Goal: Task Accomplishment & Management: Manage account settings

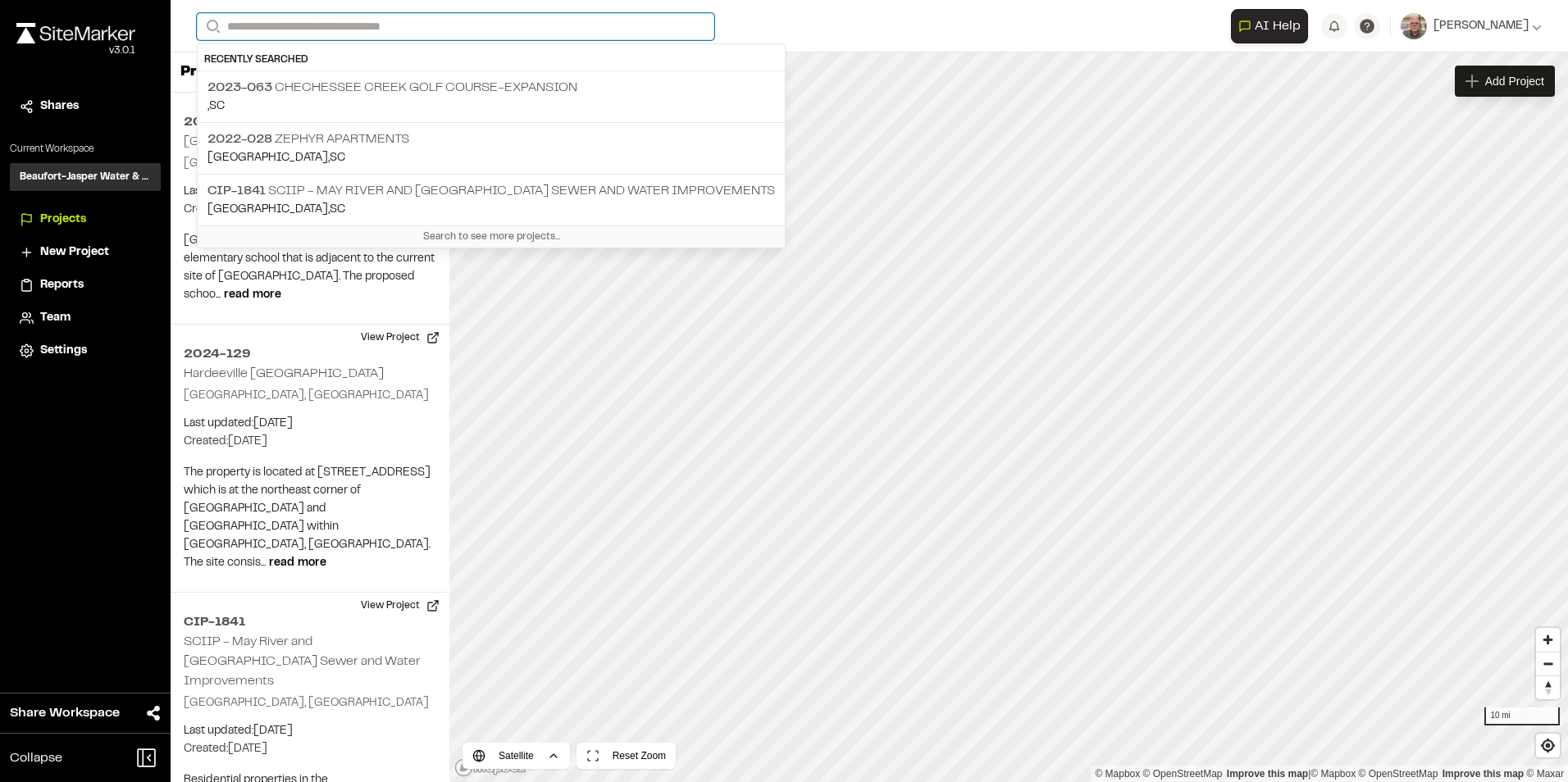
click at [286, 23] on input "Search" at bounding box center [455, 26] width 517 height 27
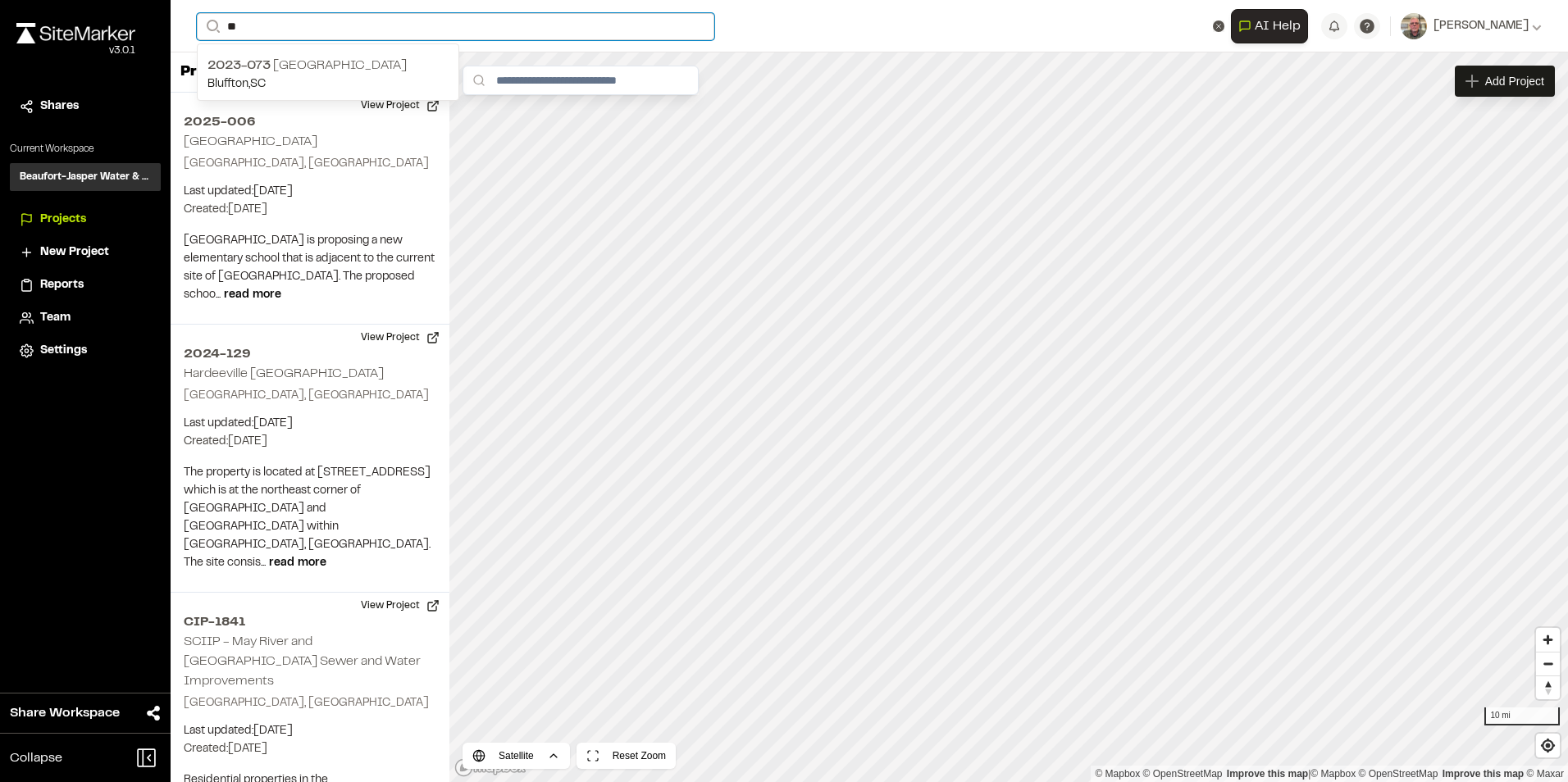
type input "*"
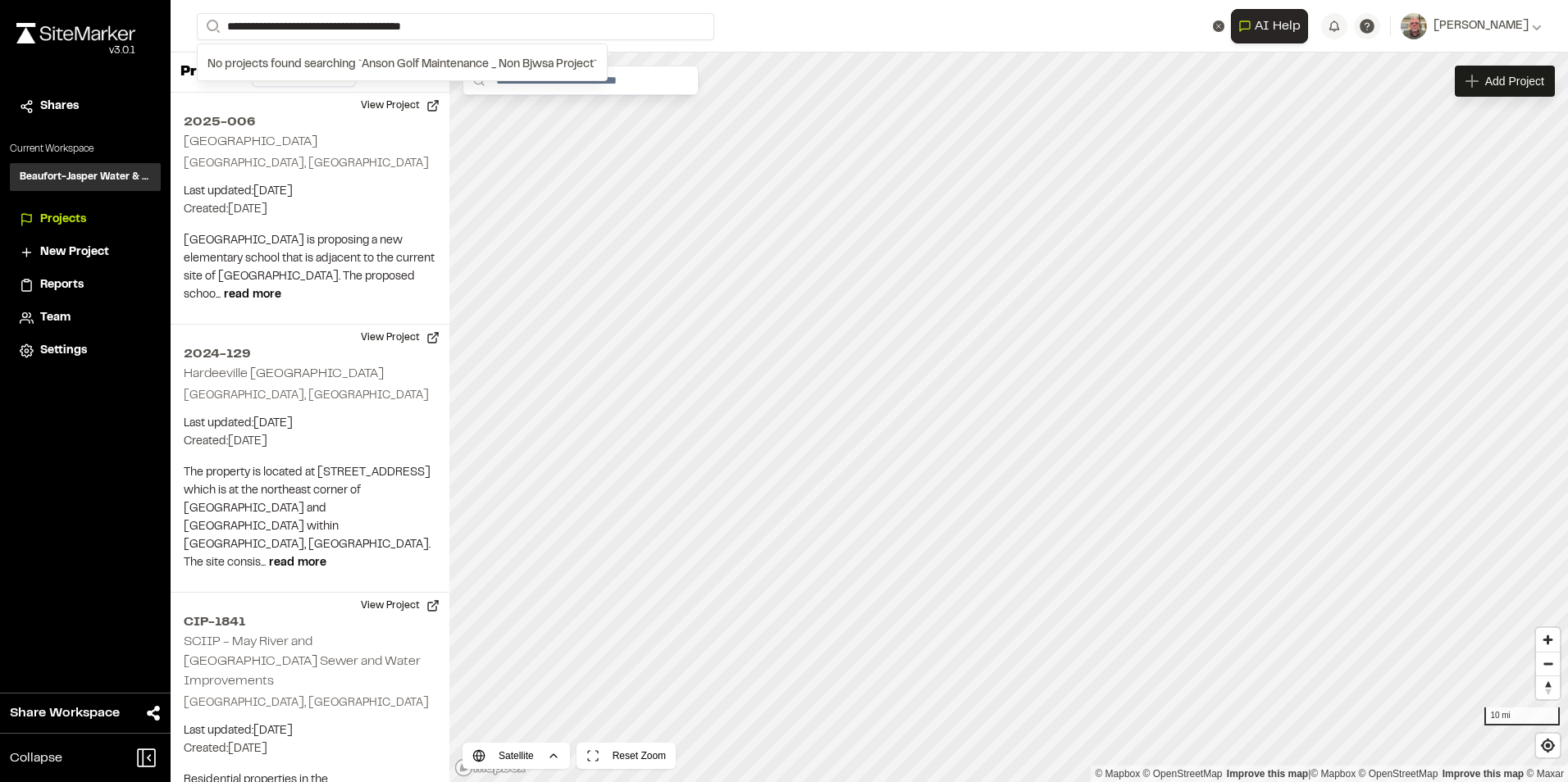
drag, startPoint x: 414, startPoint y: 26, endPoint x: 806, endPoint y: 22, distance: 392.0
click at [809, 25] on form "**********" at bounding box center [713, 26] width 1034 height 27
click at [421, 22] on input "**********" at bounding box center [455, 26] width 517 height 27
click at [471, 25] on input "**********" at bounding box center [455, 26] width 517 height 27
type input "*"
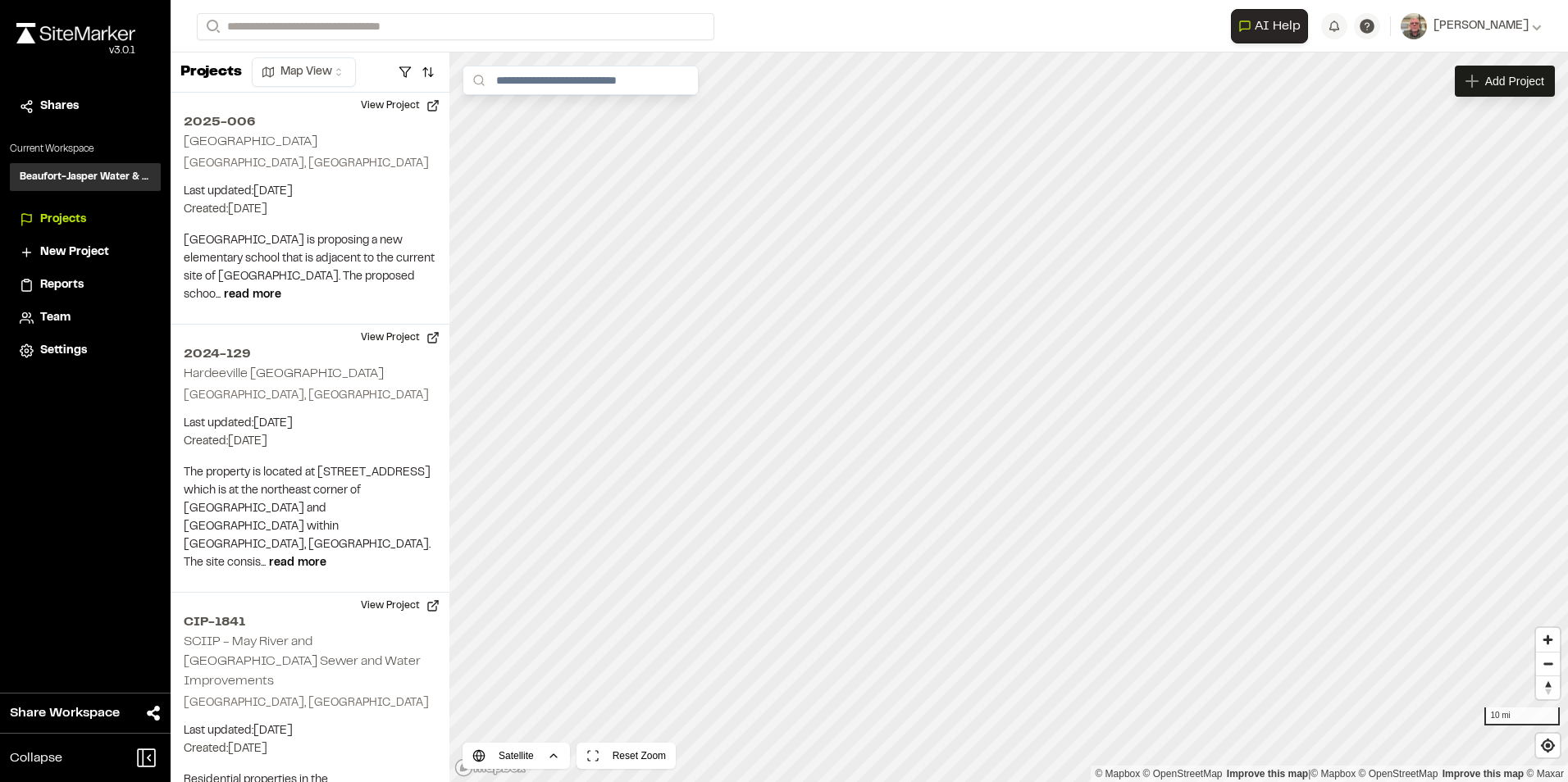
click at [81, 253] on span "New Project" at bounding box center [74, 252] width 69 height 18
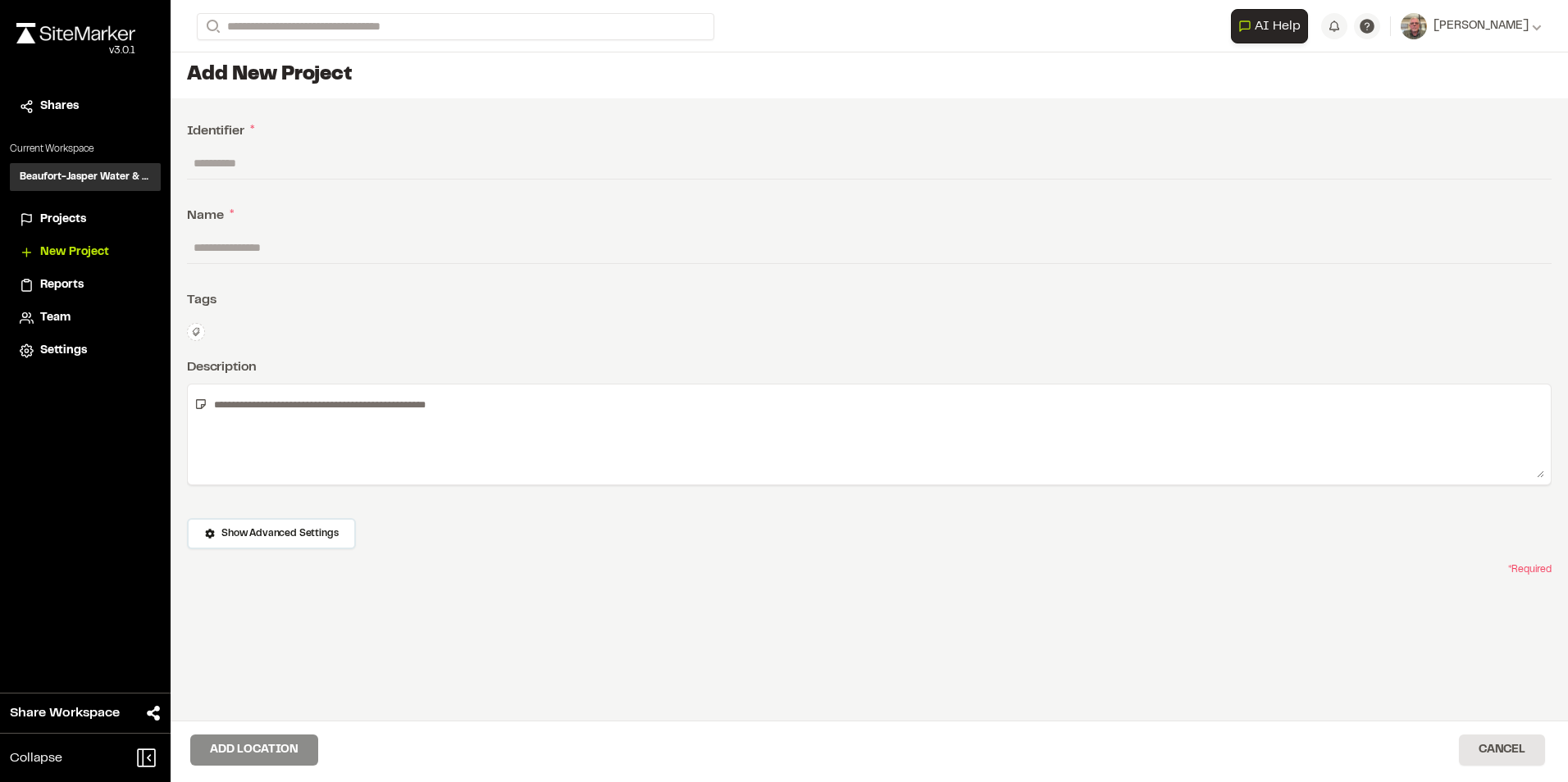
click at [244, 248] on input "text" at bounding box center [869, 247] width 1365 height 31
type input "*"
click at [350, 242] on input "**********" at bounding box center [869, 247] width 1365 height 31
type input "**********"
click at [468, 296] on div "Tags" at bounding box center [869, 300] width 1365 height 20
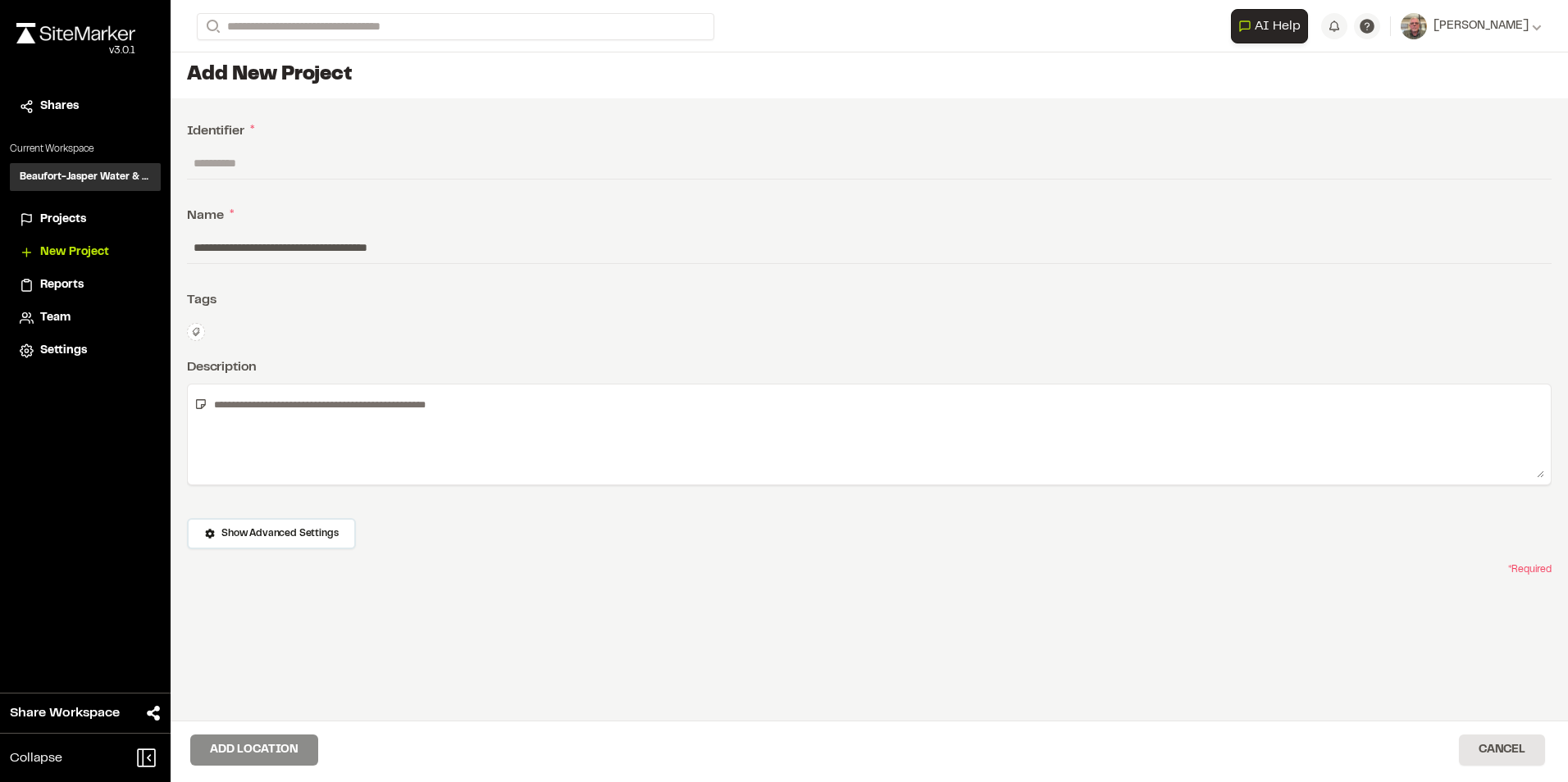
click at [197, 330] on icon at bounding box center [196, 331] width 10 height 10
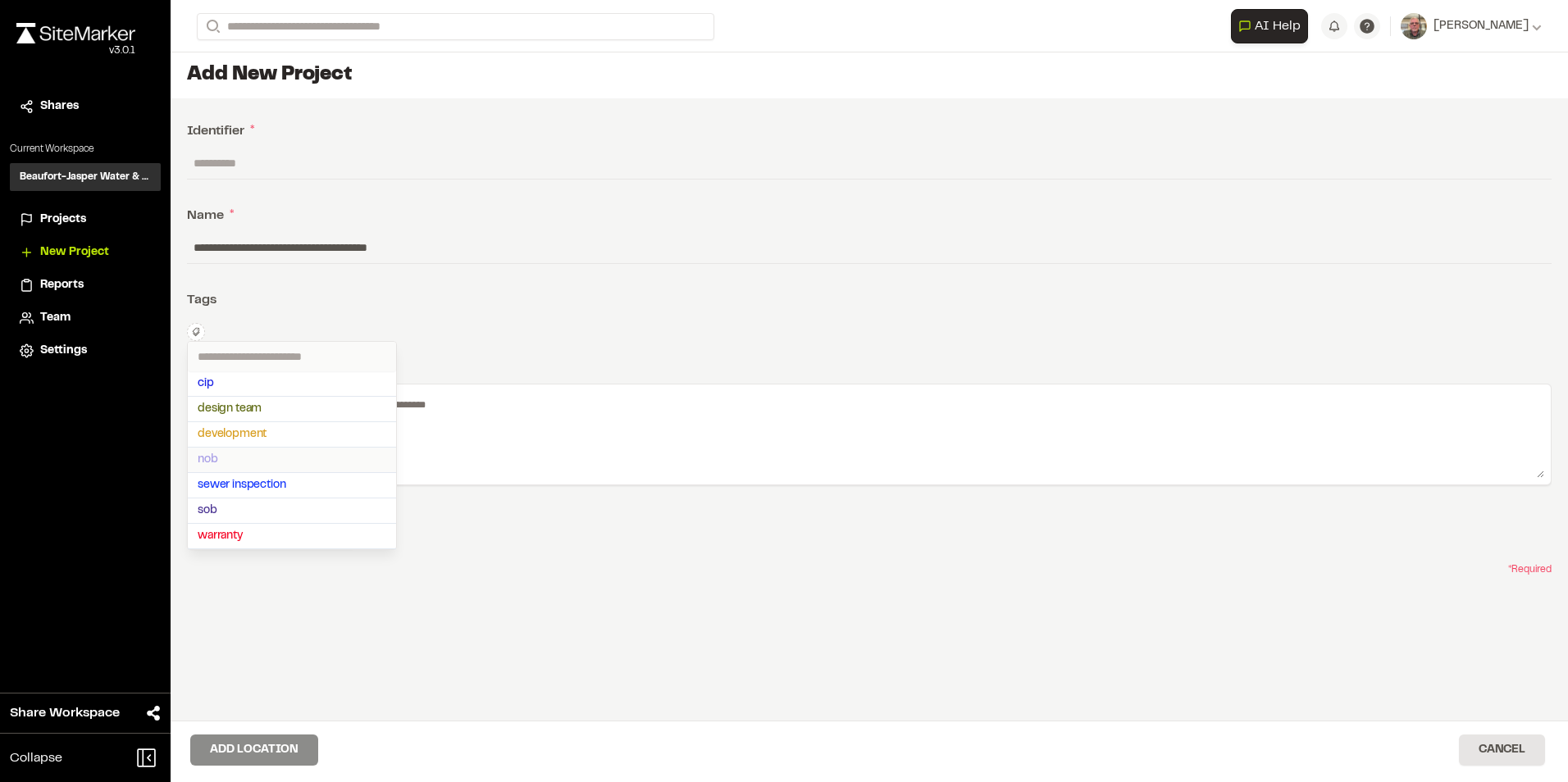
click at [229, 504] on span "sob" at bounding box center [292, 510] width 189 height 18
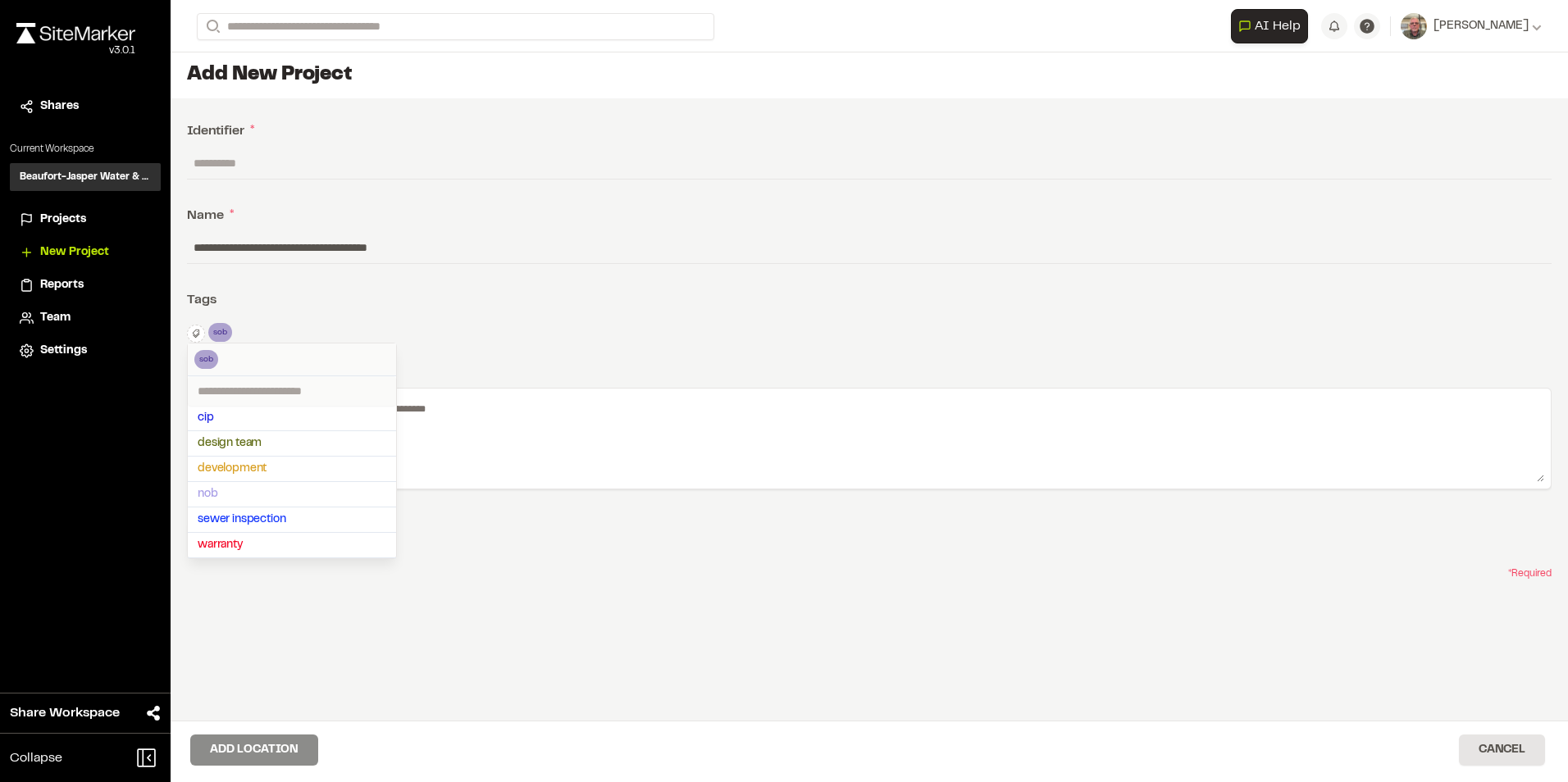
click at [569, 328] on div at bounding box center [784, 391] width 1568 height 782
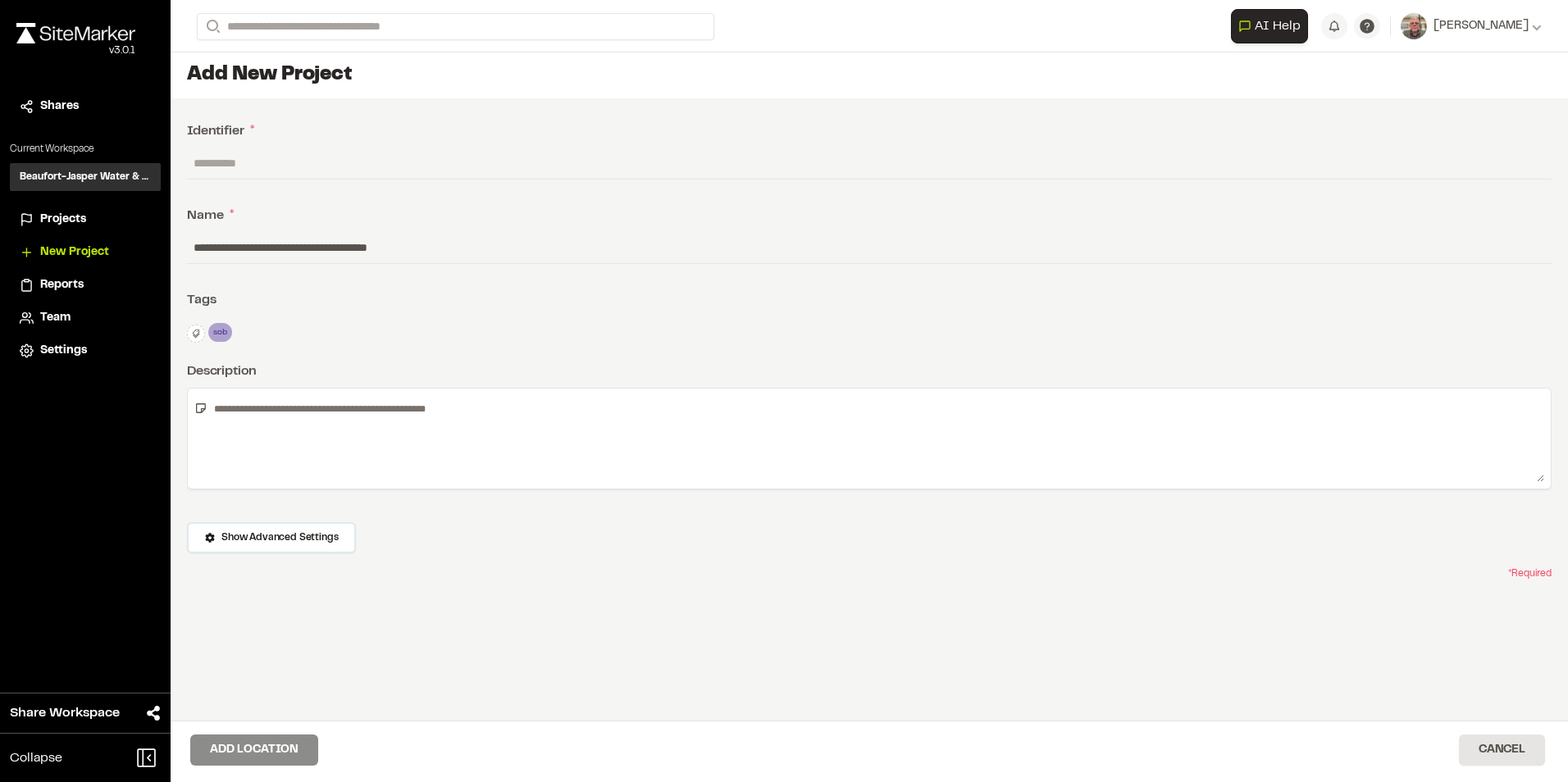
click at [295, 160] on input "text" at bounding box center [869, 163] width 1365 height 31
type input "********"
click at [285, 425] on textarea at bounding box center [876, 439] width 1337 height 87
paste textarea "**********"
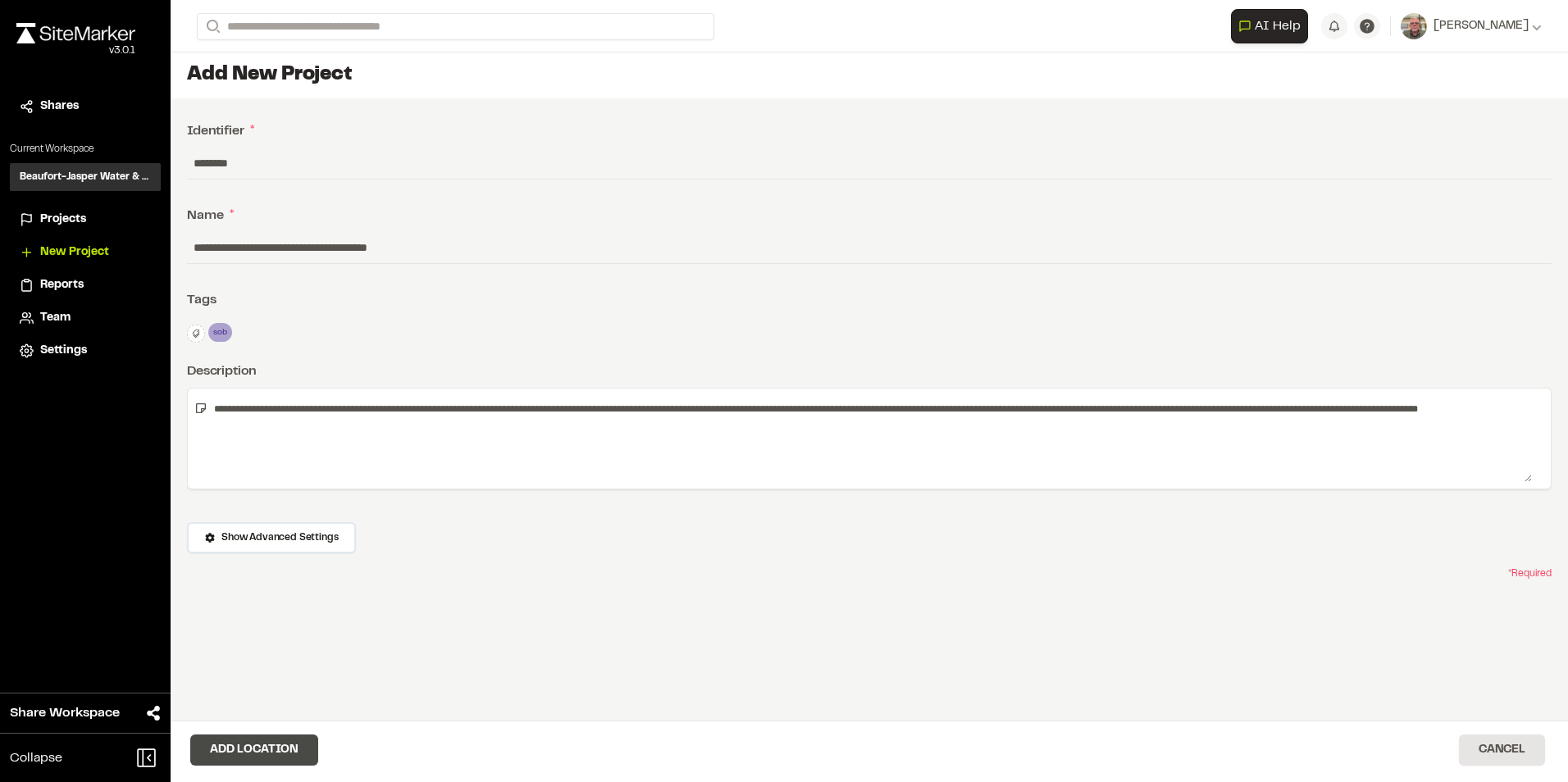
type textarea "**********"
click at [271, 740] on button "Add Location" at bounding box center [254, 750] width 128 height 31
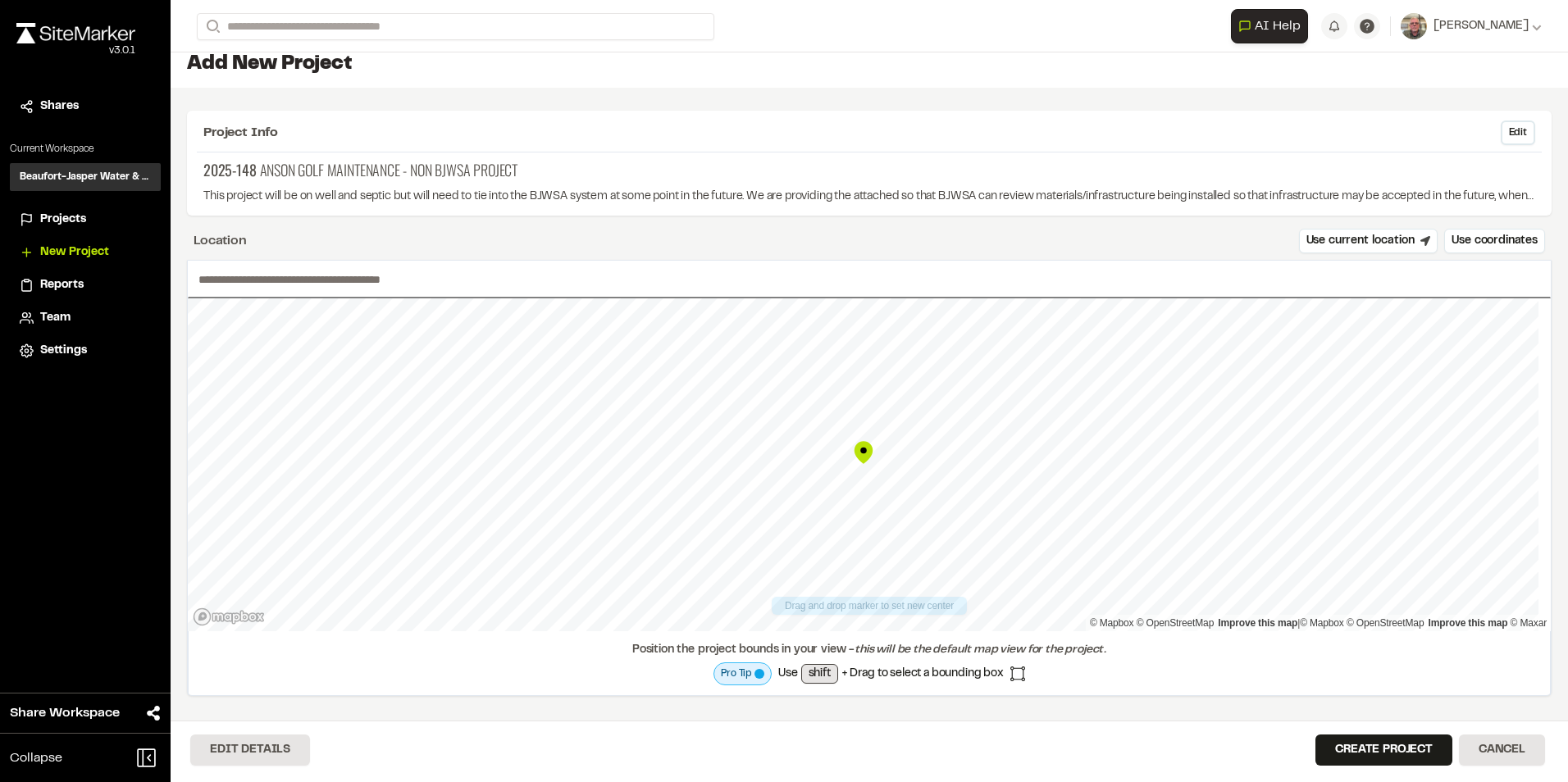
scroll to position [13, 0]
click at [1368, 754] on button "Create Project" at bounding box center [1384, 750] width 137 height 31
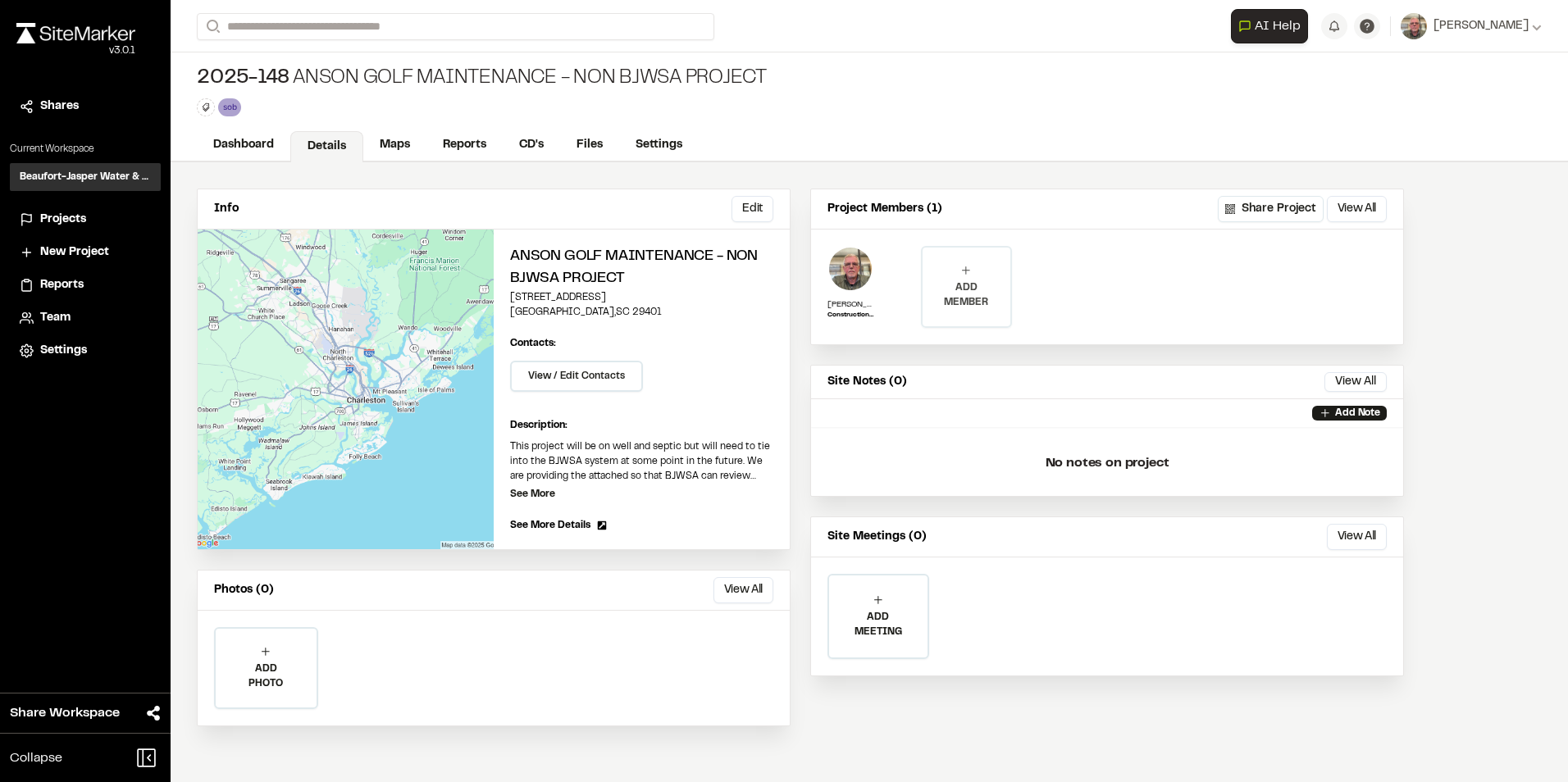
click at [961, 274] on icon at bounding box center [966, 270] width 13 height 13
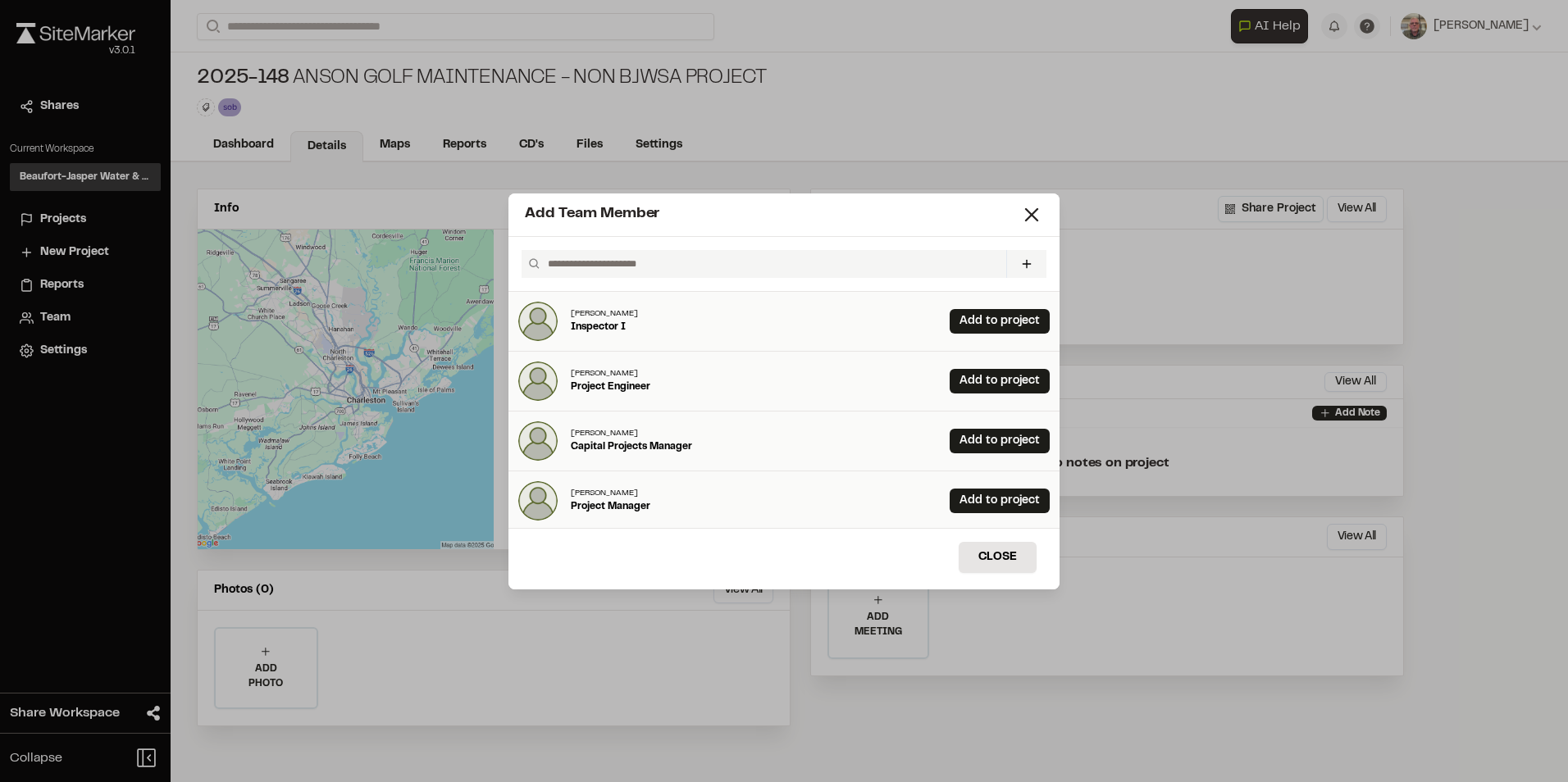
click at [662, 267] on input "text" at bounding box center [771, 264] width 459 height 28
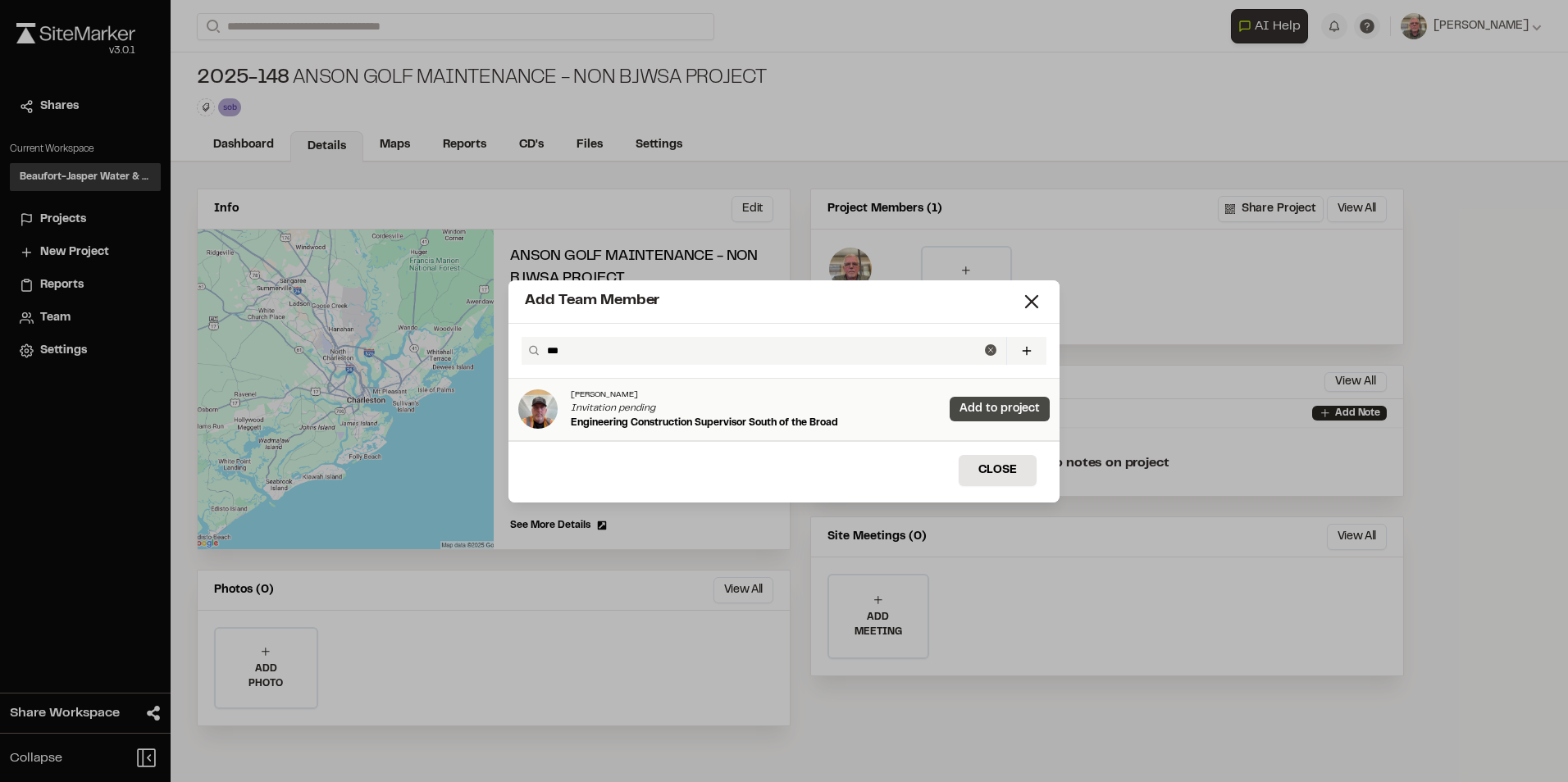
type input "***"
click at [1004, 410] on link "Add to project" at bounding box center [999, 409] width 100 height 24
click at [1034, 304] on line at bounding box center [1031, 301] width 11 height 11
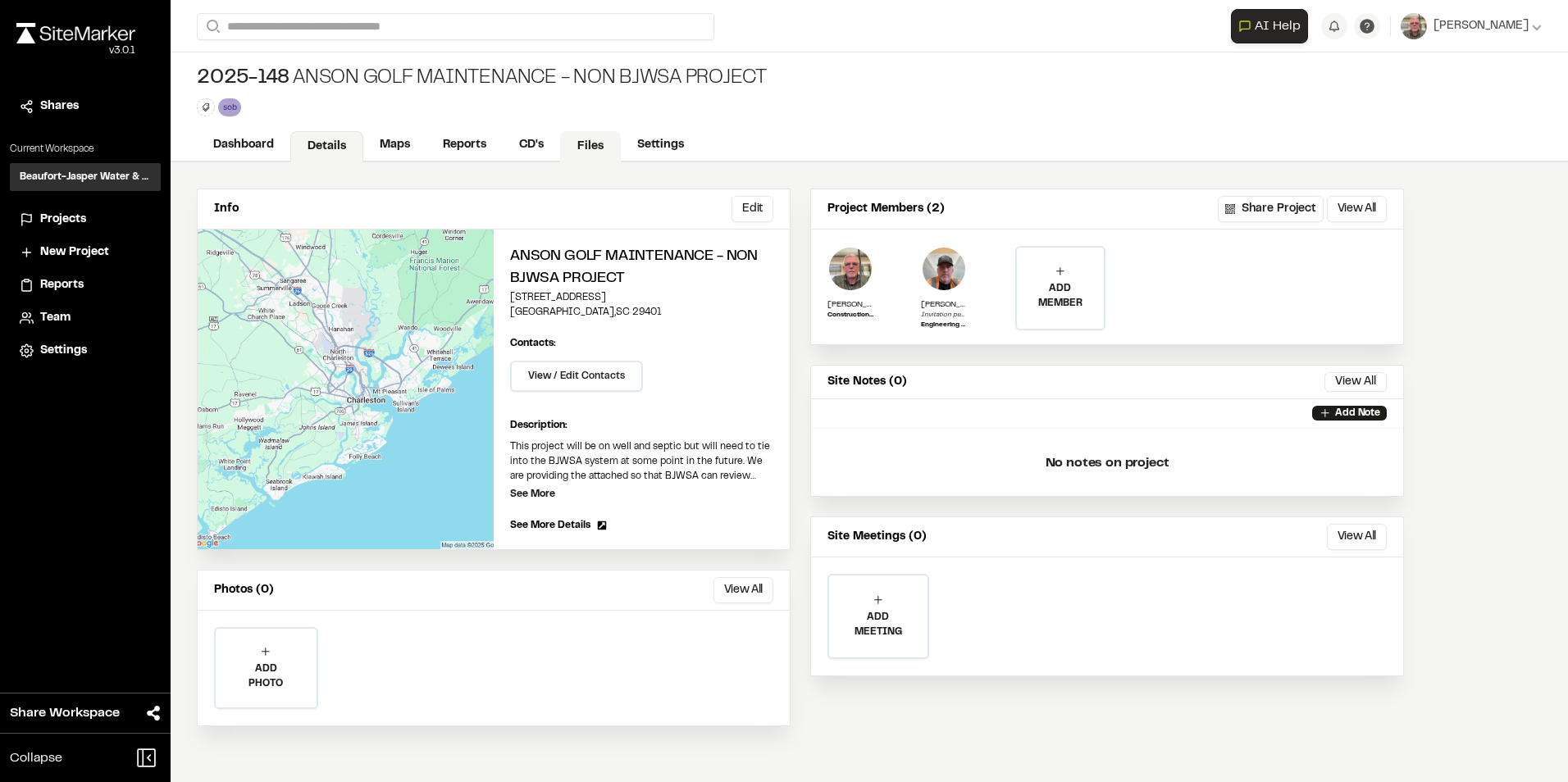
click at [588, 143] on link "Files" at bounding box center [590, 147] width 61 height 31
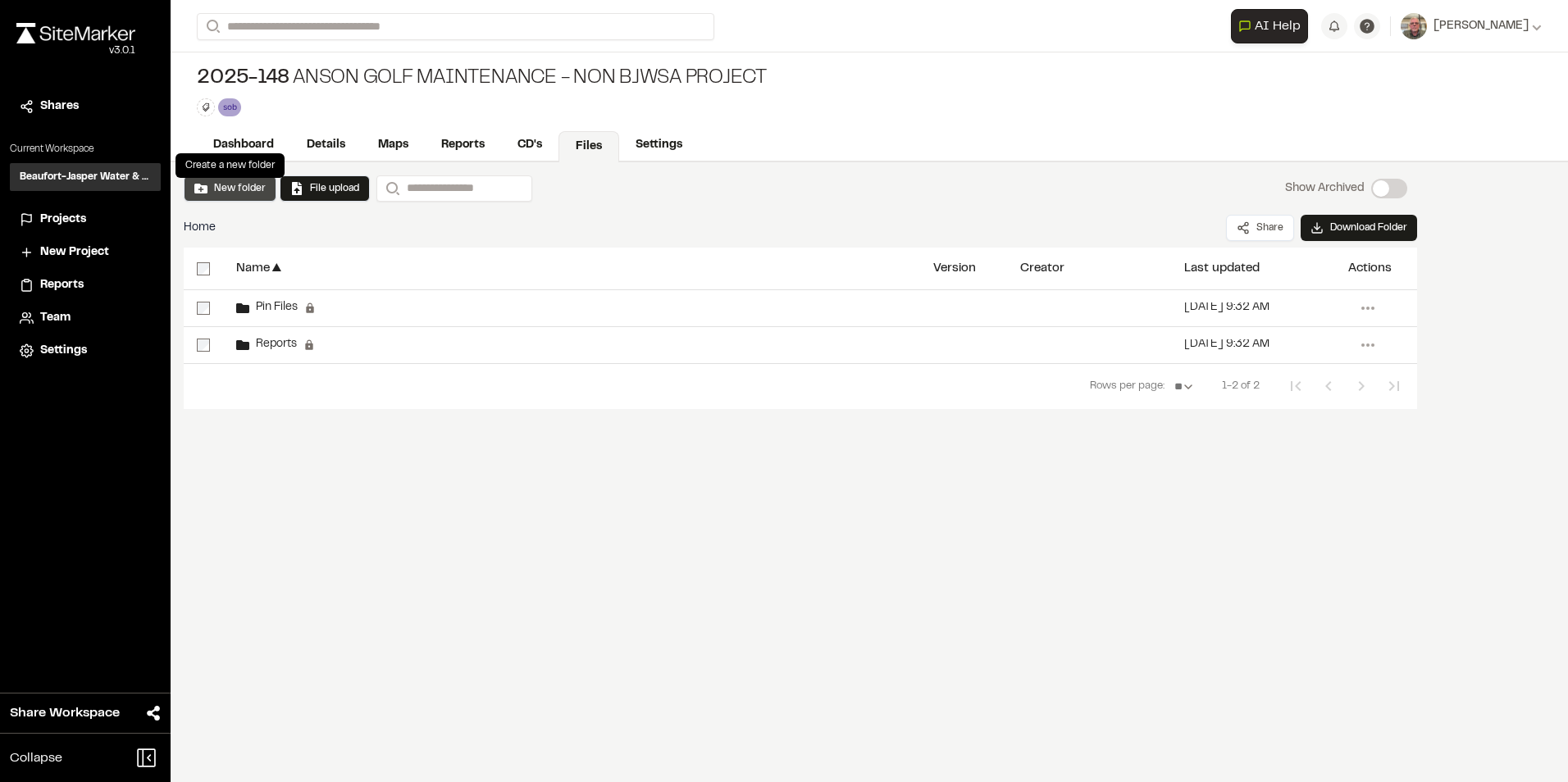
click at [247, 184] on button "New folder" at bounding box center [230, 188] width 71 height 15
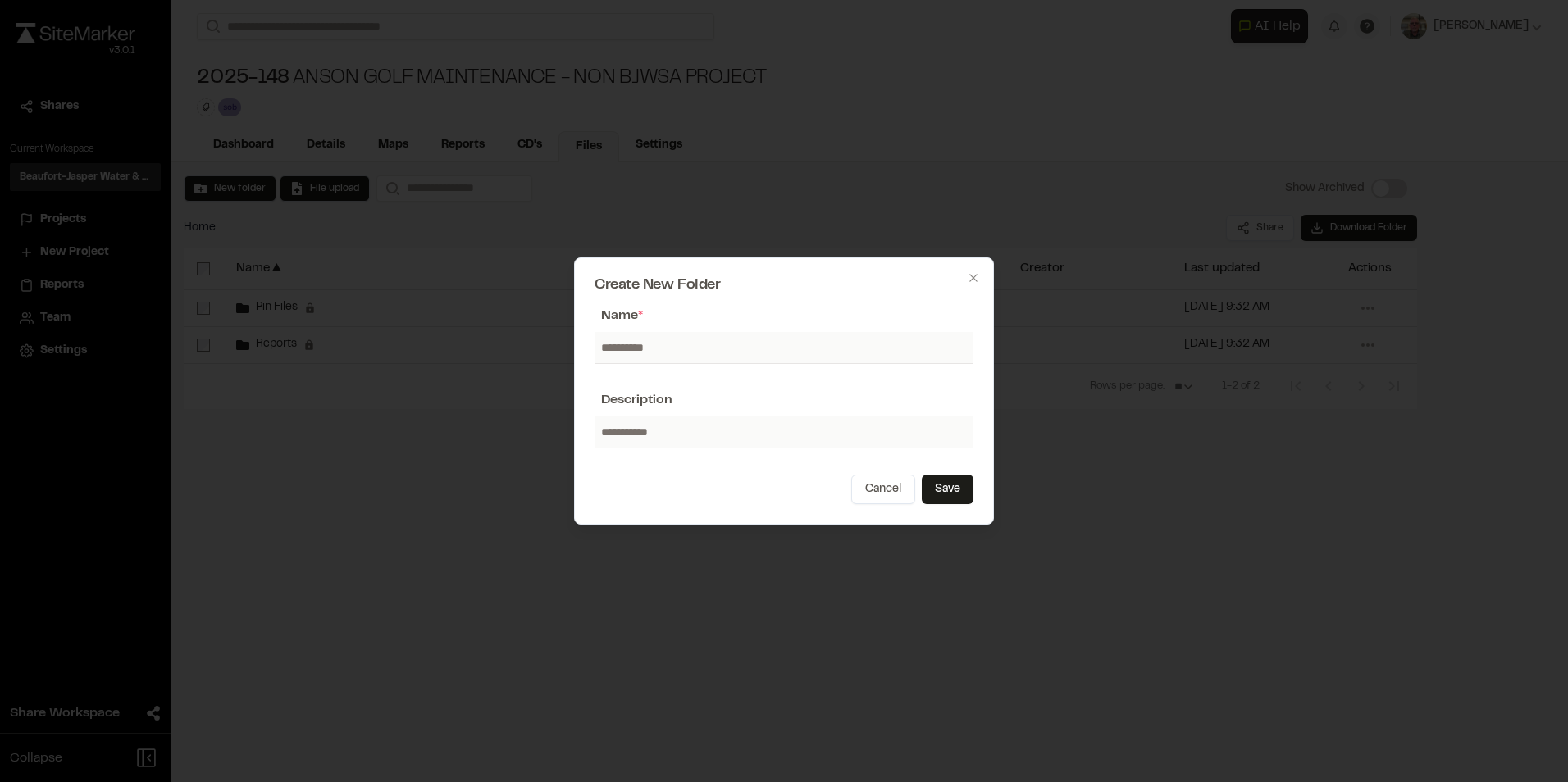
click at [664, 341] on input "text" at bounding box center [784, 348] width 379 height 31
type input "**********"
click at [945, 492] on button "Save" at bounding box center [948, 490] width 52 height 29
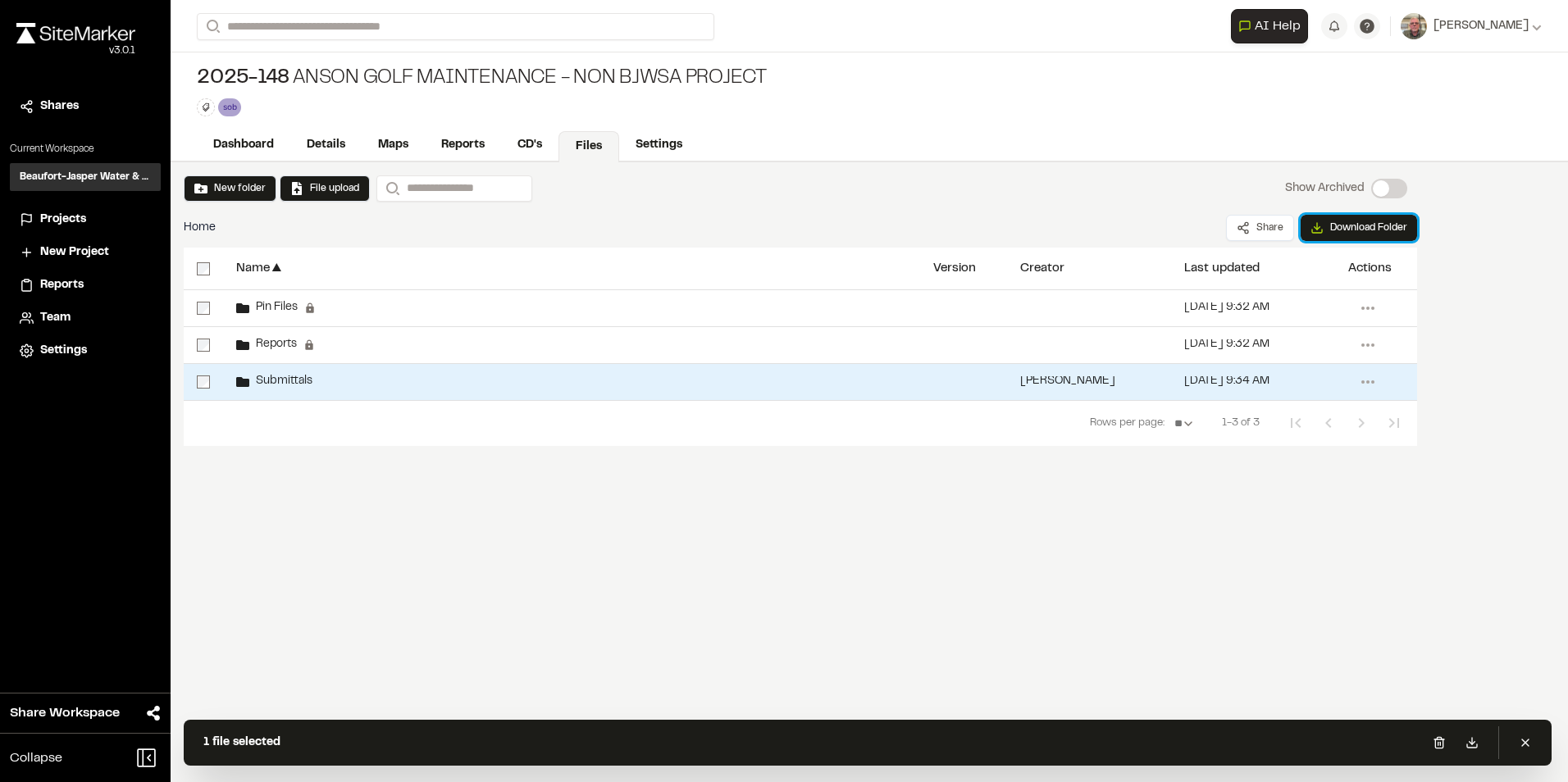
click at [1359, 226] on button "Download Folder" at bounding box center [1359, 228] width 117 height 26
click at [1470, 573] on div "New folder File upload Search Show Archived Show Archived Home Share Download F…" at bounding box center [869, 472] width 1398 height 619
click at [327, 185] on button "File upload" at bounding box center [325, 188] width 69 height 15
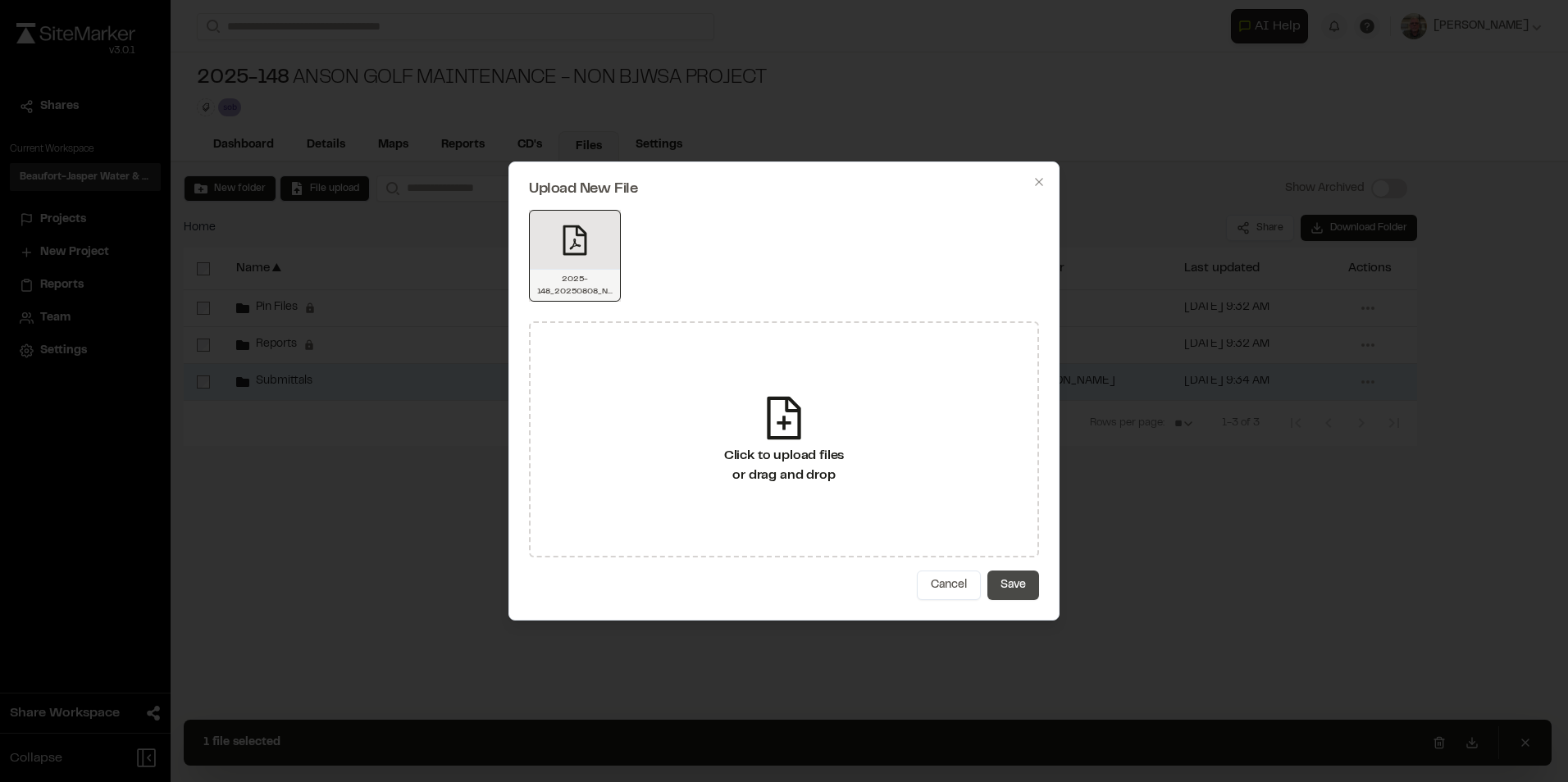
click at [1015, 586] on button "Save" at bounding box center [1013, 586] width 52 height 29
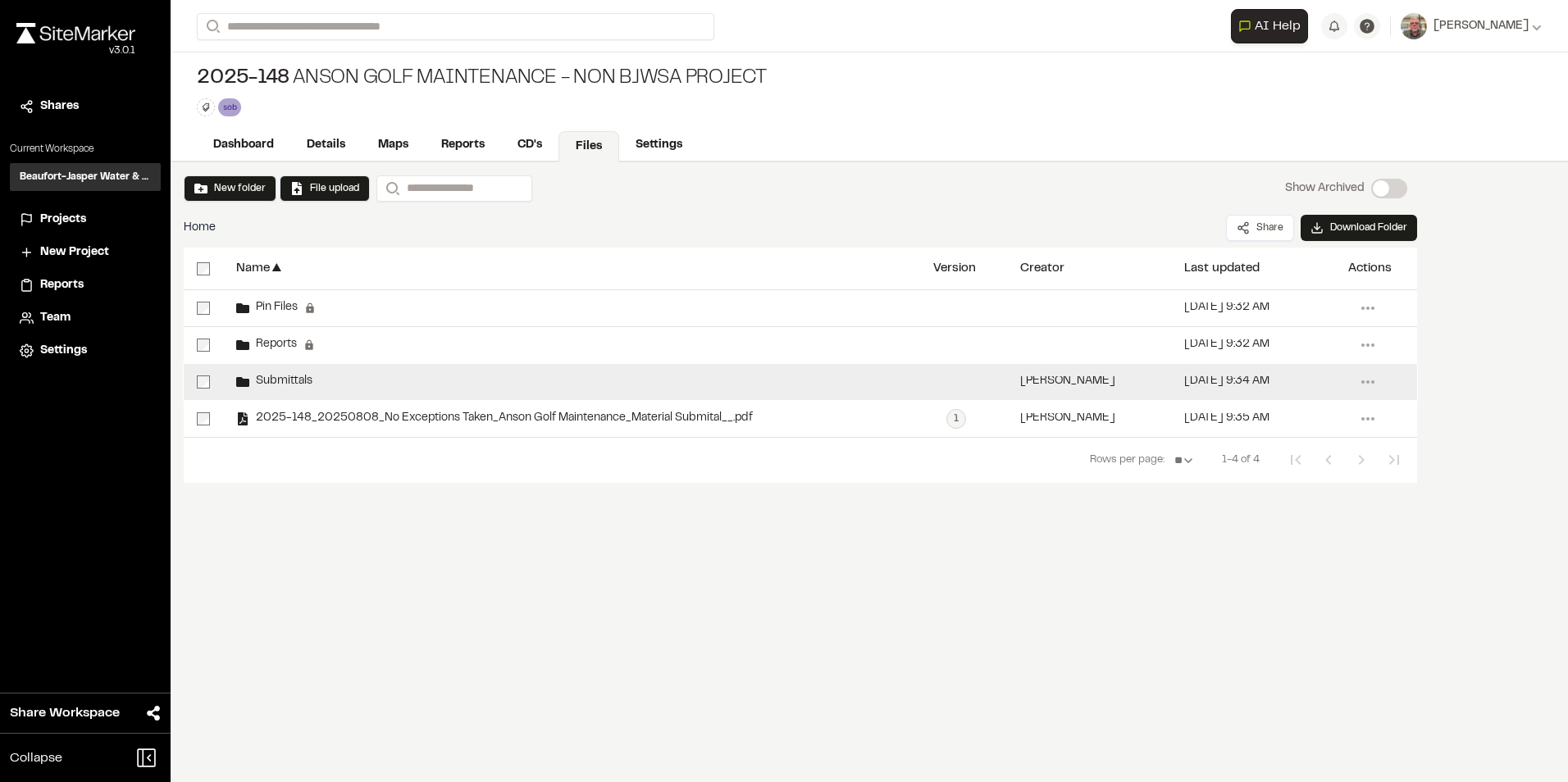
drag, startPoint x: 282, startPoint y: 414, endPoint x: 290, endPoint y: 379, distance: 35.9
click at [290, 379] on div "**********" at bounding box center [800, 364] width 1233 height 147
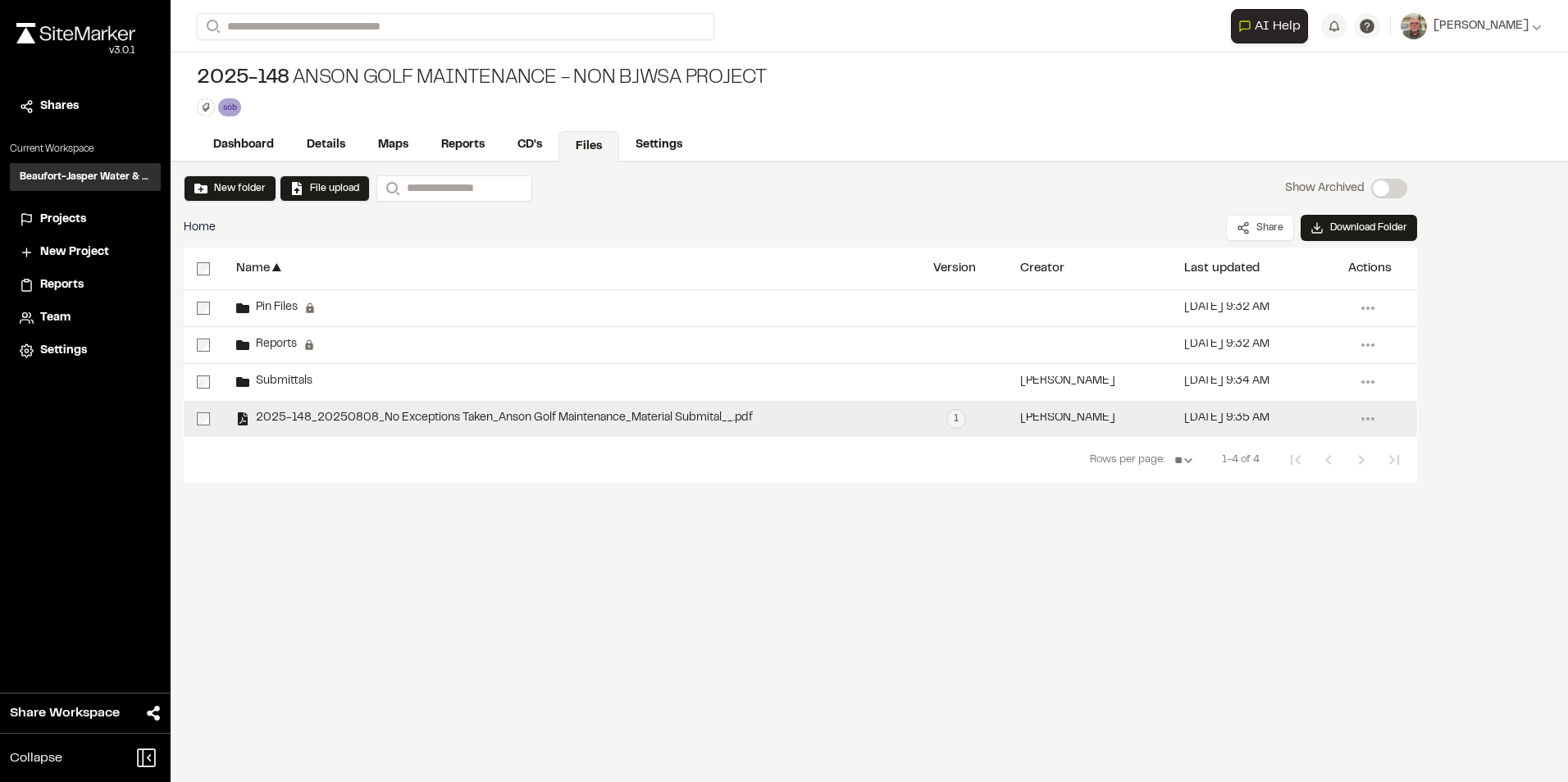
click at [325, 413] on div "2025-148_20250808_No Exceptions Taken_Anson Golf Maintenance_Material Submital_…" at bounding box center [494, 419] width 517 height 13
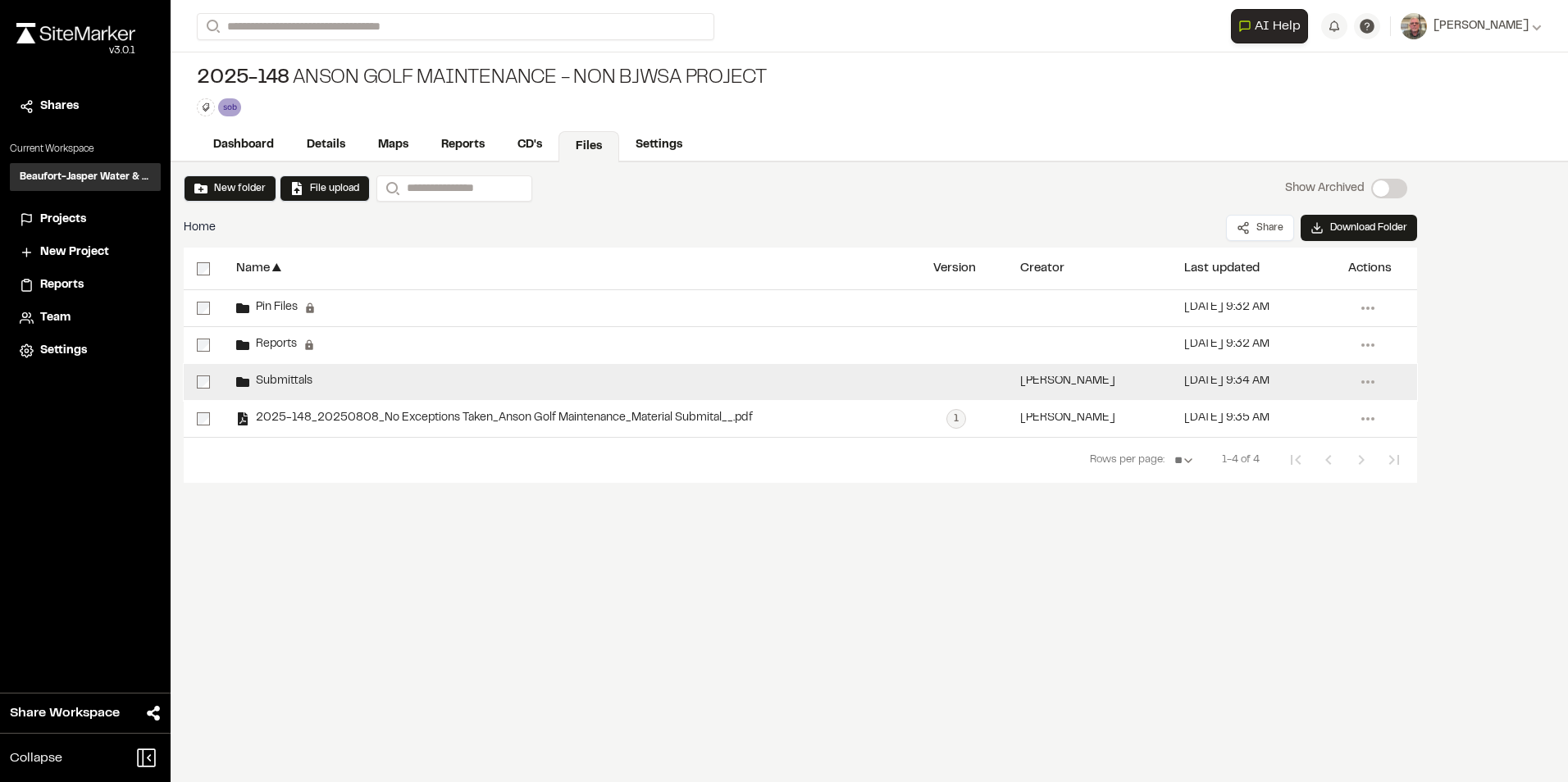
drag, startPoint x: 325, startPoint y: 412, endPoint x: 323, endPoint y: 381, distance: 31.1
click at [323, 381] on div "**********" at bounding box center [800, 364] width 1233 height 147
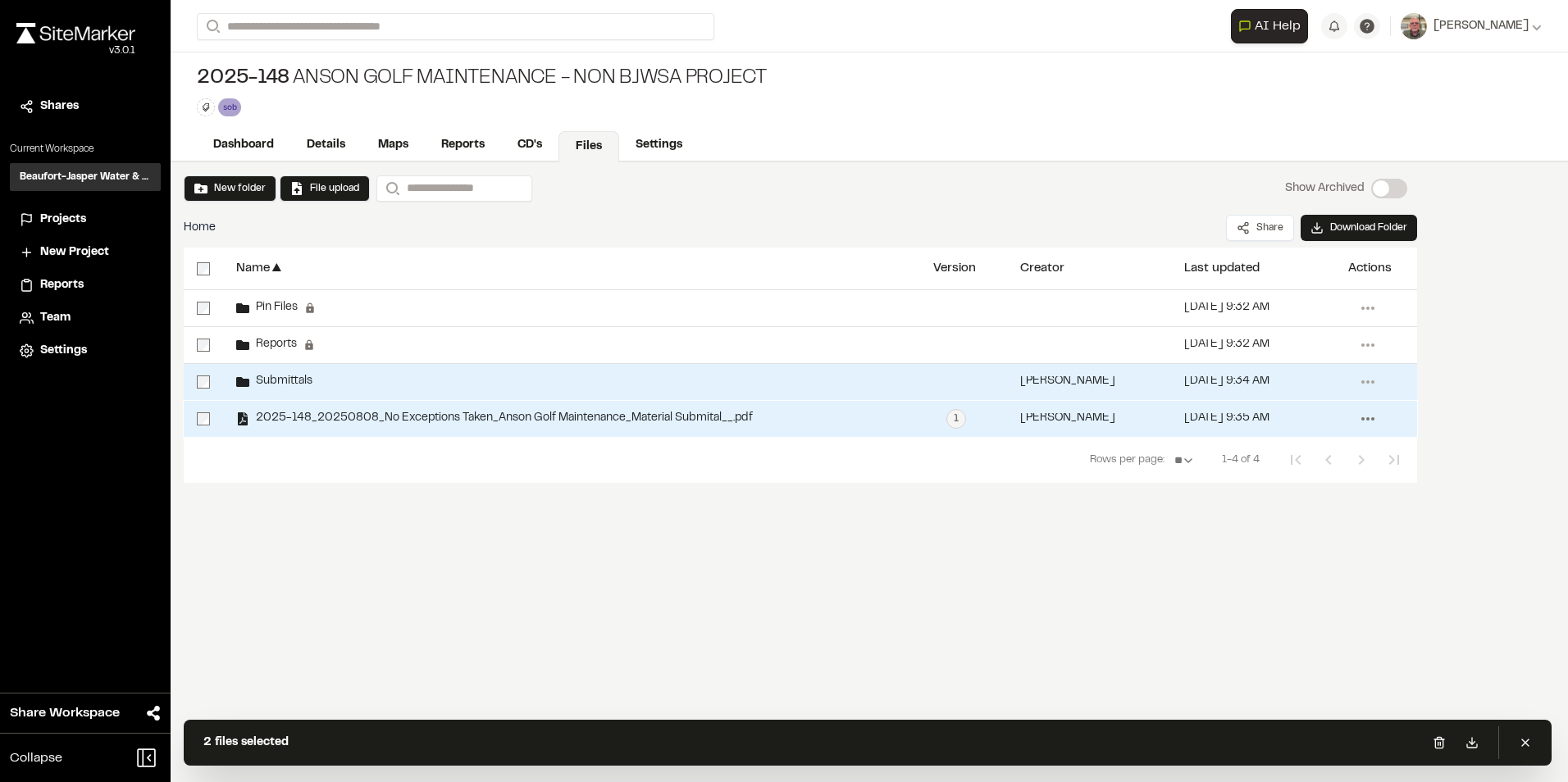
click at [1365, 420] on icon at bounding box center [1368, 419] width 26 height 26
click at [1288, 574] on link "Move" at bounding box center [1308, 576] width 143 height 24
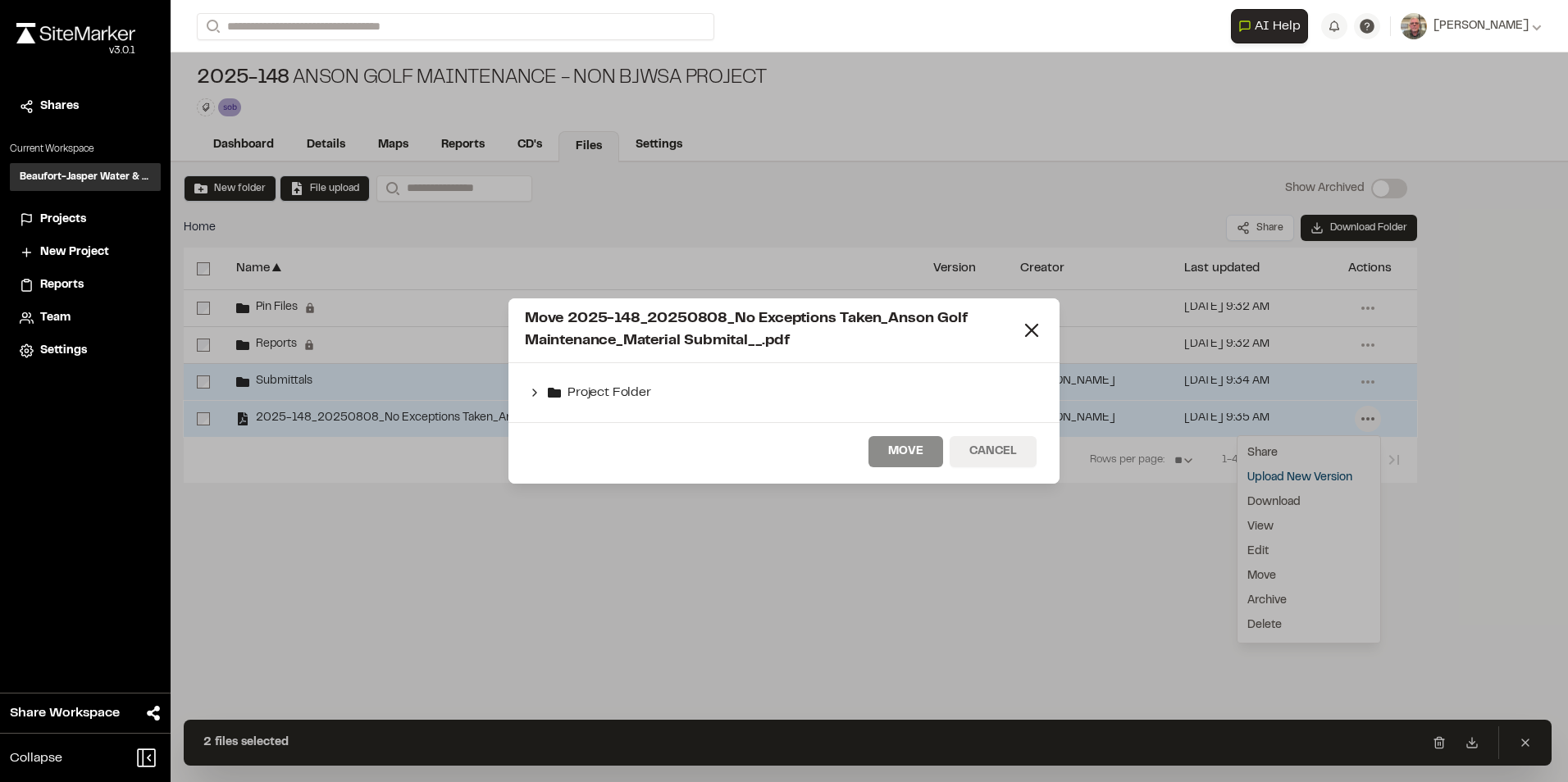
click at [1003, 446] on button "Cancel" at bounding box center [993, 452] width 87 height 31
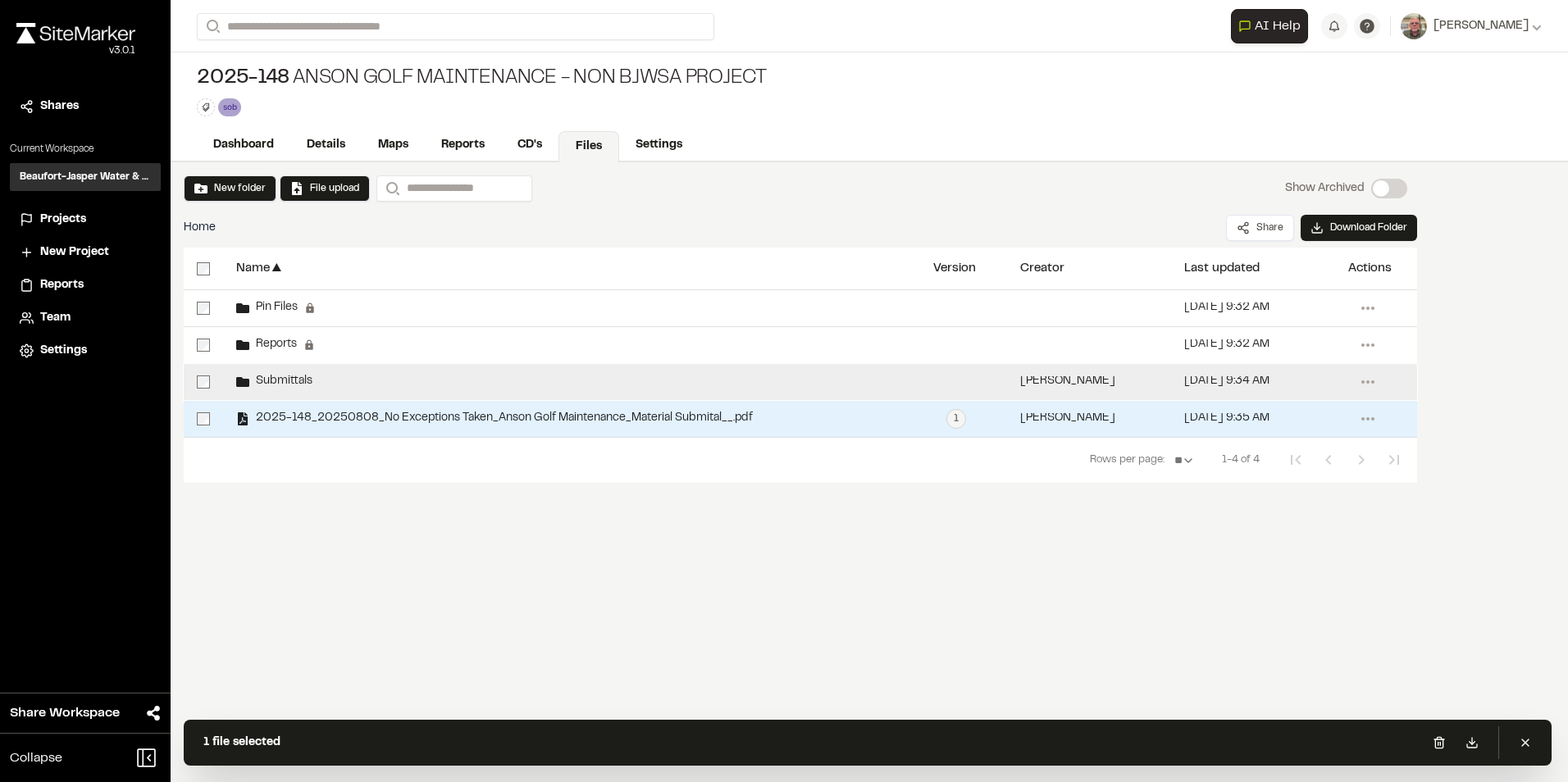
drag, startPoint x: 286, startPoint y: 416, endPoint x: 290, endPoint y: 387, distance: 29.3
click at [290, 387] on div "**********" at bounding box center [800, 364] width 1233 height 147
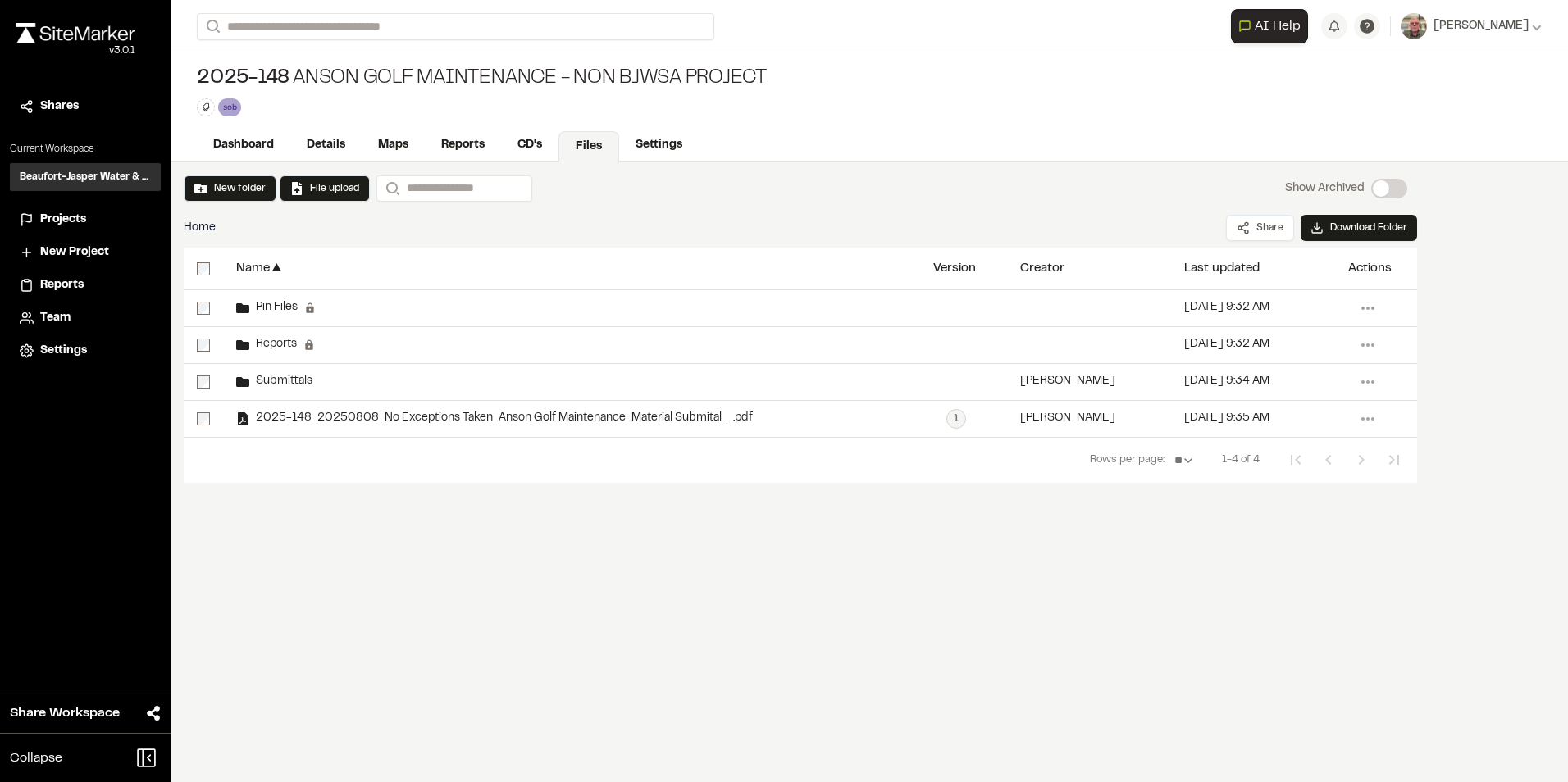
drag, startPoint x: 313, startPoint y: 418, endPoint x: 577, endPoint y: 530, distance: 286.8
click at [577, 530] on div "New folder File upload Search Show Archived Show Archived Home Share Download F…" at bounding box center [869, 472] width 1398 height 619
drag, startPoint x: 303, startPoint y: 374, endPoint x: 242, endPoint y: 518, distance: 156.4
click at [275, 586] on div "New folder File upload Search Show Archived Show Archived Home Share Download F…" at bounding box center [869, 472] width 1398 height 619
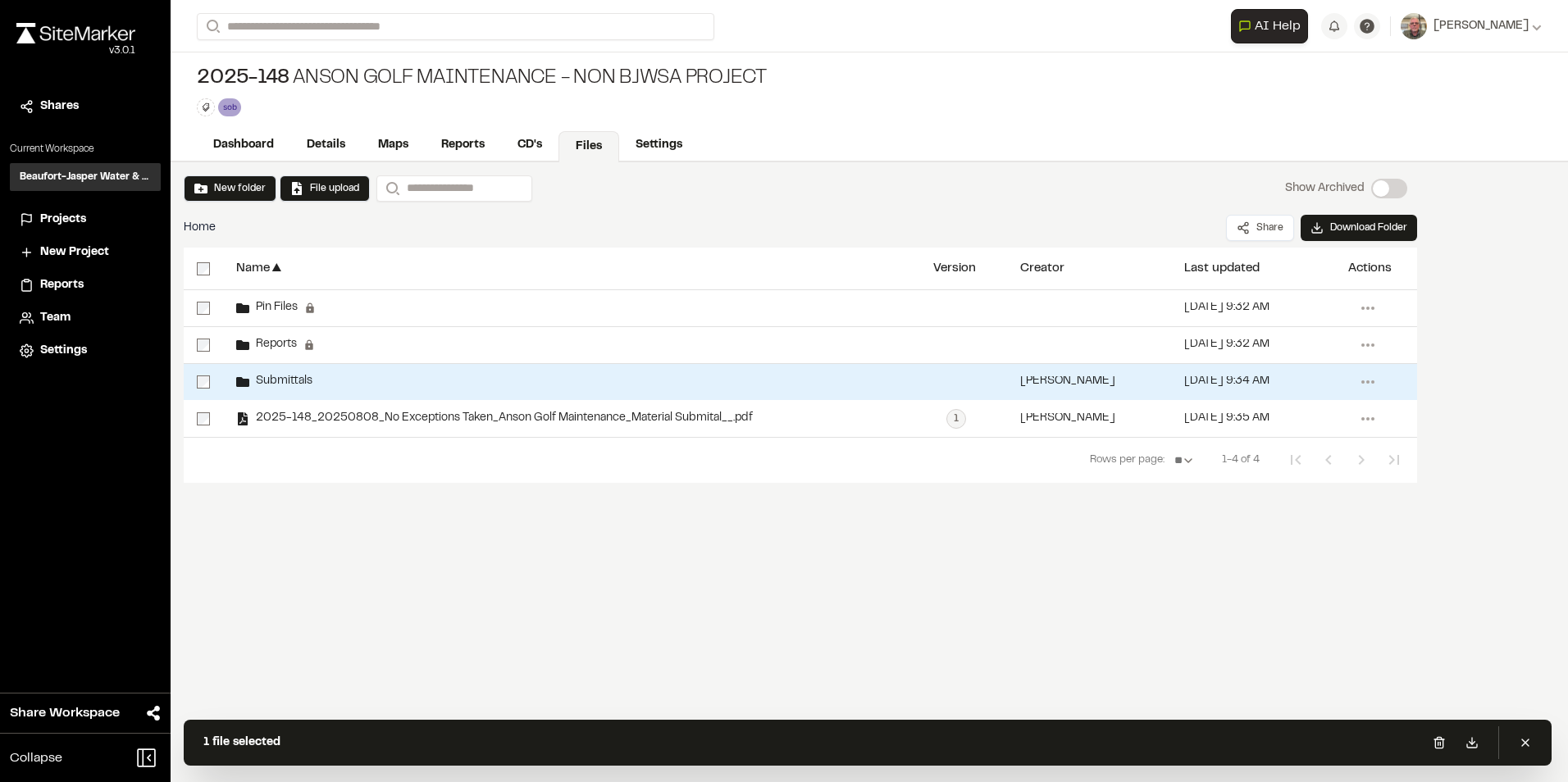
drag, startPoint x: 274, startPoint y: 387, endPoint x: 338, endPoint y: 473, distance: 107.2
click at [338, 473] on nav "Rows per page: ** ** ** ** ** 1-4 of 4" at bounding box center [800, 459] width 1233 height 46
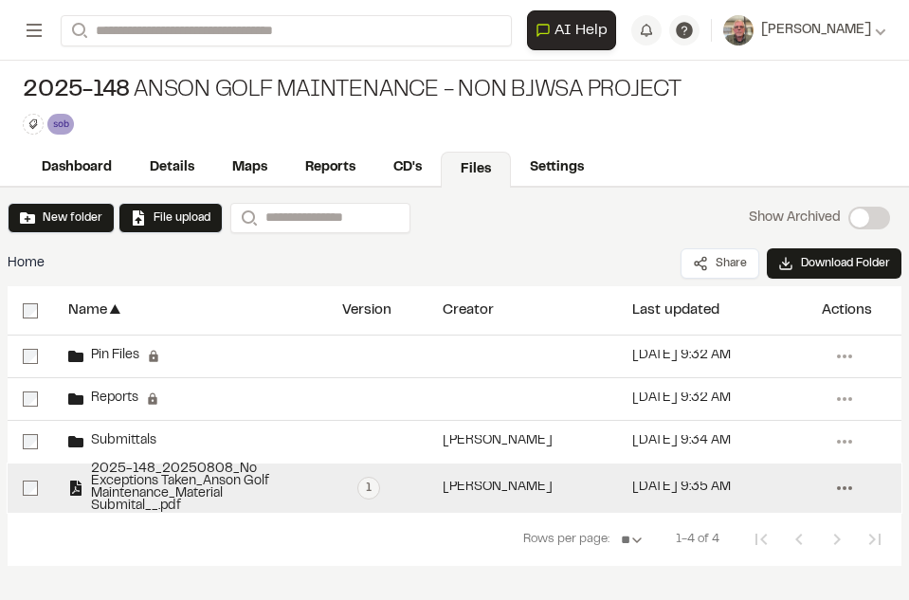
click at [839, 488] on circle at bounding box center [839, 488] width 4 height 4
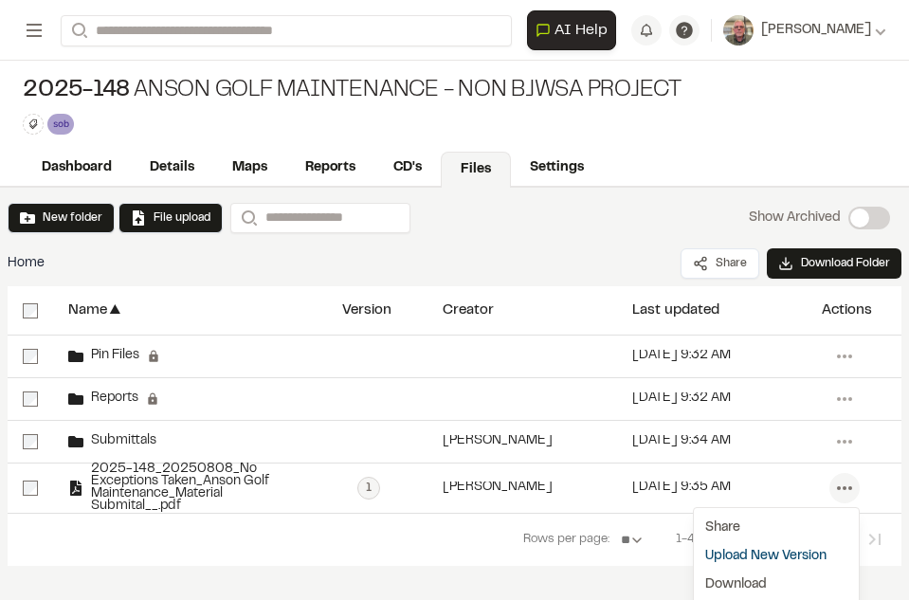
click at [489, 172] on link "Files" at bounding box center [476, 170] width 70 height 36
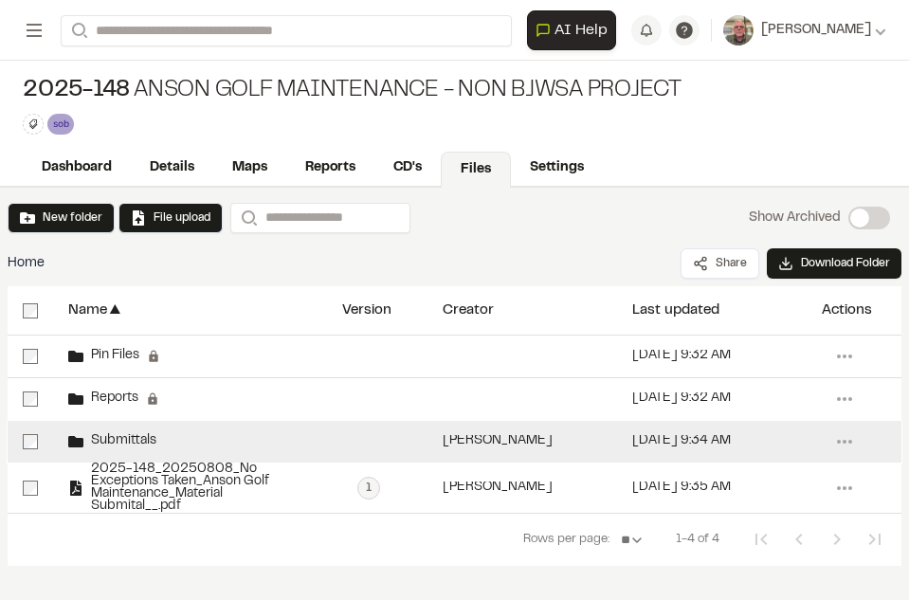
click at [131, 437] on span "Submittals" at bounding box center [119, 441] width 73 height 12
click at [130, 435] on span "Submittals" at bounding box center [119, 441] width 73 height 12
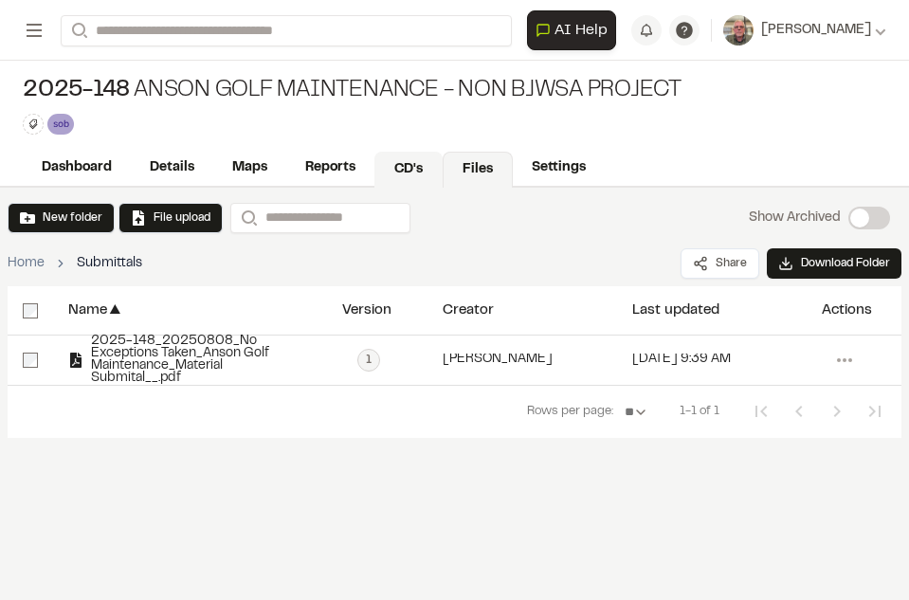
click at [421, 174] on link "CD's" at bounding box center [408, 170] width 68 height 36
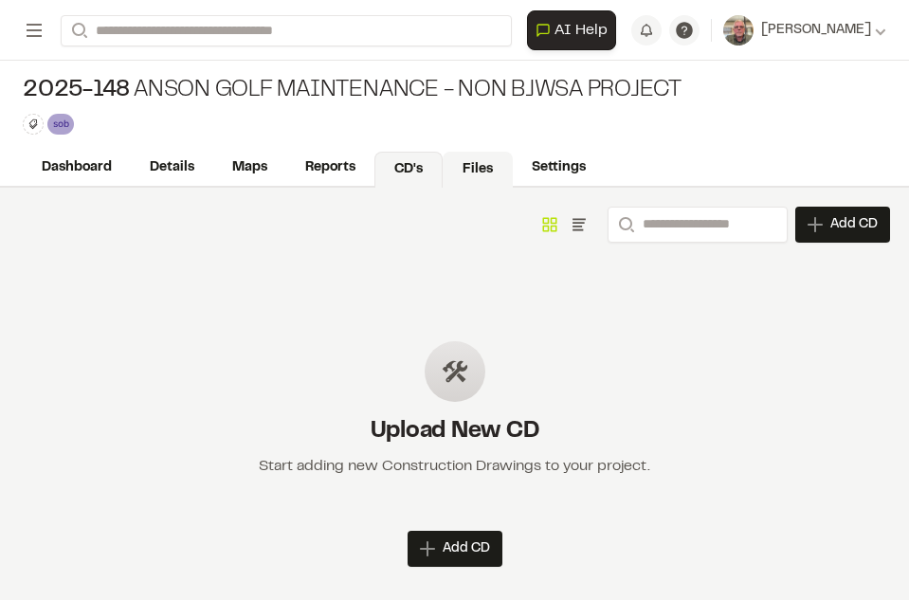
click at [472, 170] on link "Files" at bounding box center [478, 170] width 70 height 36
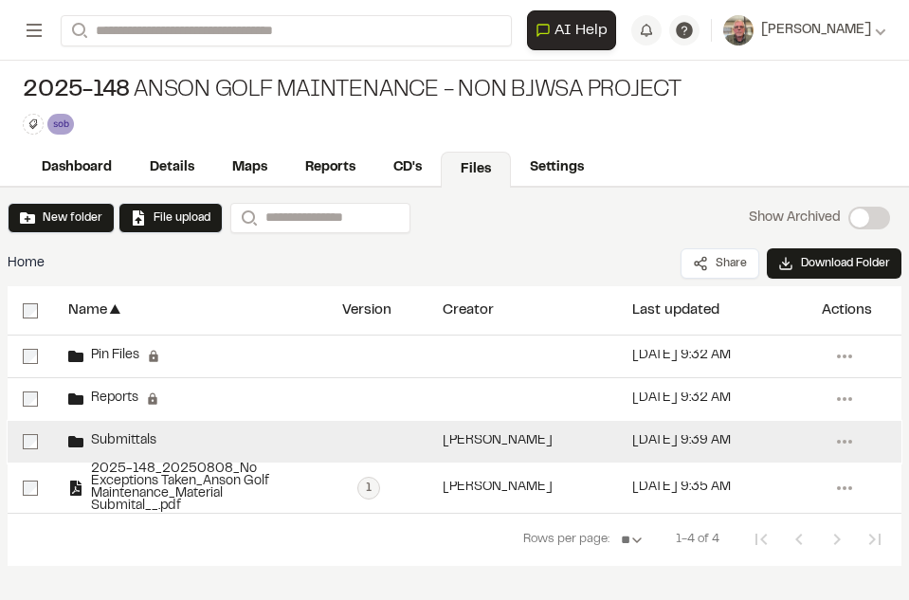
click at [245, 443] on div "Submittals" at bounding box center [190, 442] width 274 height 42
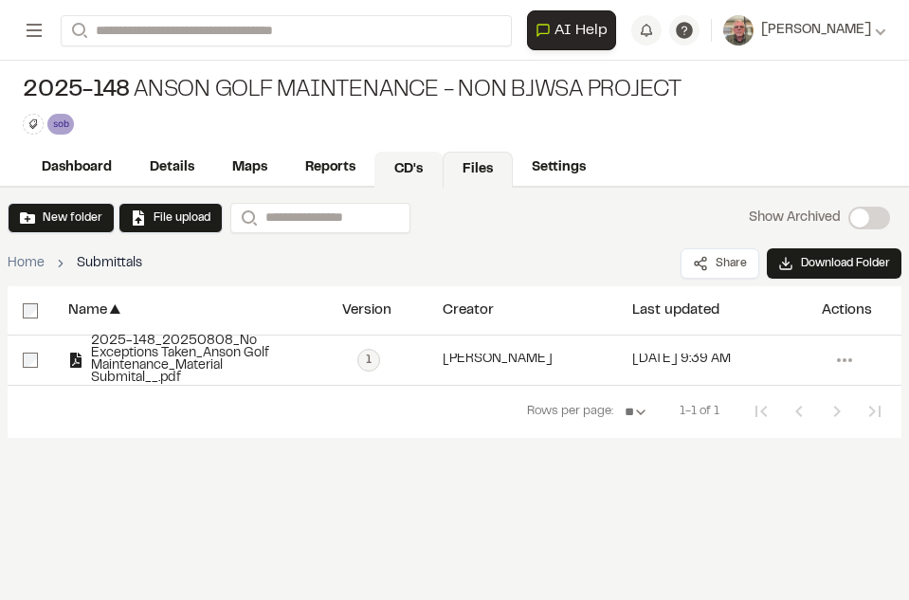
click at [421, 158] on link "CD's" at bounding box center [408, 170] width 68 height 36
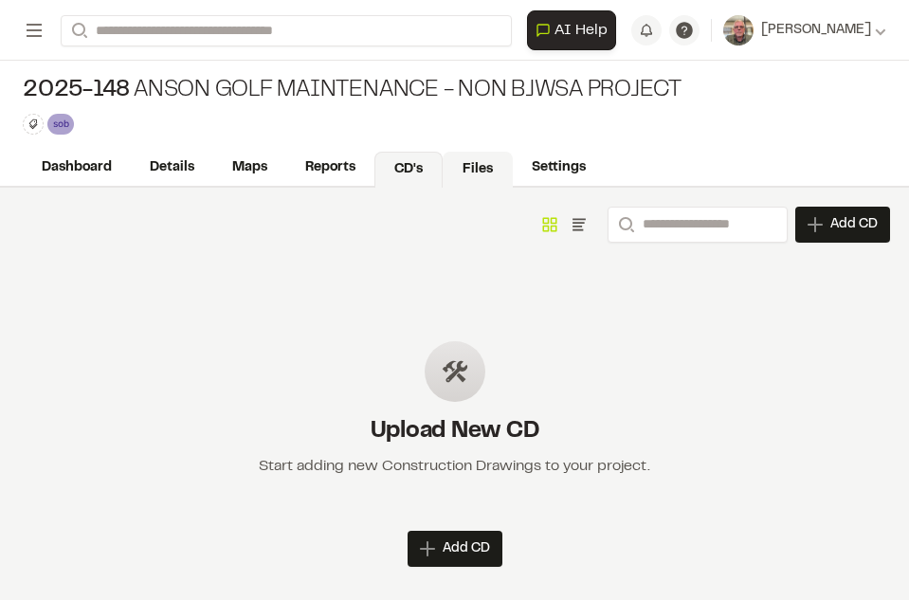
click at [473, 163] on link "Files" at bounding box center [478, 170] width 70 height 36
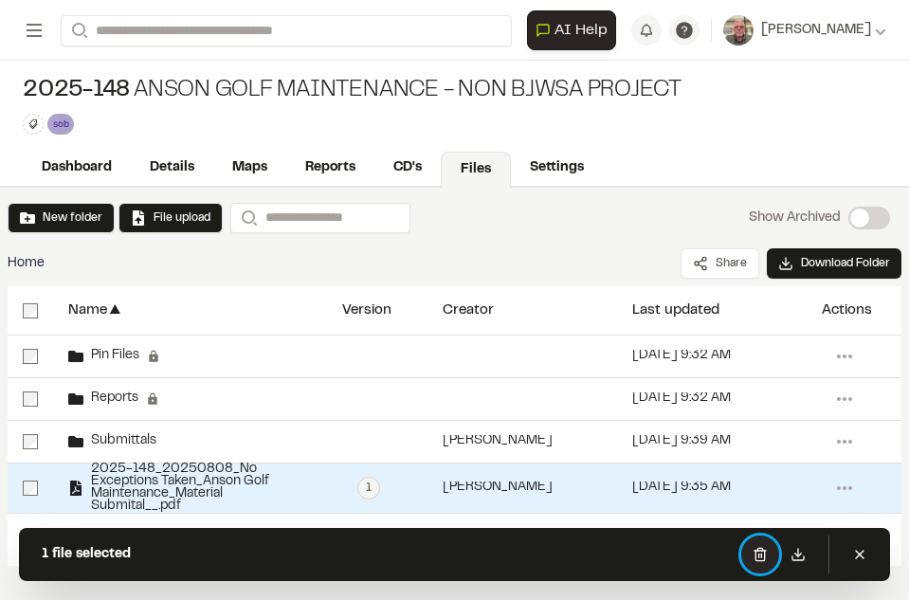
click at [755, 553] on icon at bounding box center [759, 554] width 9 height 12
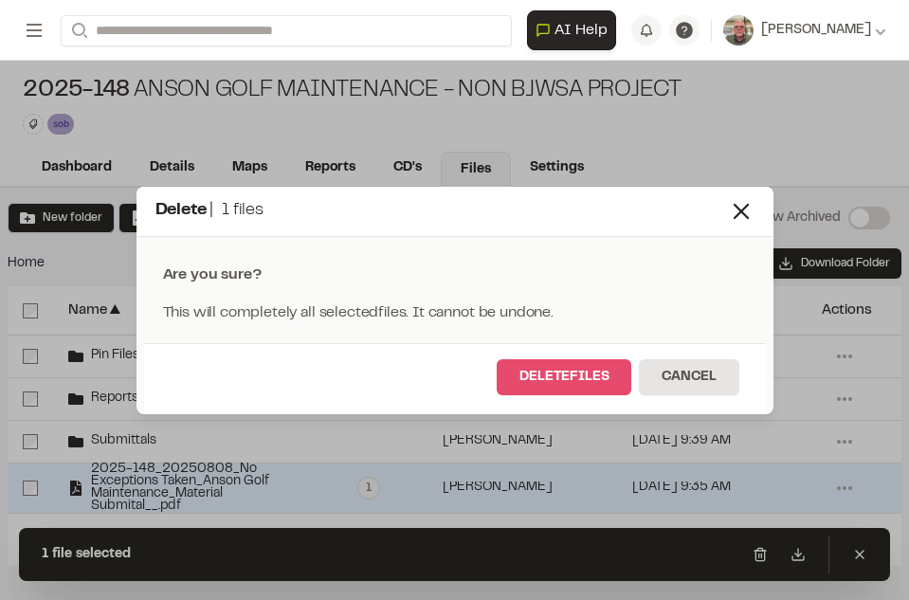
click at [555, 363] on button "Delete files" at bounding box center [564, 377] width 135 height 36
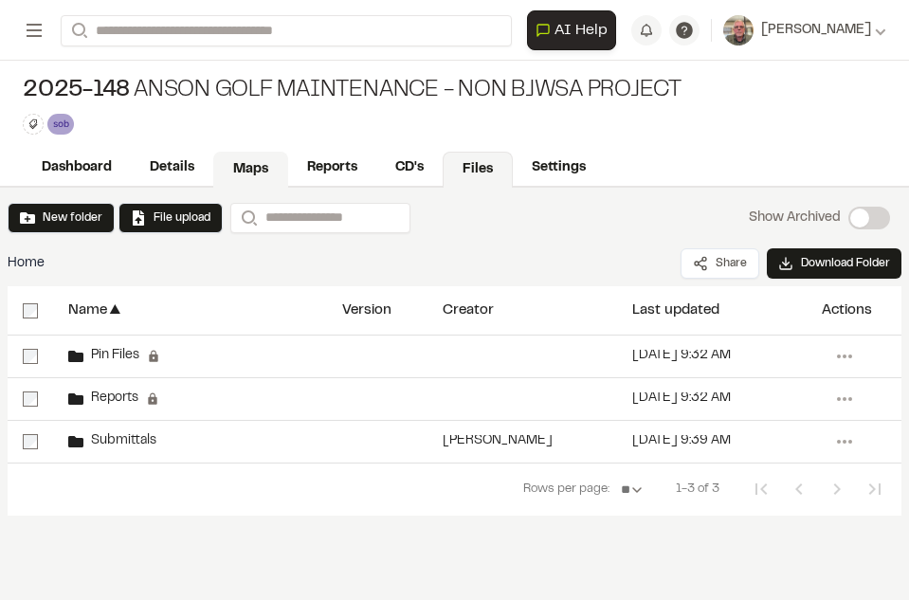
click at [263, 170] on link "Maps" at bounding box center [250, 170] width 75 height 36
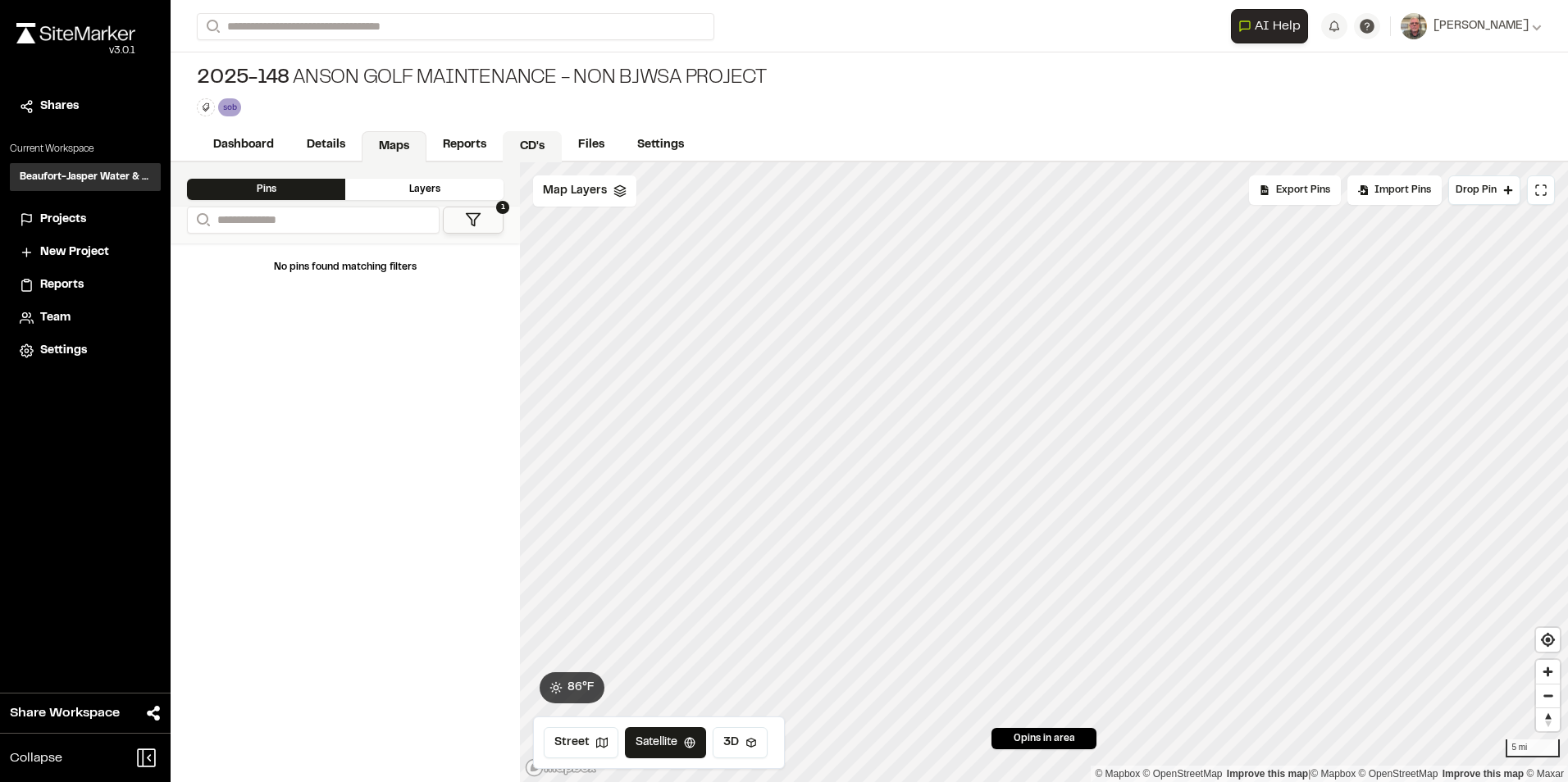
click at [536, 144] on link "CD's" at bounding box center [532, 147] width 59 height 31
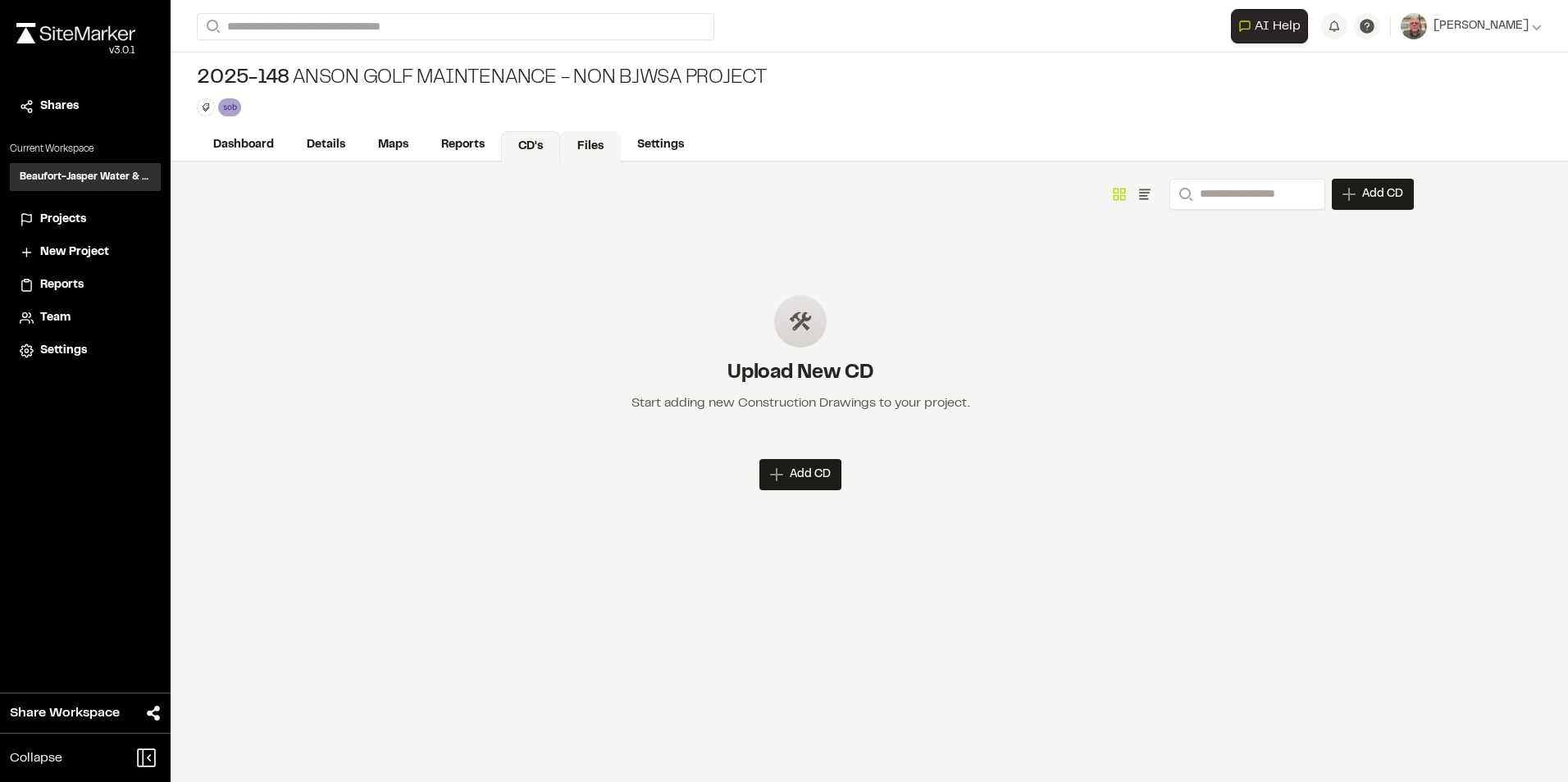
click at [582, 140] on link "Files" at bounding box center [590, 147] width 61 height 31
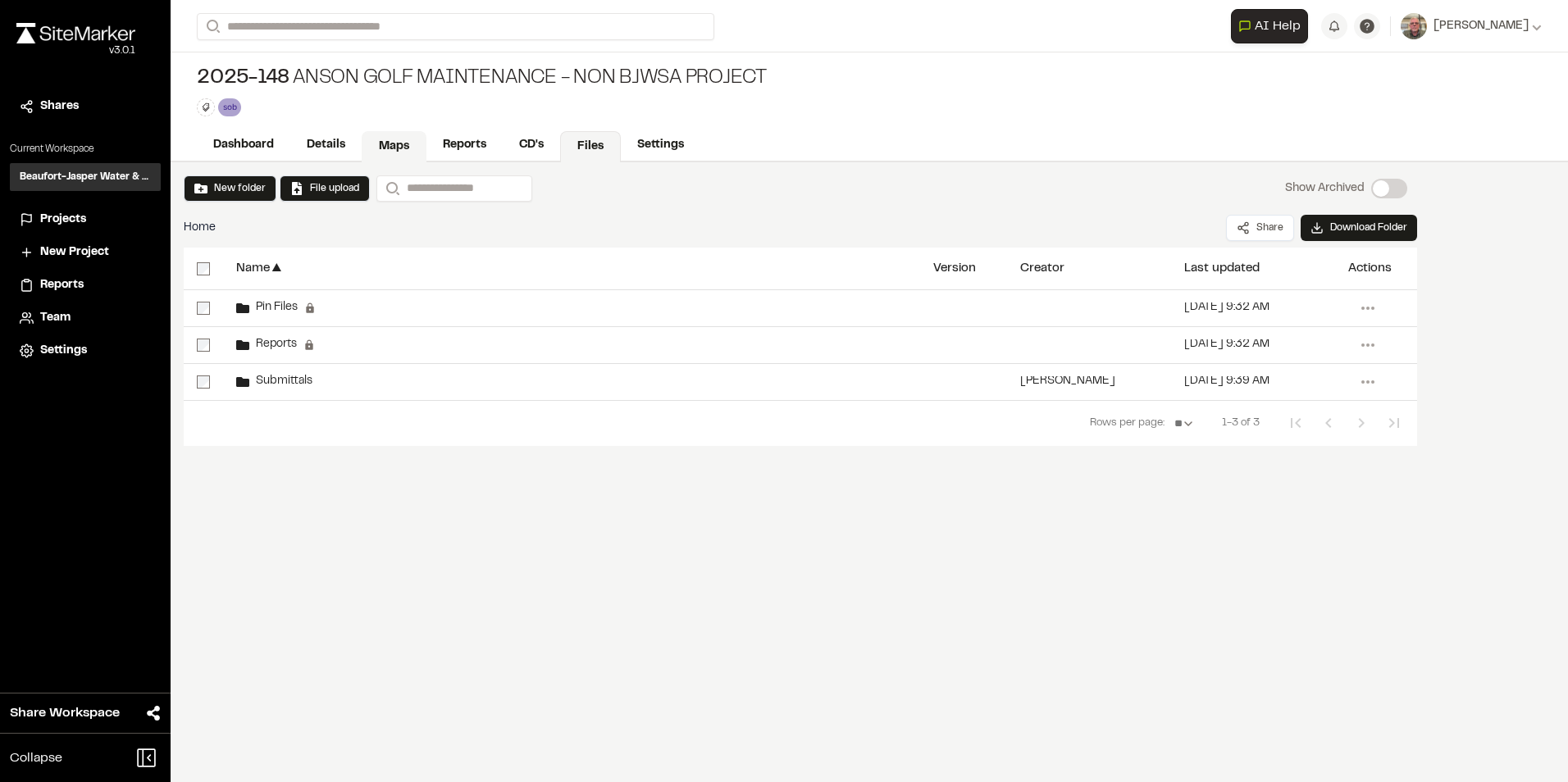
click at [401, 147] on link "Maps" at bounding box center [394, 147] width 65 height 31
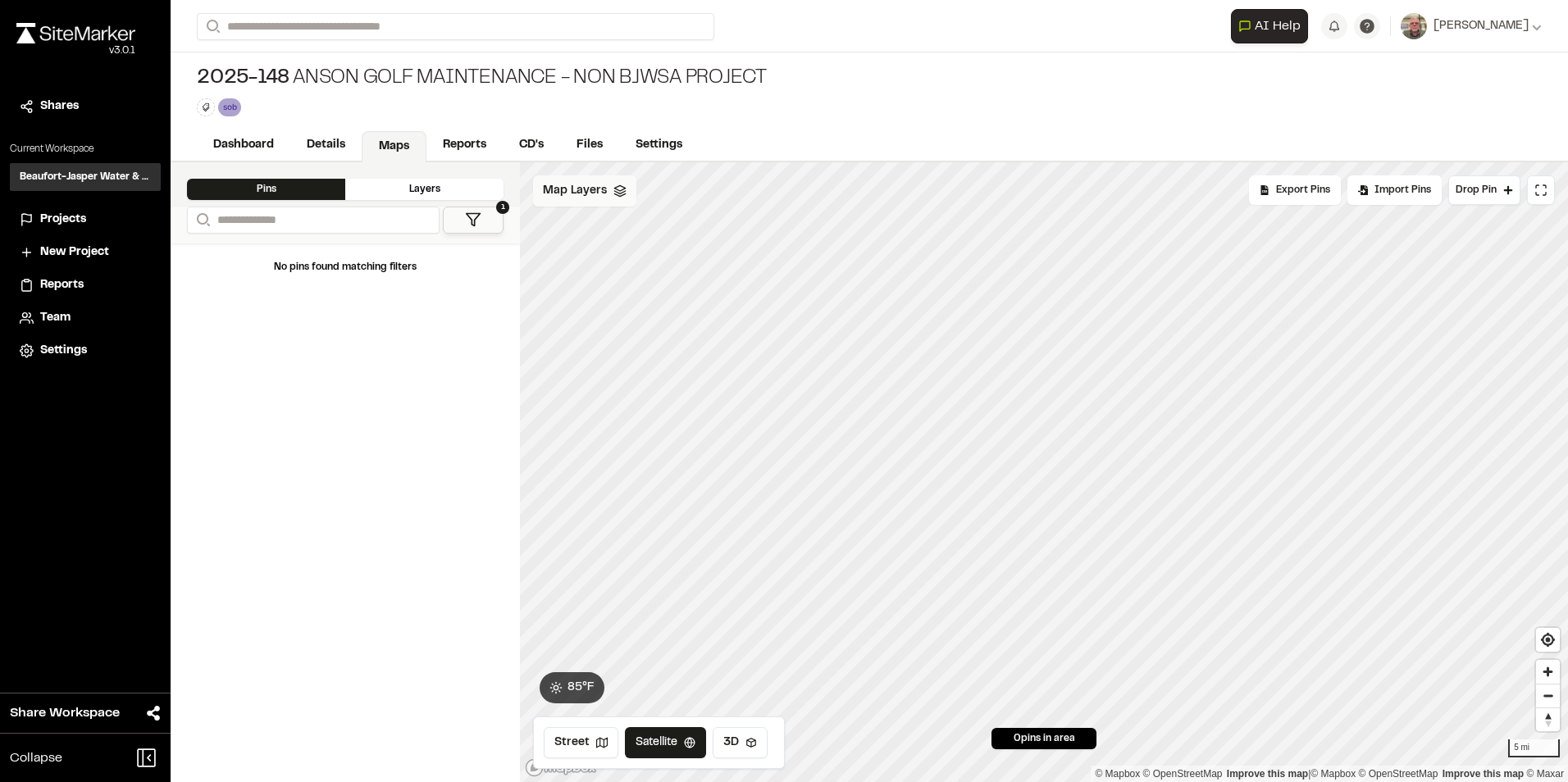
click at [620, 195] on icon at bounding box center [620, 190] width 13 height 13
click at [650, 189] on html "Close sidebar v 3.0.1 Shares Current Workspace Beaufort-Jasper Water & Sewer Au…" at bounding box center [784, 391] width 1568 height 782
click at [594, 228] on link "Add Layer" at bounding box center [594, 226] width 123 height 28
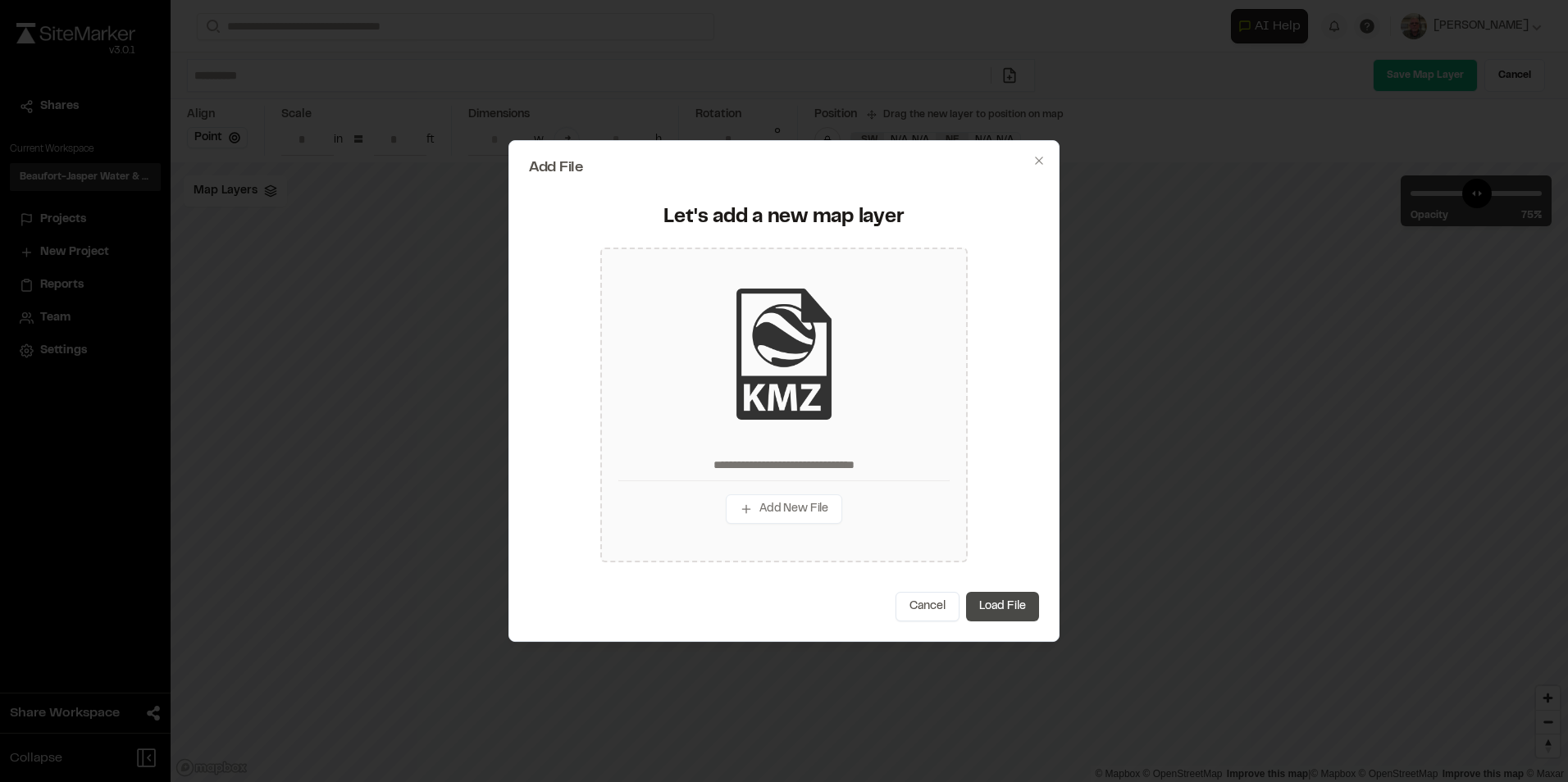
click at [1004, 606] on button "Load File" at bounding box center [1002, 606] width 73 height 29
type input "**********"
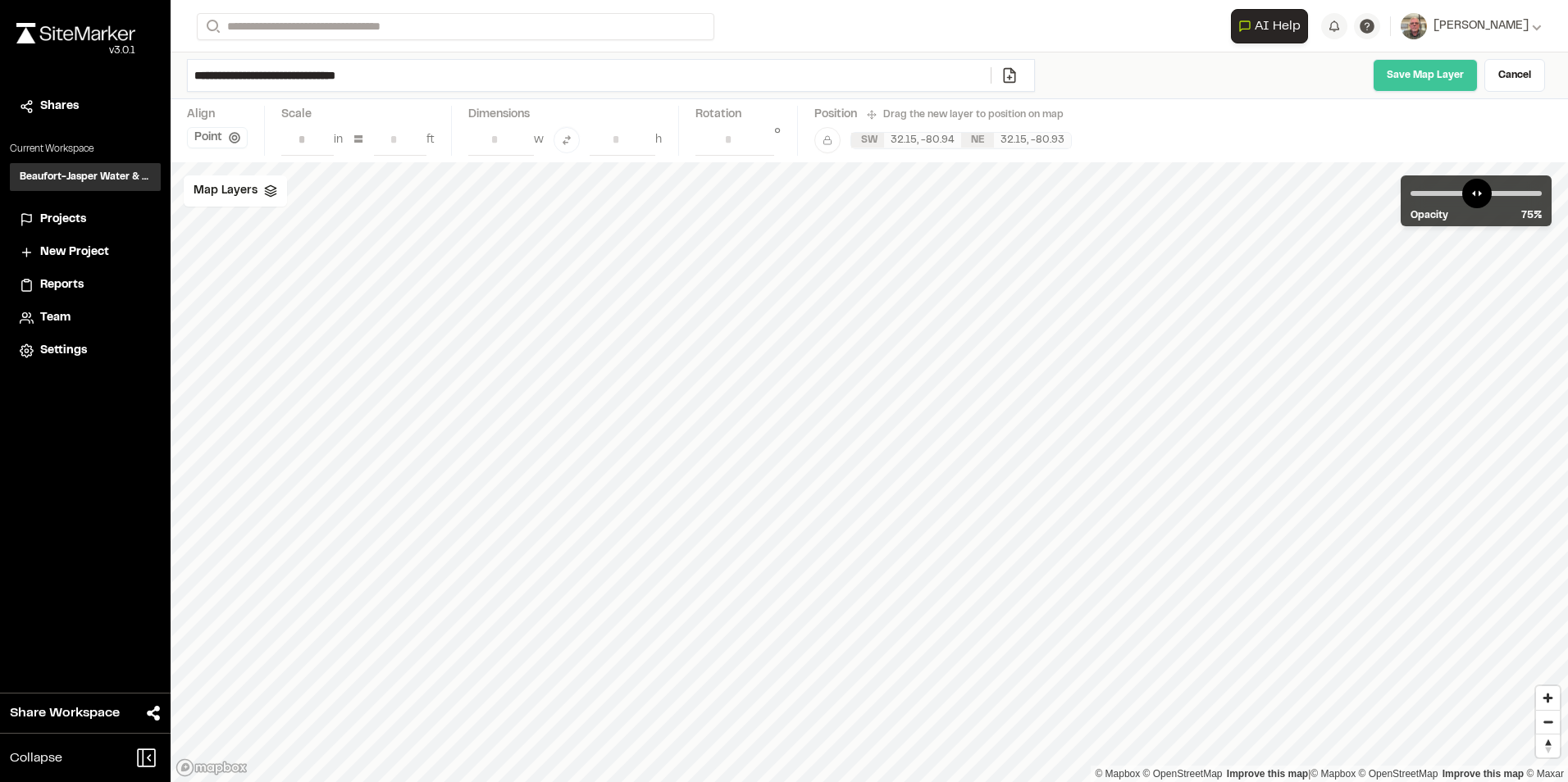
click at [1435, 78] on link "Save Map Layer" at bounding box center [1425, 75] width 105 height 33
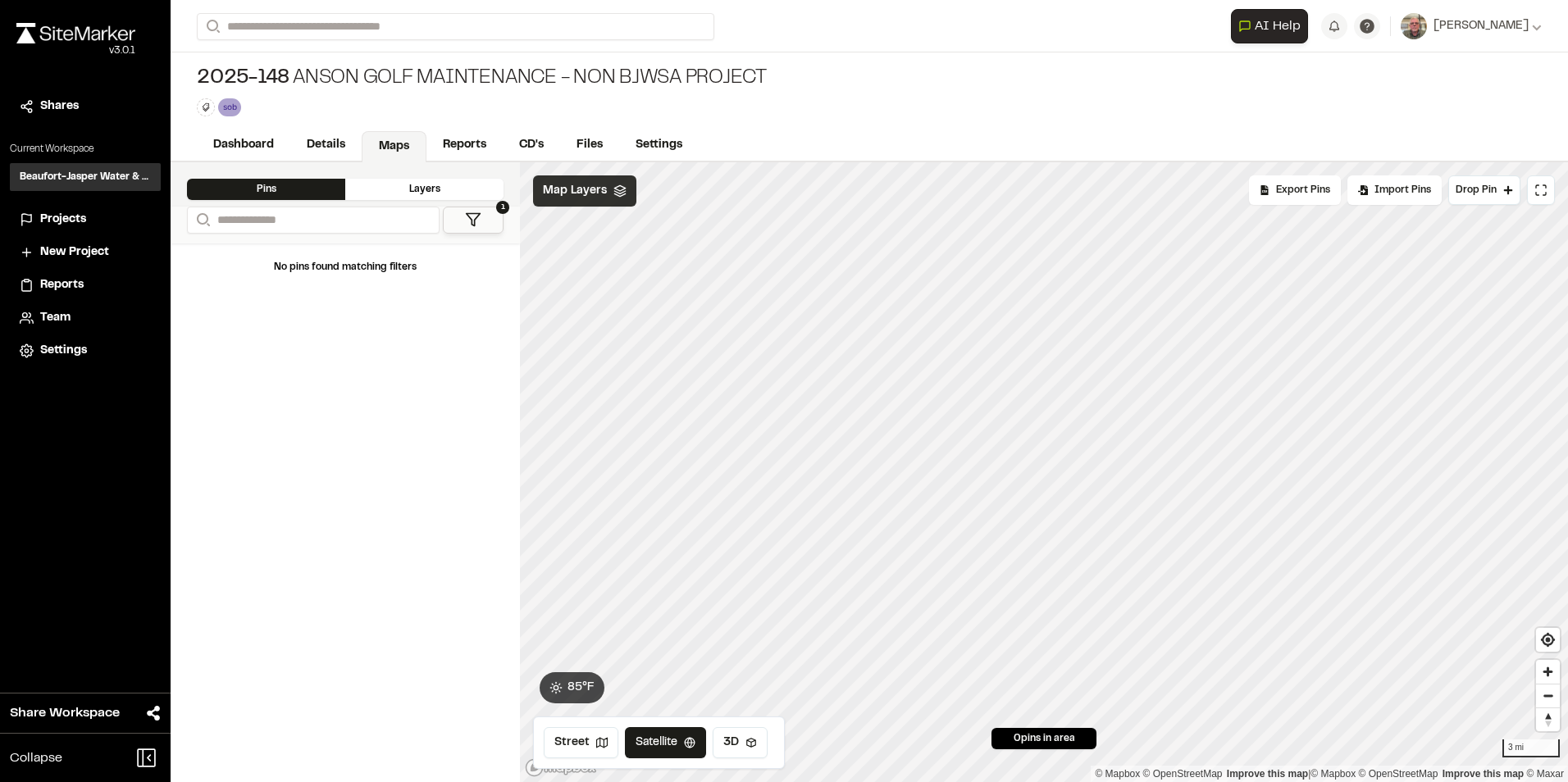
click at [617, 193] on polyline at bounding box center [620, 192] width 10 height 3
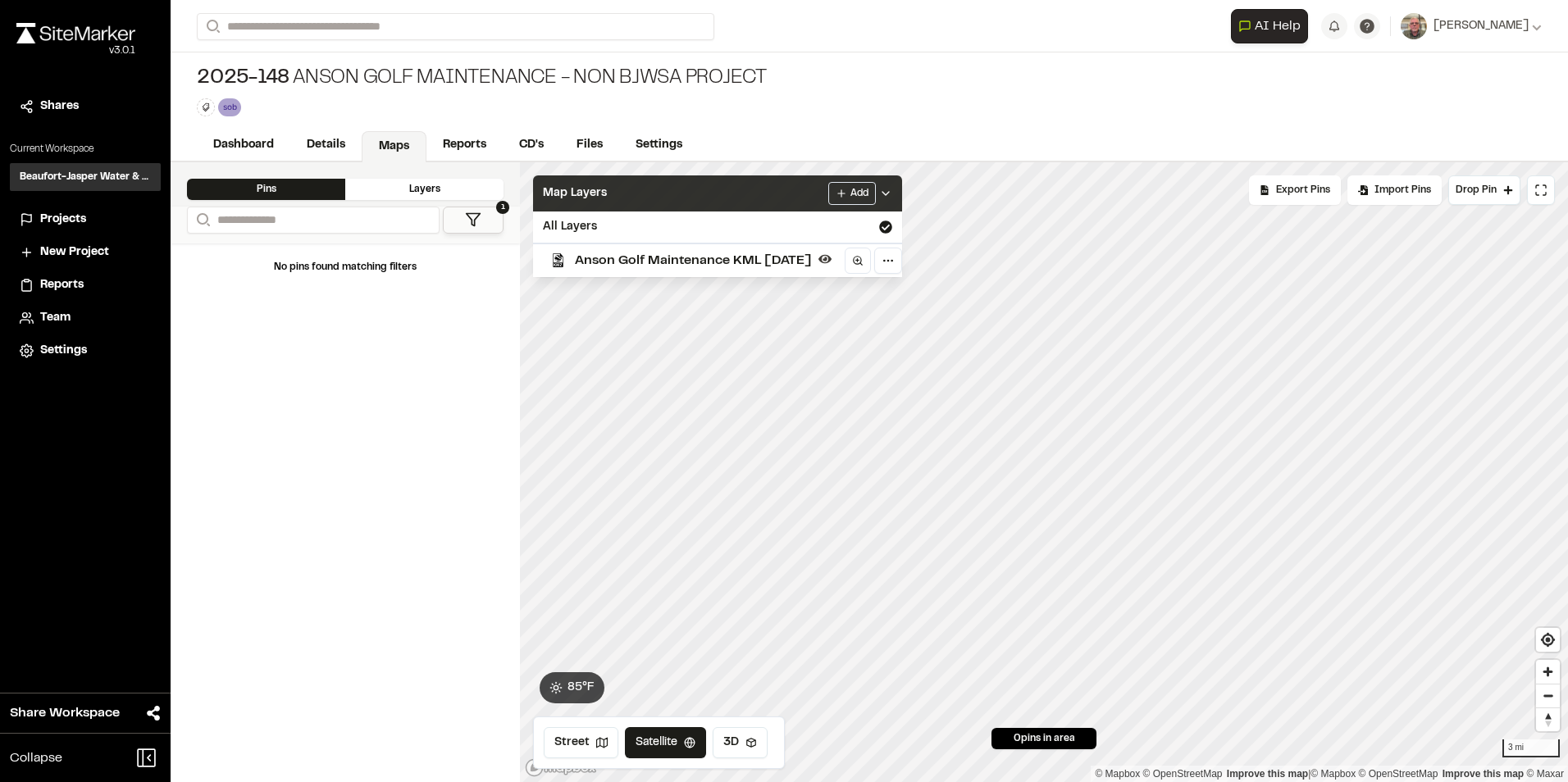
click at [623, 258] on span "Anson Golf Maintenance KML [DATE]" at bounding box center [693, 260] width 237 height 20
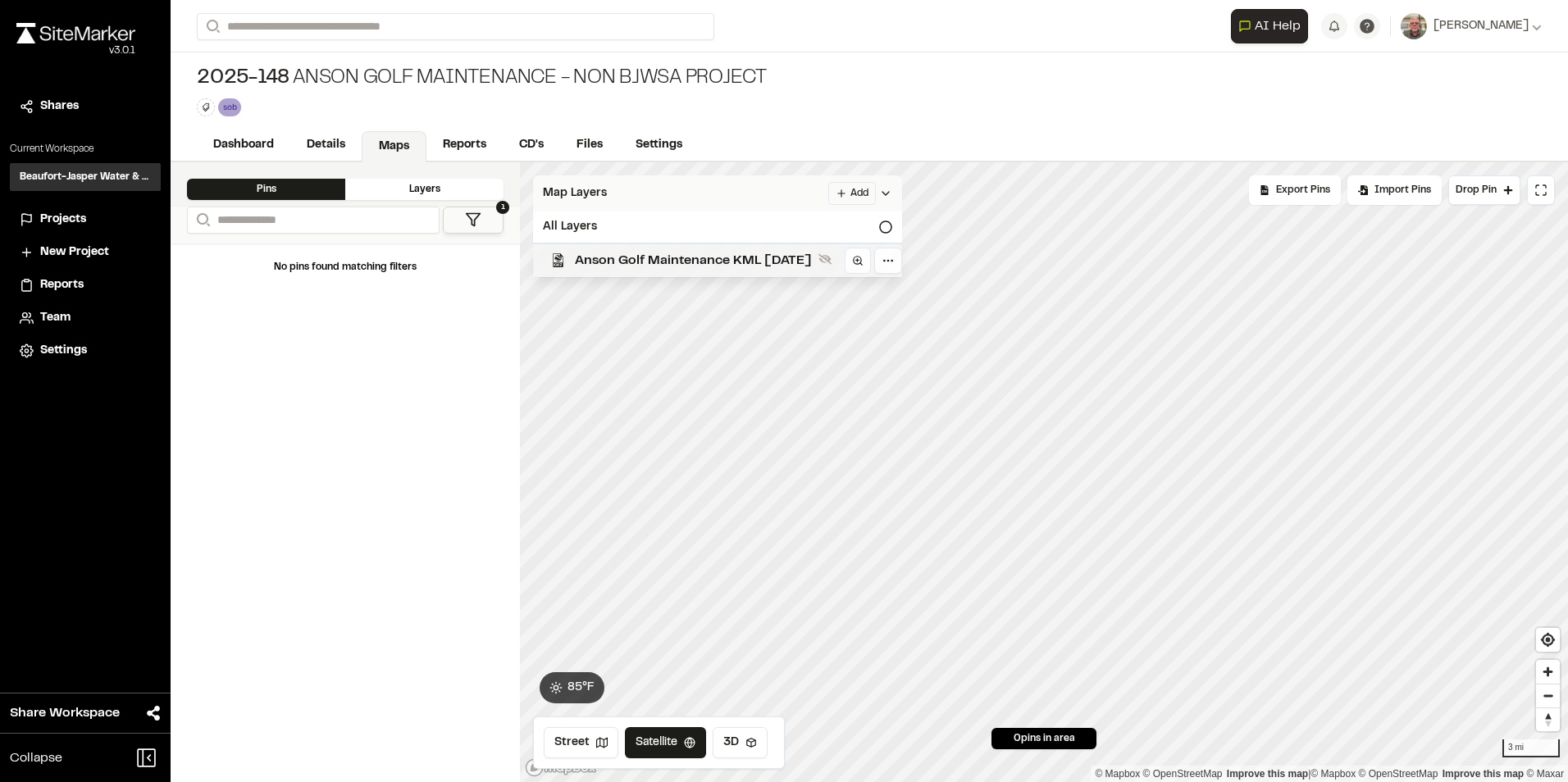
click at [710, 265] on span "Anson Golf Maintenance KML [DATE]" at bounding box center [693, 260] width 237 height 20
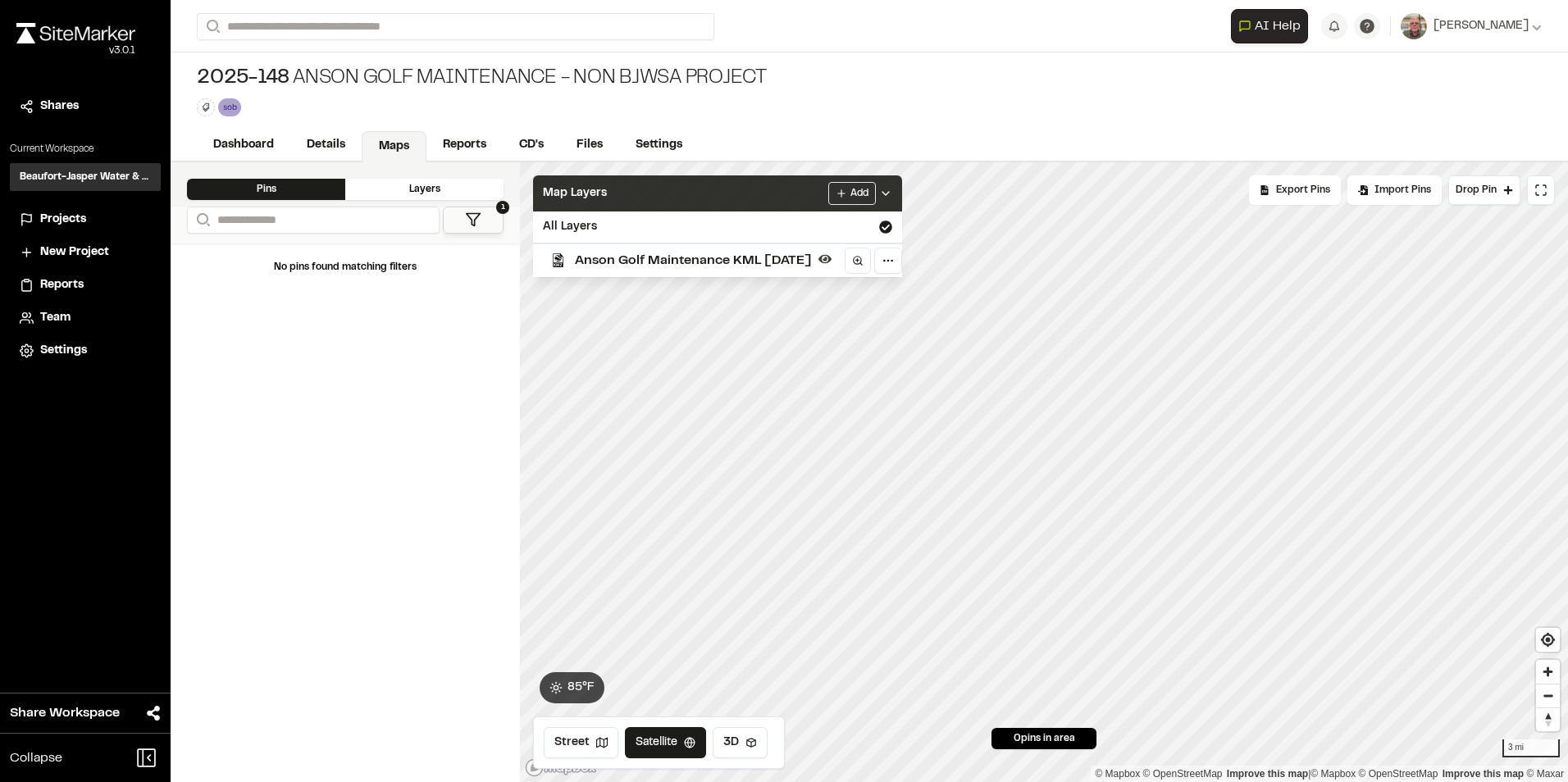
click at [712, 257] on span "Anson Golf Maintenance KML [DATE]" at bounding box center [693, 260] width 237 height 20
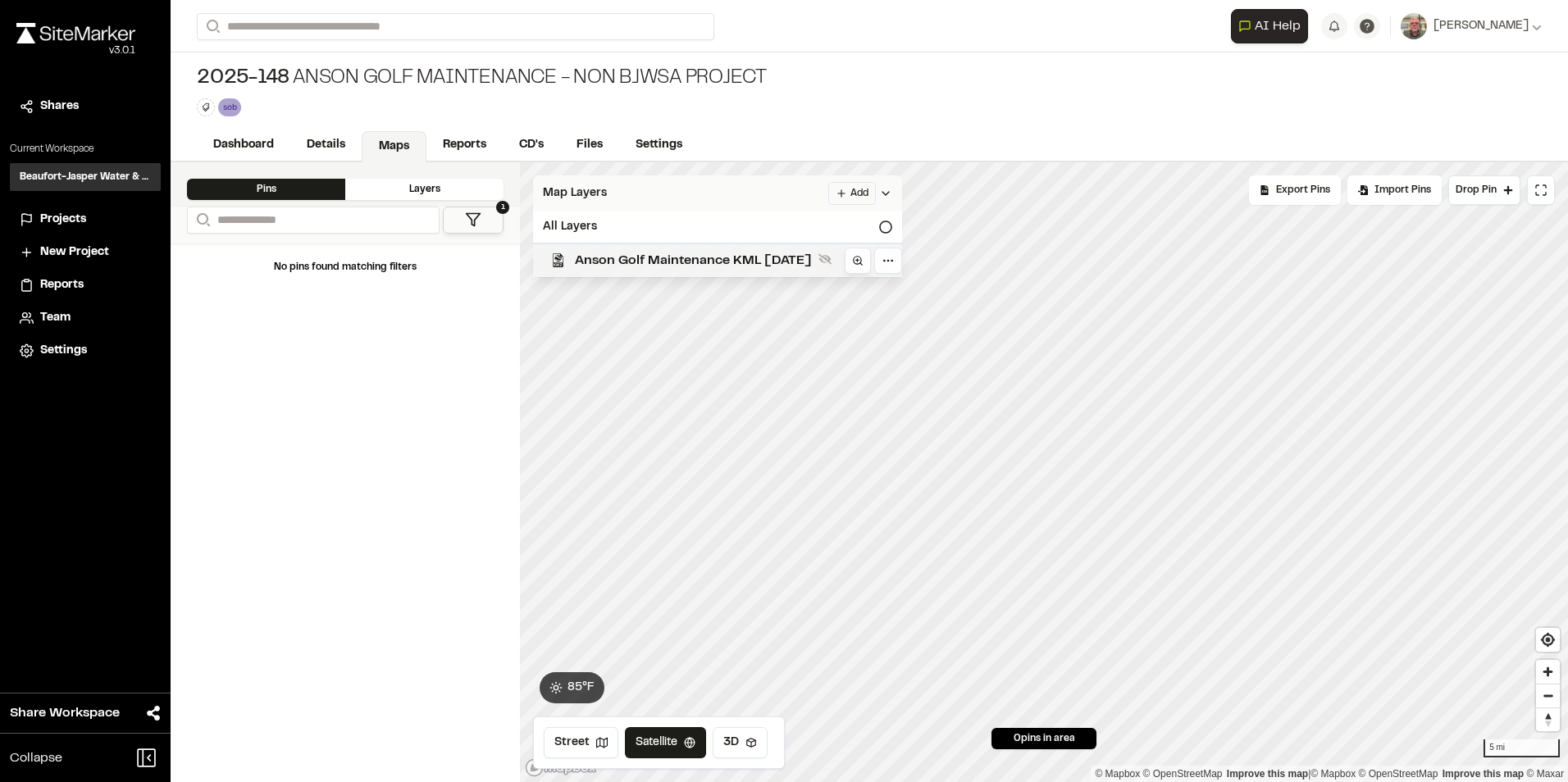
click at [857, 260] on icon at bounding box center [858, 260] width 11 height 11
click at [576, 741] on button "Street" at bounding box center [581, 743] width 74 height 31
click at [677, 737] on button "Satellite" at bounding box center [665, 743] width 86 height 31
click at [886, 195] on icon at bounding box center [885, 193] width 13 height 13
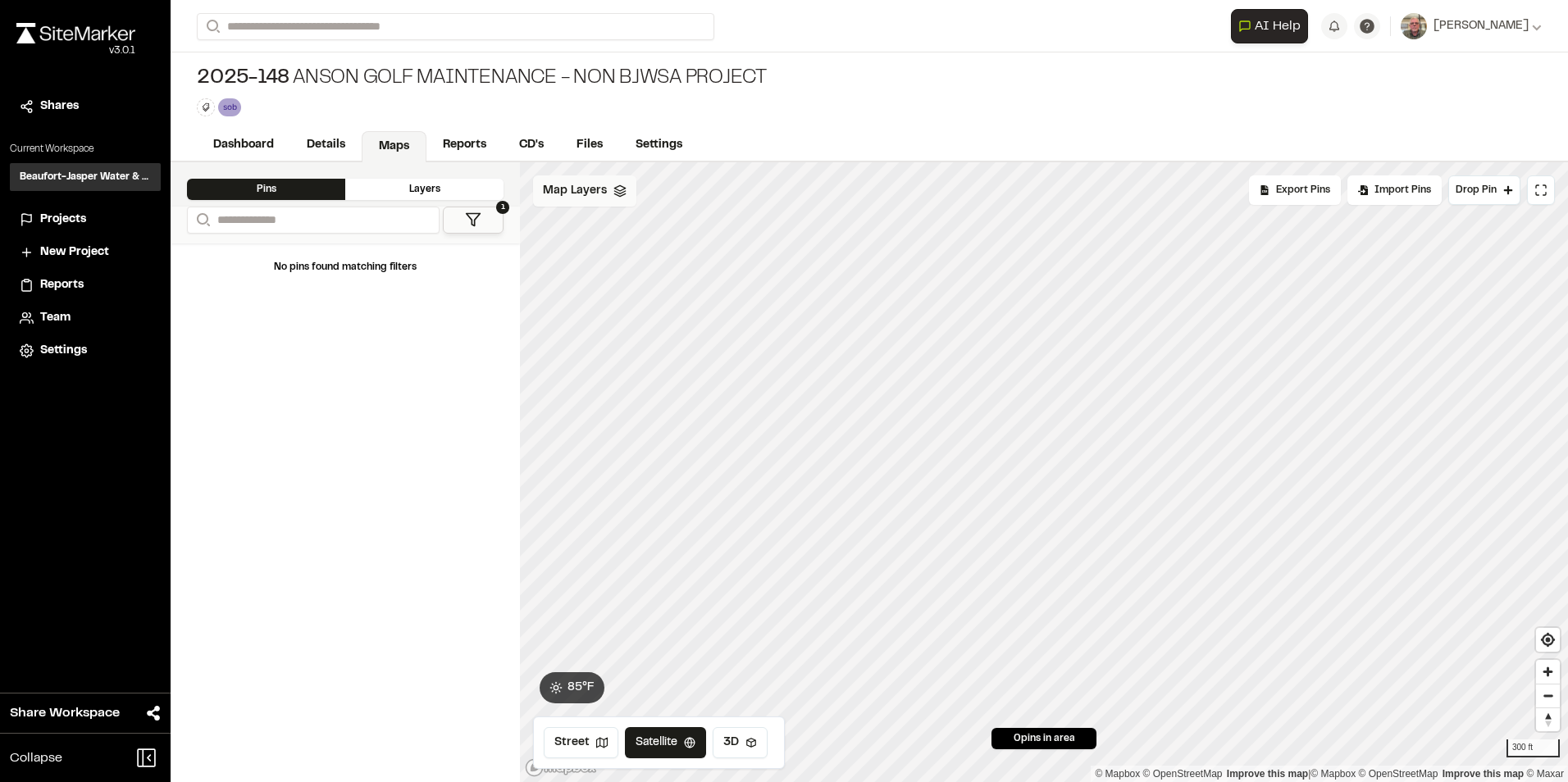
click at [572, 202] on div "Map Layers" at bounding box center [584, 191] width 103 height 31
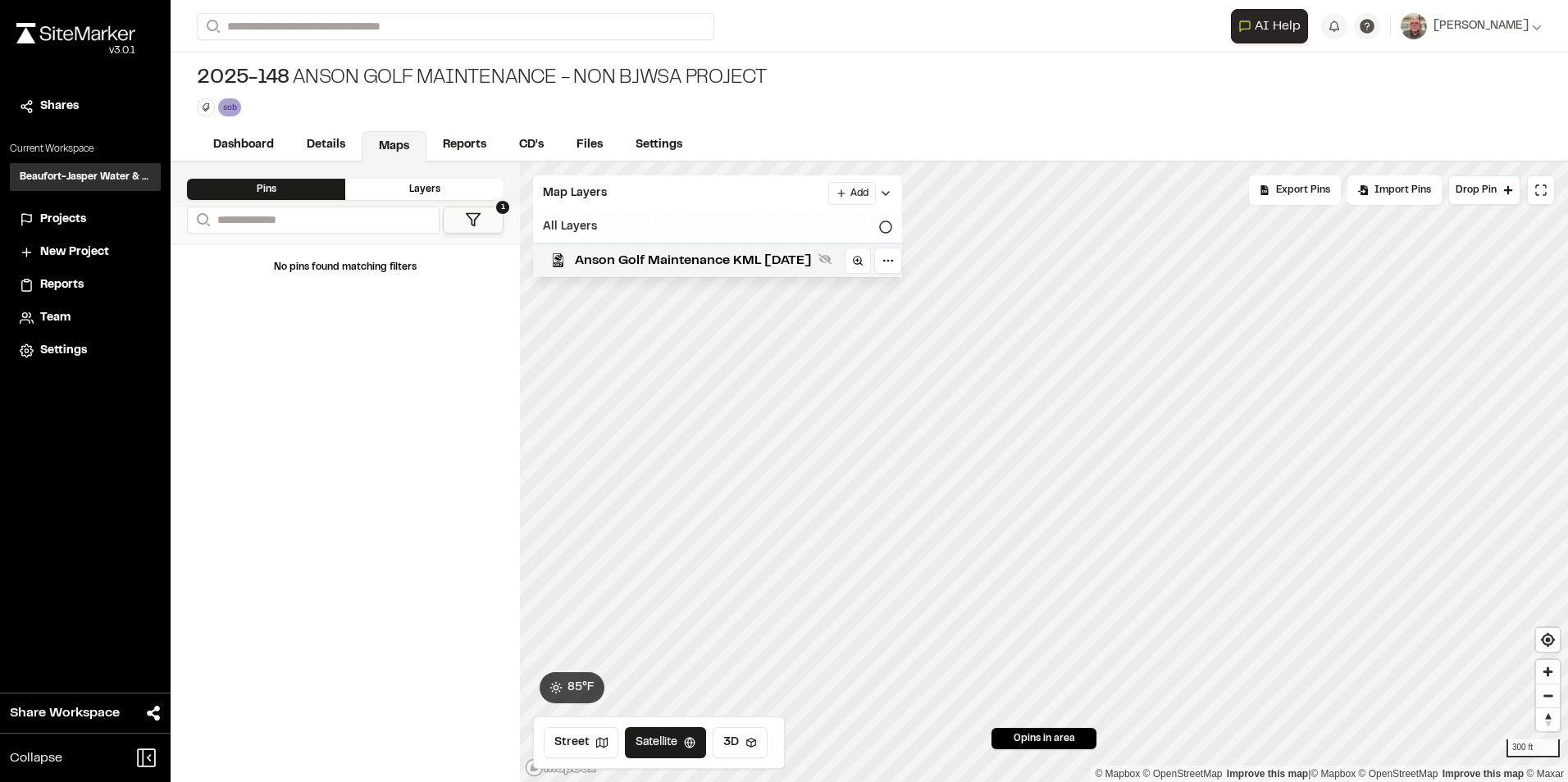
click at [884, 228] on icon at bounding box center [885, 227] width 13 height 13
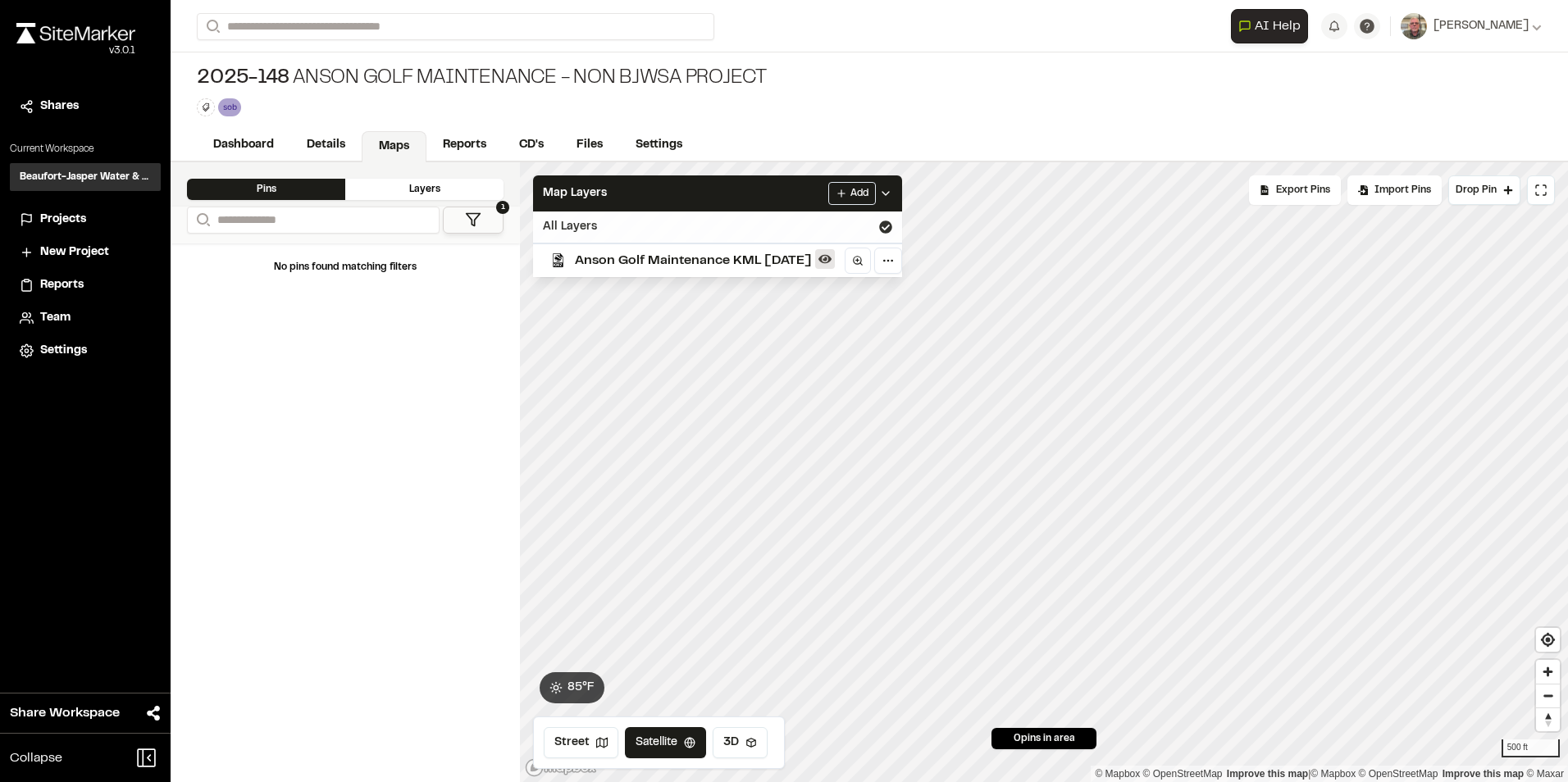
click at [828, 258] on icon at bounding box center [825, 260] width 13 height 9
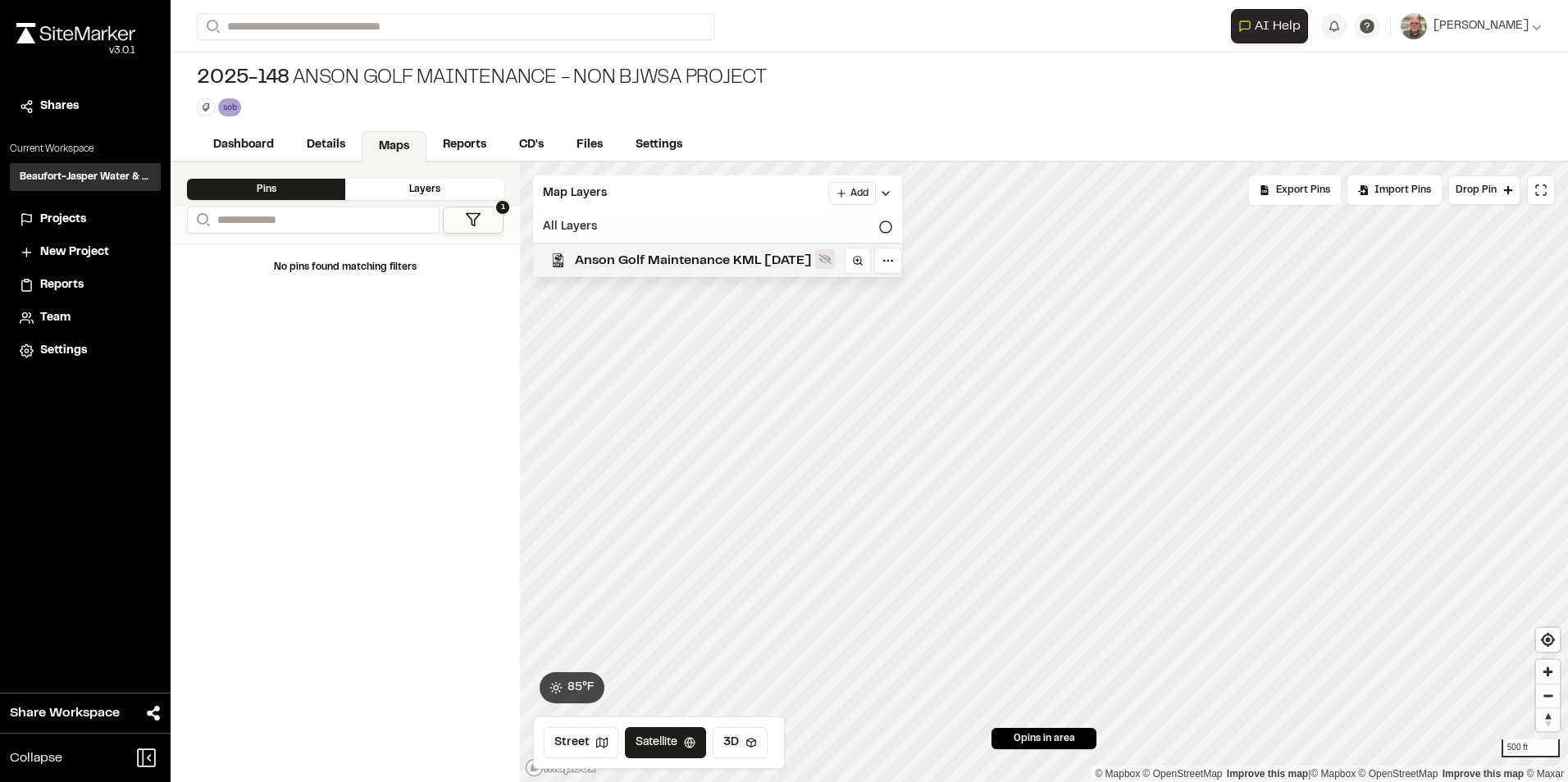
click at [828, 258] on icon at bounding box center [825, 260] width 13 height 10
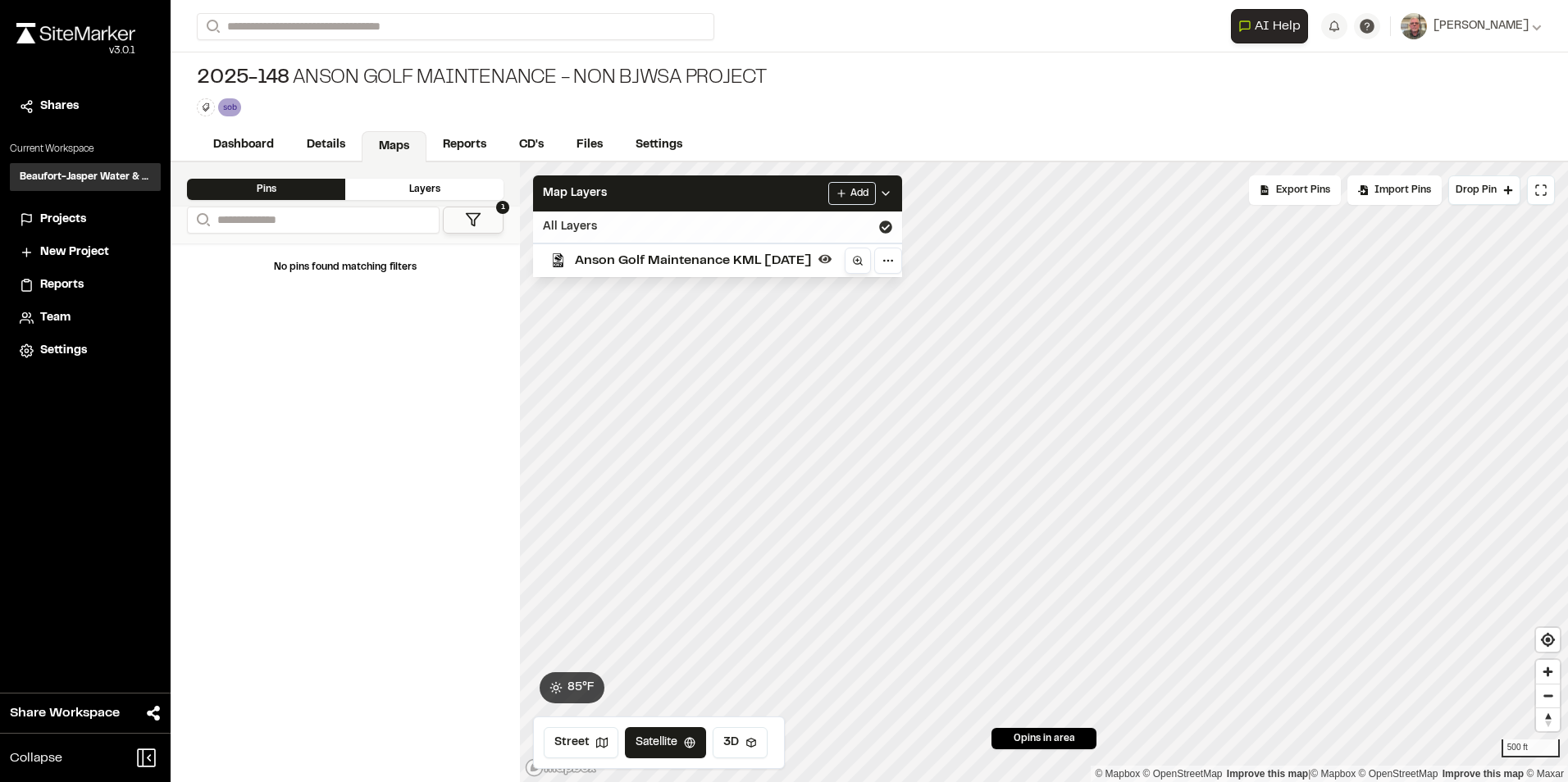
click at [859, 259] on icon at bounding box center [858, 260] width 11 height 11
click at [890, 261] on html "Close sidebar v 3.0.1 Shares Current Workspace Beaufort-Jasper Water & Sewer Au…" at bounding box center [784, 391] width 1568 height 782
click at [675, 412] on html "Close sidebar v 3.0.1 Shares Current Workspace Beaufort-Jasper Water & Sewer Au…" at bounding box center [784, 391] width 1568 height 782
click at [532, 143] on link "CD's" at bounding box center [532, 147] width 59 height 31
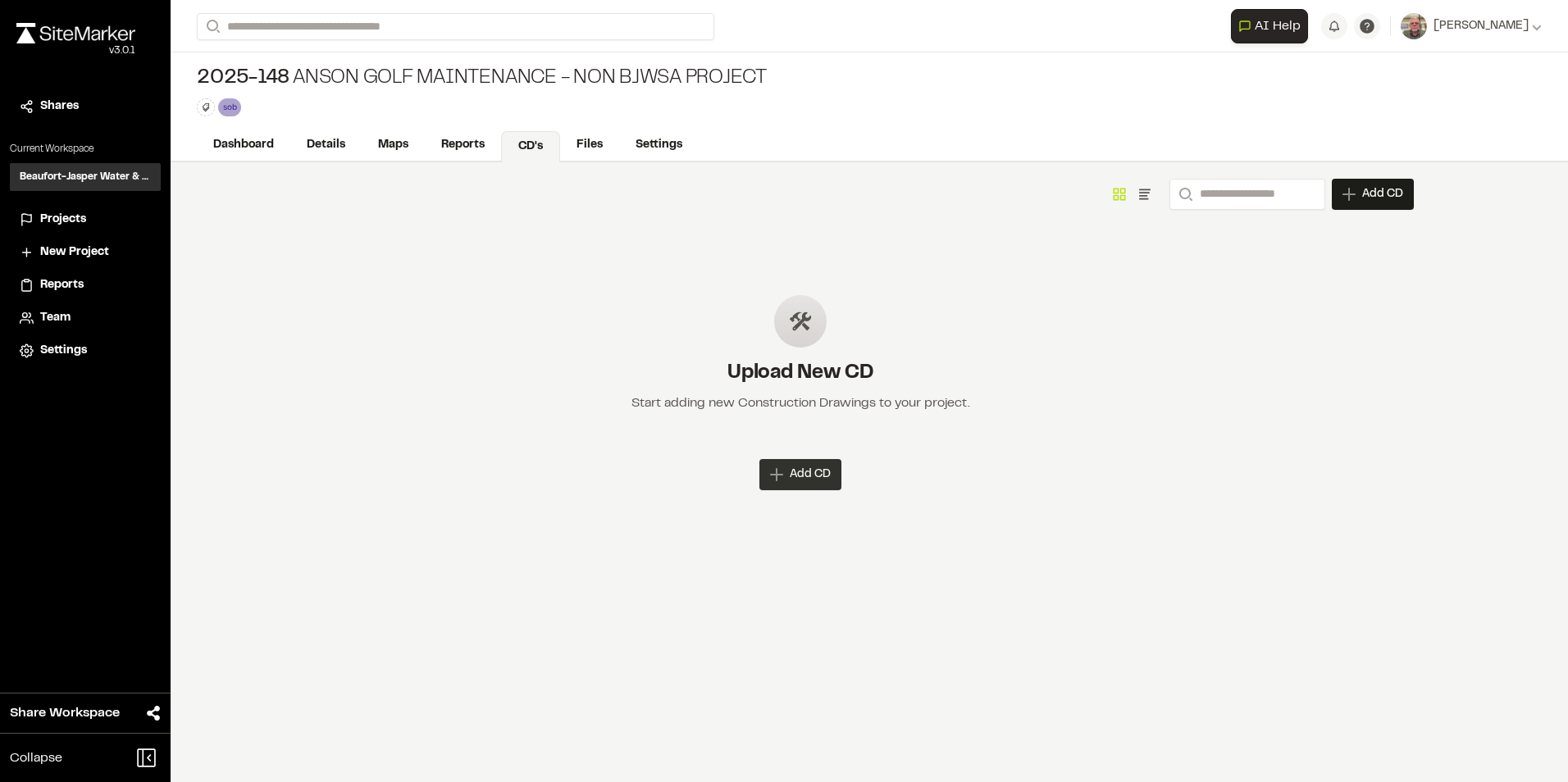
click at [782, 475] on icon at bounding box center [776, 474] width 13 height 13
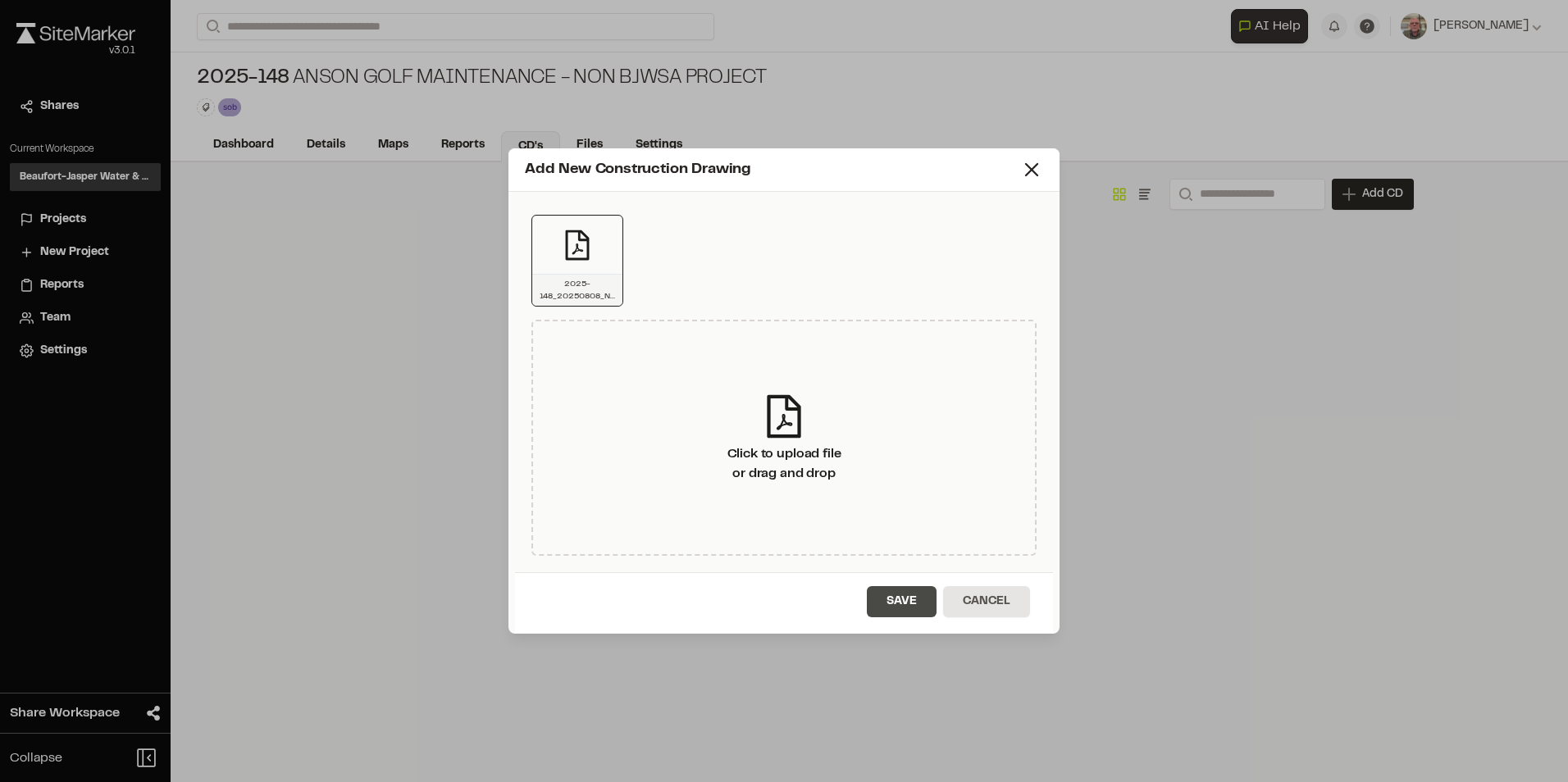
click at [904, 605] on button "Save" at bounding box center [902, 602] width 70 height 31
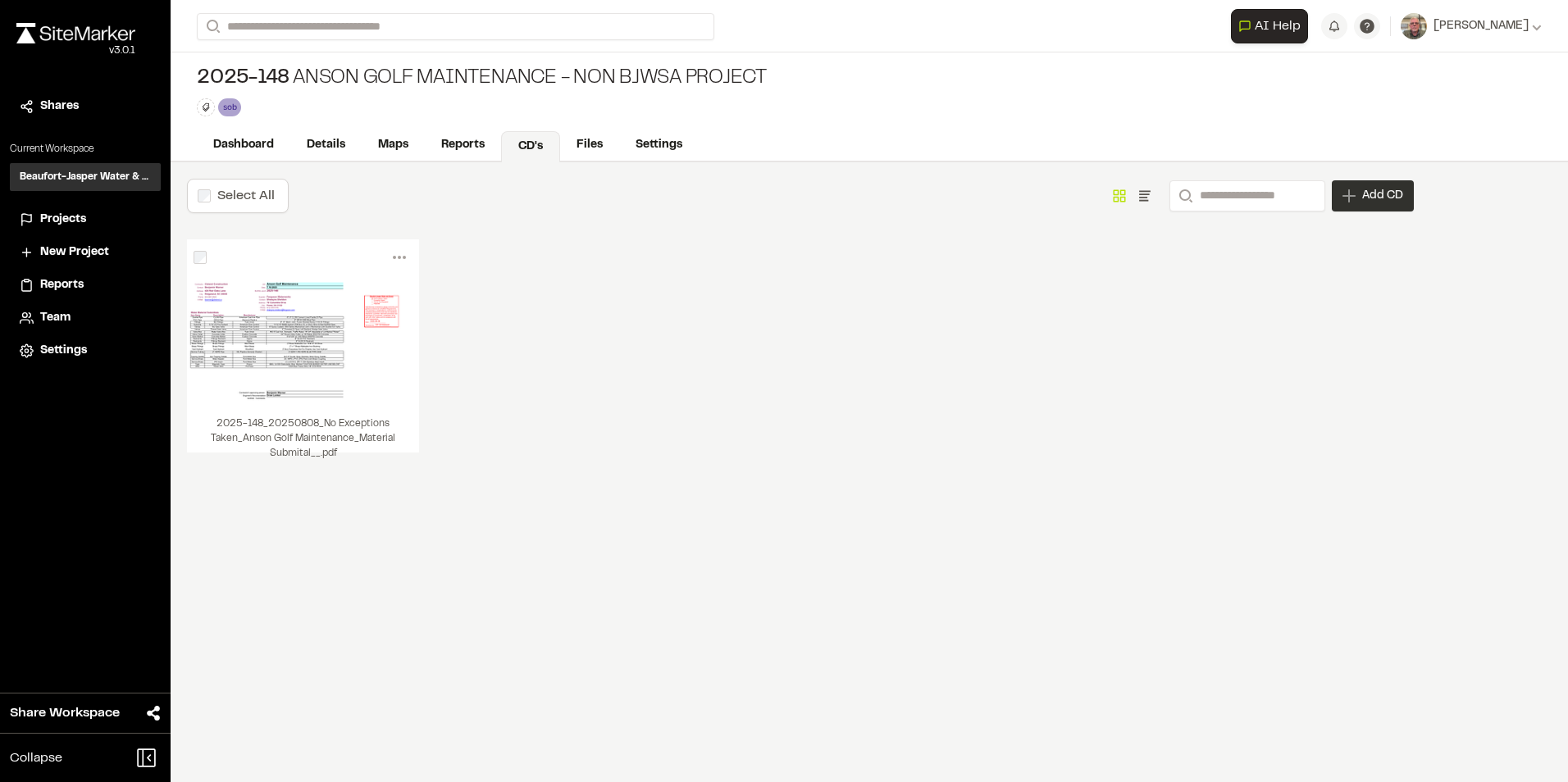
click at [1395, 199] on span "Add CD" at bounding box center [1382, 196] width 41 height 16
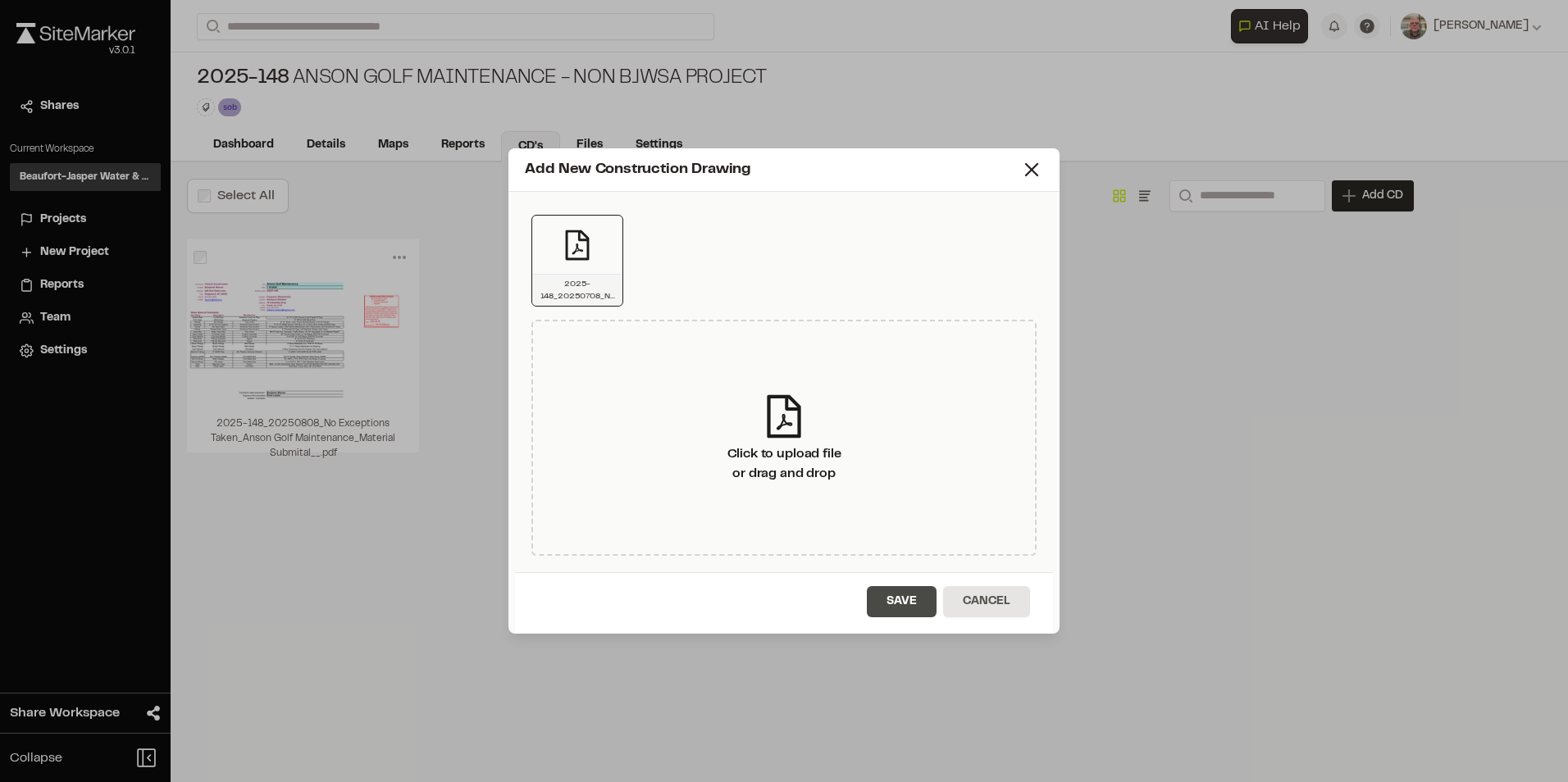
click at [903, 599] on button "Save" at bounding box center [902, 602] width 70 height 31
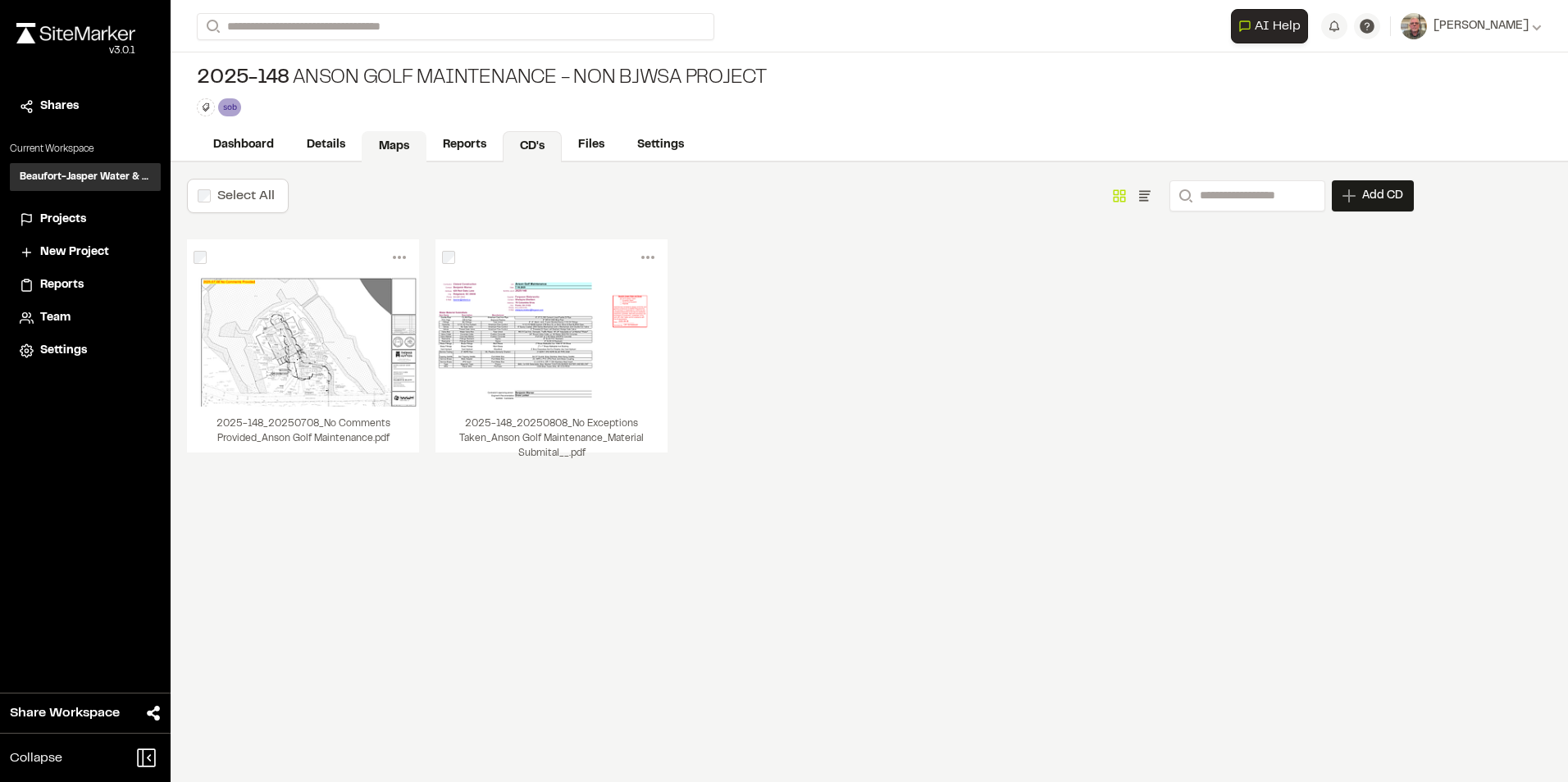
click at [394, 140] on link "Maps" at bounding box center [394, 147] width 65 height 31
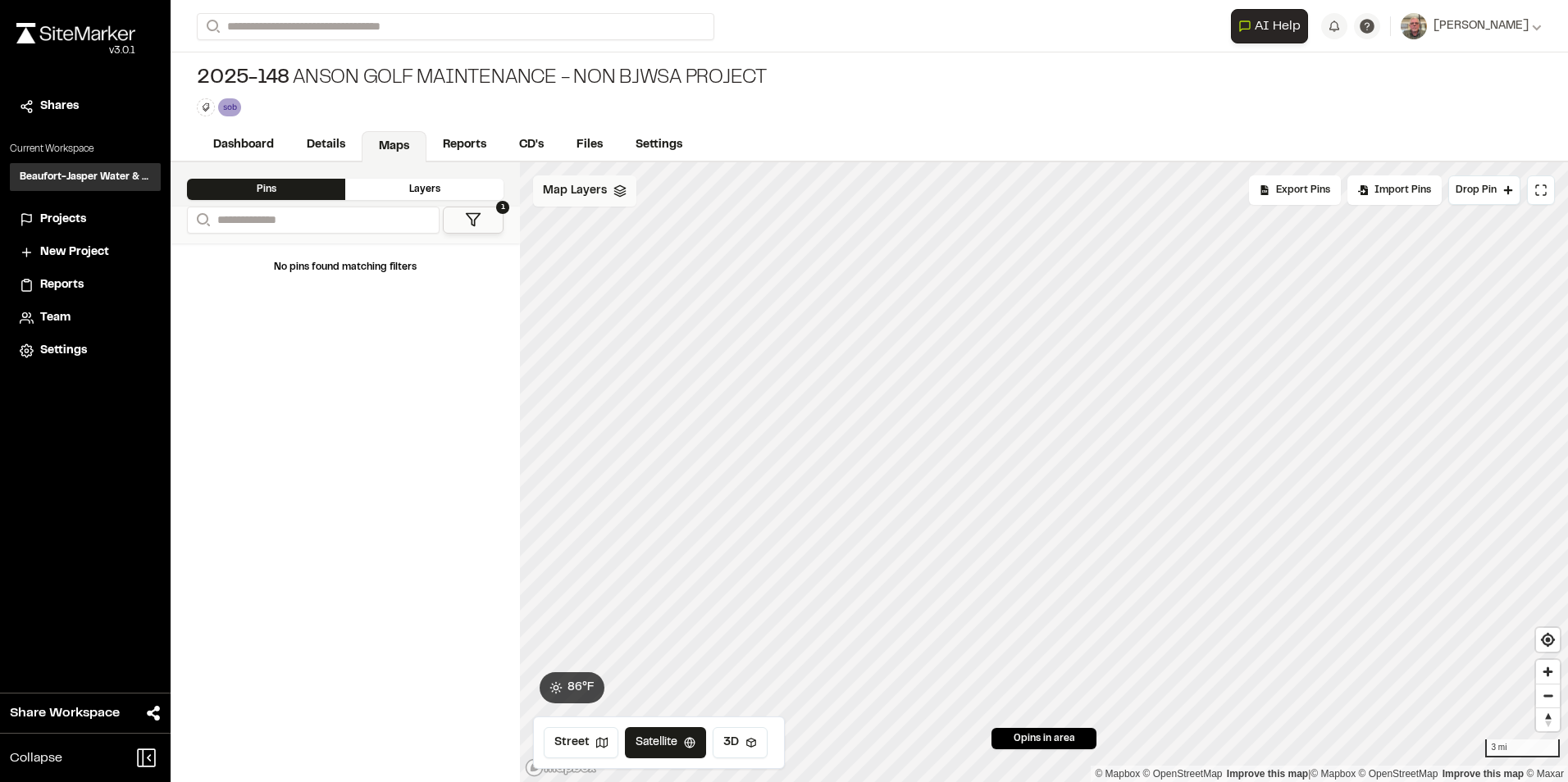
click at [617, 194] on polyline at bounding box center [620, 192] width 10 height 3
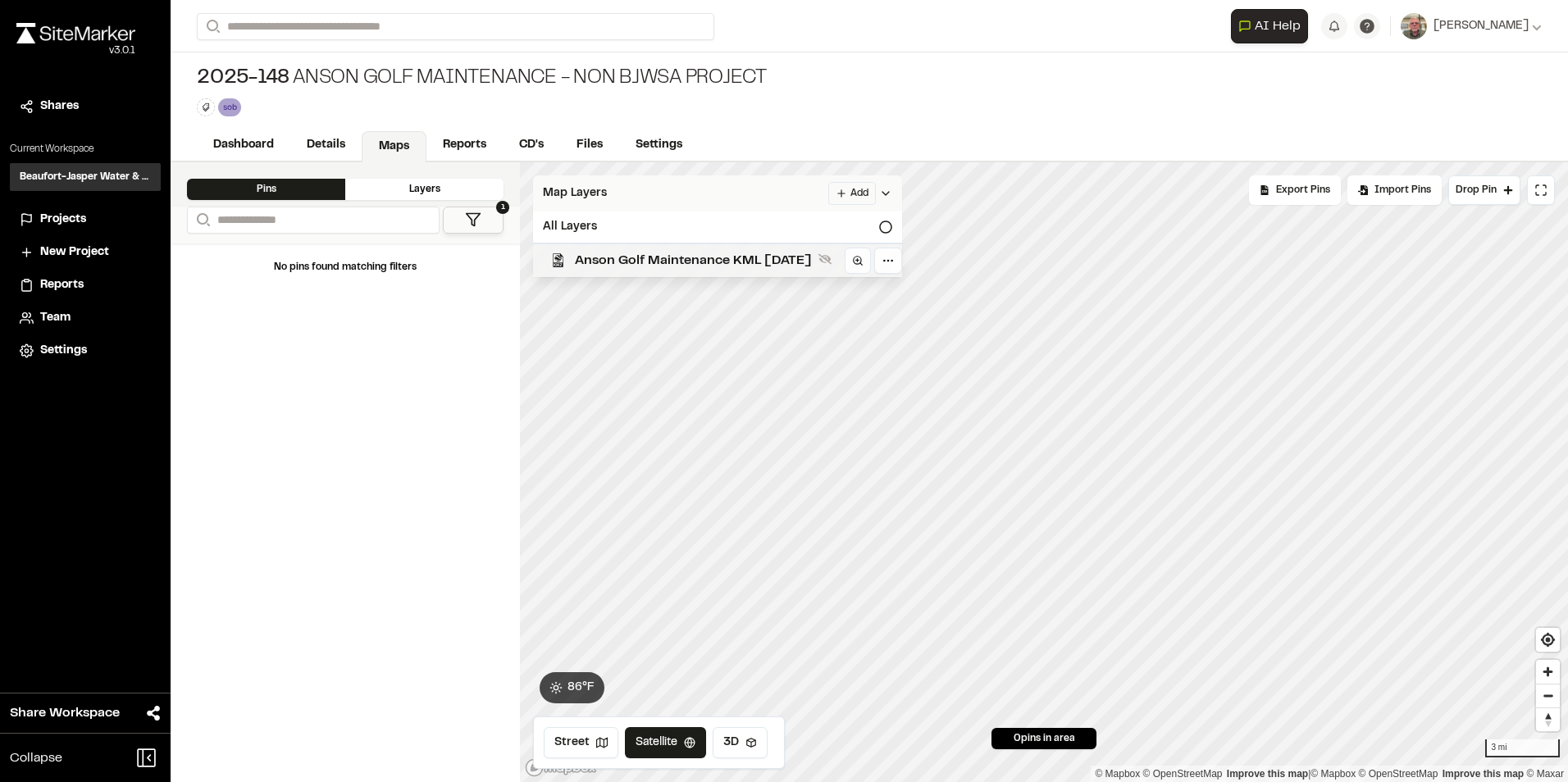
click at [626, 259] on span "Anson Golf Maintenance KML [DATE]" at bounding box center [693, 260] width 237 height 20
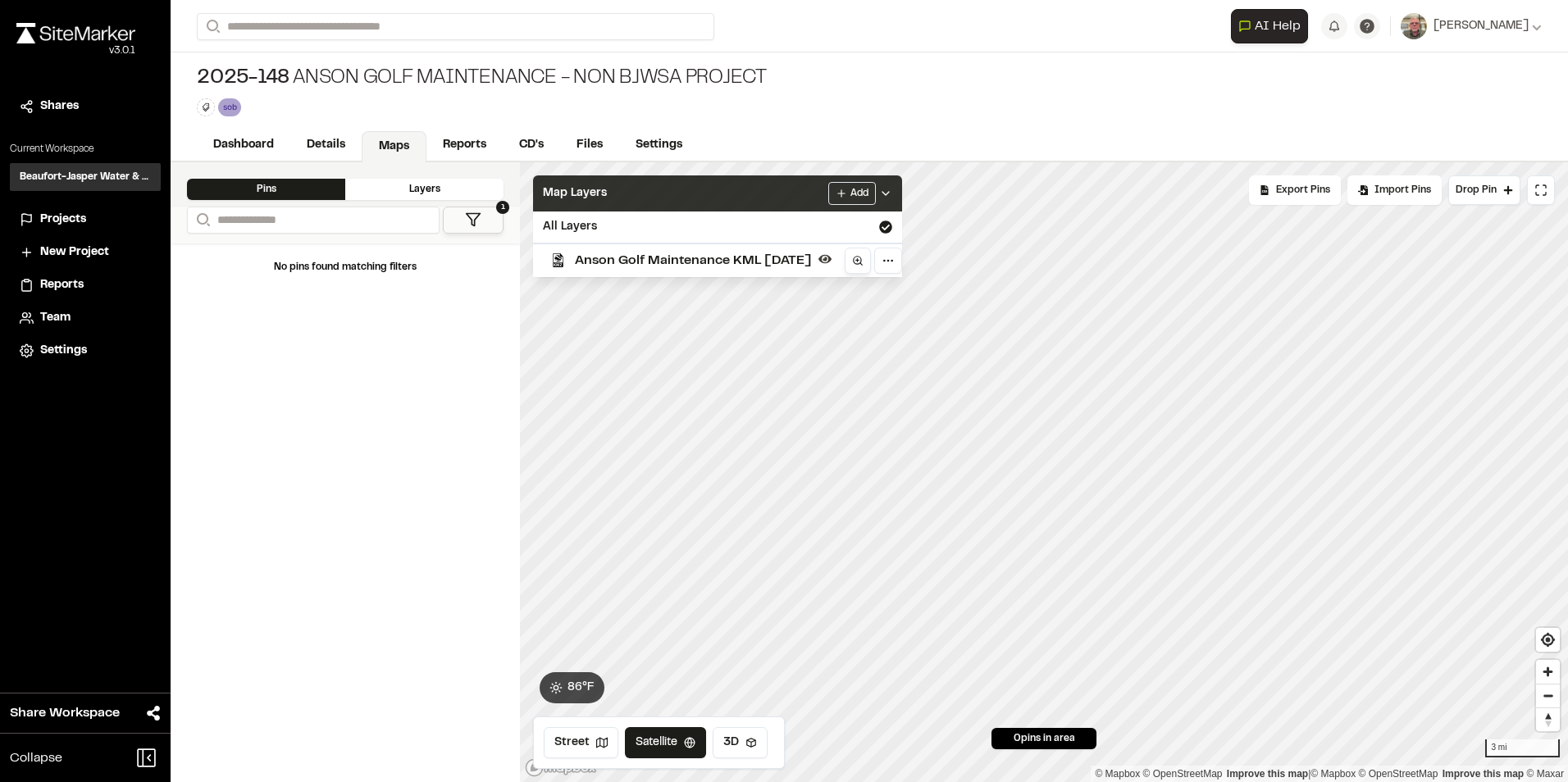
click at [862, 258] on icon at bounding box center [858, 260] width 11 height 11
click at [855, 189] on html "Close sidebar v 3.0.1 Shares Current Workspace Beaufort-Jasper Water & Sewer Au…" at bounding box center [784, 391] width 1568 height 782
click at [800, 228] on link "Add Layer" at bounding box center [813, 226] width 123 height 28
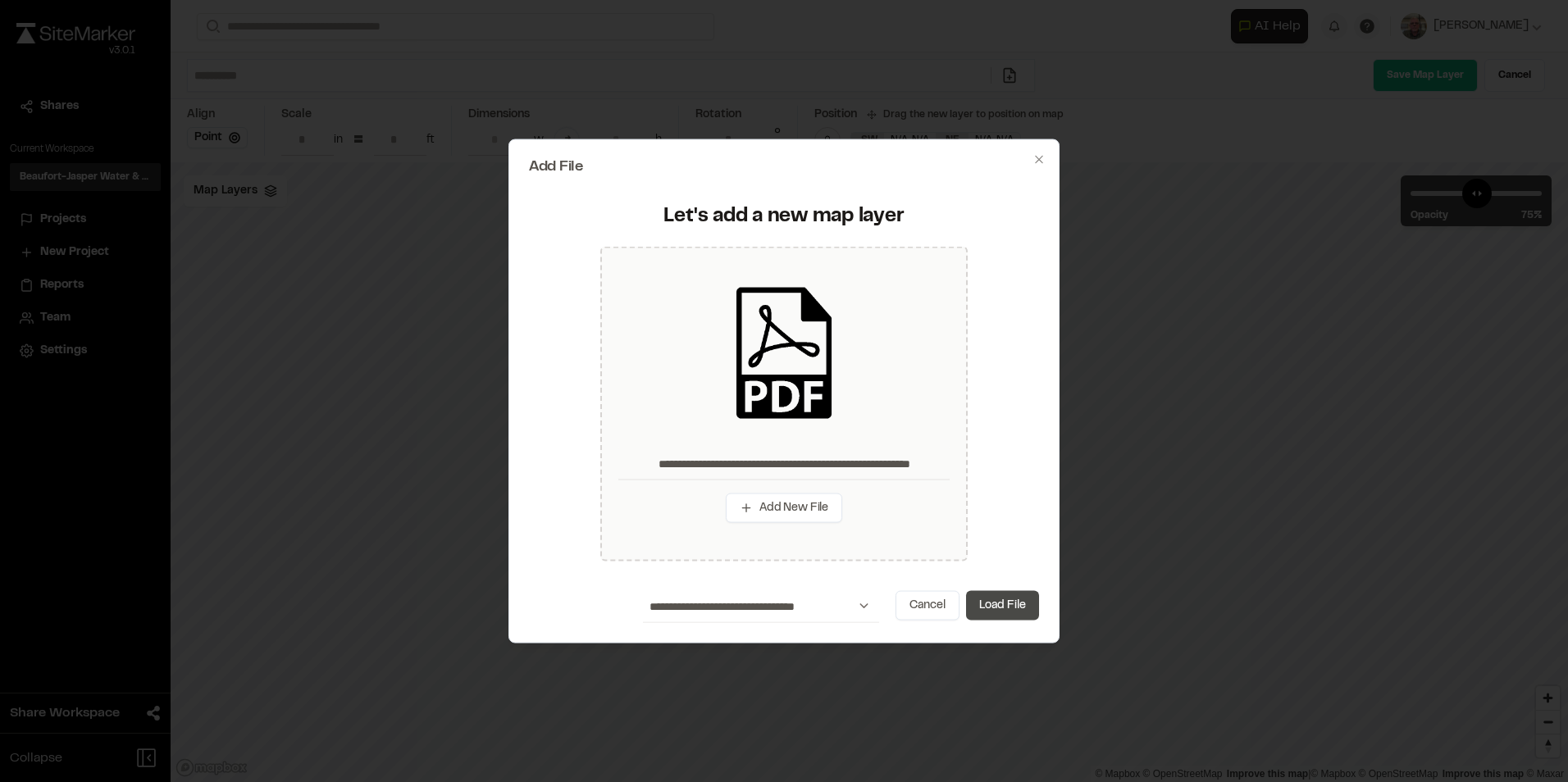
click at [993, 606] on button "Load File" at bounding box center [1002, 605] width 73 height 29
type input "**********"
type input "****"
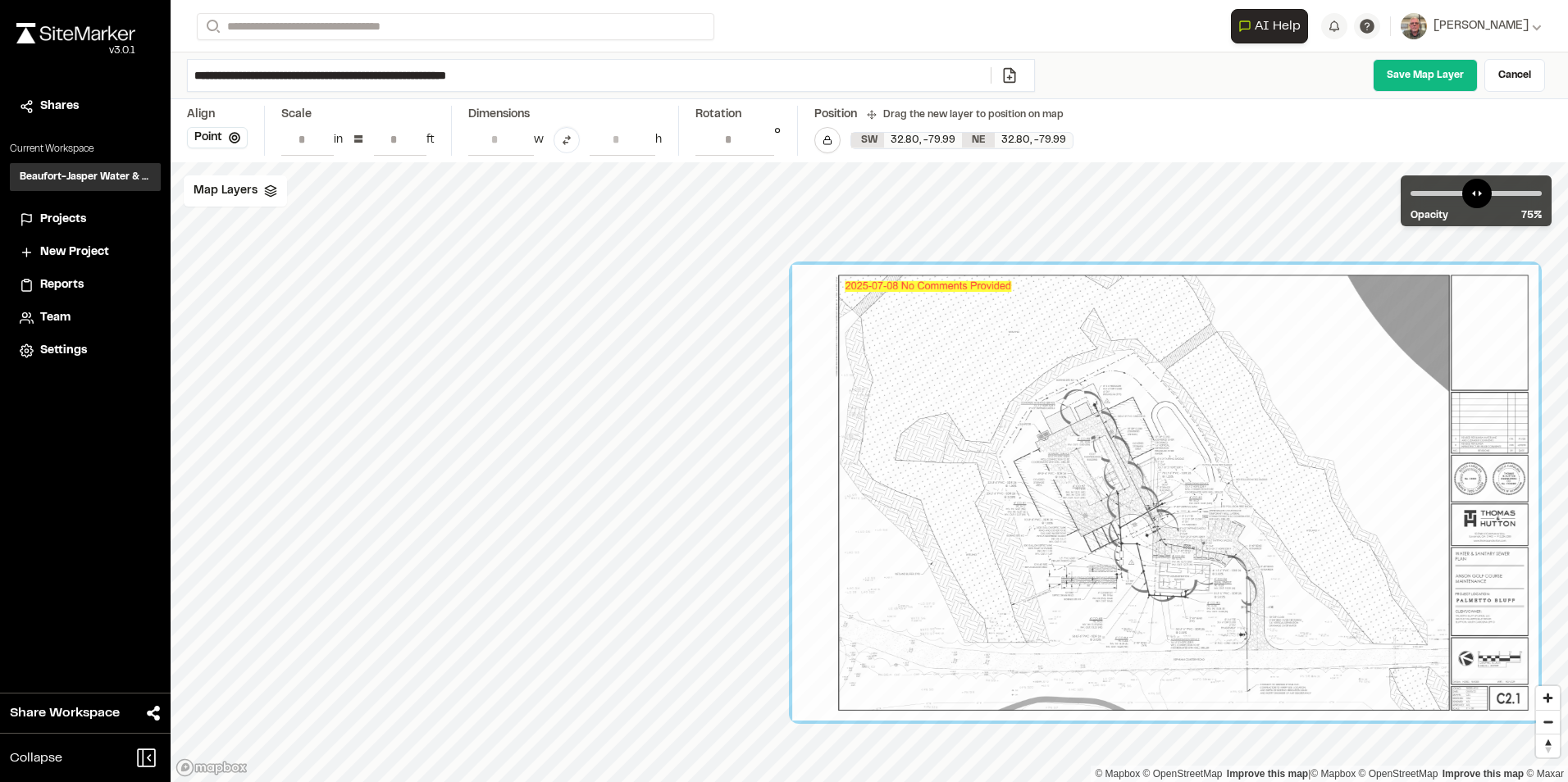
drag, startPoint x: 911, startPoint y: 362, endPoint x: 1128, endPoint y: 381, distance: 217.8
click at [1194, 381] on div at bounding box center [1166, 492] width 746 height 456
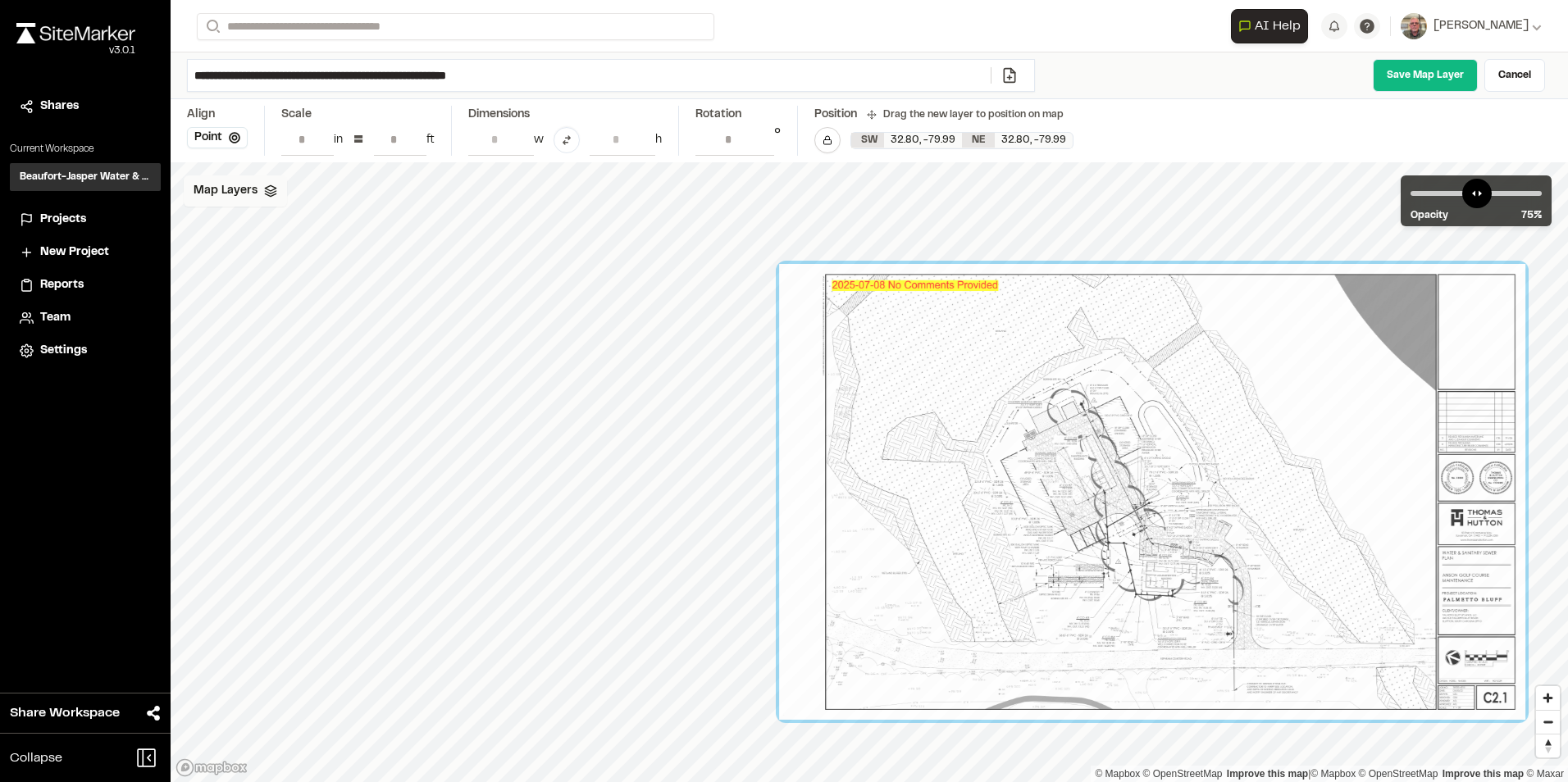
click at [271, 191] on icon at bounding box center [270, 190] width 13 height 13
click at [292, 254] on span "Anson Golf Maintenance KML [DATE]" at bounding box center [344, 260] width 237 height 20
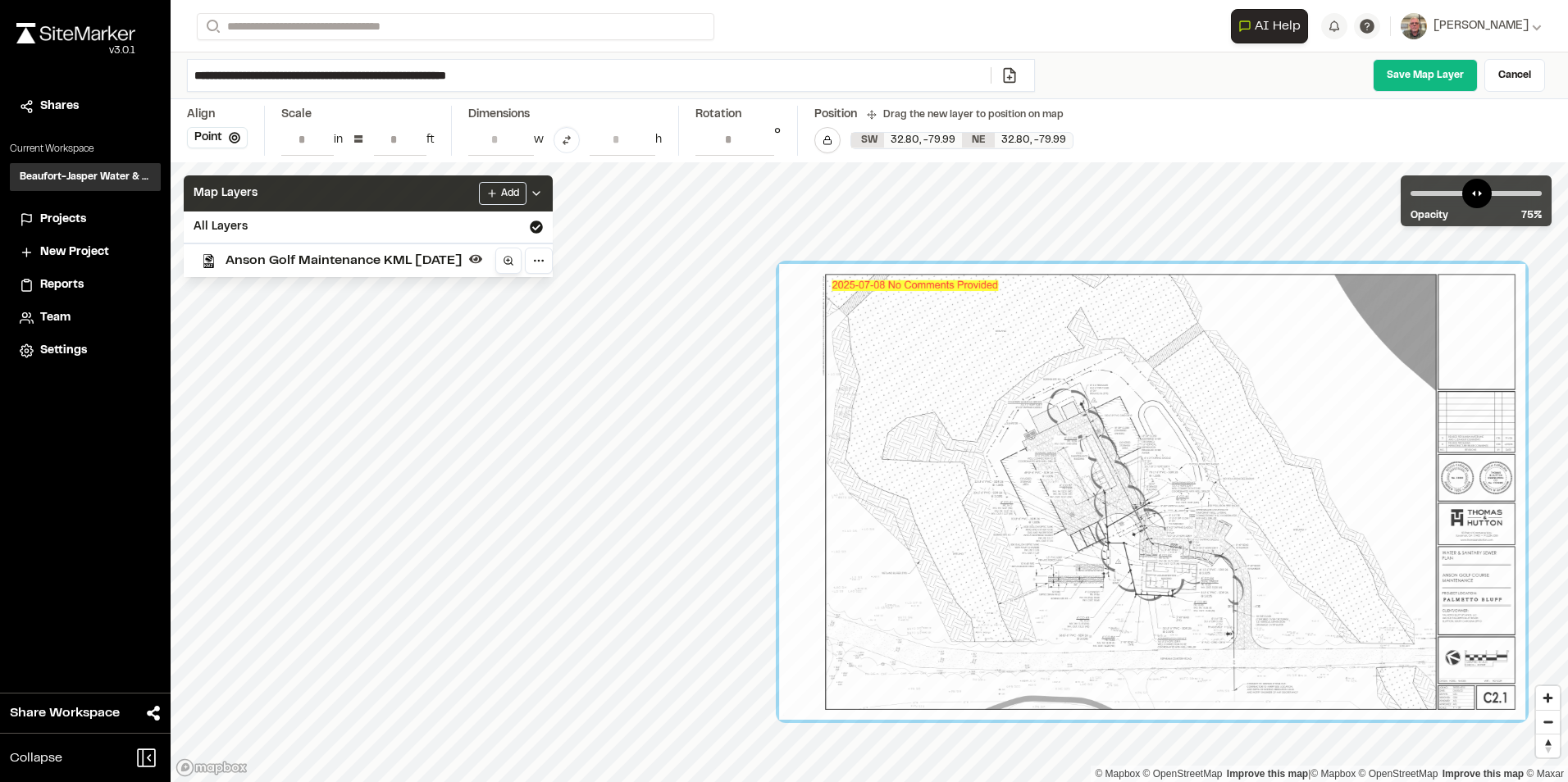
click at [511, 260] on line at bounding box center [509, 260] width 3 height 0
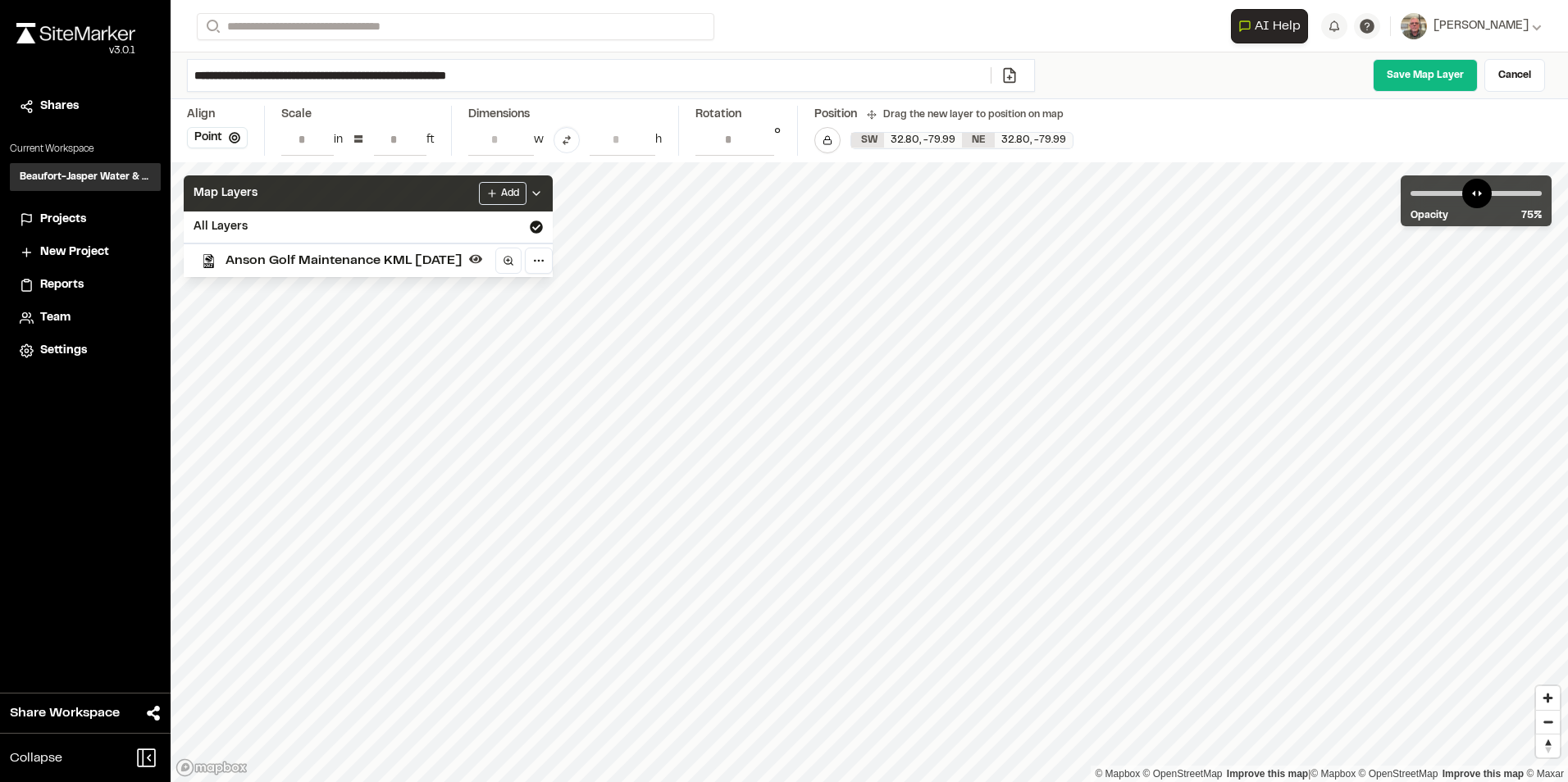
click at [386, 196] on div "Map Layers Add" at bounding box center [368, 194] width 369 height 36
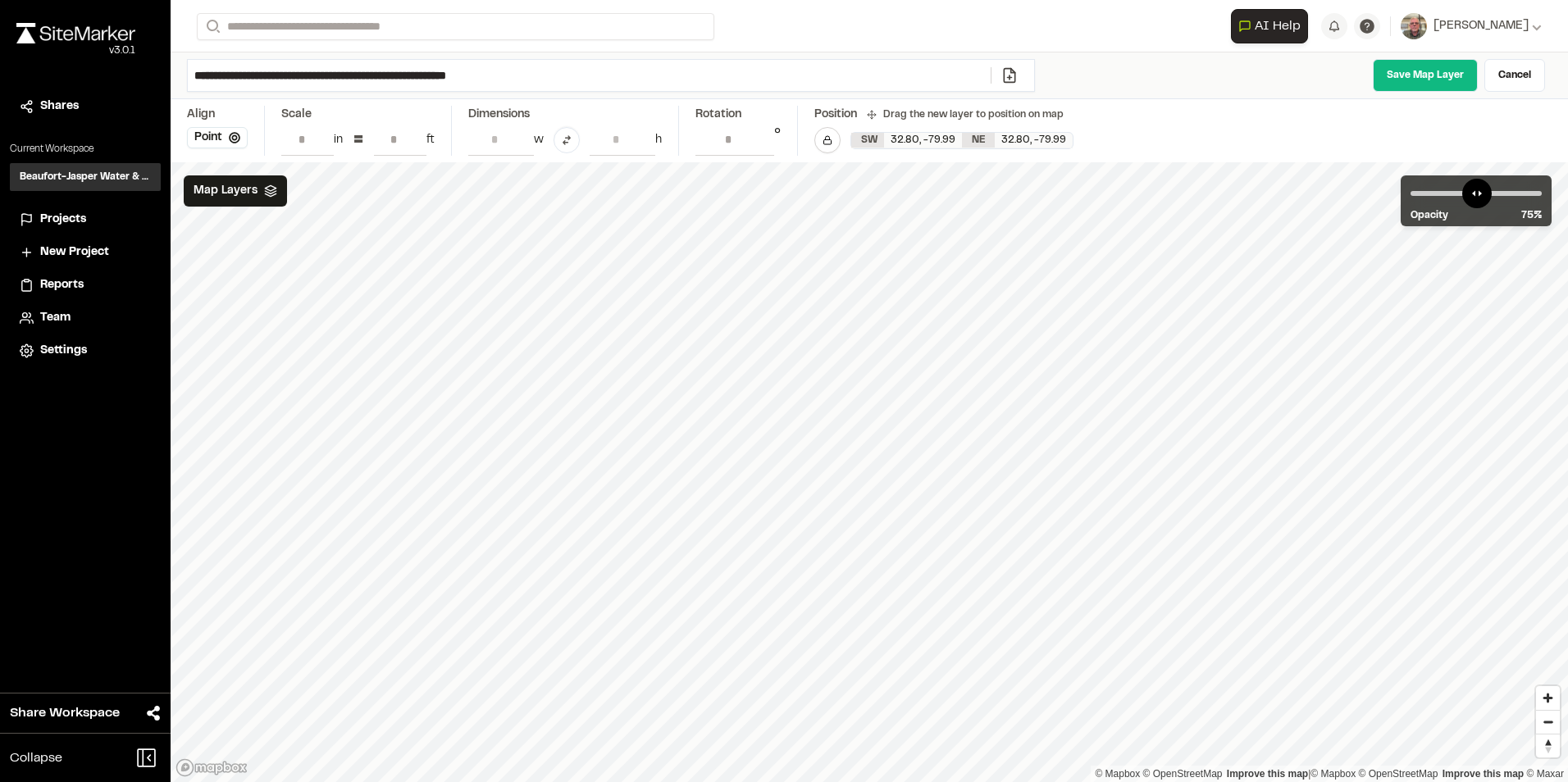
click at [273, 192] on polyline at bounding box center [270, 192] width 10 height 3
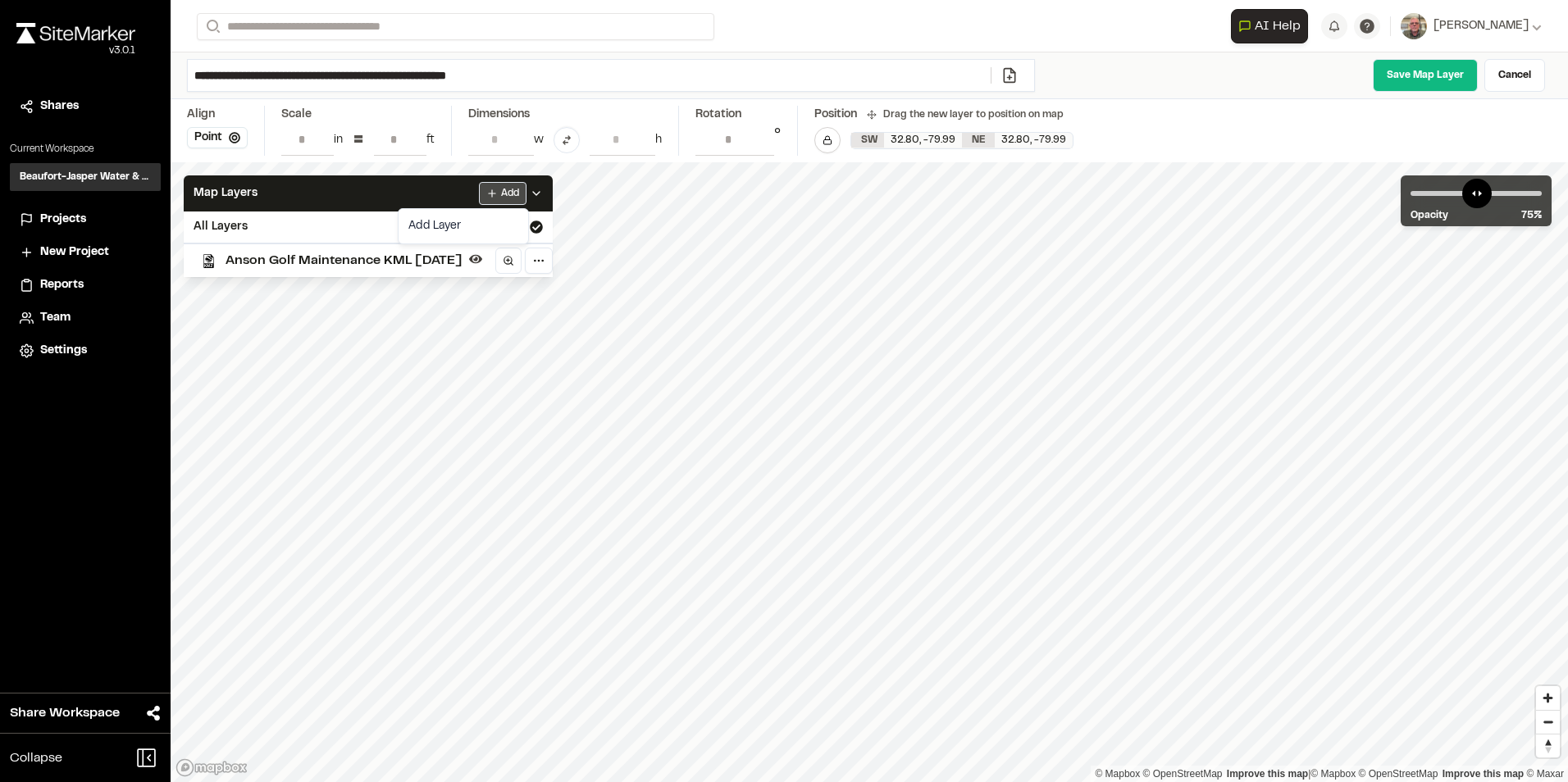
click at [498, 188] on html "Close sidebar v 3.0.1 Shares Current Workspace Beaufort-Jasper Water & Sewer Au…" at bounding box center [784, 391] width 1568 height 782
drag, startPoint x: 459, startPoint y: 226, endPoint x: 871, endPoint y: 78, distance: 437.8
click at [459, 226] on link "Add Layer" at bounding box center [463, 226] width 123 height 28
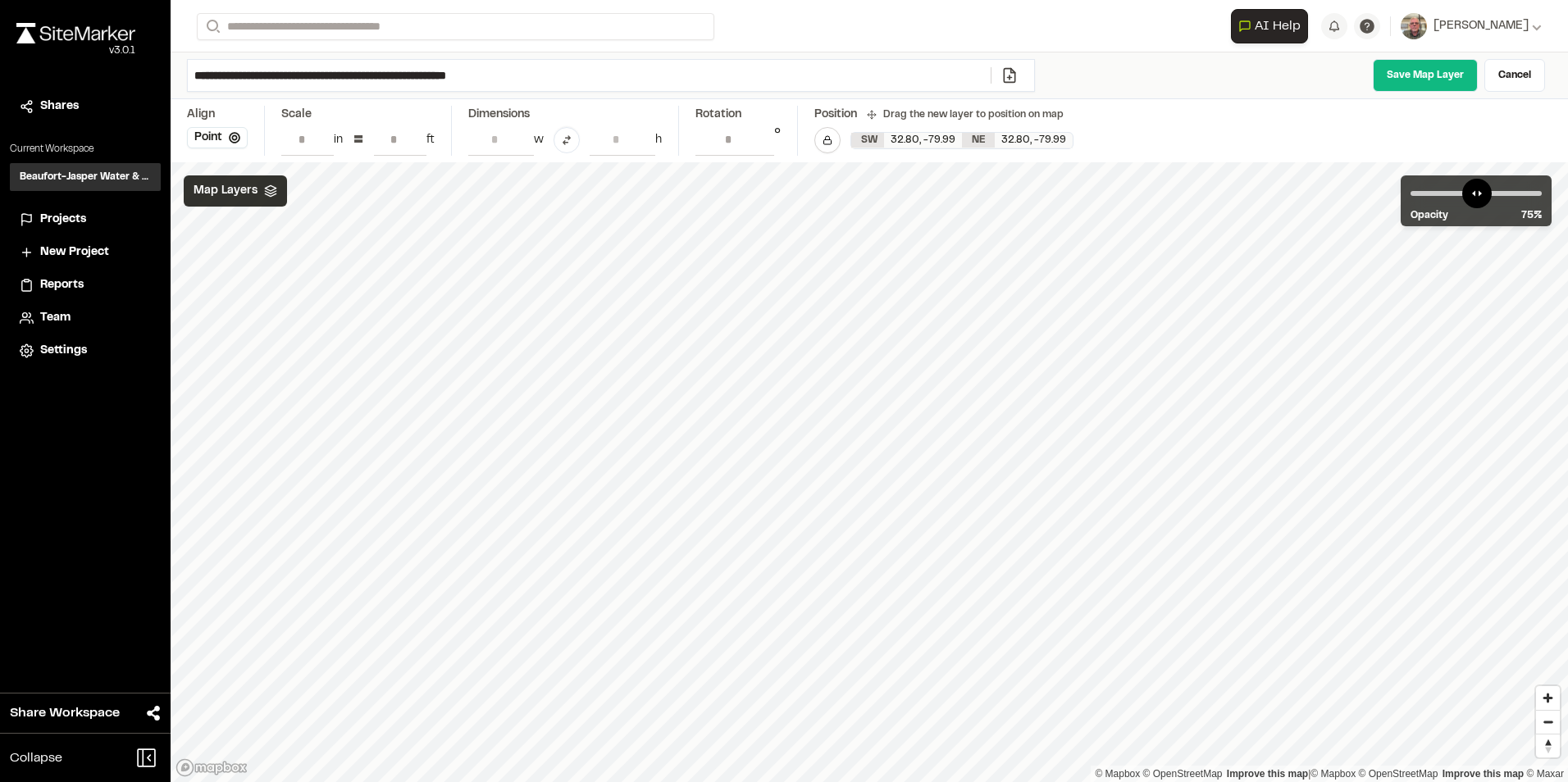
click at [270, 200] on div "Map Layers" at bounding box center [235, 191] width 103 height 31
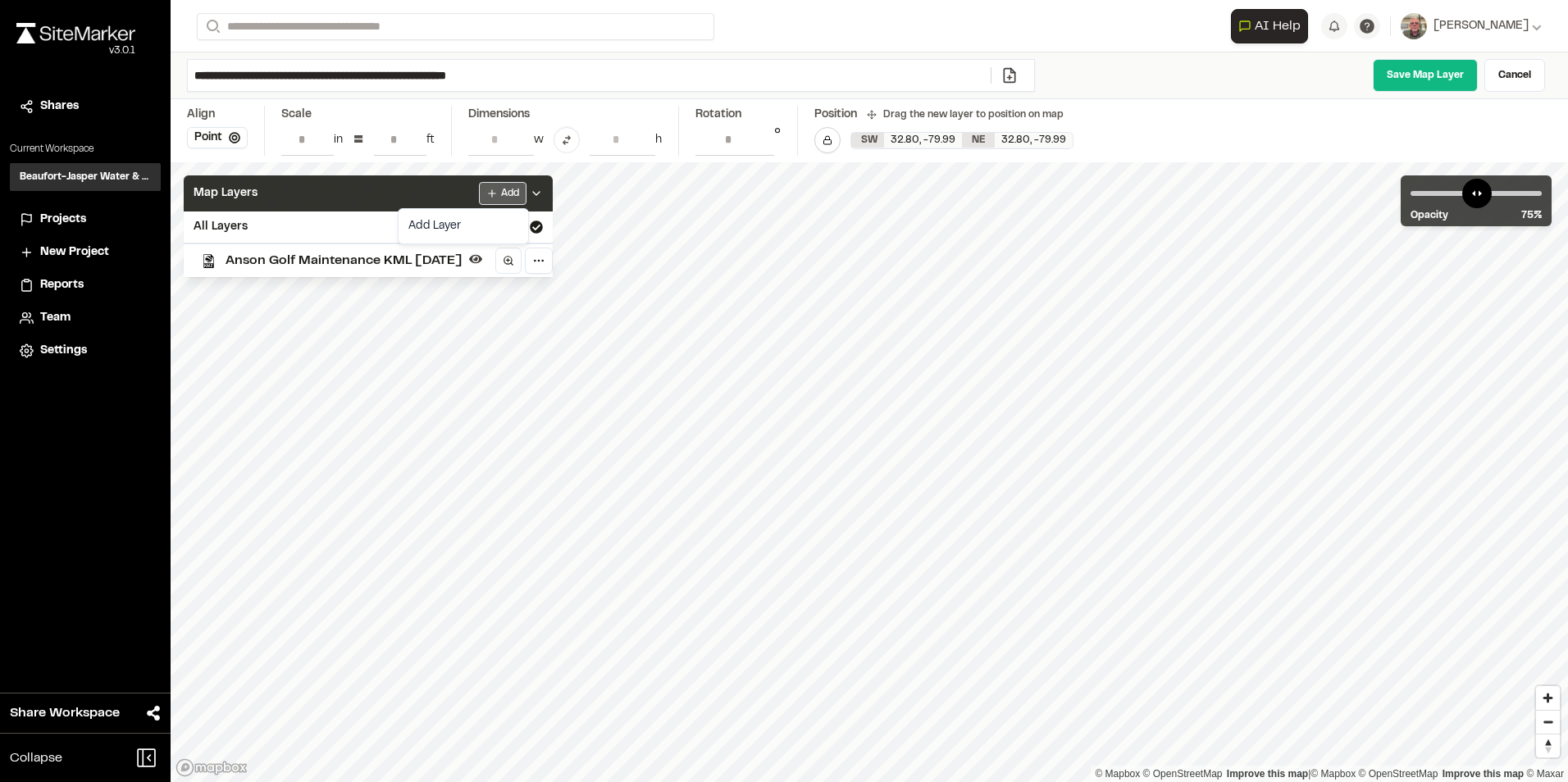
click at [505, 195] on html "Close sidebar v 3.0.1 Shares Current Workspace Beaufort-Jasper Water & Sewer Au…" at bounding box center [784, 391] width 1568 height 782
click at [498, 220] on link "Add Layer" at bounding box center [463, 226] width 123 height 28
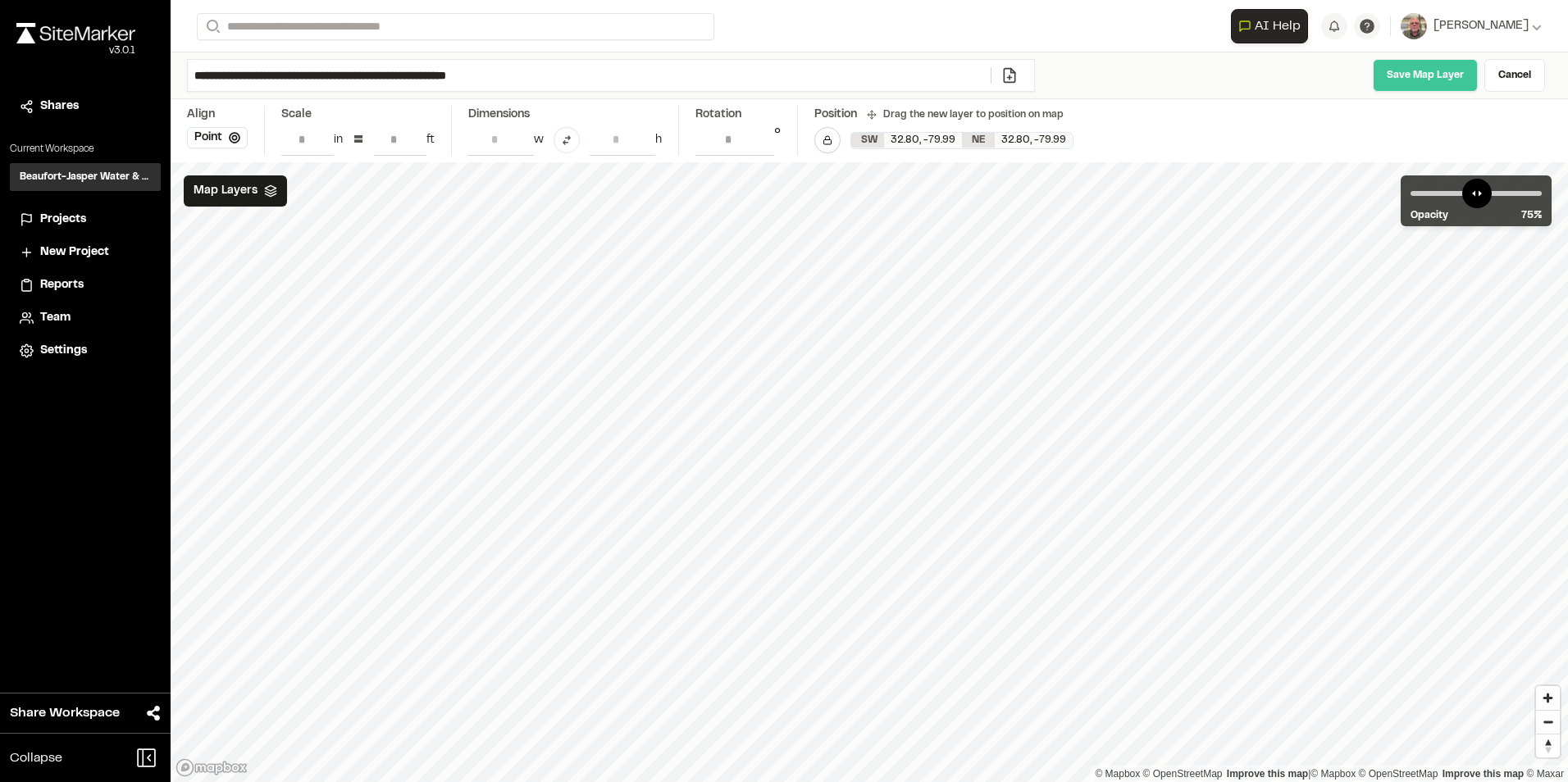
click at [1427, 70] on link "Save Map Layer" at bounding box center [1425, 75] width 105 height 33
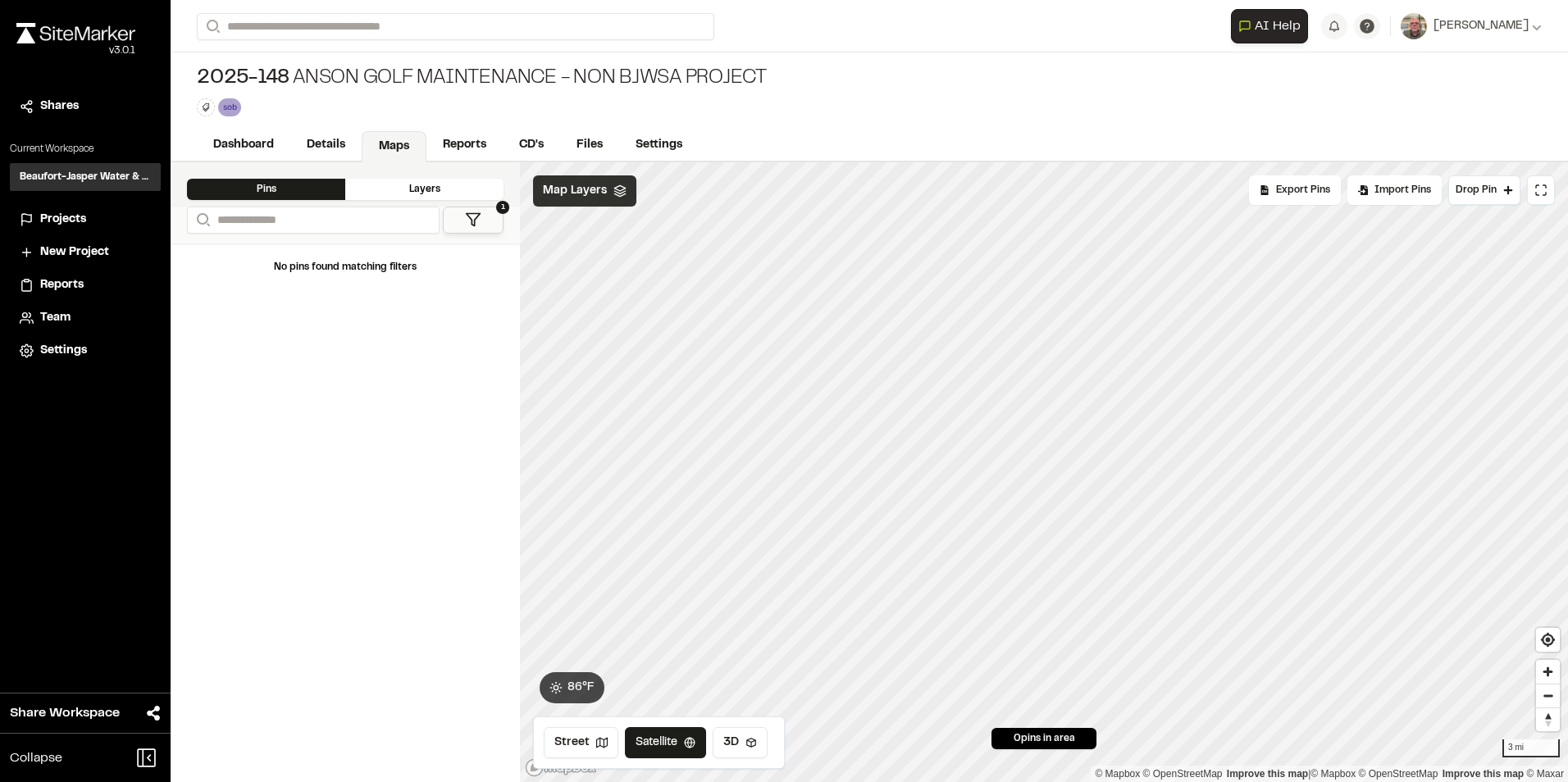
click at [620, 192] on icon at bounding box center [620, 190] width 13 height 13
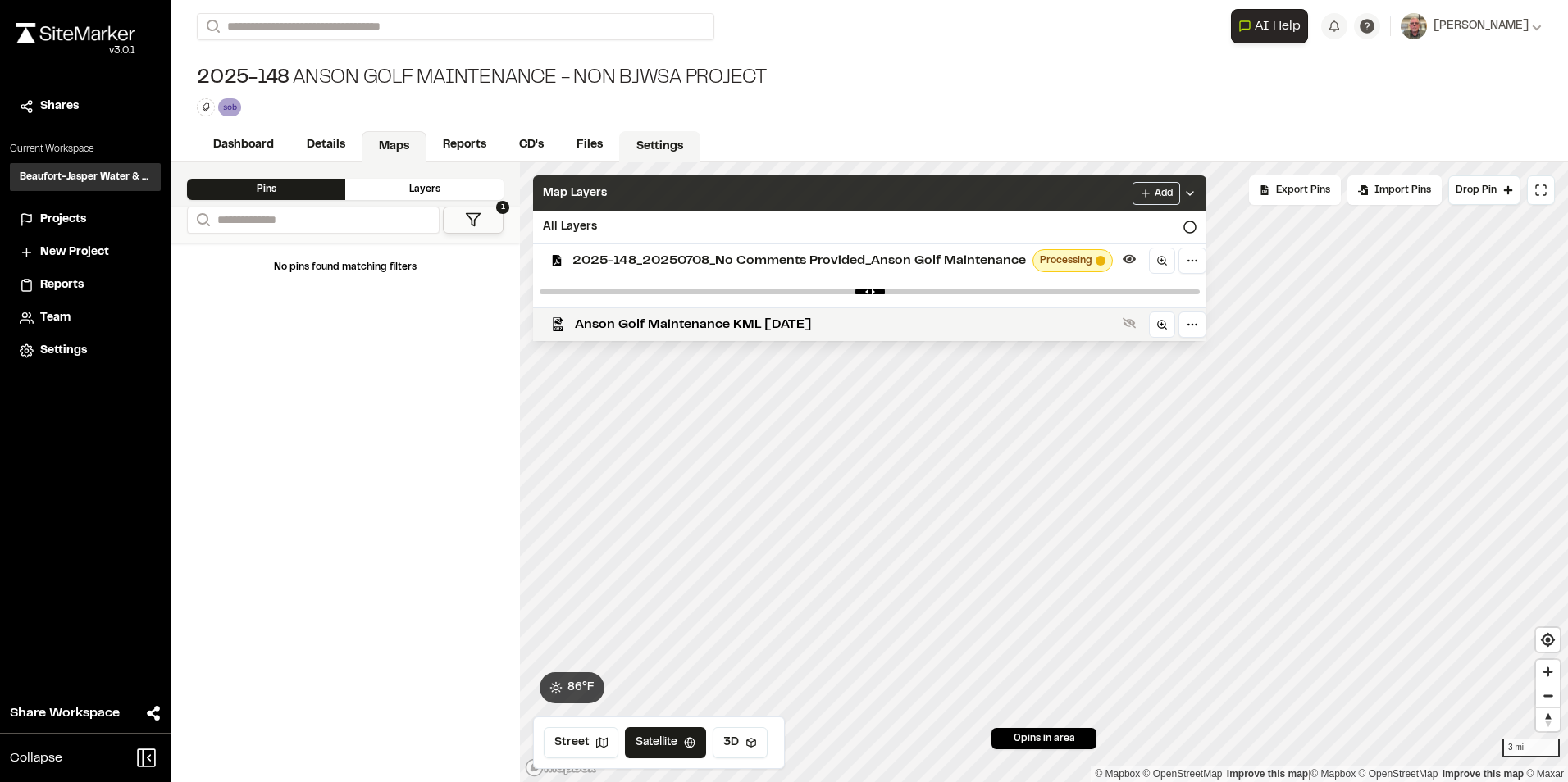
click at [659, 143] on link "Settings" at bounding box center [660, 147] width 81 height 31
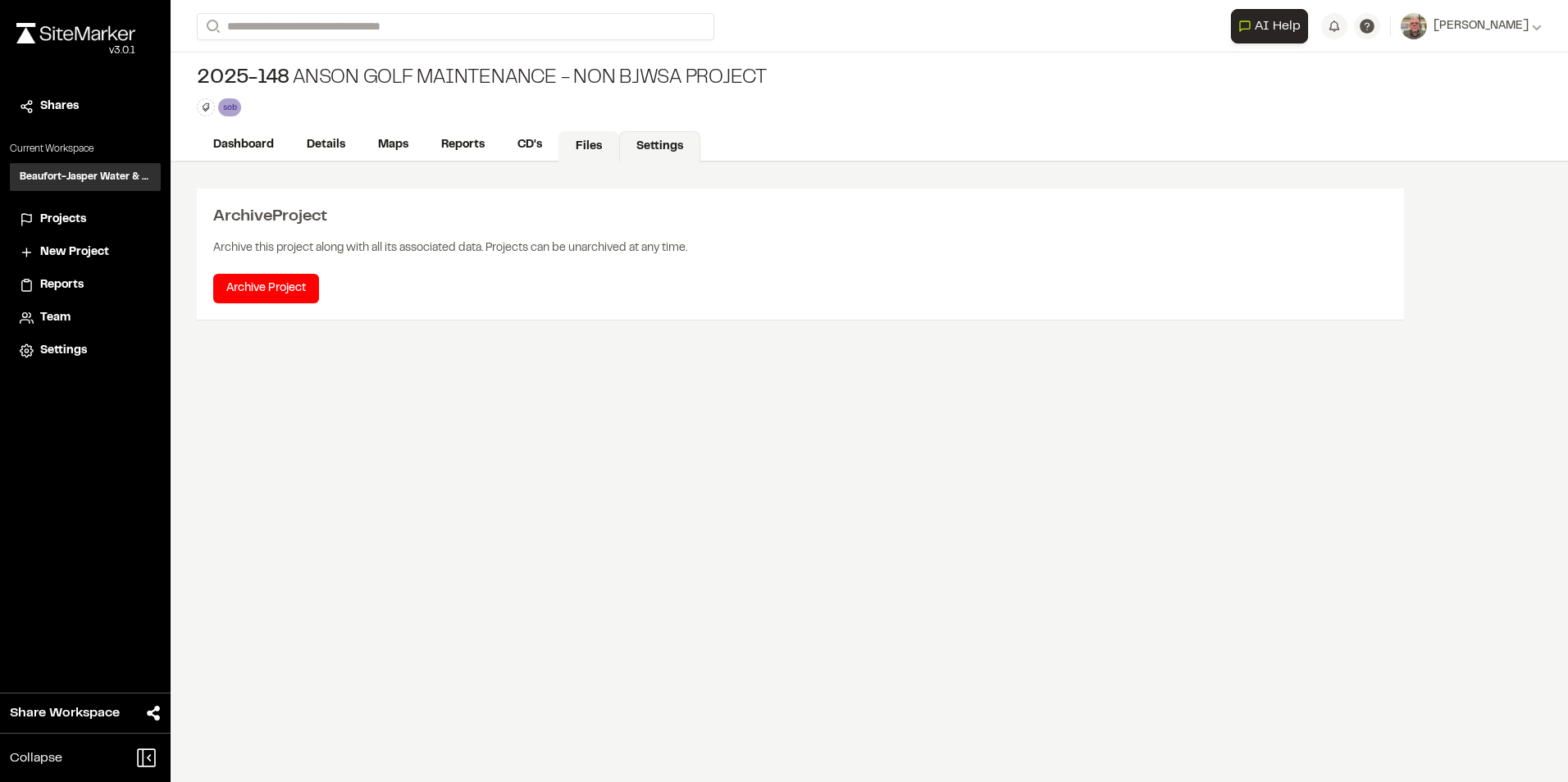
click at [583, 149] on link "Files" at bounding box center [588, 147] width 61 height 31
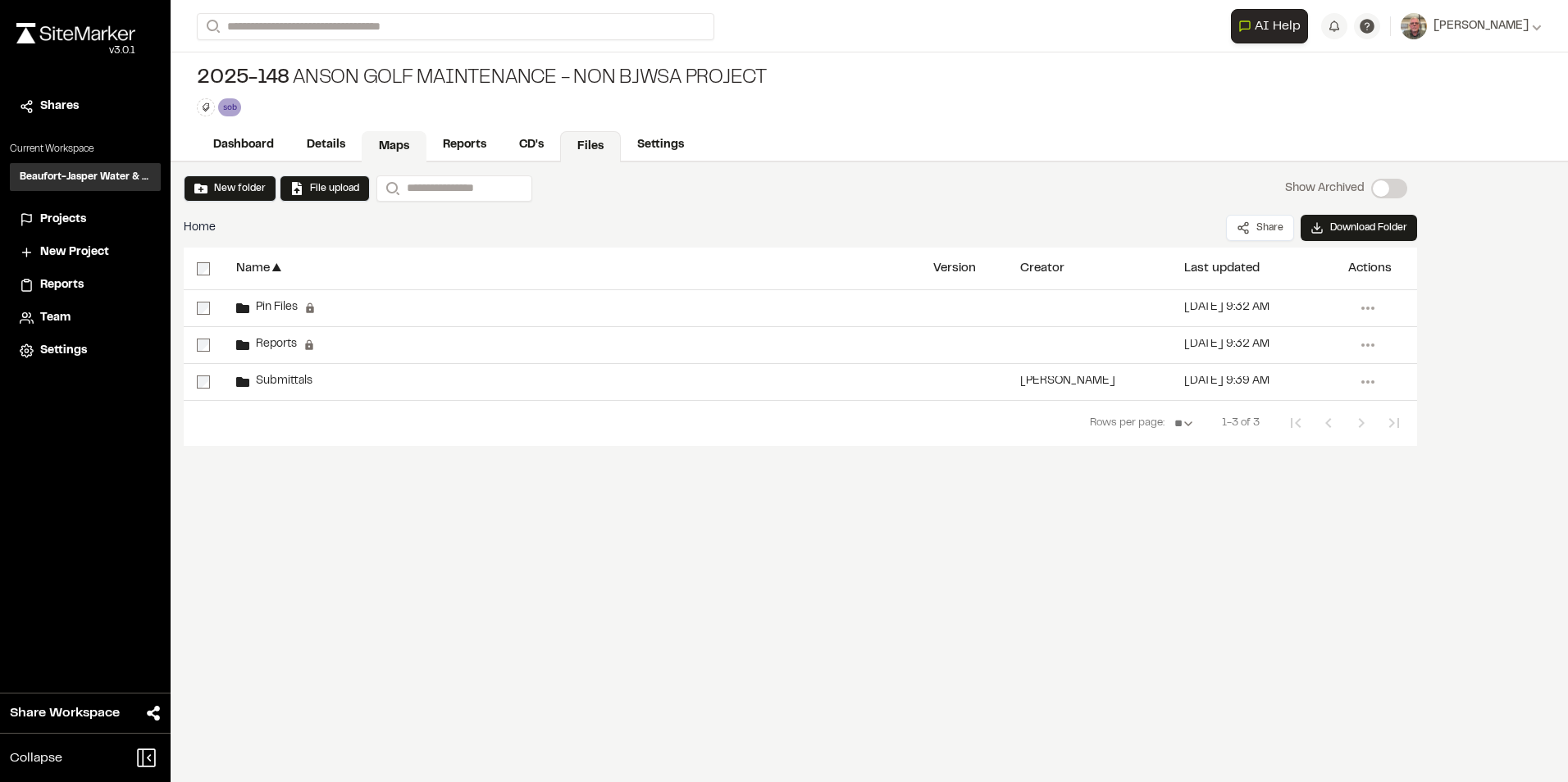
click at [395, 145] on link "Maps" at bounding box center [394, 147] width 65 height 31
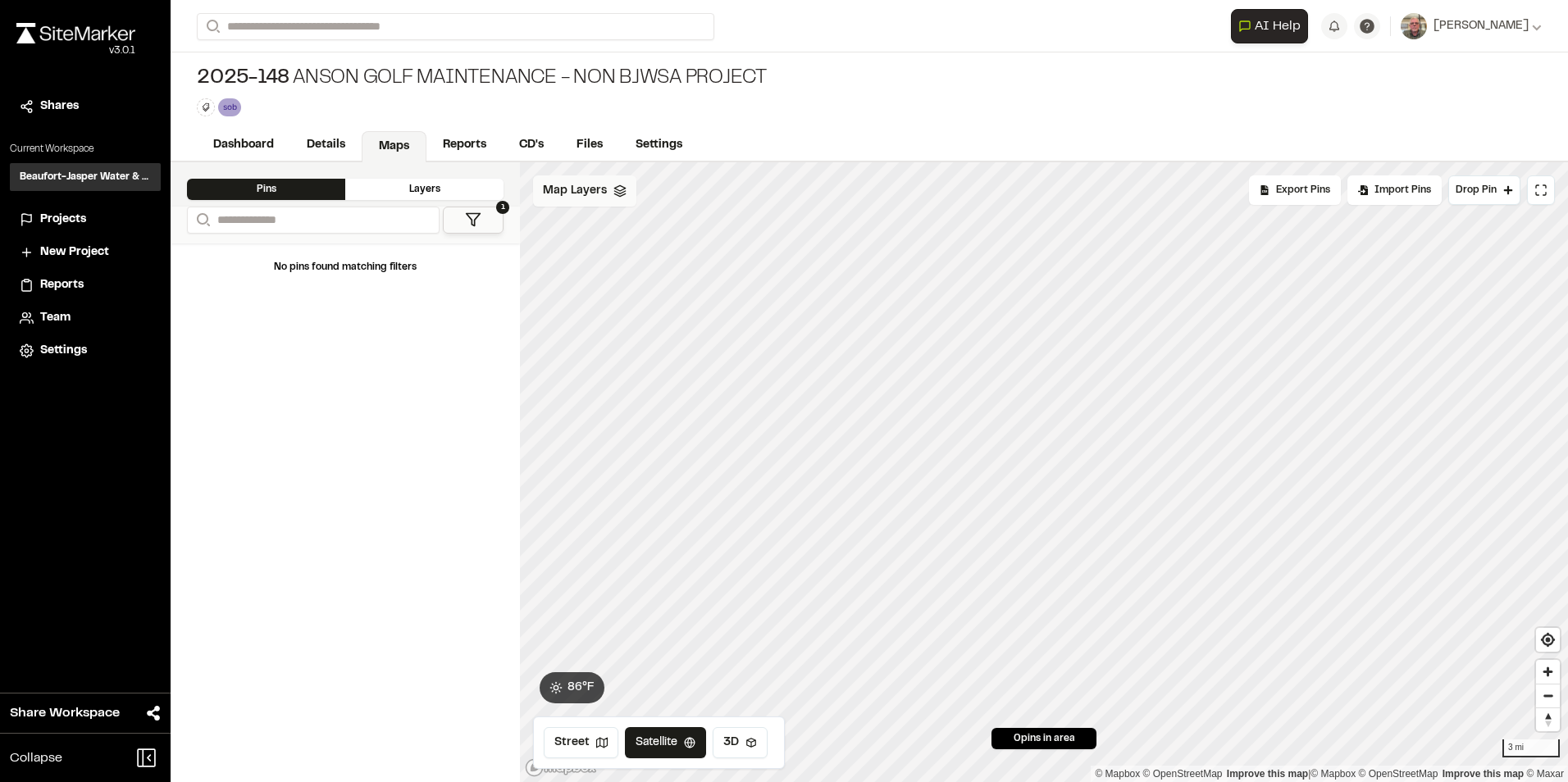
click at [607, 182] on div "Map Layers" at bounding box center [584, 191] width 103 height 31
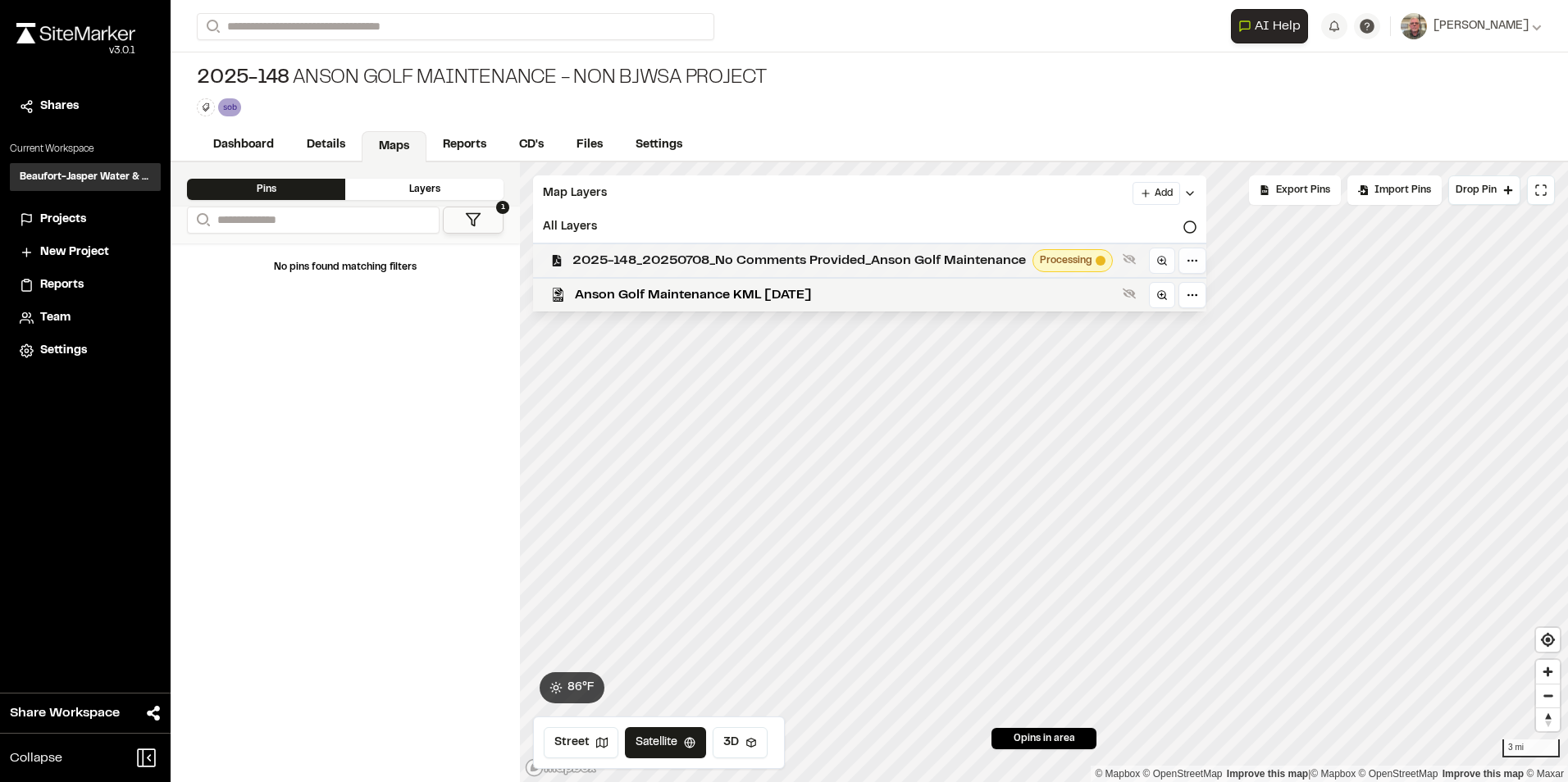
click at [640, 255] on span "2025-148_20250708_No Comments Provided_Anson Golf Maintenance" at bounding box center [800, 260] width 453 height 20
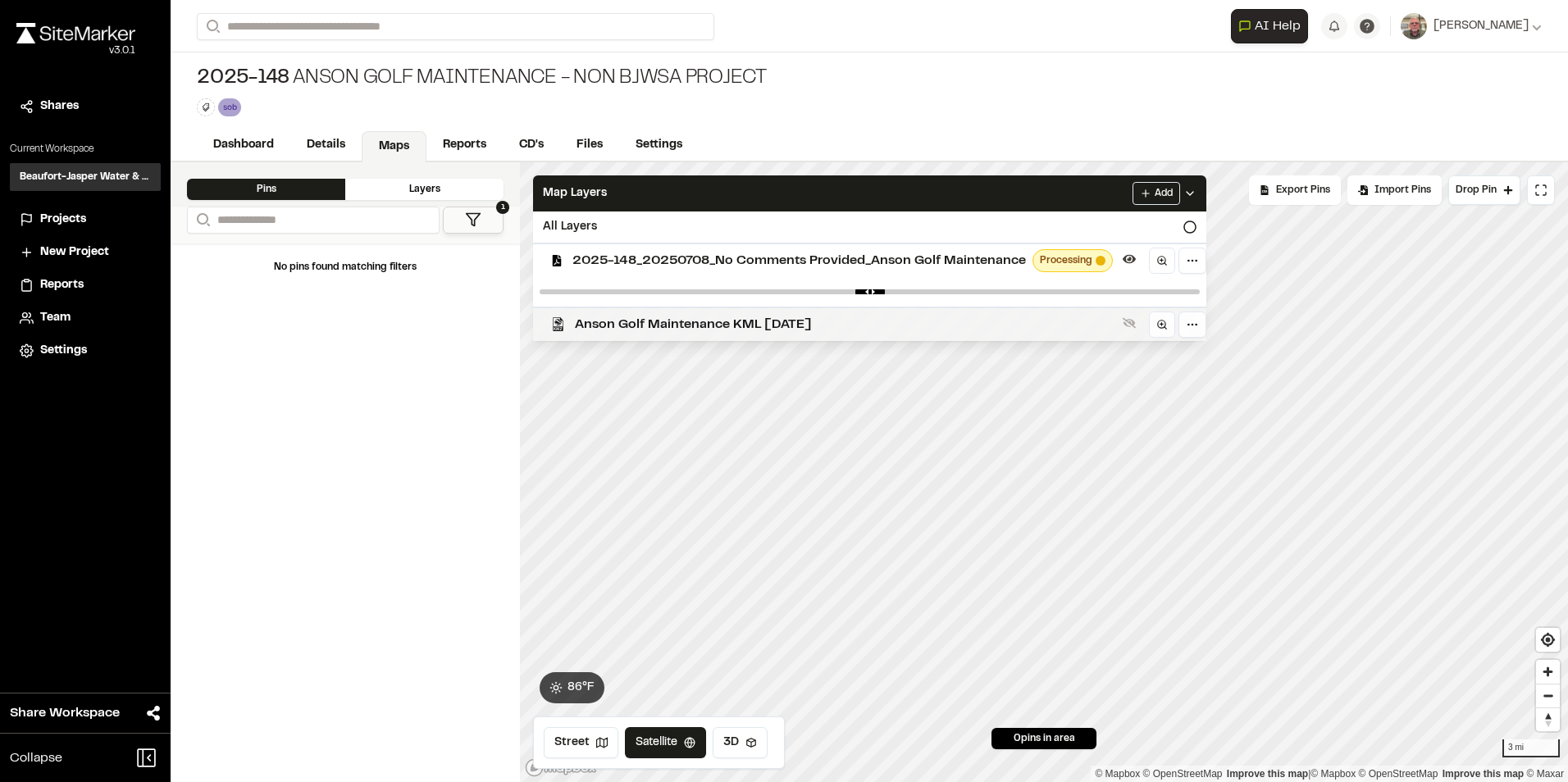
click at [693, 325] on span "Anson Golf Maintenance KML [DATE]" at bounding box center [845, 324] width 542 height 20
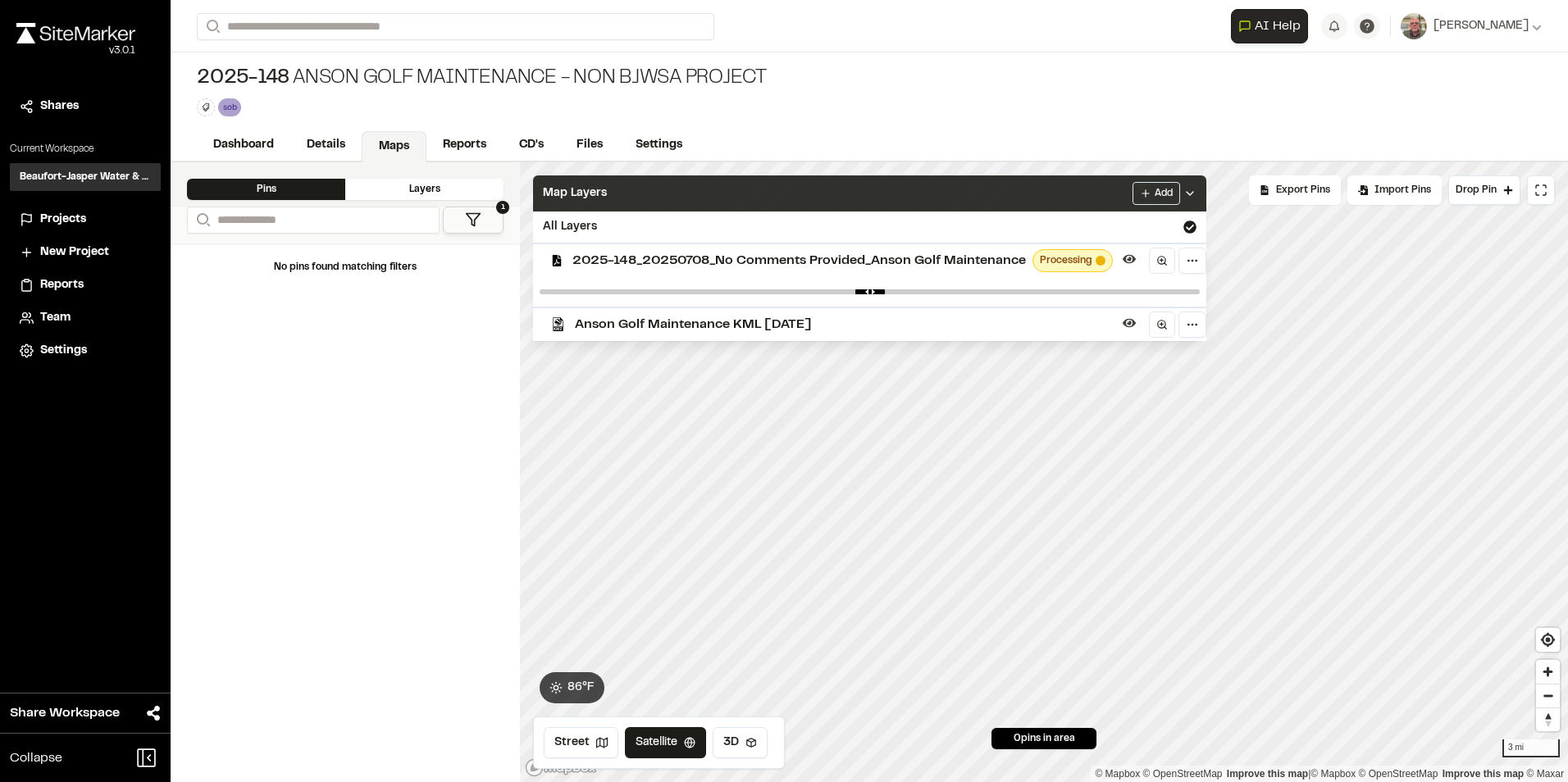
click at [801, 198] on div "Map Layers Add" at bounding box center [870, 194] width 673 height 36
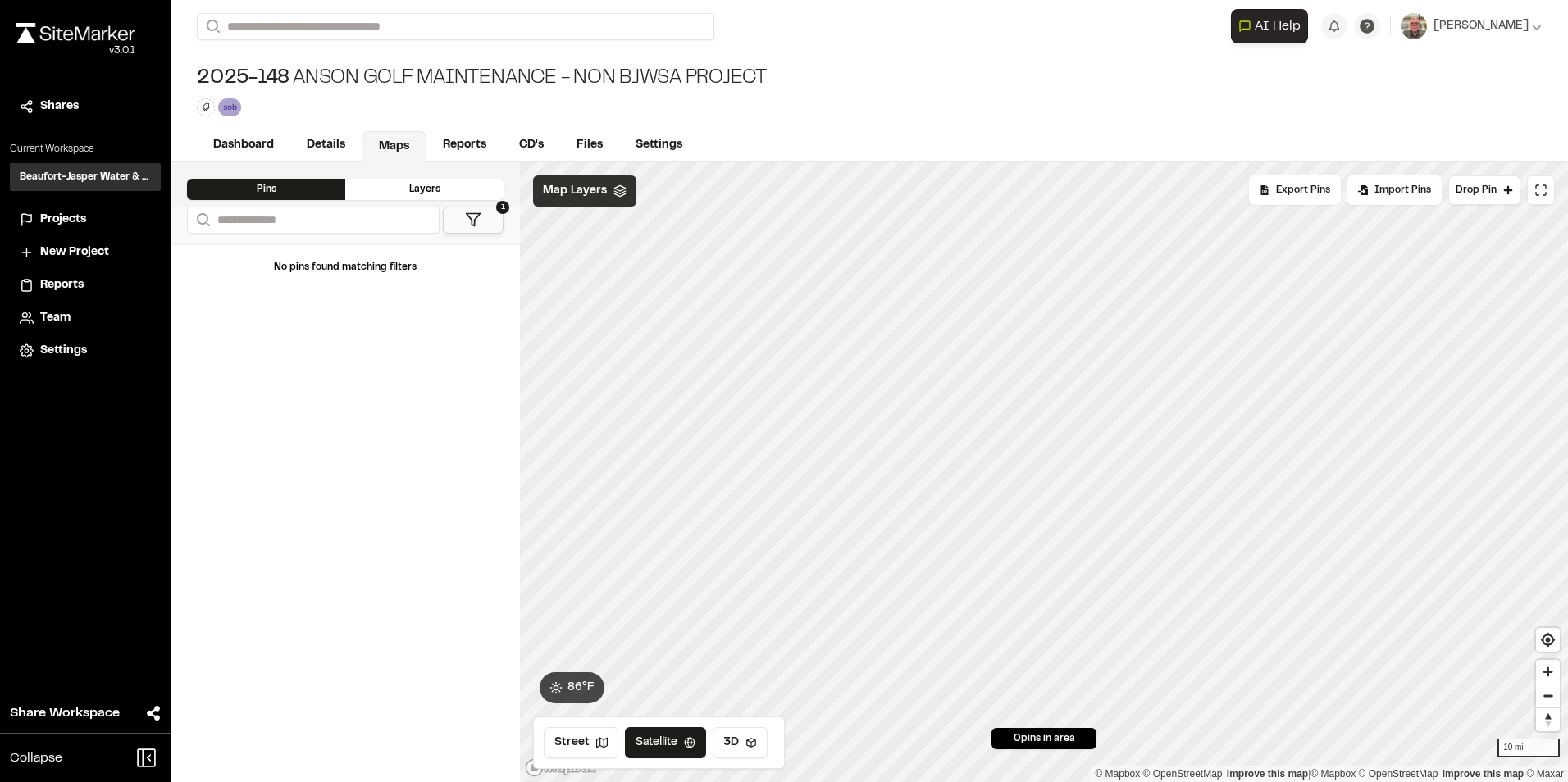
click at [594, 202] on div "Map Layers" at bounding box center [584, 191] width 103 height 31
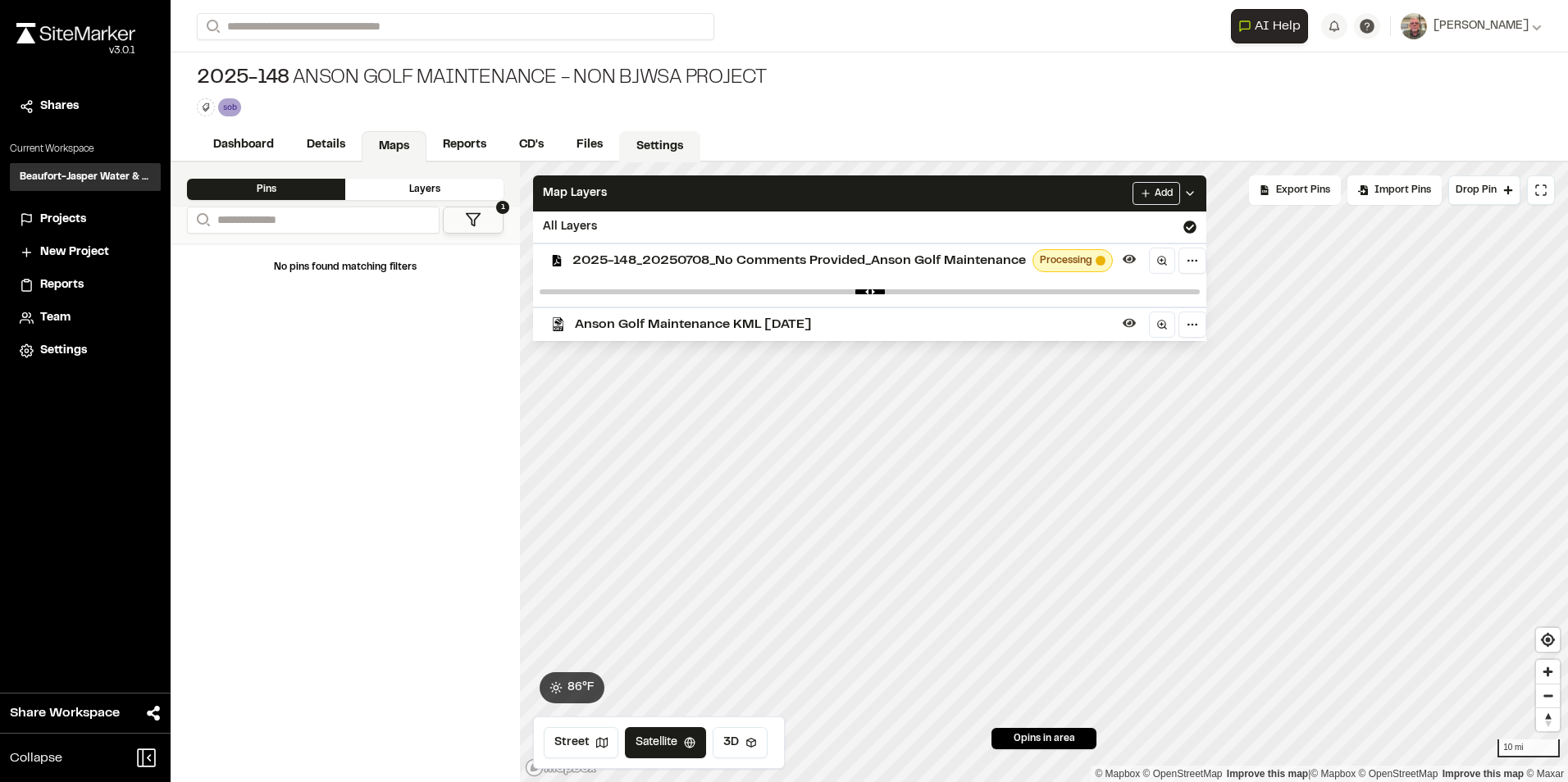
click at [669, 141] on link "Settings" at bounding box center [660, 147] width 81 height 31
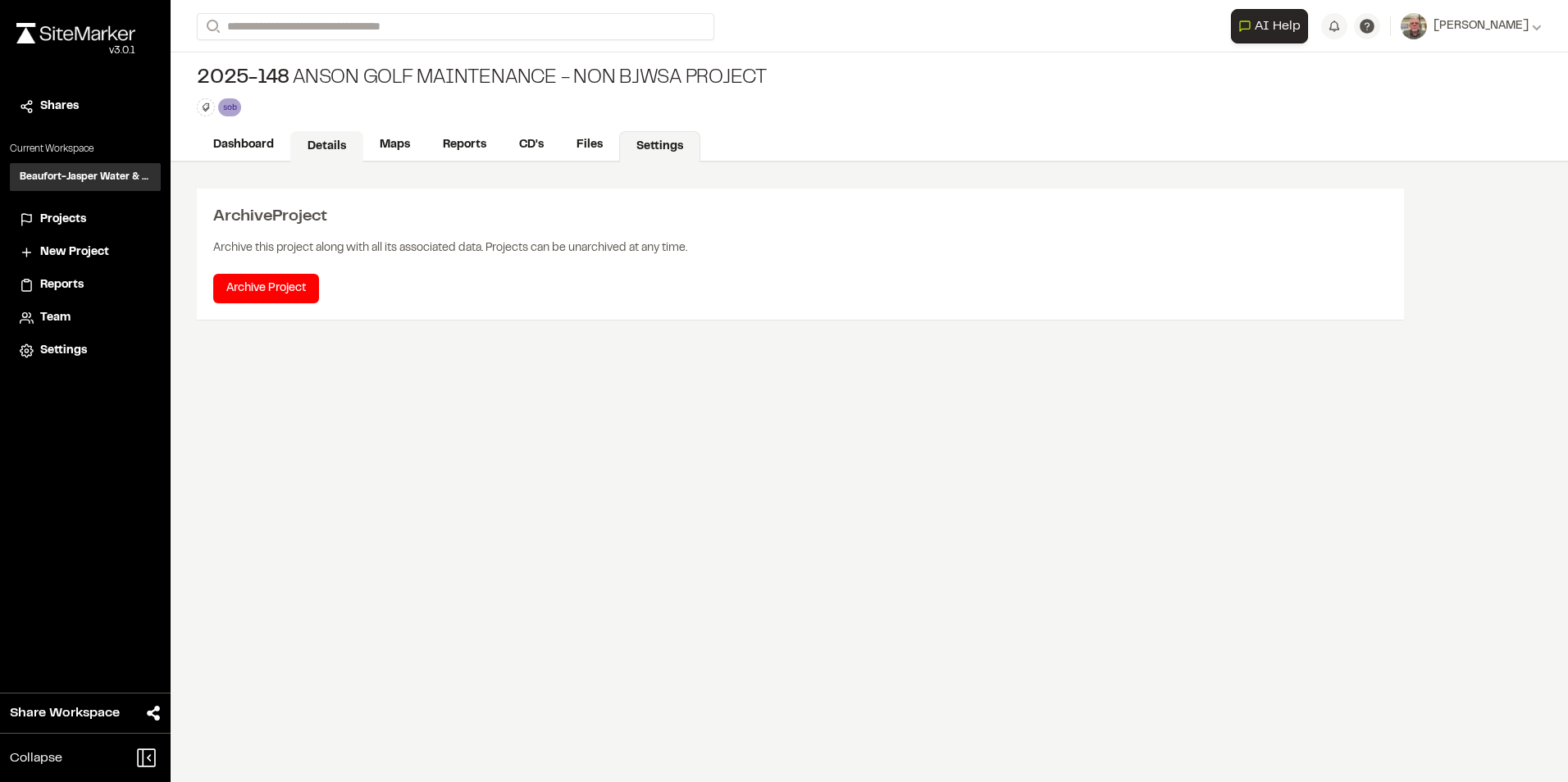
click at [329, 142] on link "Details" at bounding box center [327, 147] width 73 height 31
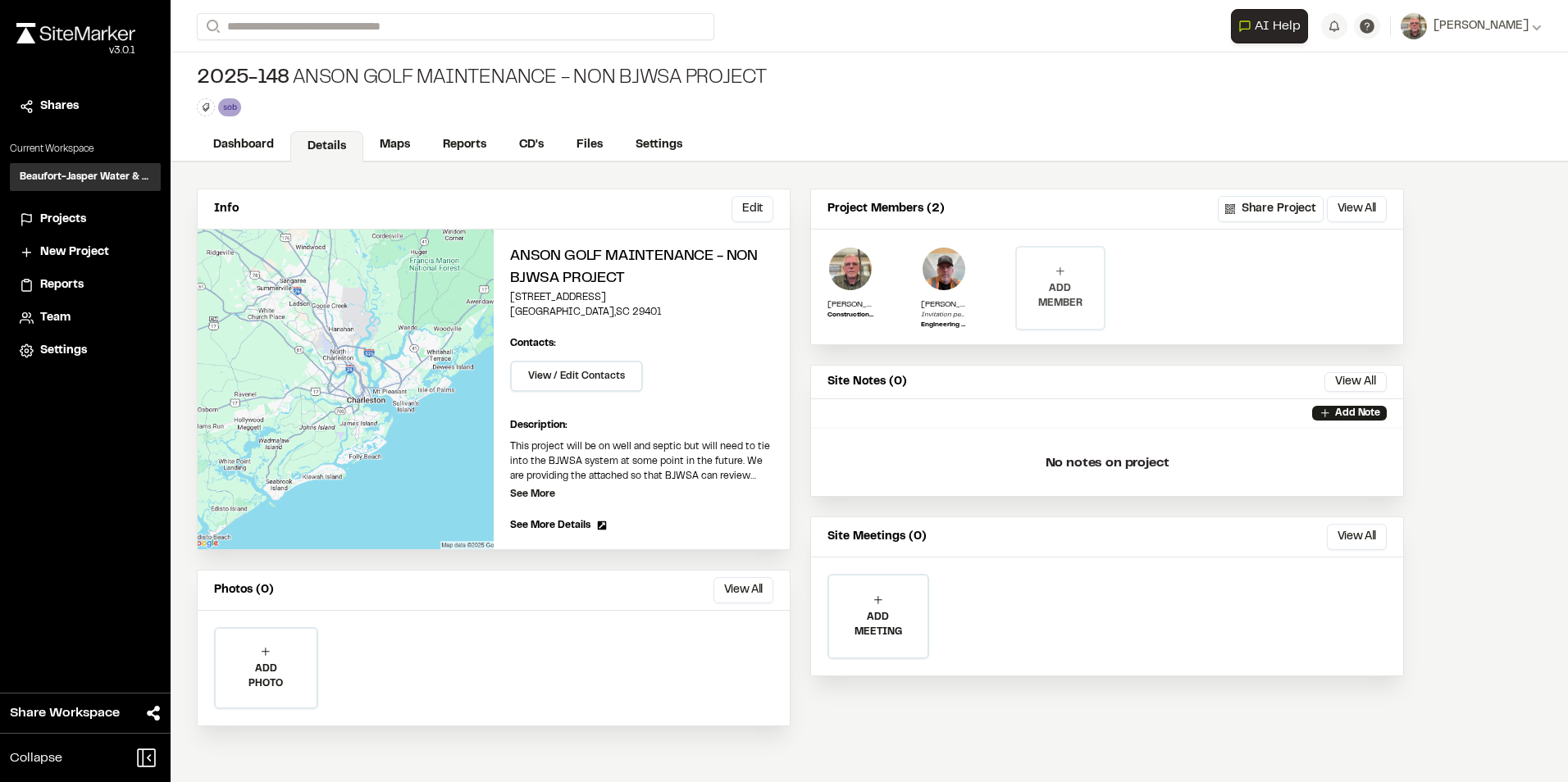
click at [1054, 282] on p "ADD MEMBER" at bounding box center [1060, 296] width 87 height 29
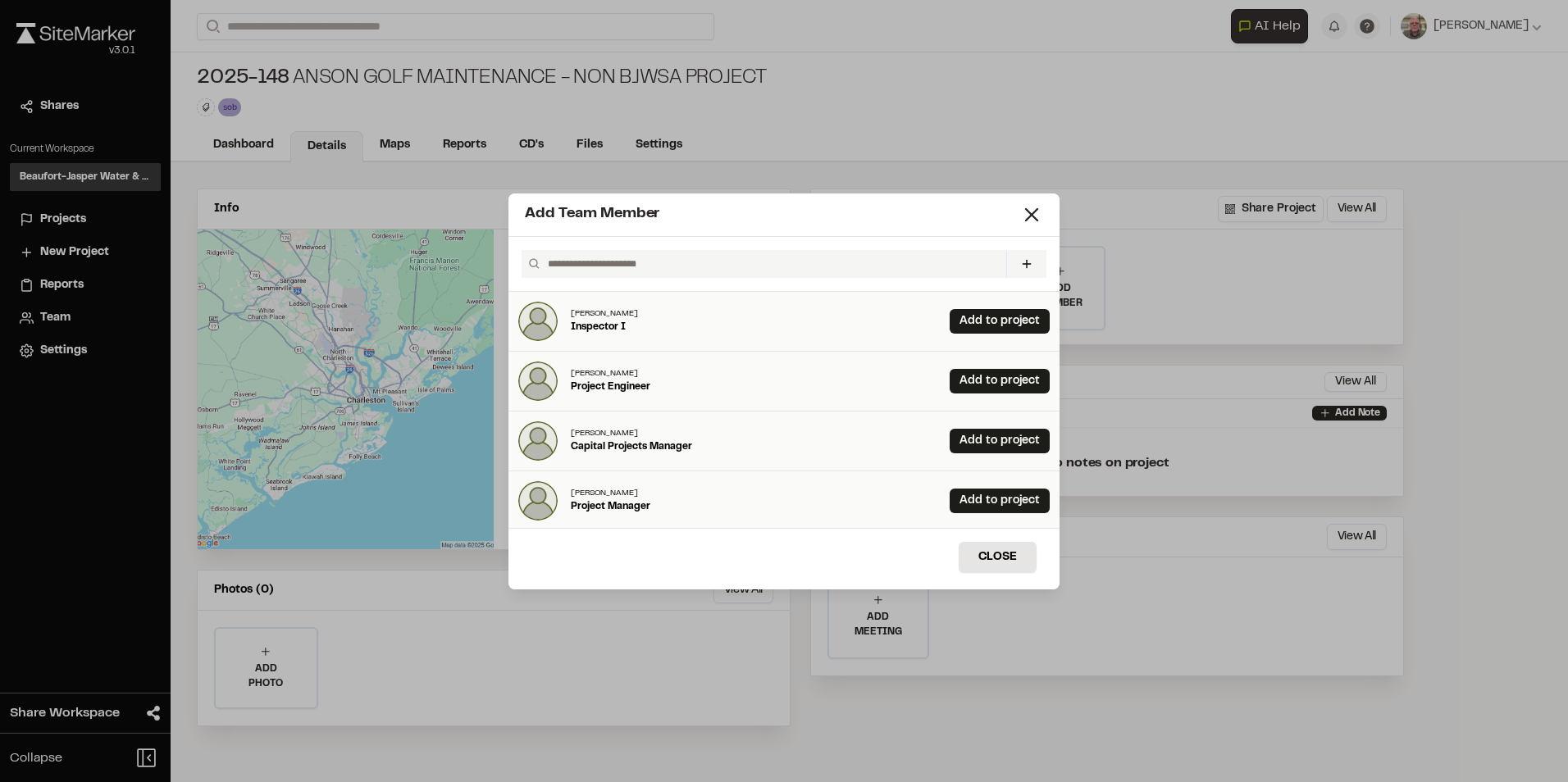
click at [600, 266] on input "text" at bounding box center [771, 264] width 459 height 28
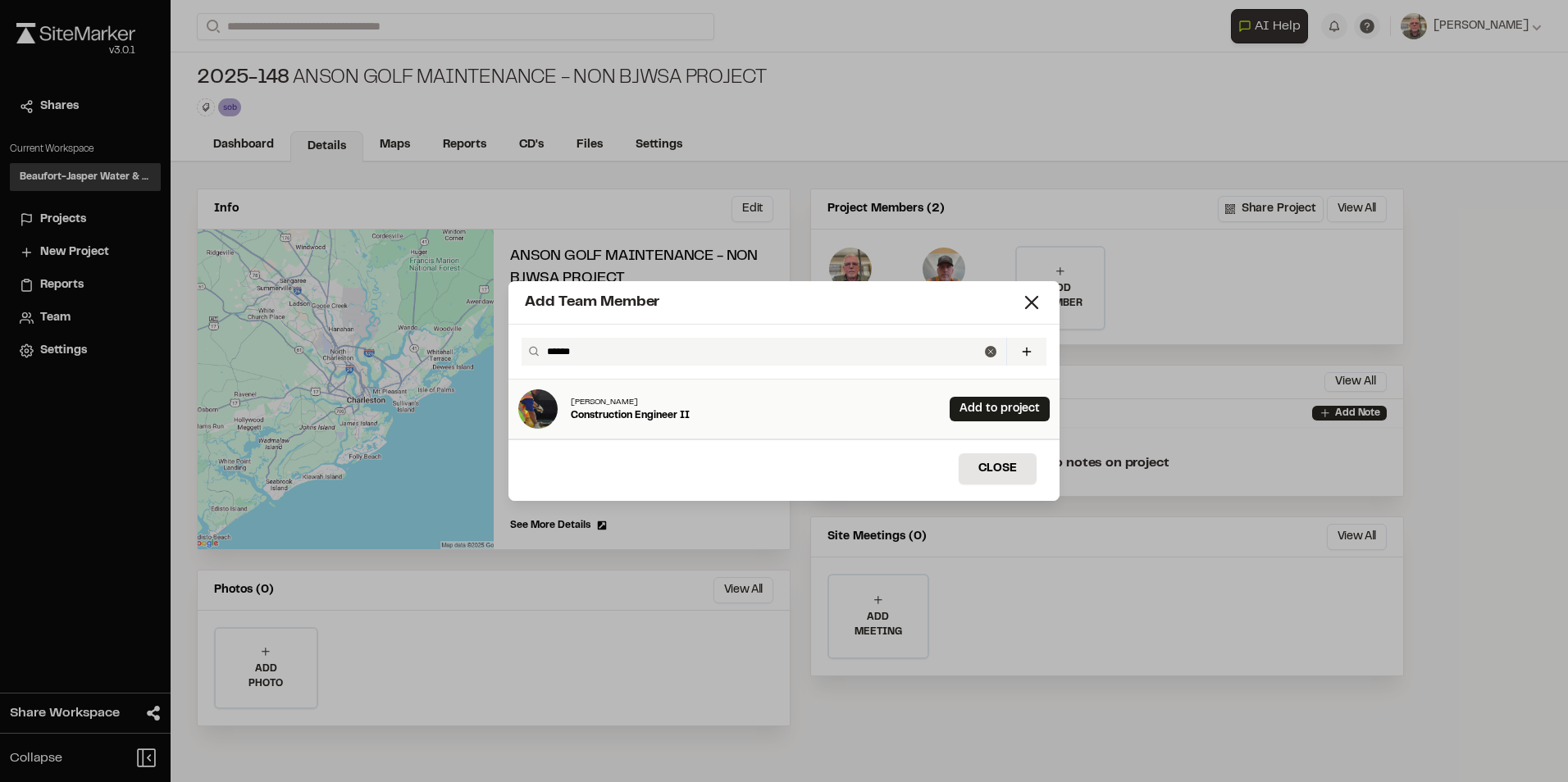
type input "******"
click at [626, 405] on p "[PERSON_NAME]" at bounding box center [630, 402] width 119 height 12
click at [967, 411] on link "Add to project" at bounding box center [999, 409] width 100 height 24
click at [989, 465] on button "Close" at bounding box center [998, 469] width 78 height 31
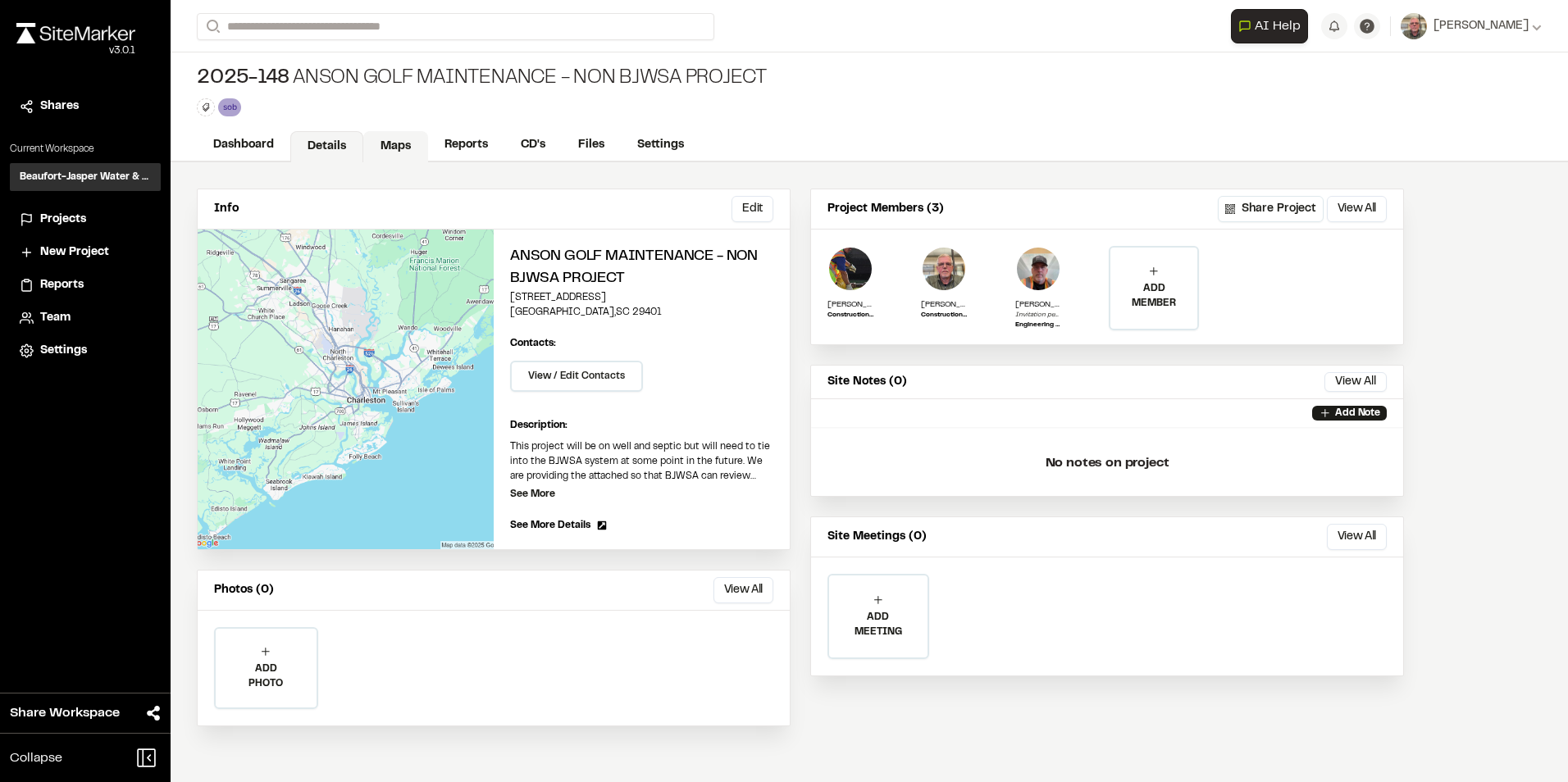
click at [404, 146] on link "Maps" at bounding box center [395, 147] width 65 height 31
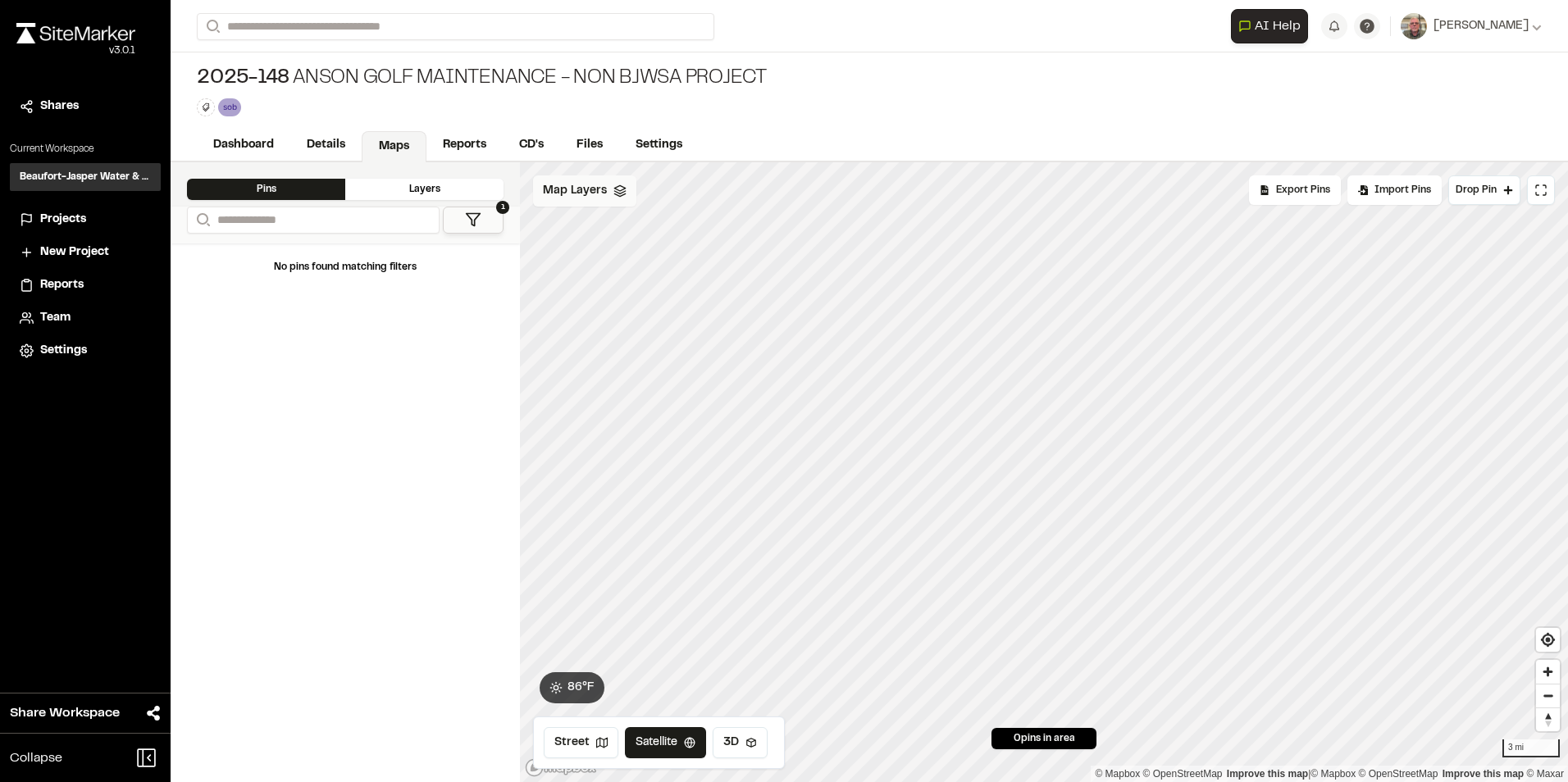
click at [596, 194] on span "Map Layers" at bounding box center [575, 190] width 64 height 18
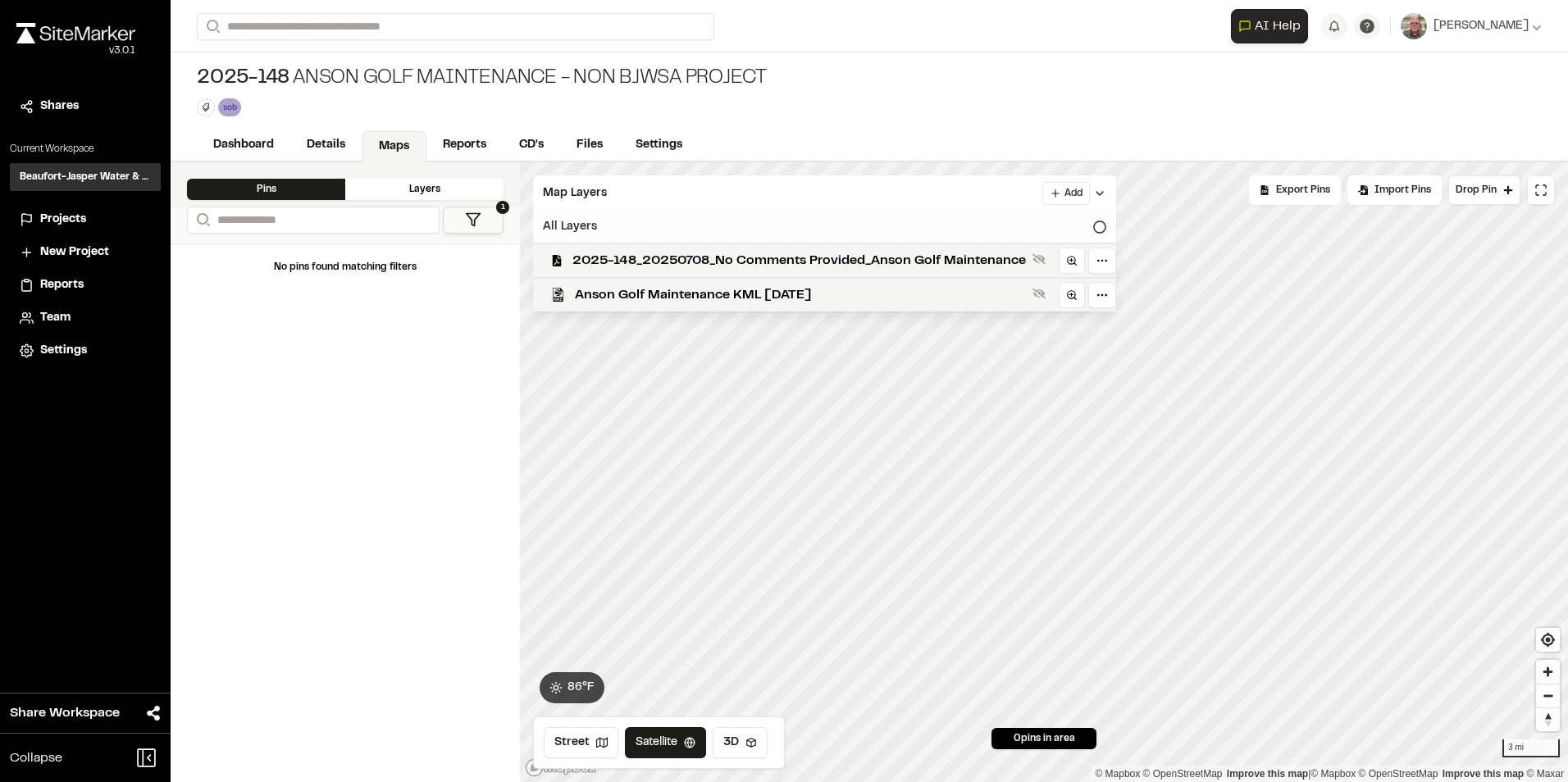
click at [1096, 226] on icon at bounding box center [1099, 227] width 13 height 13
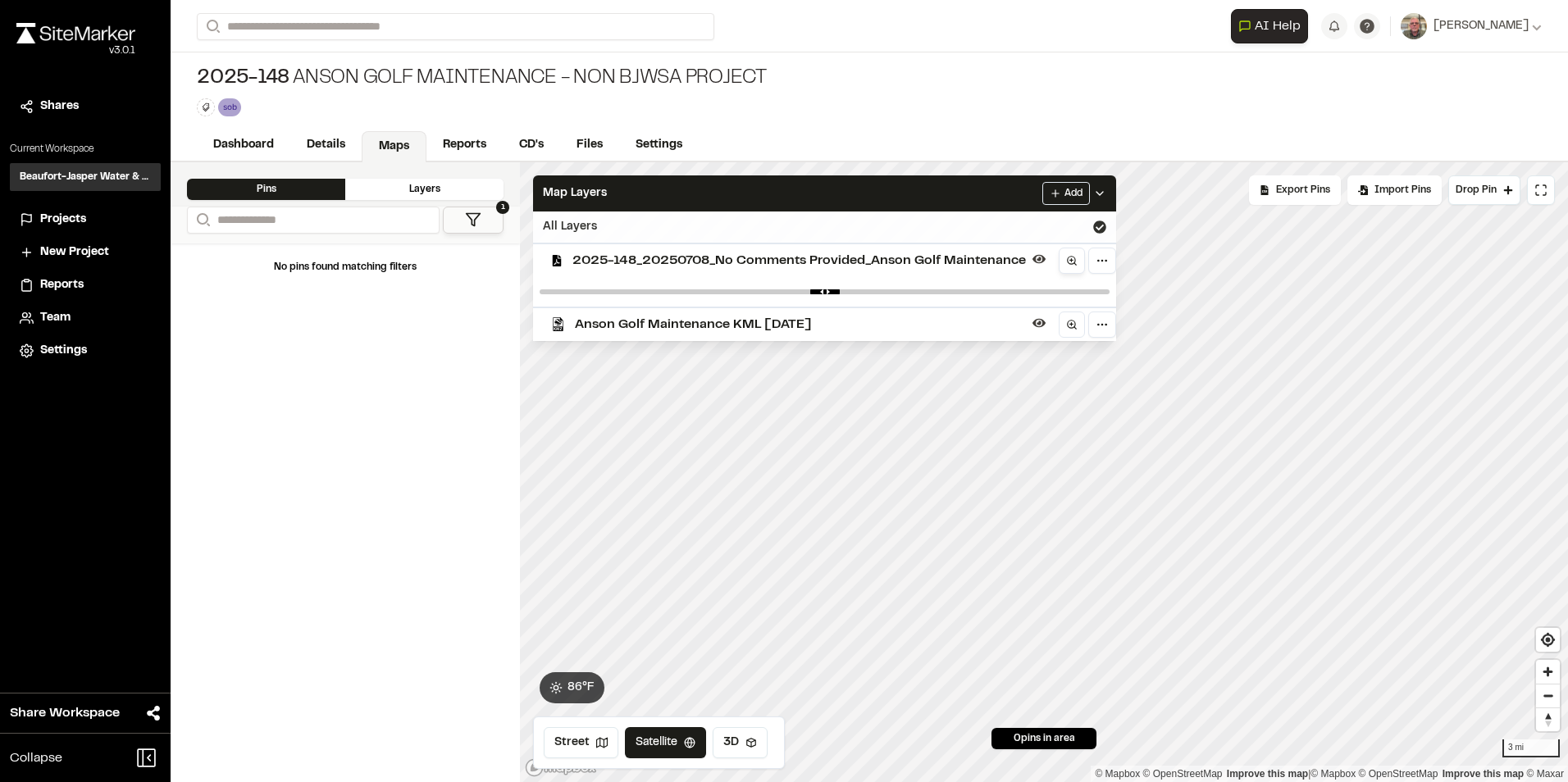
click at [1070, 257] on circle at bounding box center [1071, 260] width 8 height 8
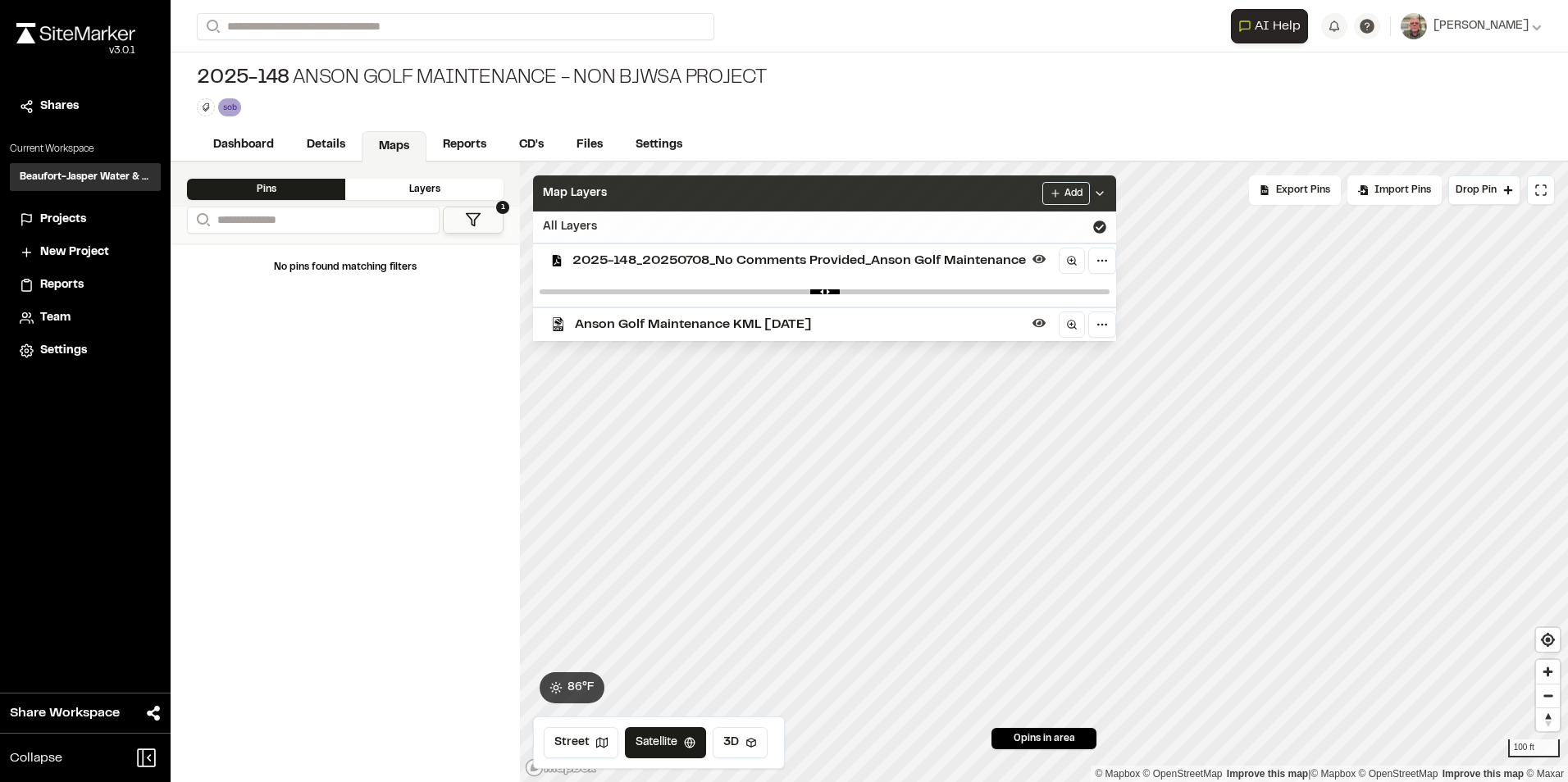
click at [1014, 193] on div "Map Layers Add" at bounding box center [825, 194] width 583 height 36
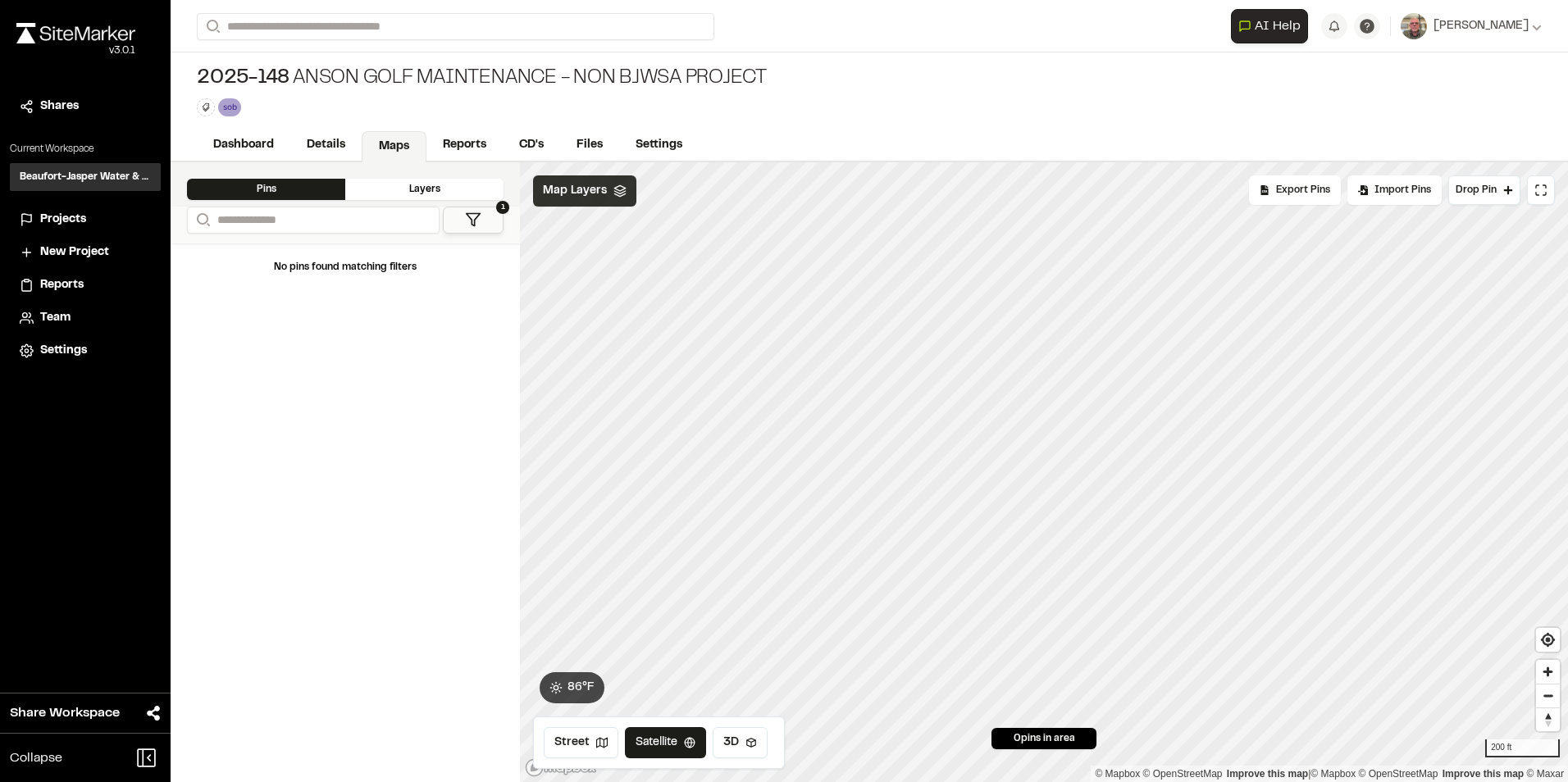
click at [617, 192] on icon at bounding box center [620, 190] width 13 height 13
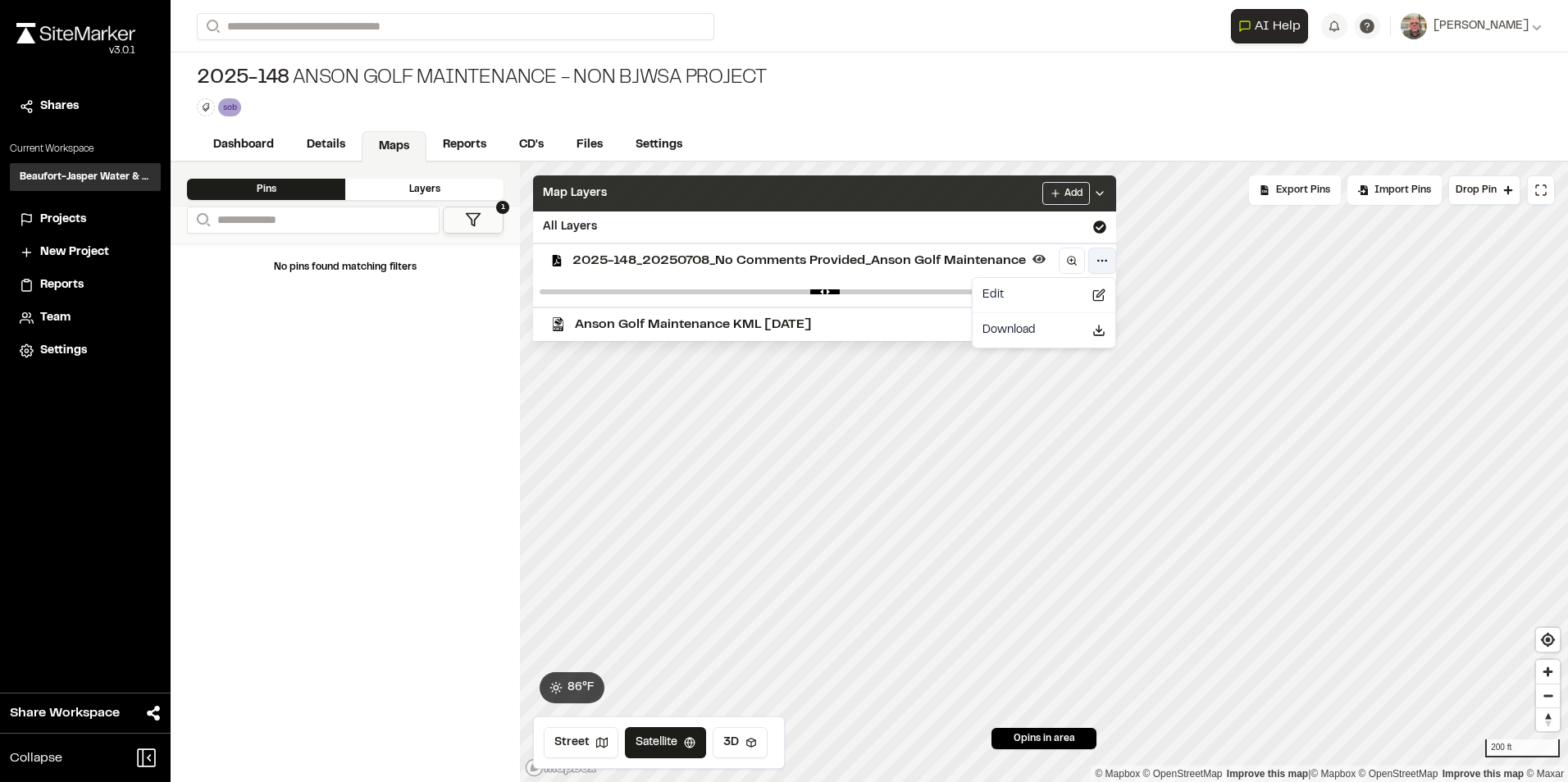
click at [1103, 261] on html "Close sidebar v 3.0.1 Shares Current Workspace Beaufort-Jasper Water & Sewer Au…" at bounding box center [784, 391] width 1568 height 782
click at [1032, 291] on div "Edit" at bounding box center [1044, 295] width 136 height 28
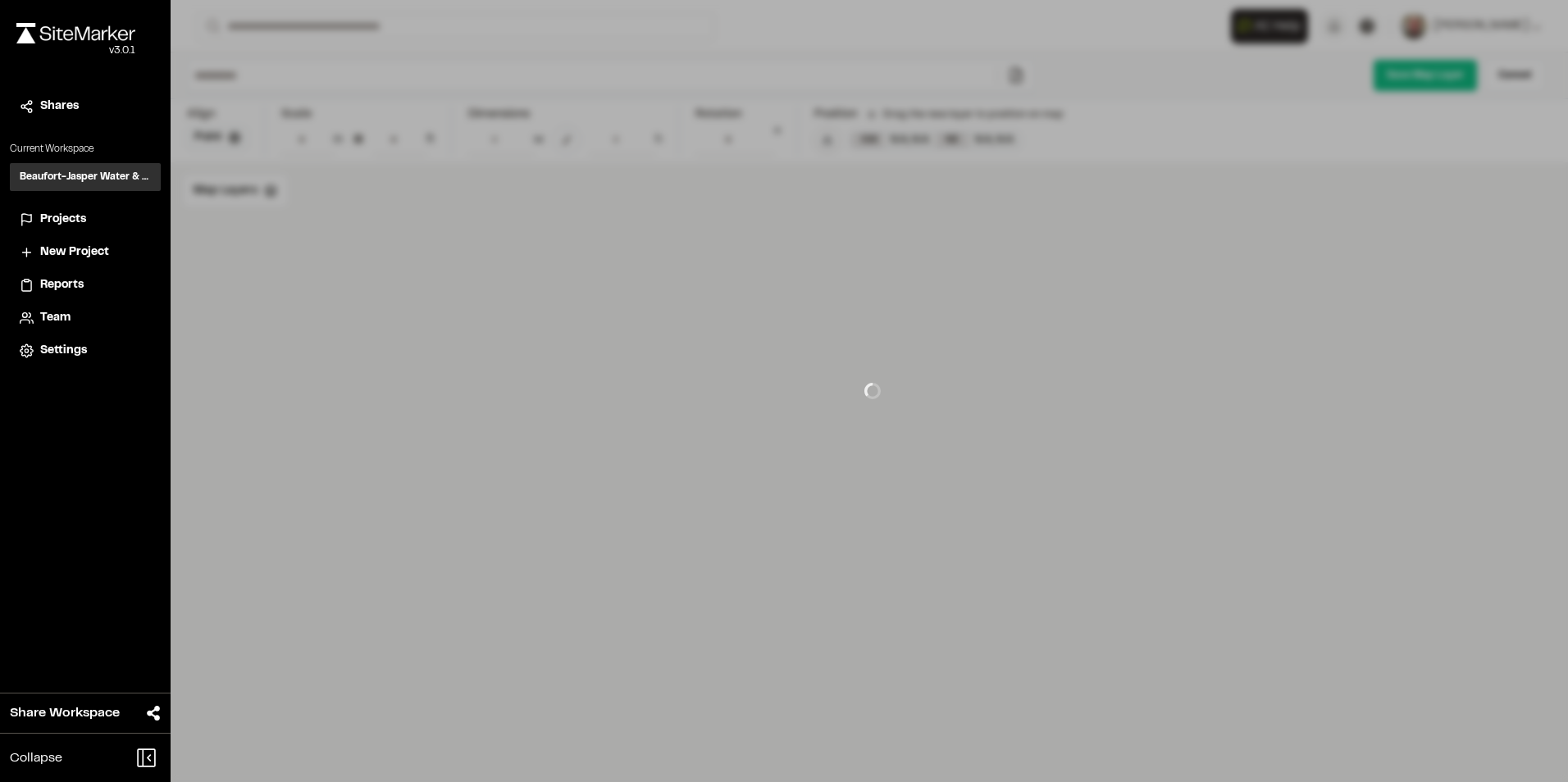
type input "**********"
type input "****"
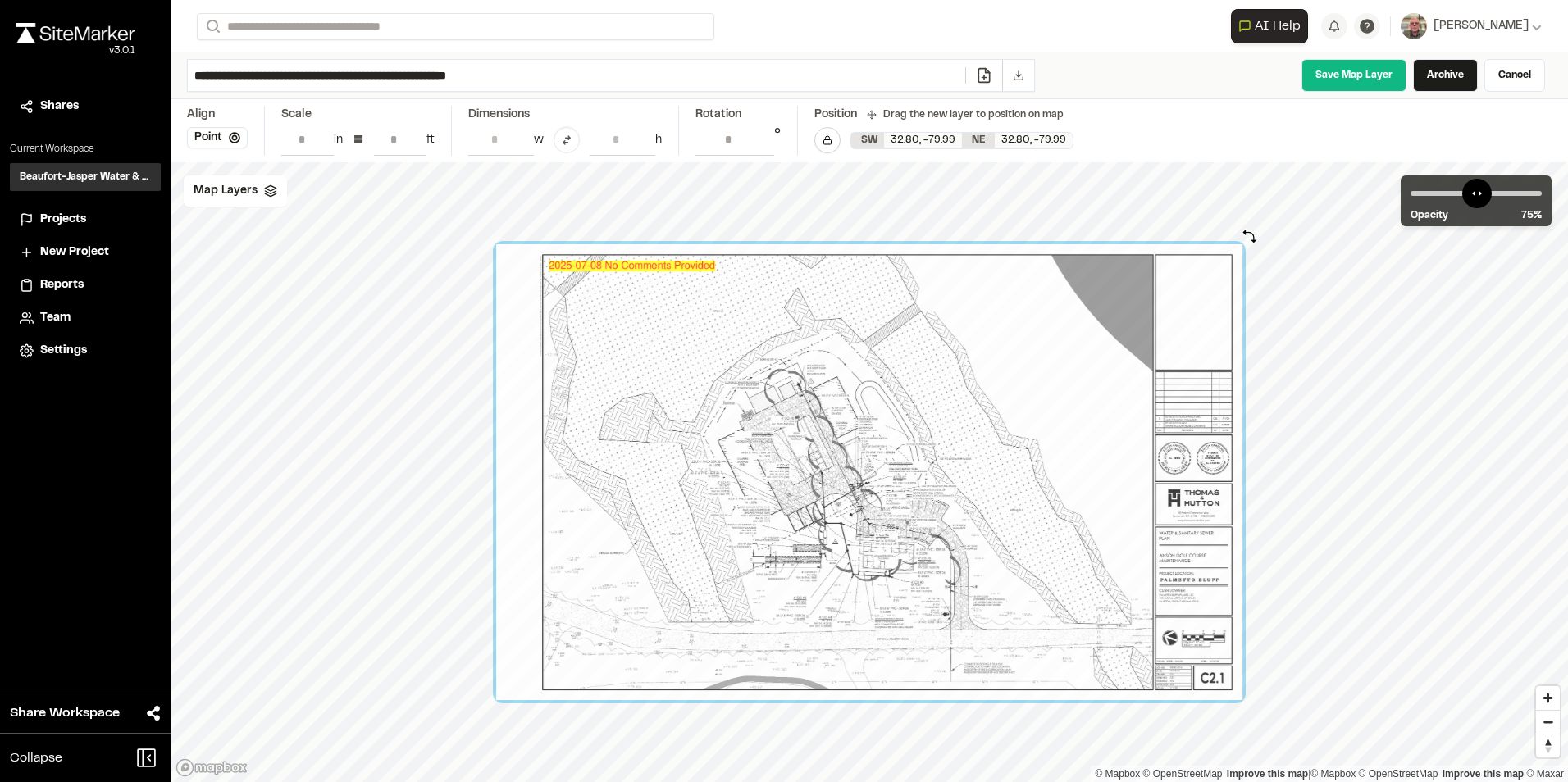
click at [1250, 236] on div at bounding box center [1249, 237] width 13 height 13
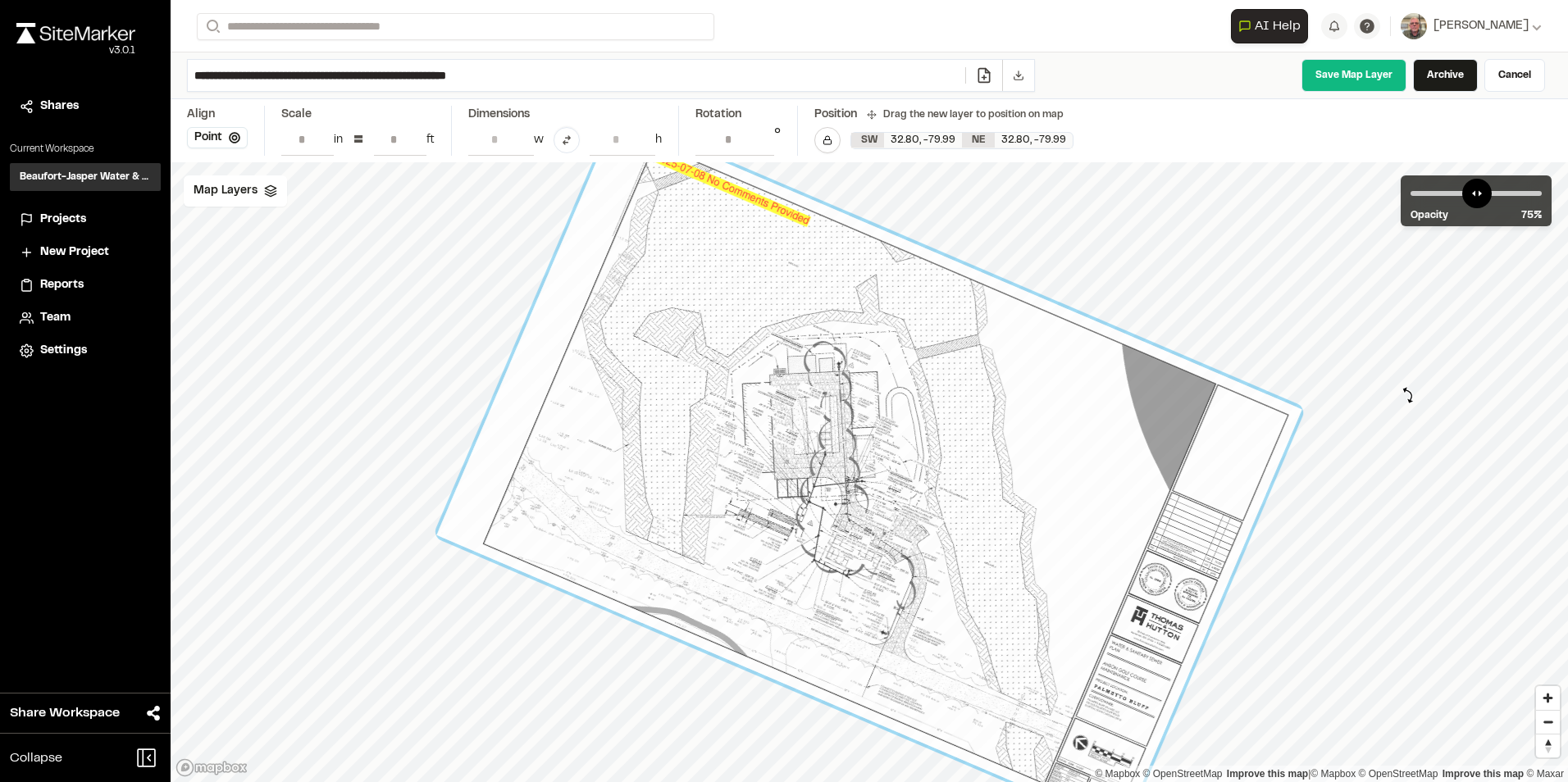
type input "**********"
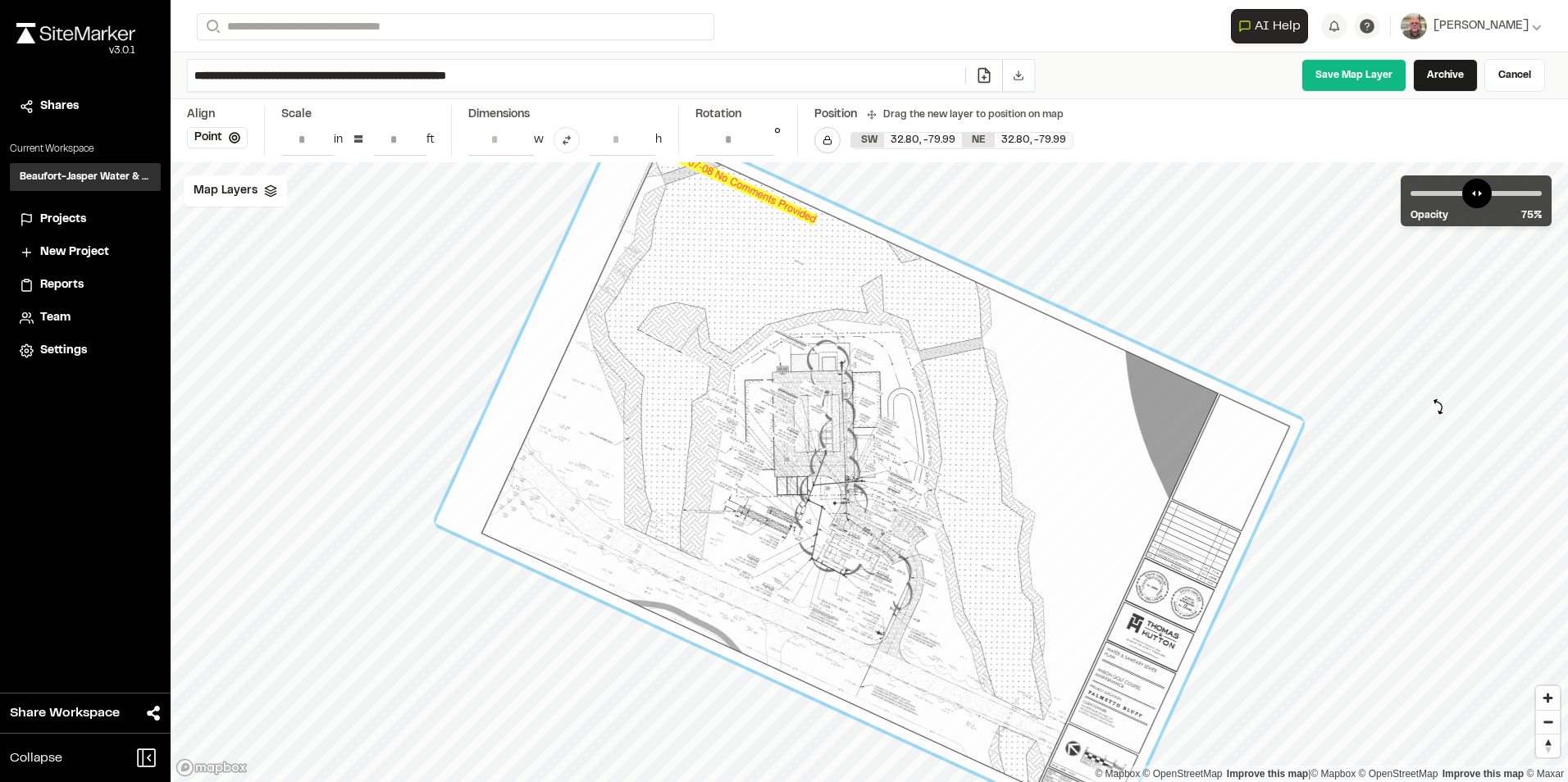
click at [1438, 407] on div "© Mapbox © OpenStreetMap Improve this map | © Mapbox © OpenStreetMap Improve th…" at bounding box center [869, 472] width 1398 height 619
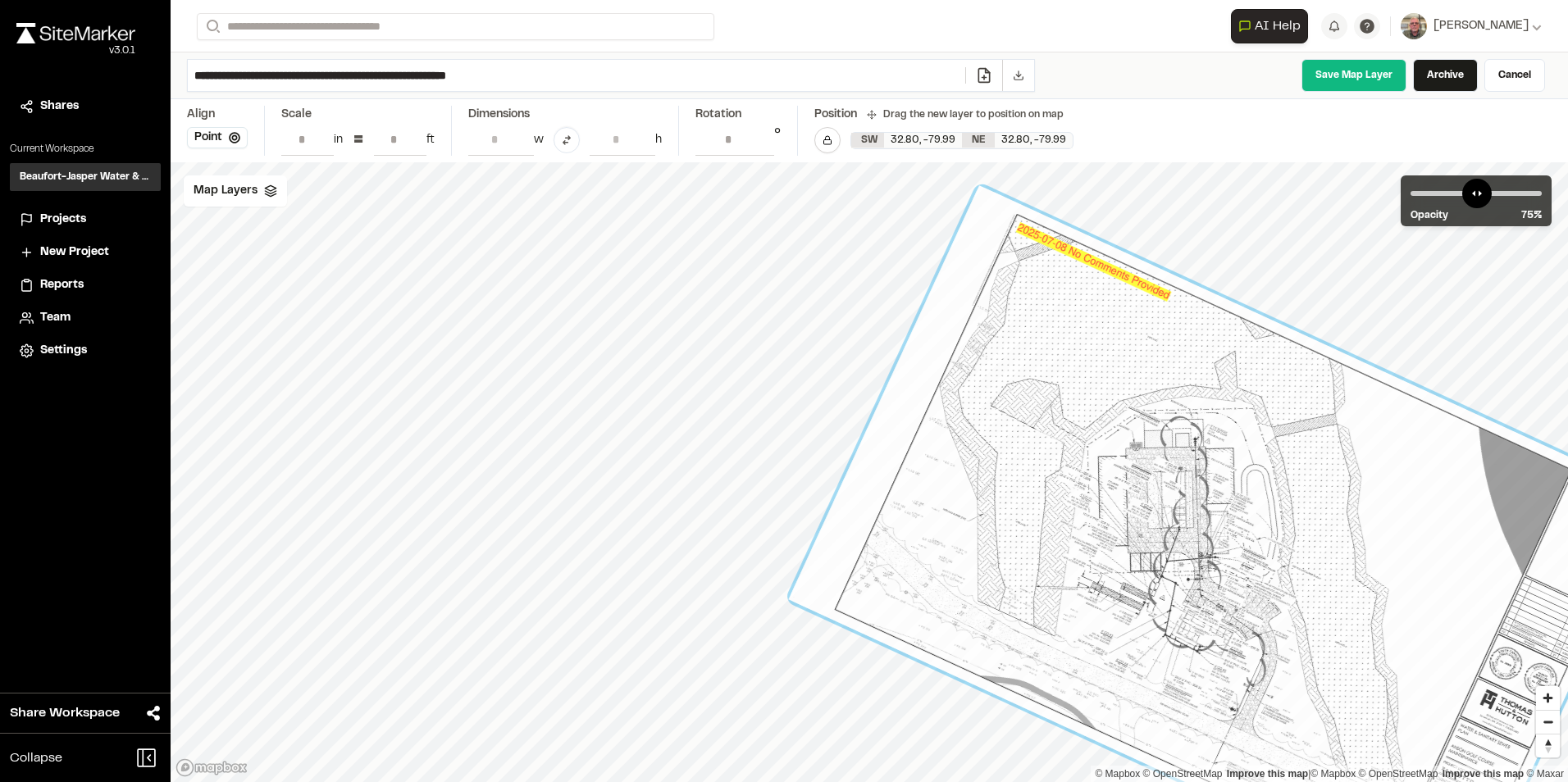
drag, startPoint x: 895, startPoint y: 413, endPoint x: 1242, endPoint y: 489, distance: 355.2
click at [1244, 489] on div at bounding box center [1224, 548] width 869 height 727
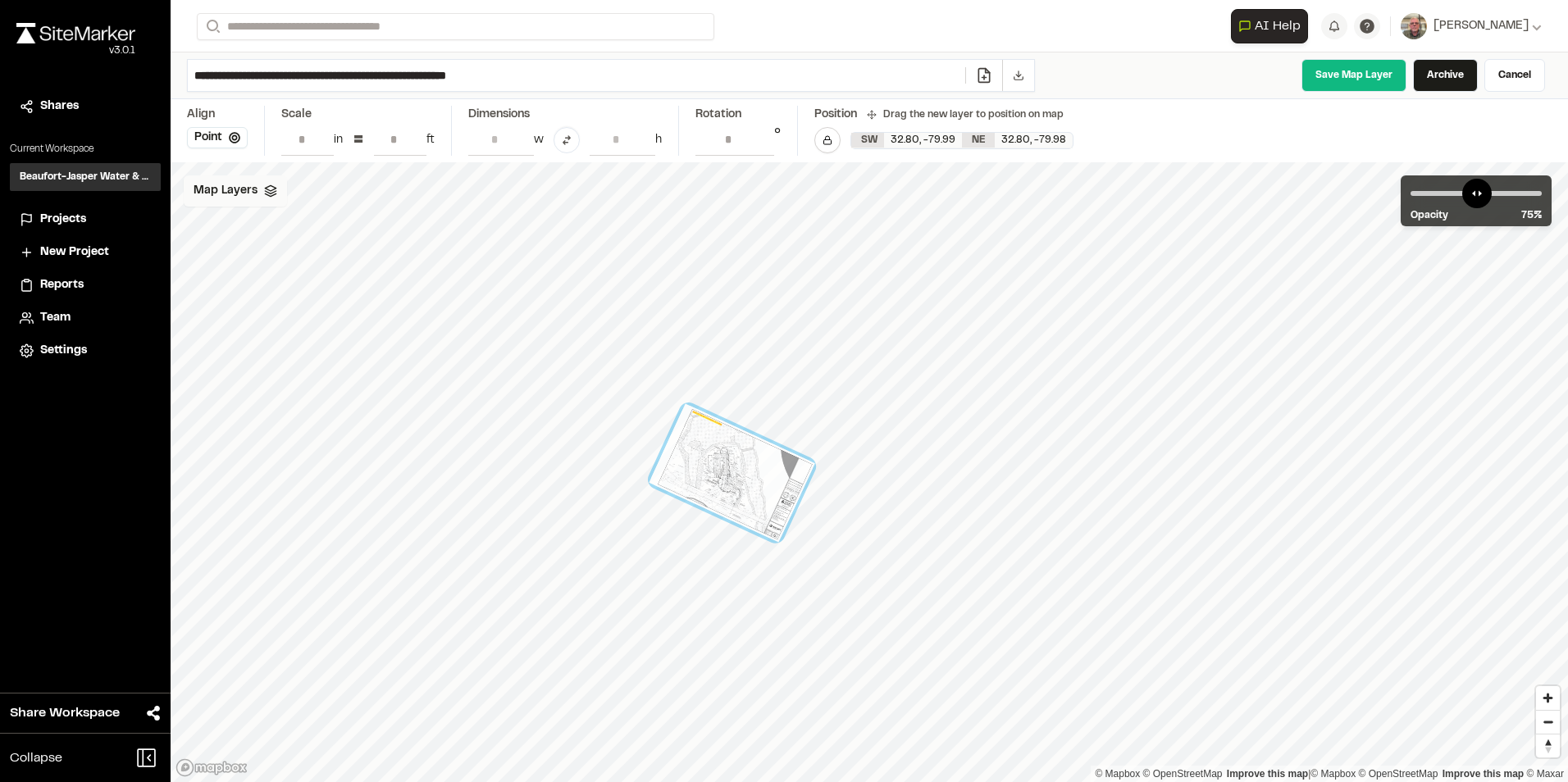
click at [242, 193] on span "Map Layers" at bounding box center [226, 190] width 64 height 18
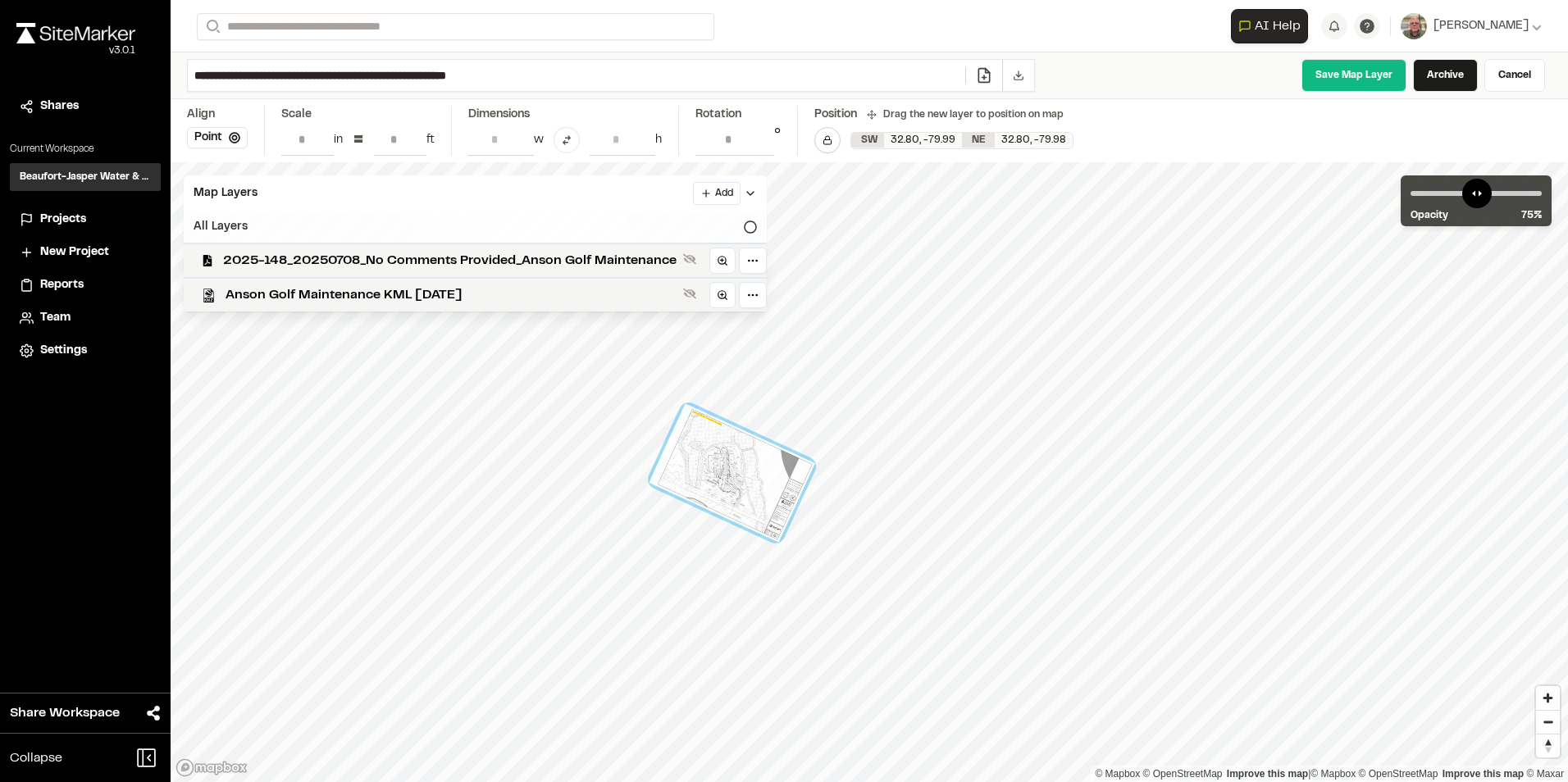
click at [746, 223] on icon at bounding box center [750, 227] width 13 height 13
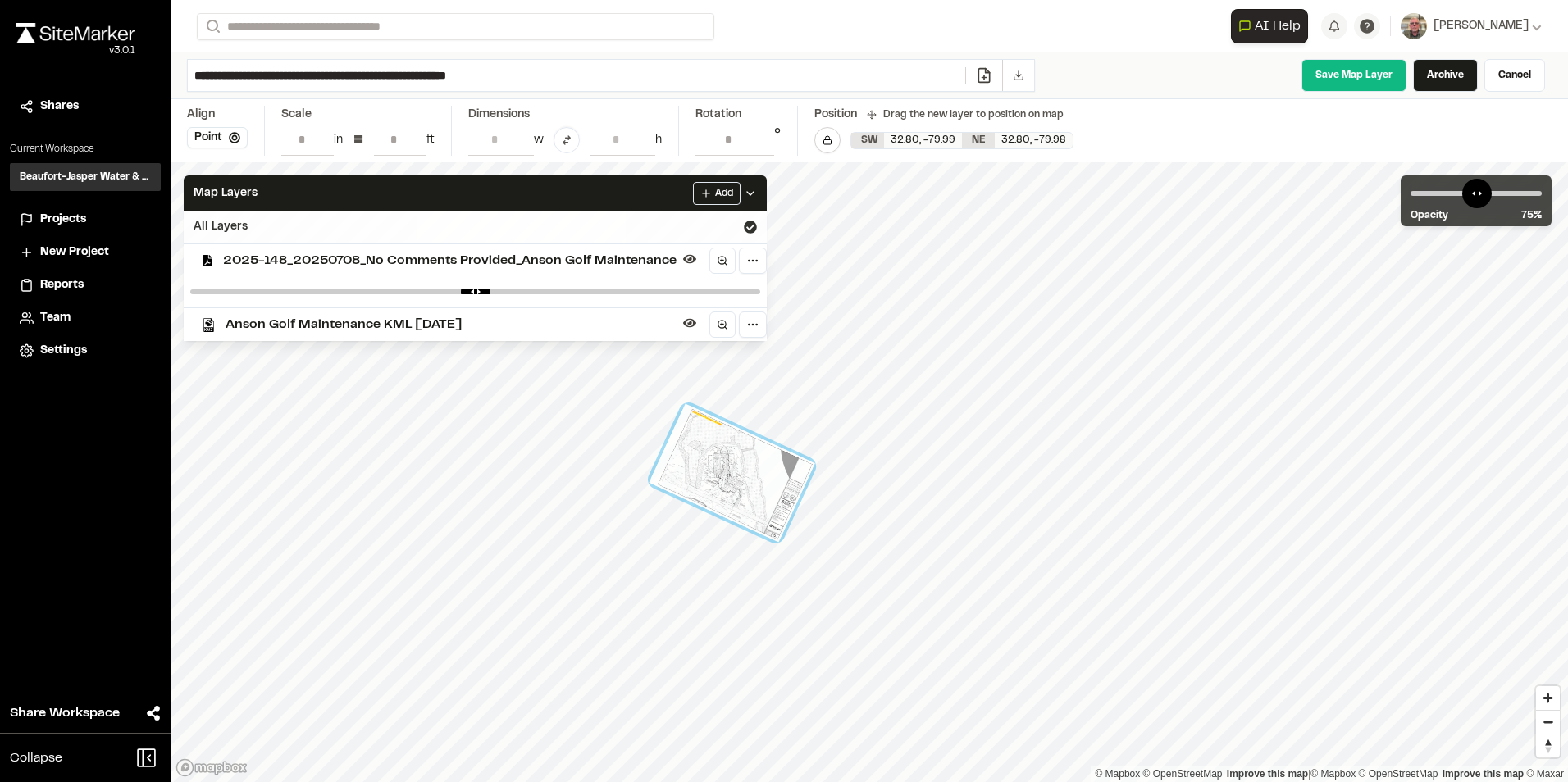
click at [772, 478] on div at bounding box center [731, 472] width 165 height 138
click at [1508, 76] on link "Cancel" at bounding box center [1514, 75] width 61 height 33
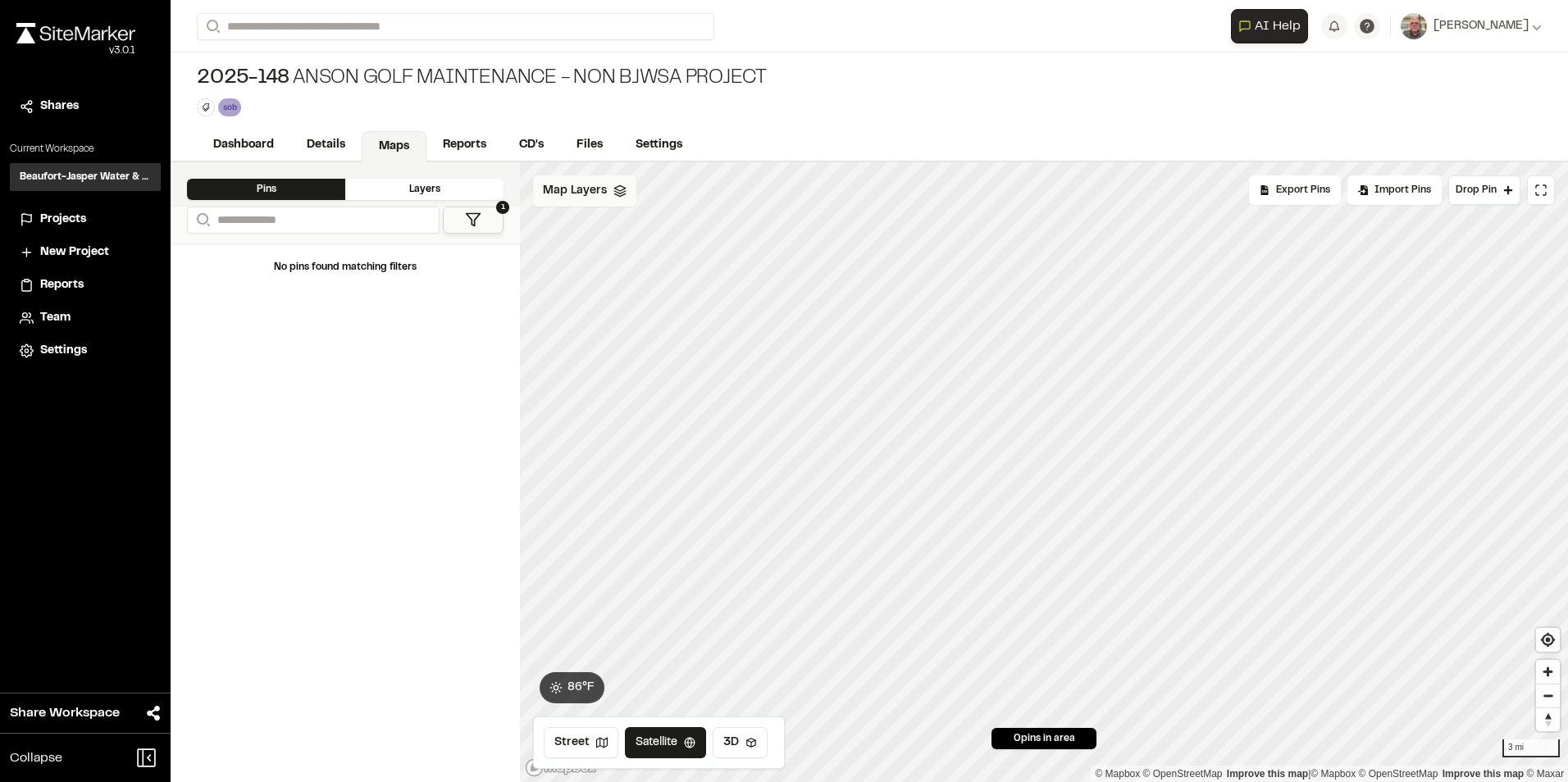
click at [605, 188] on div "Map Layers" at bounding box center [584, 191] width 103 height 31
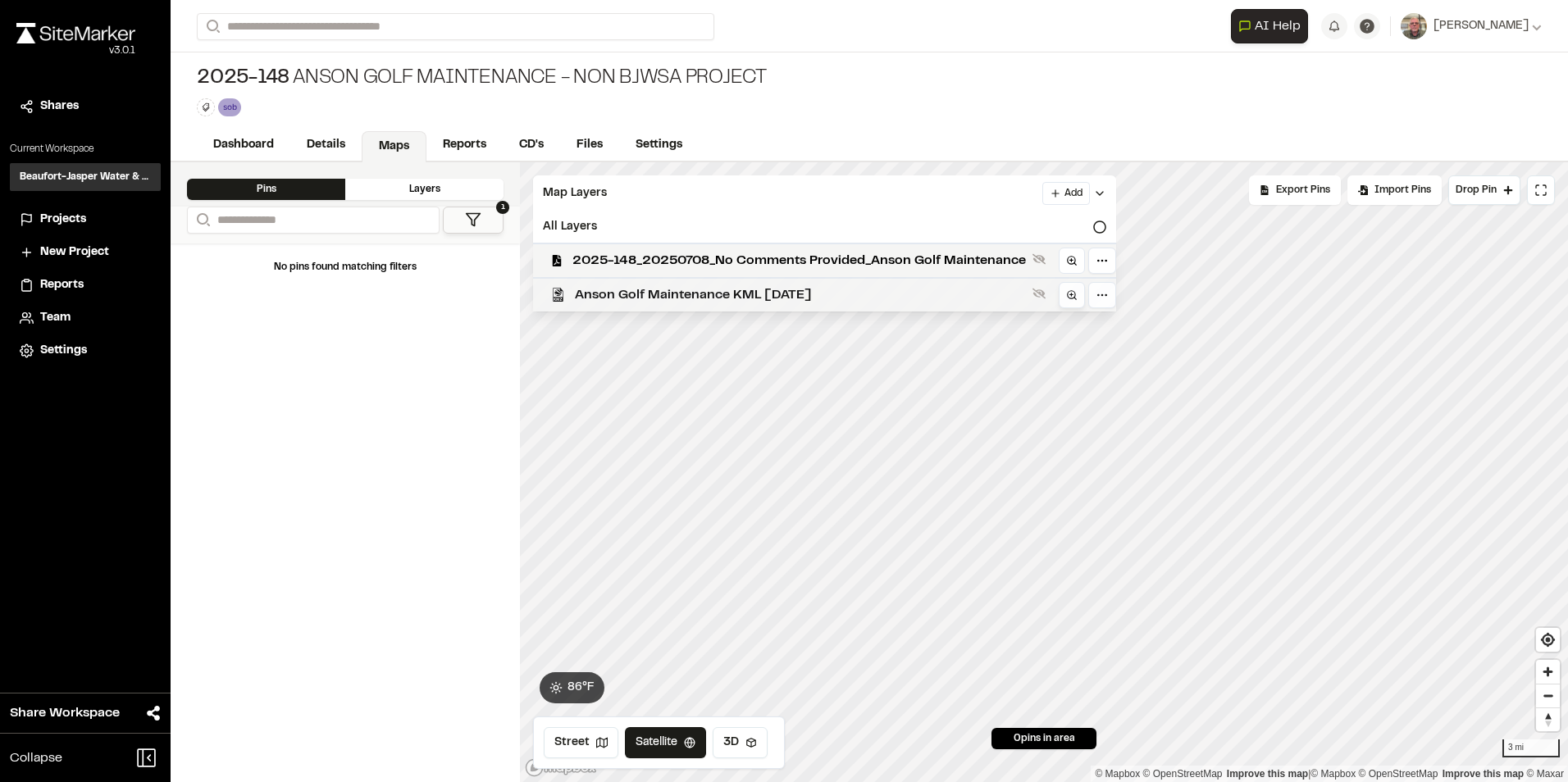
click at [1072, 291] on circle at bounding box center [1071, 294] width 8 height 8
click at [859, 227] on div "All Layers" at bounding box center [825, 228] width 583 height 31
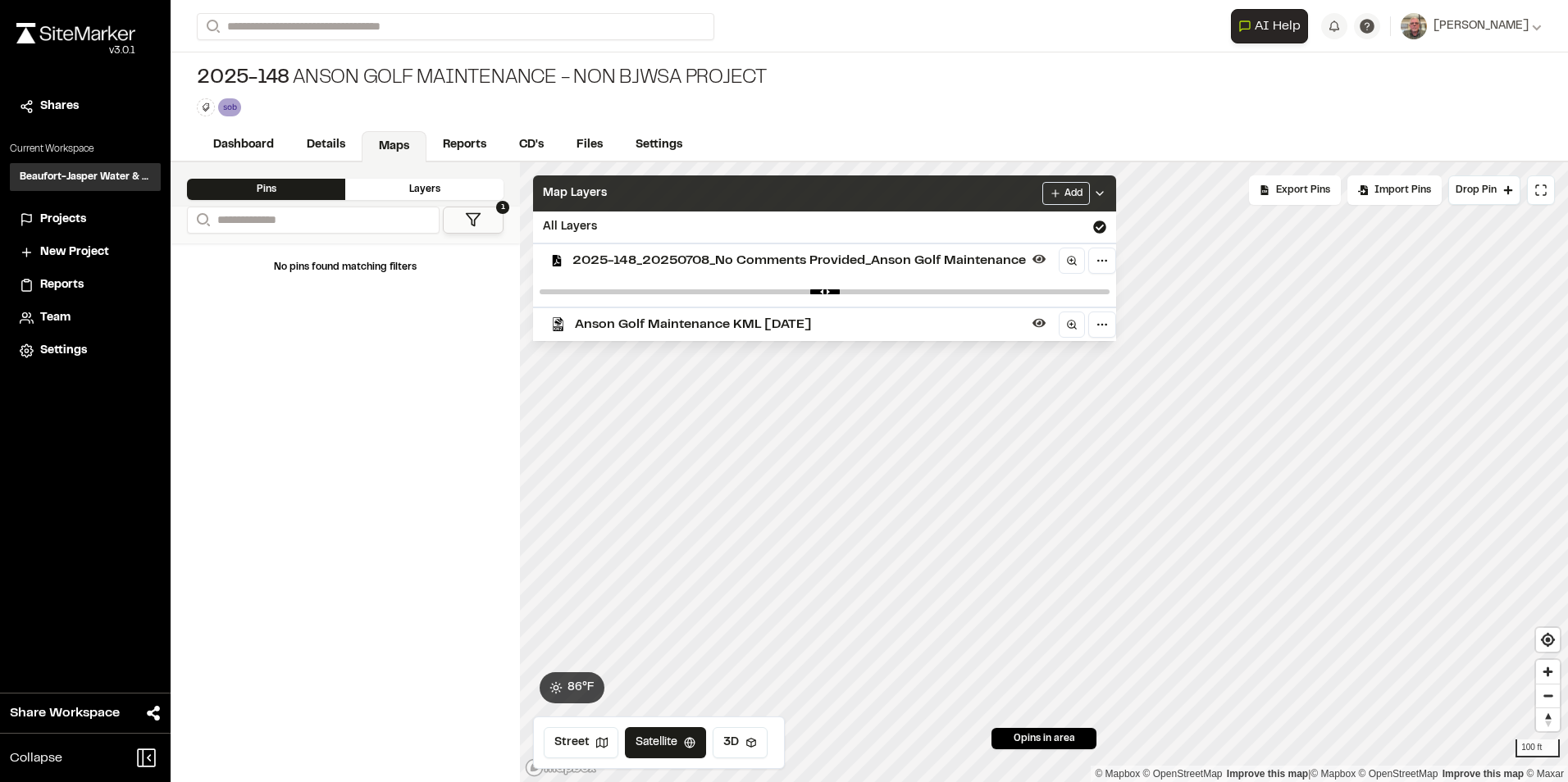
click at [885, 203] on div "Map Layers Add" at bounding box center [825, 194] width 583 height 36
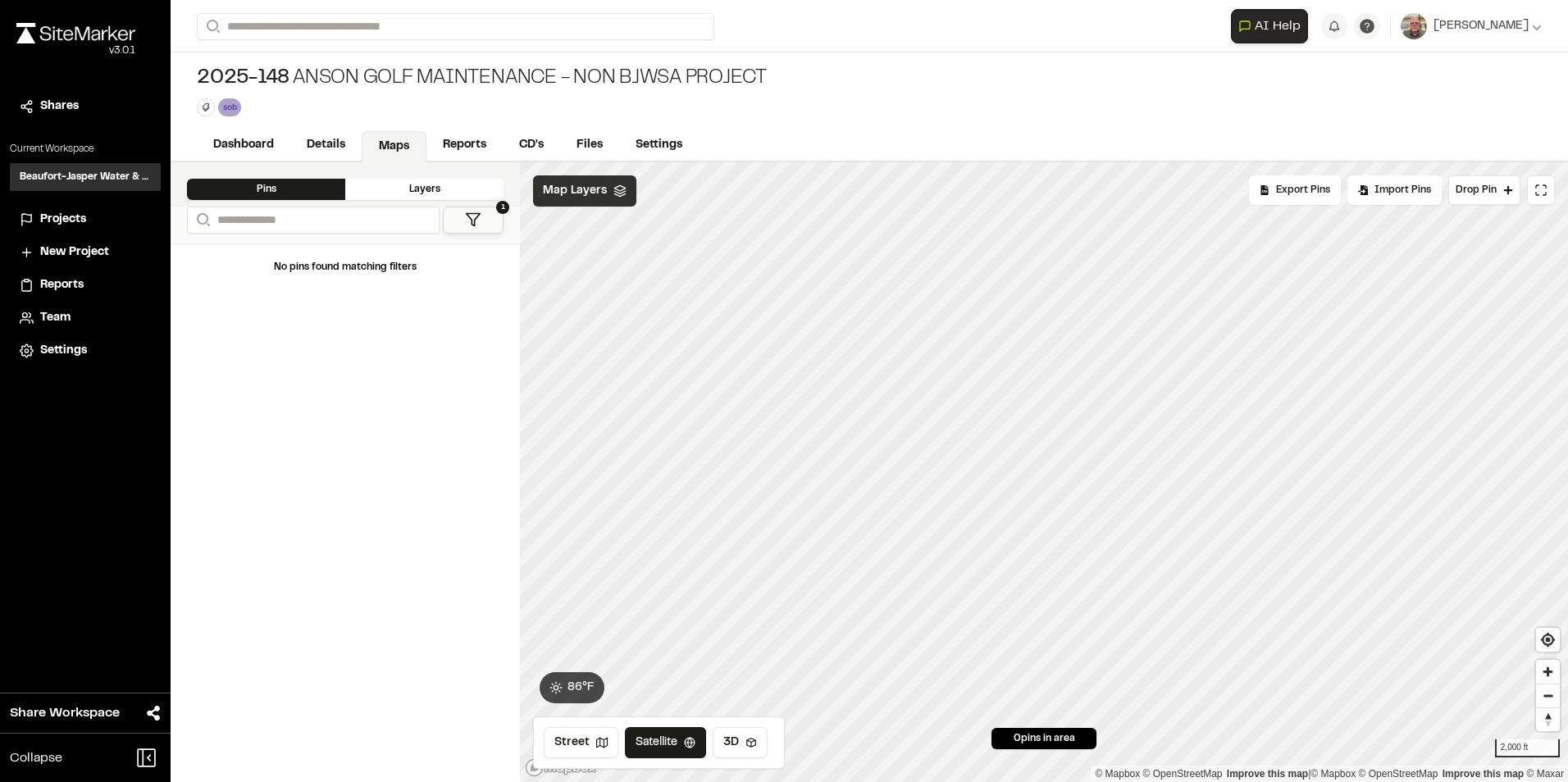
click at [623, 193] on icon at bounding box center [620, 190] width 13 height 13
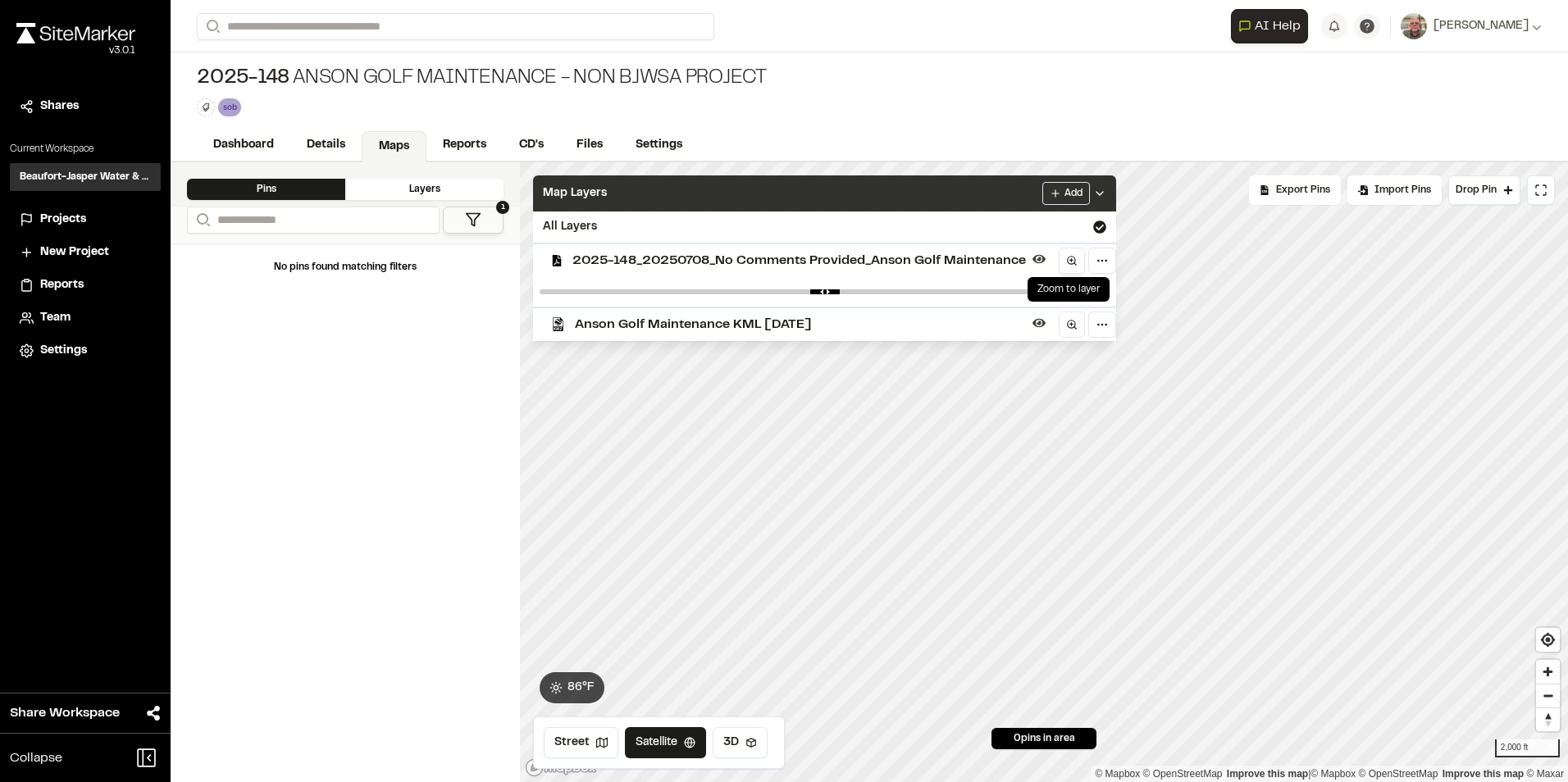
click at [1073, 263] on circle at bounding box center [1071, 260] width 8 height 8
click at [1106, 263] on html "Close sidebar v 3.0.1 Shares Current Workspace Beaufort-Jasper Water & Sewer Au…" at bounding box center [784, 391] width 1568 height 782
click at [1012, 298] on div "Edit" at bounding box center [1044, 295] width 136 height 28
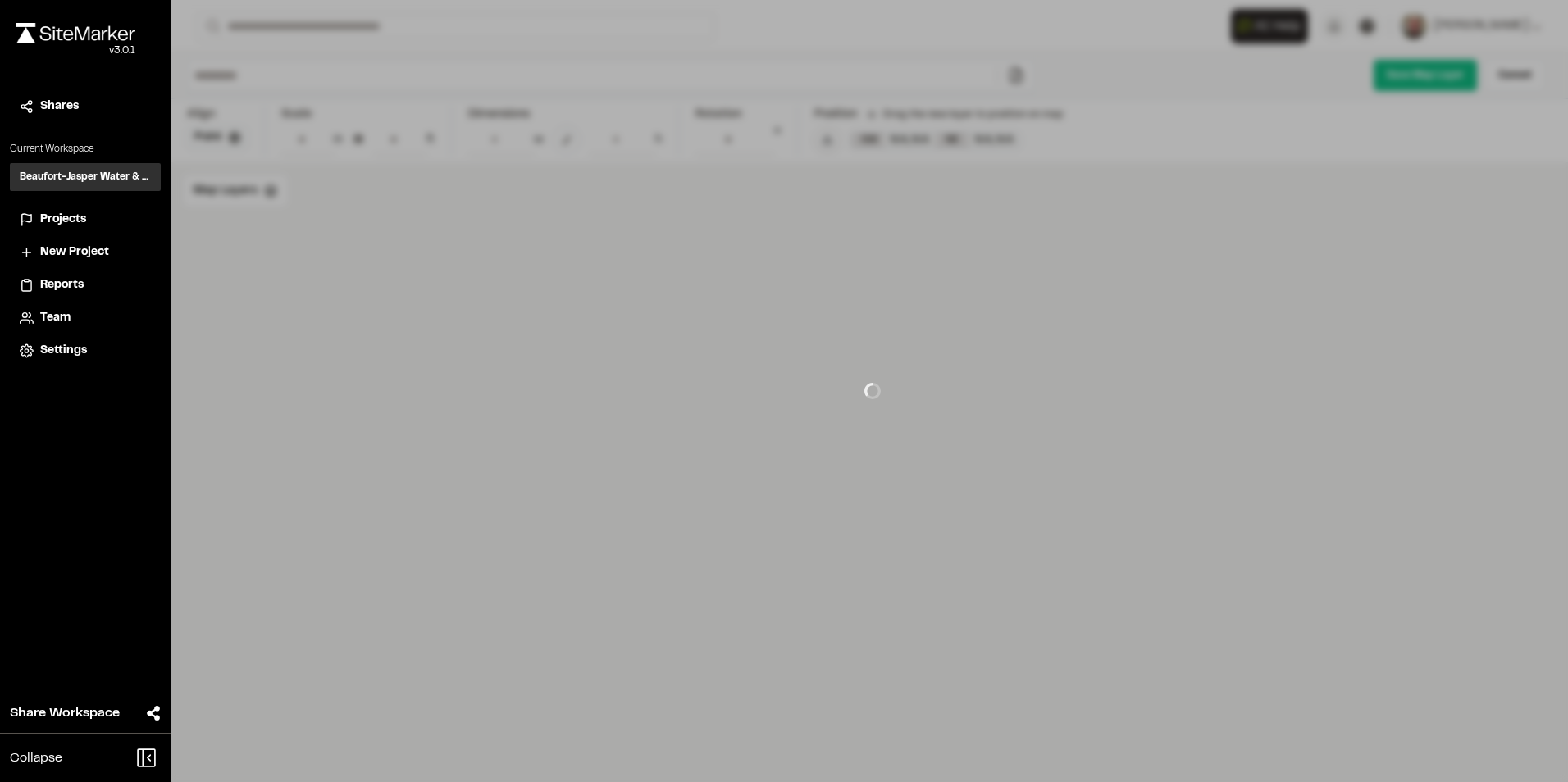
type input "**********"
type input "****"
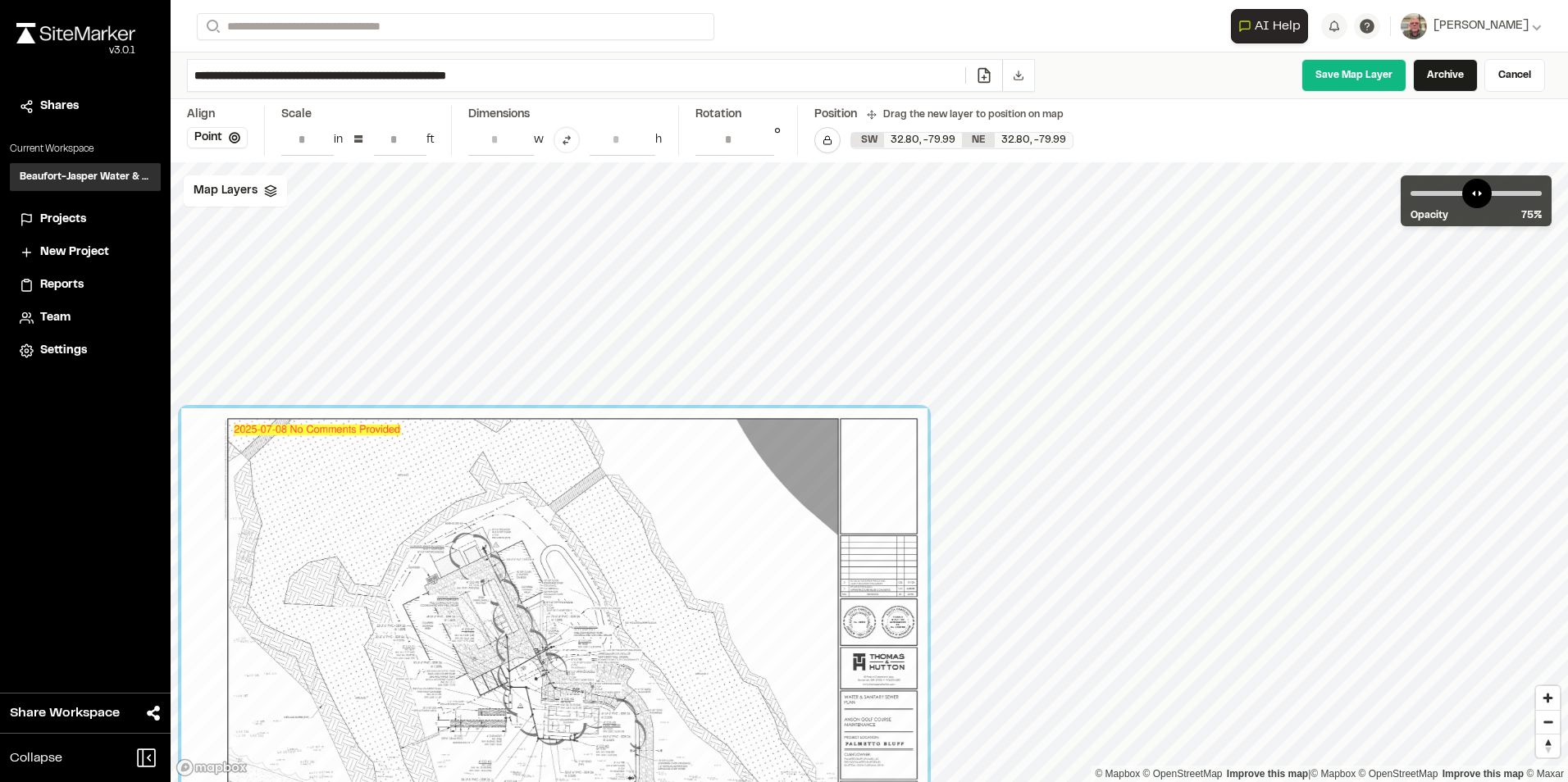
drag, startPoint x: 1077, startPoint y: 401, endPoint x: 840, endPoint y: 518, distance: 264.3
click at [840, 518] on div at bounding box center [554, 636] width 746 height 456
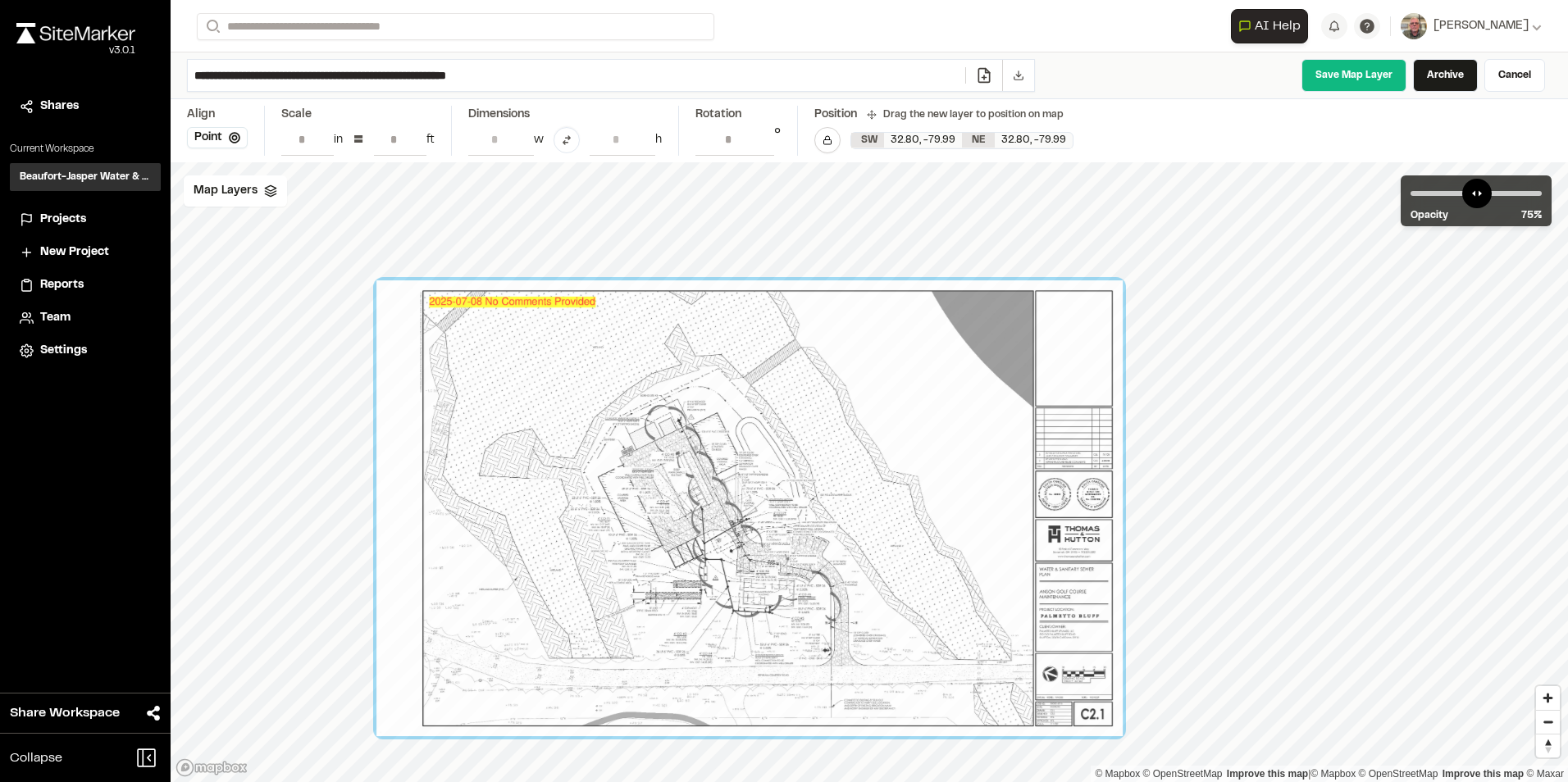
click at [1567, 131] on html "Close sidebar v 3.0.1 Shares Current Workspace Beaufort-Jasper Water & Sewer Au…" at bounding box center [784, 391] width 1568 height 782
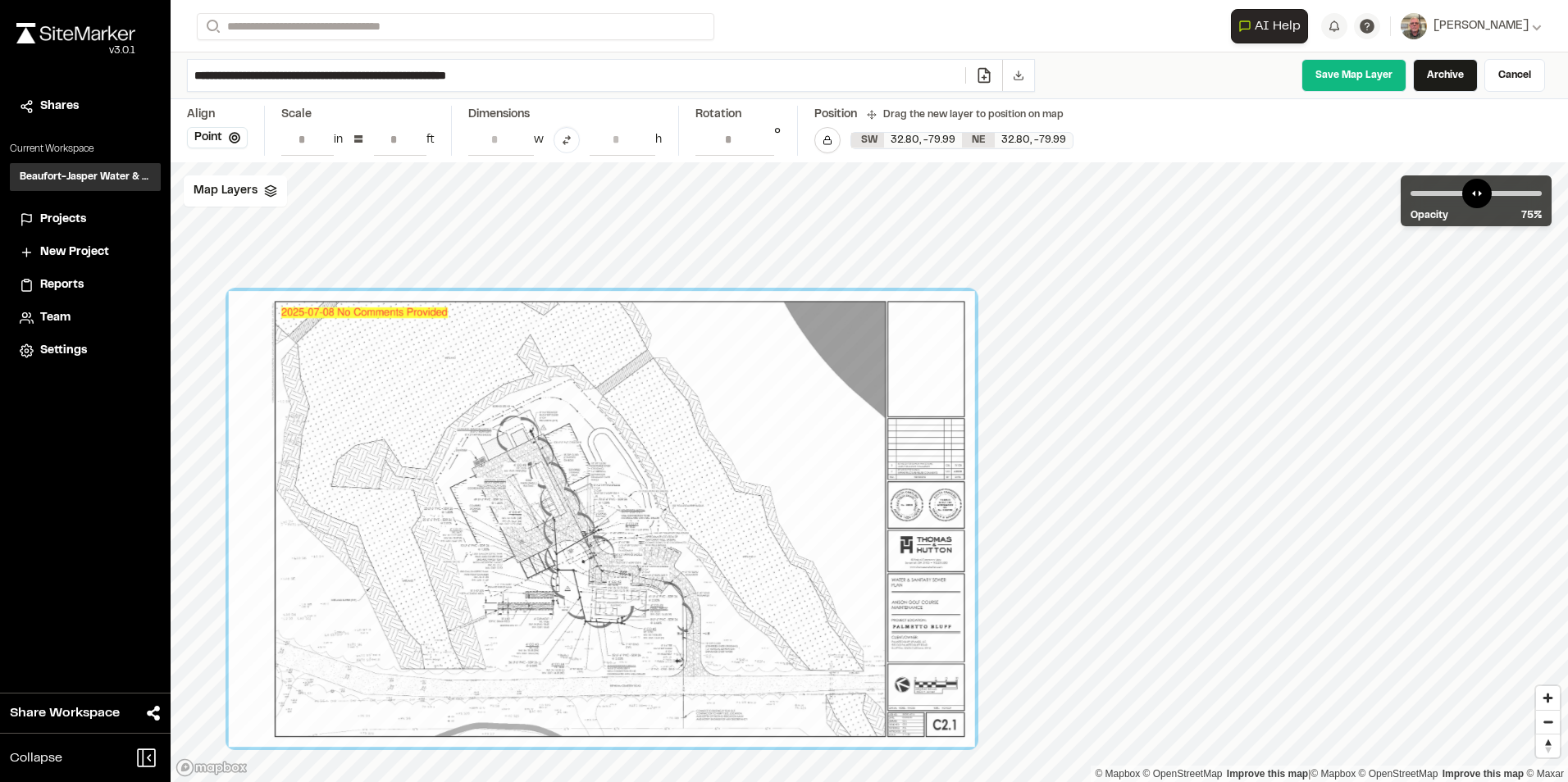
drag, startPoint x: 1284, startPoint y: 230, endPoint x: 453, endPoint y: 715, distance: 962.2
click at [447, 712] on div at bounding box center [601, 518] width 746 height 456
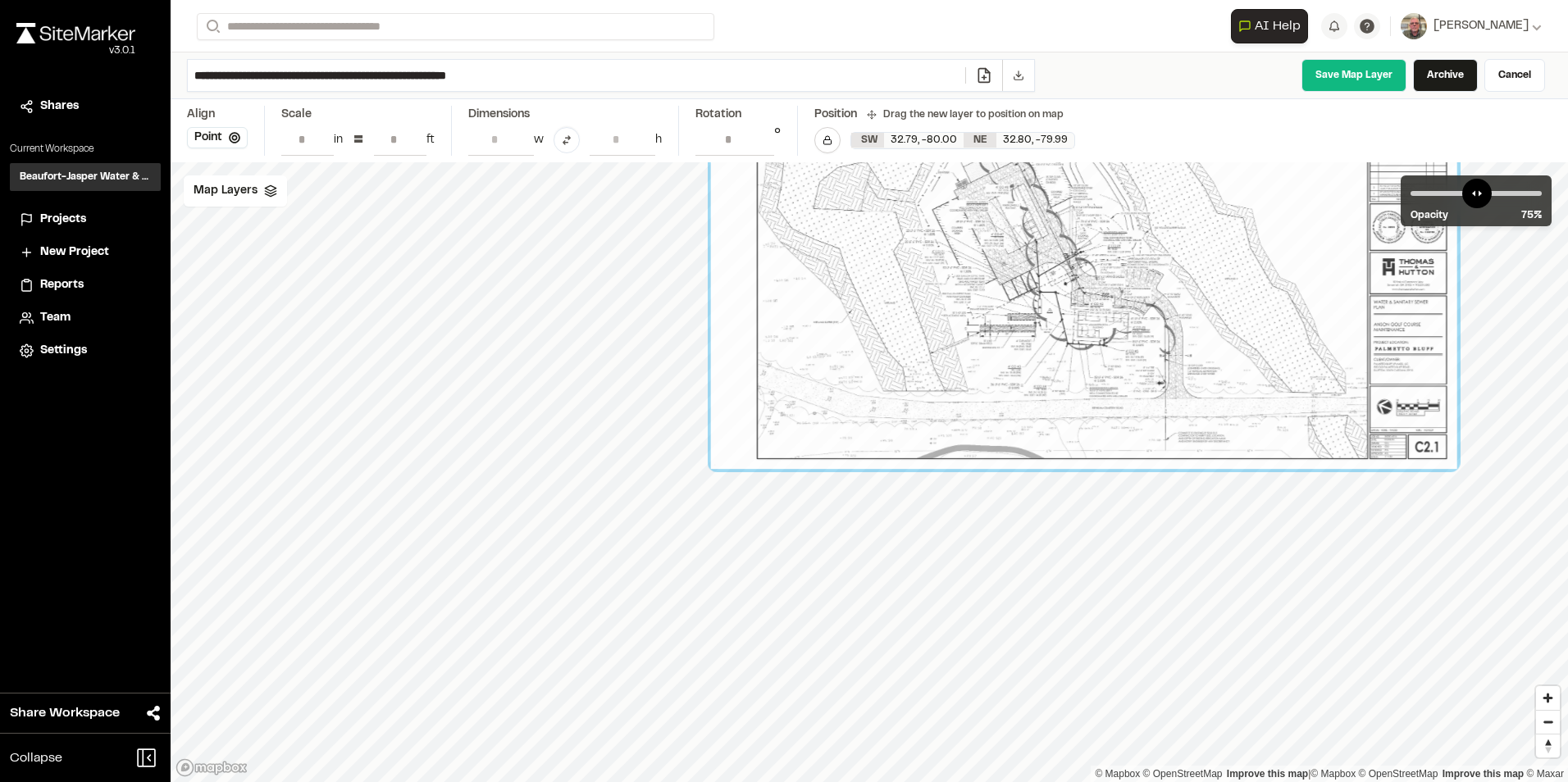
click at [1567, 269] on html "Close sidebar v 3.0.1 Shares Current Workspace Beaufort-Jasper Water & Sewer Au…" at bounding box center [784, 391] width 1568 height 782
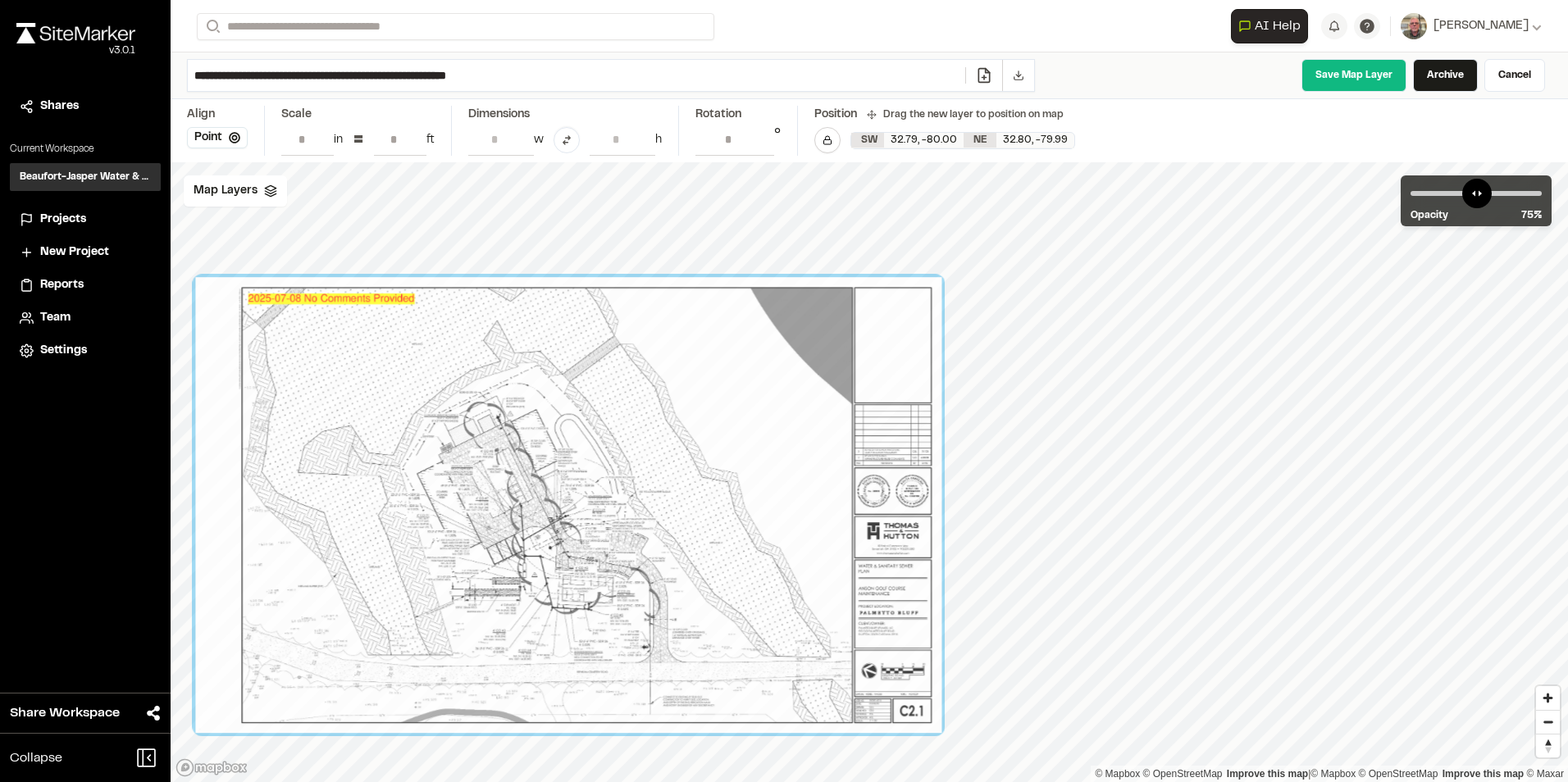
drag, startPoint x: 1197, startPoint y: 306, endPoint x: 557, endPoint y: 583, distance: 697.4
click at [563, 583] on div at bounding box center [569, 504] width 746 height 456
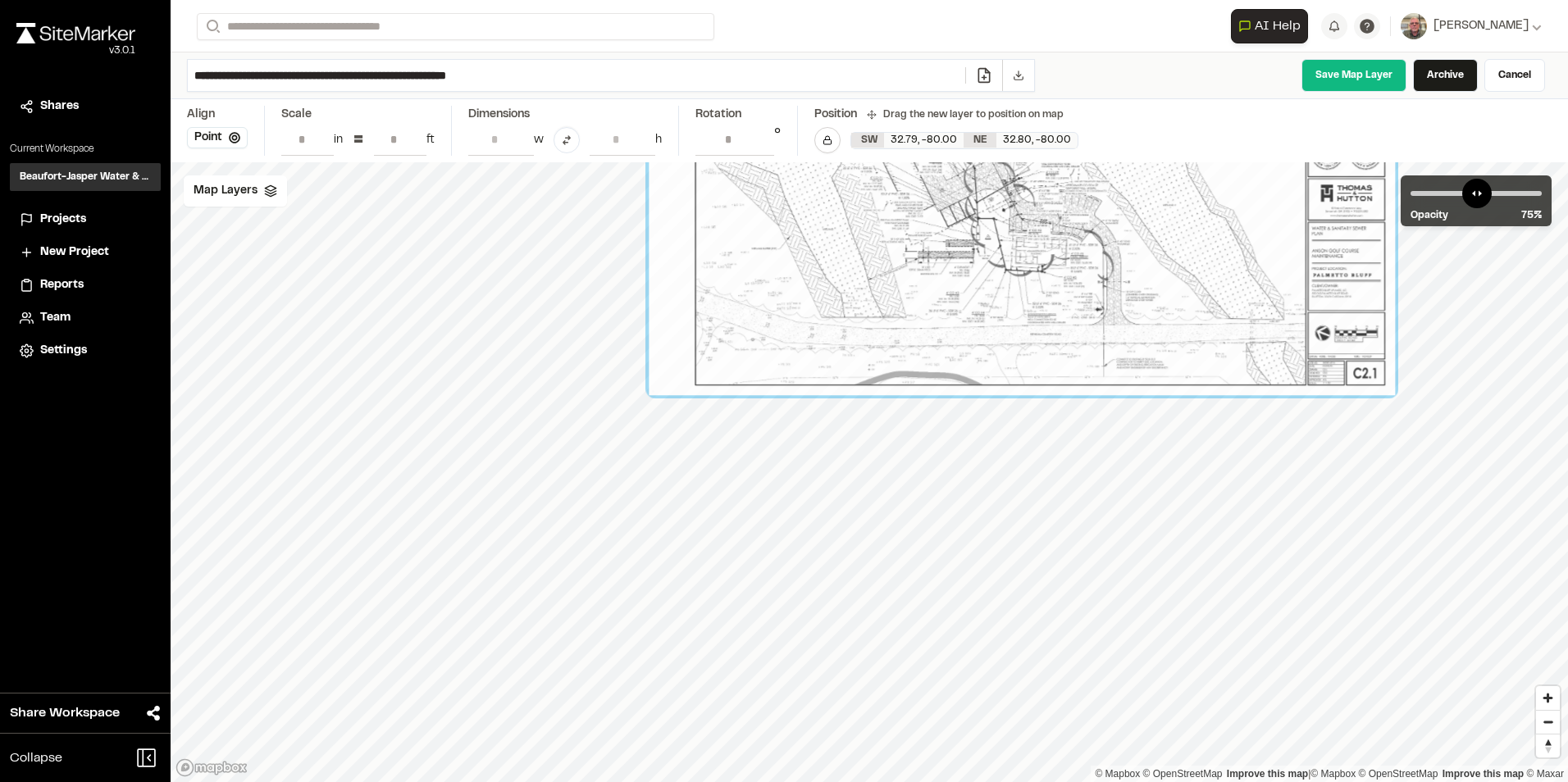
click at [1567, 189] on html "Close sidebar v 3.0.1 Shares Current Workspace Beaufort-Jasper Water & Sewer Au…" at bounding box center [784, 391] width 1568 height 782
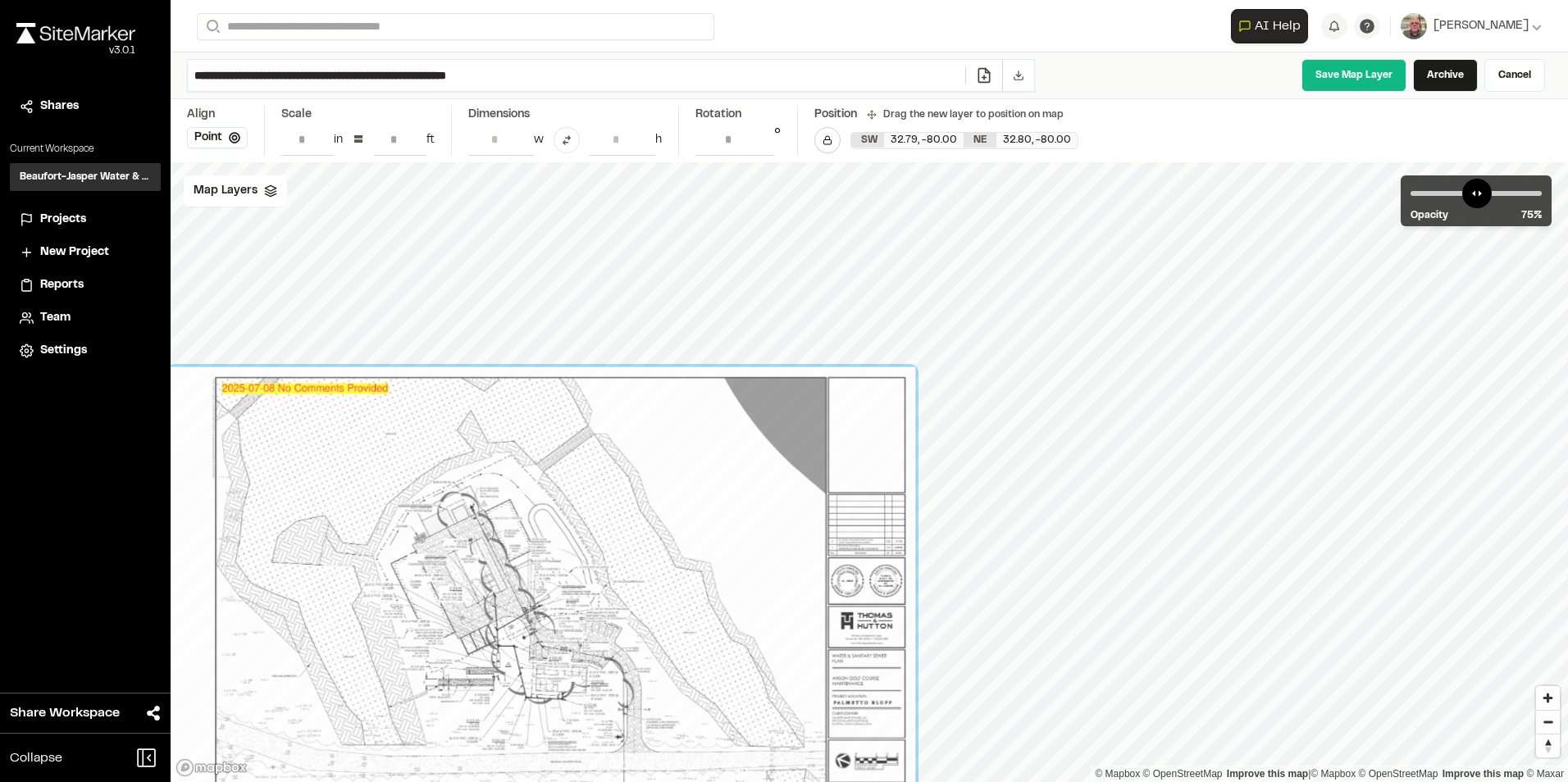
drag, startPoint x: 986, startPoint y: 316, endPoint x: 535, endPoint y: 713, distance: 600.8
click at [534, 714] on div at bounding box center [542, 595] width 746 height 456
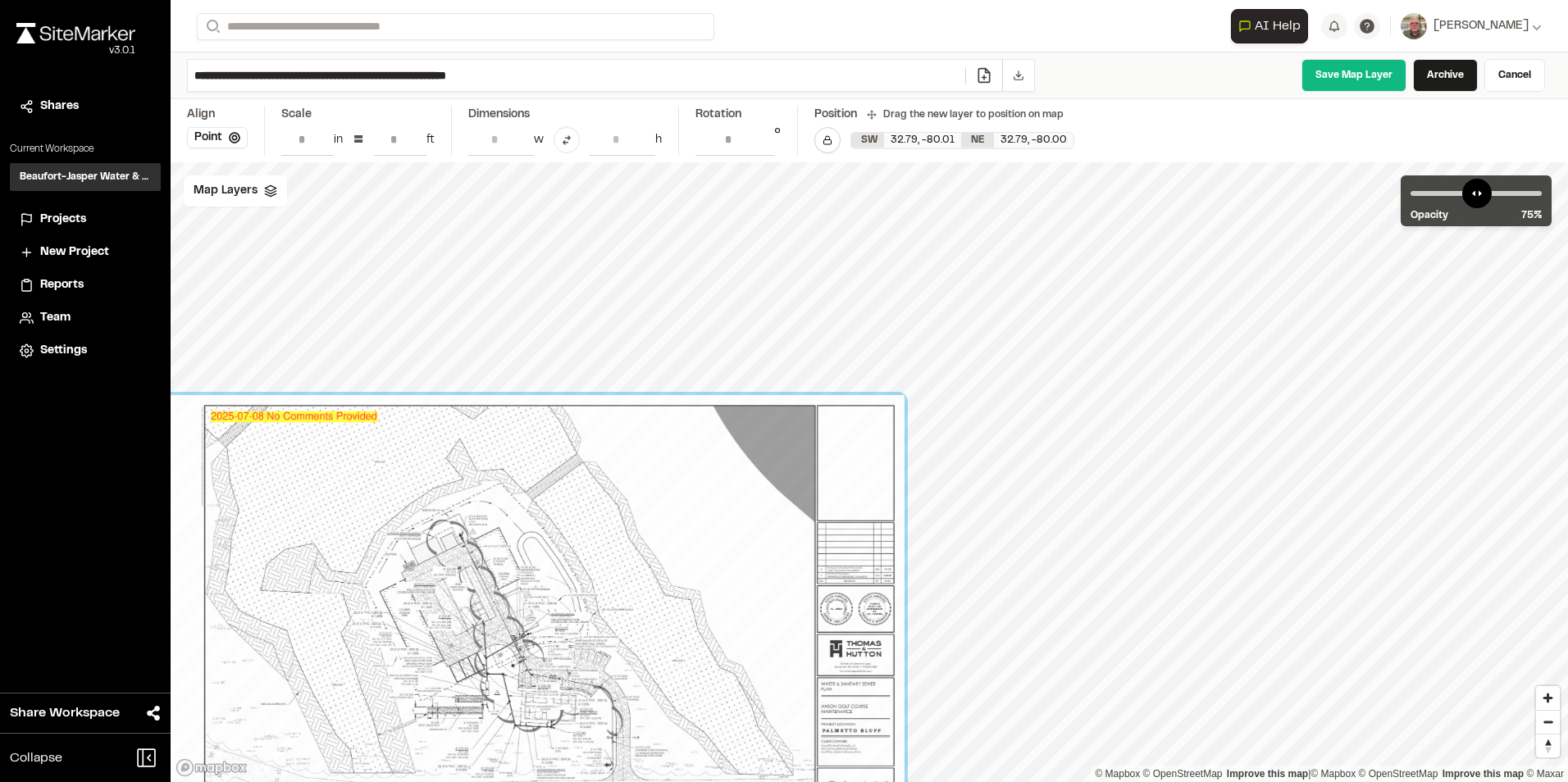
drag, startPoint x: 1126, startPoint y: 412, endPoint x: 709, endPoint y: 699, distance: 506.2
click at [709, 699] on div at bounding box center [531, 623] width 746 height 456
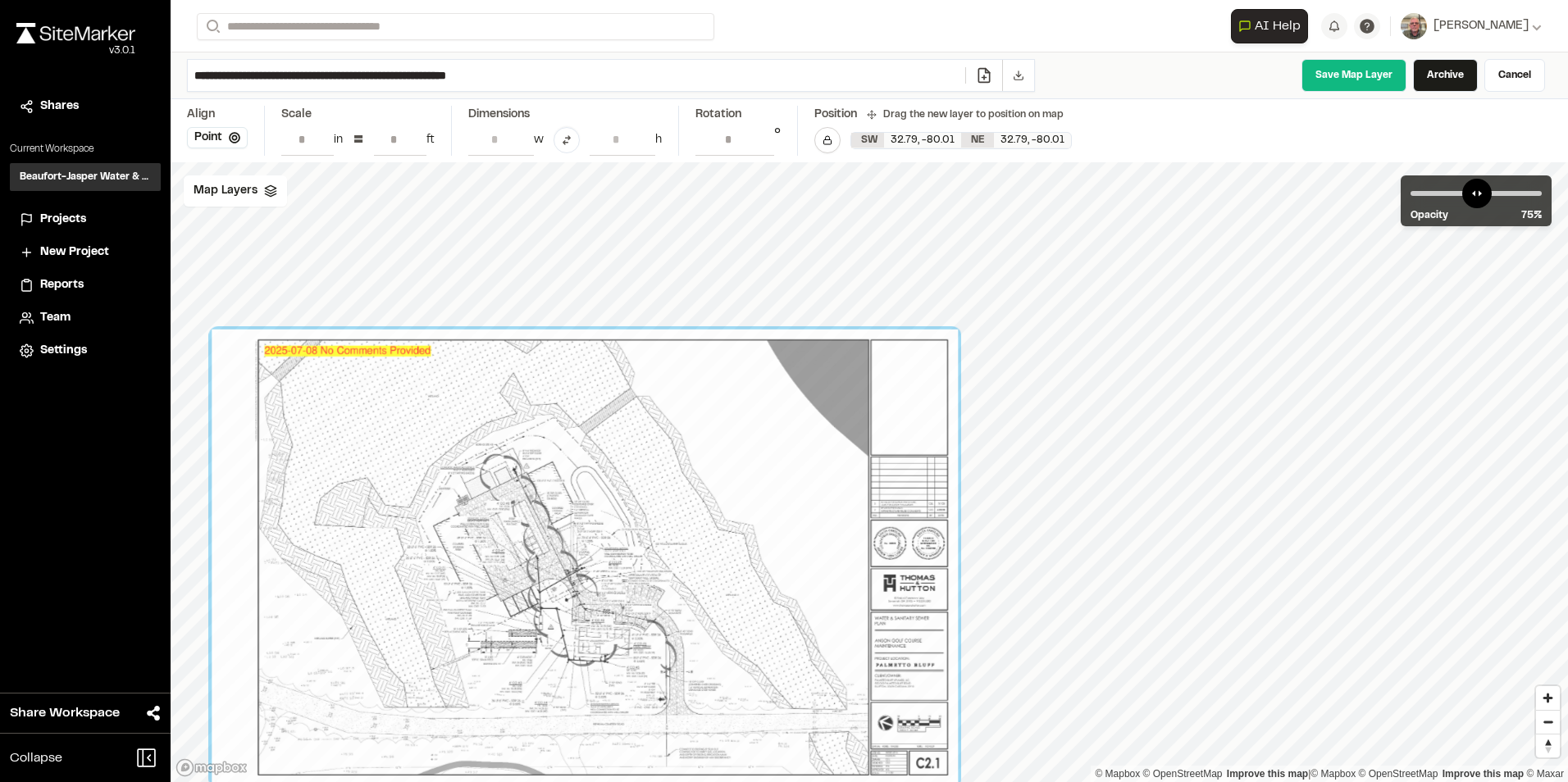
drag, startPoint x: 1177, startPoint y: 381, endPoint x: 637, endPoint y: 694, distance: 624.2
click at [637, 694] on div at bounding box center [585, 557] width 746 height 456
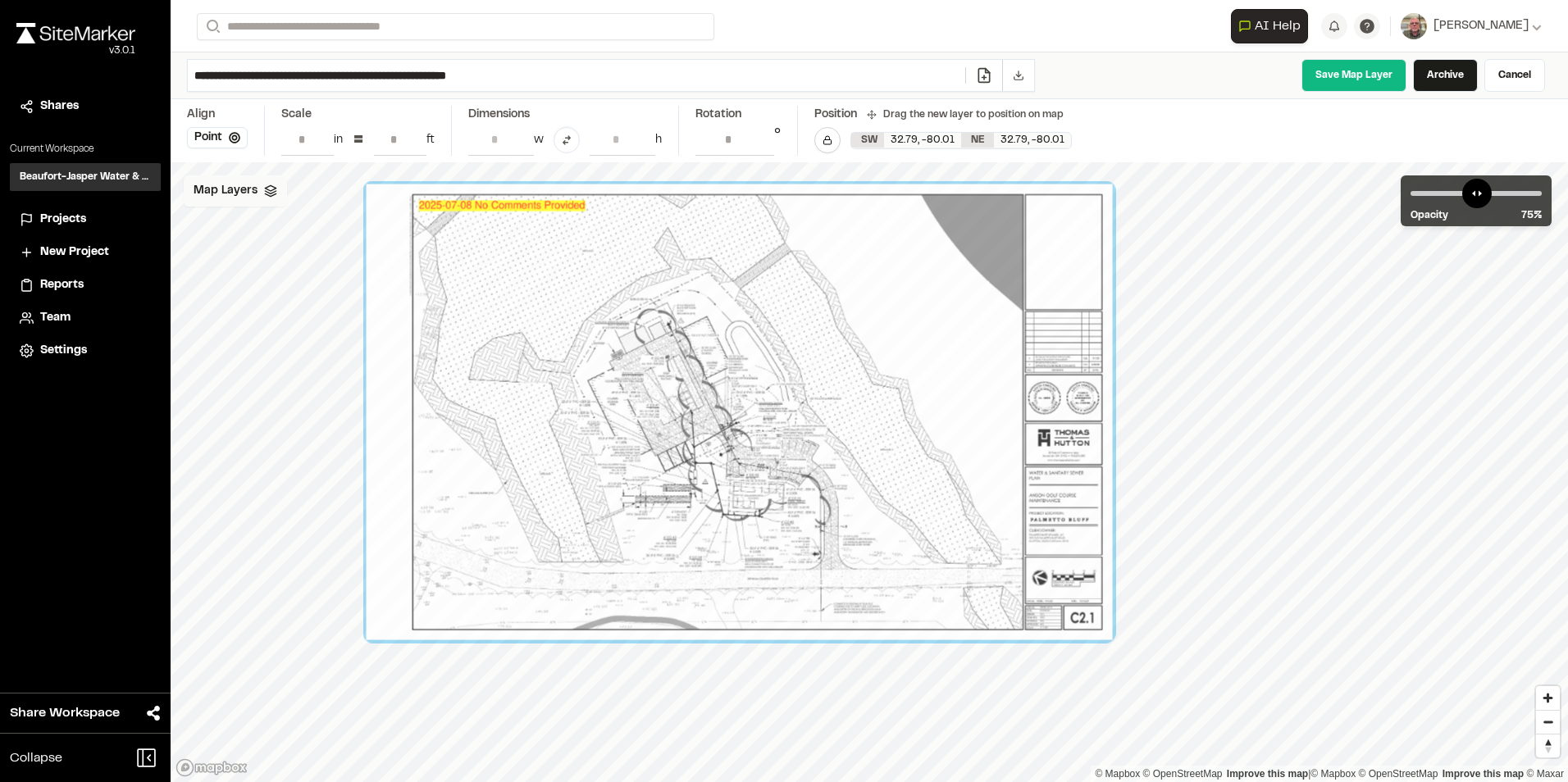
click at [271, 183] on div "Map Layers" at bounding box center [235, 191] width 103 height 31
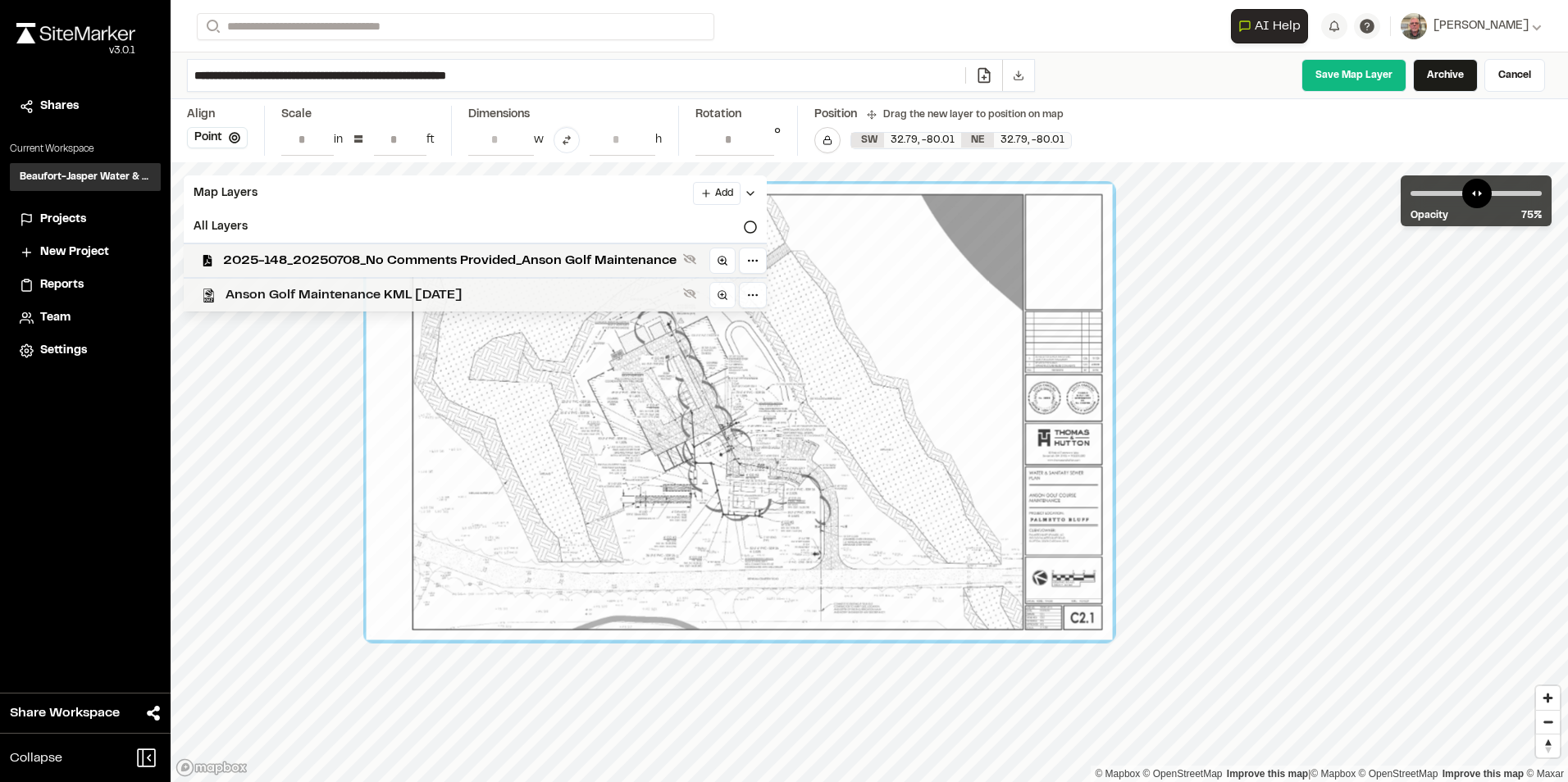
click at [340, 290] on span "Anson Golf Maintenance KML [DATE]" at bounding box center [451, 295] width 451 height 20
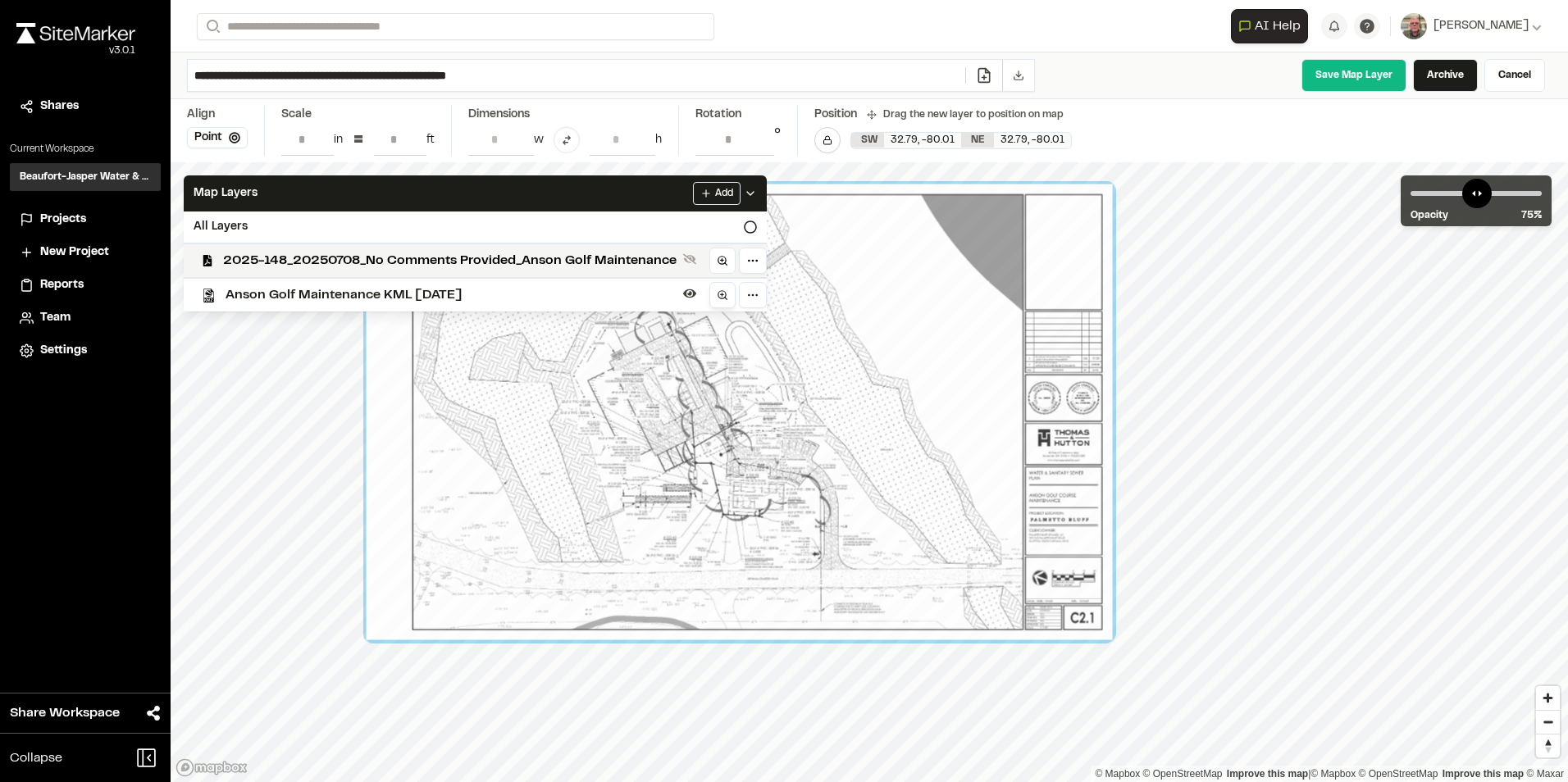
click at [720, 295] on icon at bounding box center [722, 295] width 11 height 11
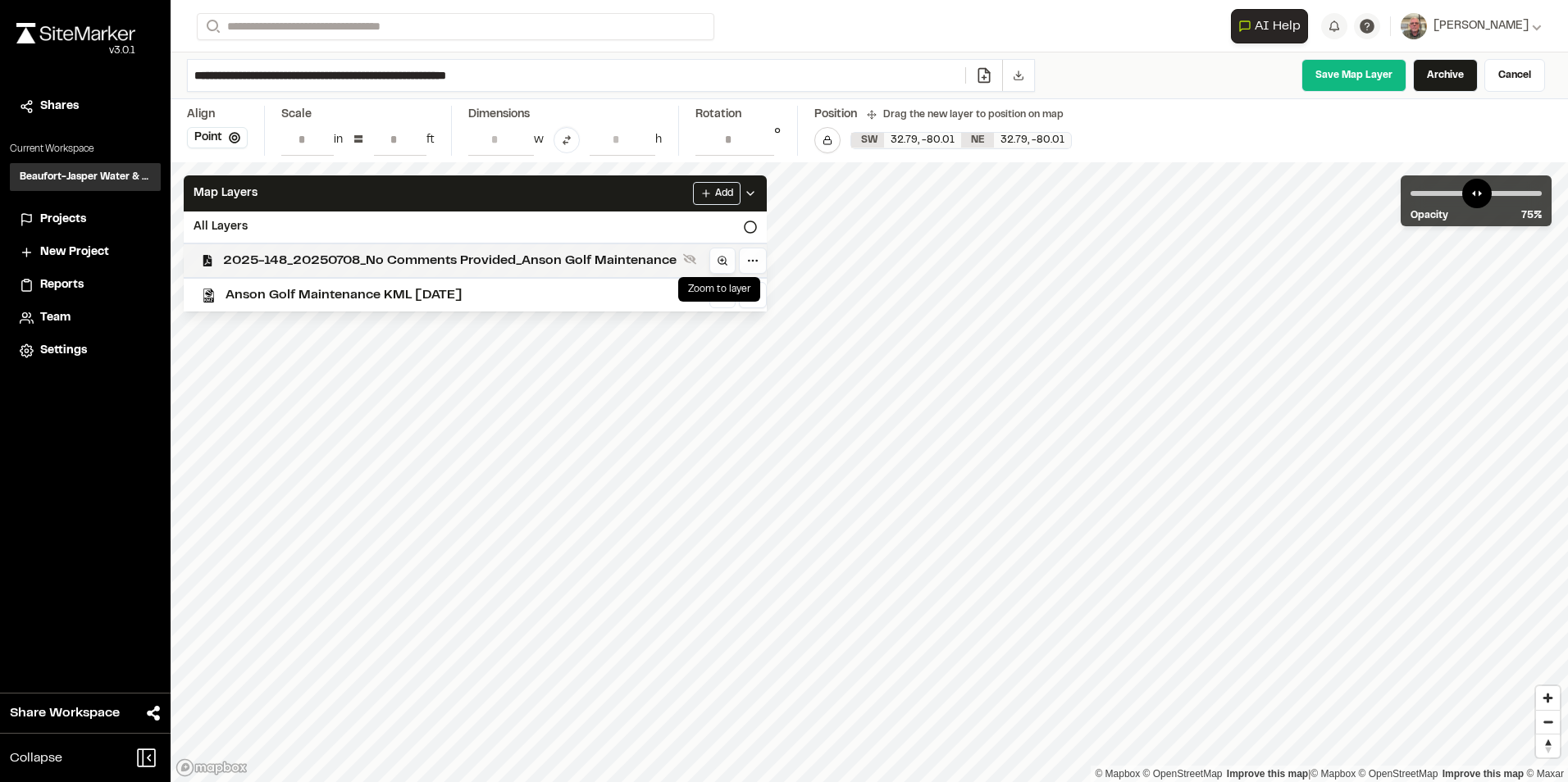
click at [717, 256] on icon at bounding box center [722, 260] width 11 height 11
click at [722, 260] on line at bounding box center [723, 260] width 3 height 0
drag, startPoint x: 635, startPoint y: 666, endPoint x: 284, endPoint y: 638, distance: 352.1
click at [284, 638] on div at bounding box center [277, 631] width 76 height 47
drag, startPoint x: 1045, startPoint y: 415, endPoint x: 199, endPoint y: 632, distance: 873.4
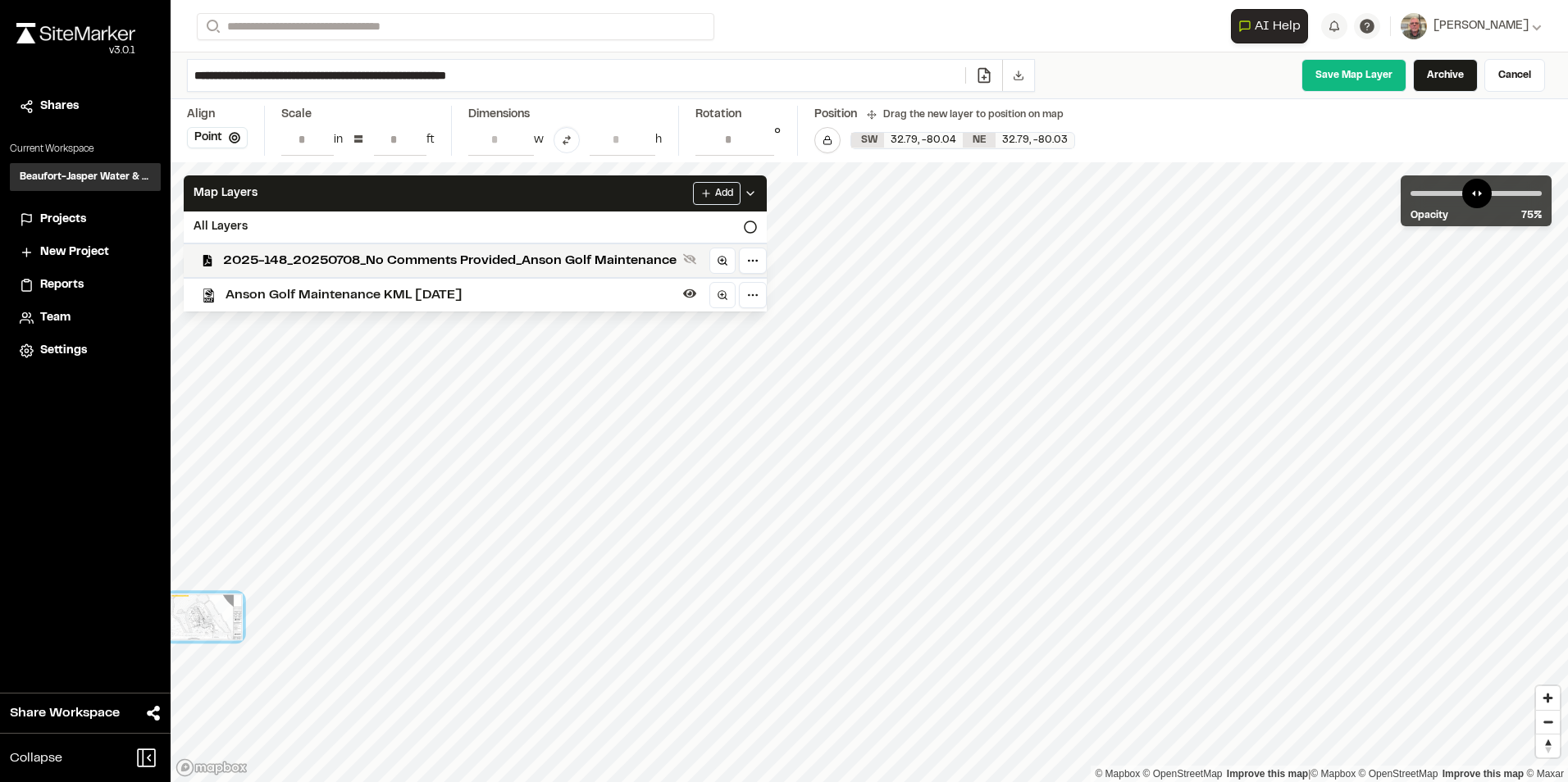
click at [199, 632] on div at bounding box center [204, 617] width 76 height 47
drag, startPoint x: 1114, startPoint y: 269, endPoint x: 437, endPoint y: 731, distance: 819.6
click at [437, 731] on div at bounding box center [427, 723] width 76 height 47
drag, startPoint x: 833, startPoint y: 365, endPoint x: 240, endPoint y: 676, distance: 669.6
click at [252, 650] on div at bounding box center [290, 626] width 76 height 47
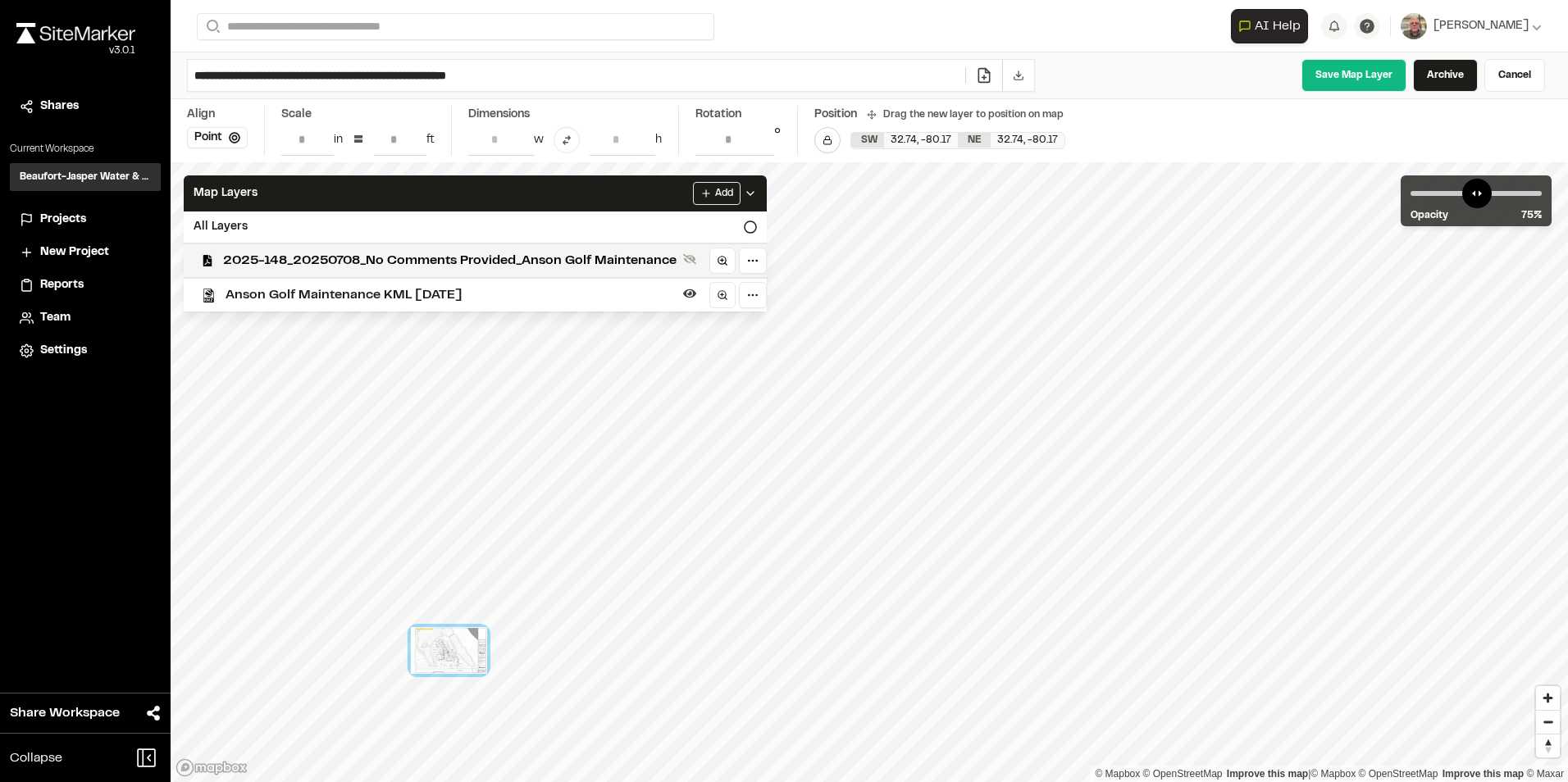
drag, startPoint x: 829, startPoint y: 285, endPoint x: 437, endPoint y: 691, distance: 564.4
click at [437, 674] on div at bounding box center [449, 651] width 76 height 47
drag, startPoint x: 634, startPoint y: 357, endPoint x: 614, endPoint y: 731, distance: 374.5
click at [611, 738] on div at bounding box center [573, 715] width 76 height 47
drag, startPoint x: 724, startPoint y: 656, endPoint x: 489, endPoint y: 675, distance: 235.8
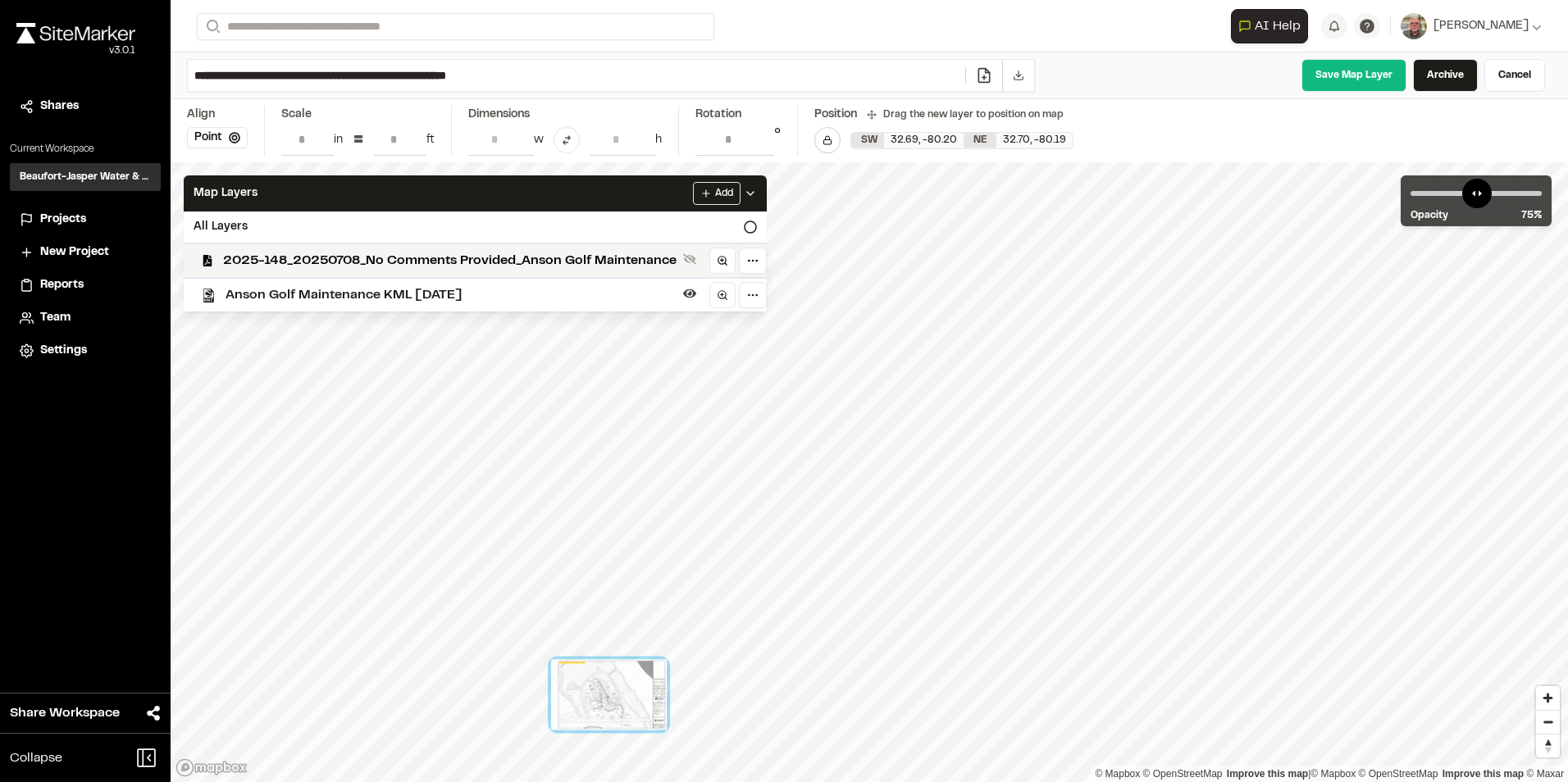
click at [551, 678] on div at bounding box center [609, 695] width 116 height 71
drag, startPoint x: 883, startPoint y: 474, endPoint x: 556, endPoint y: 660, distance: 376.2
click at [556, 660] on div at bounding box center [562, 641] width 94 height 57
click at [718, 294] on circle at bounding box center [722, 294] width 8 height 8
click at [714, 259] on link at bounding box center [723, 260] width 26 height 26
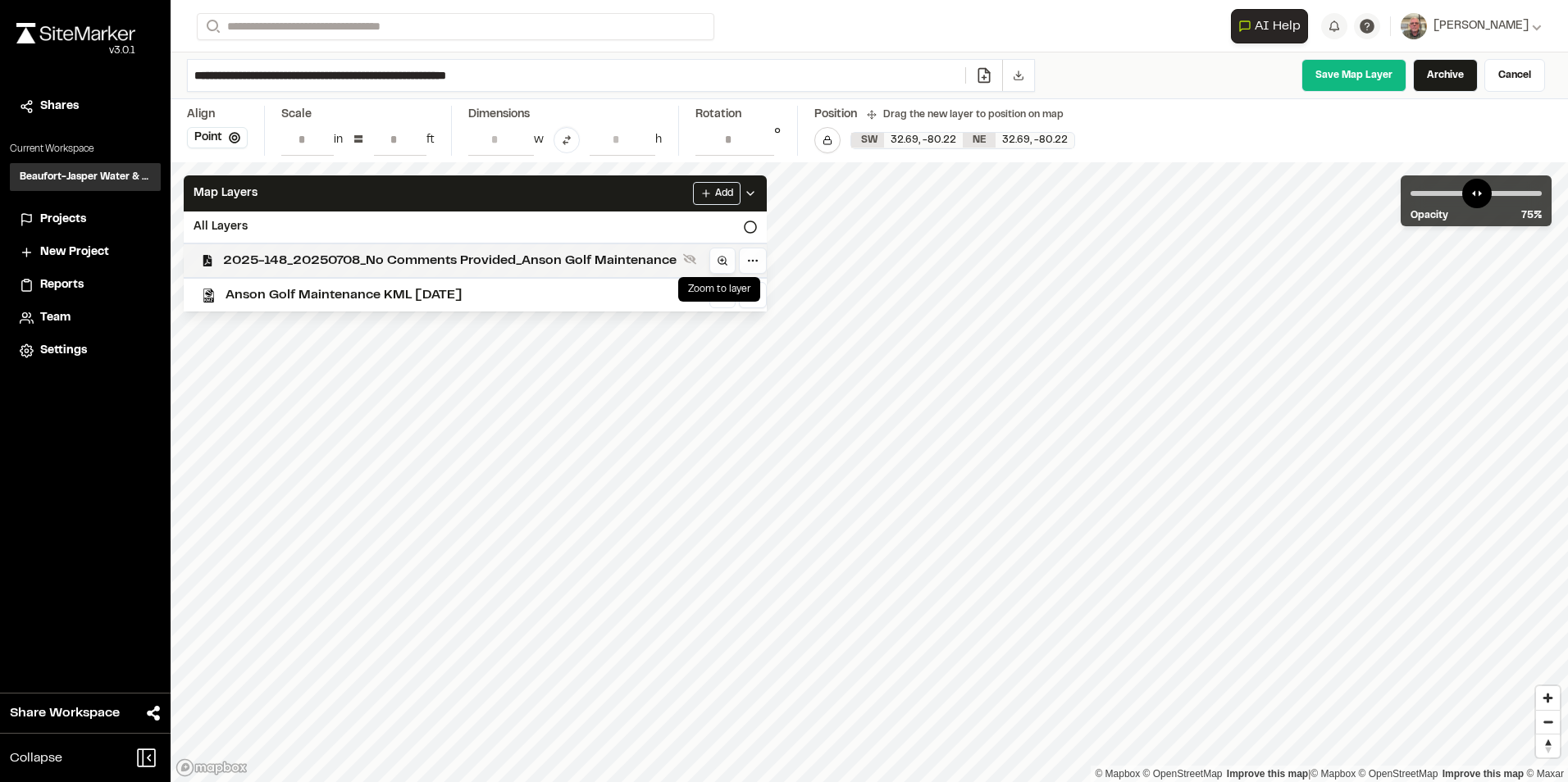
click at [725, 257] on icon at bounding box center [722, 260] width 11 height 11
click at [755, 259] on html "Close sidebar v 3.0.1 Shares Current Workspace Beaufort-Jasper Water & Sewer Au…" at bounding box center [784, 391] width 1568 height 782
click at [752, 310] on div "Download" at bounding box center [694, 303] width 136 height 28
click at [1213, 347] on html "Close sidebar v 3.0.1 Shares Current Workspace Beaufort-Jasper Water & Sewer Au…" at bounding box center [784, 391] width 1568 height 782
click at [1358, 74] on link "Save Map Layer" at bounding box center [1353, 75] width 105 height 33
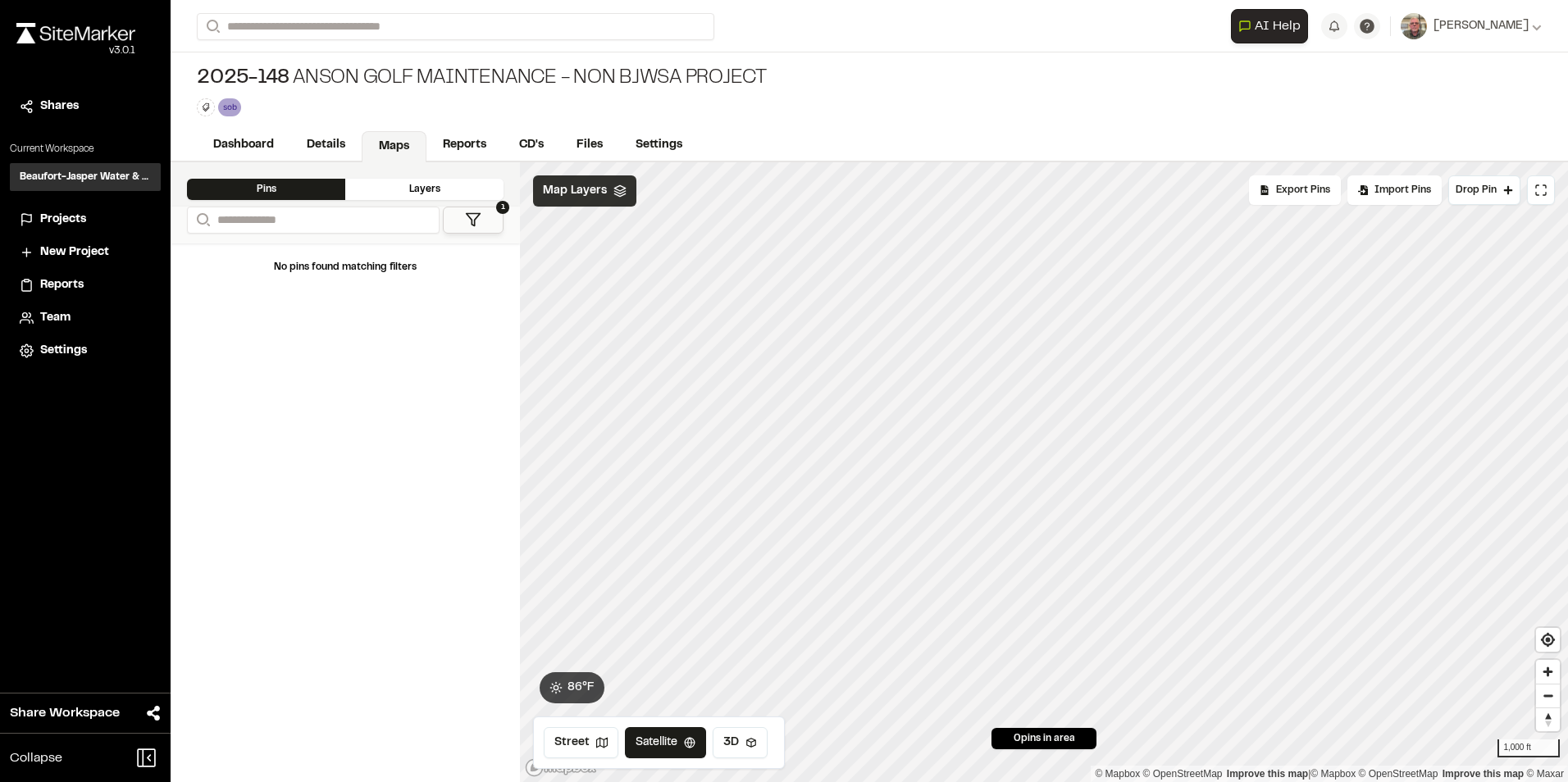
click at [588, 187] on span "Map Layers" at bounding box center [575, 190] width 64 height 18
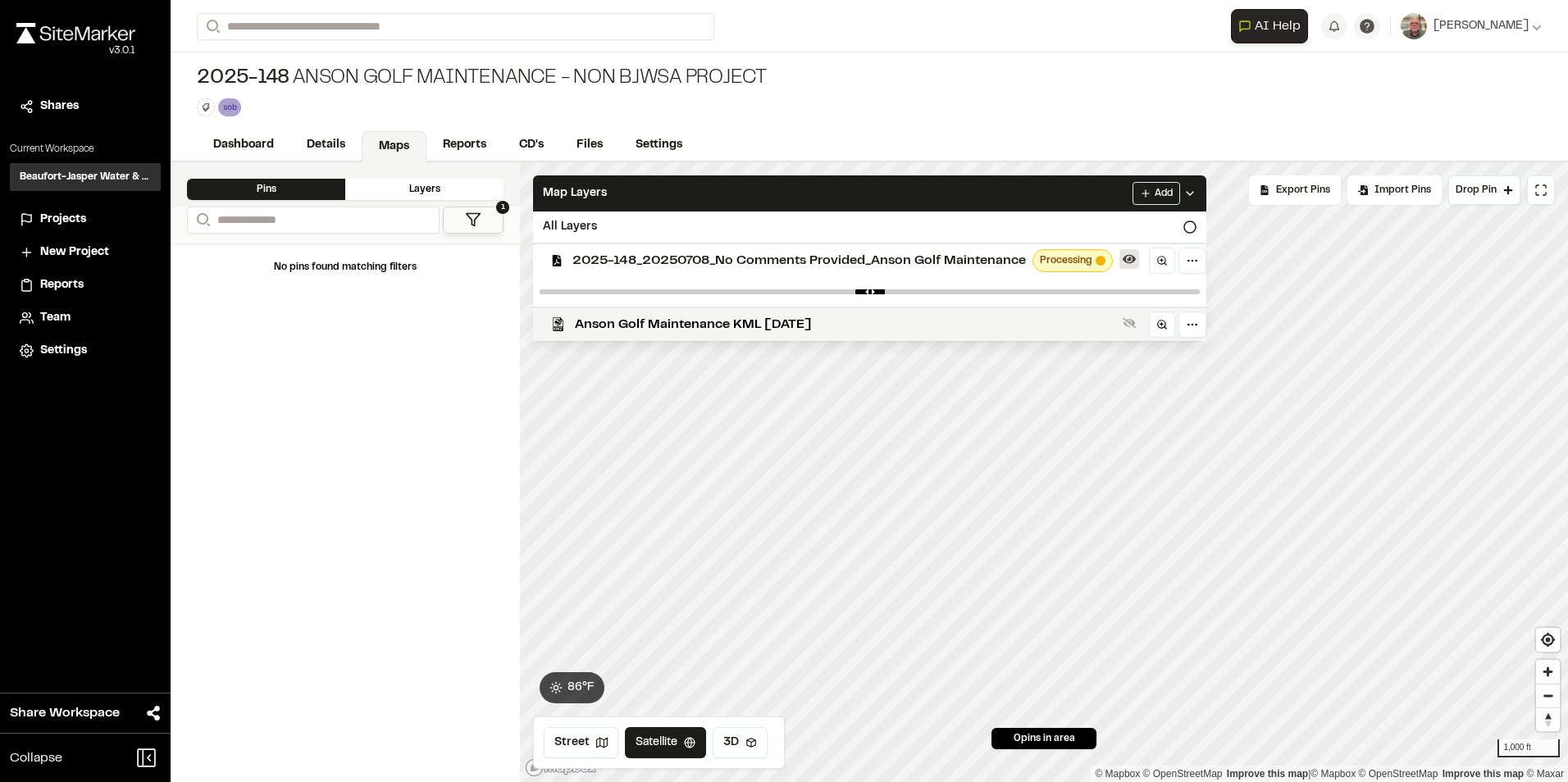
click at [1122, 262] on icon at bounding box center [1128, 259] width 13 height 13
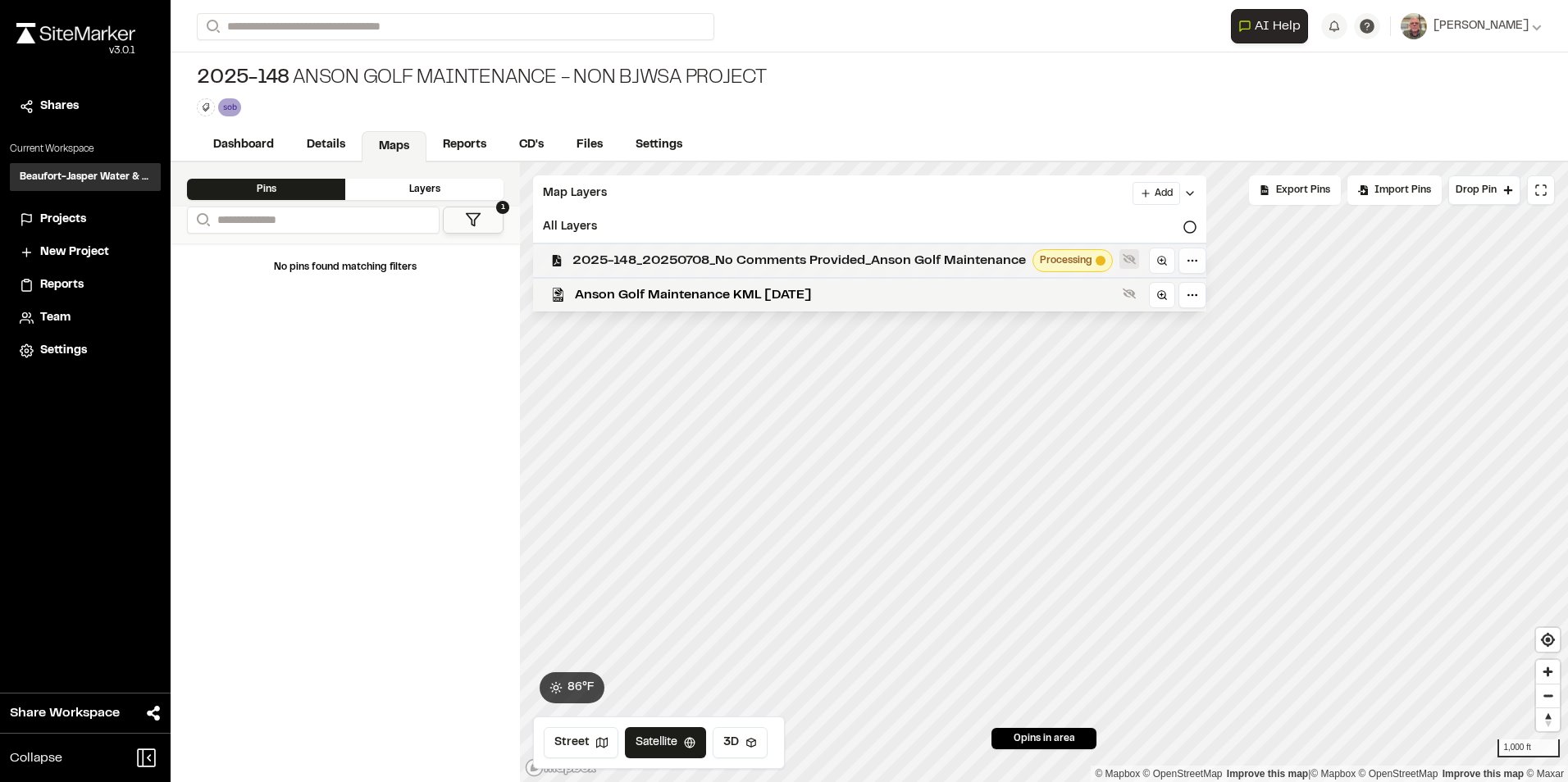
click at [1124, 262] on icon at bounding box center [1128, 259] width 13 height 13
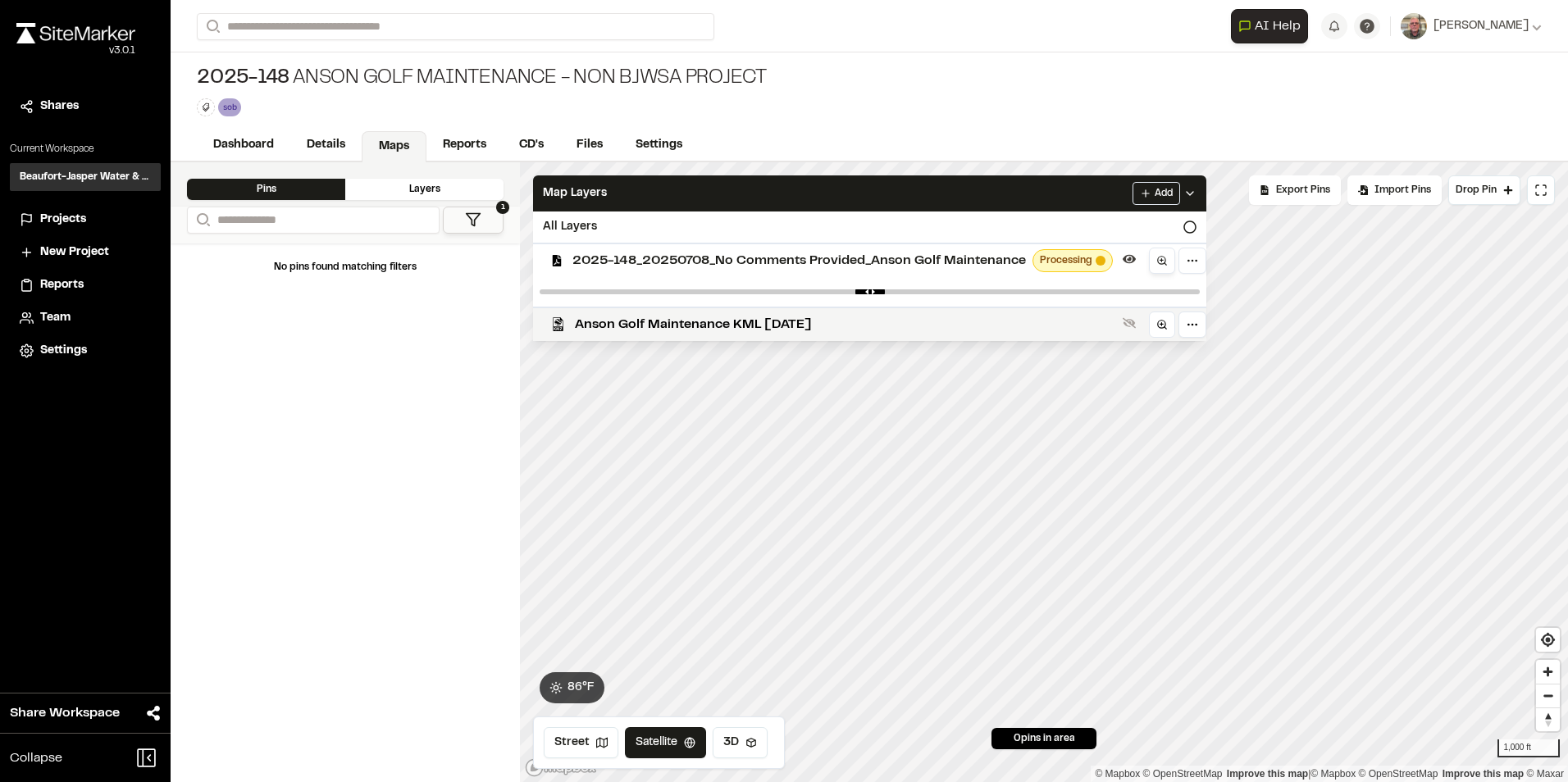
click at [1159, 260] on icon at bounding box center [1161, 260] width 11 height 11
click at [1161, 323] on line at bounding box center [1161, 324] width 0 height 3
click at [1166, 331] on link at bounding box center [1162, 324] width 26 height 26
click at [749, 319] on span "Anson Golf Maintenance KML [DATE]" at bounding box center [845, 324] width 542 height 20
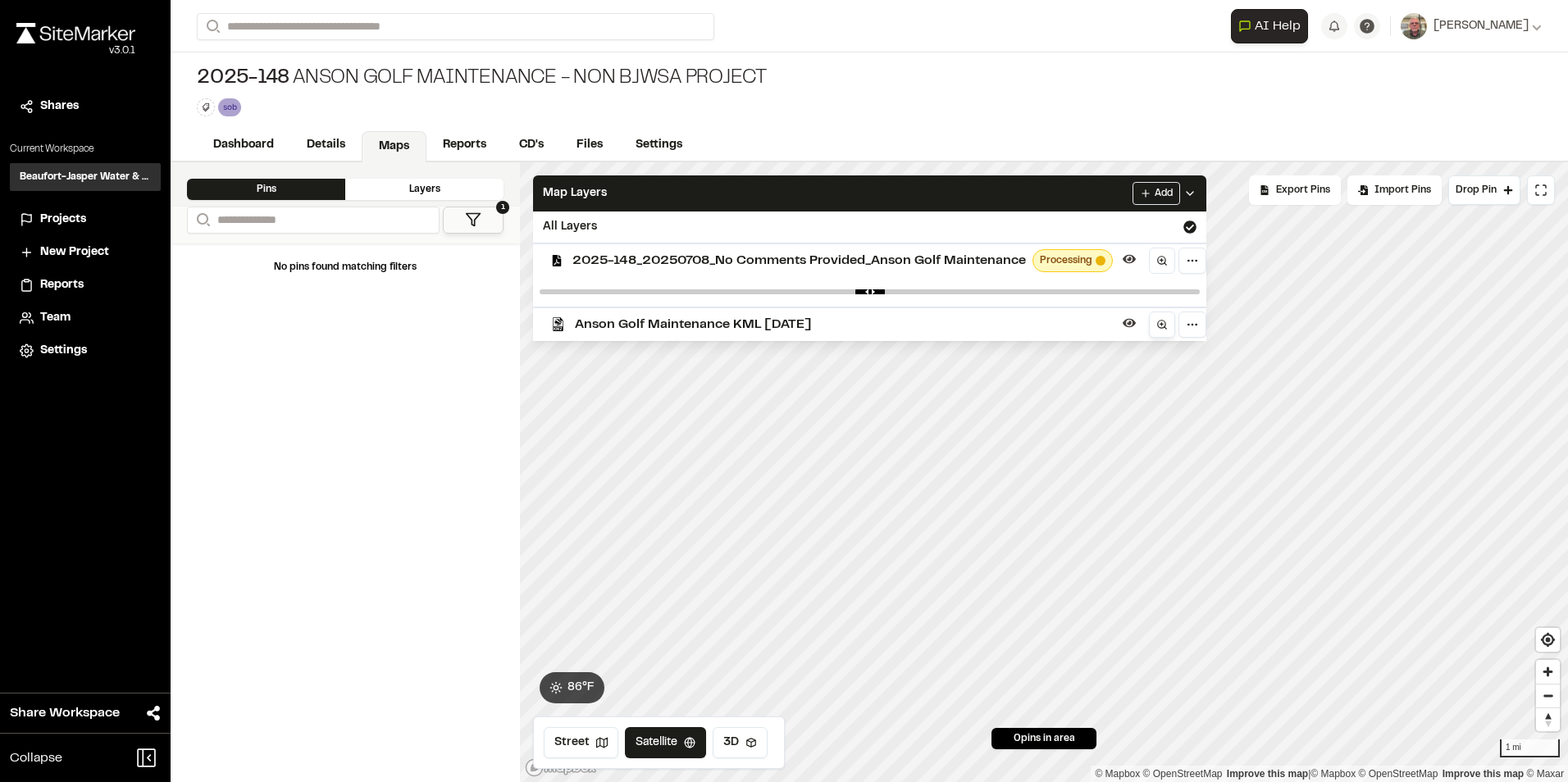
click at [1154, 321] on link at bounding box center [1162, 324] width 26 height 26
click at [1162, 261] on icon at bounding box center [1161, 260] width 11 height 11
click at [1192, 259] on html "Close sidebar v 3.0.1 Shares Current Workspace Beaufort-Jasper Water & Sewer Au…" at bounding box center [784, 391] width 1568 height 782
click at [1141, 299] on div "Edit" at bounding box center [1133, 295] width 136 height 28
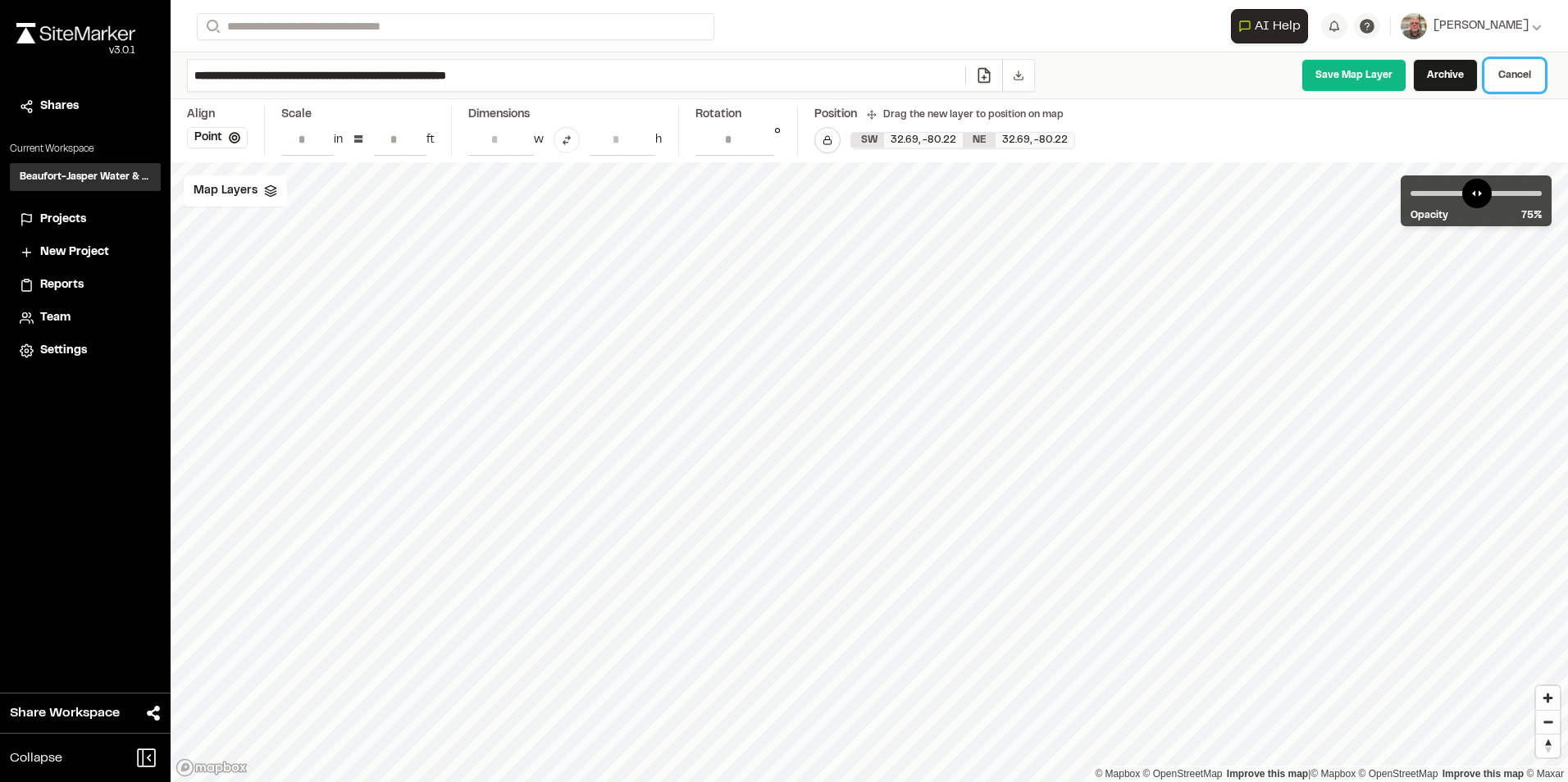
click at [1521, 74] on link "Cancel" at bounding box center [1514, 75] width 61 height 33
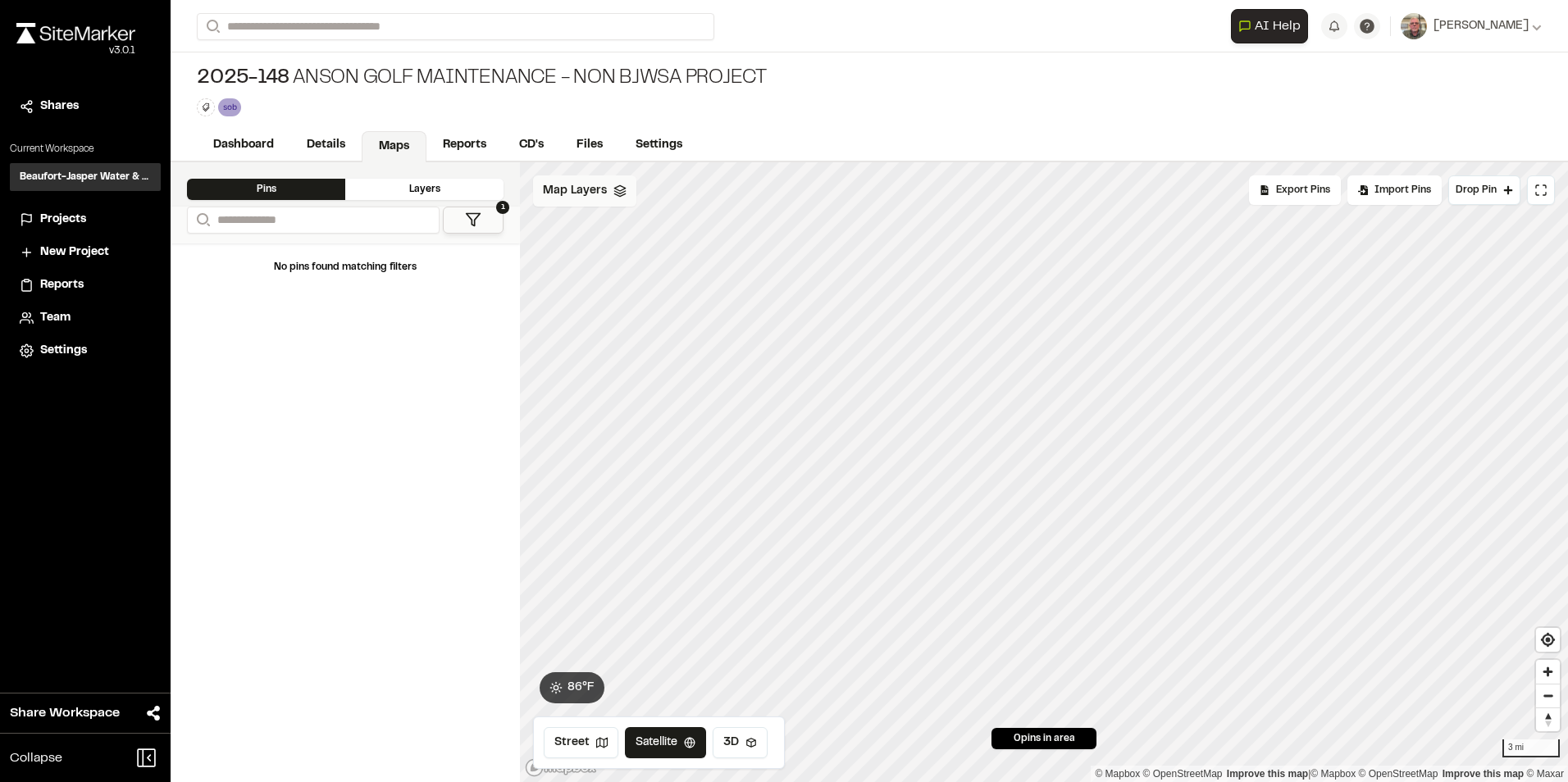
click at [611, 199] on div "Map Layers" at bounding box center [584, 191] width 103 height 31
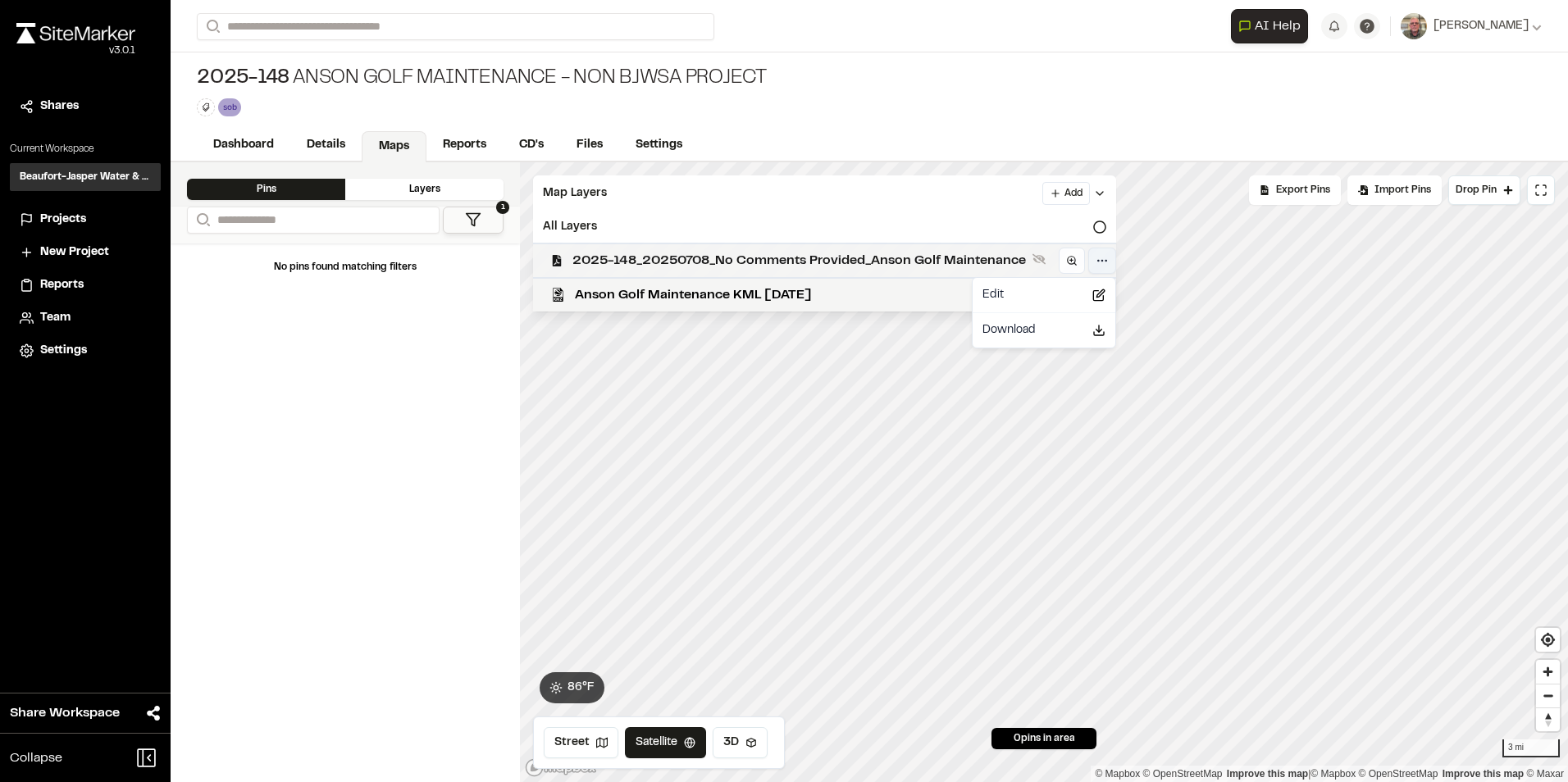
click at [1107, 260] on html "Close sidebar v 3.0.1 Shares Current Workspace Beaufort-Jasper Water & Sewer Au…" at bounding box center [784, 391] width 1568 height 782
click at [1051, 299] on div "Edit" at bounding box center [1044, 295] width 136 height 28
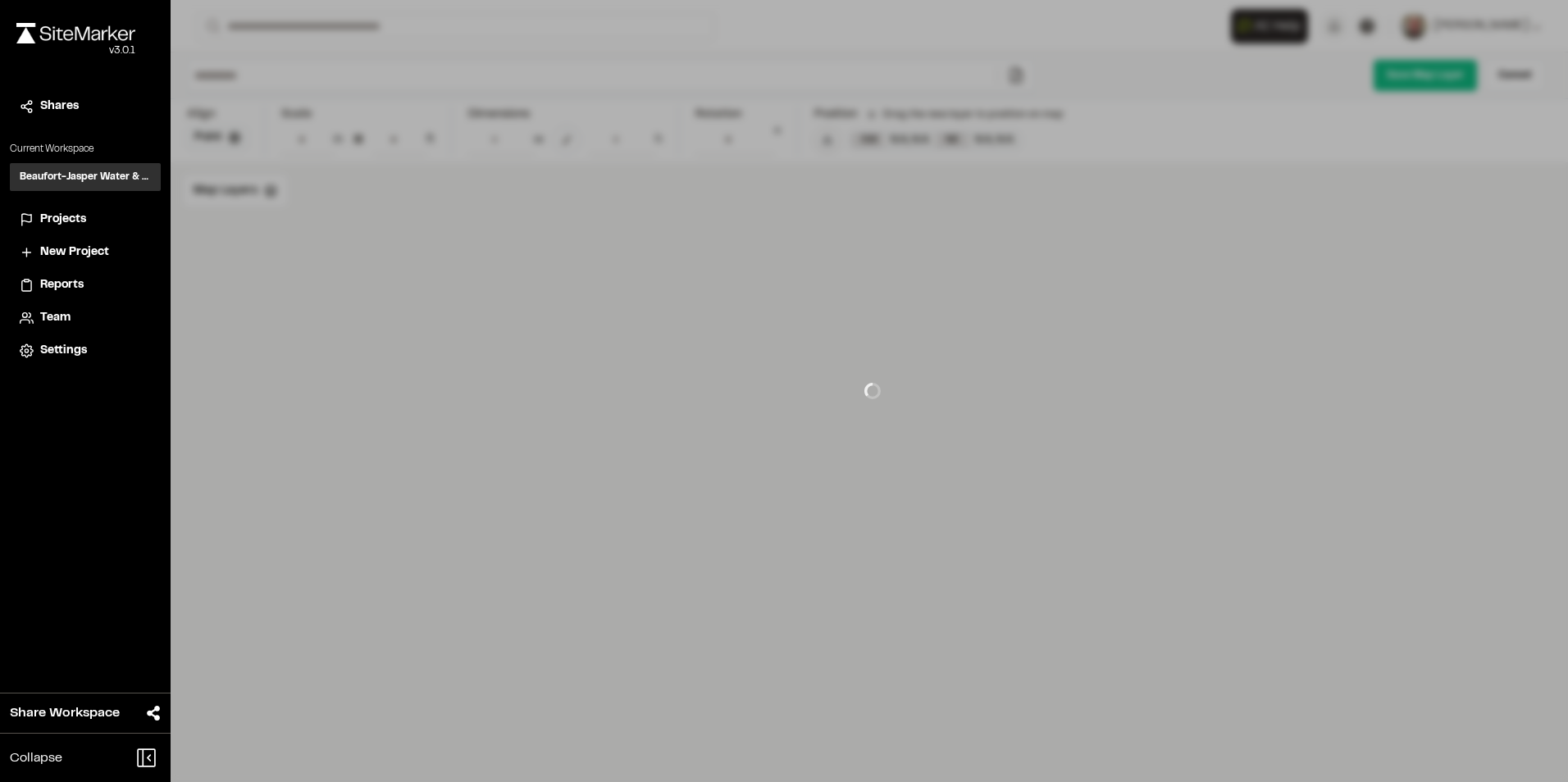
type input "**********"
type input "****"
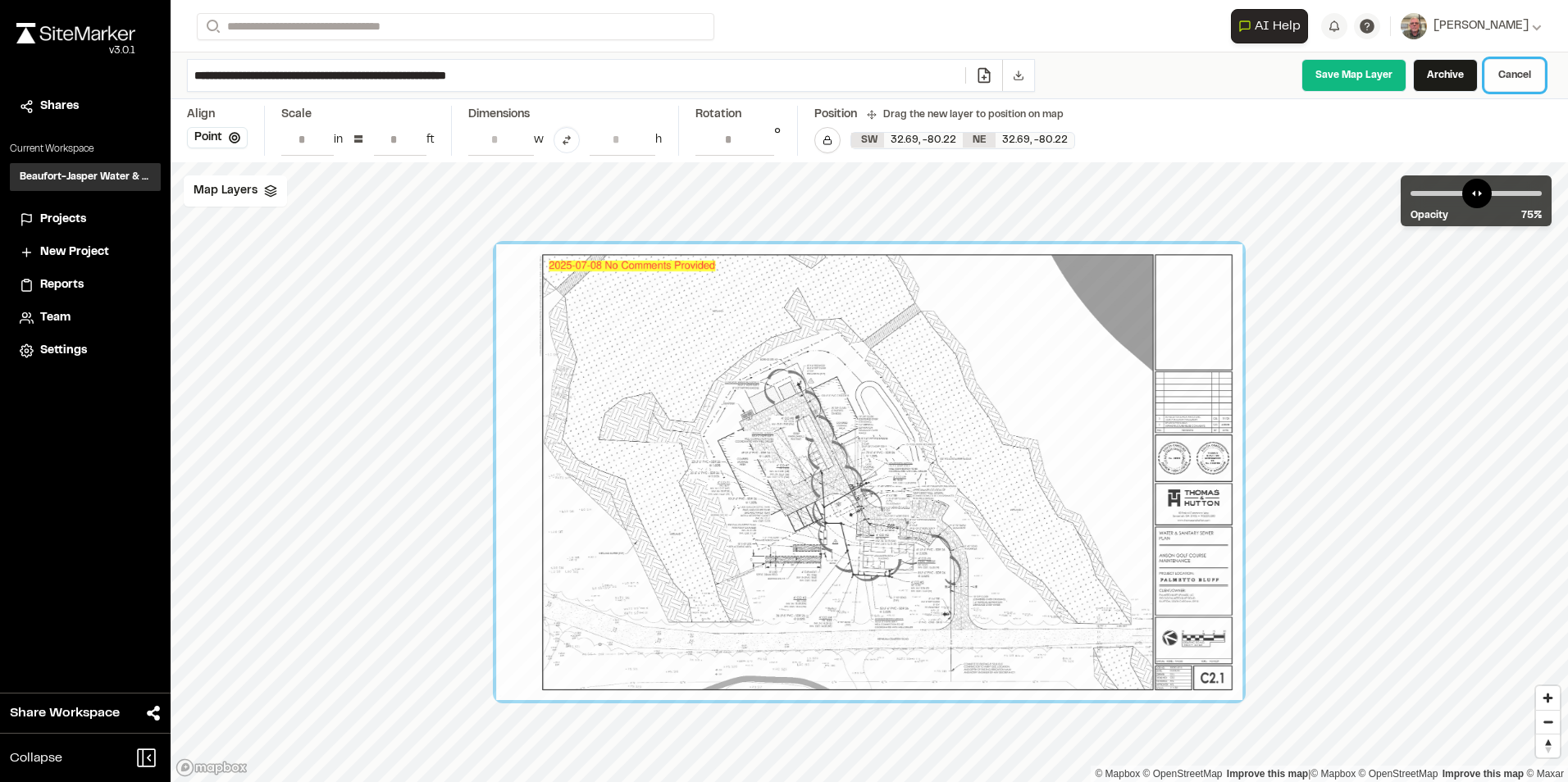
click at [1527, 71] on link "Cancel" at bounding box center [1514, 75] width 61 height 33
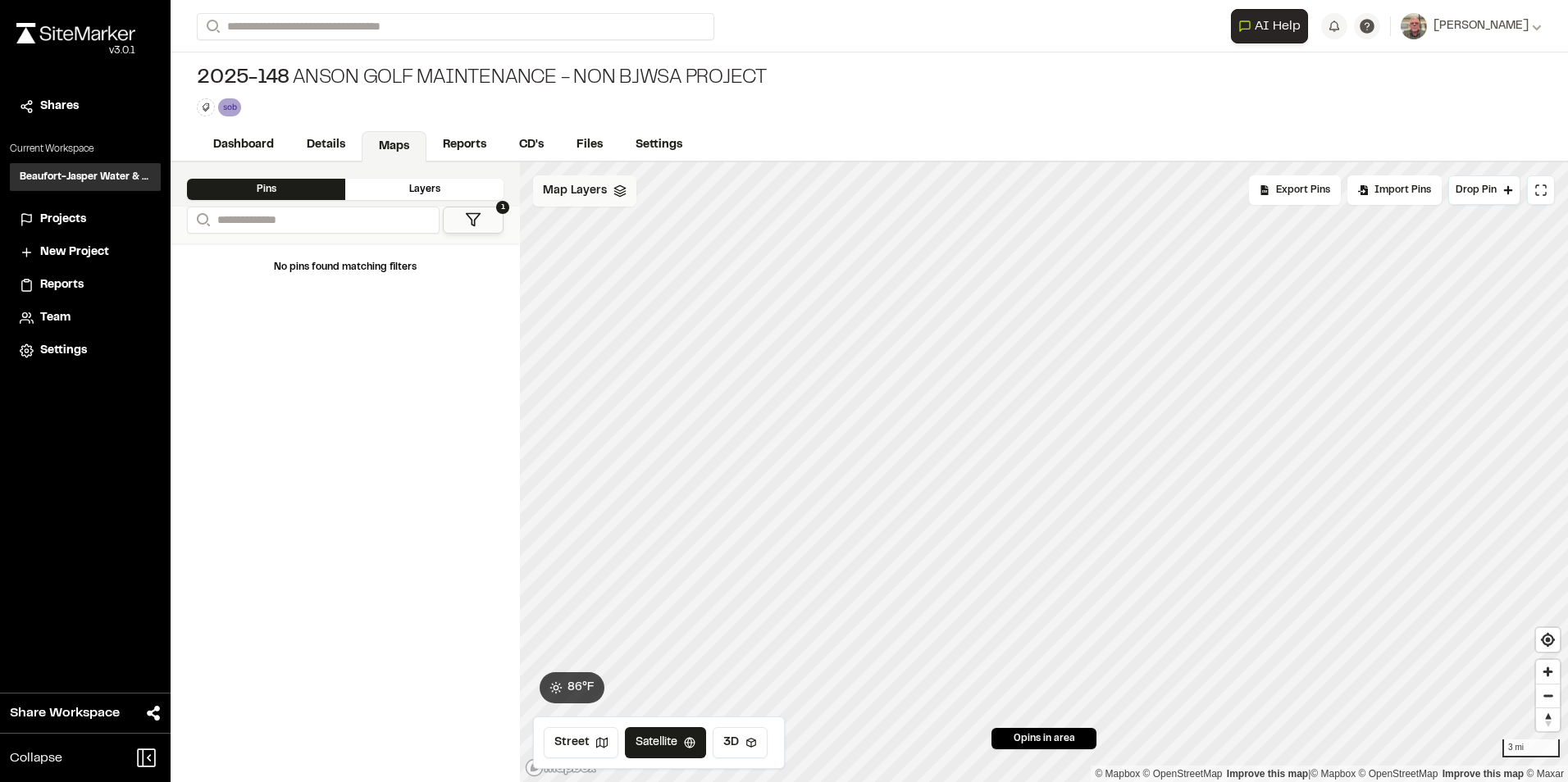
click at [620, 193] on polyline at bounding box center [620, 192] width 10 height 3
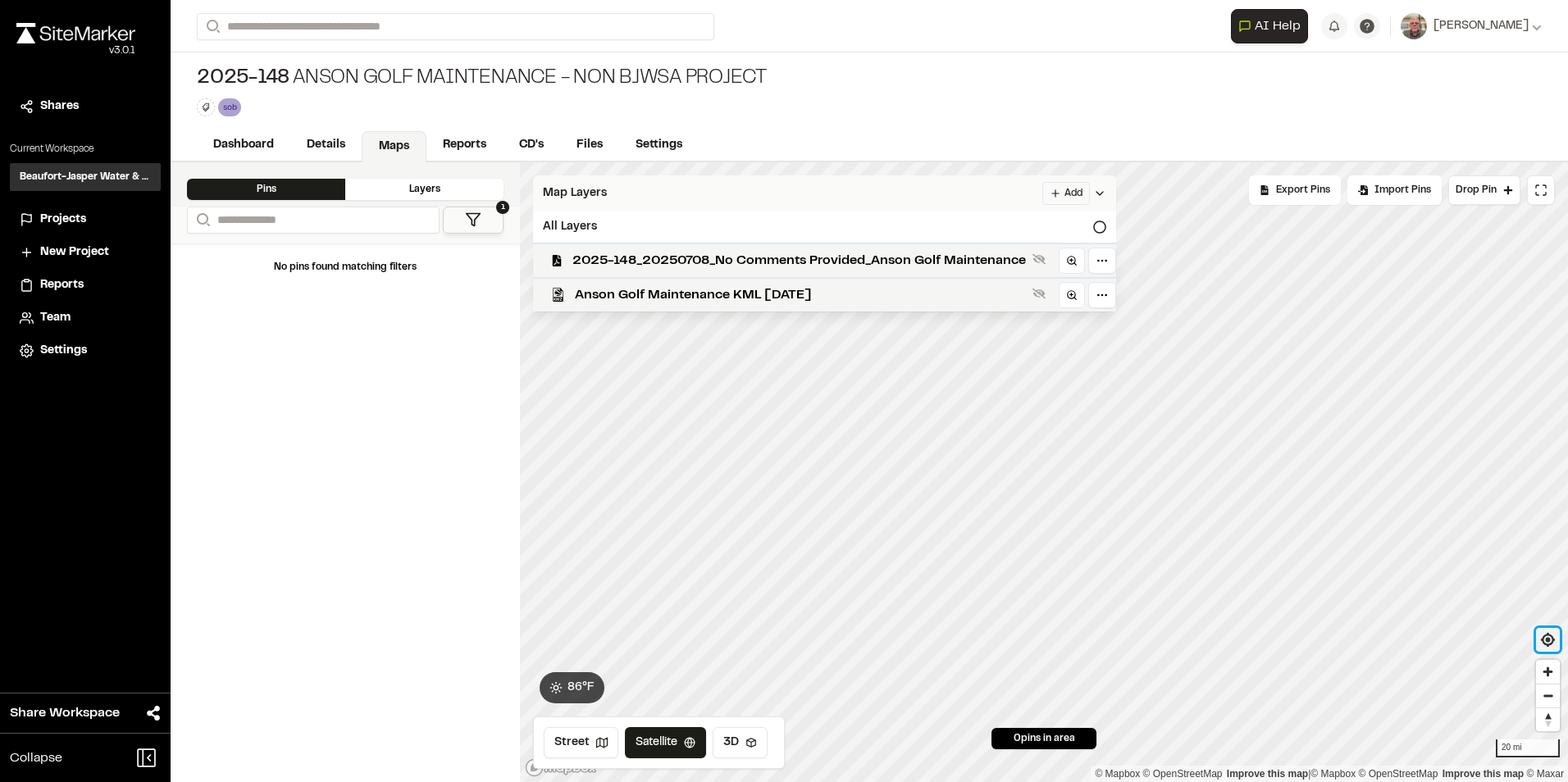
click at [1544, 636] on span "Find my location" at bounding box center [1547, 639] width 23 height 23
click at [1072, 297] on icon at bounding box center [1071, 295] width 11 height 11
click at [800, 292] on span "Anson Golf Maintenance KML [DATE]" at bounding box center [800, 295] width 451 height 20
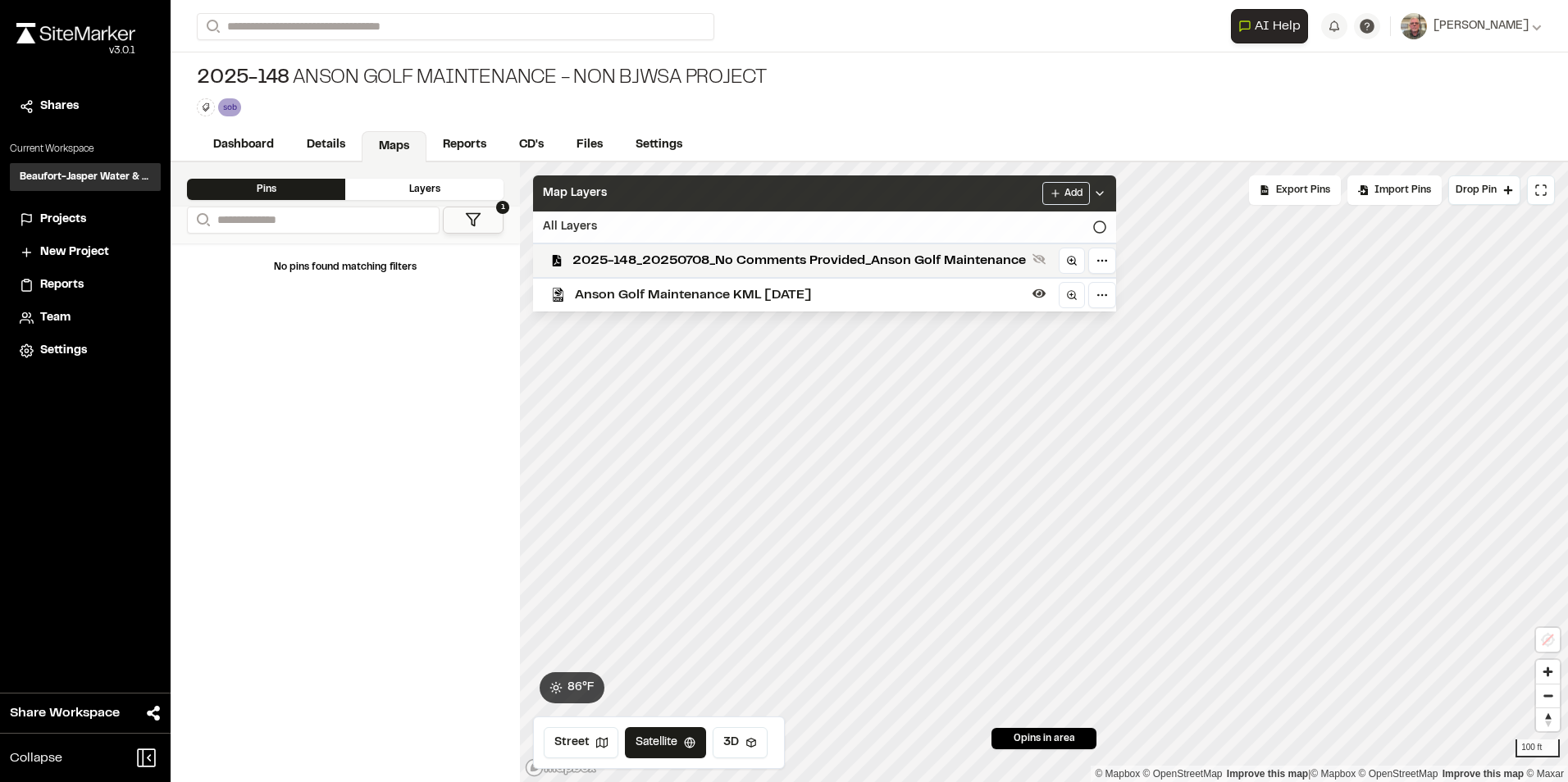
click at [1099, 228] on icon at bounding box center [1099, 227] width 13 height 13
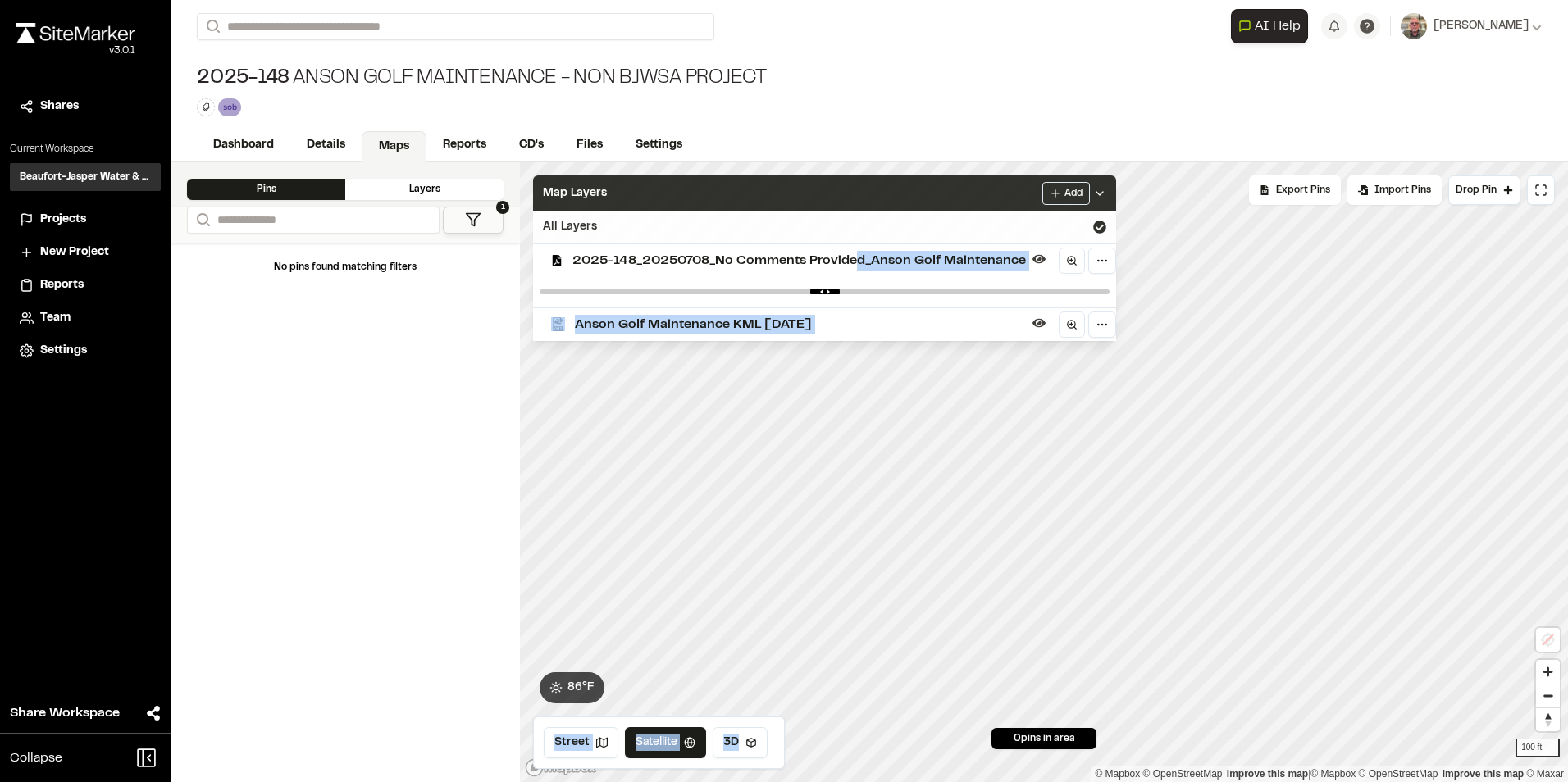
click at [981, 477] on div "Click to Drop Pin 0 pins in area Export Pins Available Datums Datums Apply Conv…" at bounding box center [1044, 472] width 1048 height 619
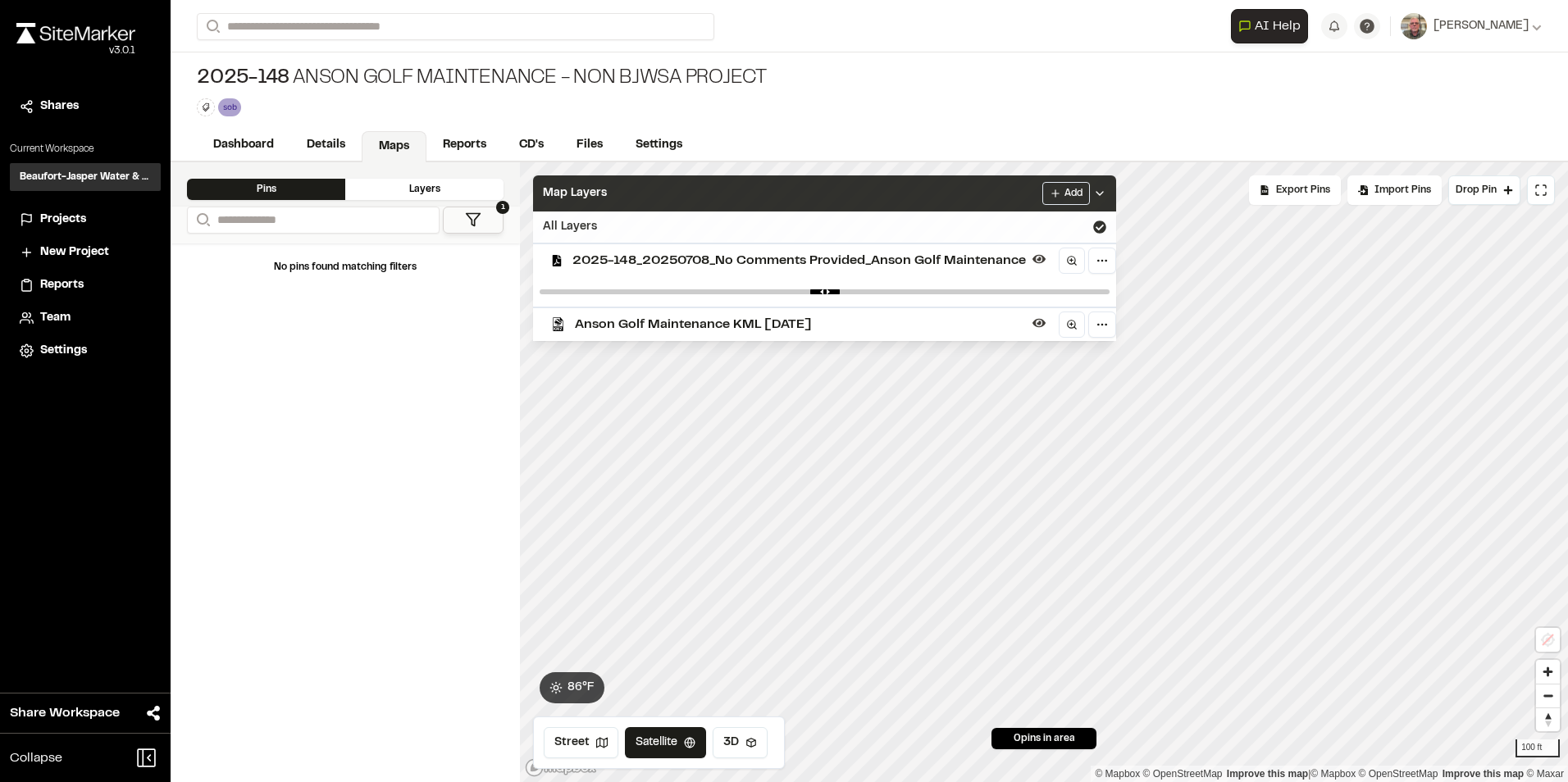
click at [805, 232] on div "All Layers" at bounding box center [825, 228] width 583 height 31
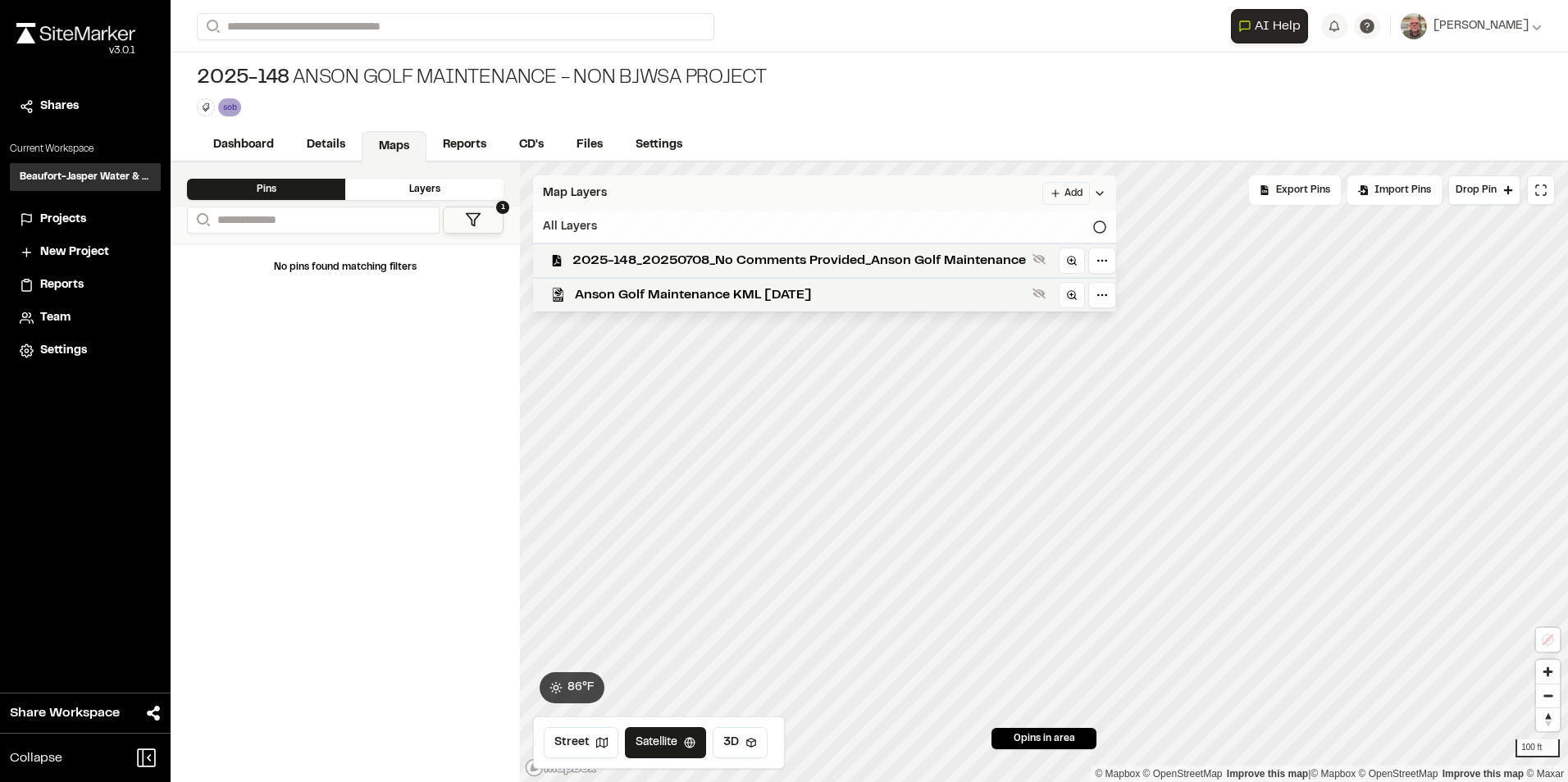
click at [1103, 230] on icon at bounding box center [1099, 227] width 13 height 13
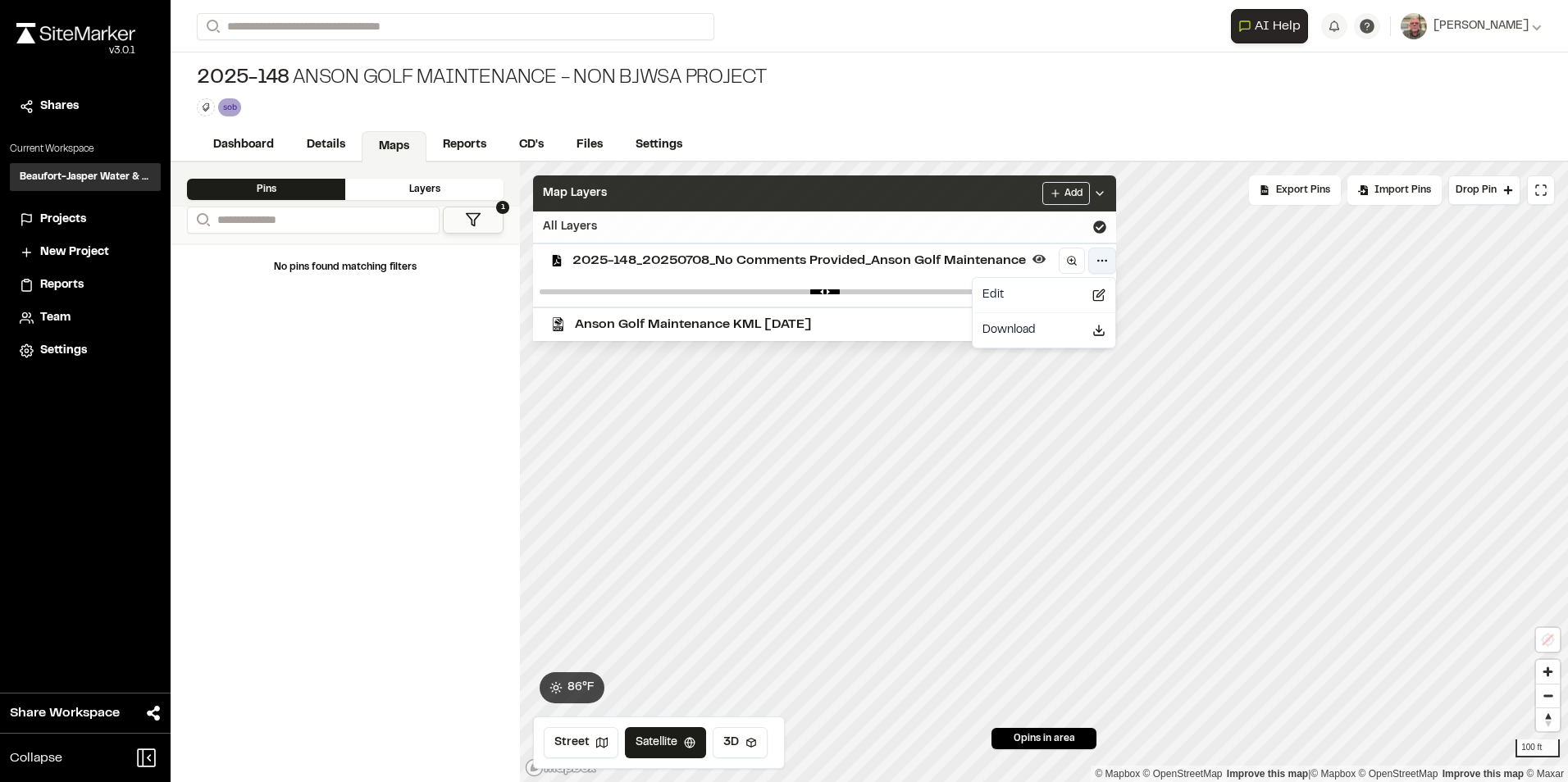
click at [1099, 259] on html "Close sidebar v 3.0.1 Shares Current Workspace Beaufort-Jasper Water & Sewer Au…" at bounding box center [784, 391] width 1568 height 782
click at [1182, 235] on html "Close sidebar v 3.0.1 Shares Current Workspace Beaufort-Jasper Water & Sewer Au…" at bounding box center [784, 391] width 1568 height 782
drag, startPoint x: 1182, startPoint y: 235, endPoint x: 1287, endPoint y: 181, distance: 118.1
click at [1287, 181] on div "Click to Drop Pin 0 pins in area Export Pins Available Datums Datums Apply Conv…" at bounding box center [1044, 472] width 1048 height 619
click at [797, 266] on span "2025-148_20250708_No Comments Provided_Anson Golf Maintenance" at bounding box center [800, 260] width 453 height 20
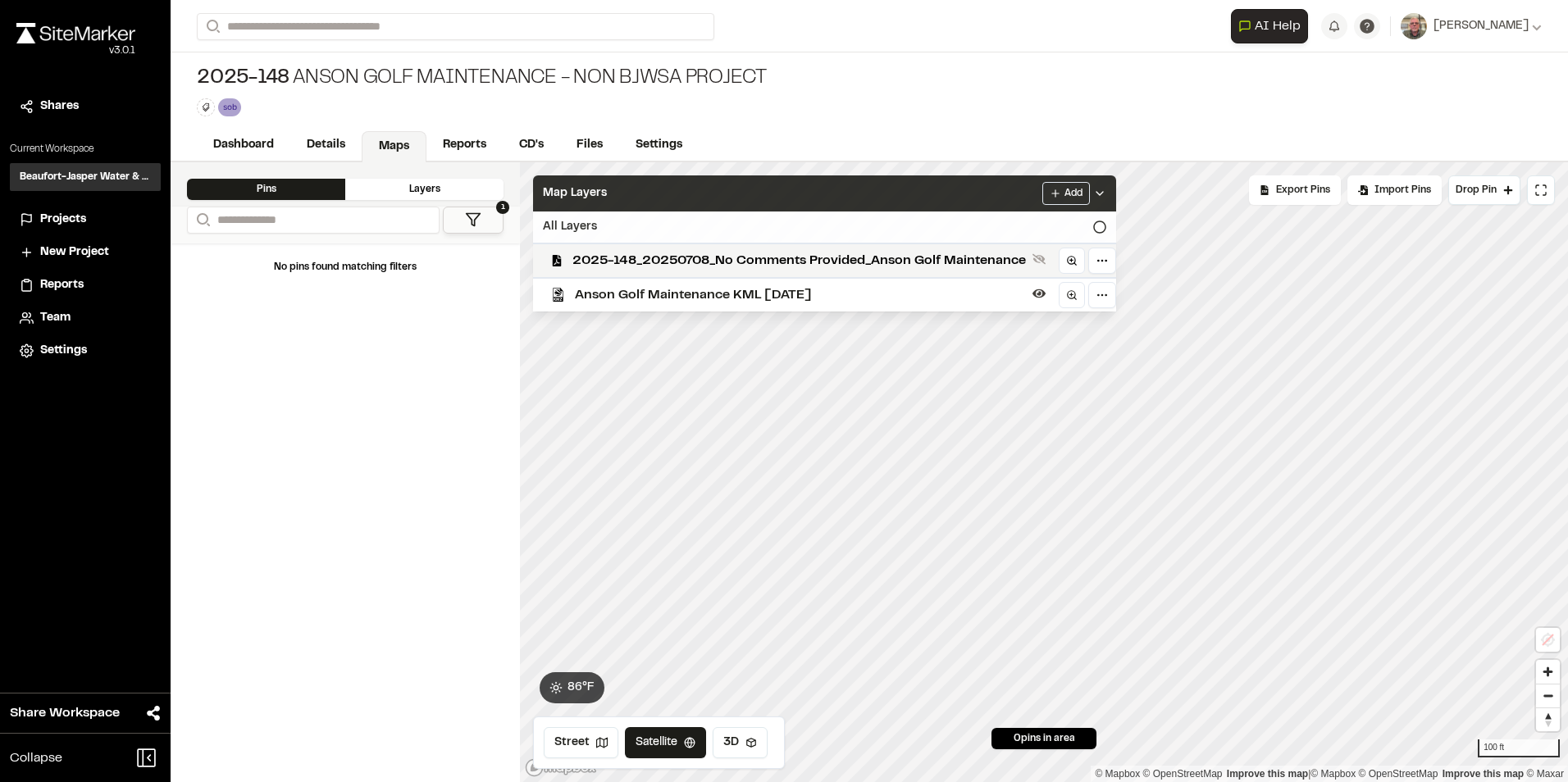
click at [797, 266] on span "2025-148_20250708_No Comments Provided_Anson Golf Maintenance" at bounding box center [800, 260] width 453 height 20
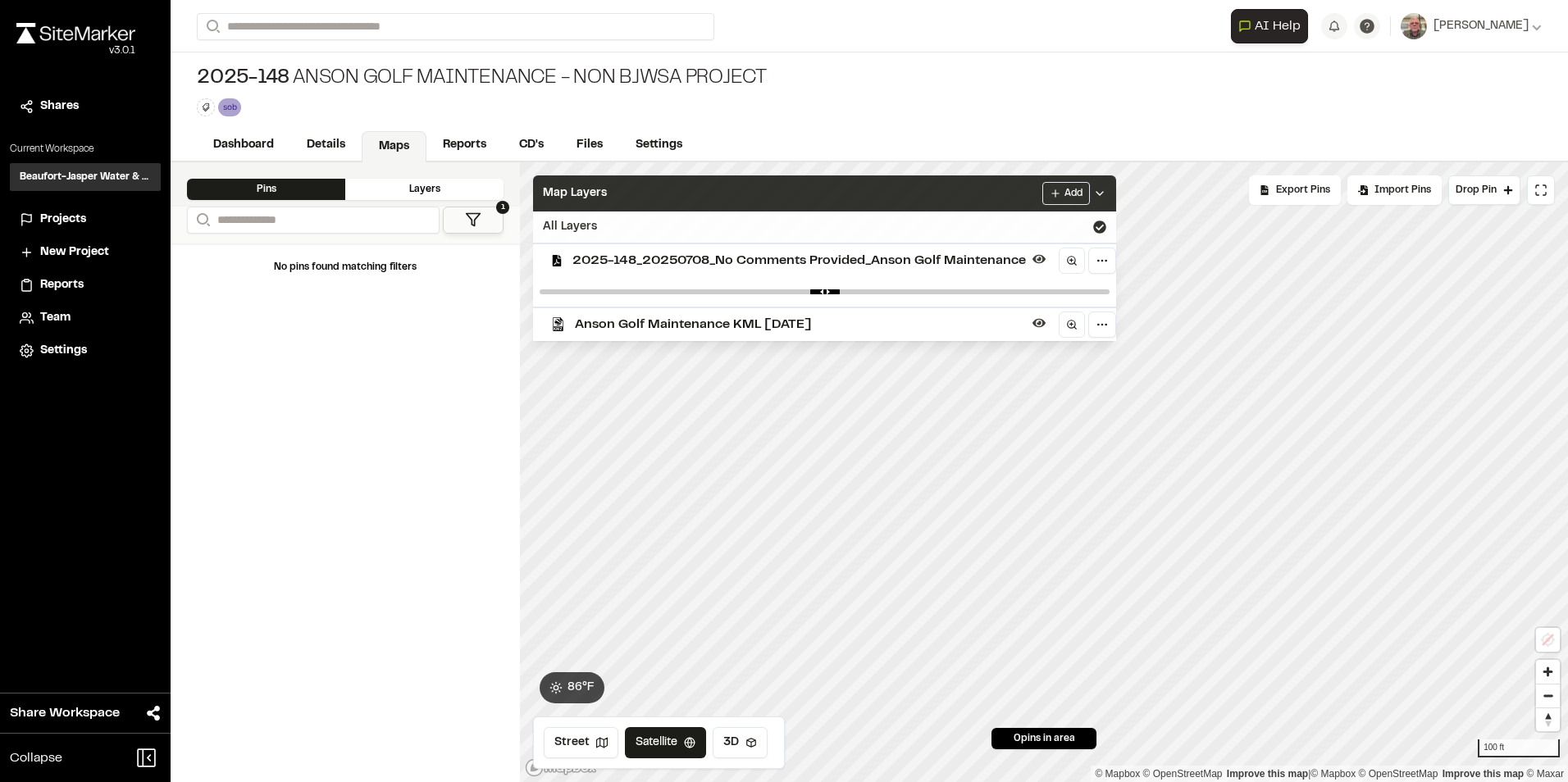
click at [797, 266] on span "2025-148_20250708_No Comments Provided_Anson Golf Maintenance" at bounding box center [800, 260] width 453 height 20
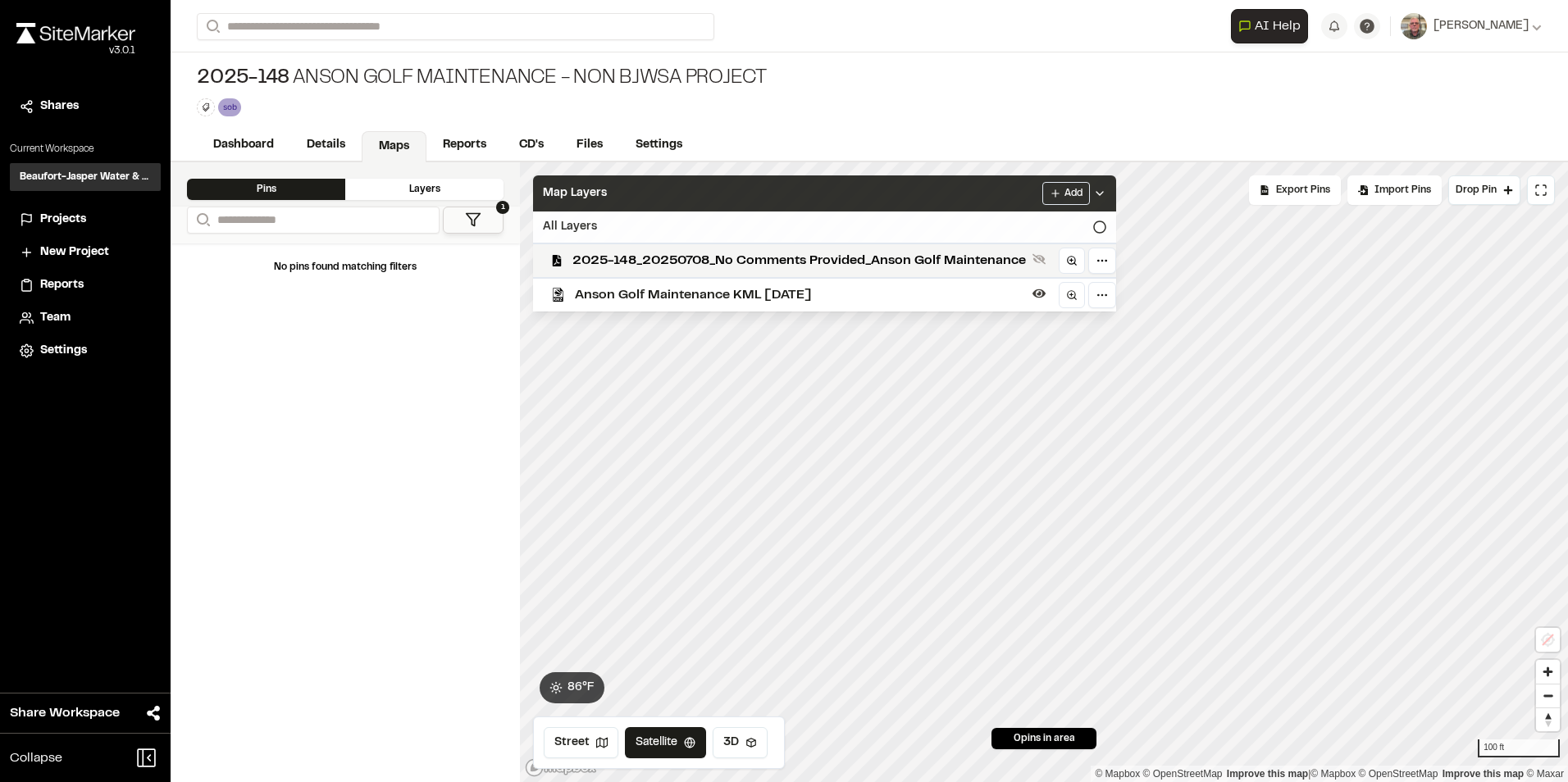
click at [797, 266] on span "2025-148_20250708_No Comments Provided_Anson Golf Maintenance" at bounding box center [800, 260] width 453 height 20
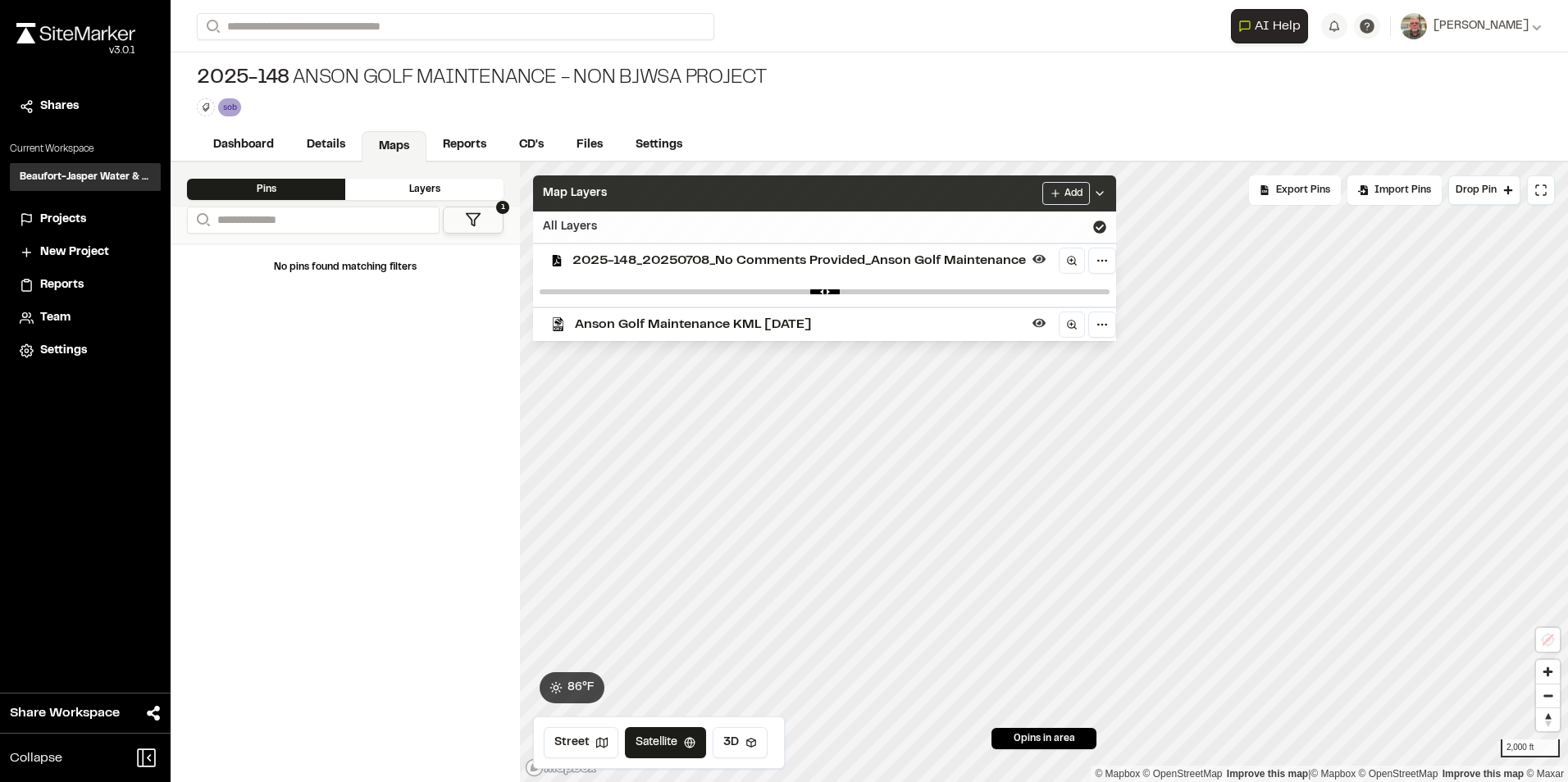
click at [914, 260] on span "2025-148_20250708_No Comments Provided_Anson Golf Maintenance" at bounding box center [800, 260] width 453 height 20
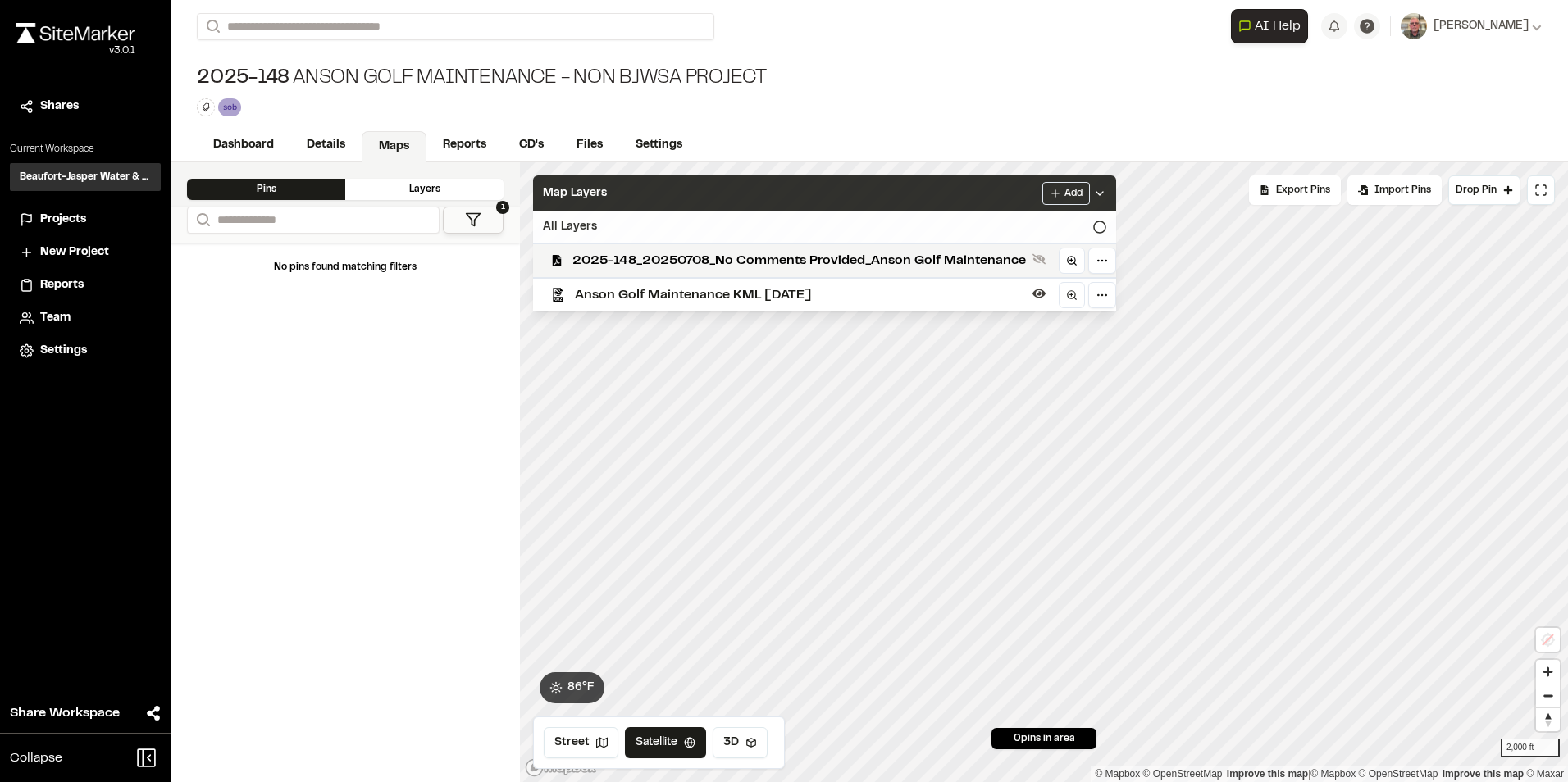
click at [914, 260] on span "2025-148_20250708_No Comments Provided_Anson Golf Maintenance" at bounding box center [800, 260] width 453 height 20
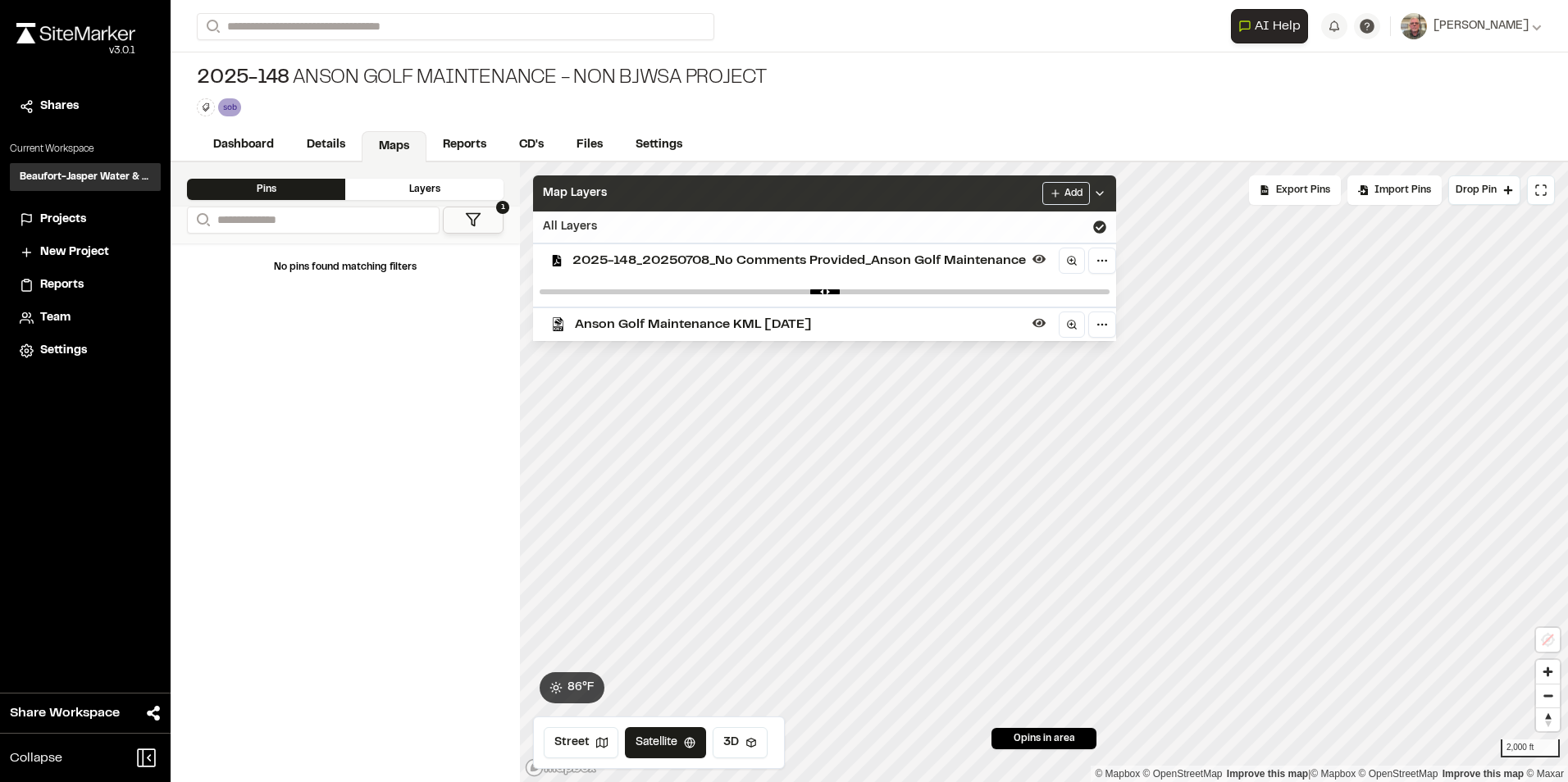
click at [1099, 196] on polyline at bounding box center [1100, 194] width 7 height 3
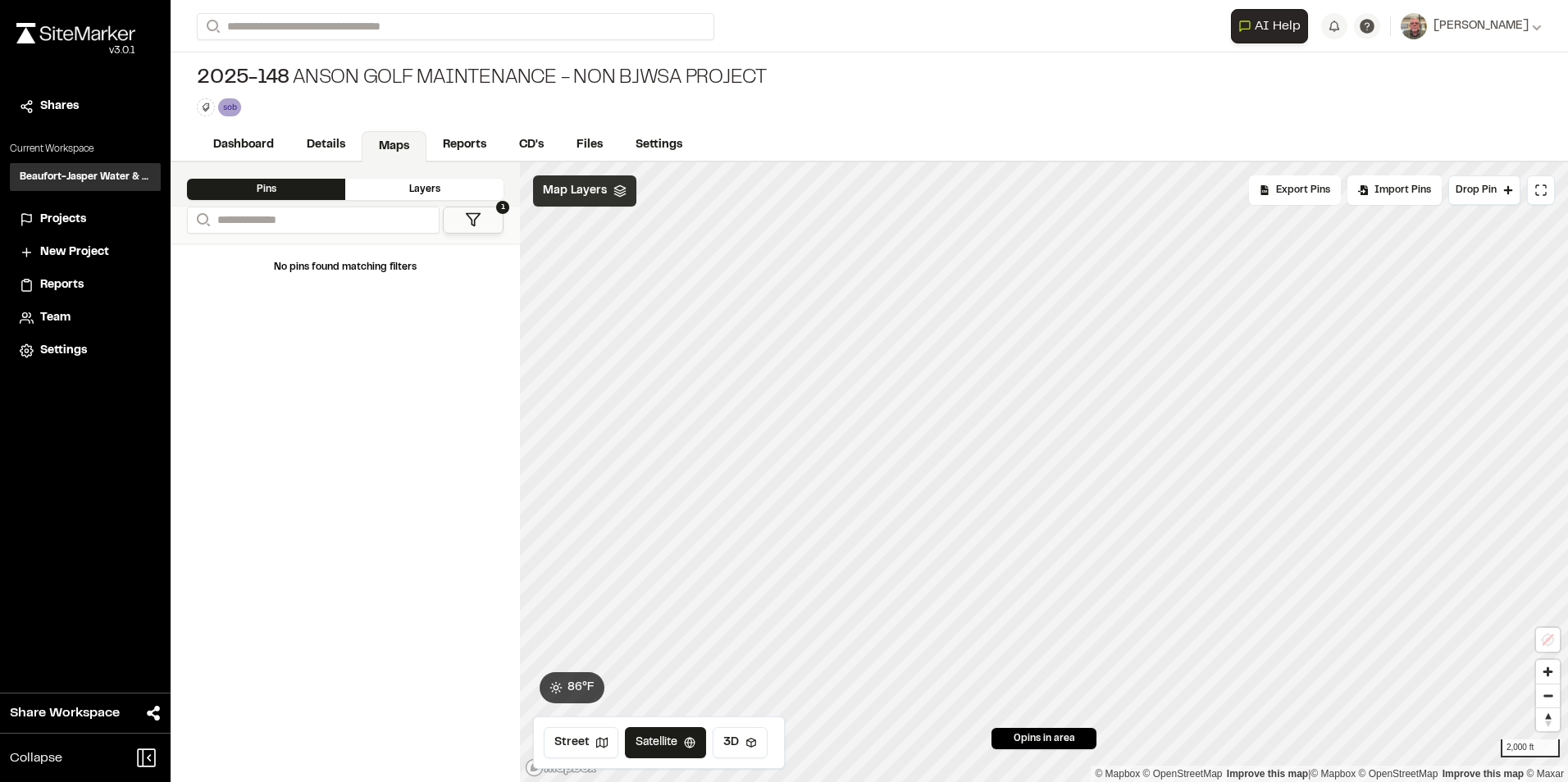
click at [609, 200] on div "Map Layers" at bounding box center [584, 191] width 103 height 31
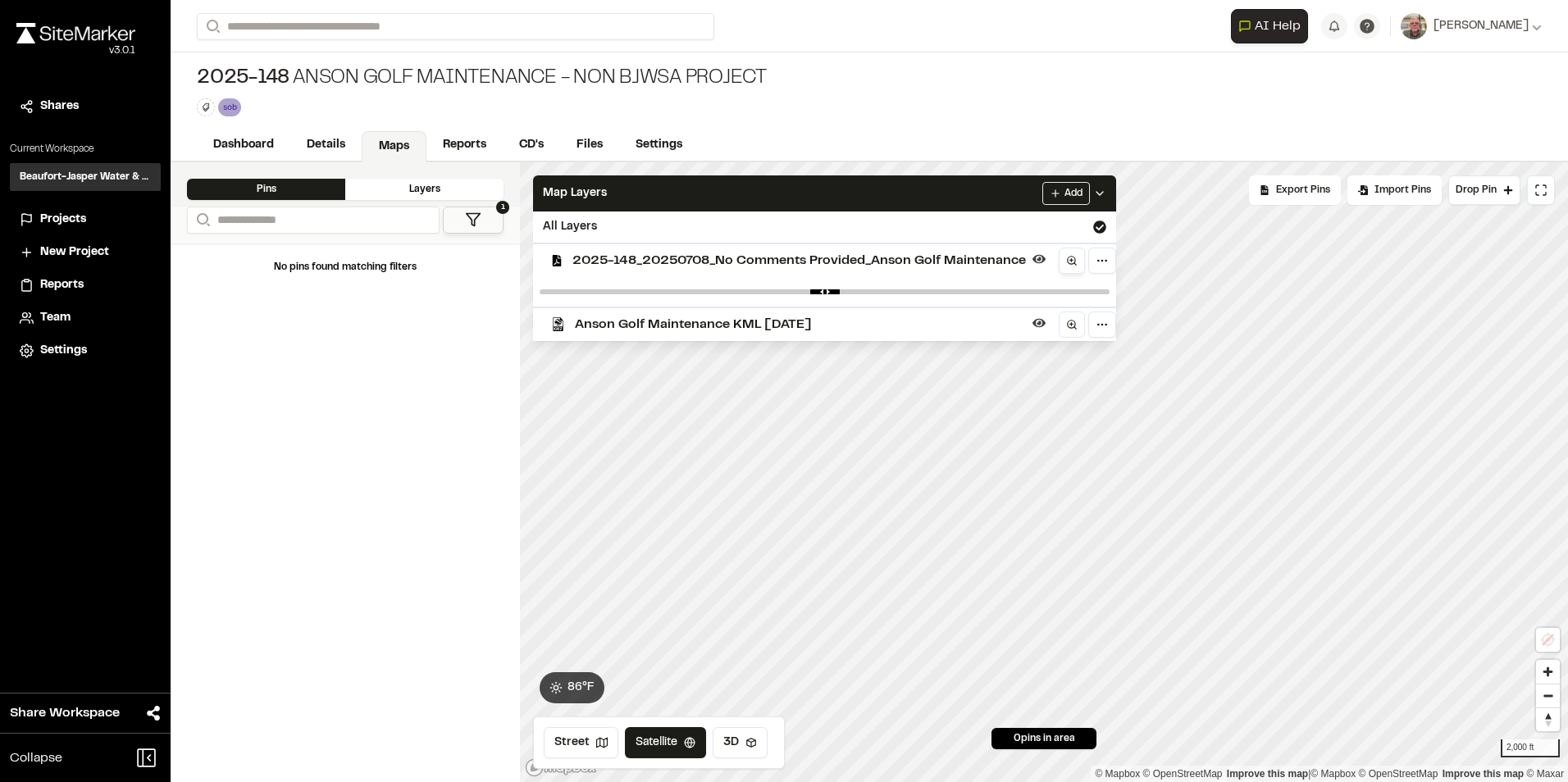
click at [1074, 260] on icon at bounding box center [1071, 260] width 11 height 11
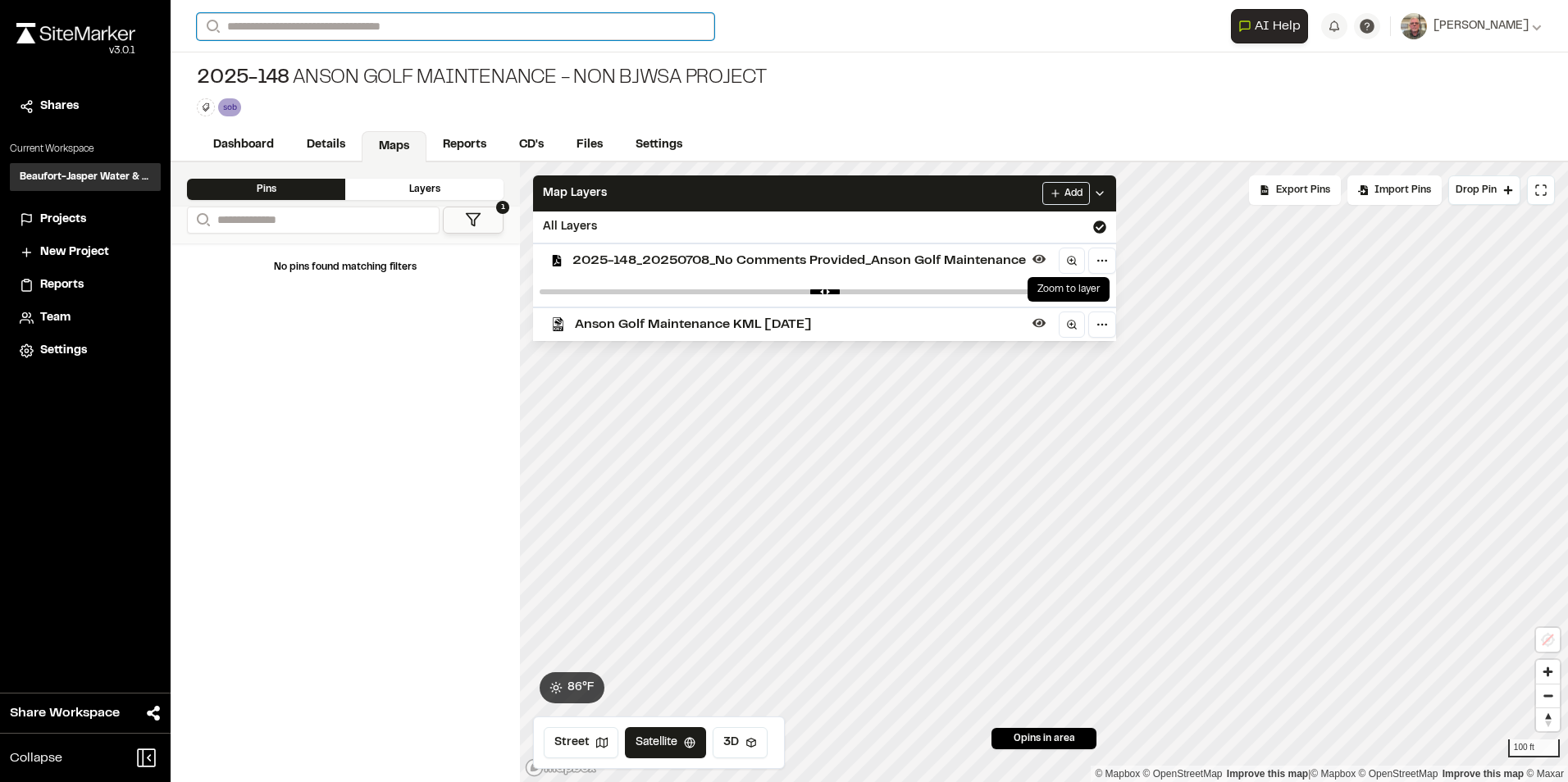
click at [369, 30] on input "Search" at bounding box center [455, 26] width 517 height 27
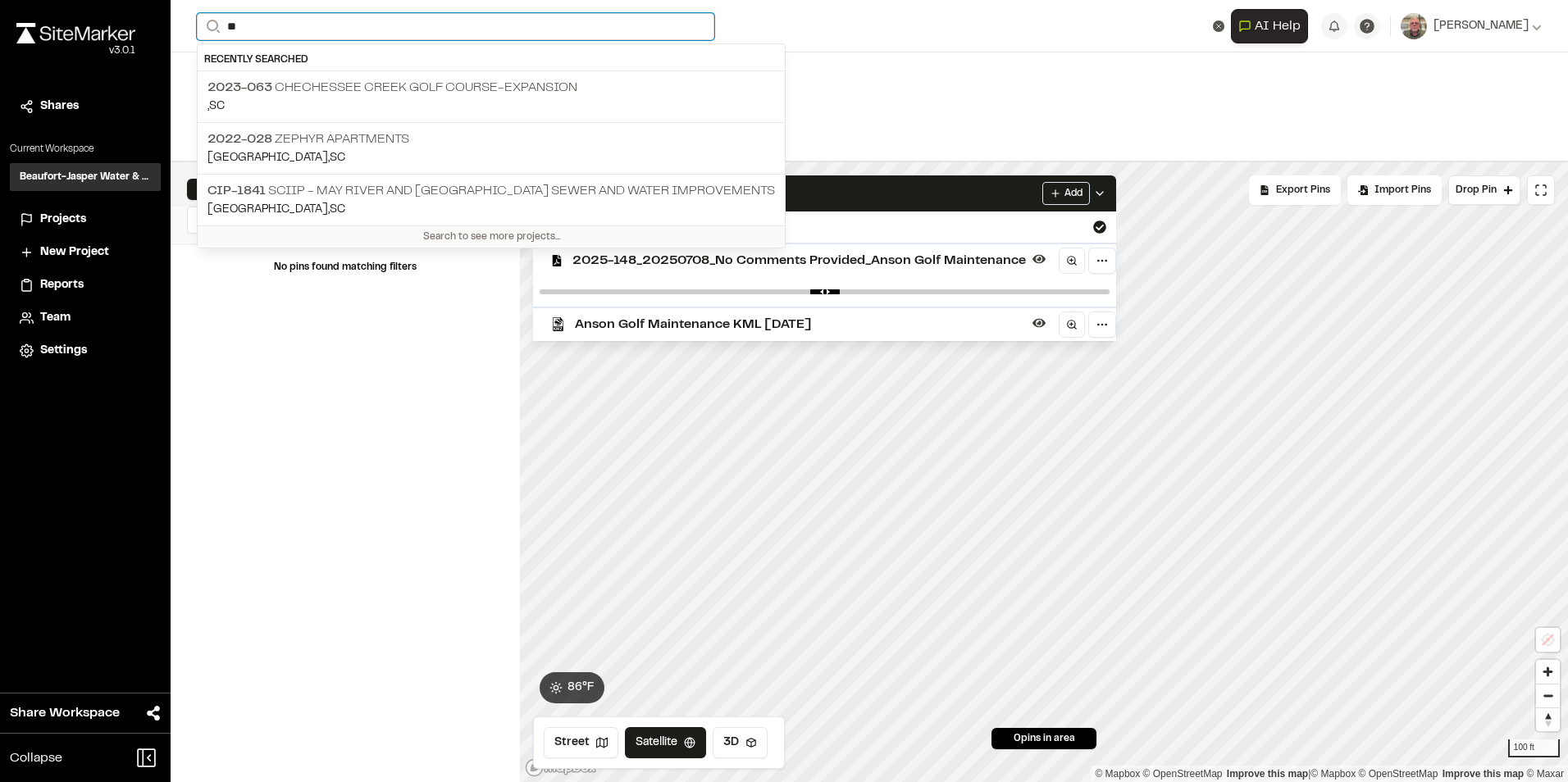
type input "*"
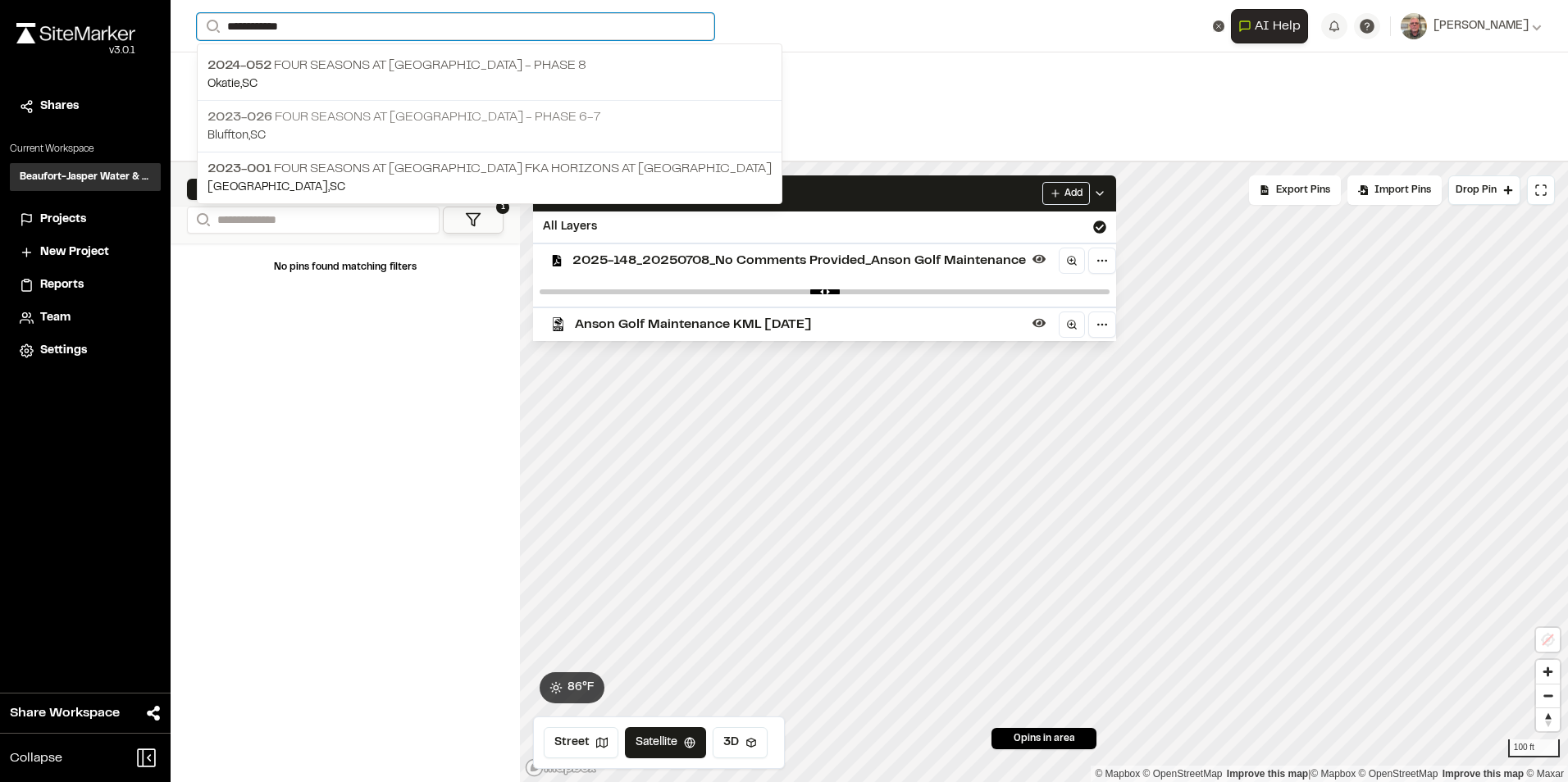
type input "**********"
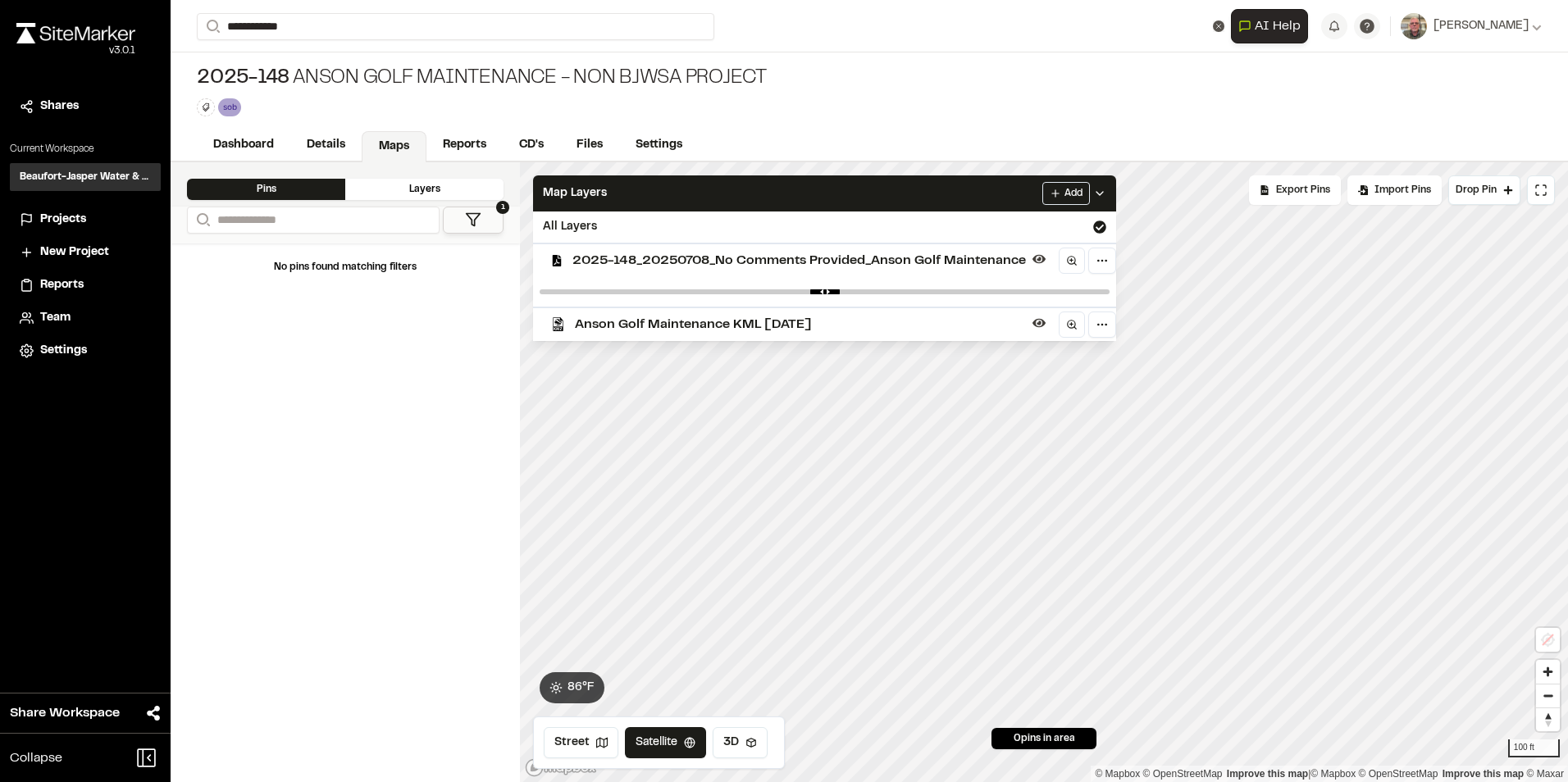
click at [343, 112] on p "2023-026 Four Seasons at [GEOGRAPHIC_DATA] - Phase 6-7" at bounding box center [490, 117] width 564 height 20
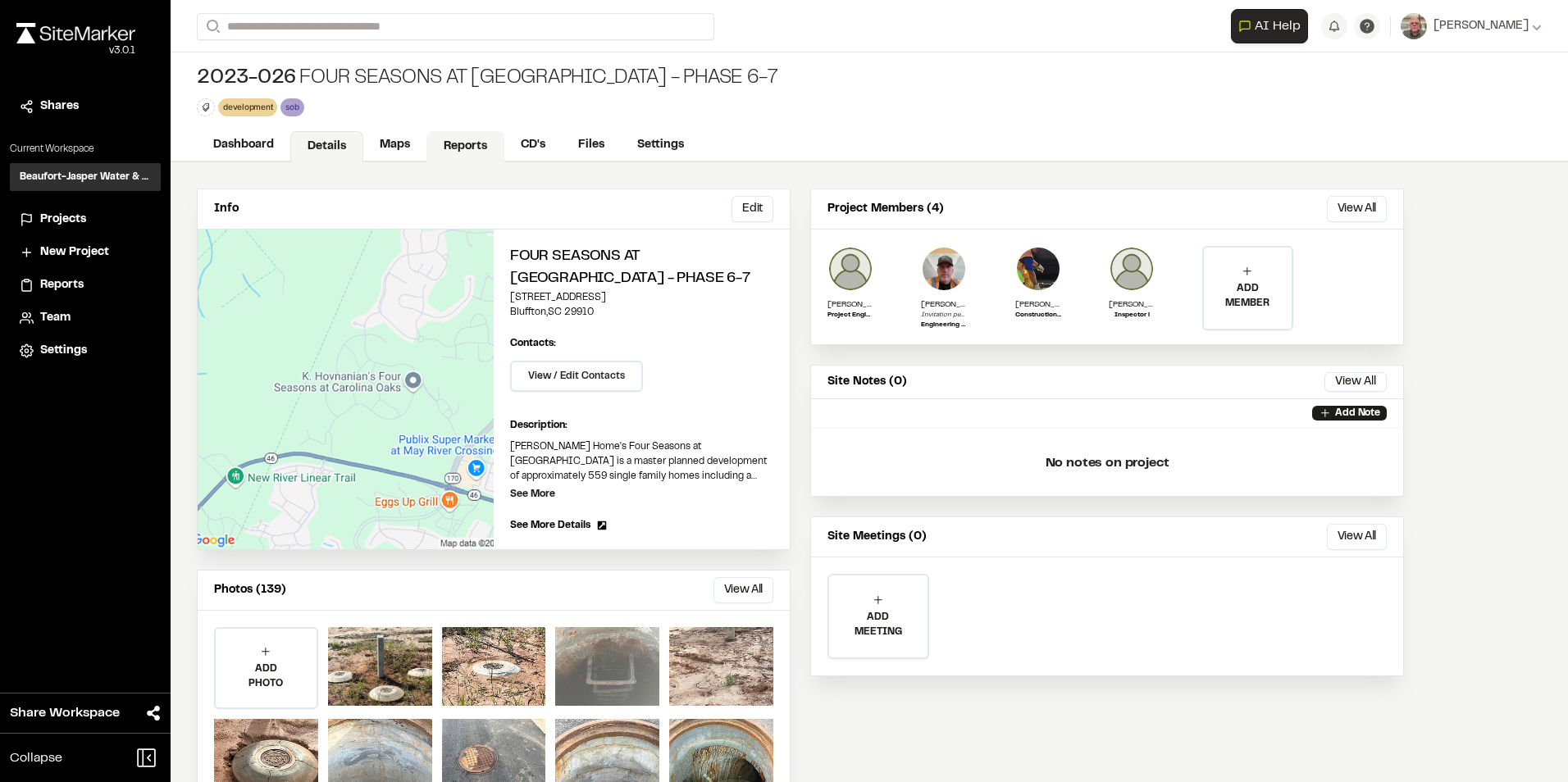
click at [456, 145] on link "Reports" at bounding box center [466, 147] width 78 height 31
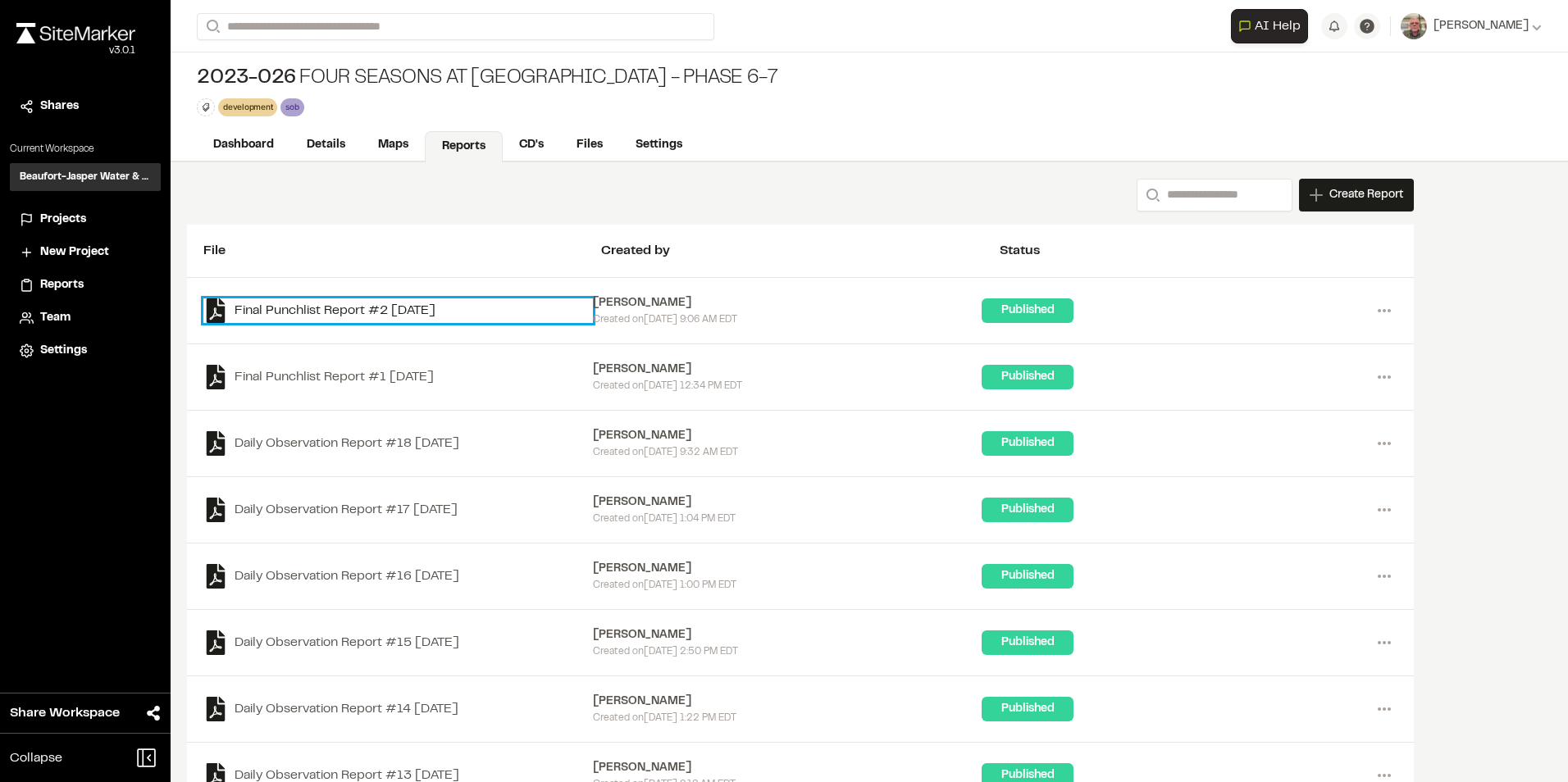
click at [429, 321] on link "Final Punchlist Report #2 [DATE]" at bounding box center [398, 311] width 389 height 24
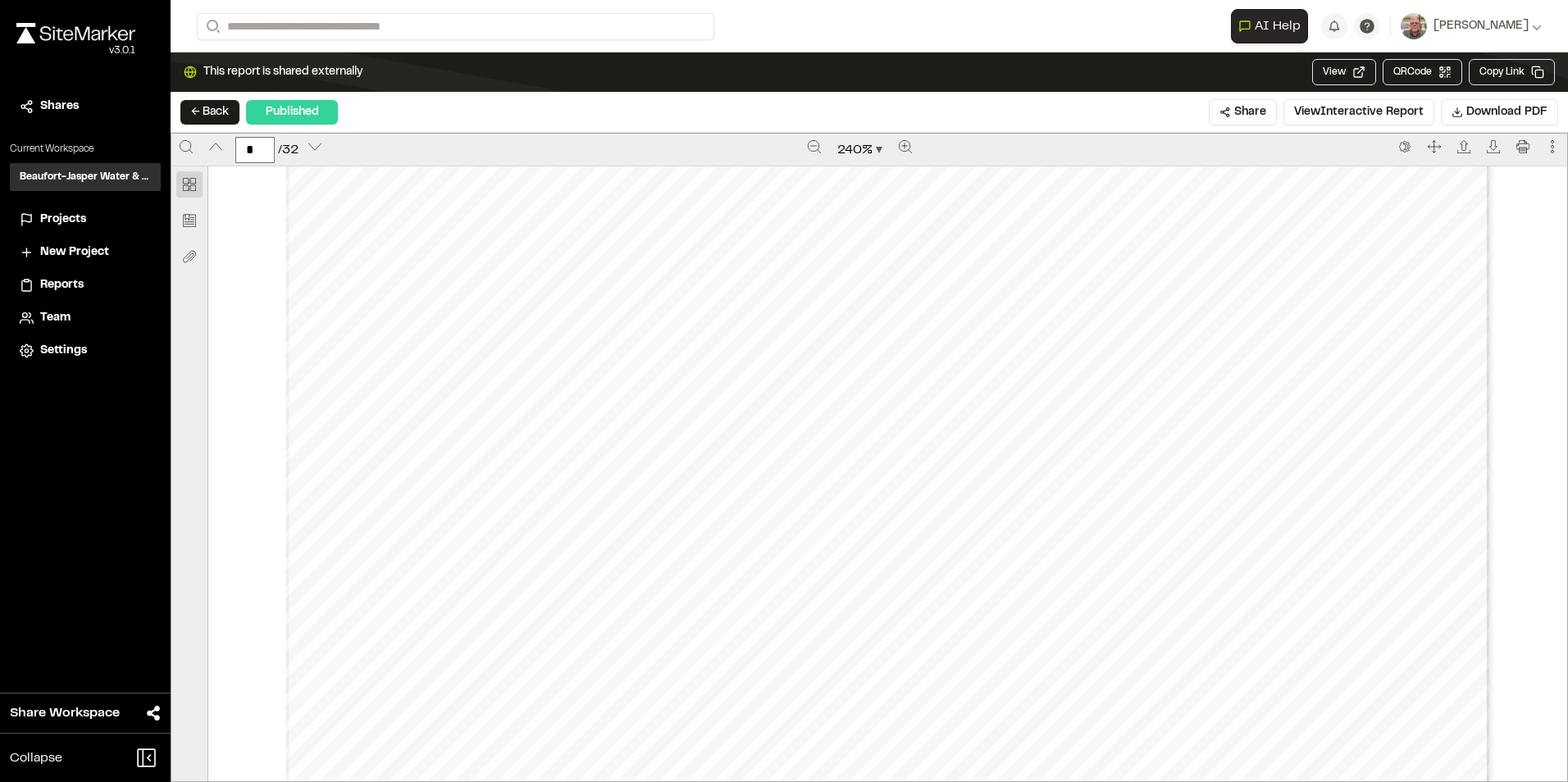
scroll to position [8608, 0]
type input "**"
click at [207, 115] on button "← Back" at bounding box center [210, 112] width 59 height 24
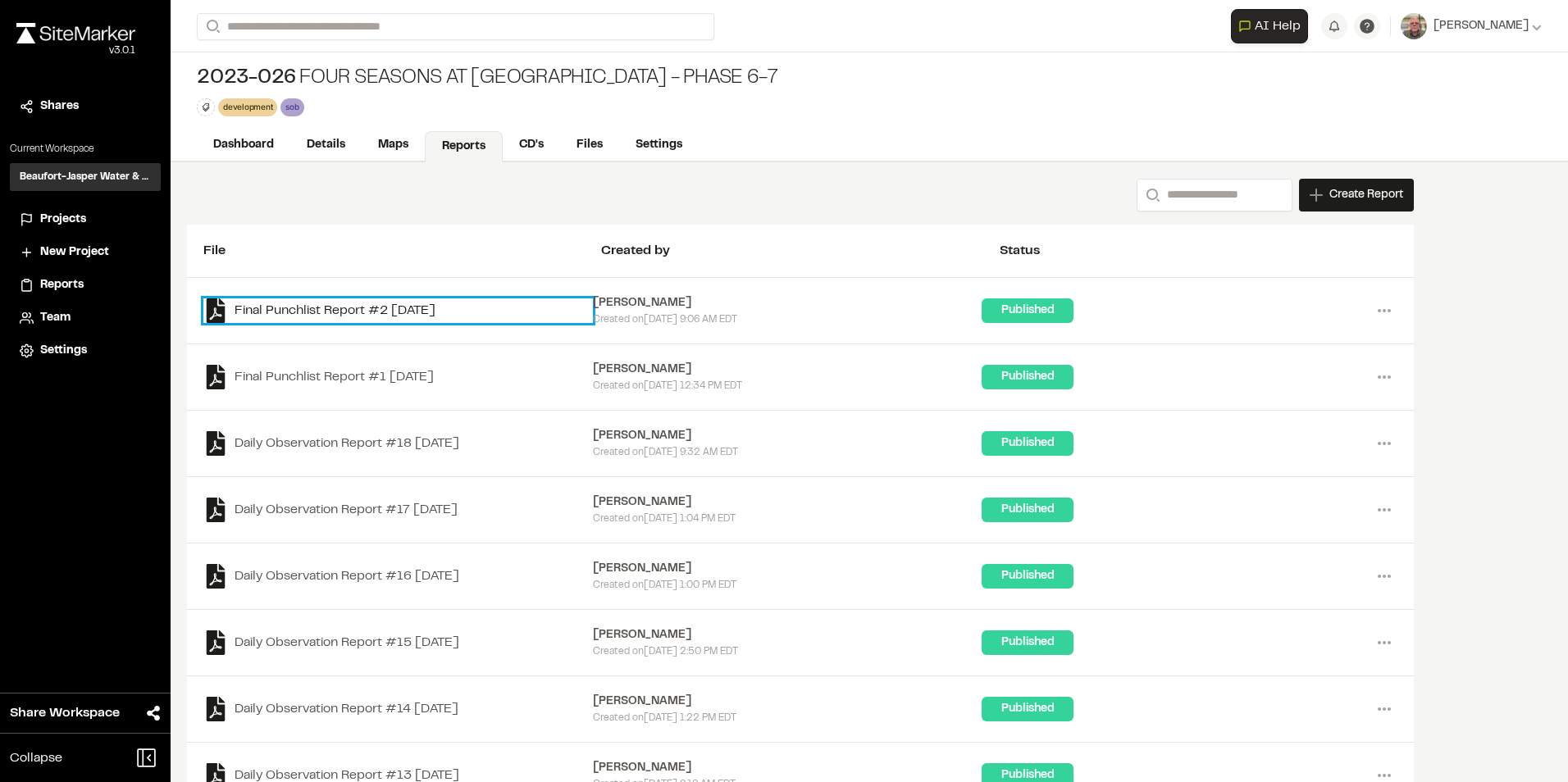
click at [426, 320] on link "Final Punchlist Report #2 [DATE]" at bounding box center [398, 311] width 389 height 24
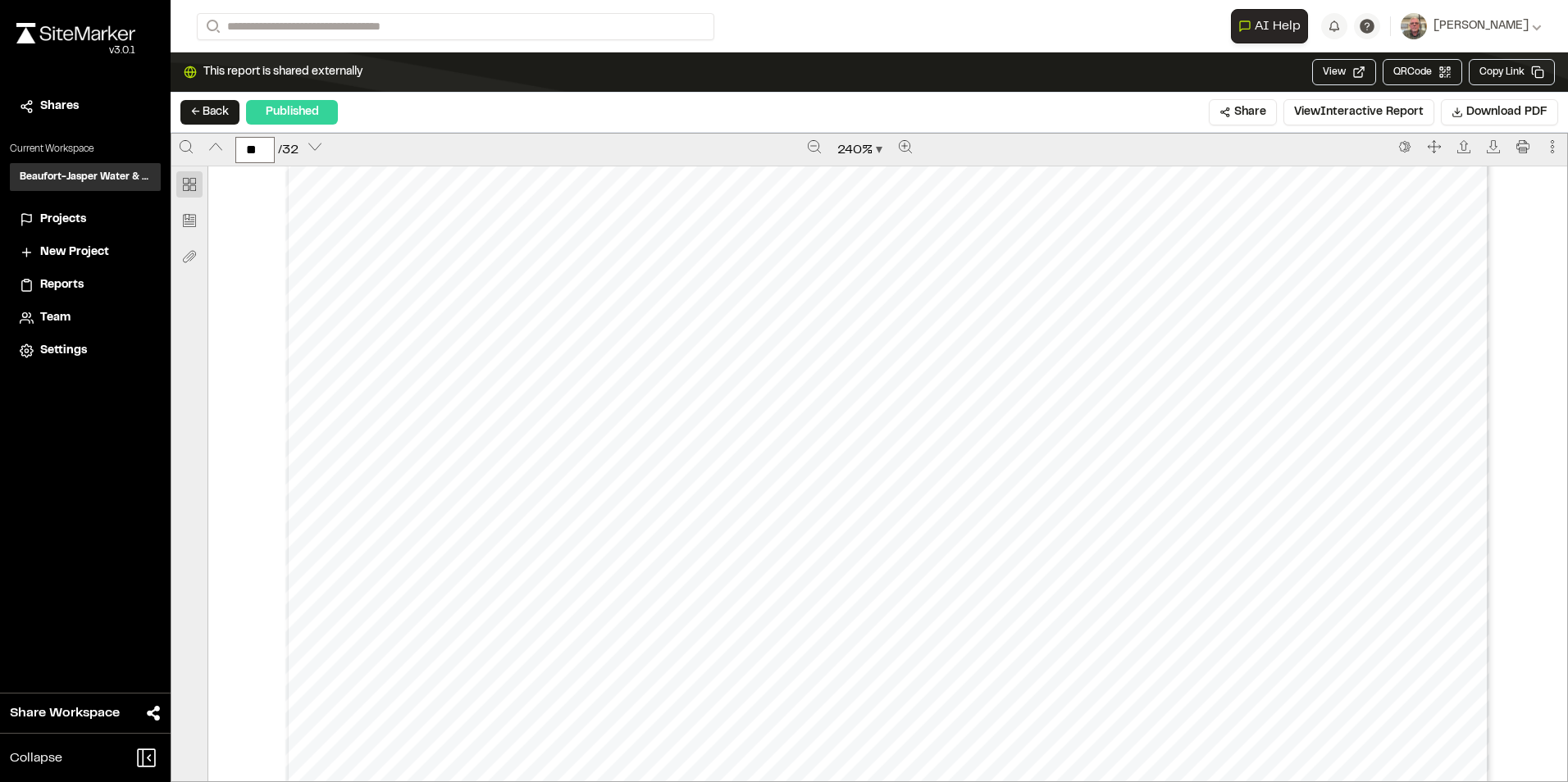
scroll to position [27219, 0]
type input "**"
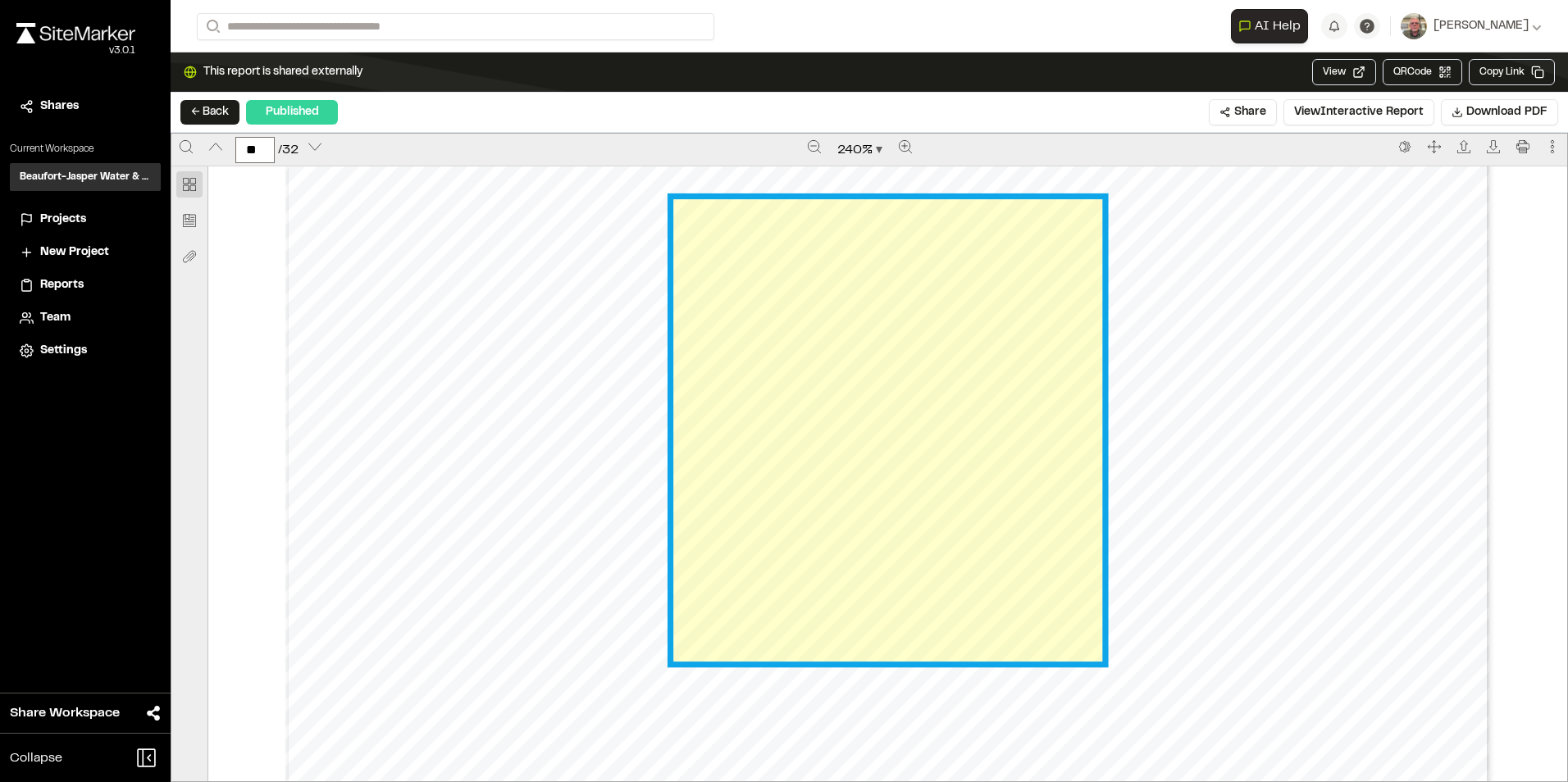
click at [1000, 495] on link "Page 19" at bounding box center [887, 430] width 428 height 462
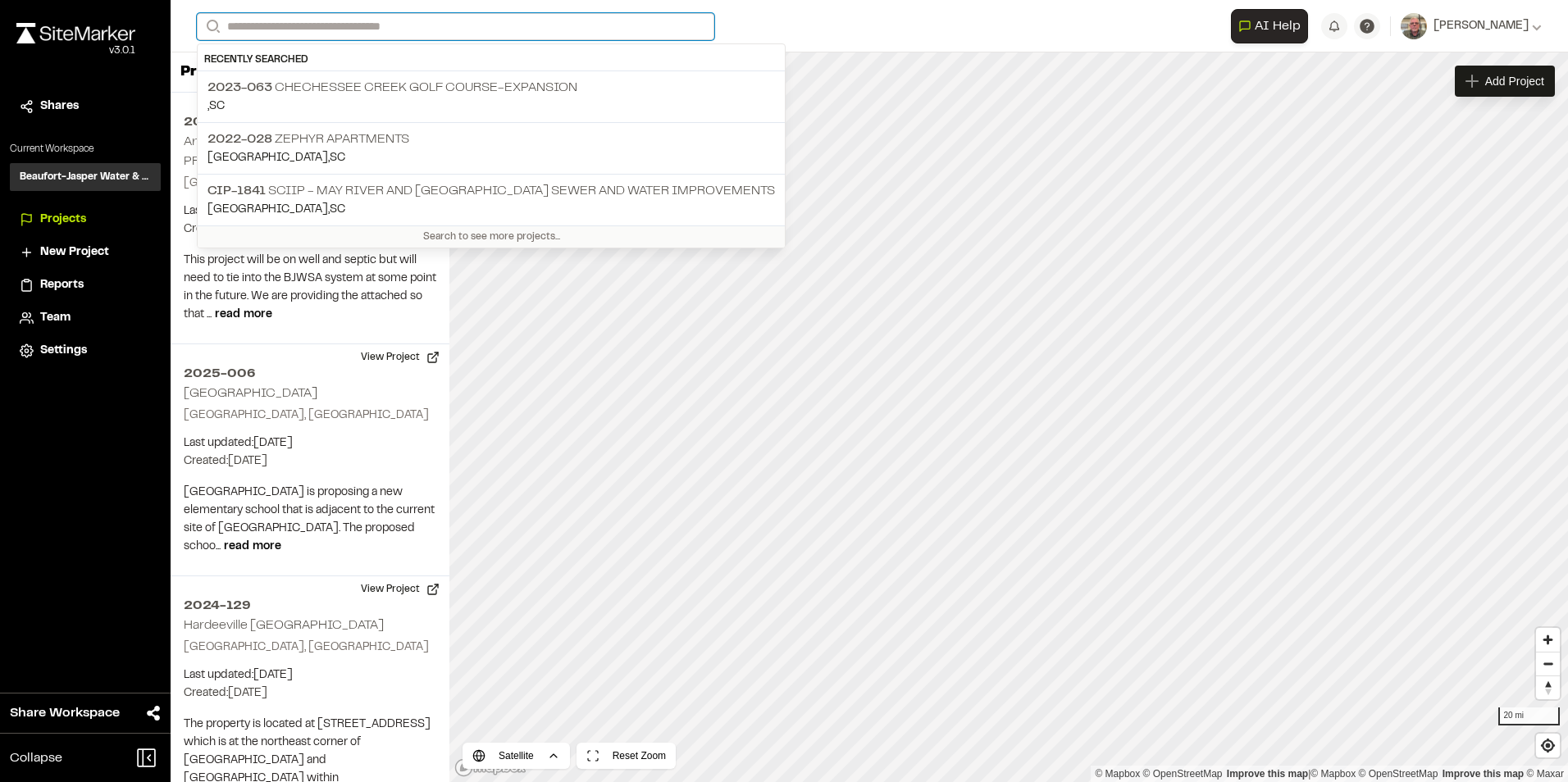
click at [357, 25] on input "Search" at bounding box center [455, 26] width 517 height 27
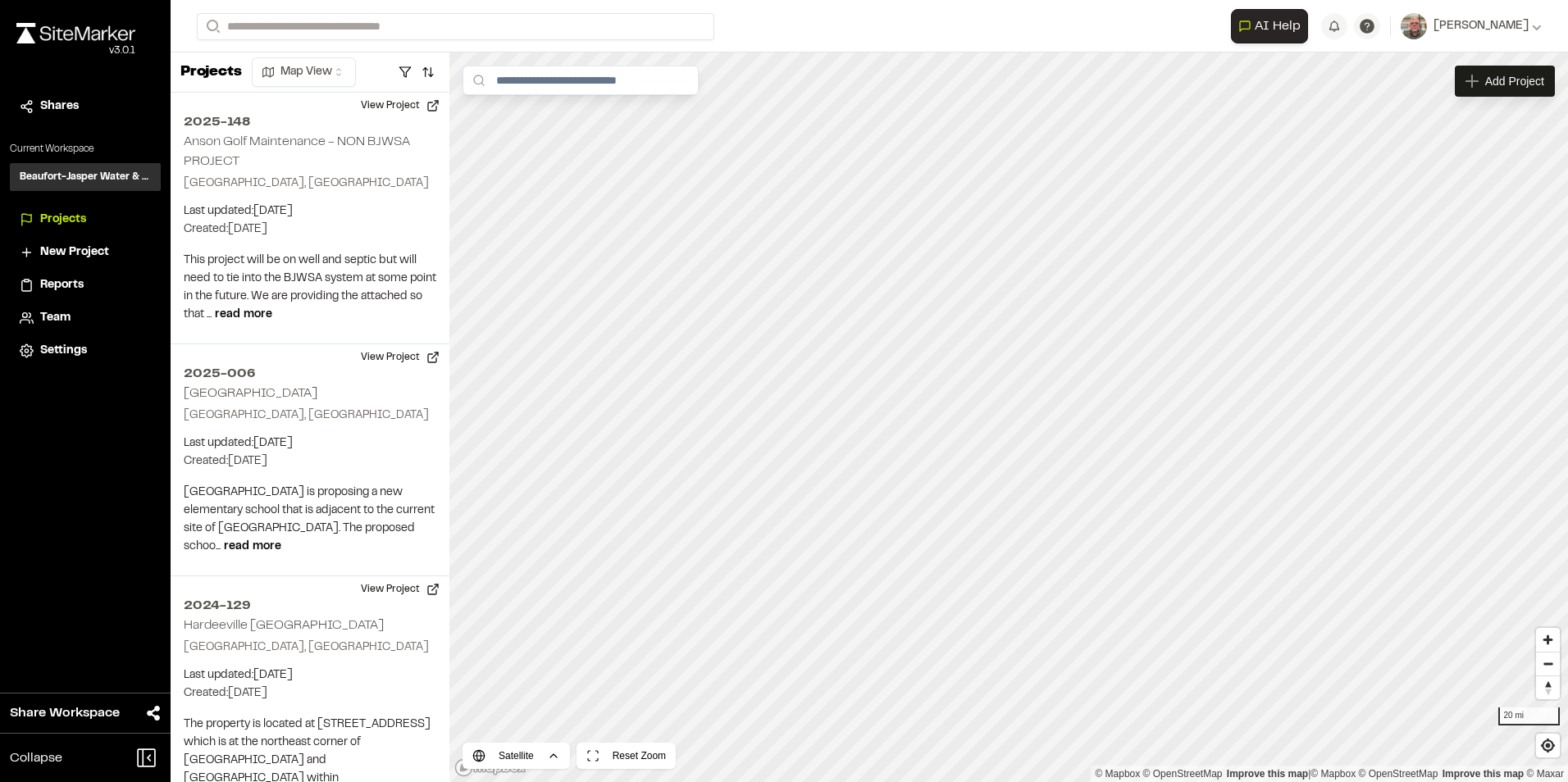
click at [344, 138] on p "2022-028 Zephyr Apartments" at bounding box center [492, 139] width 568 height 20
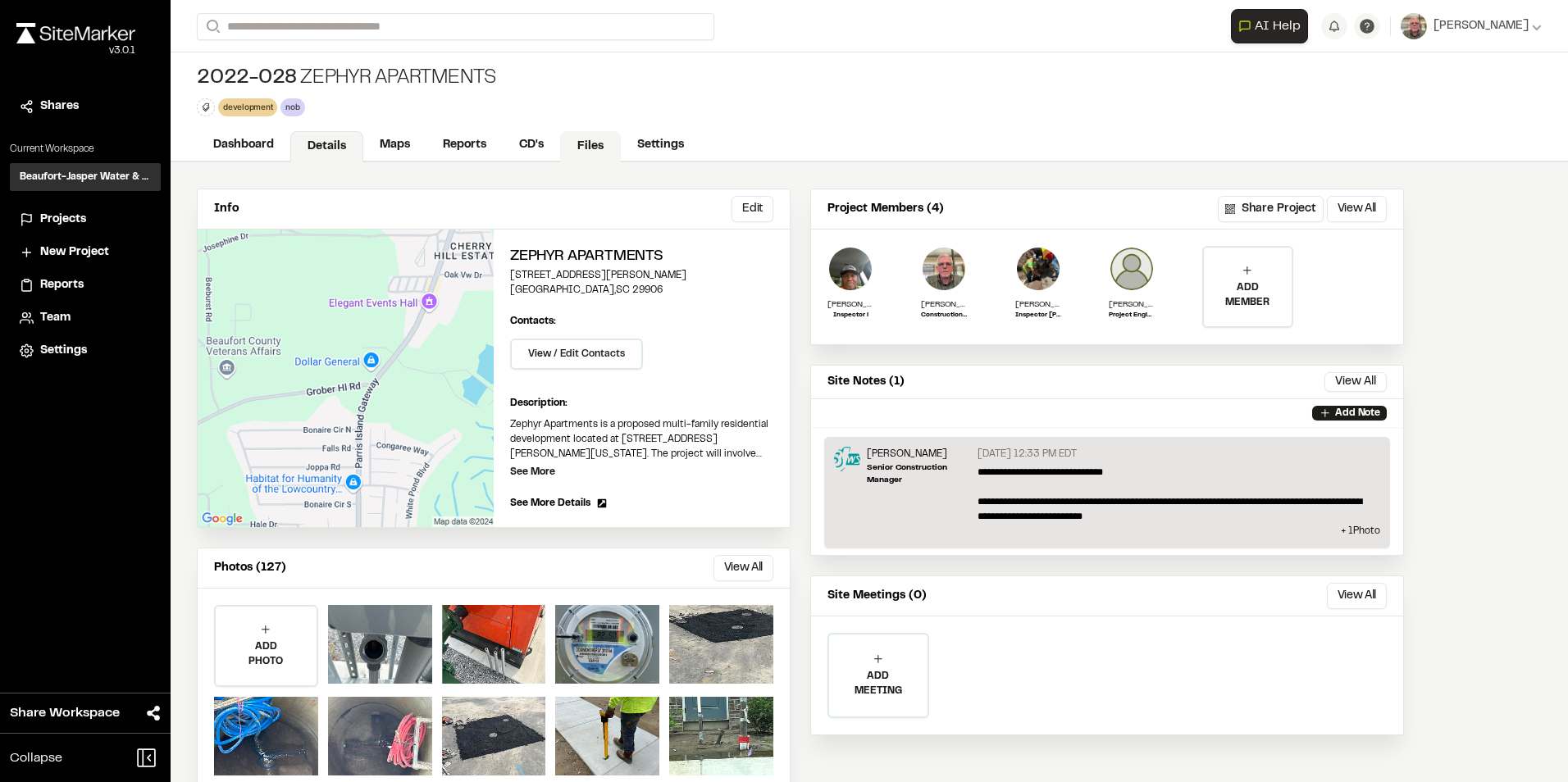
click at [581, 143] on link "Files" at bounding box center [590, 147] width 61 height 31
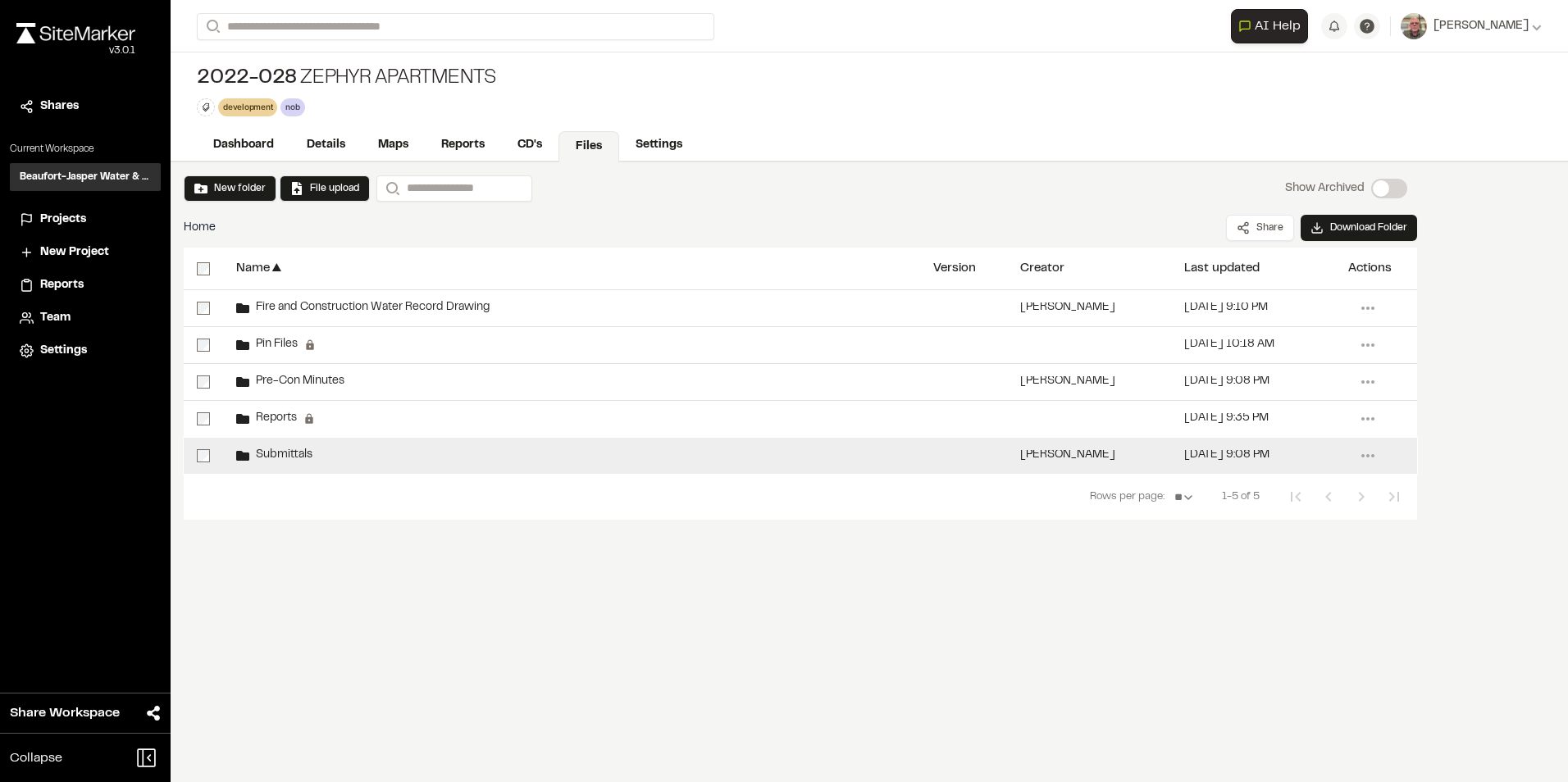
click at [300, 452] on span "Submittals" at bounding box center [280, 455] width 63 height 10
click at [299, 451] on span "Submittals" at bounding box center [280, 455] width 63 height 10
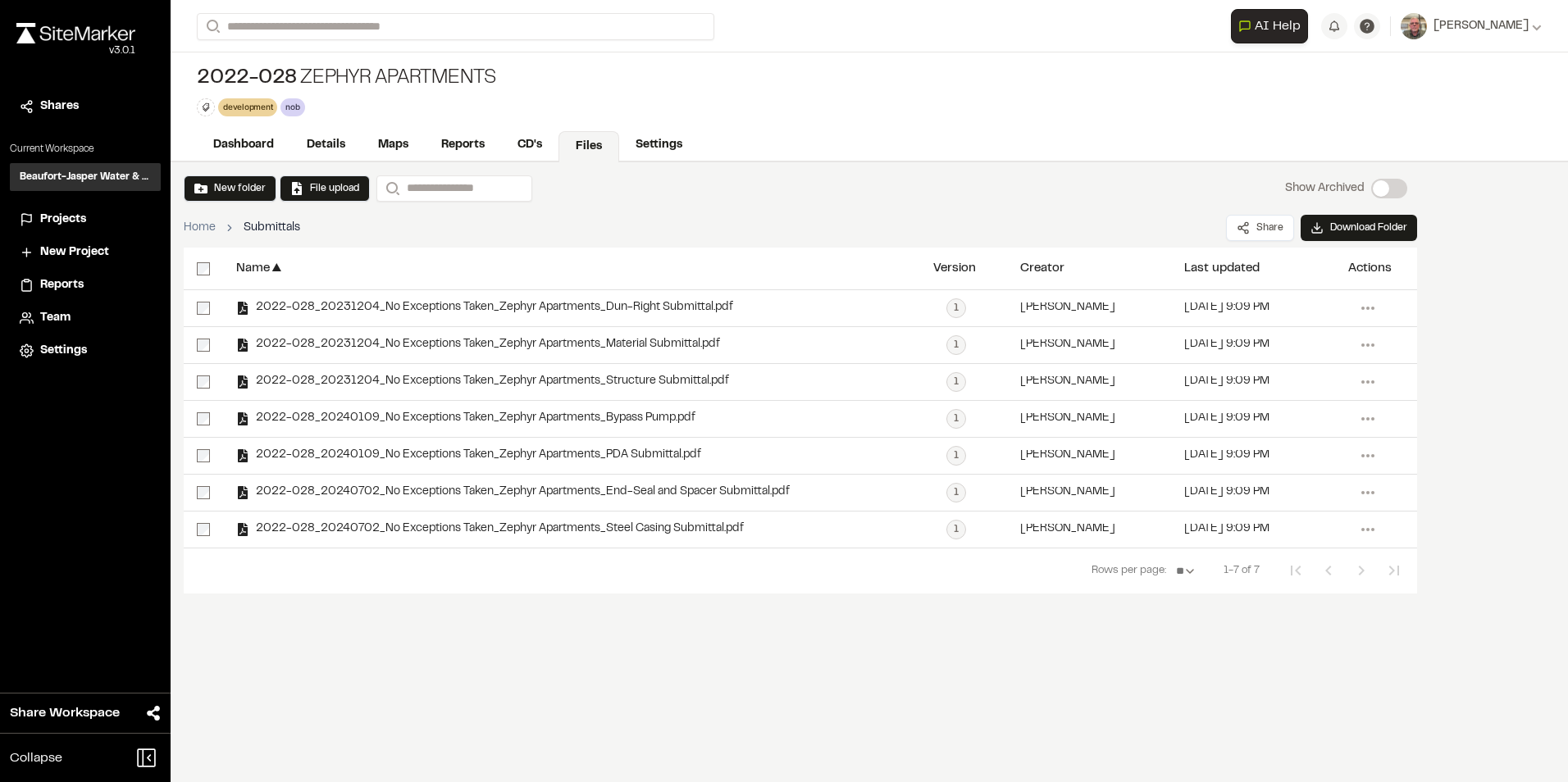
click at [597, 140] on link "Files" at bounding box center [588, 147] width 61 height 31
click at [526, 144] on link "CD's" at bounding box center [530, 147] width 59 height 31
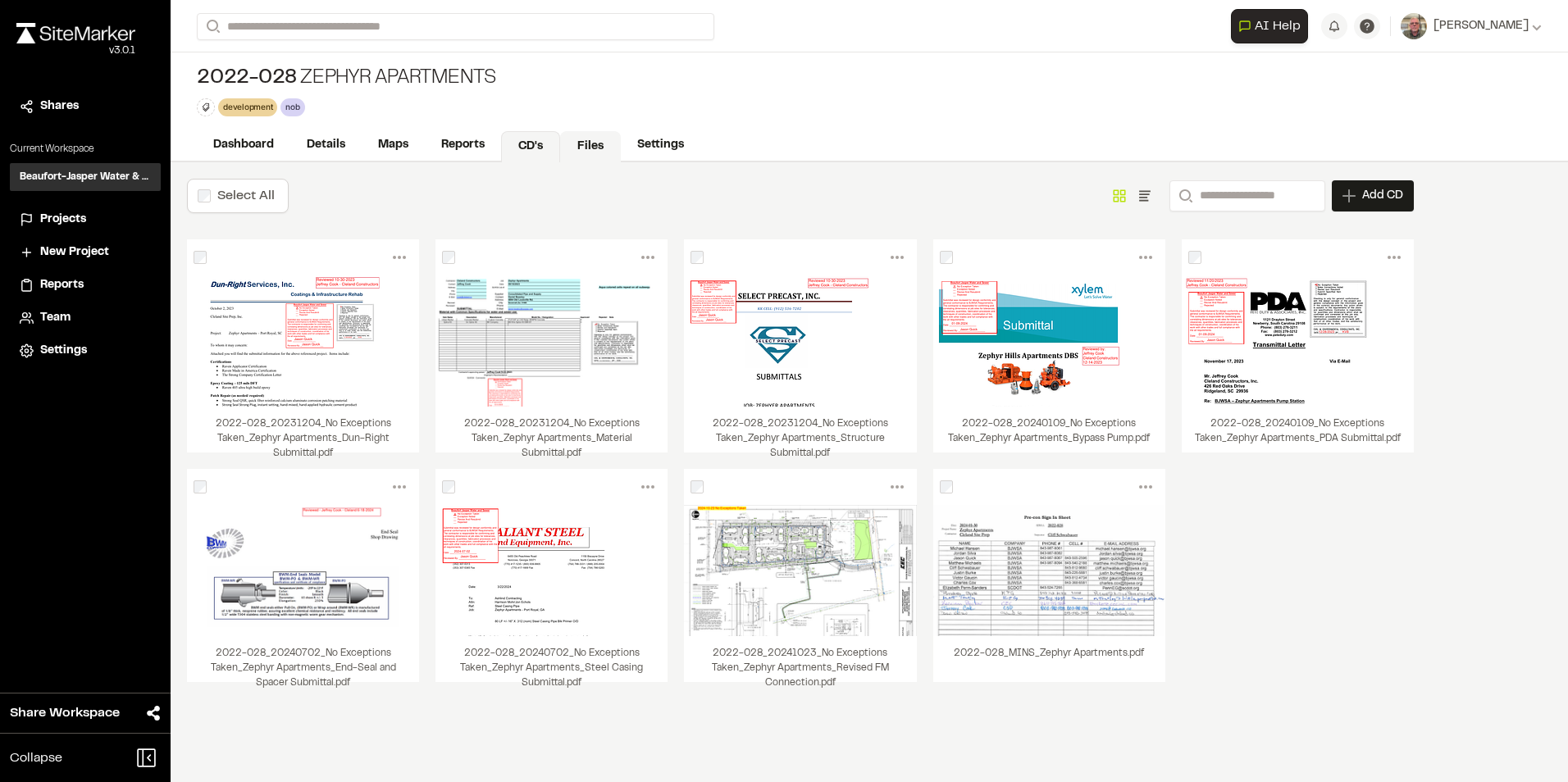
click at [592, 142] on link "Files" at bounding box center [590, 147] width 61 height 31
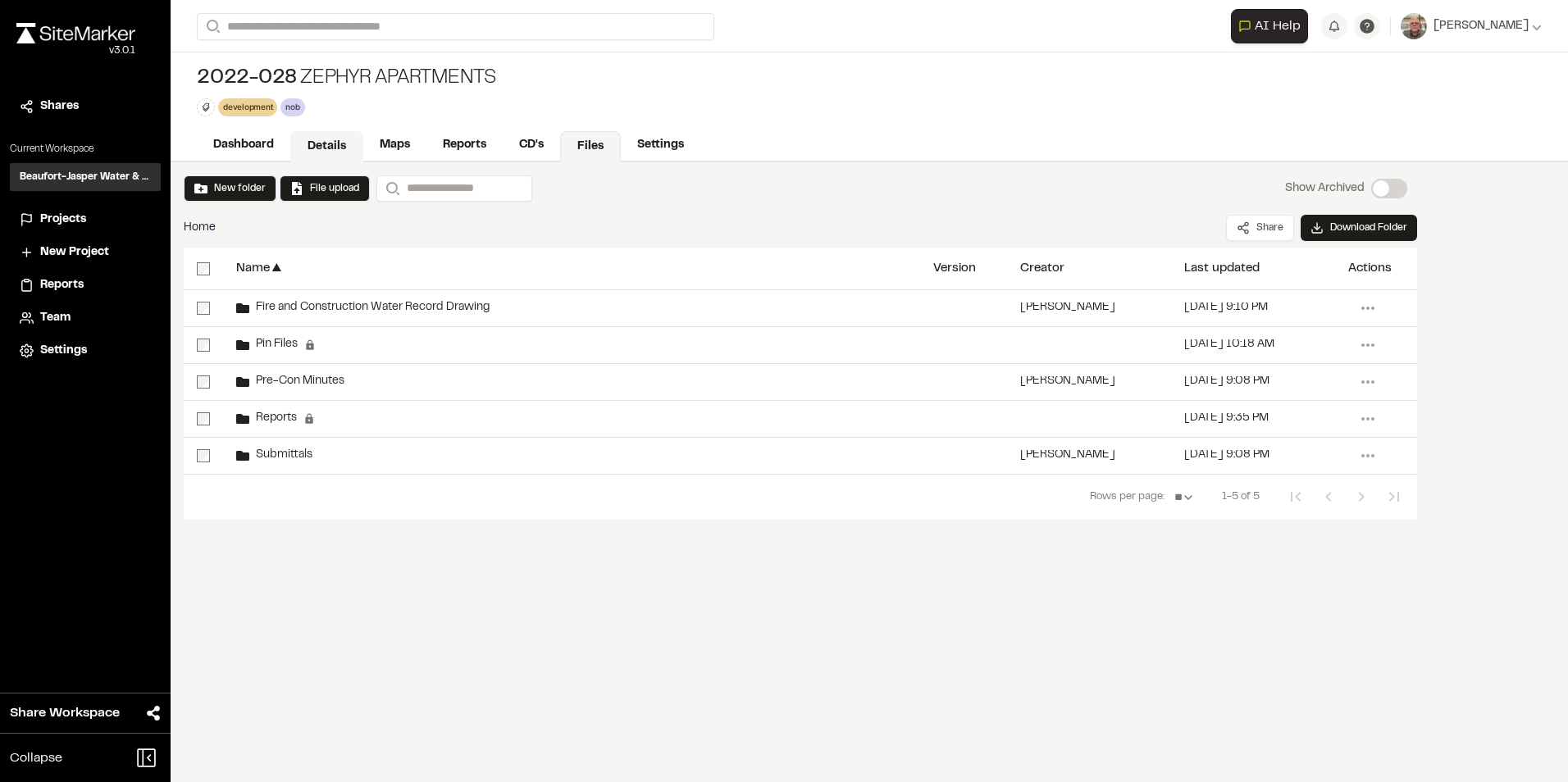
click at [324, 142] on link "Details" at bounding box center [327, 147] width 73 height 31
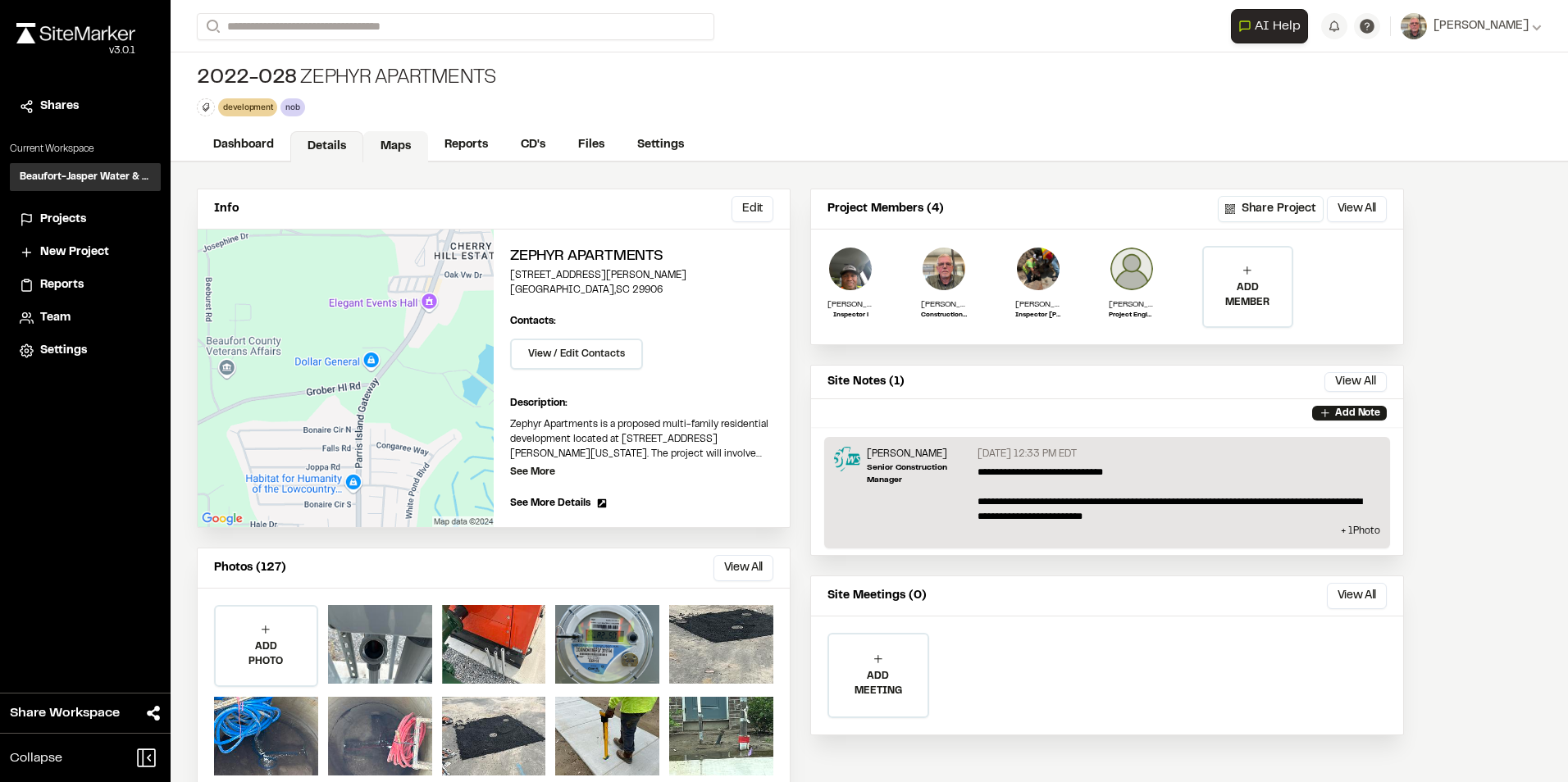
click at [398, 146] on link "Maps" at bounding box center [395, 147] width 65 height 31
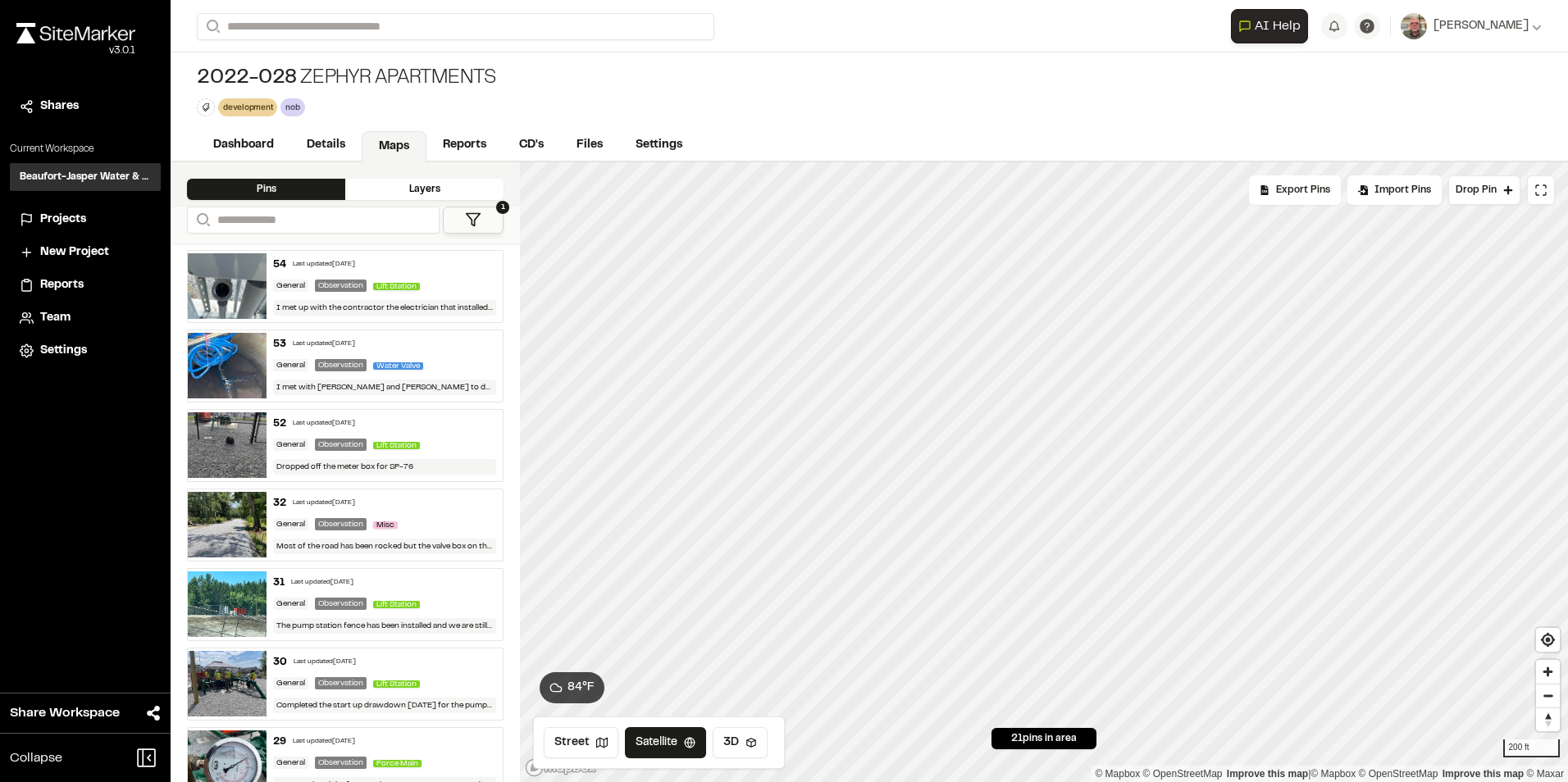
click at [431, 184] on div "Layers" at bounding box center [424, 189] width 158 height 22
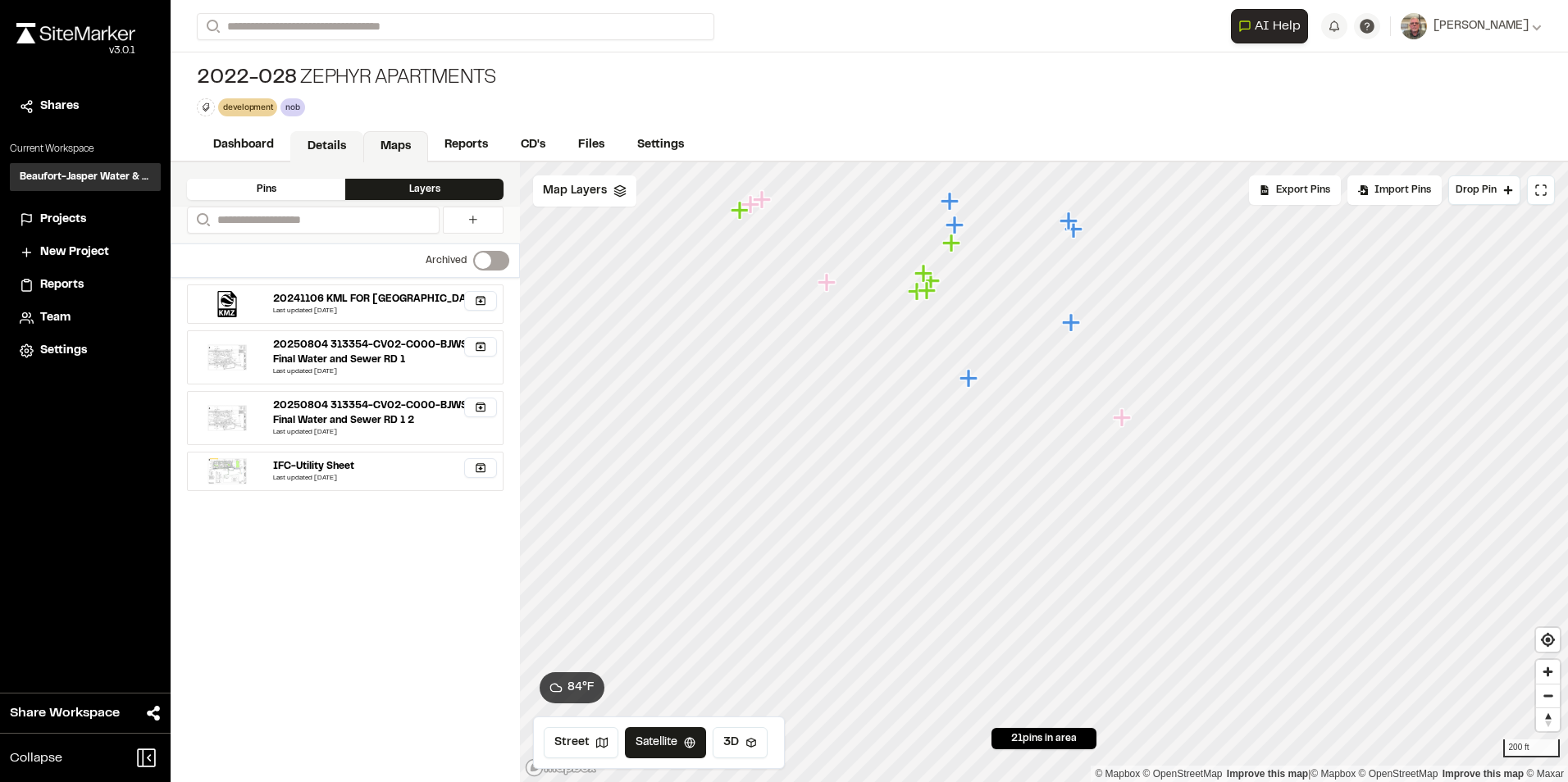
click at [335, 145] on link "Details" at bounding box center [327, 147] width 73 height 31
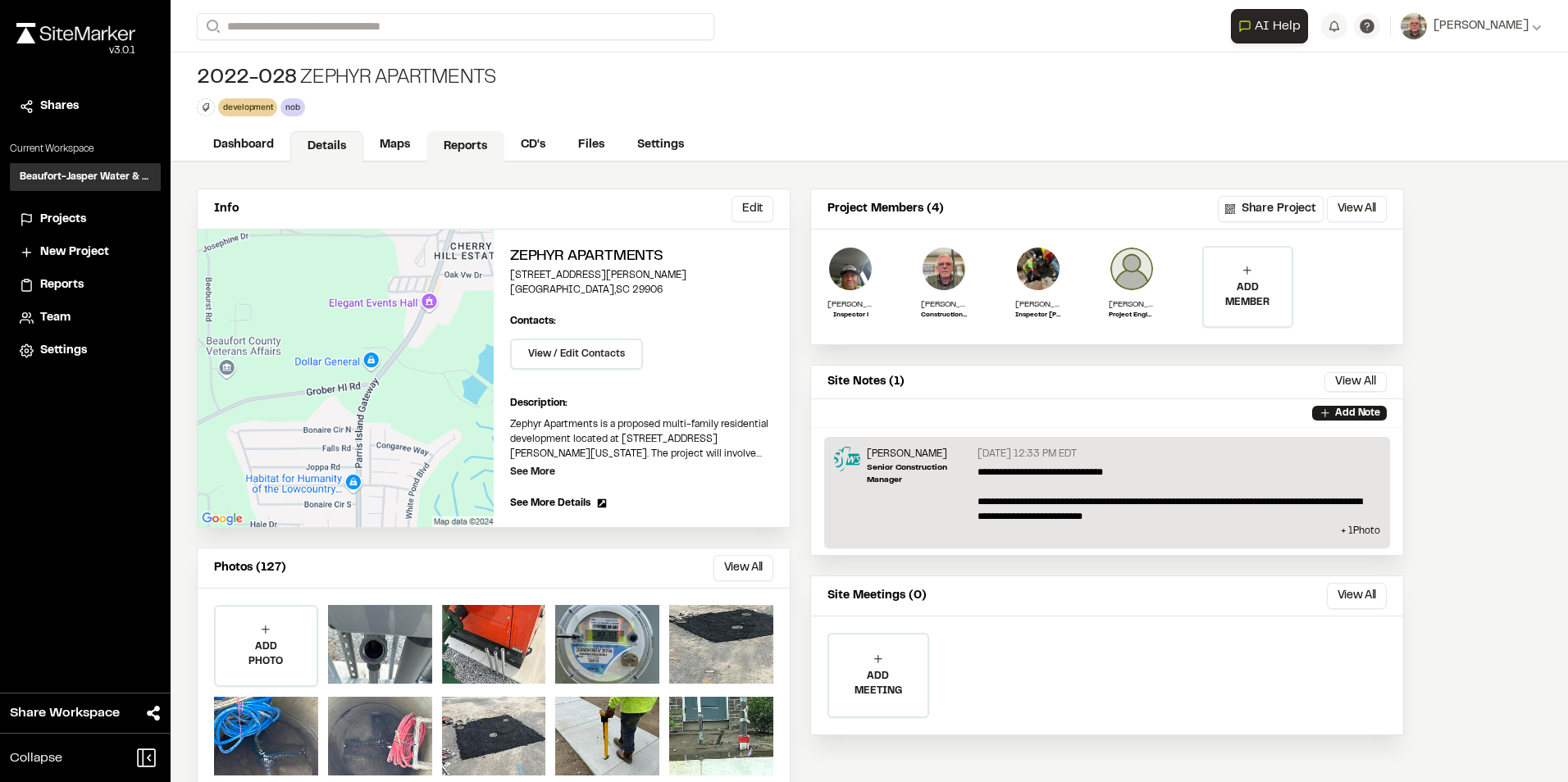
click at [458, 151] on link "Reports" at bounding box center [466, 147] width 78 height 31
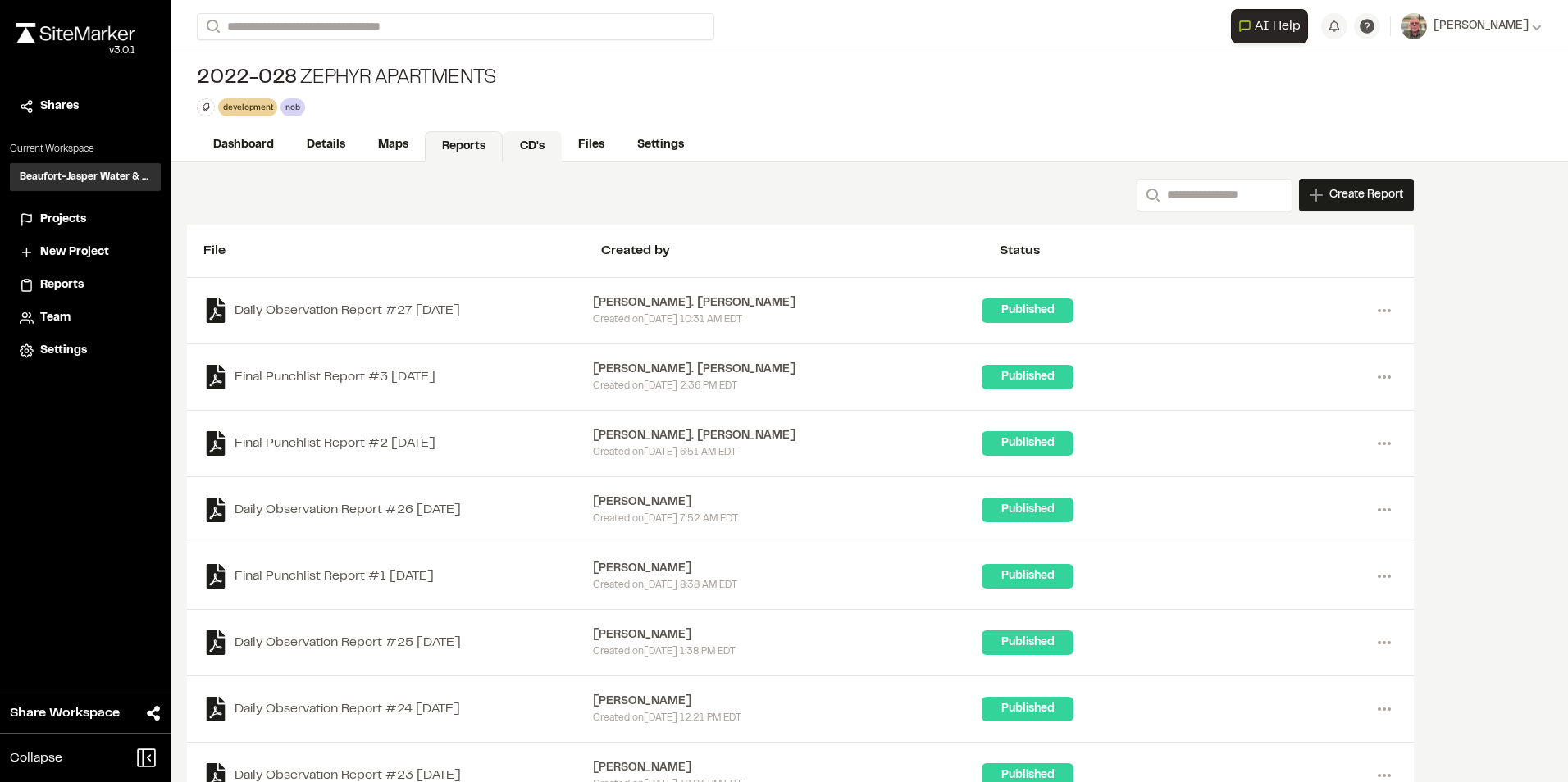
click at [537, 144] on link "CD's" at bounding box center [532, 147] width 59 height 31
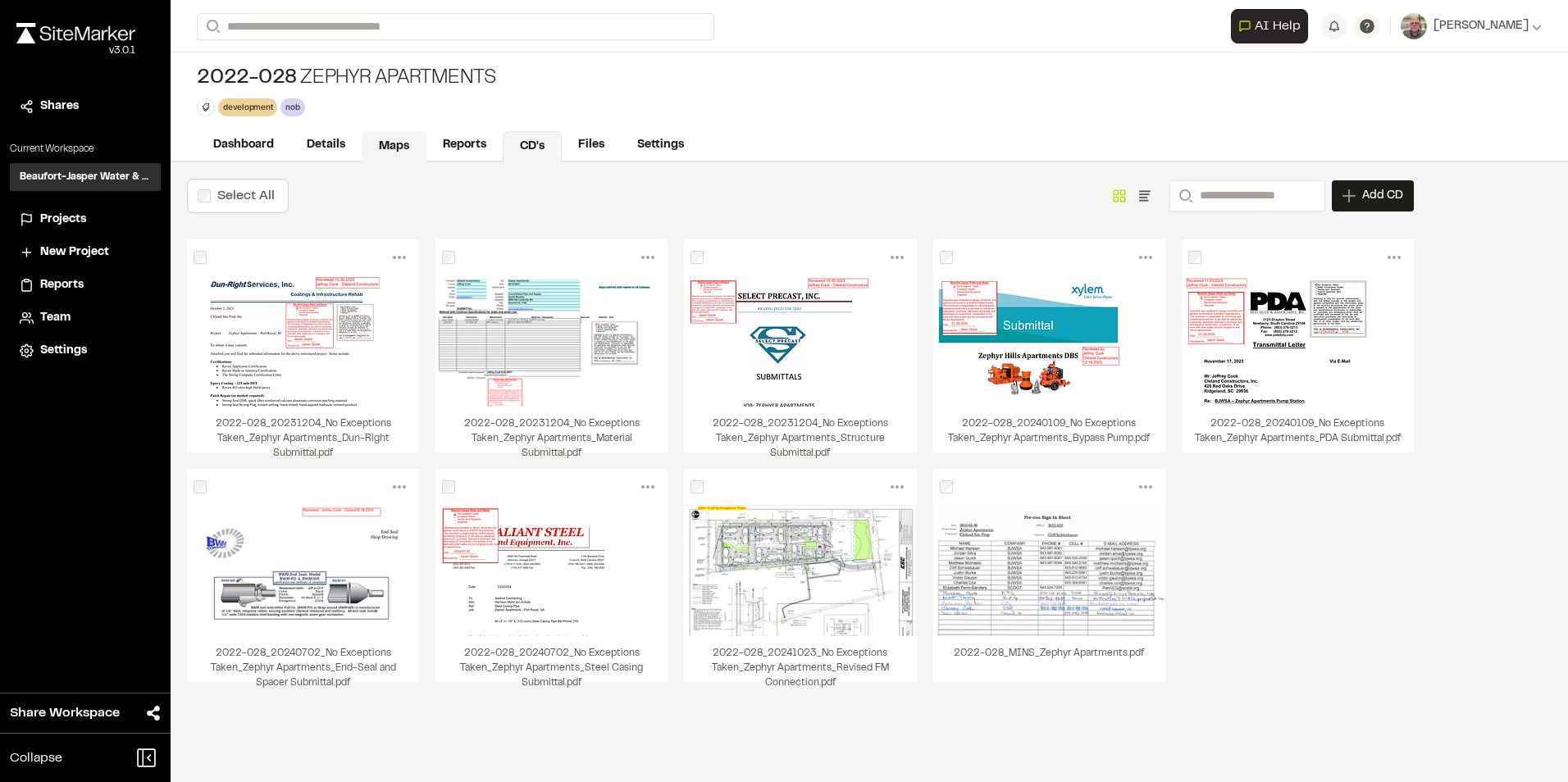
click at [395, 139] on link "Maps" at bounding box center [394, 147] width 65 height 31
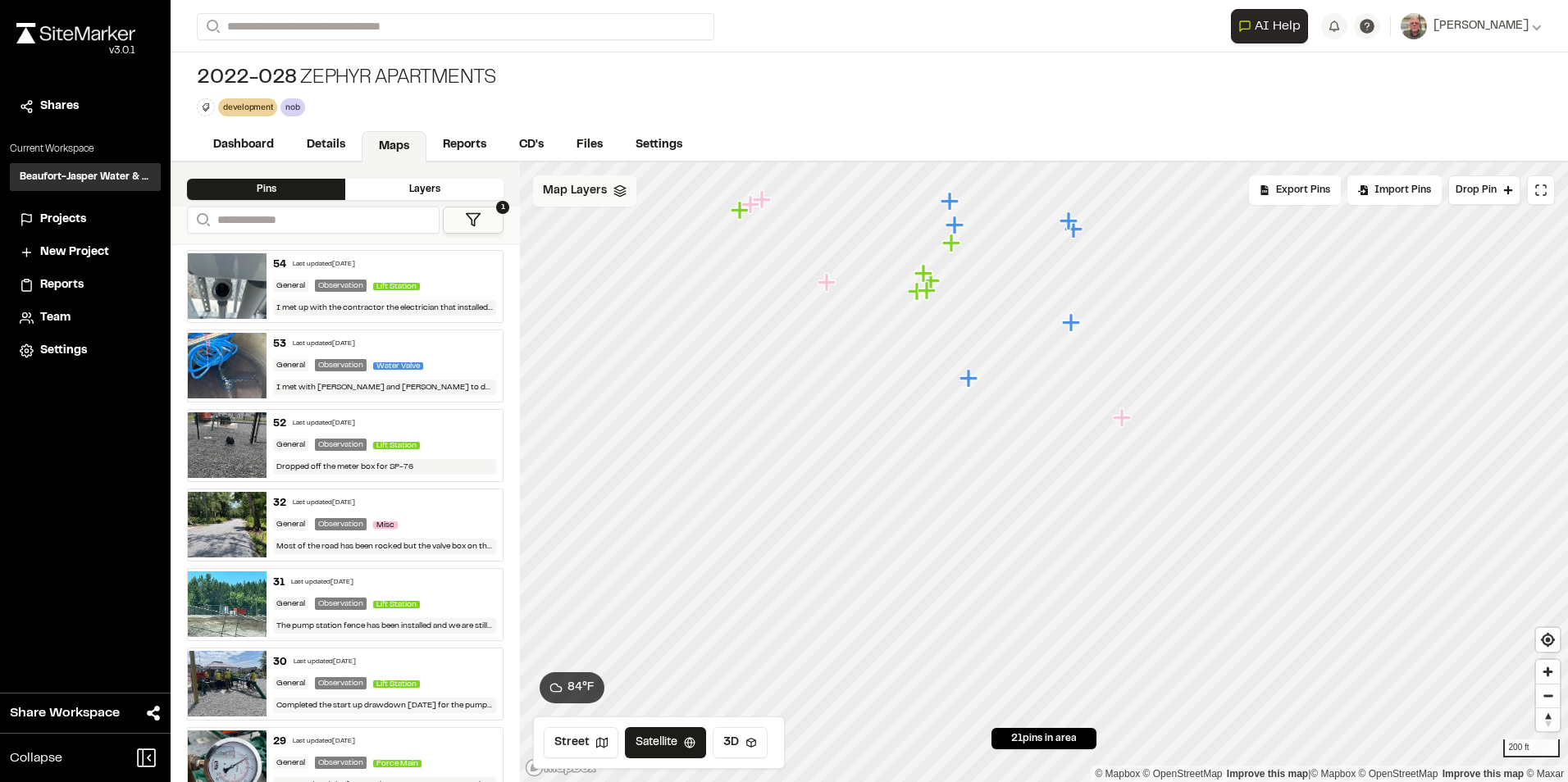
click at [575, 189] on span "Map Layers" at bounding box center [575, 190] width 64 height 18
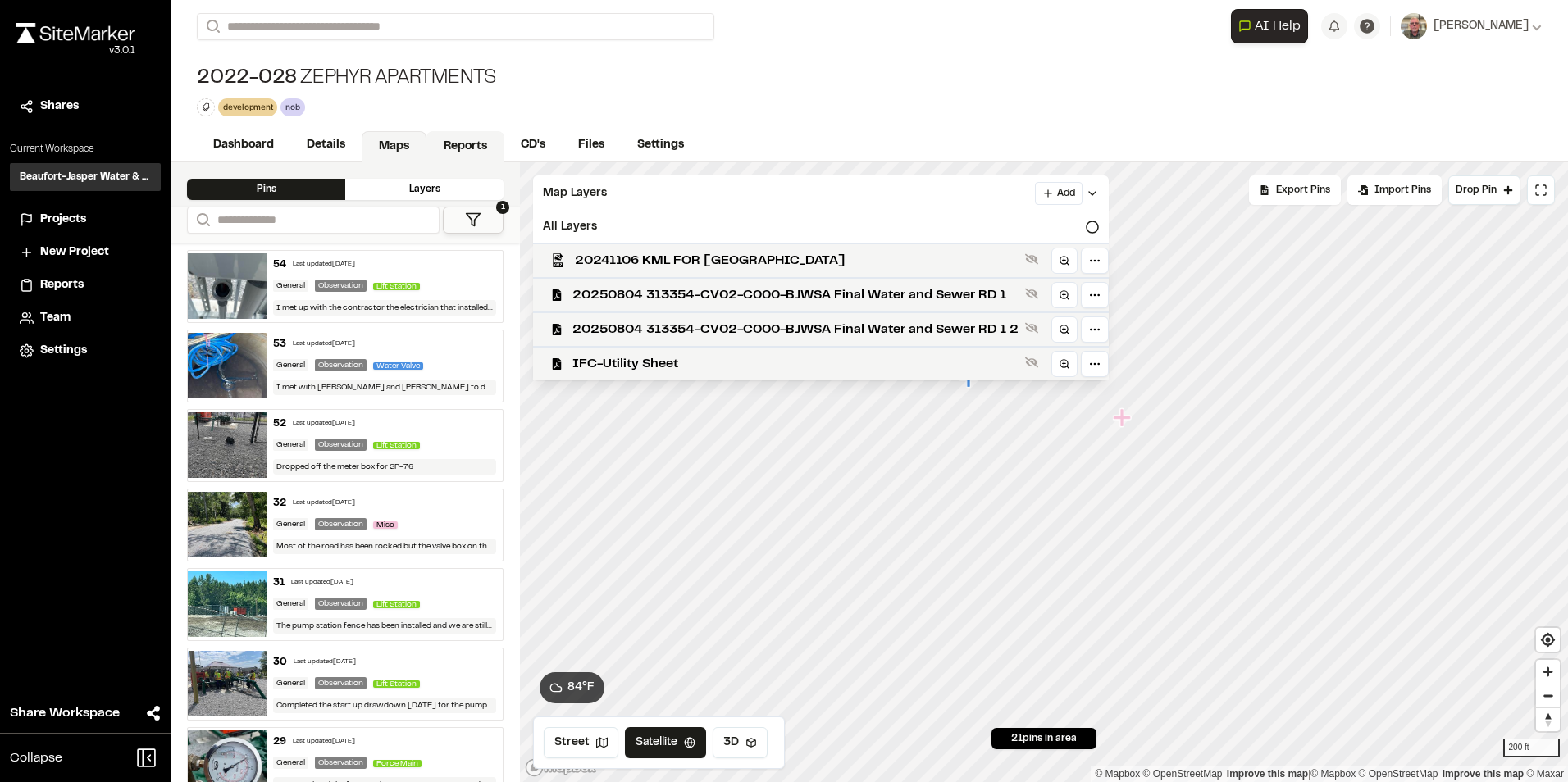
click at [468, 140] on link "Reports" at bounding box center [466, 147] width 78 height 31
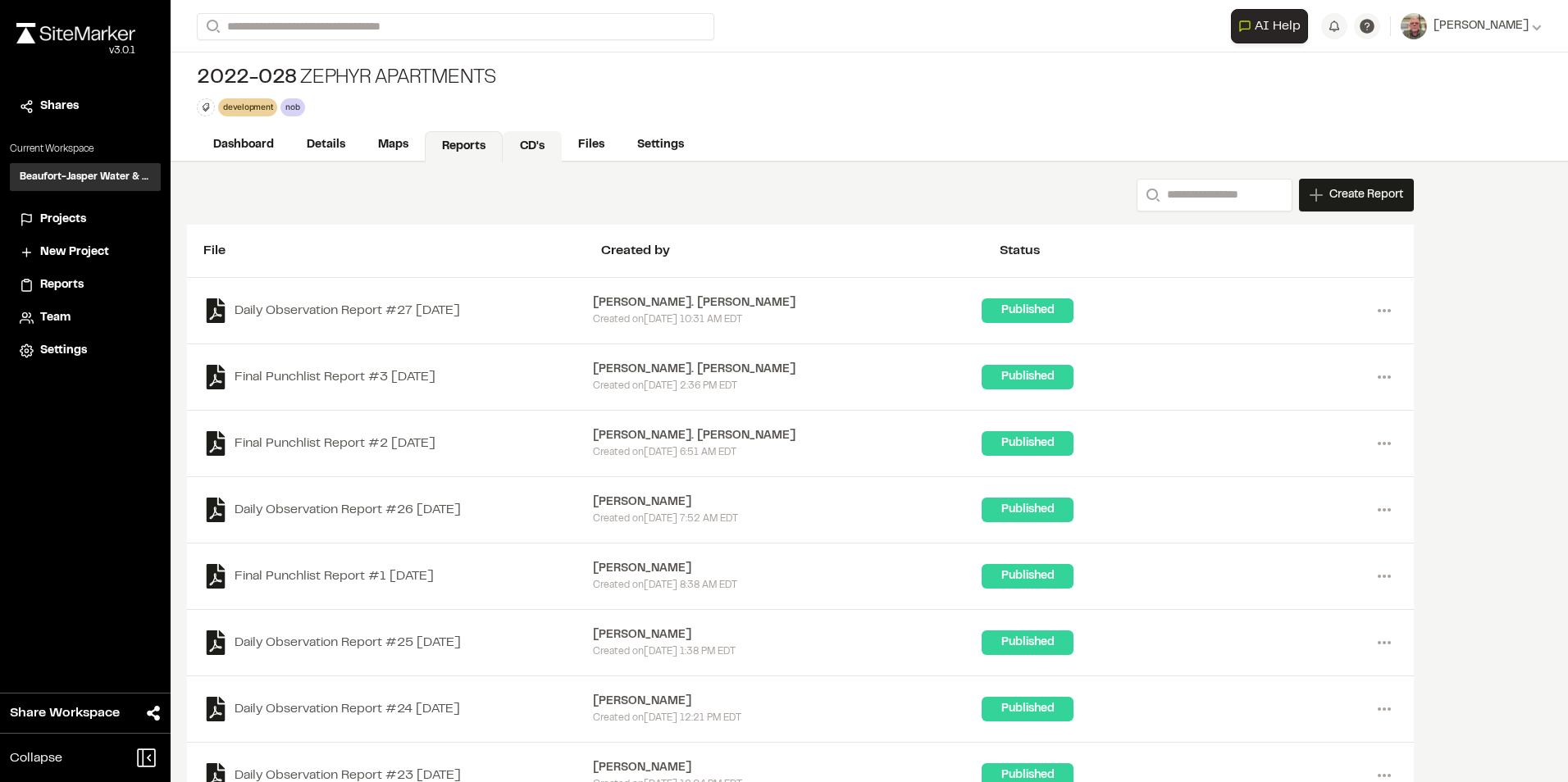
click at [530, 144] on link "CD's" at bounding box center [532, 147] width 59 height 31
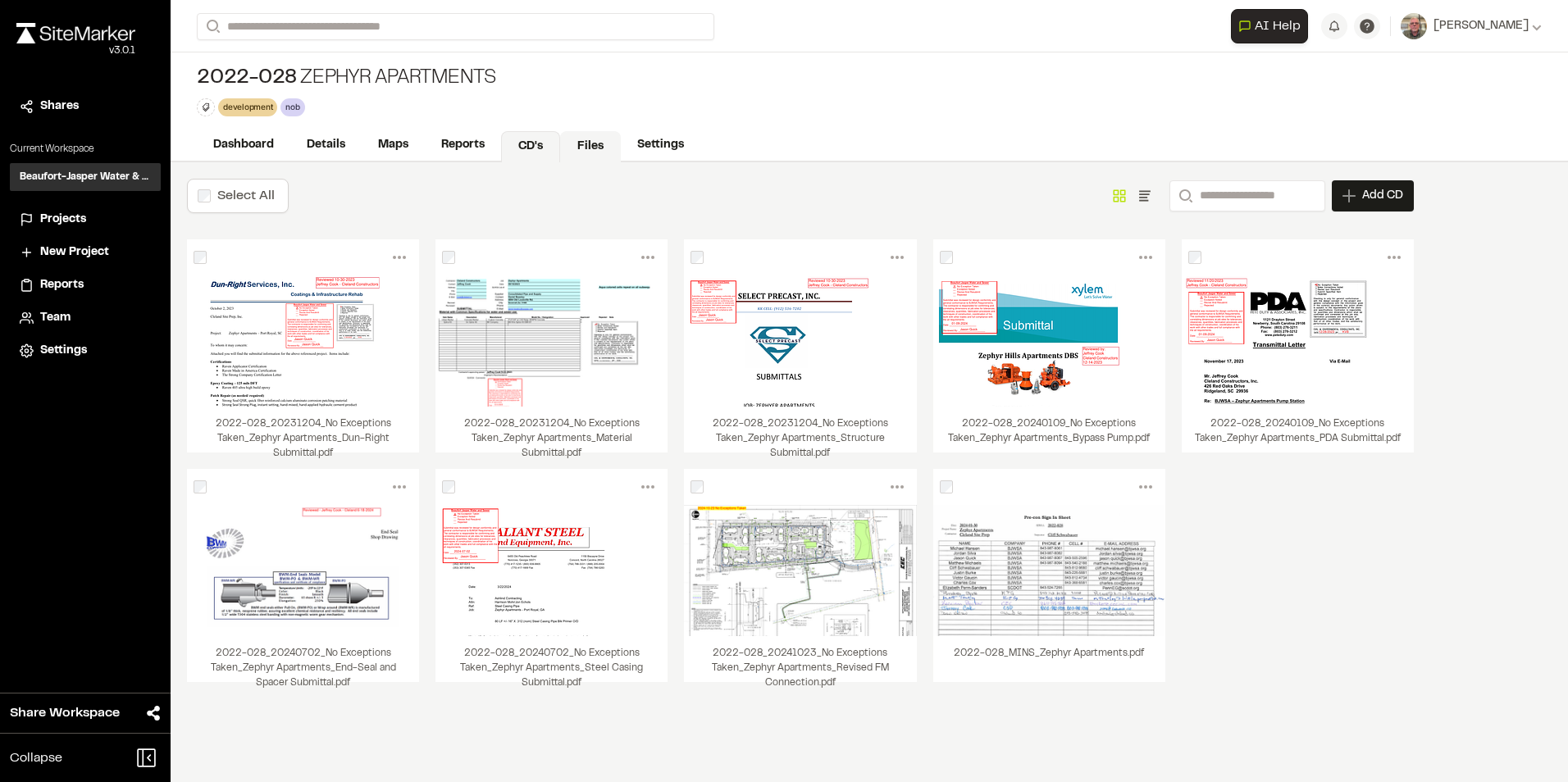
click at [587, 149] on link "Files" at bounding box center [590, 147] width 61 height 31
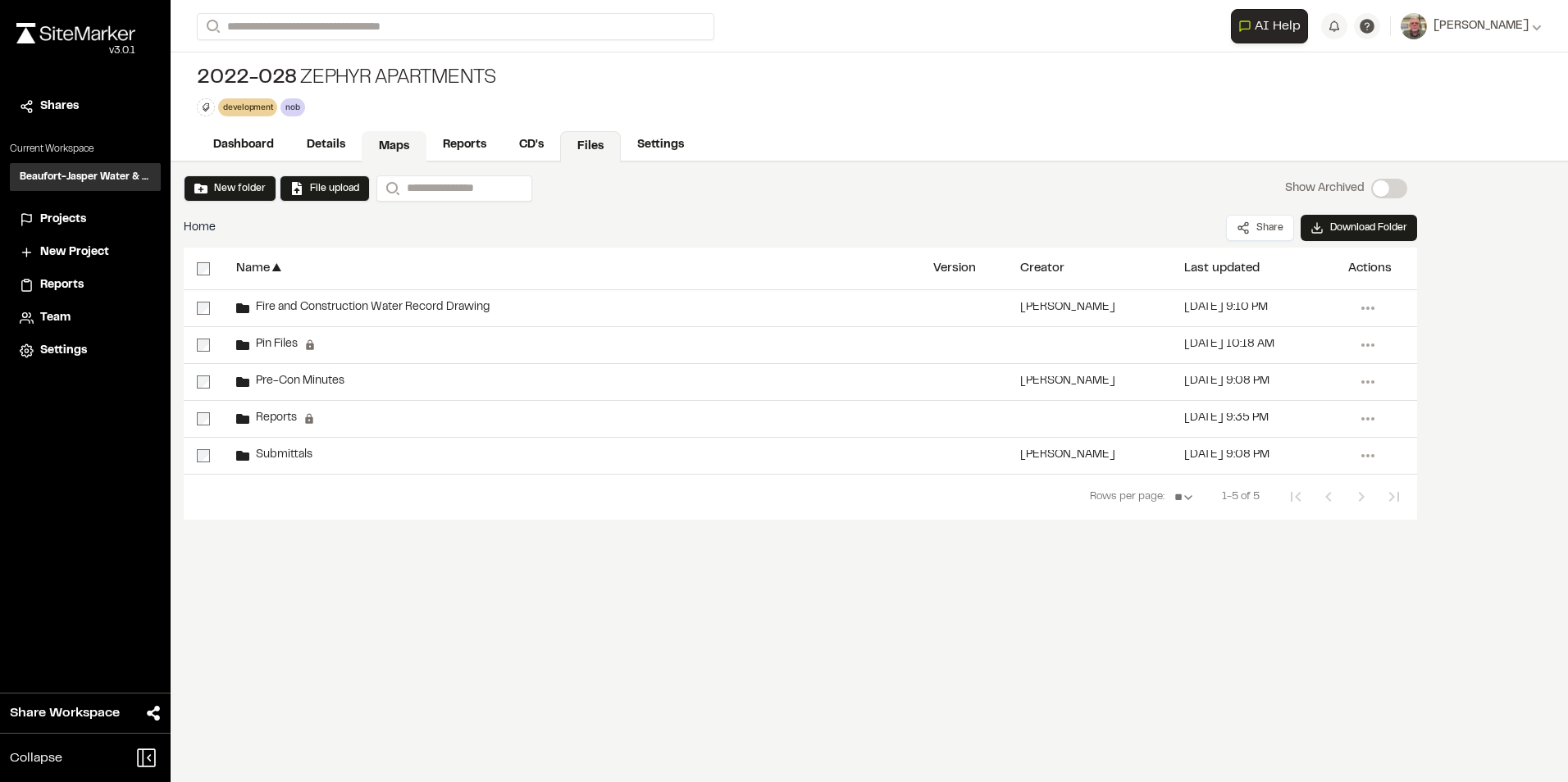
click at [388, 138] on link "Maps" at bounding box center [394, 147] width 65 height 31
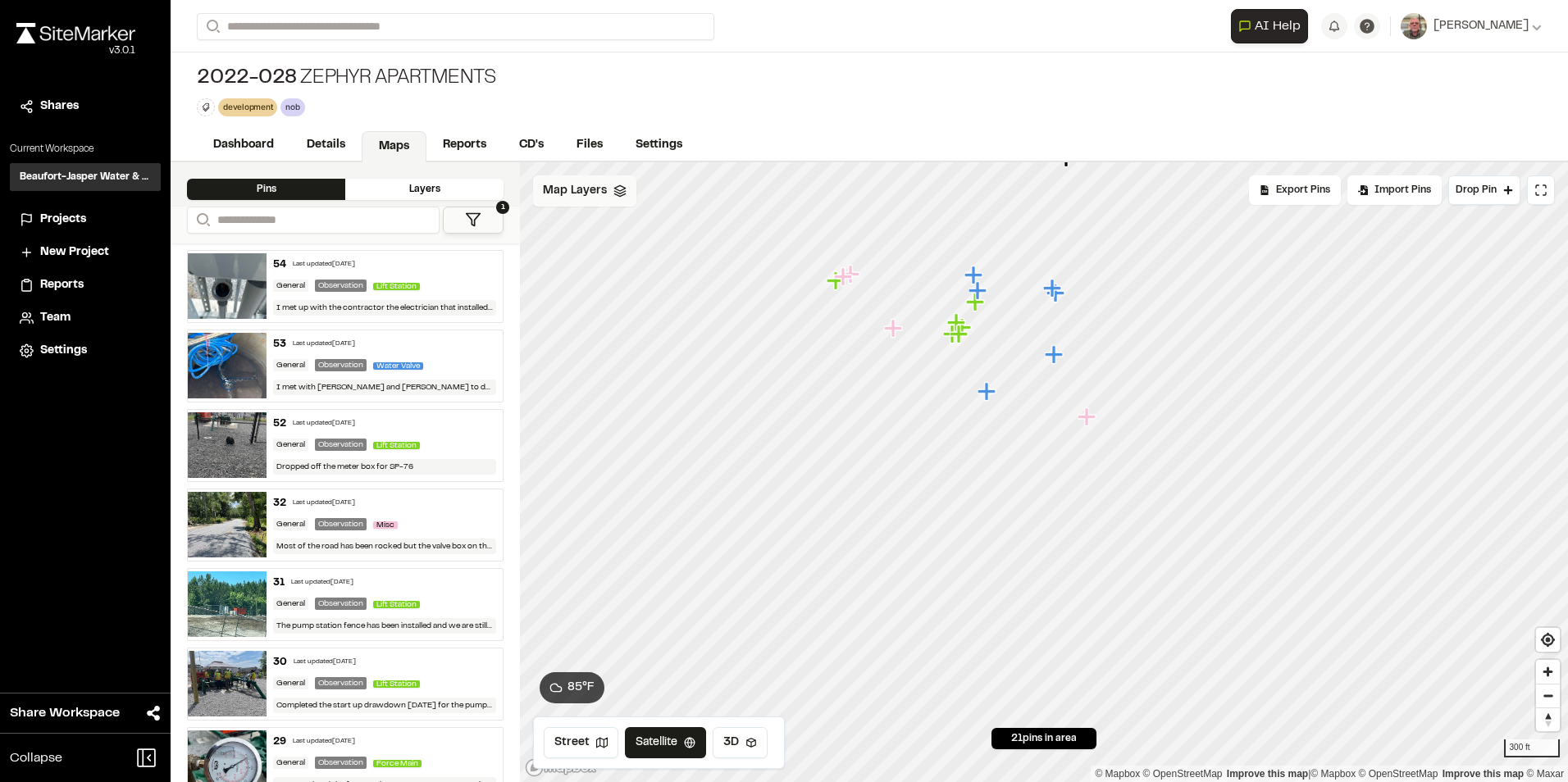
click at [615, 197] on div "Map Layers" at bounding box center [584, 191] width 103 height 31
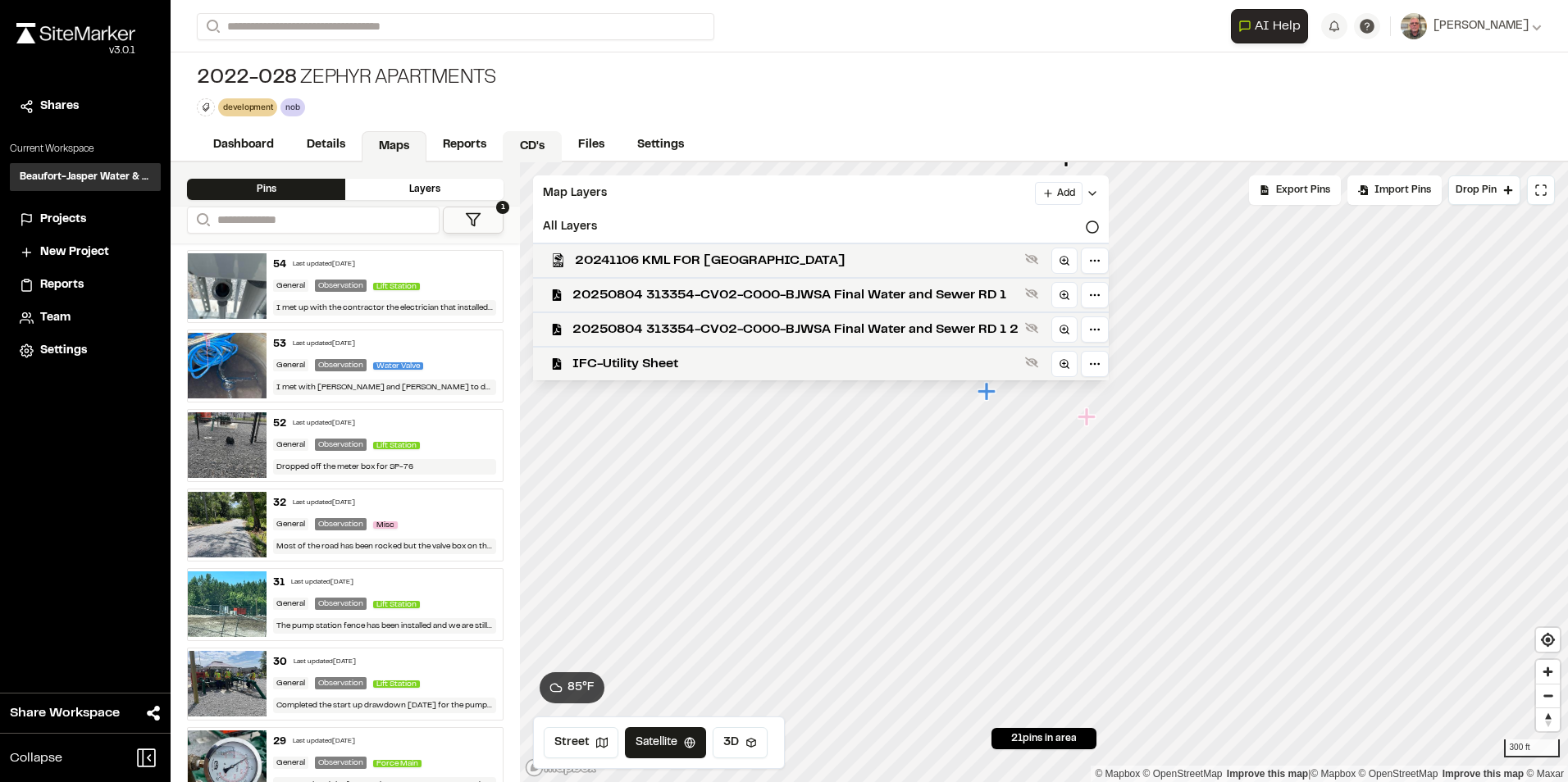
click at [525, 142] on link "CD's" at bounding box center [532, 147] width 59 height 31
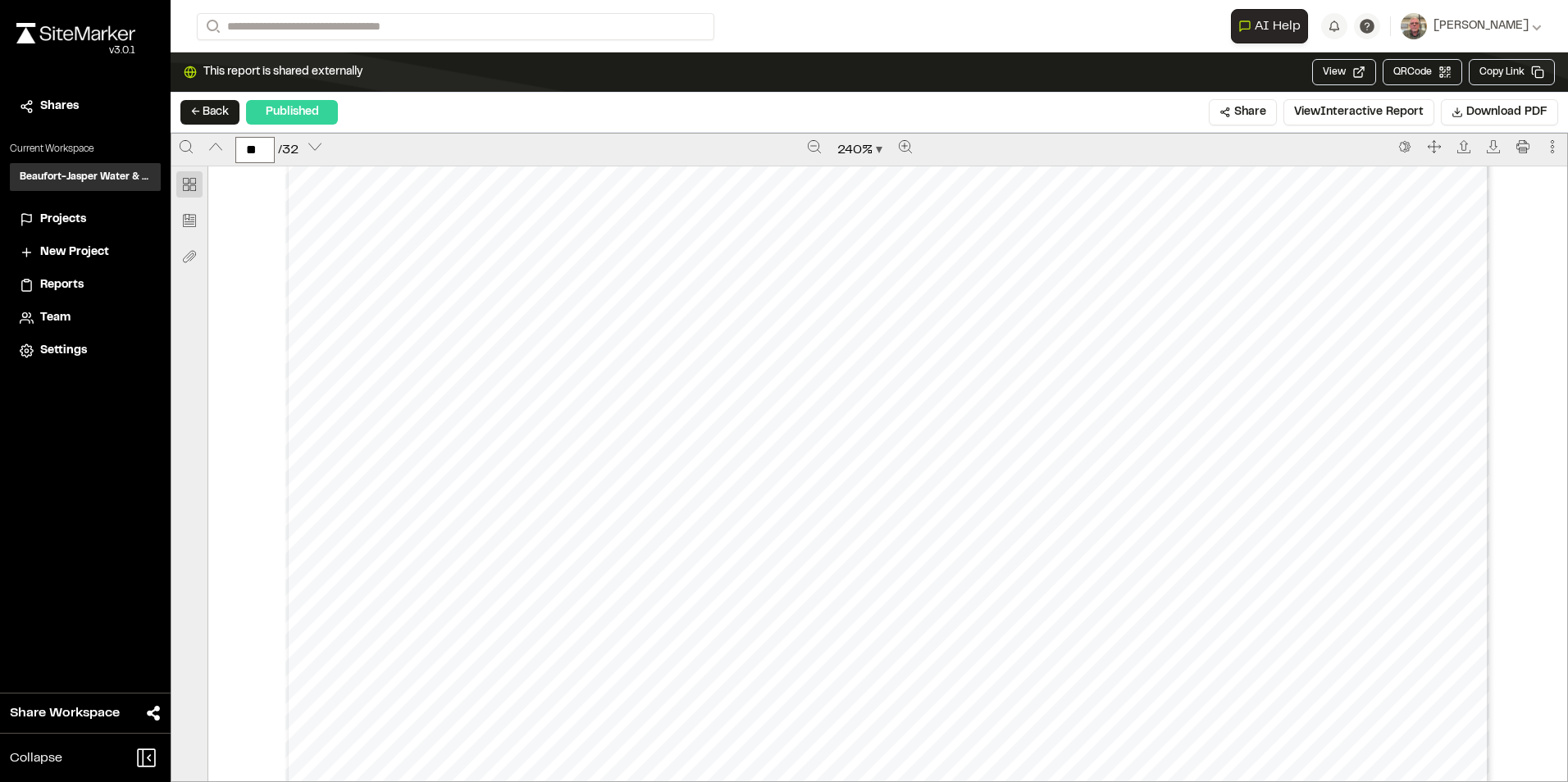
scroll to position [47526, 0]
type input "**"
click at [220, 119] on button "← Back" at bounding box center [210, 112] width 59 height 24
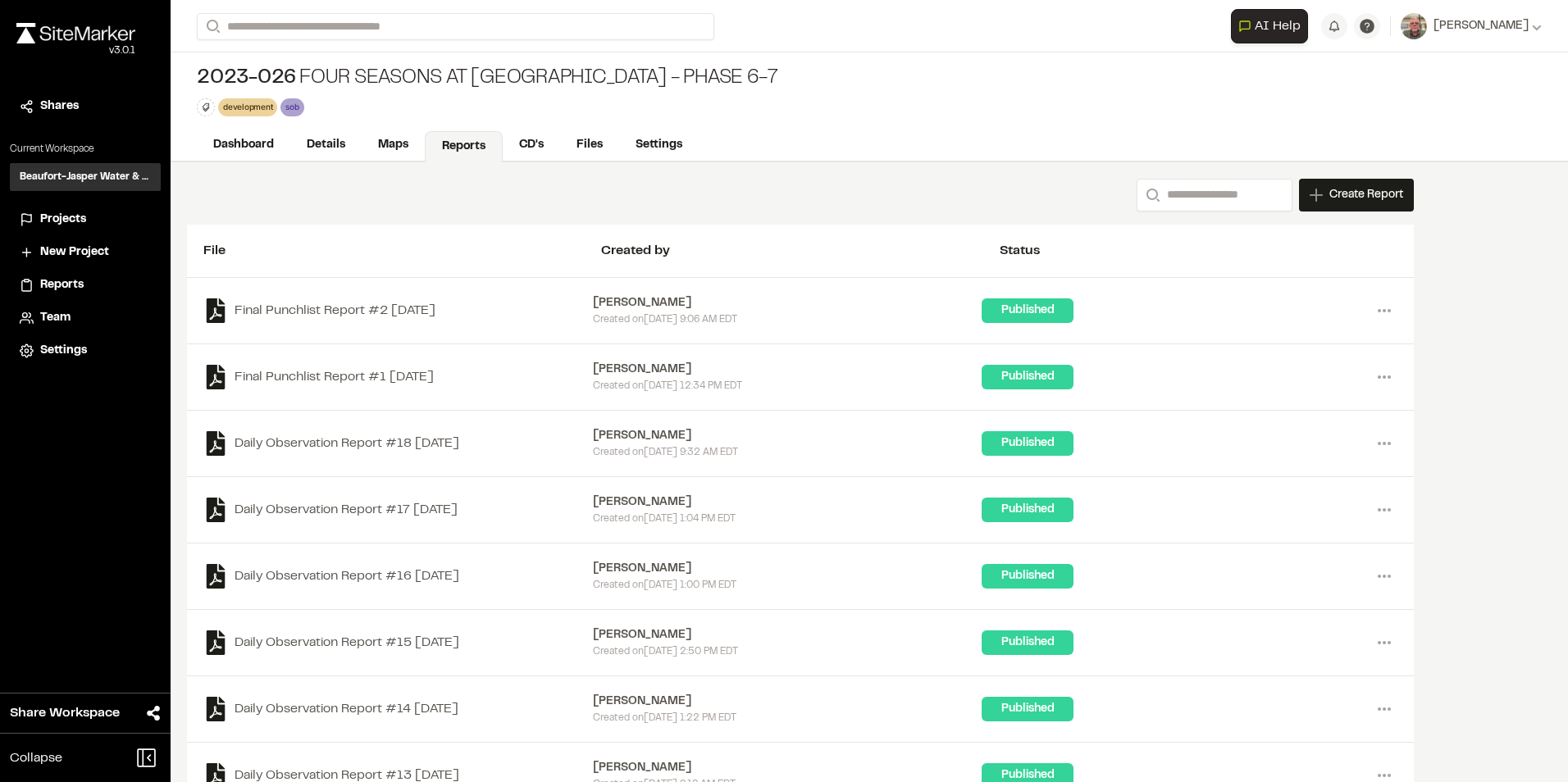
click at [57, 219] on span "Projects" at bounding box center [62, 220] width 46 height 18
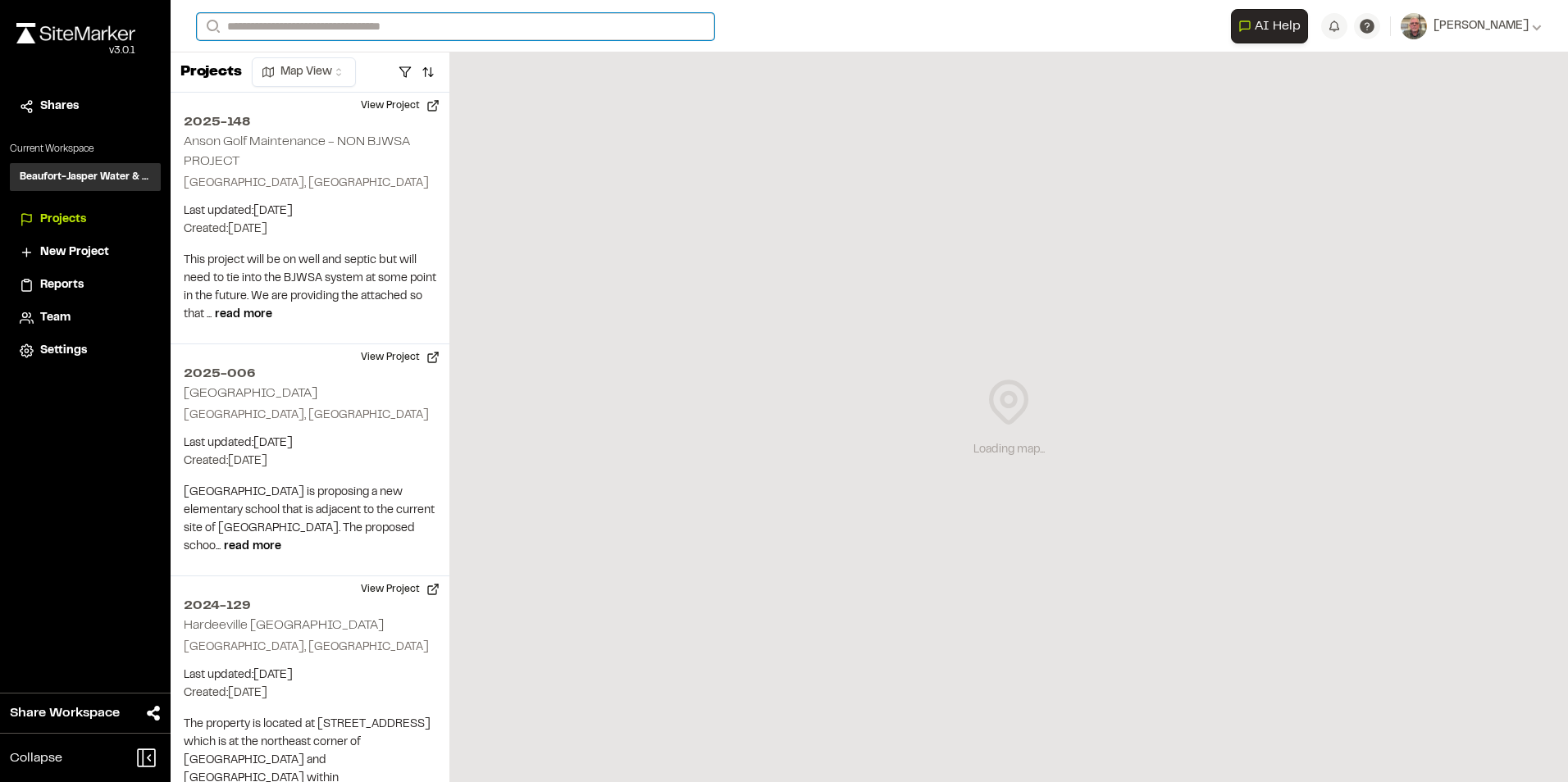
click at [269, 26] on input "Search" at bounding box center [455, 26] width 517 height 27
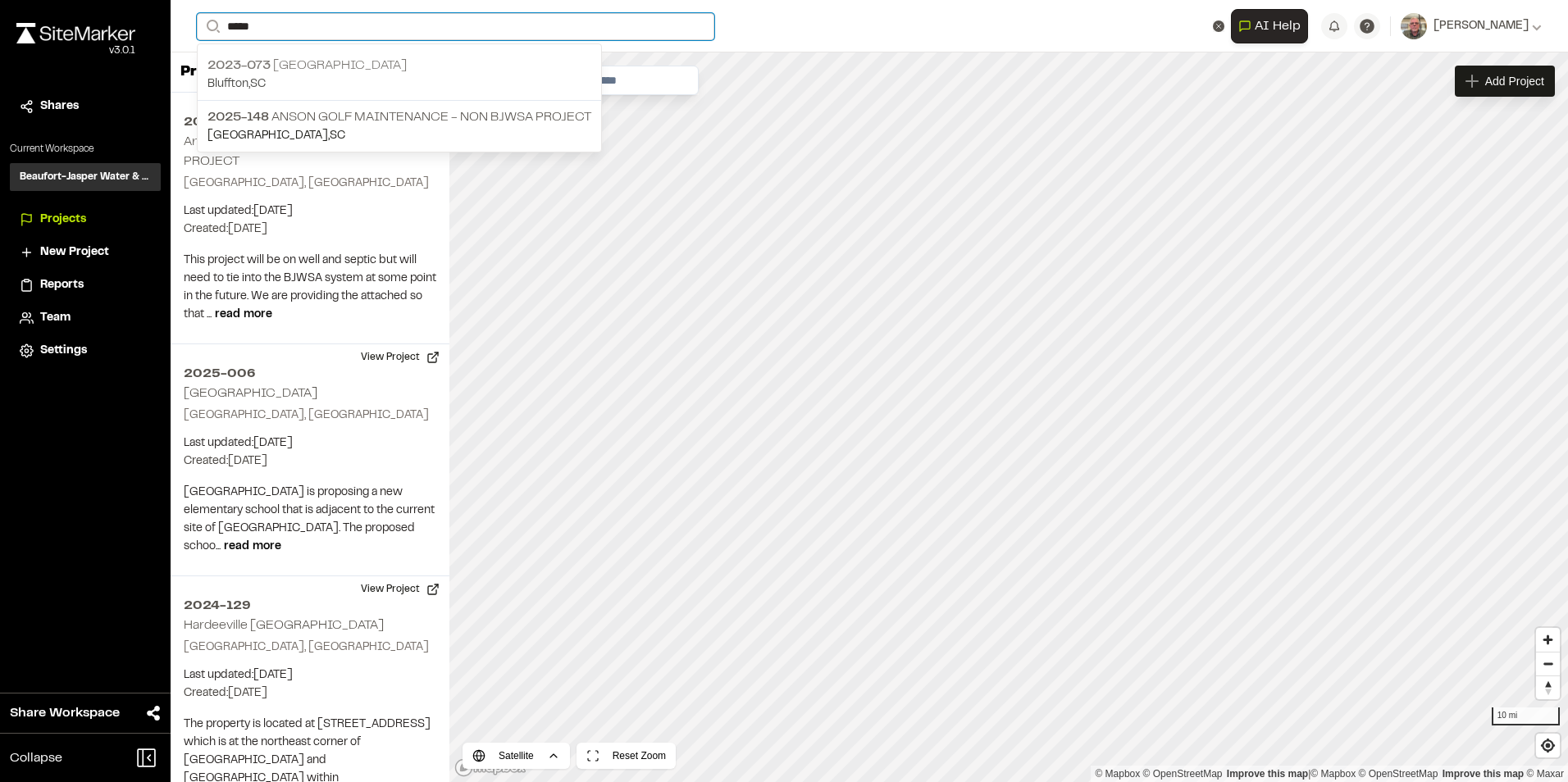
type input "*****"
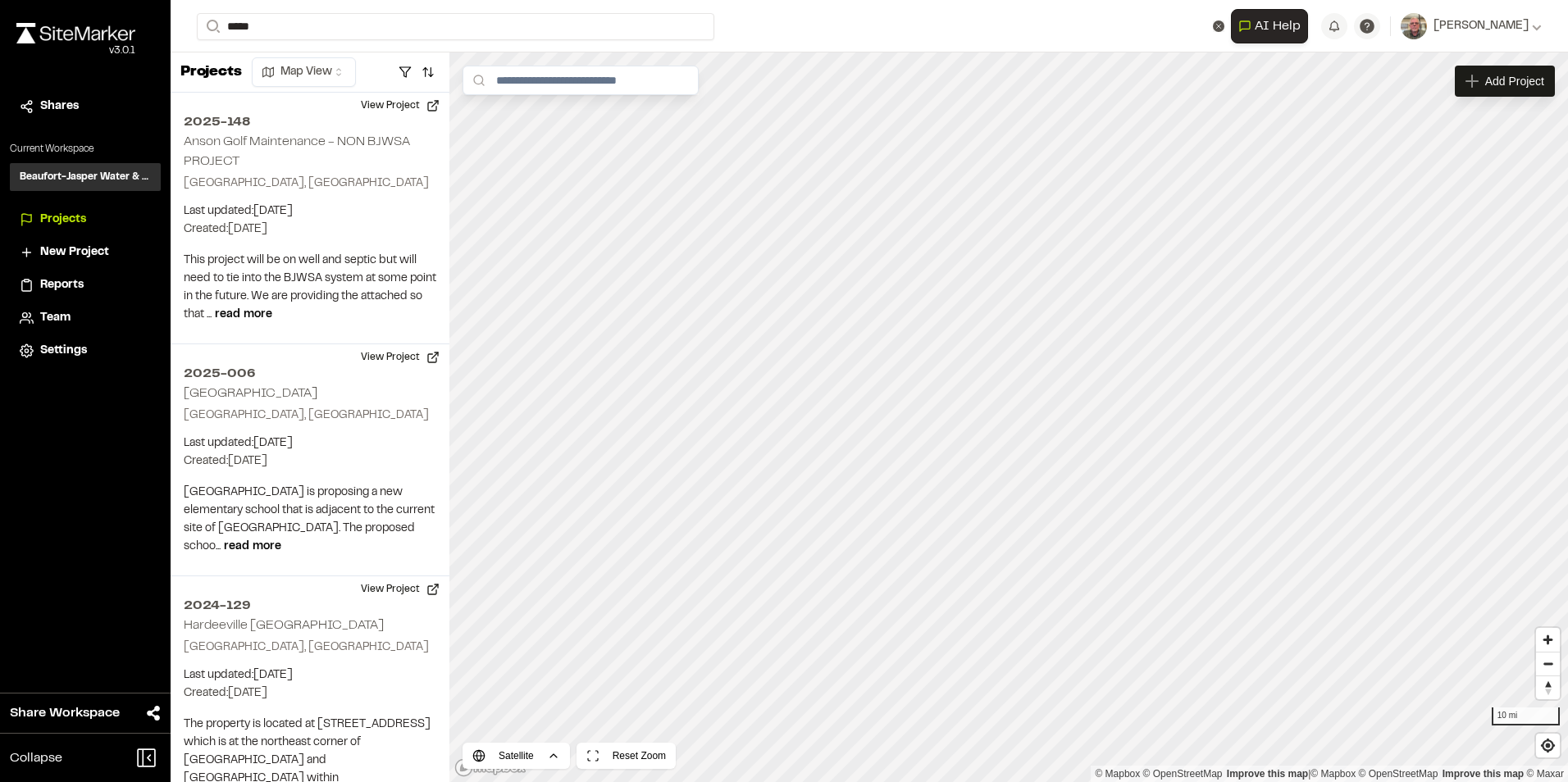
click at [288, 65] on p "2023-073 Old Anson Road" at bounding box center [400, 65] width 384 height 20
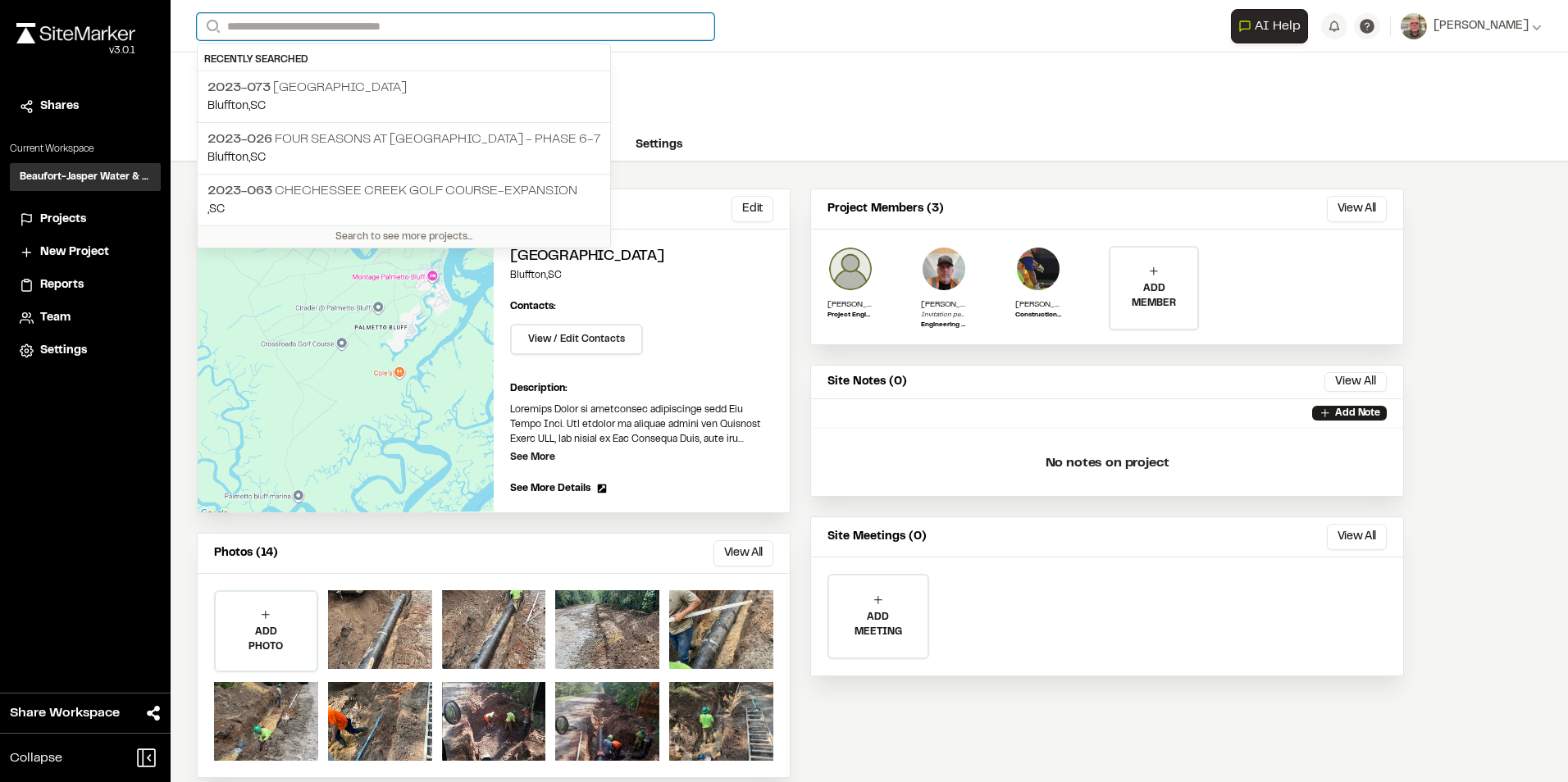
click at [305, 22] on input "Search" at bounding box center [455, 26] width 517 height 27
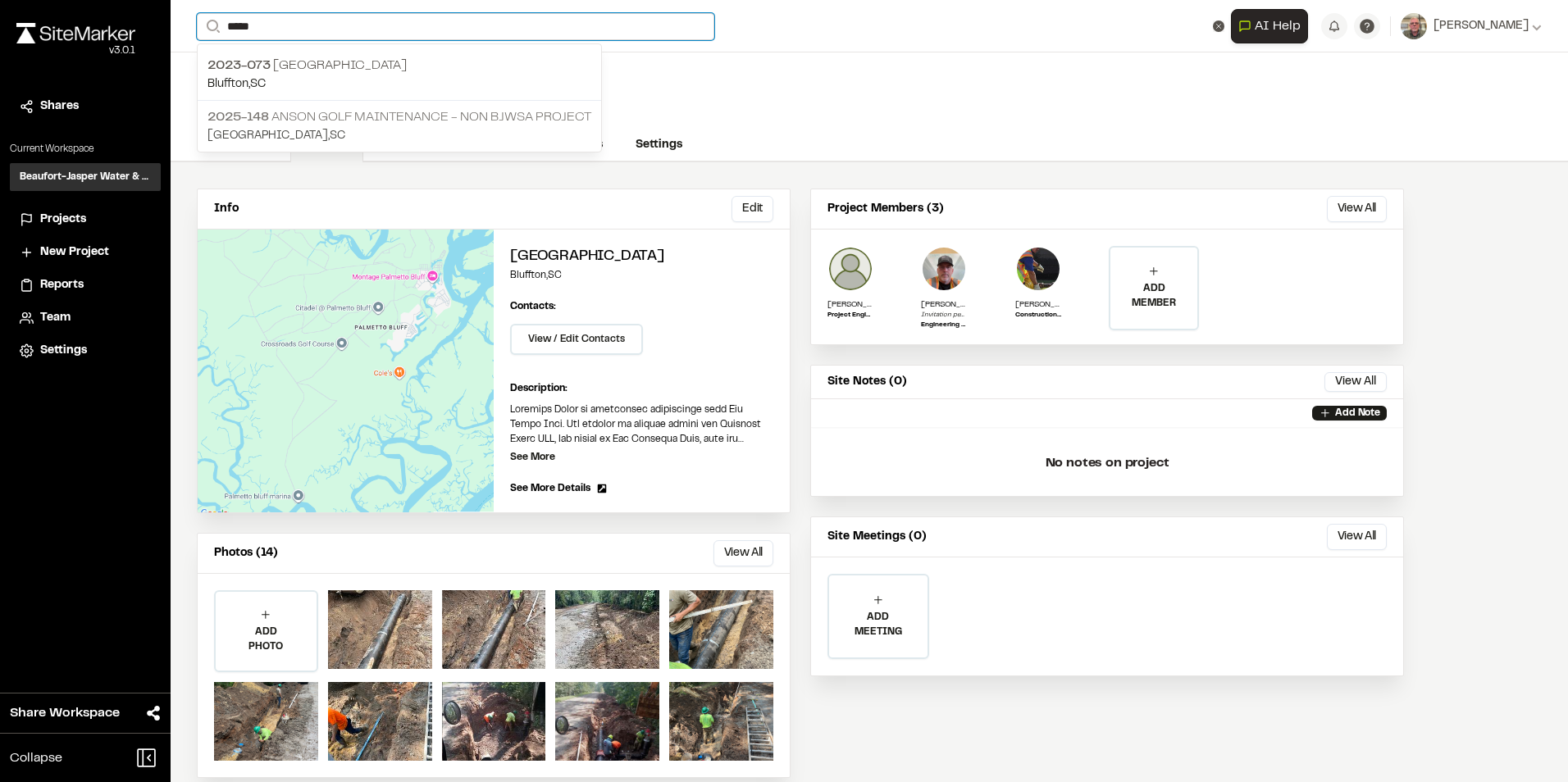
type input "*****"
click at [337, 115] on p "2025-148 Anson Golf Maintenance - NON BJWSA PROJECT" at bounding box center [400, 117] width 384 height 20
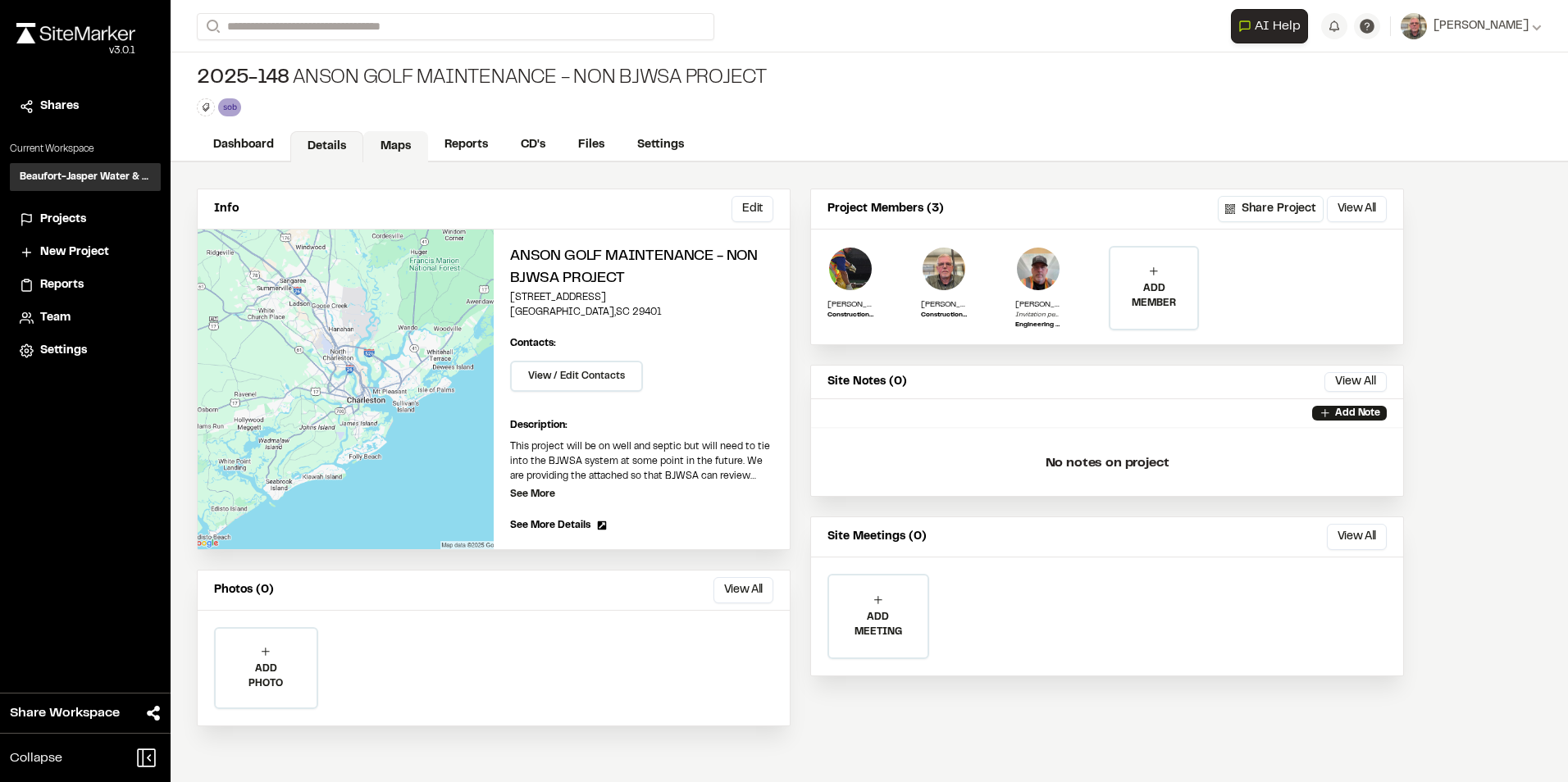
click at [400, 141] on link "Maps" at bounding box center [395, 147] width 65 height 31
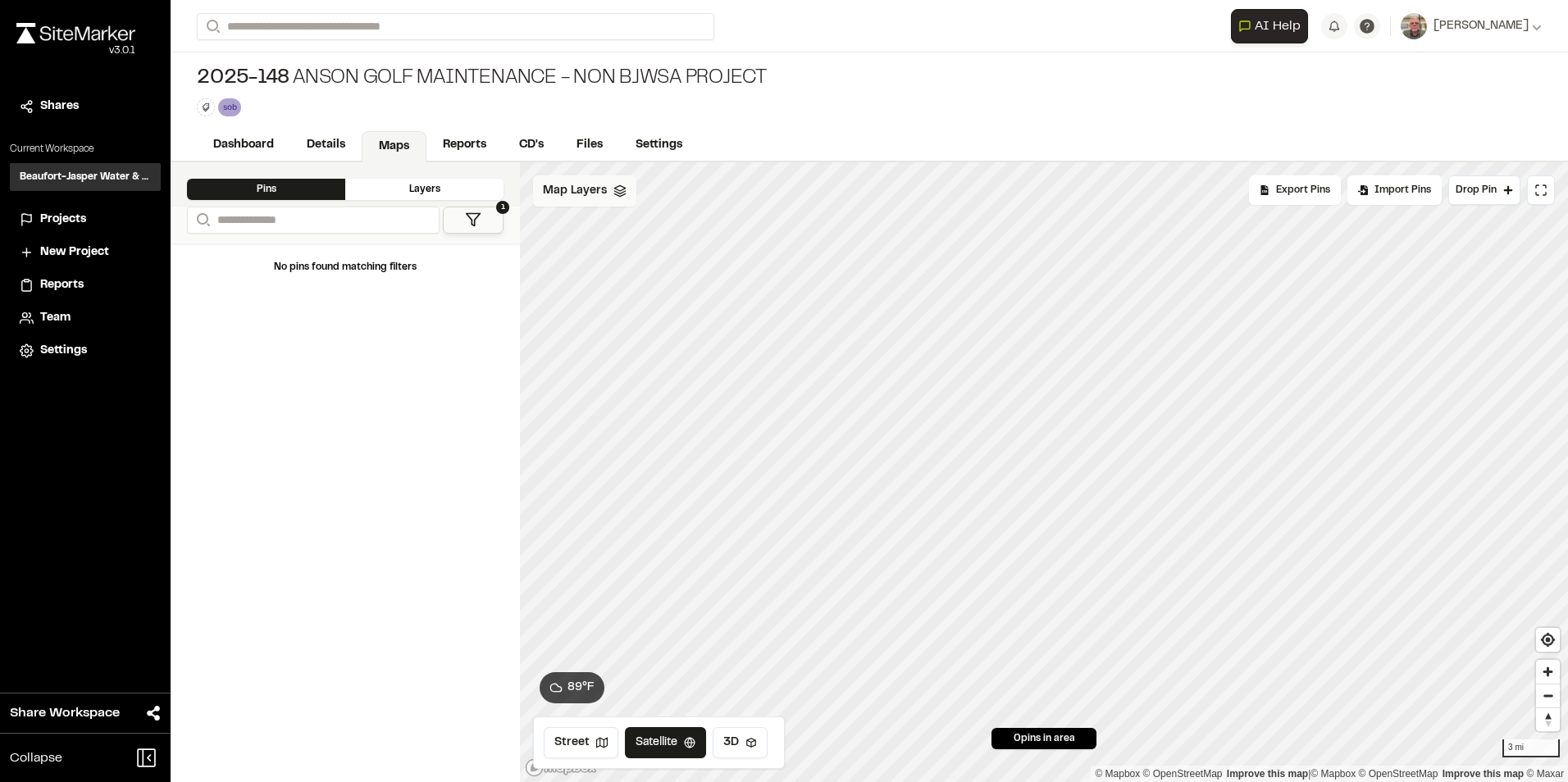
click at [588, 191] on span "Map Layers" at bounding box center [575, 190] width 64 height 18
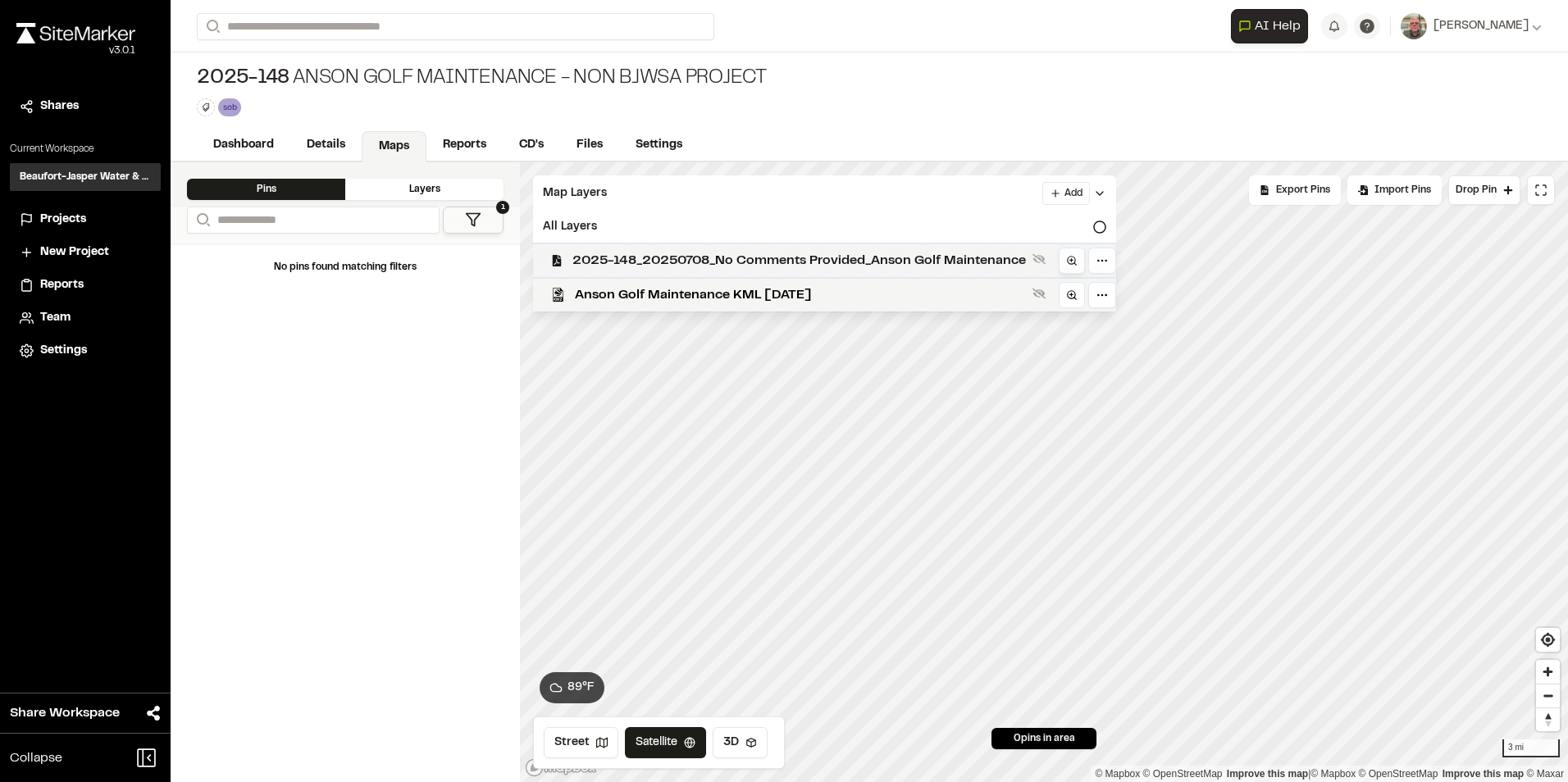
click at [1071, 264] on circle at bounding box center [1071, 260] width 8 height 8
click at [845, 254] on span "2025-148_20250708_No Comments Provided_Anson Golf Maintenance" at bounding box center [800, 260] width 453 height 20
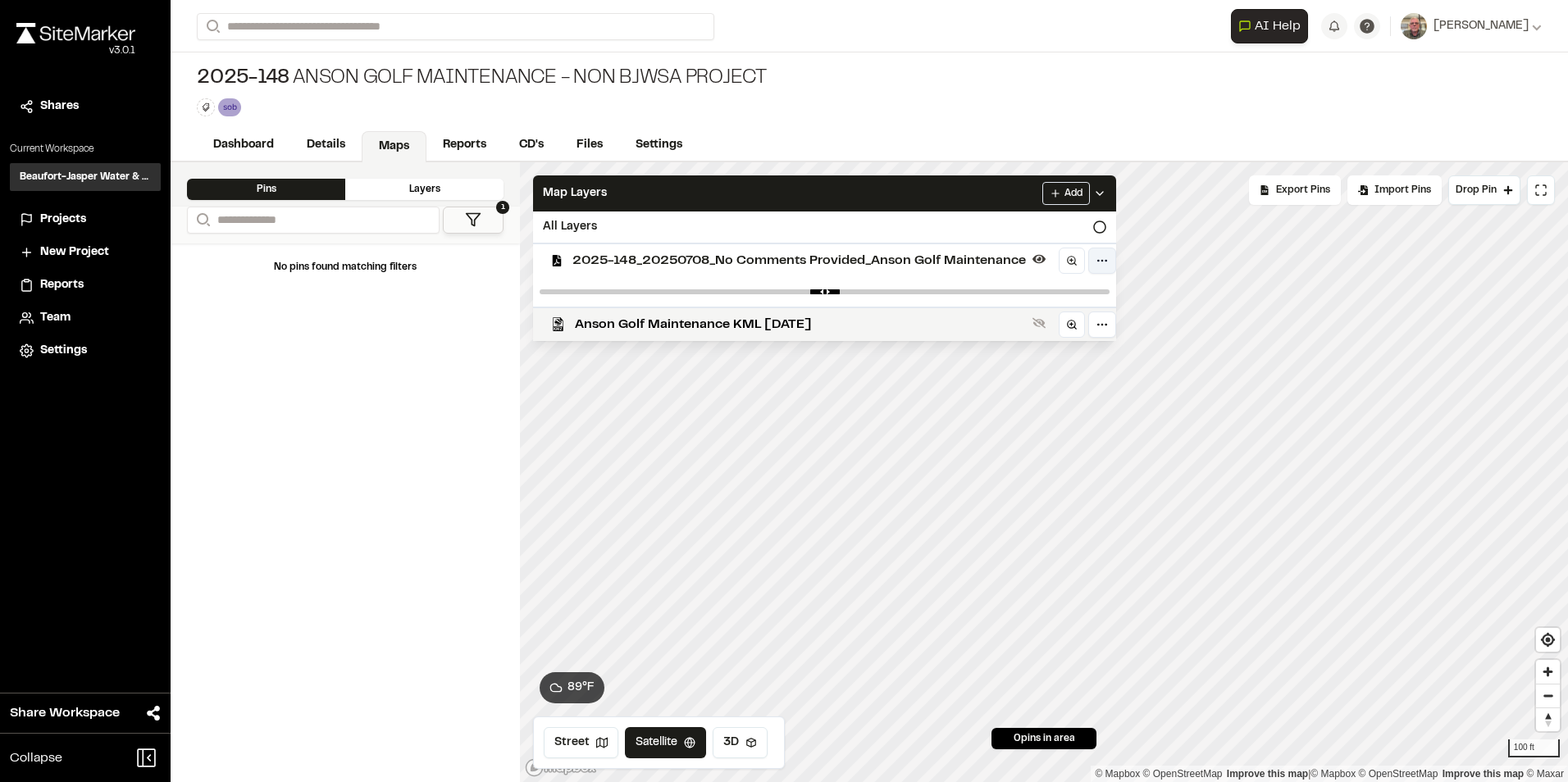
click at [1100, 266] on html "Close sidebar v 3.0.1 Shares Current Workspace Beaufort-Jasper Water & Sewer Au…" at bounding box center [784, 391] width 1568 height 782
click at [1053, 293] on div "Edit" at bounding box center [1044, 295] width 136 height 28
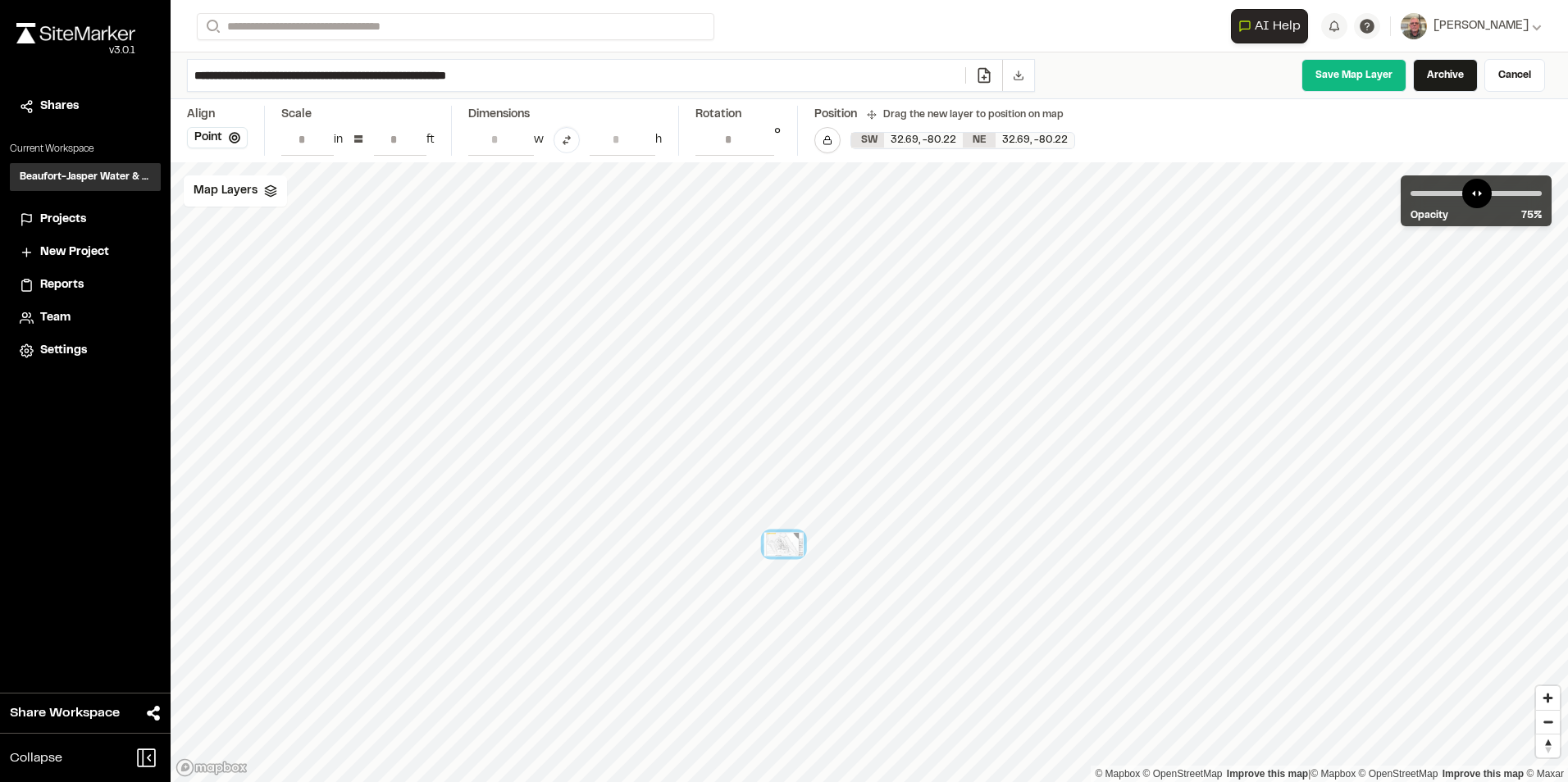
drag, startPoint x: 962, startPoint y: 354, endPoint x: 756, endPoint y: 575, distance: 302.1
click at [764, 557] on div at bounding box center [783, 544] width 39 height 23
click at [256, 205] on div "Map Layers" at bounding box center [235, 191] width 103 height 31
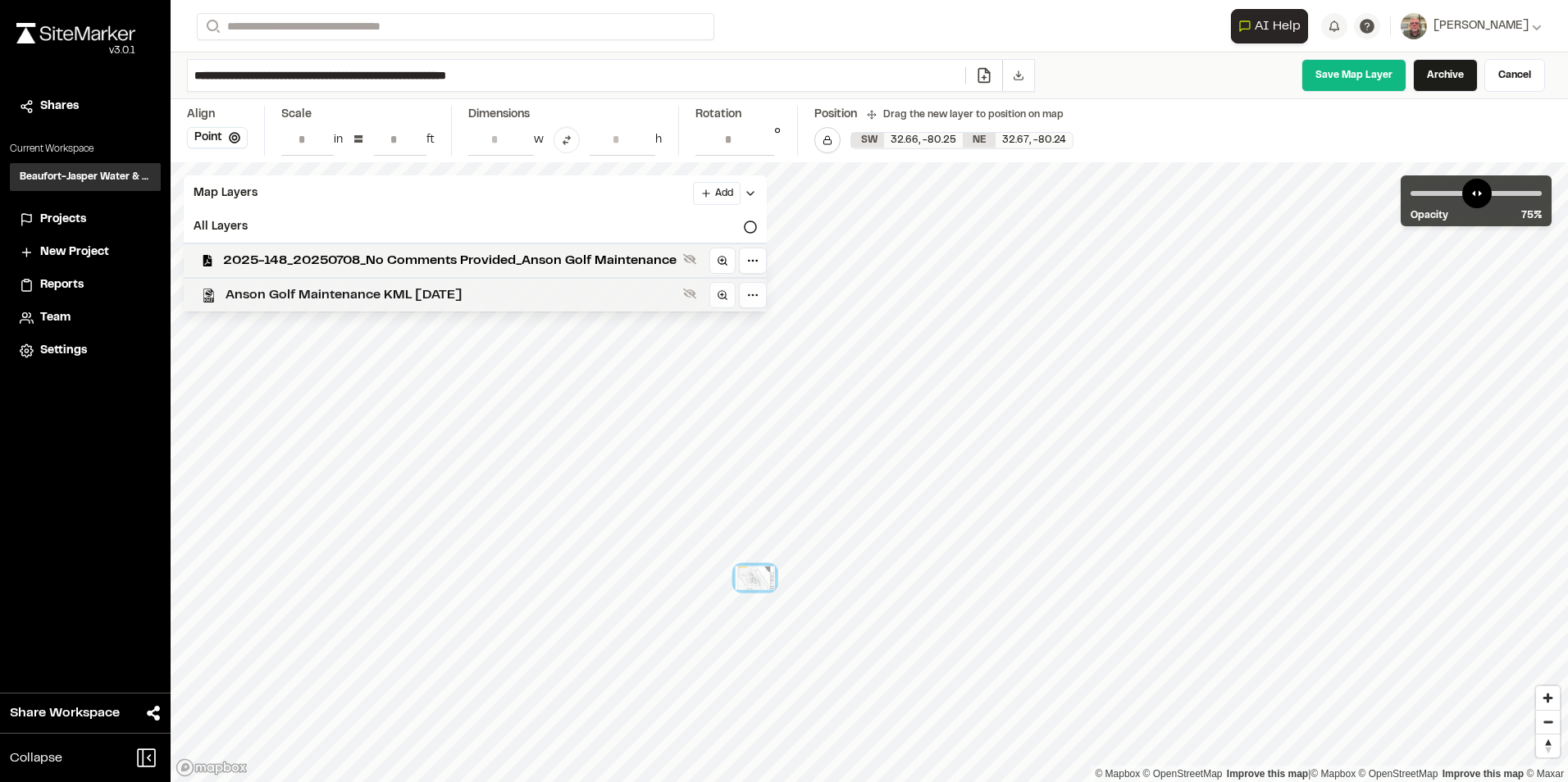
click at [272, 291] on span "Anson Golf Maintenance KML [DATE]" at bounding box center [451, 295] width 451 height 20
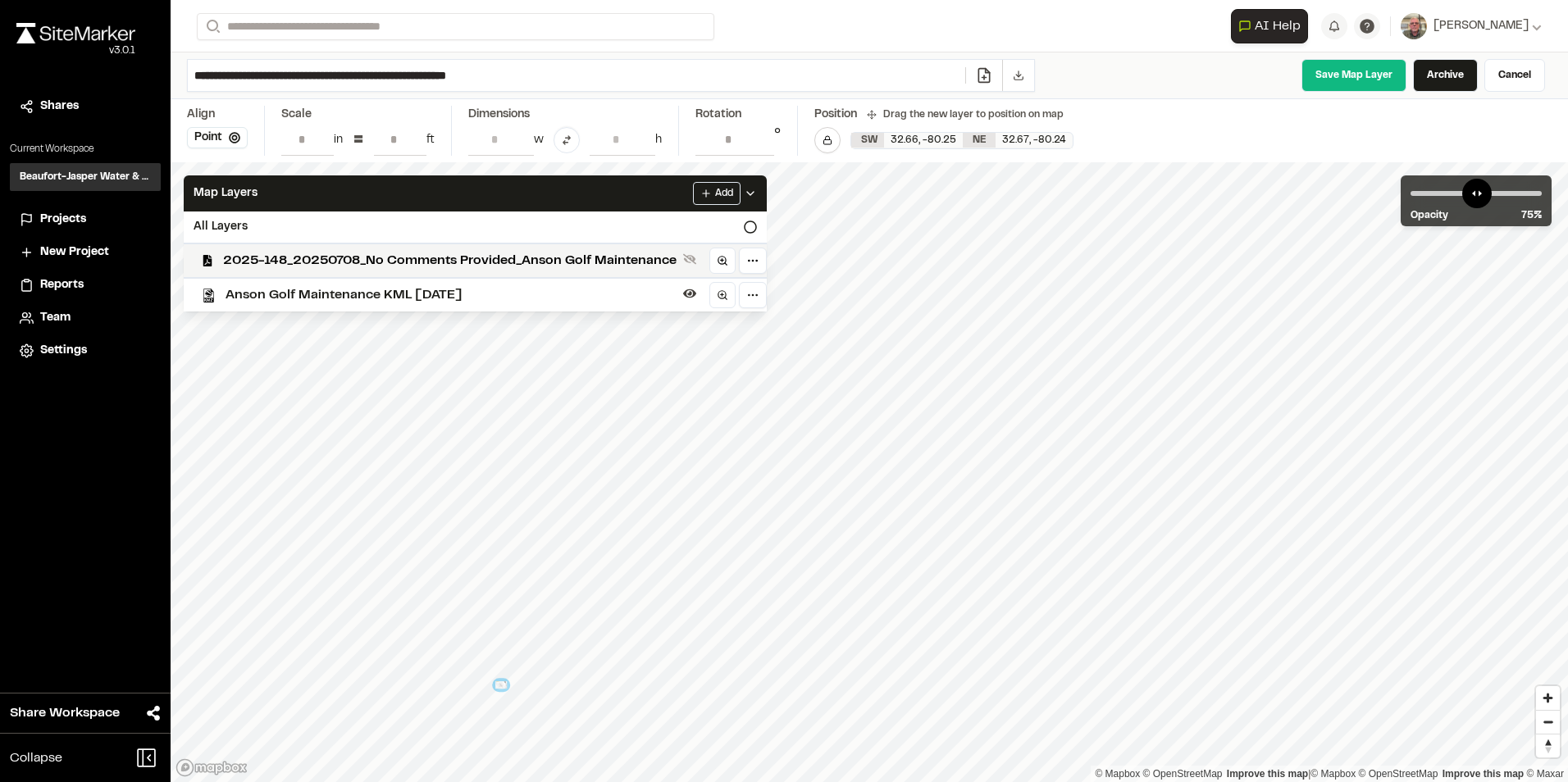
drag, startPoint x: 599, startPoint y: 575, endPoint x: 504, endPoint y: 686, distance: 146.1
click at [504, 686] on div at bounding box center [500, 685] width 11 height 8
drag, startPoint x: 751, startPoint y: 441, endPoint x: 429, endPoint y: 712, distance: 420.9
click at [428, 714] on div at bounding box center [429, 715] width 7 height 4
drag, startPoint x: 708, startPoint y: 484, endPoint x: 281, endPoint y: 734, distance: 494.8
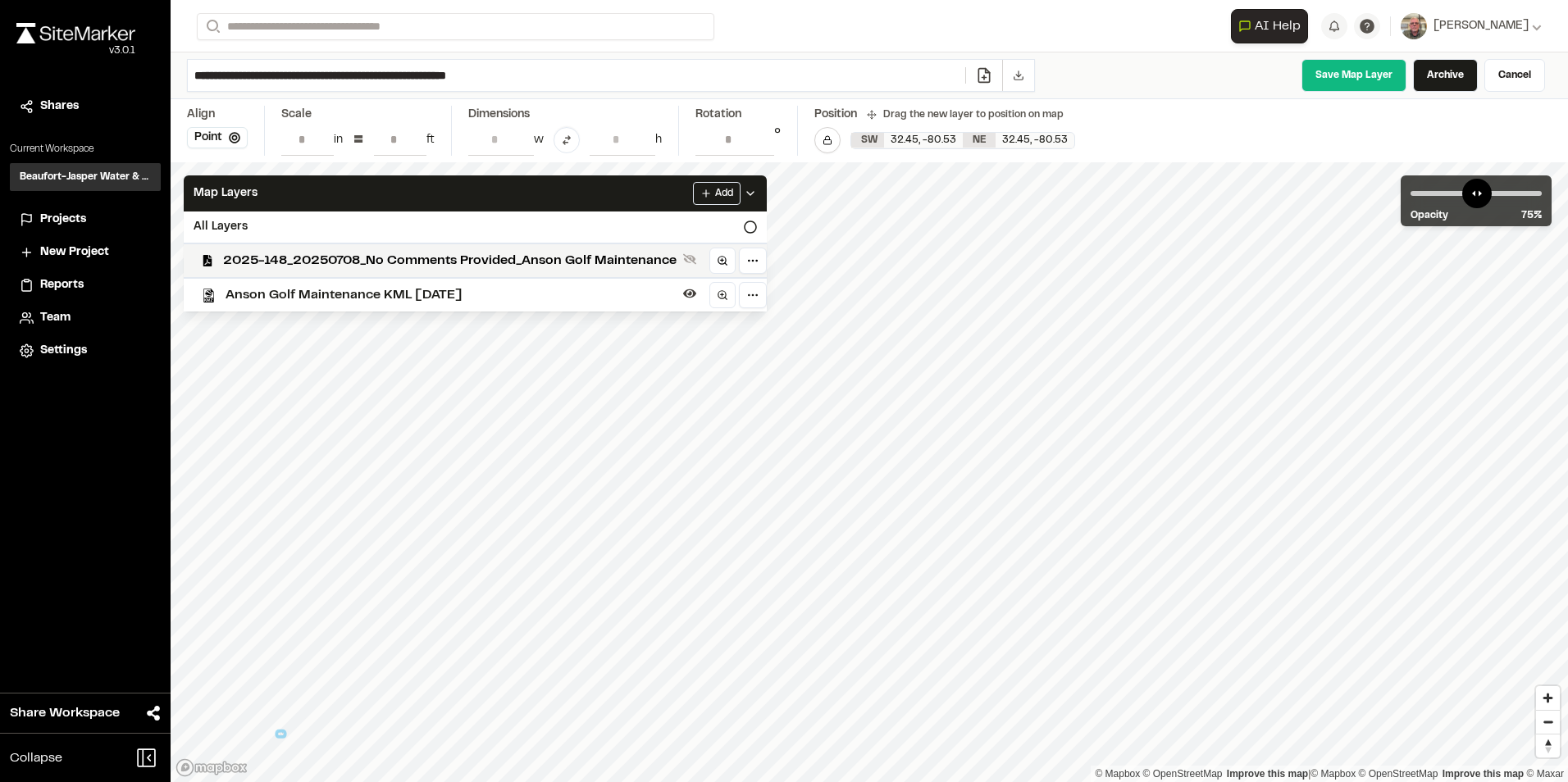
click at [281, 734] on div at bounding box center [280, 734] width 5 height 3
drag, startPoint x: 681, startPoint y: 478, endPoint x: 774, endPoint y: 706, distance: 246.2
click at [774, 708] on div at bounding box center [772, 704] width 22 height 13
drag, startPoint x: 772, startPoint y: 407, endPoint x: 778, endPoint y: 619, distance: 212.1
click at [778, 595] on div at bounding box center [776, 588] width 22 height 13
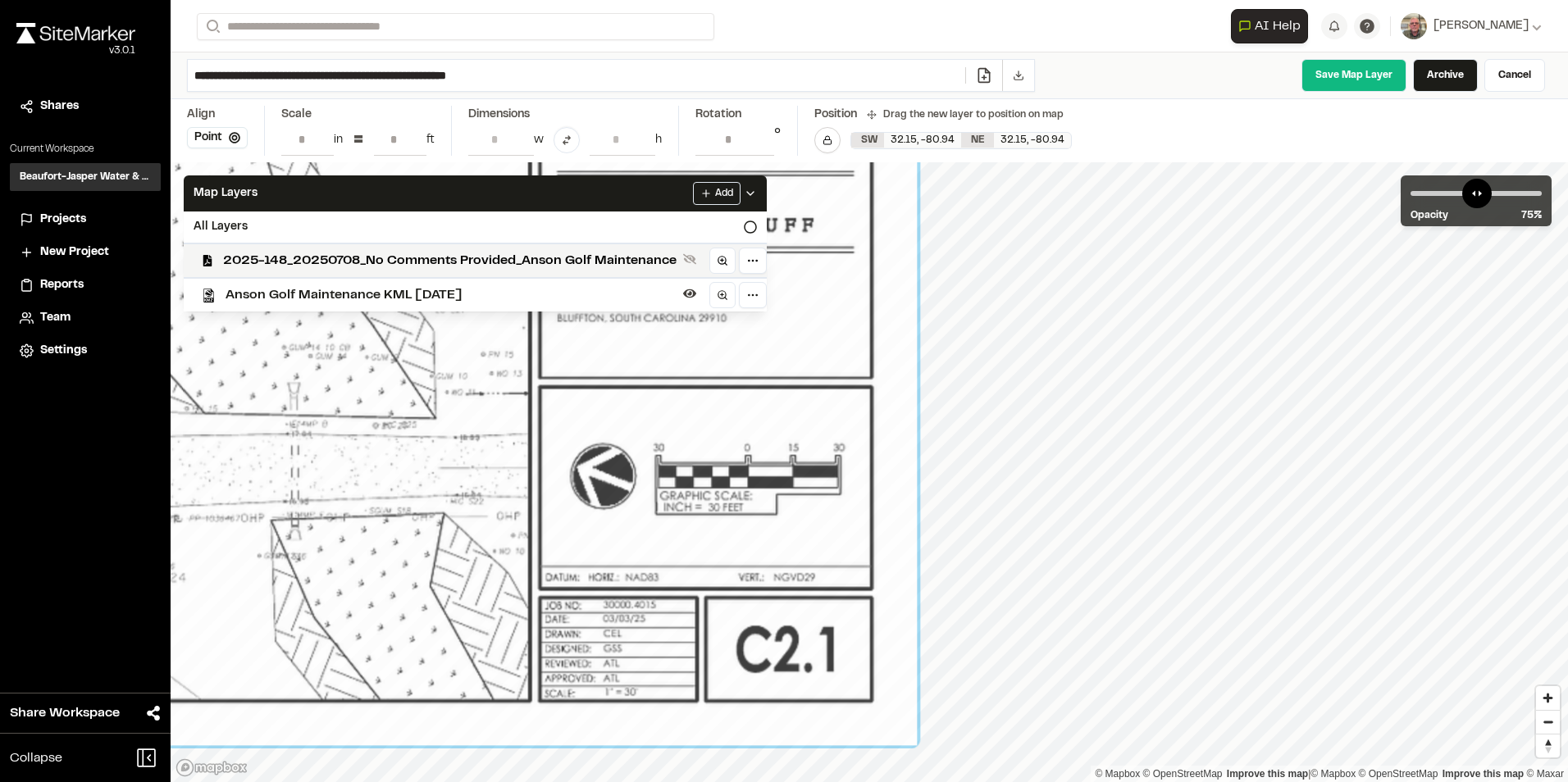
click at [394, 133] on input "**" at bounding box center [400, 139] width 53 height 31
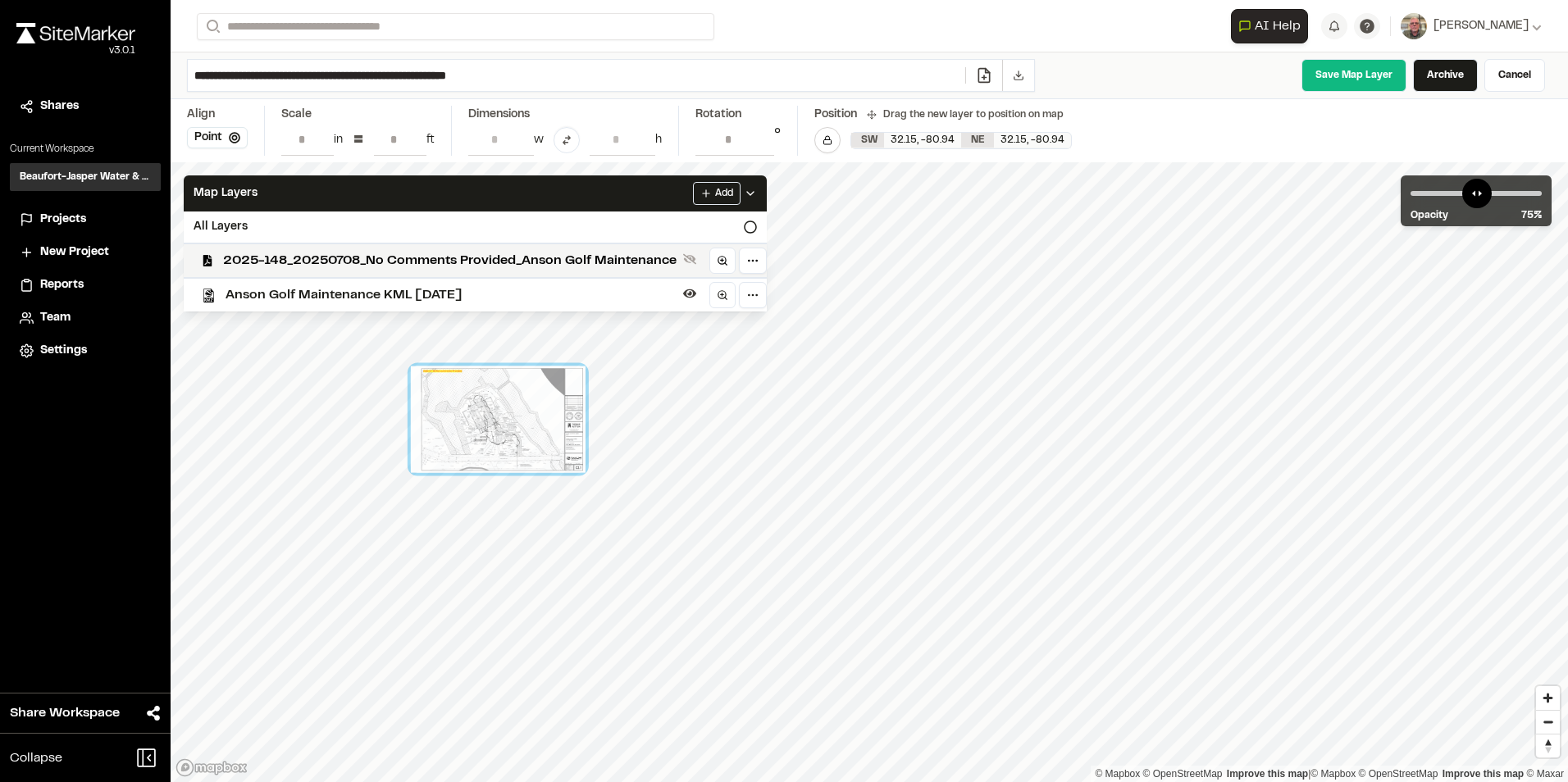
type input "**"
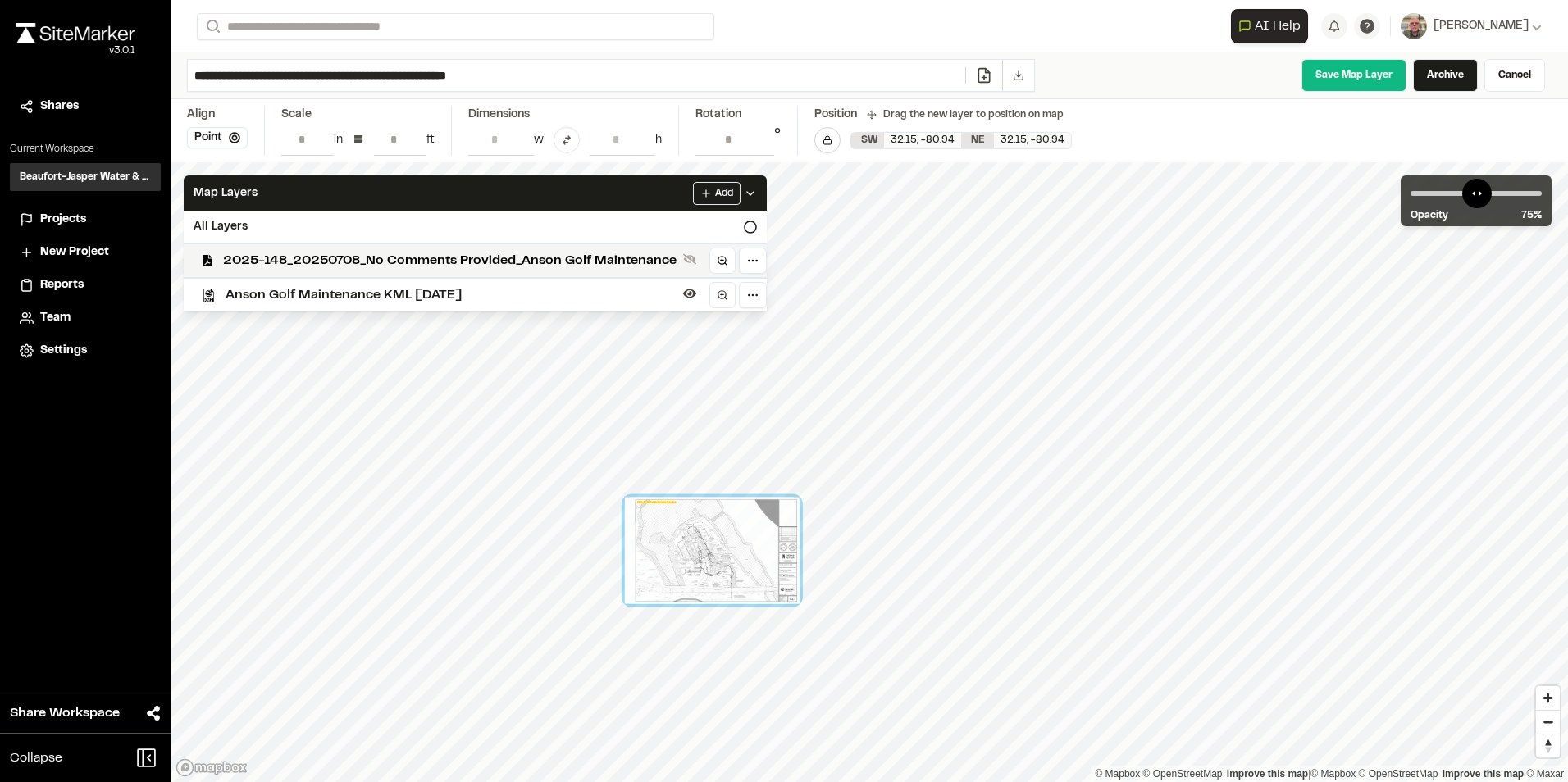
drag, startPoint x: 494, startPoint y: 401, endPoint x: 709, endPoint y: 533, distance: 252.3
click at [709, 533] on div at bounding box center [712, 550] width 175 height 106
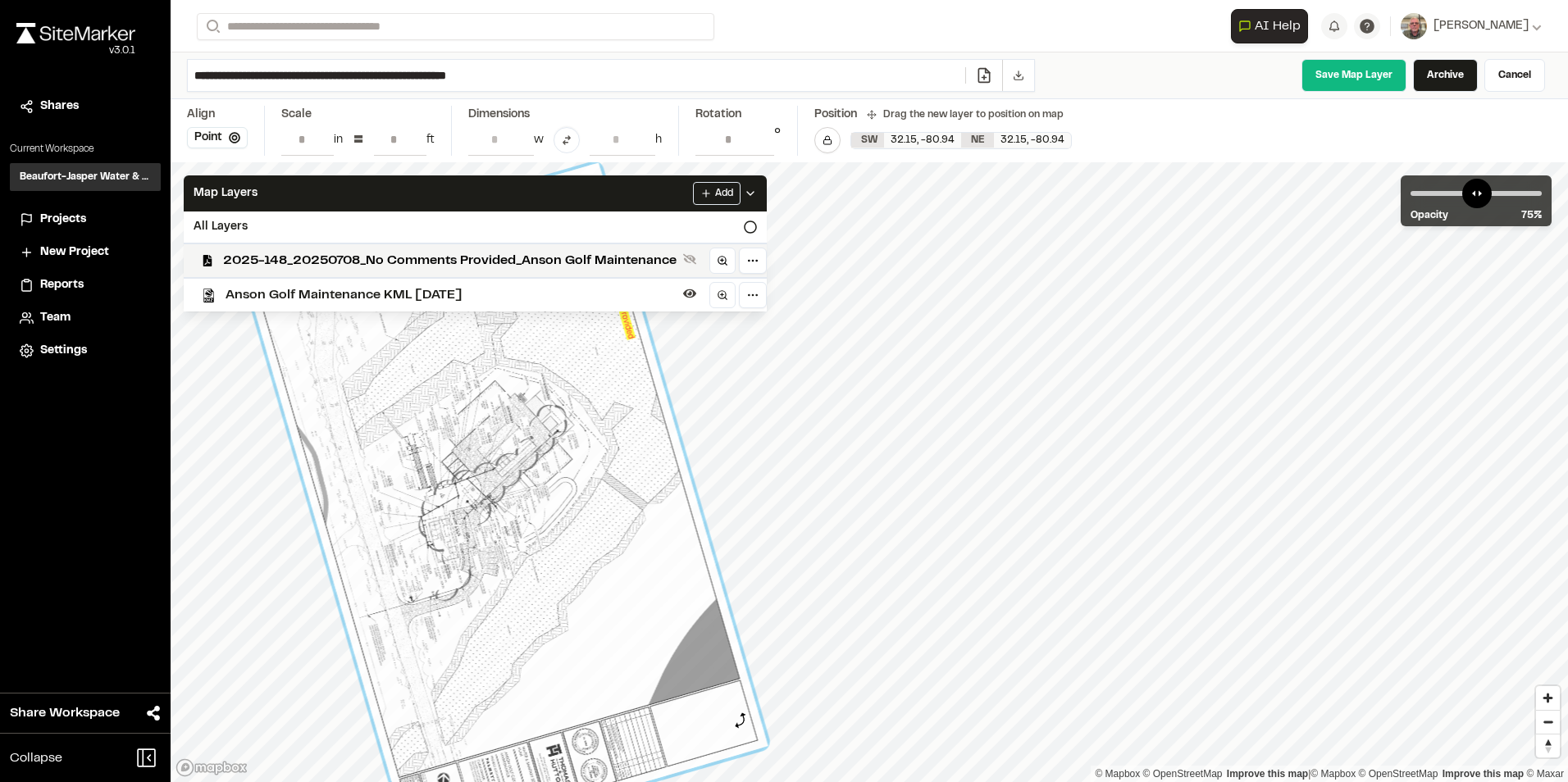
drag, startPoint x: 808, startPoint y: 321, endPoint x: 736, endPoint y: 721, distance: 406.4
click at [737, 721] on div at bounding box center [505, 507] width 526 height 687
type input "**********"
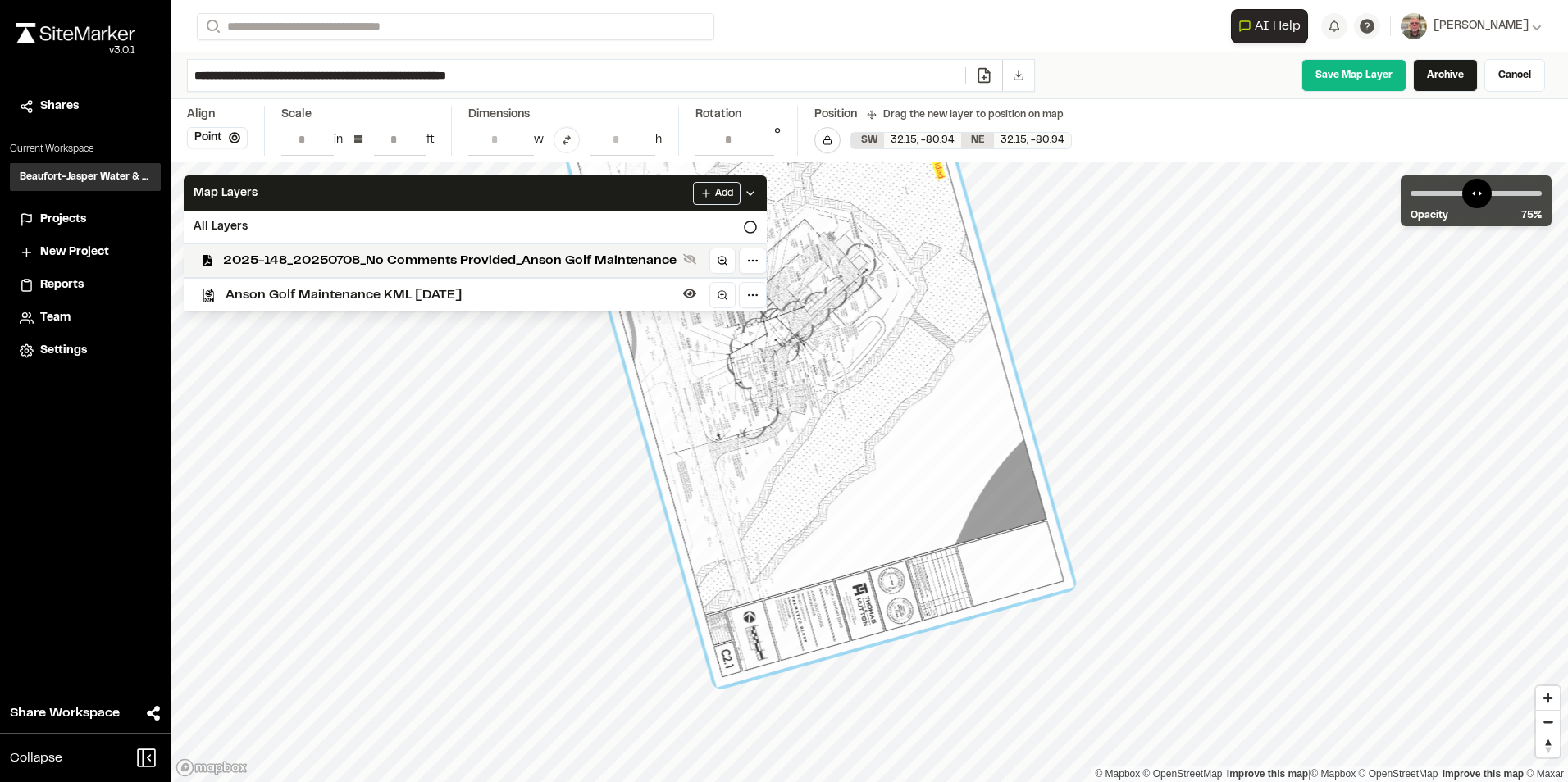
drag, startPoint x: 654, startPoint y: 642, endPoint x: 963, endPoint y: 480, distance: 348.9
click at [963, 480] on div at bounding box center [813, 345] width 522 height 685
click at [219, 138] on button "Point" at bounding box center [217, 138] width 61 height 22
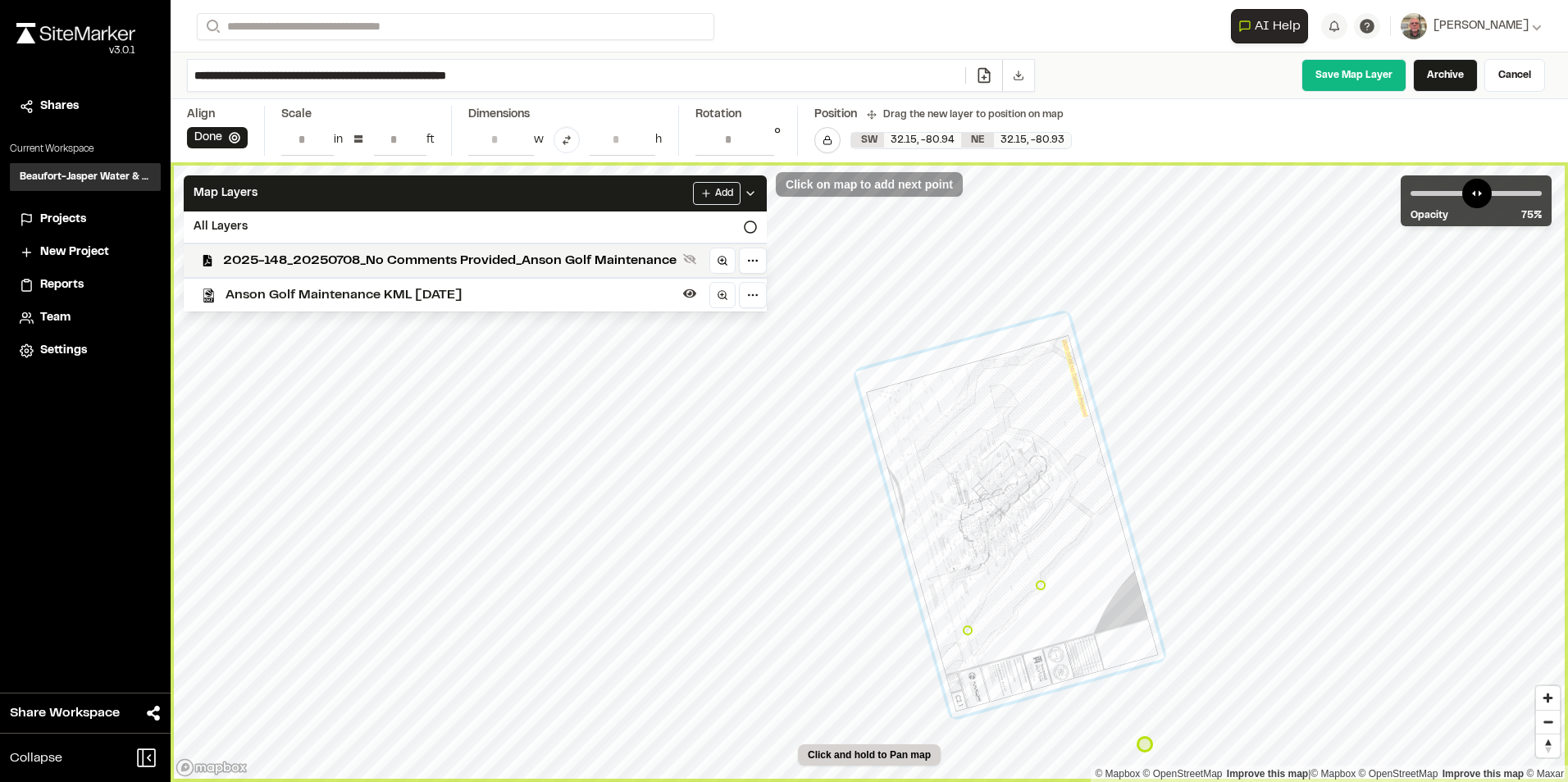
type input "**********"
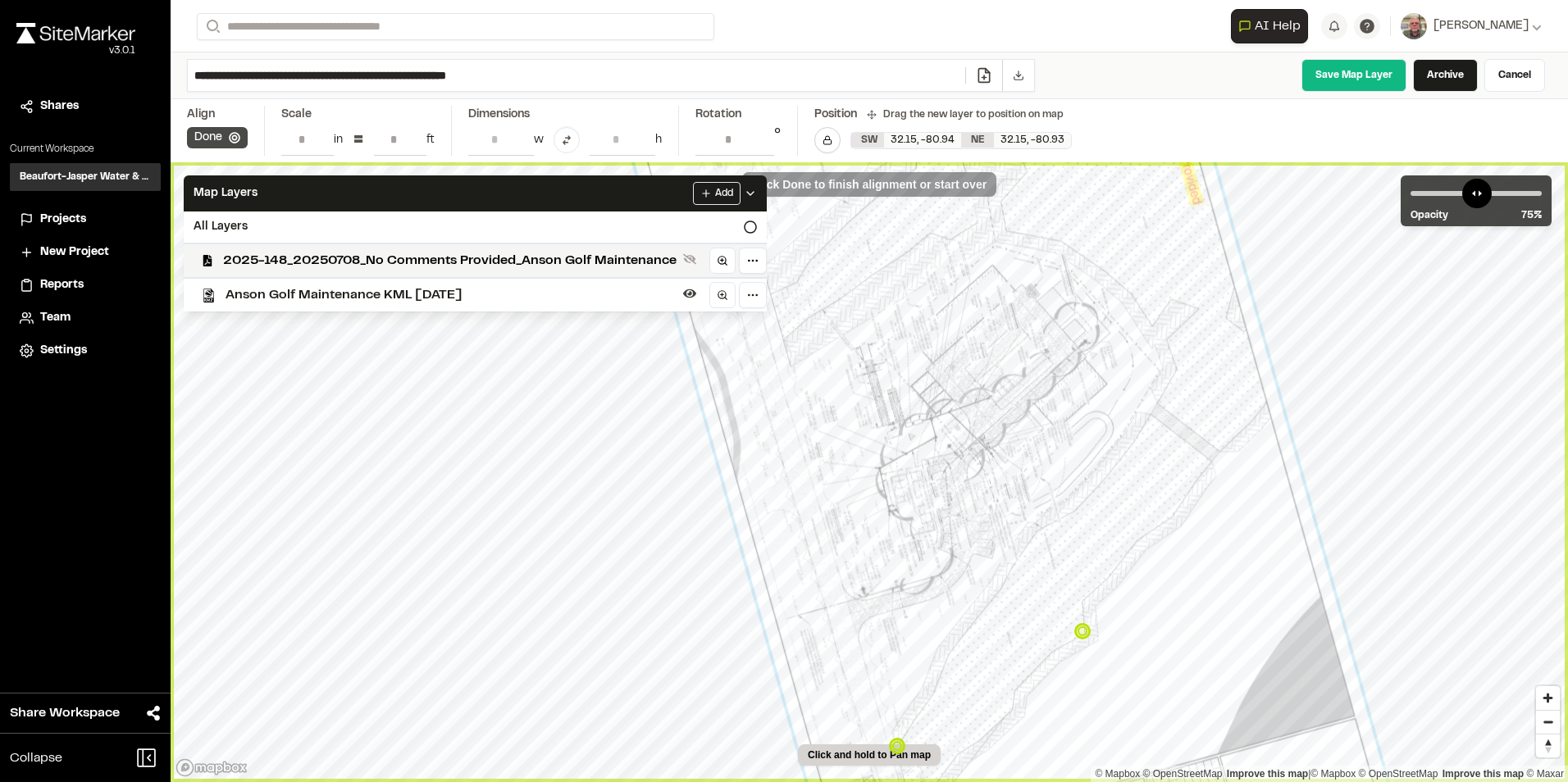
click at [219, 133] on button "Done" at bounding box center [217, 138] width 61 height 22
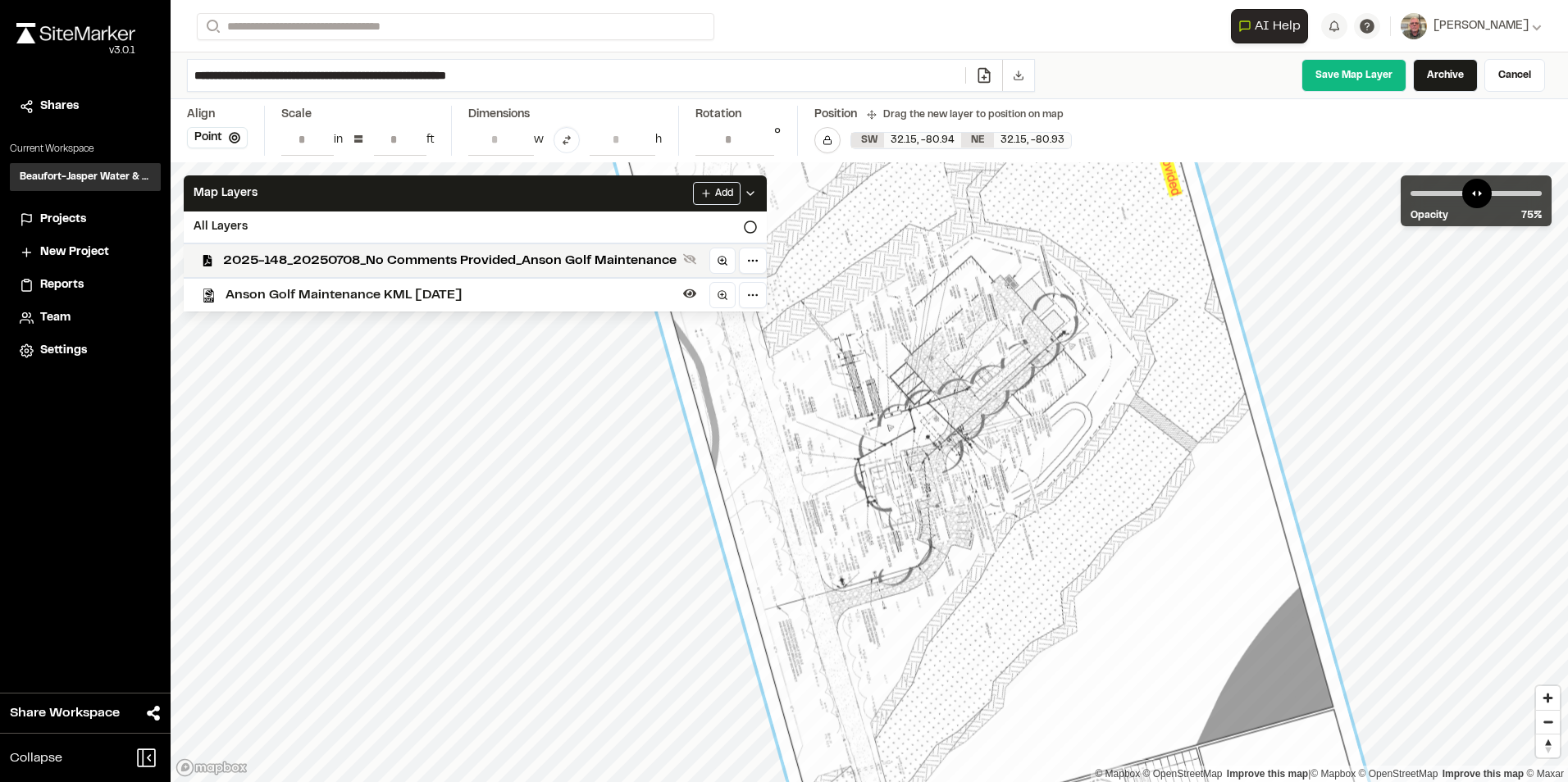
drag, startPoint x: 1003, startPoint y: 501, endPoint x: 981, endPoint y: 492, distance: 23.8
click at [981, 492] on div at bounding box center [984, 444] width 782 height 1028
click at [762, 144] on input "**********" at bounding box center [735, 139] width 79 height 31
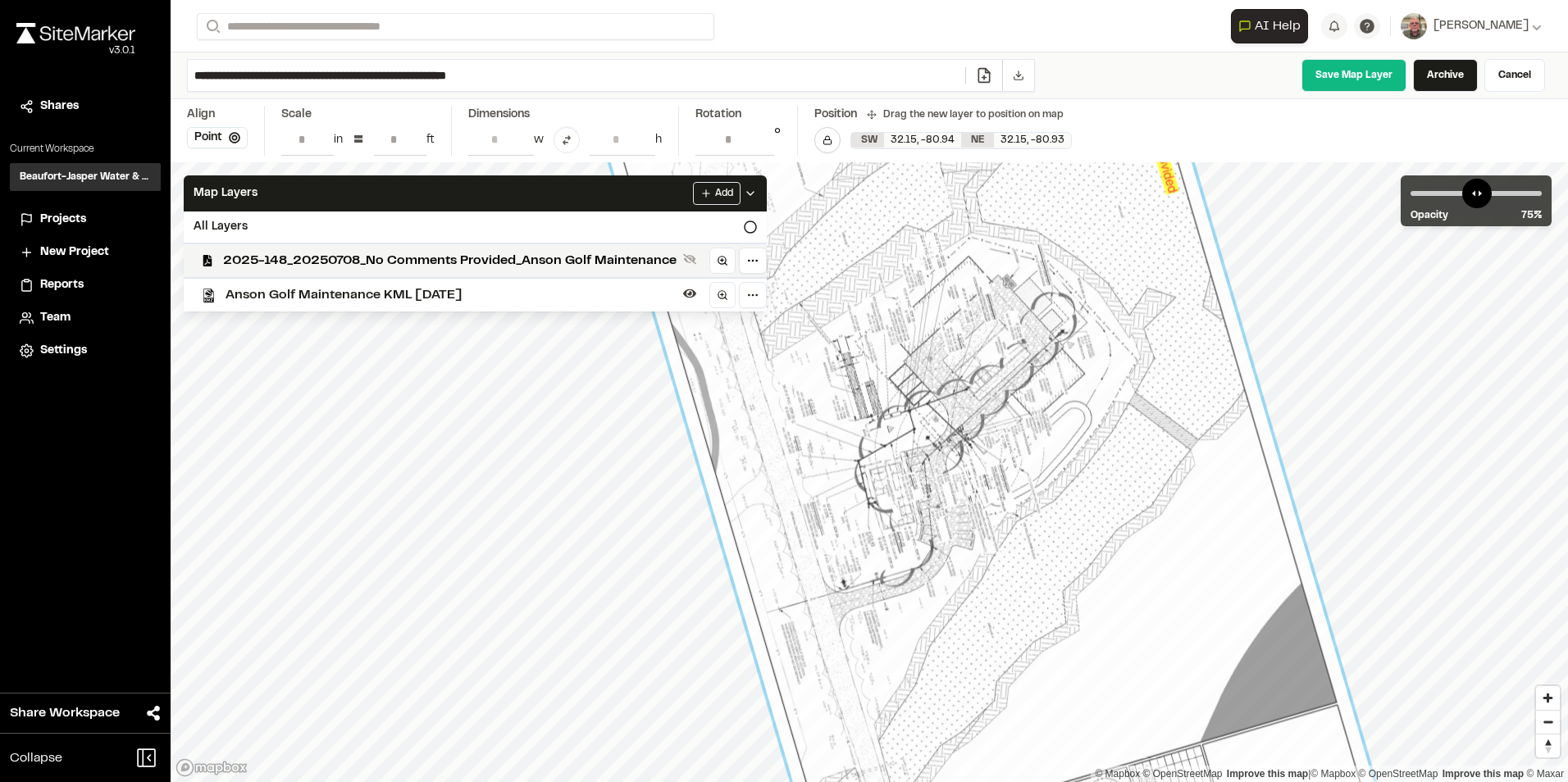
click at [762, 144] on input "**********" at bounding box center [735, 139] width 79 height 31
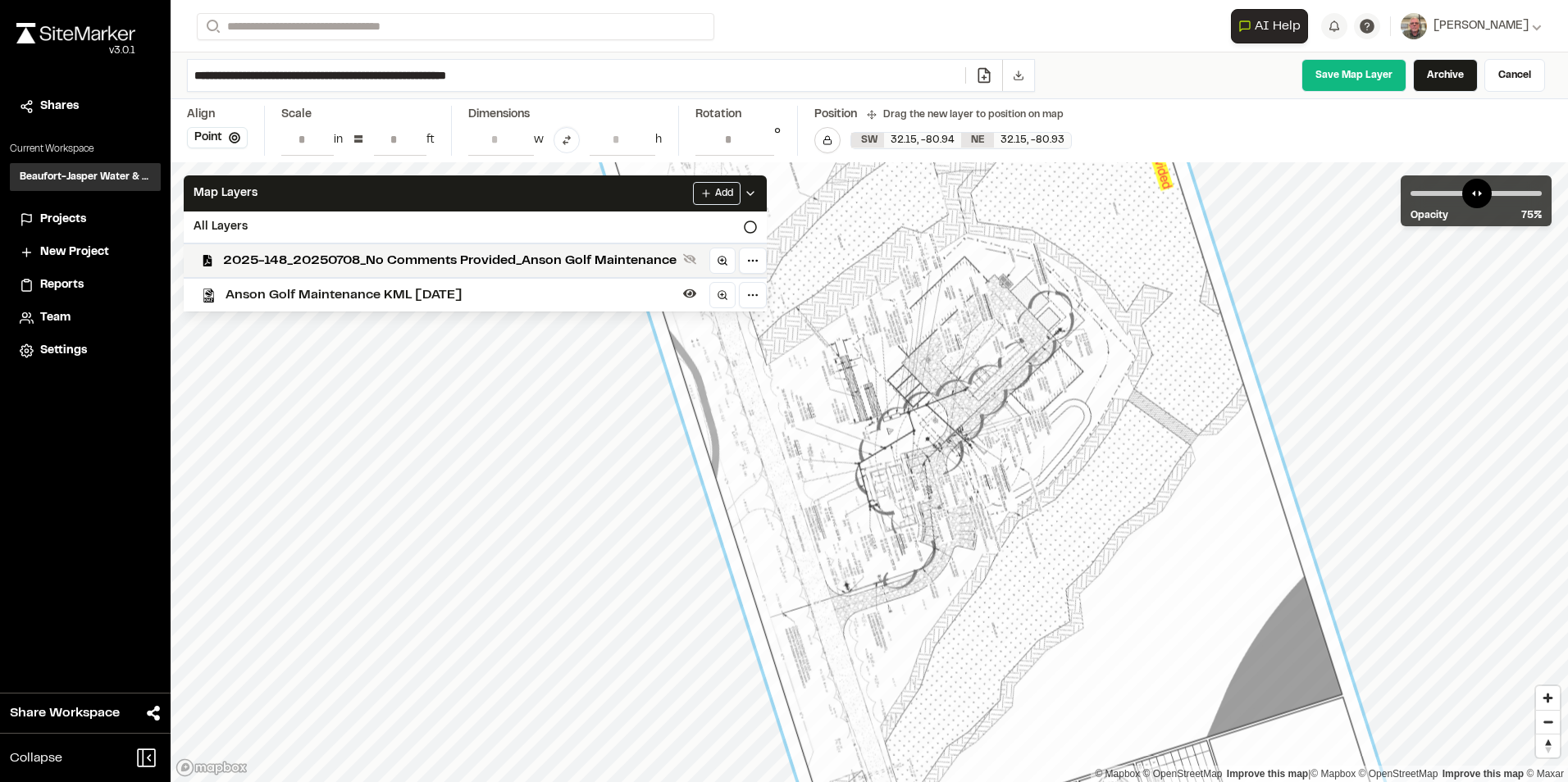
click at [762, 144] on input "**********" at bounding box center [735, 139] width 79 height 31
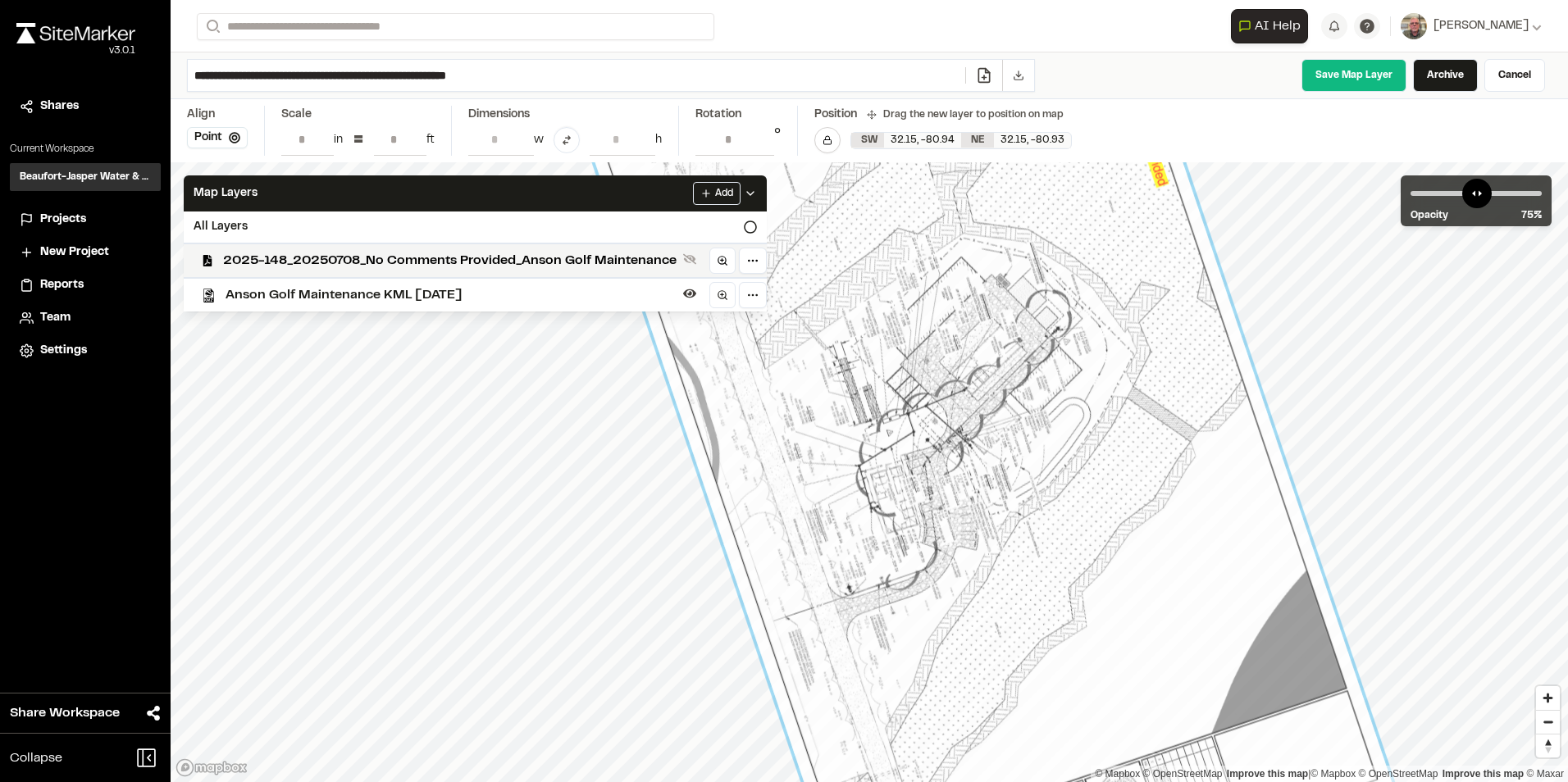
click at [762, 144] on input "**********" at bounding box center [735, 139] width 79 height 31
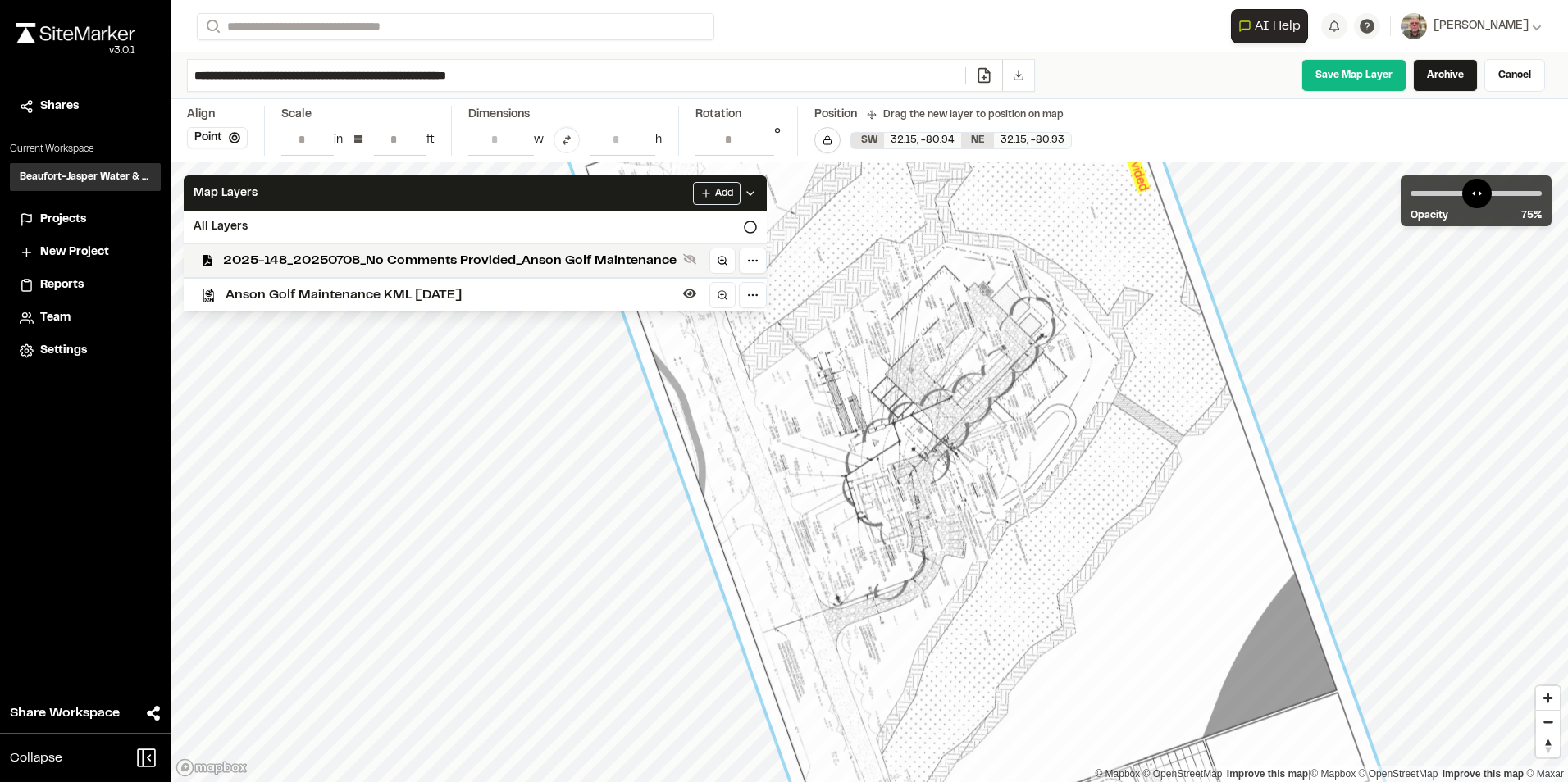
drag, startPoint x: 966, startPoint y: 435, endPoint x: 951, endPoint y: 444, distance: 17.5
click at [951, 444] on div at bounding box center [970, 452] width 831 height 1045
click at [762, 145] on input "**********" at bounding box center [735, 139] width 79 height 31
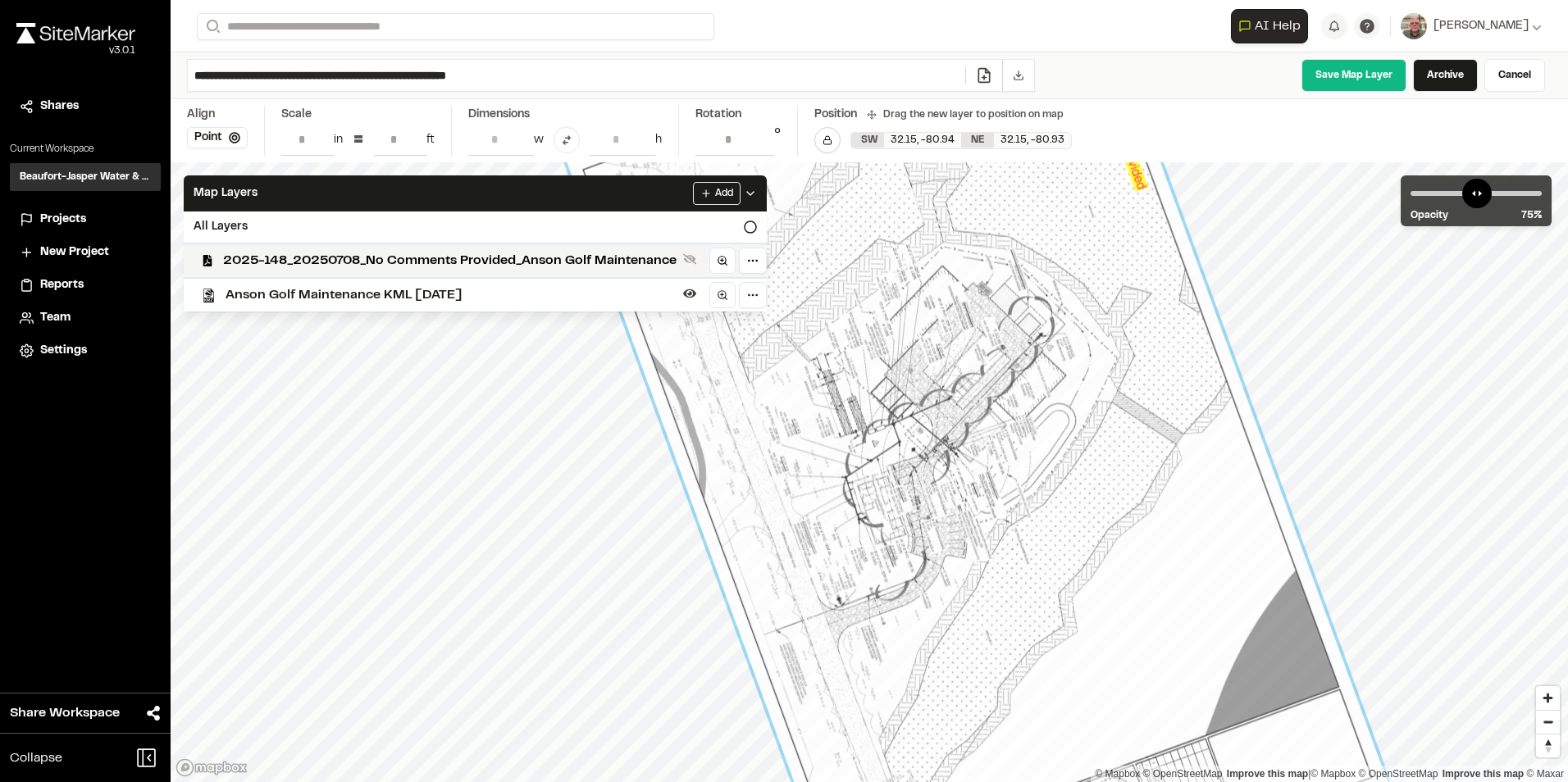
click at [762, 145] on input "**********" at bounding box center [735, 139] width 79 height 31
click at [966, 505] on div at bounding box center [974, 454] width 842 height 1049
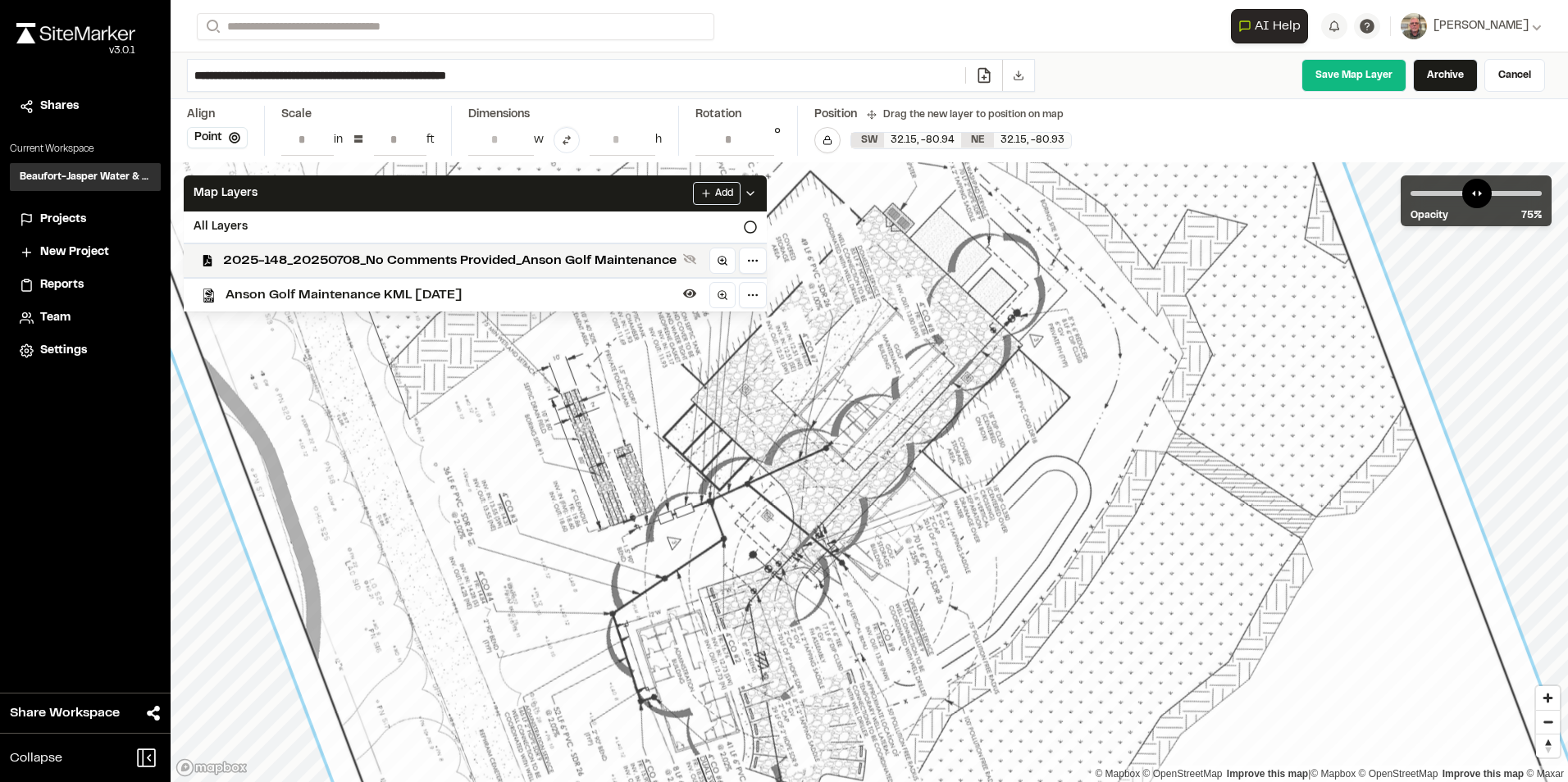
drag, startPoint x: 1077, startPoint y: 376, endPoint x: 1099, endPoint y: 384, distance: 23.4
click at [1099, 384] on div at bounding box center [871, 561] width 1757 height 2188
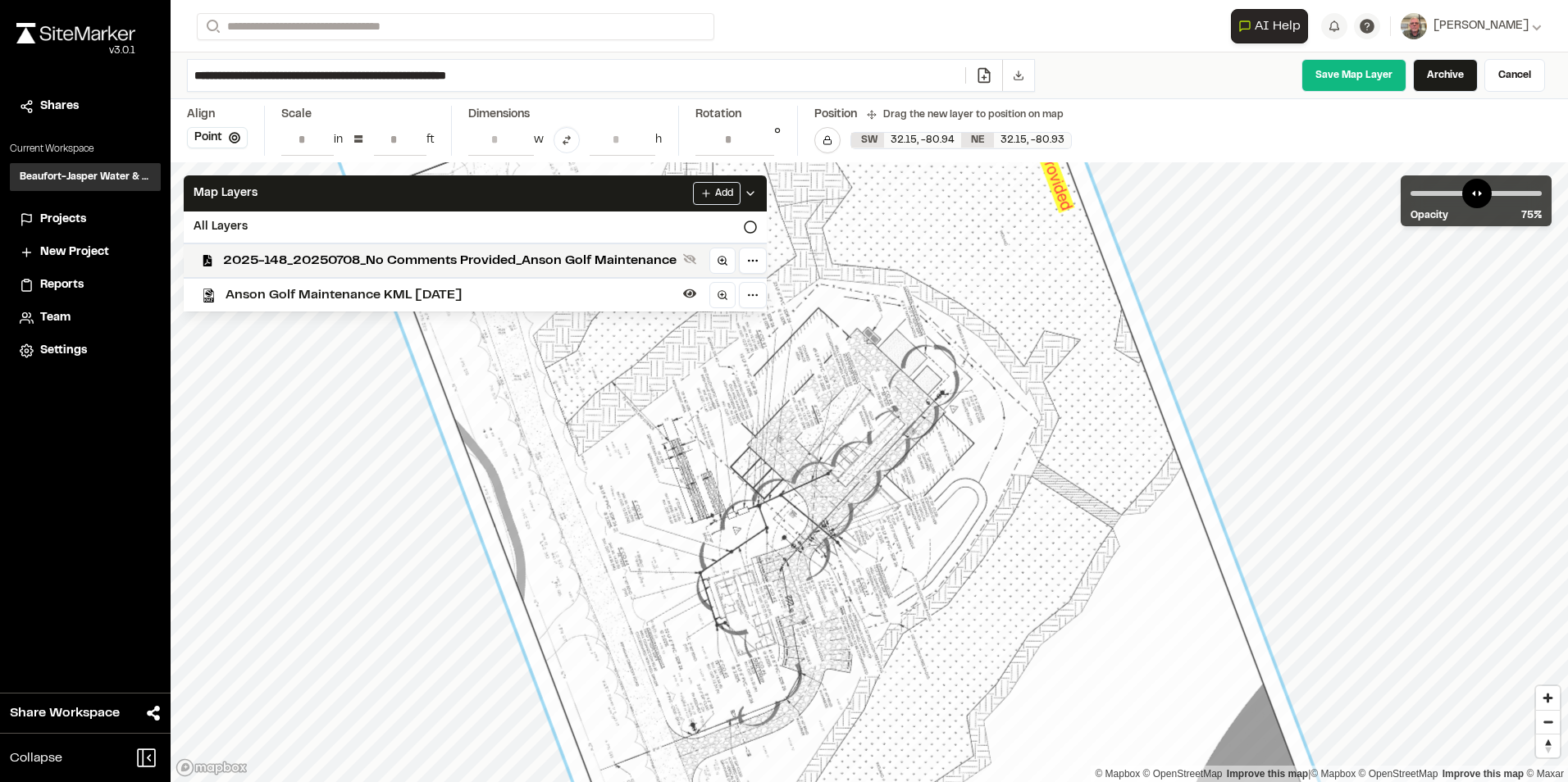
click at [762, 141] on input "**********" at bounding box center [735, 139] width 79 height 31
type input "**********"
click at [762, 141] on input "**********" at bounding box center [735, 139] width 79 height 31
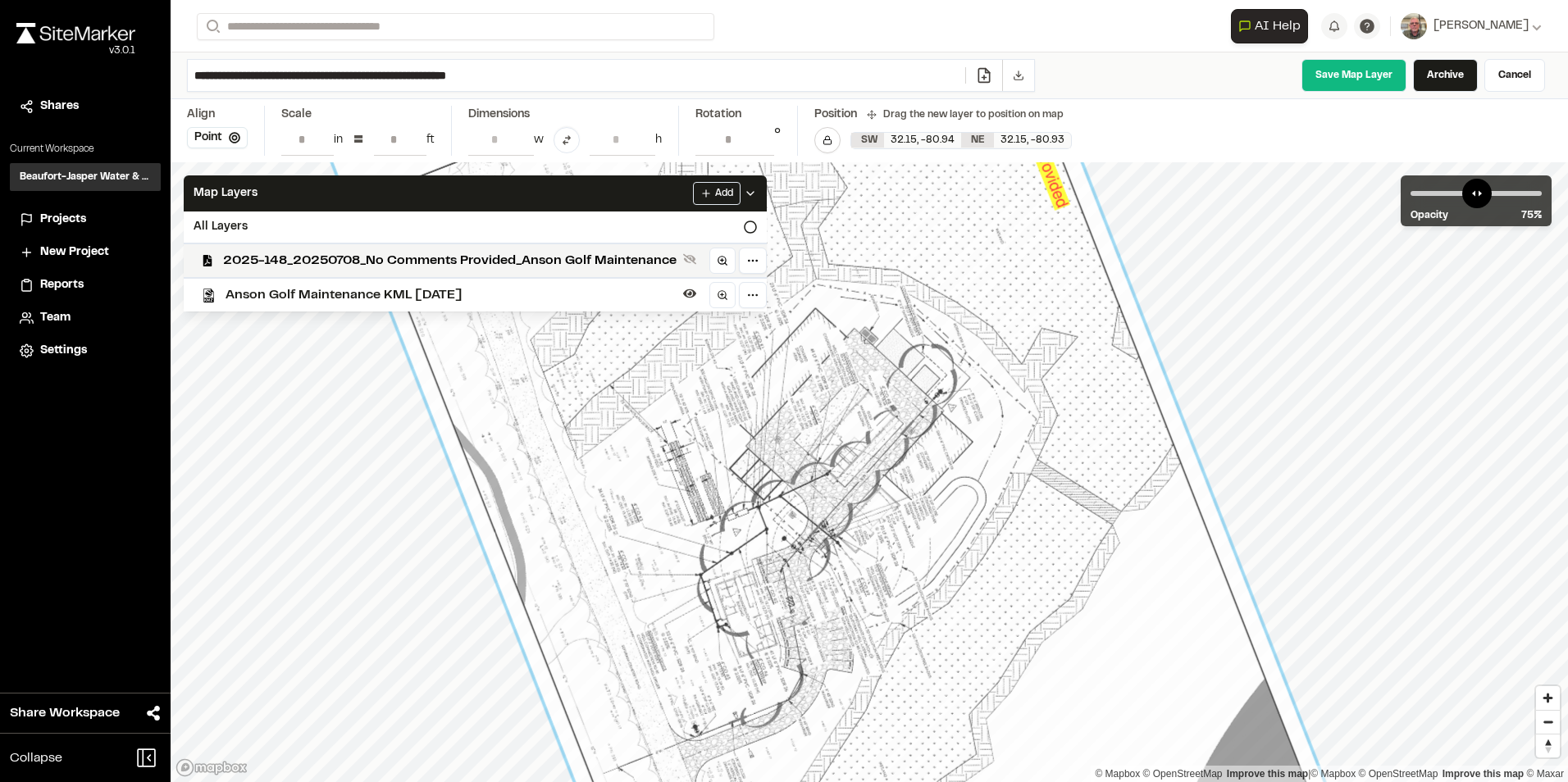
scroll to position [0, 0]
click at [869, 373] on div at bounding box center [855, 541] width 1063 height 1313
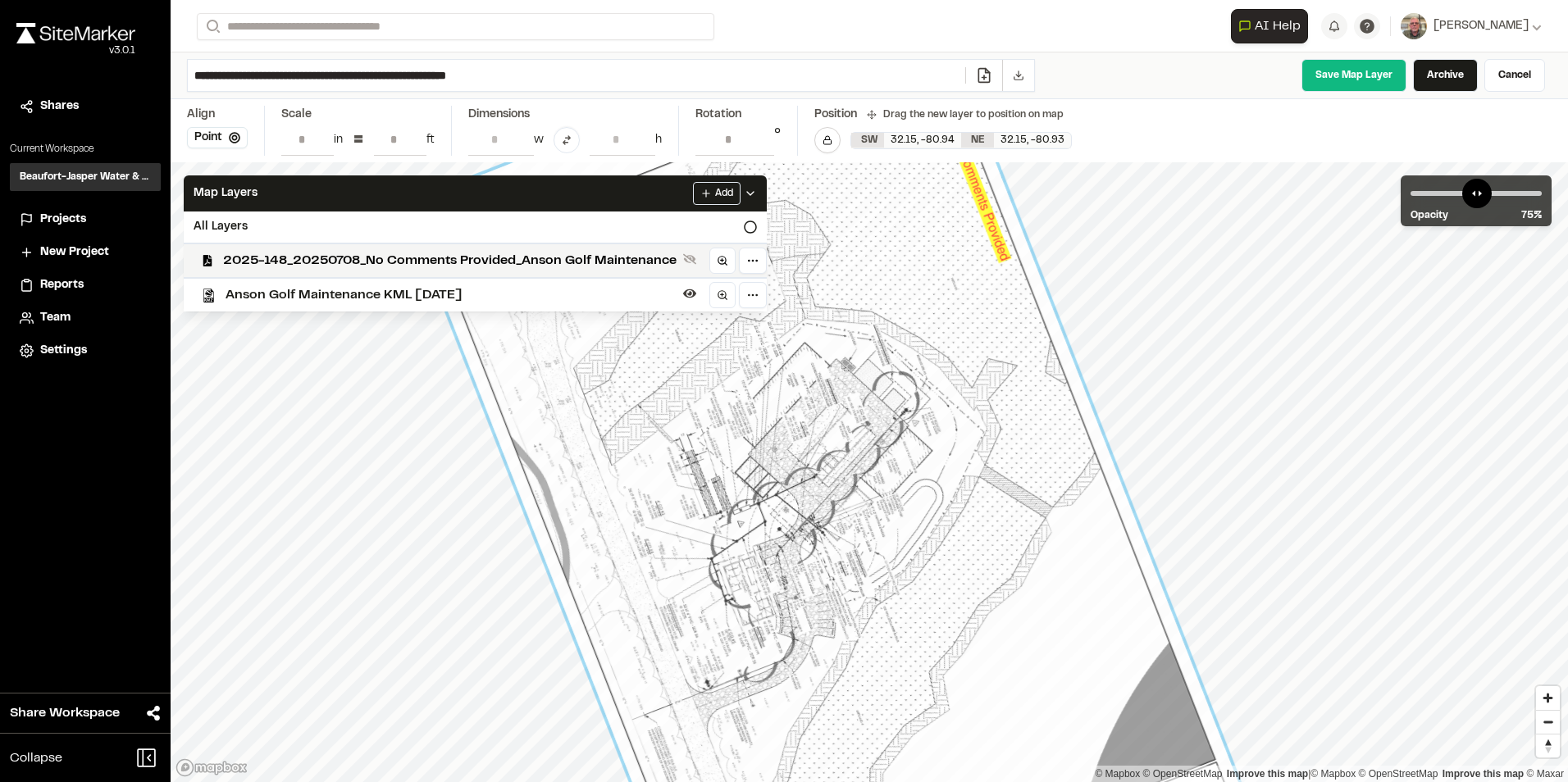
scroll to position [0, 93]
drag, startPoint x: 380, startPoint y: 133, endPoint x: 421, endPoint y: 144, distance: 42.4
click at [421, 144] on input "**********" at bounding box center [400, 139] width 53 height 31
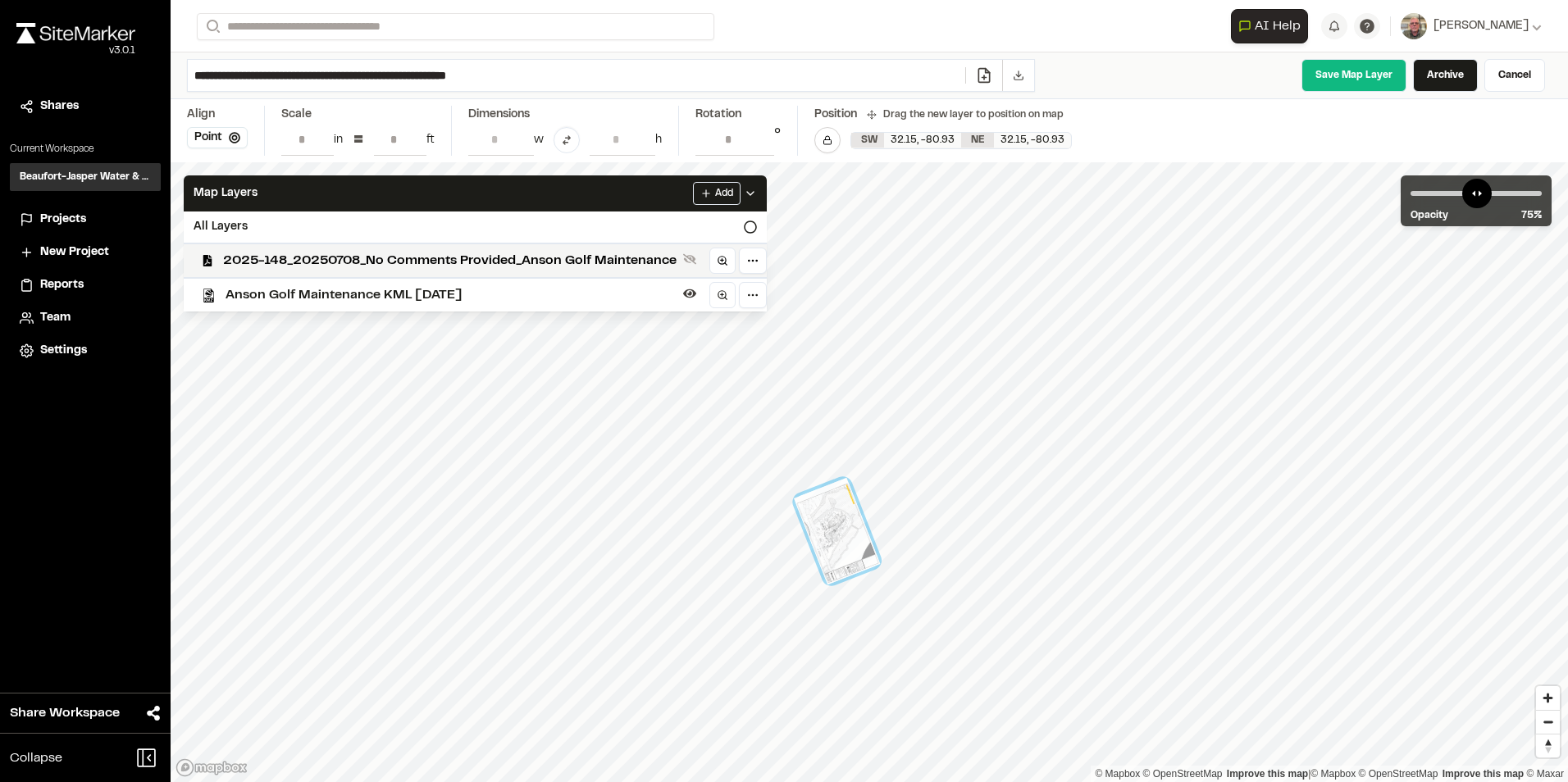
type input "**"
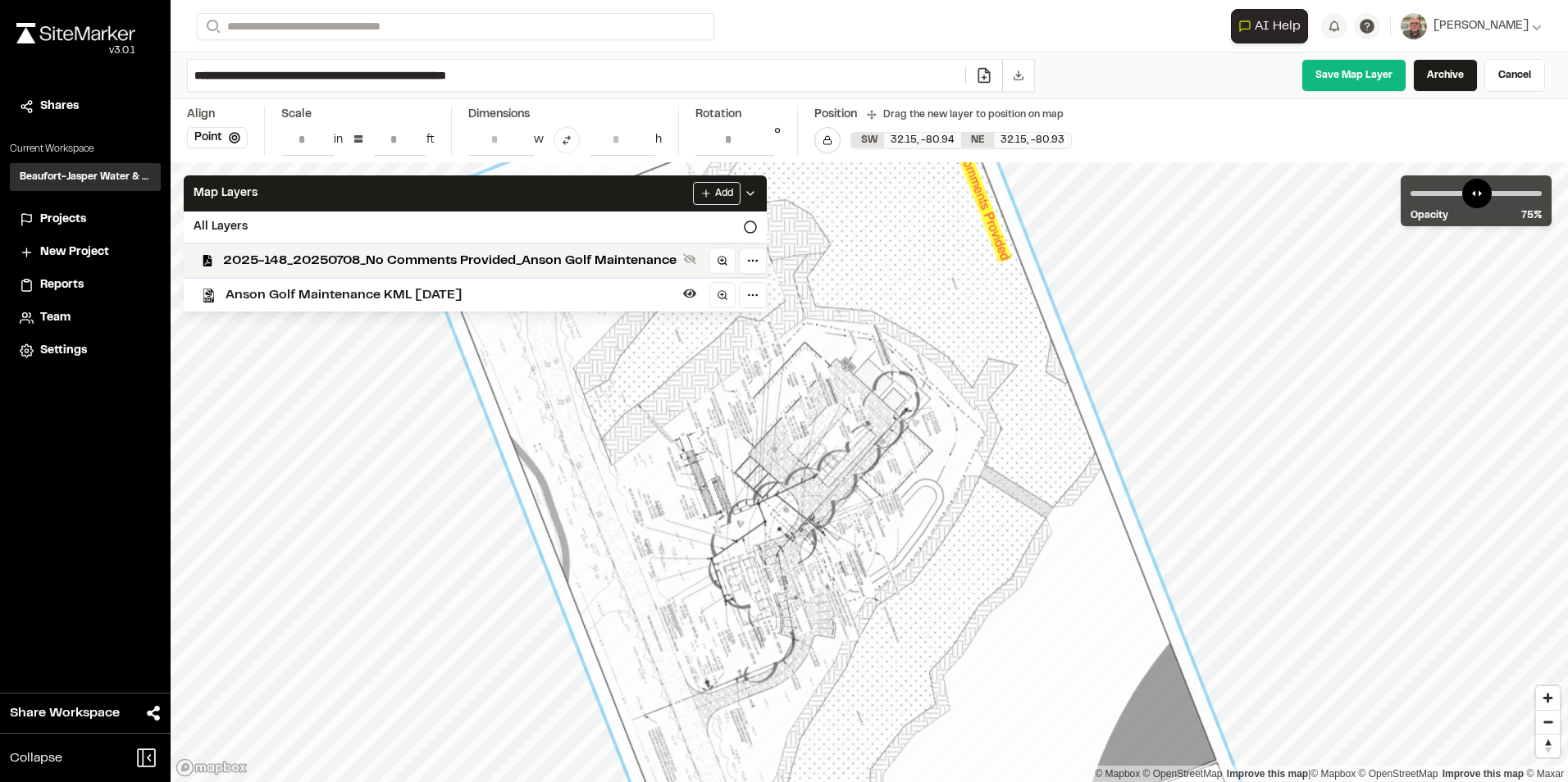
click at [1267, 384] on div at bounding box center [837, 530] width 924 height 565
click at [1341, 76] on link "Save Map Layer" at bounding box center [1353, 75] width 105 height 33
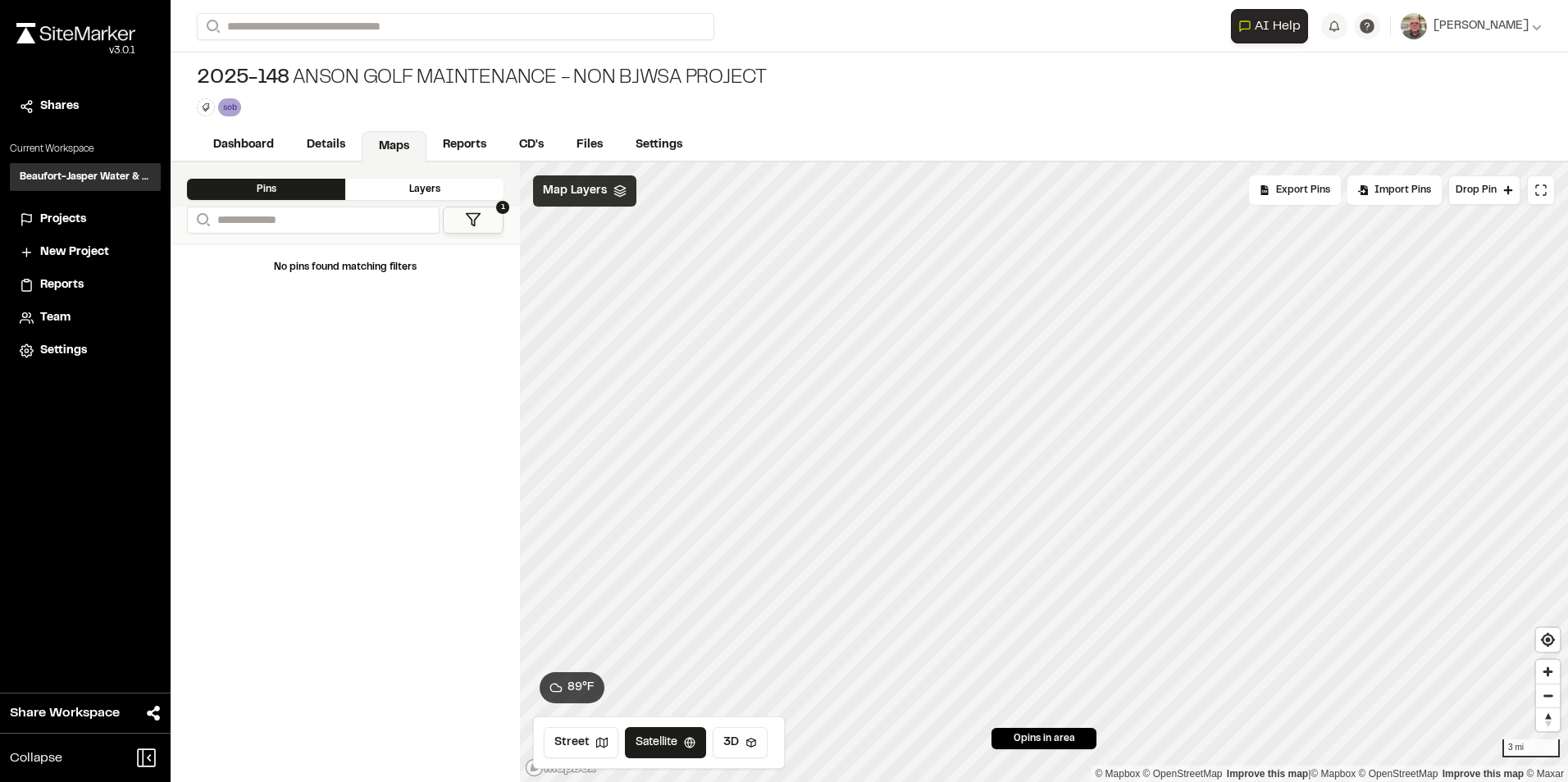
click at [599, 202] on div "Map Layers" at bounding box center [584, 191] width 103 height 31
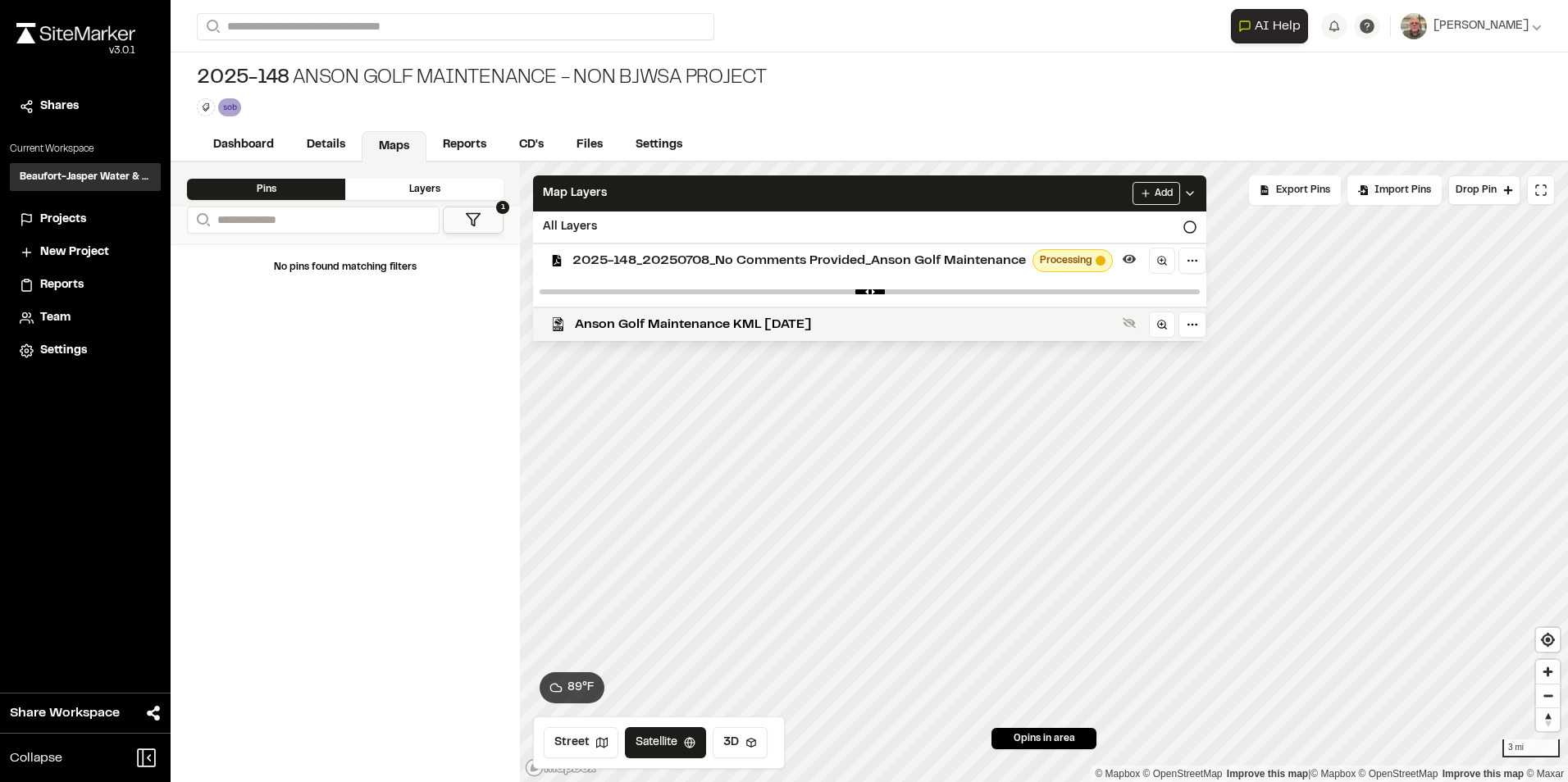
click at [647, 266] on span "2025-148_20250708_No Comments Provided_Anson Golf Maintenance" at bounding box center [800, 260] width 453 height 20
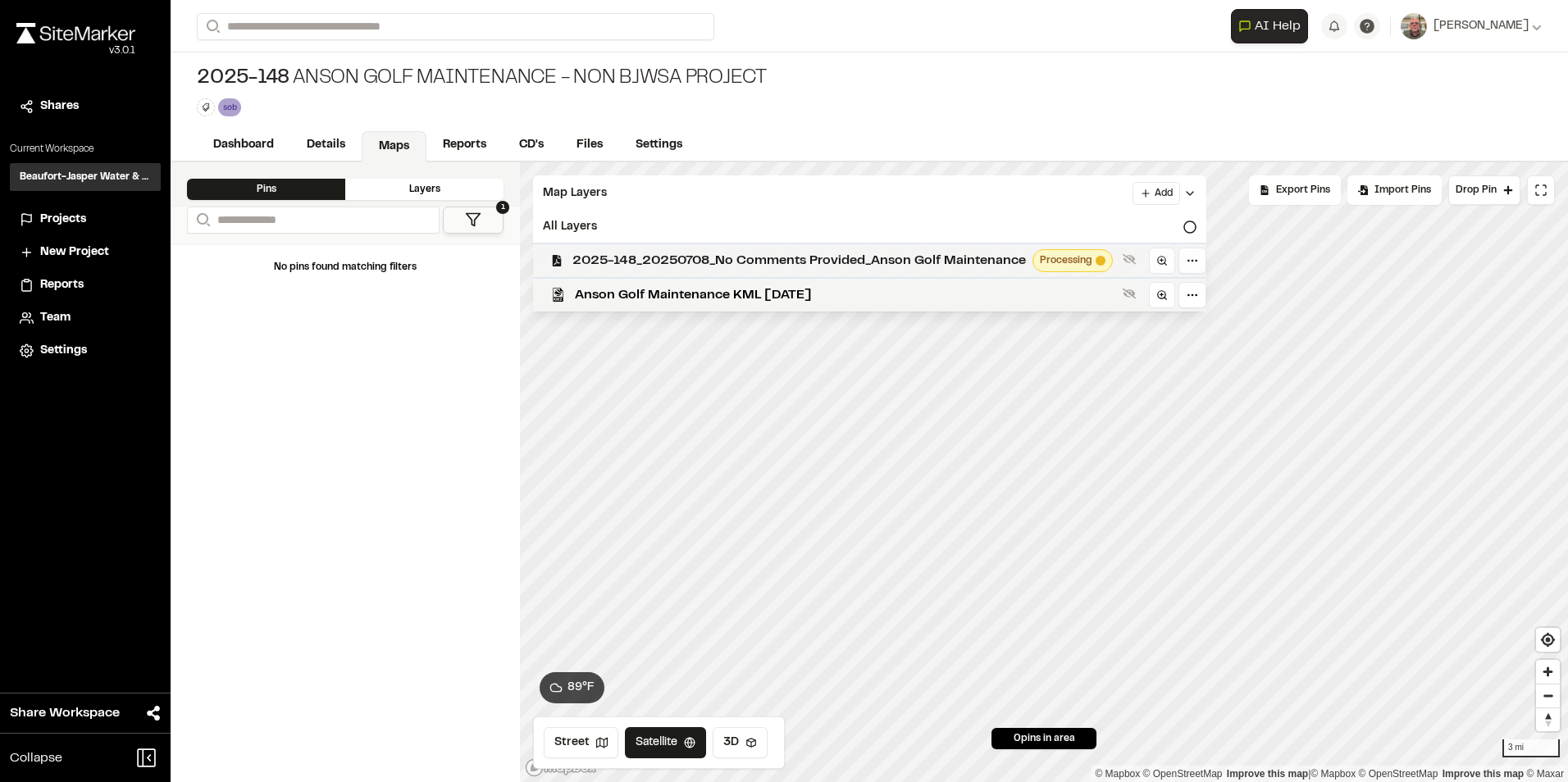
click at [656, 260] on span "2025-148_20250708_No Comments Provided_Anson Golf Maintenance" at bounding box center [800, 260] width 453 height 20
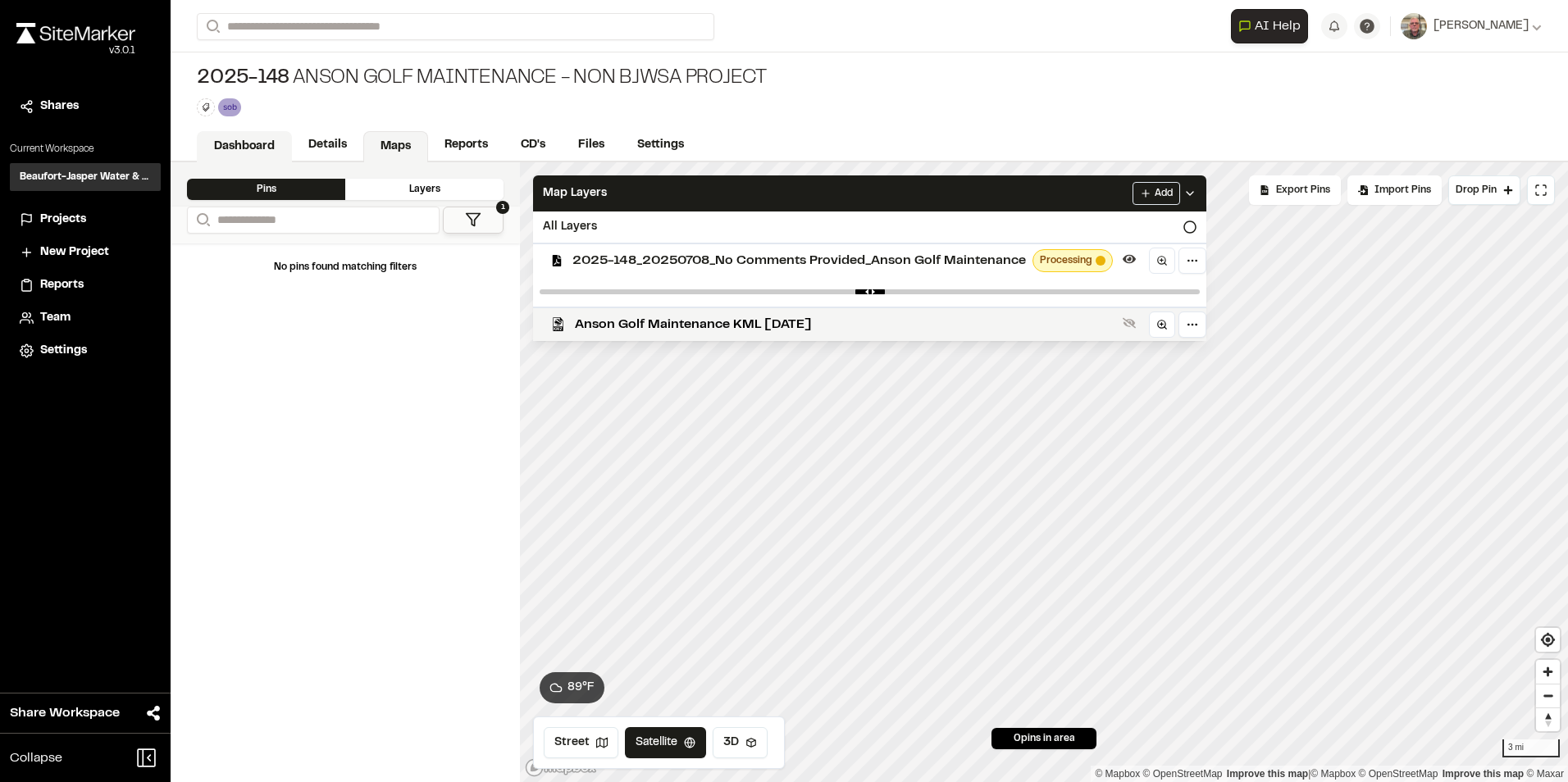
click at [249, 142] on link "Dashboard" at bounding box center [244, 147] width 95 height 31
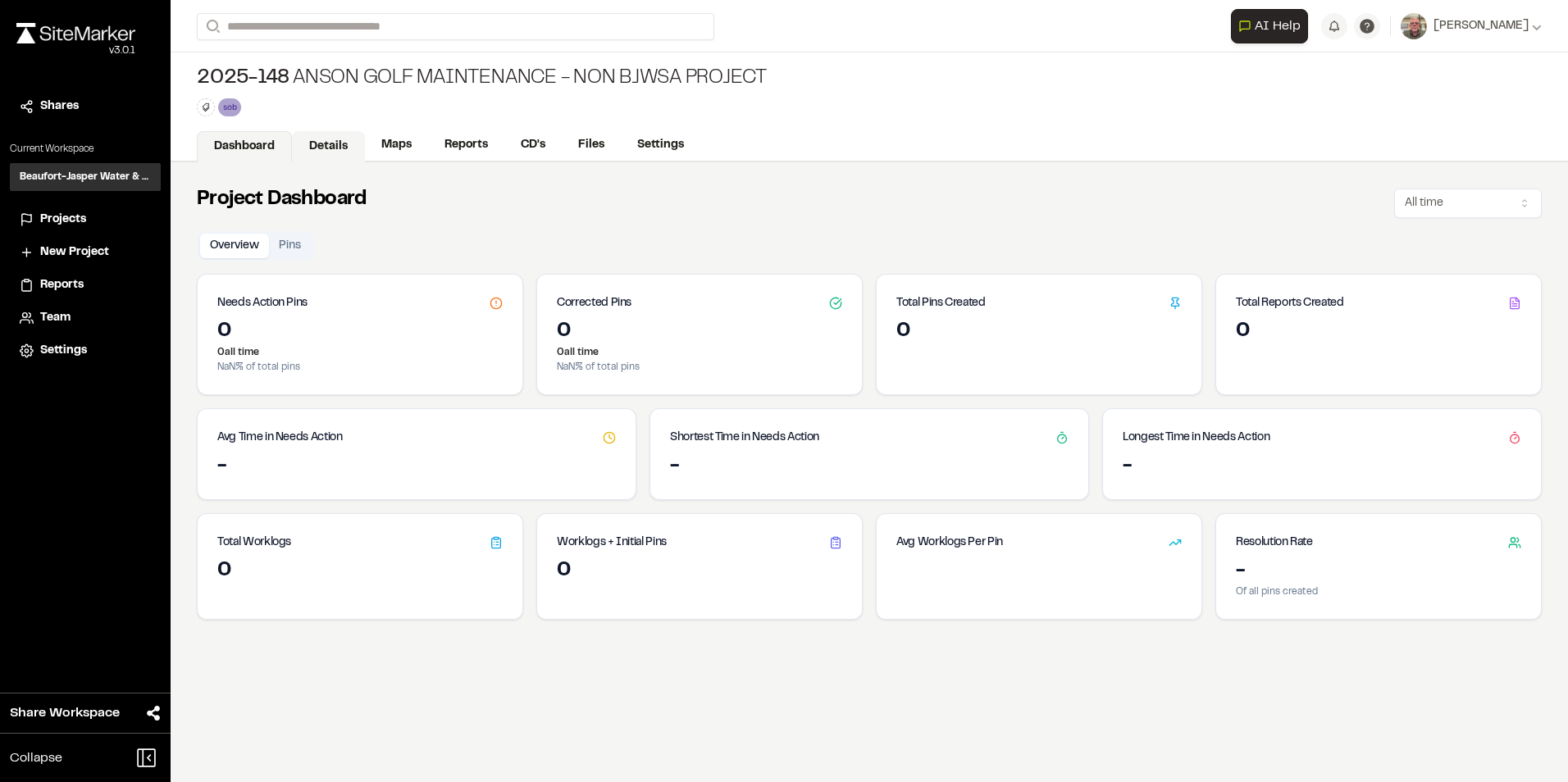
click at [330, 136] on link "Details" at bounding box center [328, 147] width 73 height 31
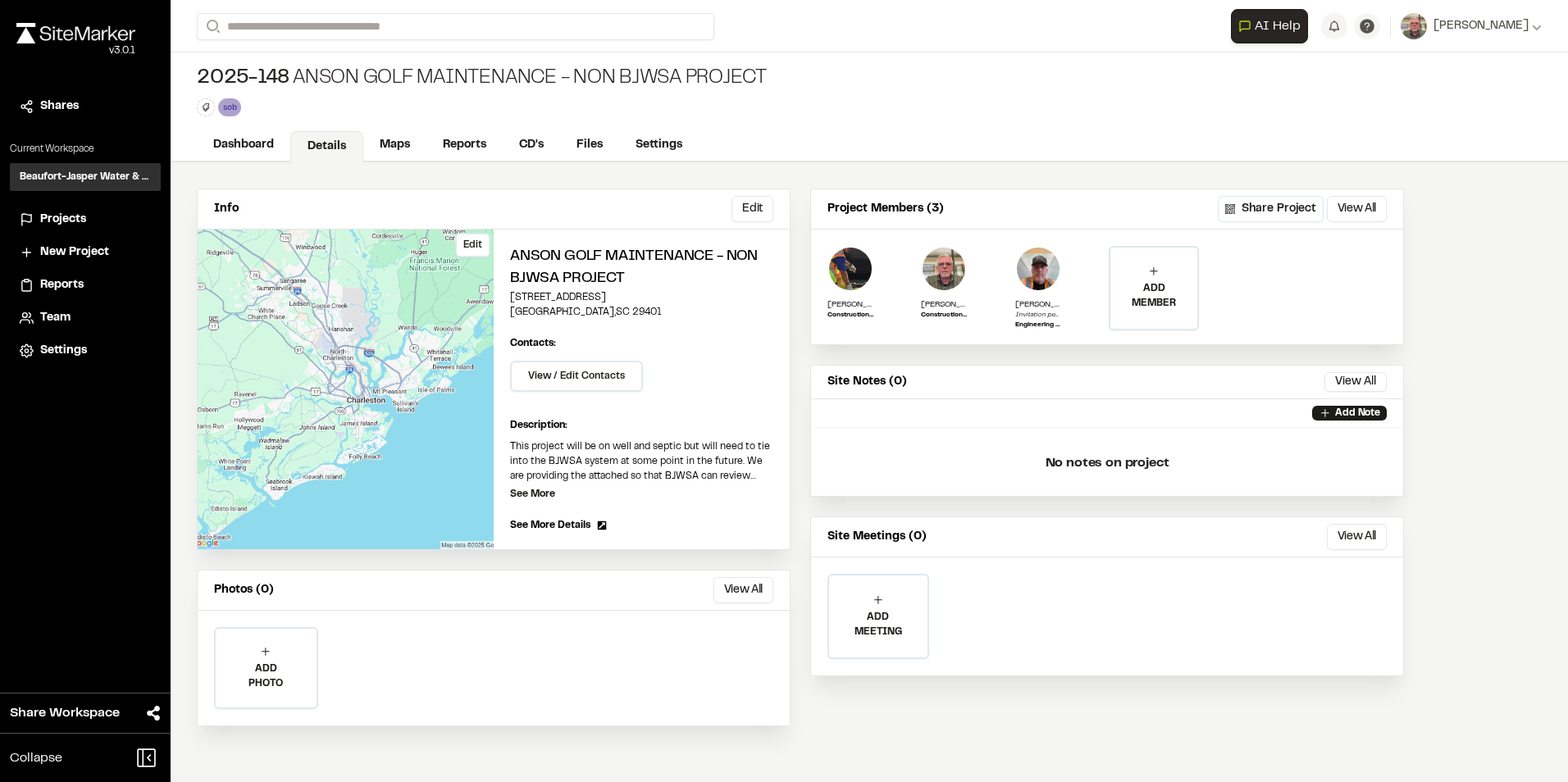
click at [472, 246] on button "Edit" at bounding box center [472, 245] width 35 height 24
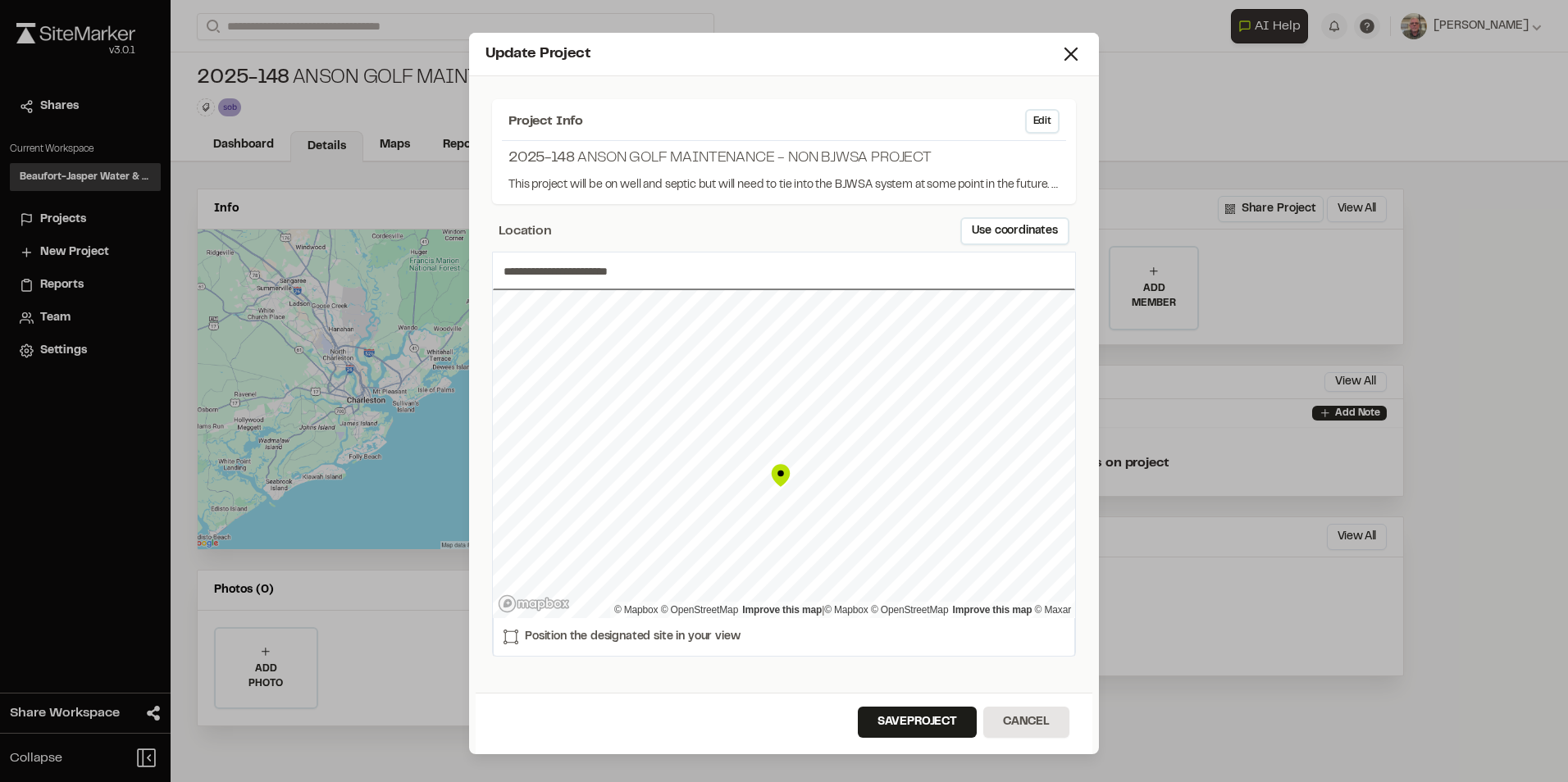
type input "**********"
click at [914, 722] on button "Save Project" at bounding box center [916, 722] width 119 height 31
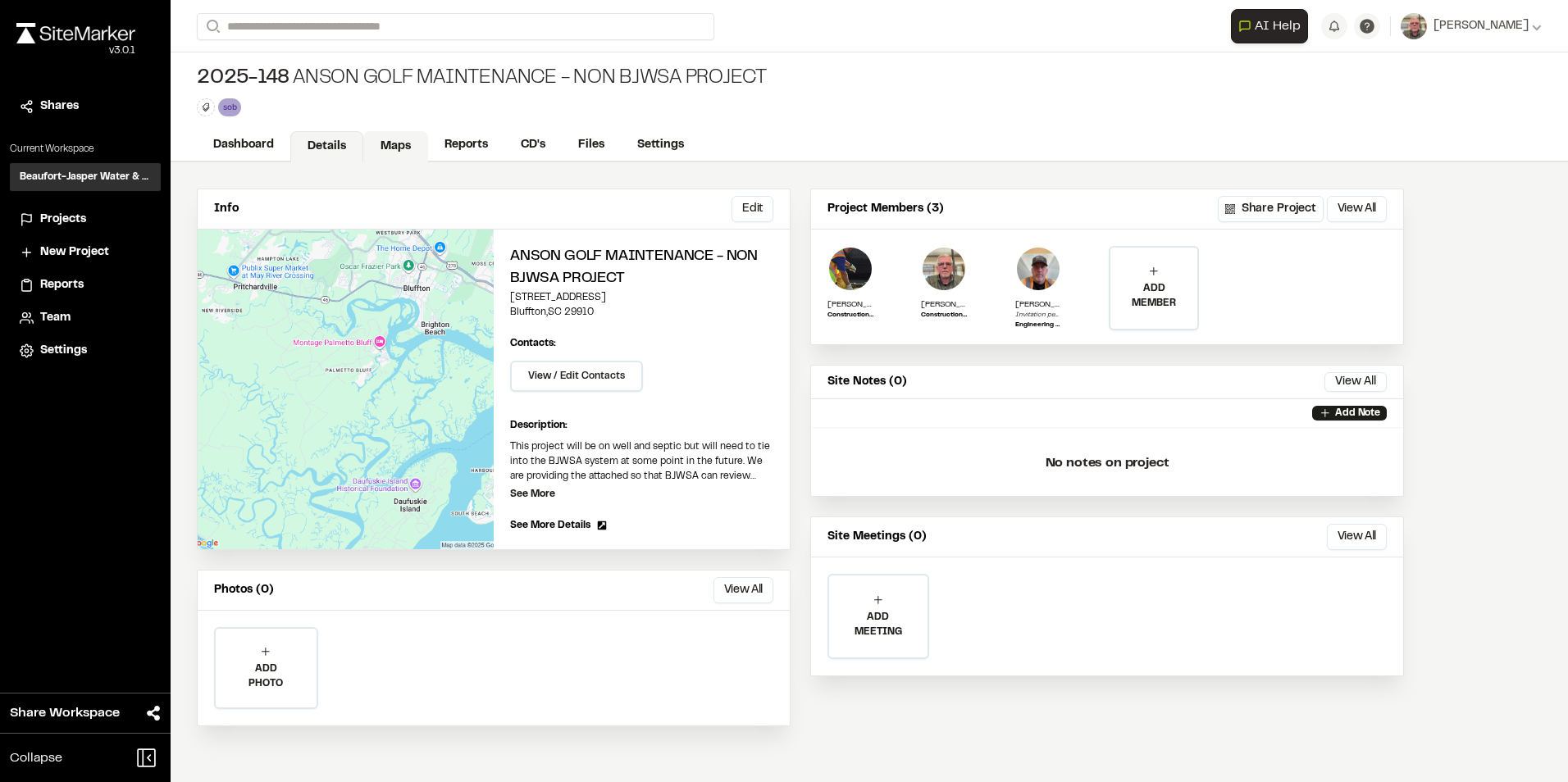
click at [391, 149] on link "Maps" at bounding box center [395, 147] width 65 height 31
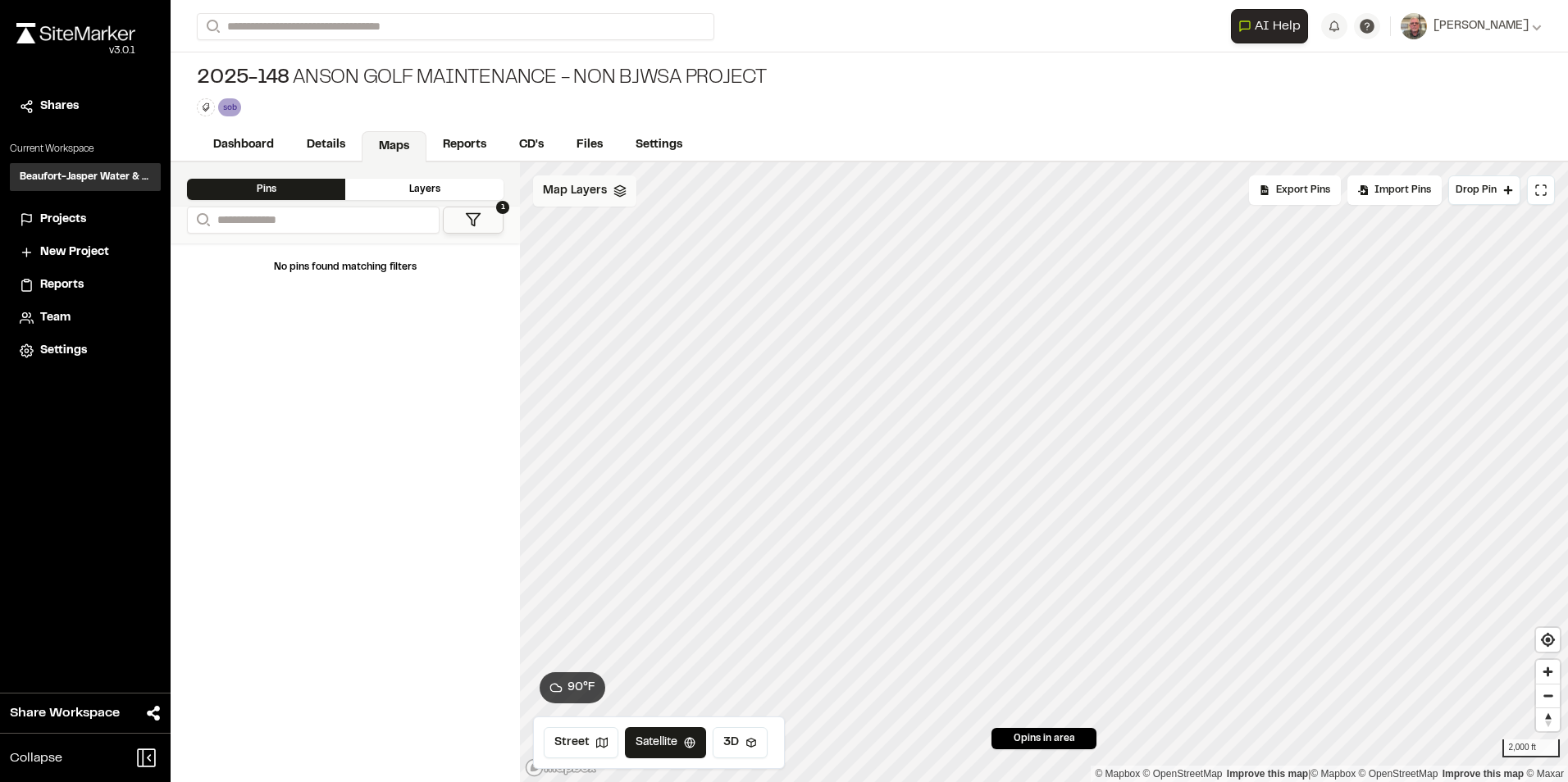
click at [574, 194] on span "Map Layers" at bounding box center [575, 190] width 64 height 18
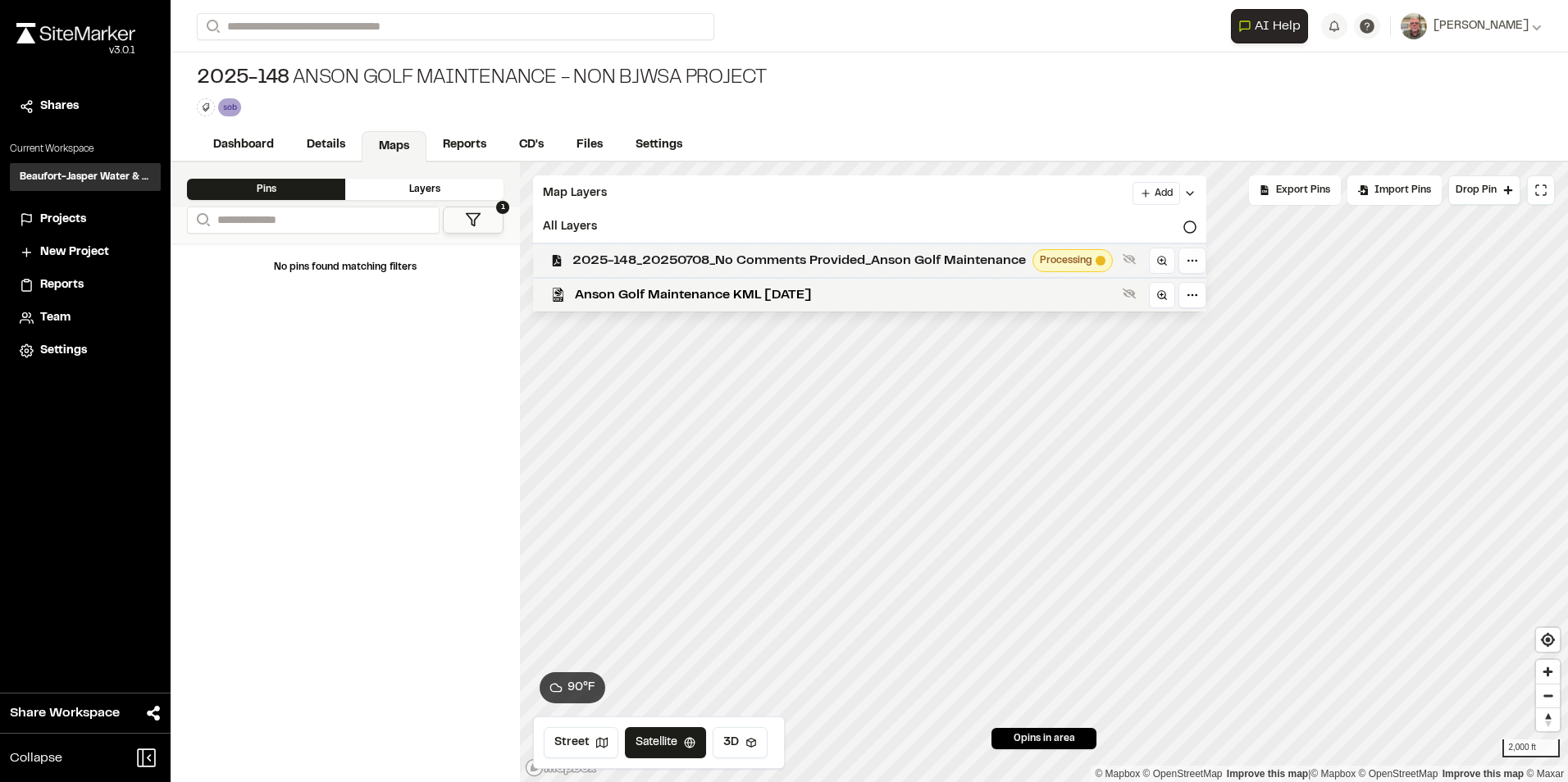
click at [629, 260] on span "2025-148_20250708_No Comments Provided_Anson Golf Maintenance" at bounding box center [800, 260] width 453 height 20
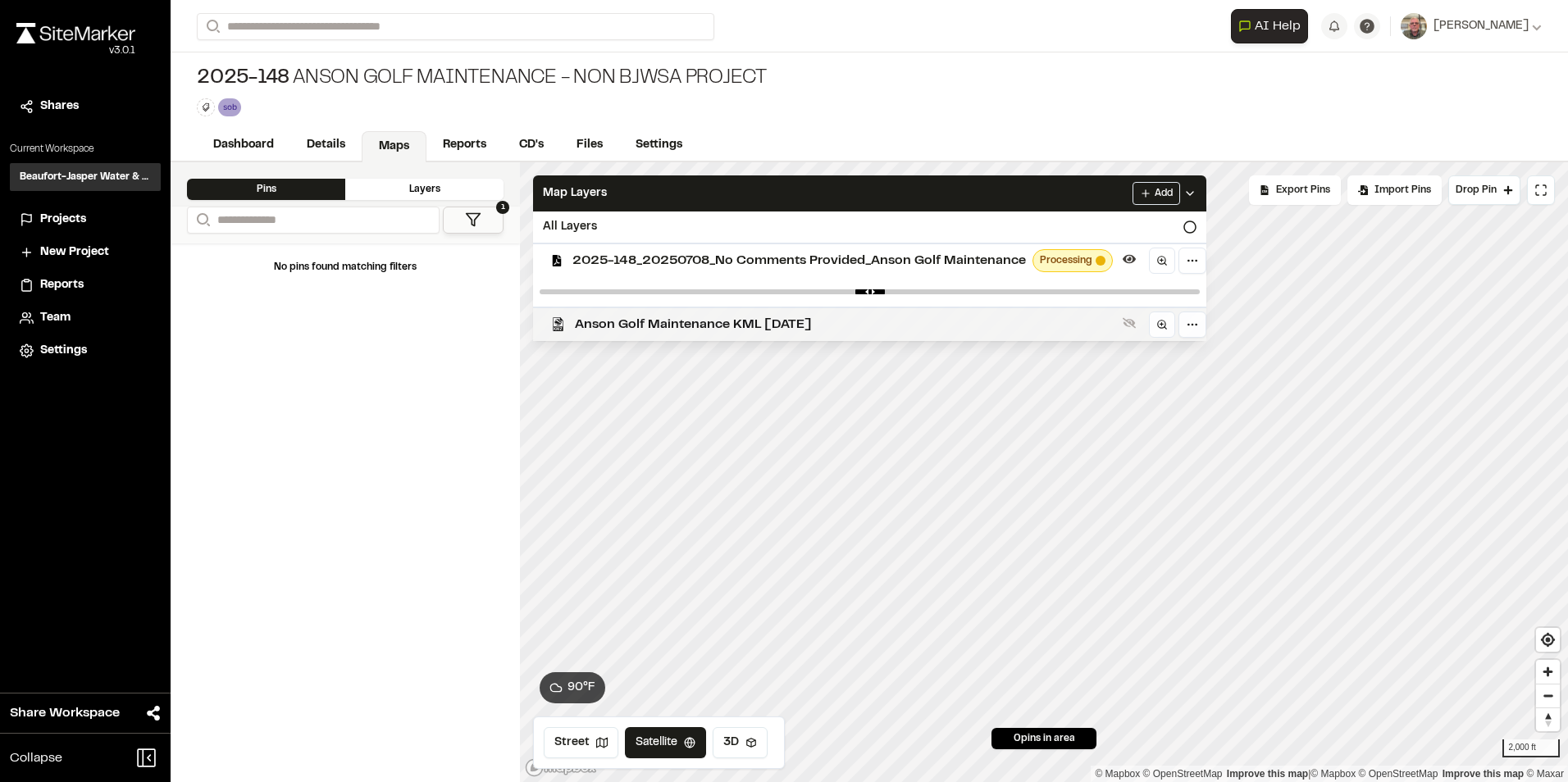
click at [649, 322] on span "Anson Golf Maintenance KML [DATE]" at bounding box center [845, 324] width 542 height 20
click at [308, 145] on link "Details" at bounding box center [327, 147] width 73 height 31
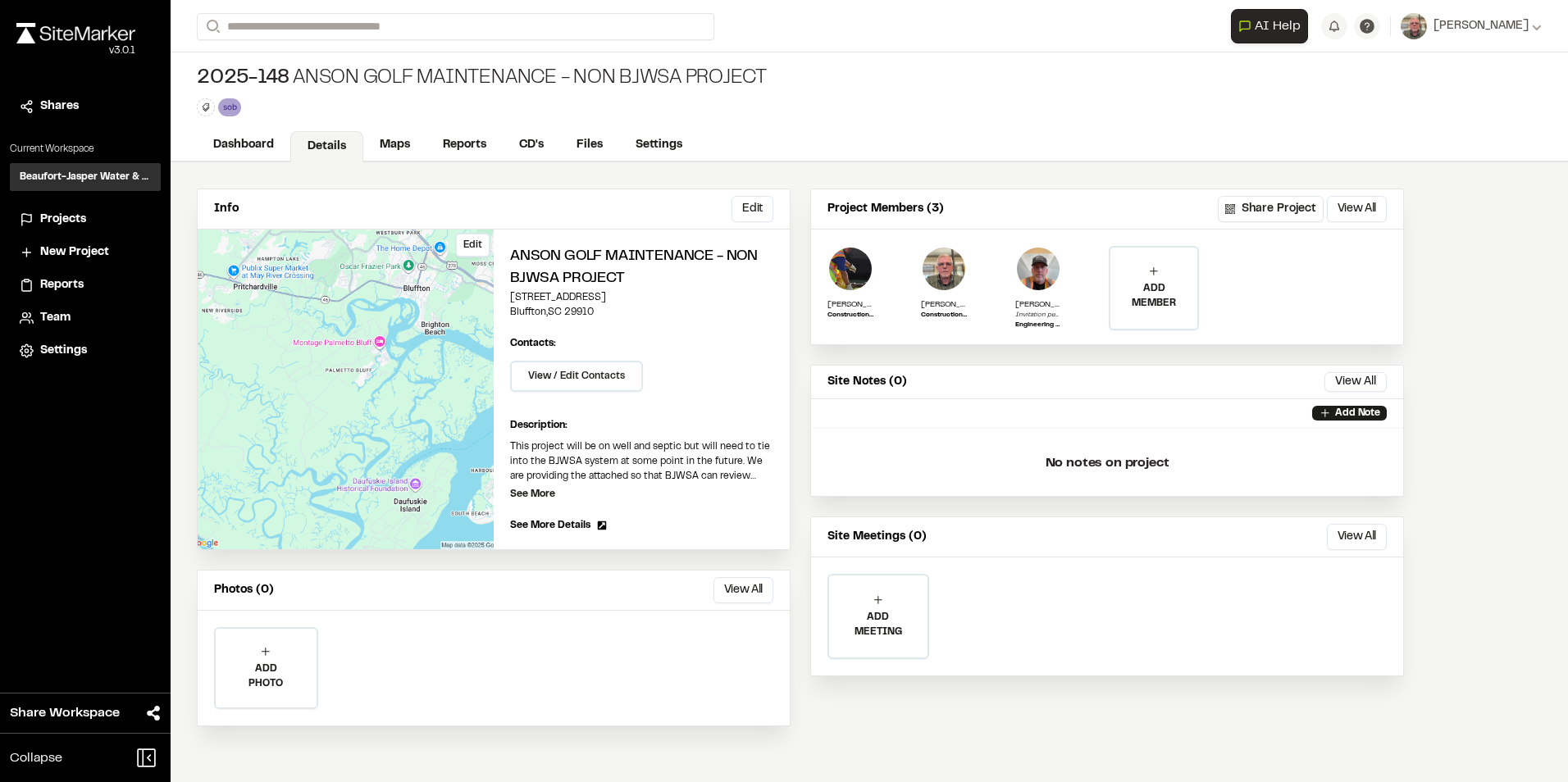
click at [474, 245] on button "Edit" at bounding box center [472, 245] width 35 height 24
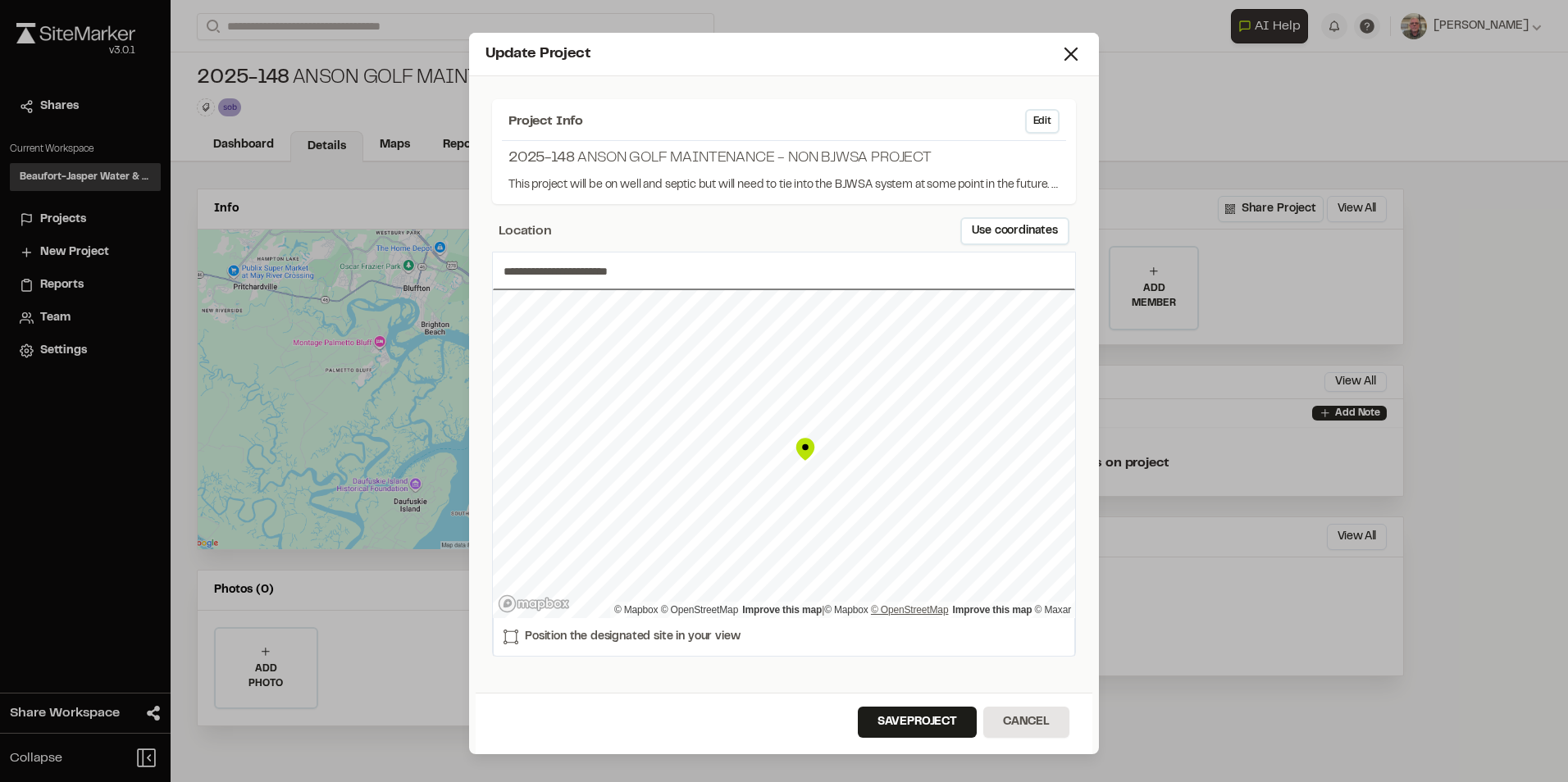
type input "**********"
click at [932, 726] on button "Save Project" at bounding box center [916, 722] width 119 height 31
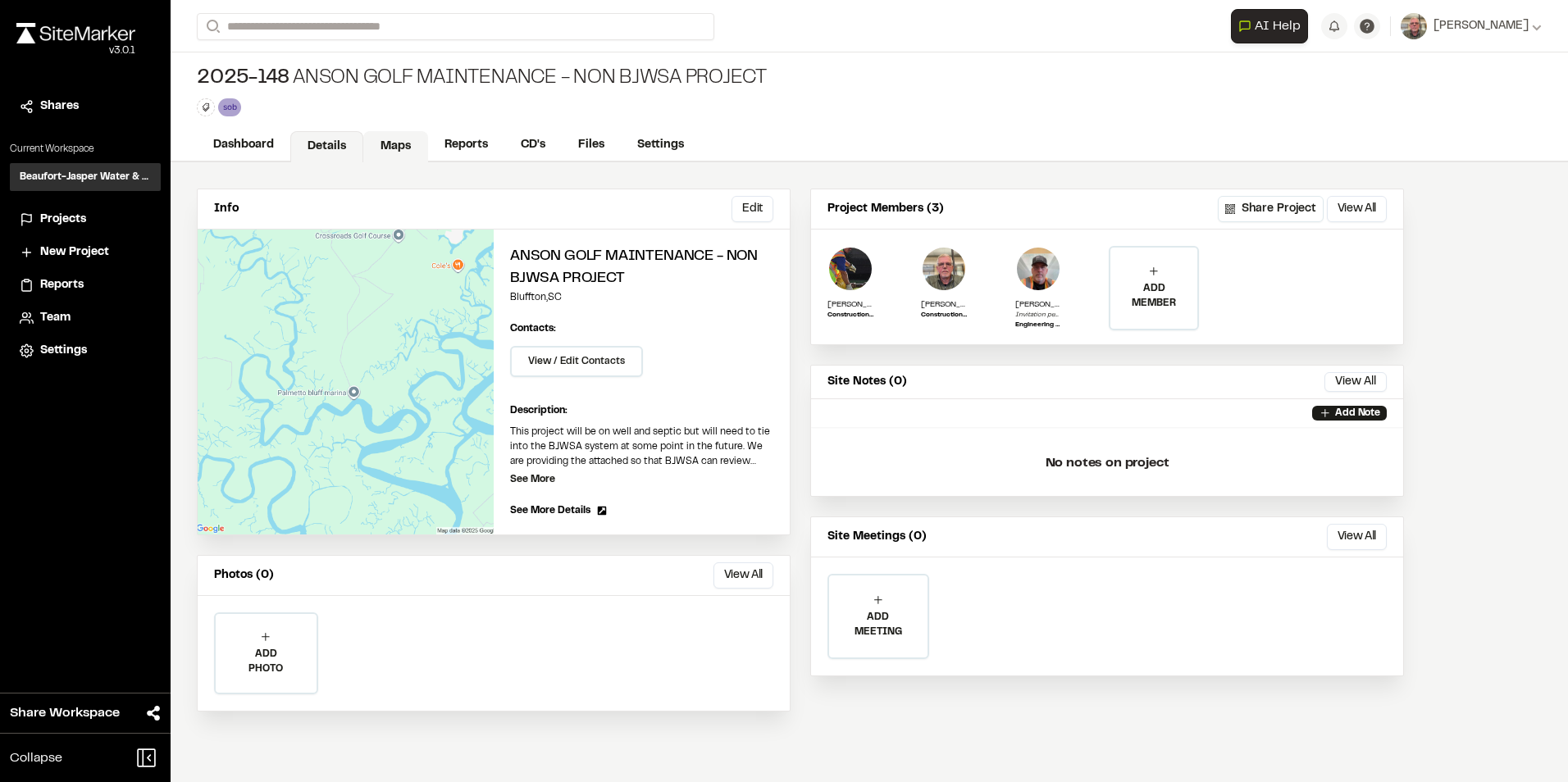
click at [392, 145] on link "Maps" at bounding box center [395, 147] width 65 height 31
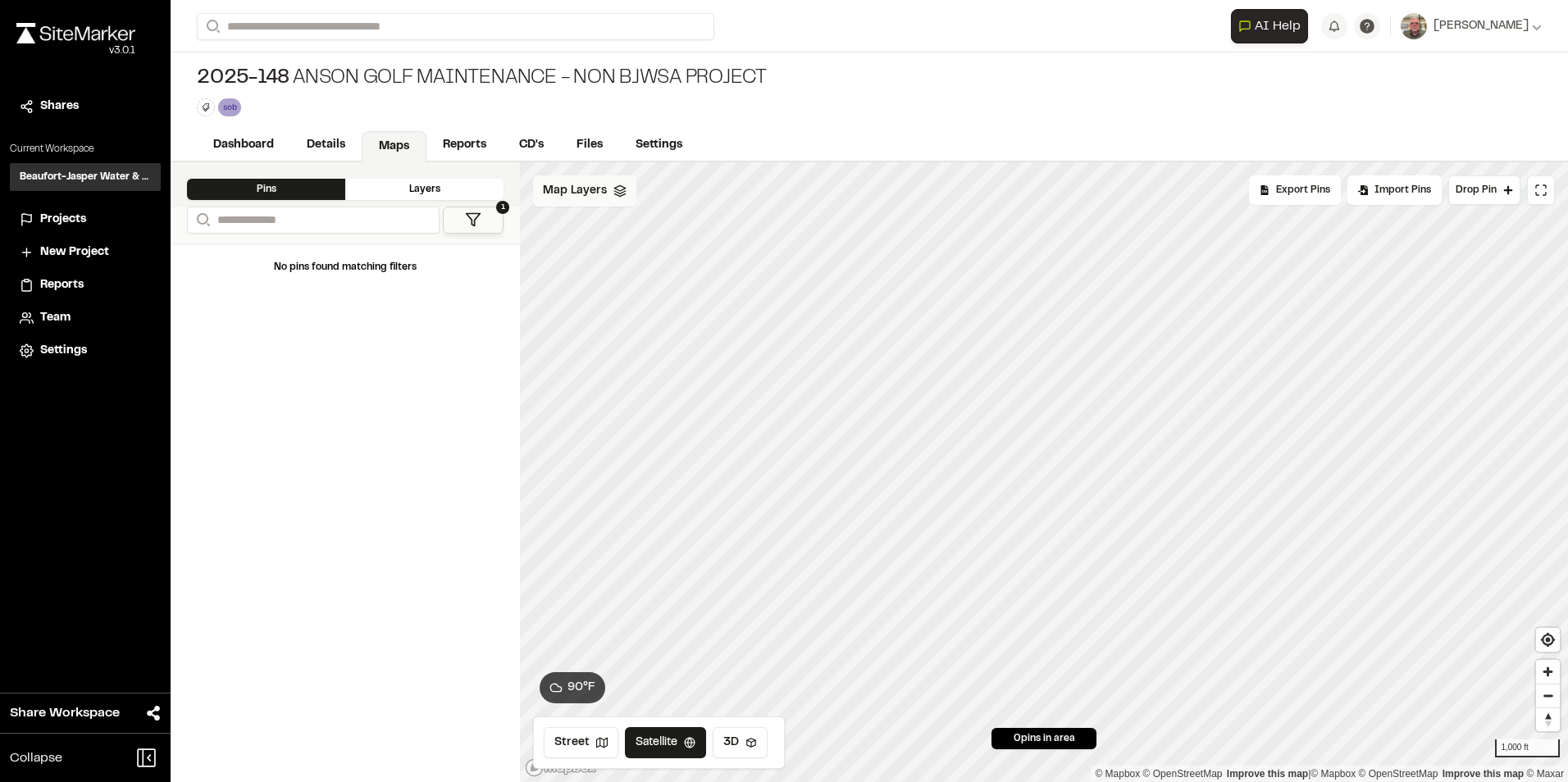
click at [588, 187] on span "Map Layers" at bounding box center [575, 190] width 64 height 18
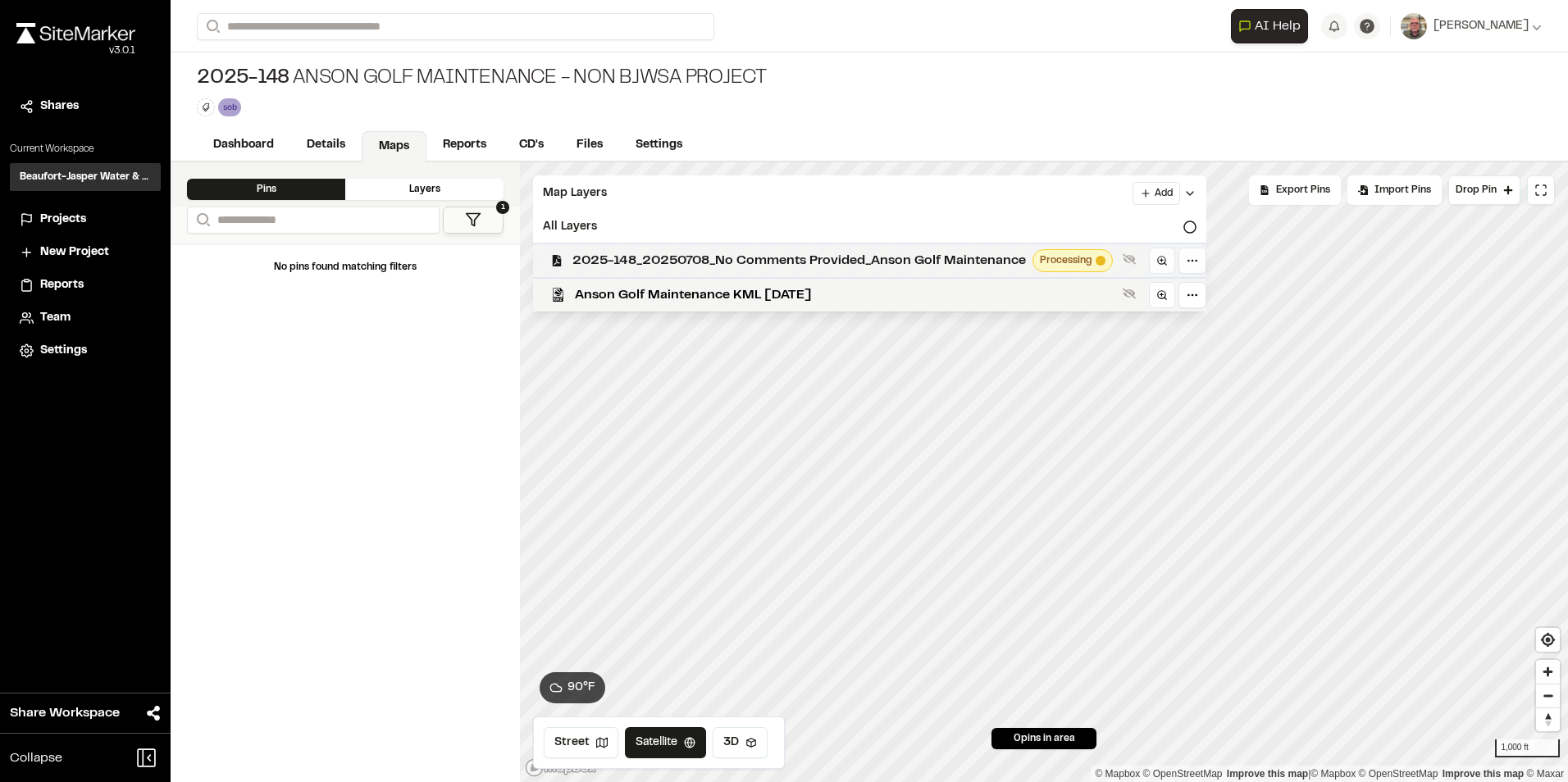
click at [638, 266] on span "2025-148_20250708_No Comments Provided_Anson Golf Maintenance" at bounding box center [800, 260] width 453 height 20
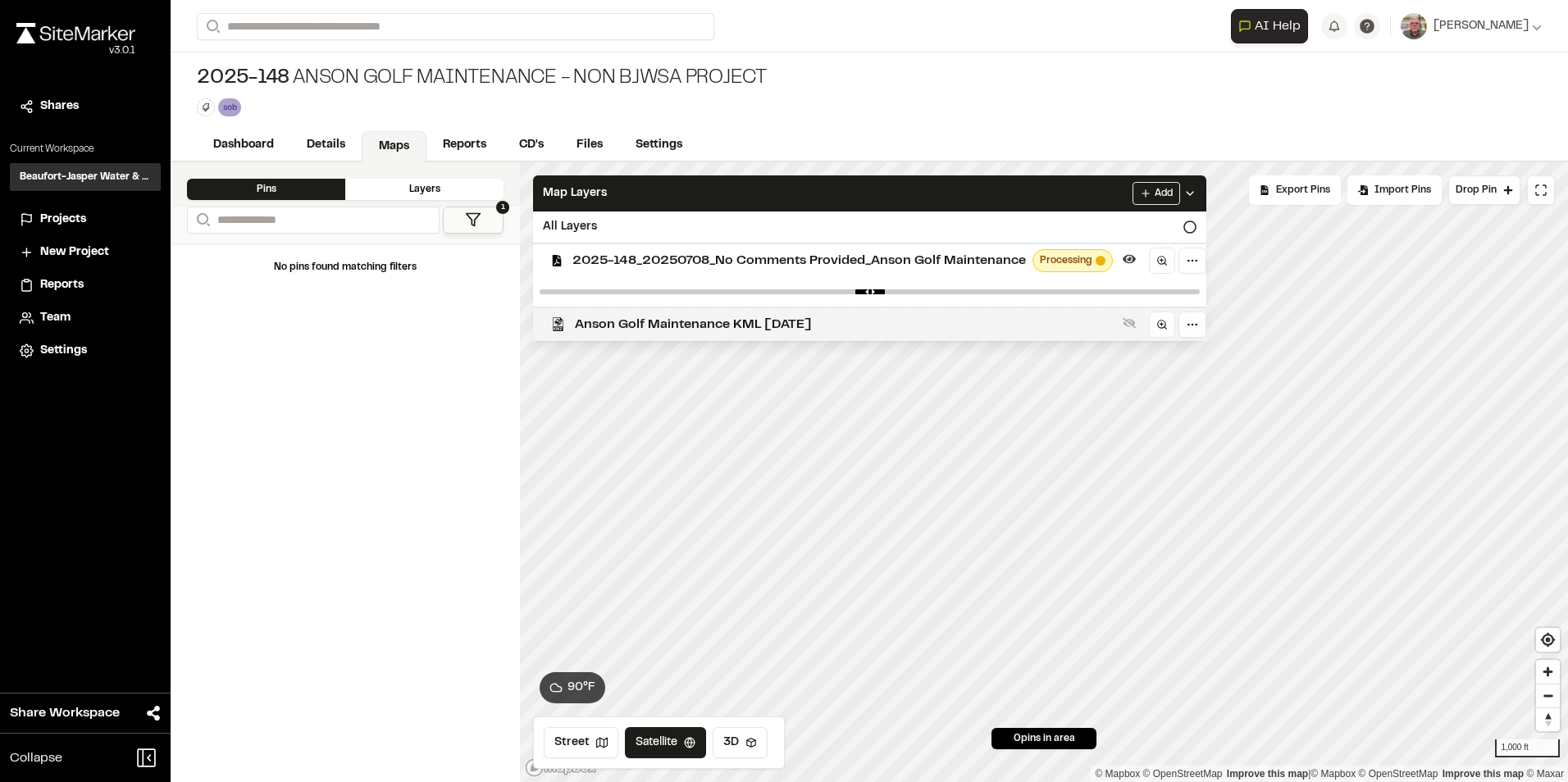
click at [649, 321] on span "Anson Golf Maintenance KML [DATE]" at bounding box center [845, 324] width 542 height 20
click at [701, 325] on span "Anson Golf Maintenance KML [DATE]" at bounding box center [845, 324] width 542 height 20
click at [701, 256] on span "2025-148_20250708_No Comments Provided_Anson Golf Maintenance" at bounding box center [800, 260] width 453 height 20
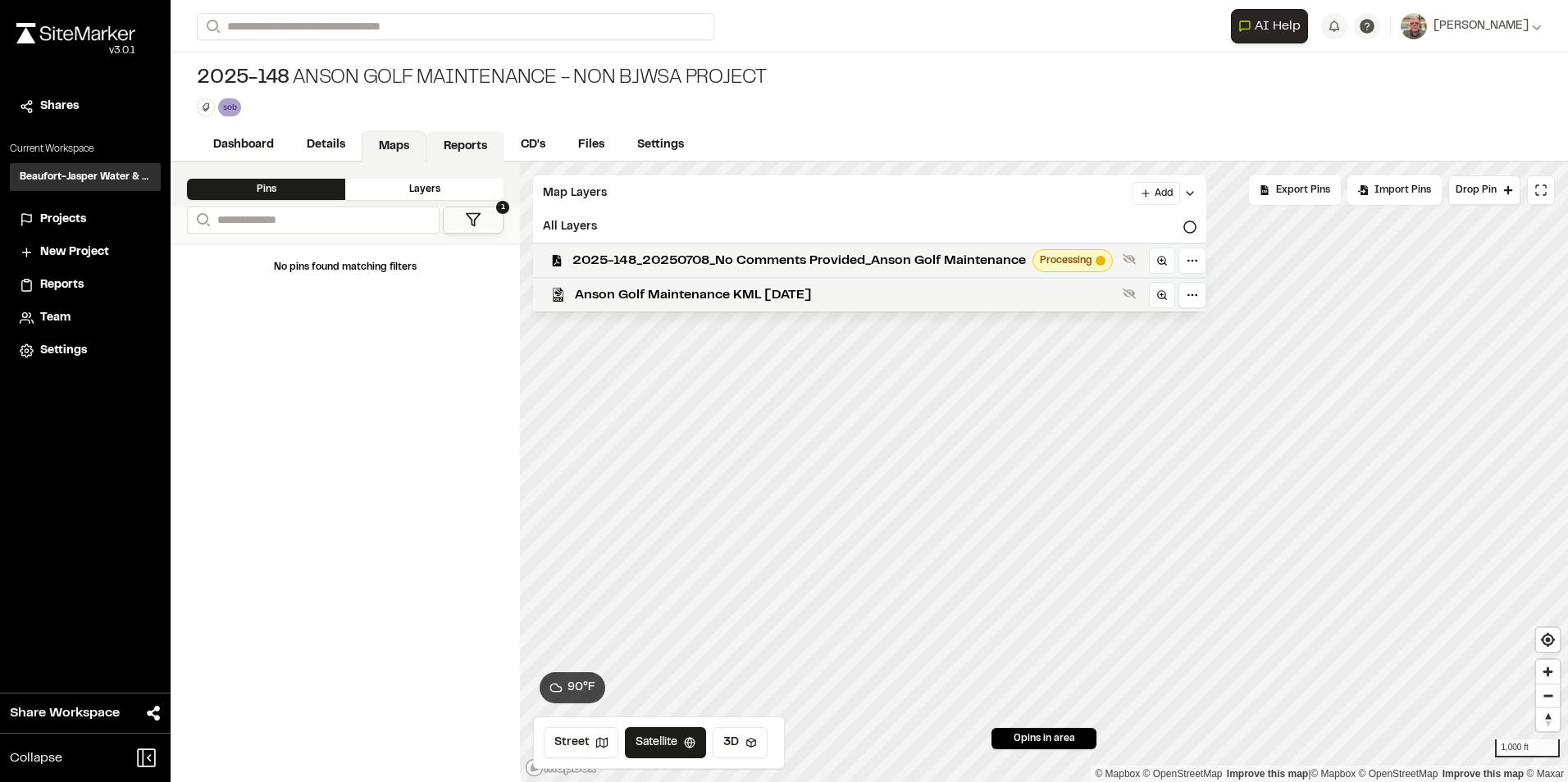
click at [481, 148] on link "Reports" at bounding box center [466, 147] width 78 height 31
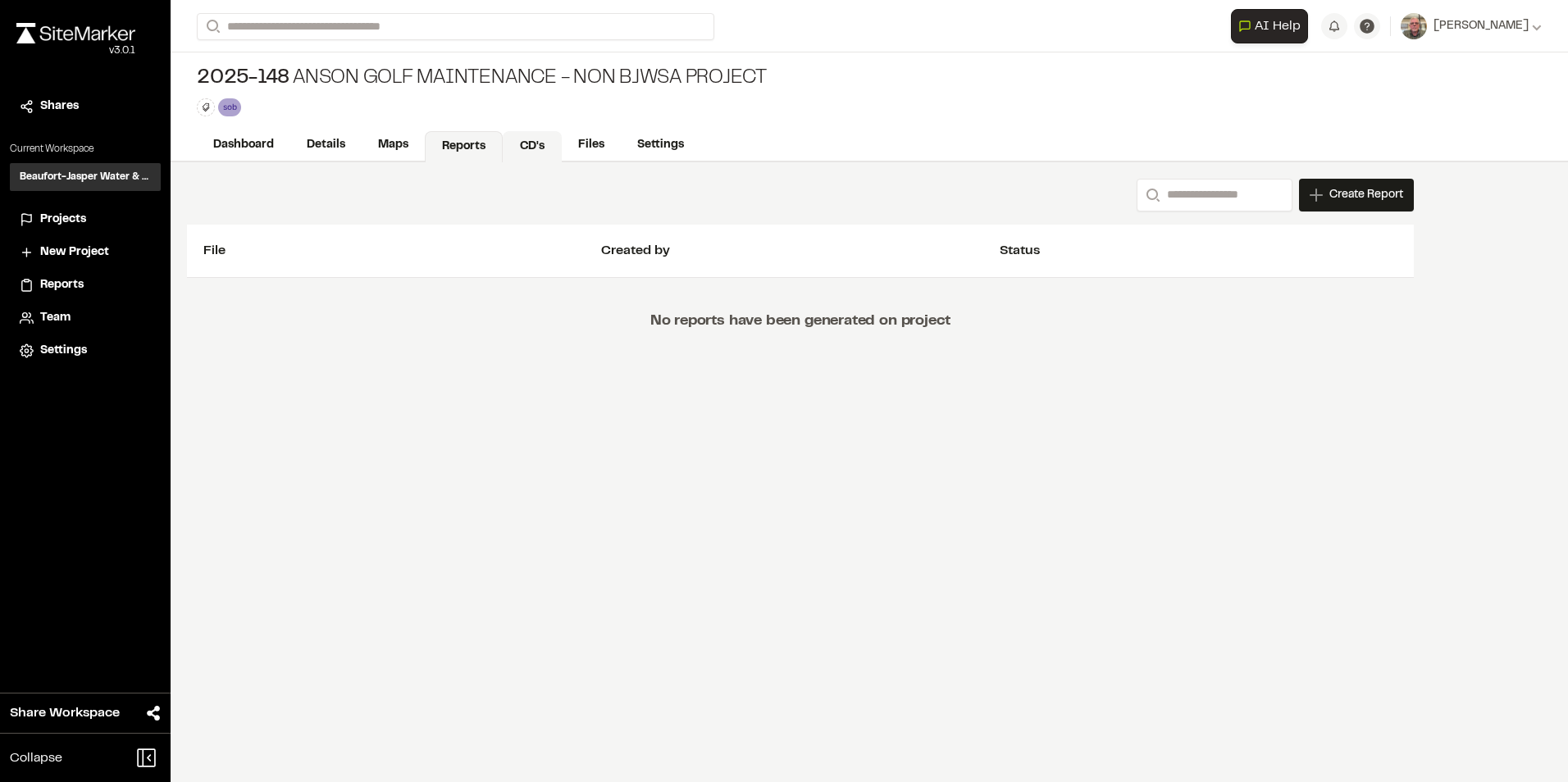
click at [530, 146] on link "CD's" at bounding box center [532, 147] width 59 height 31
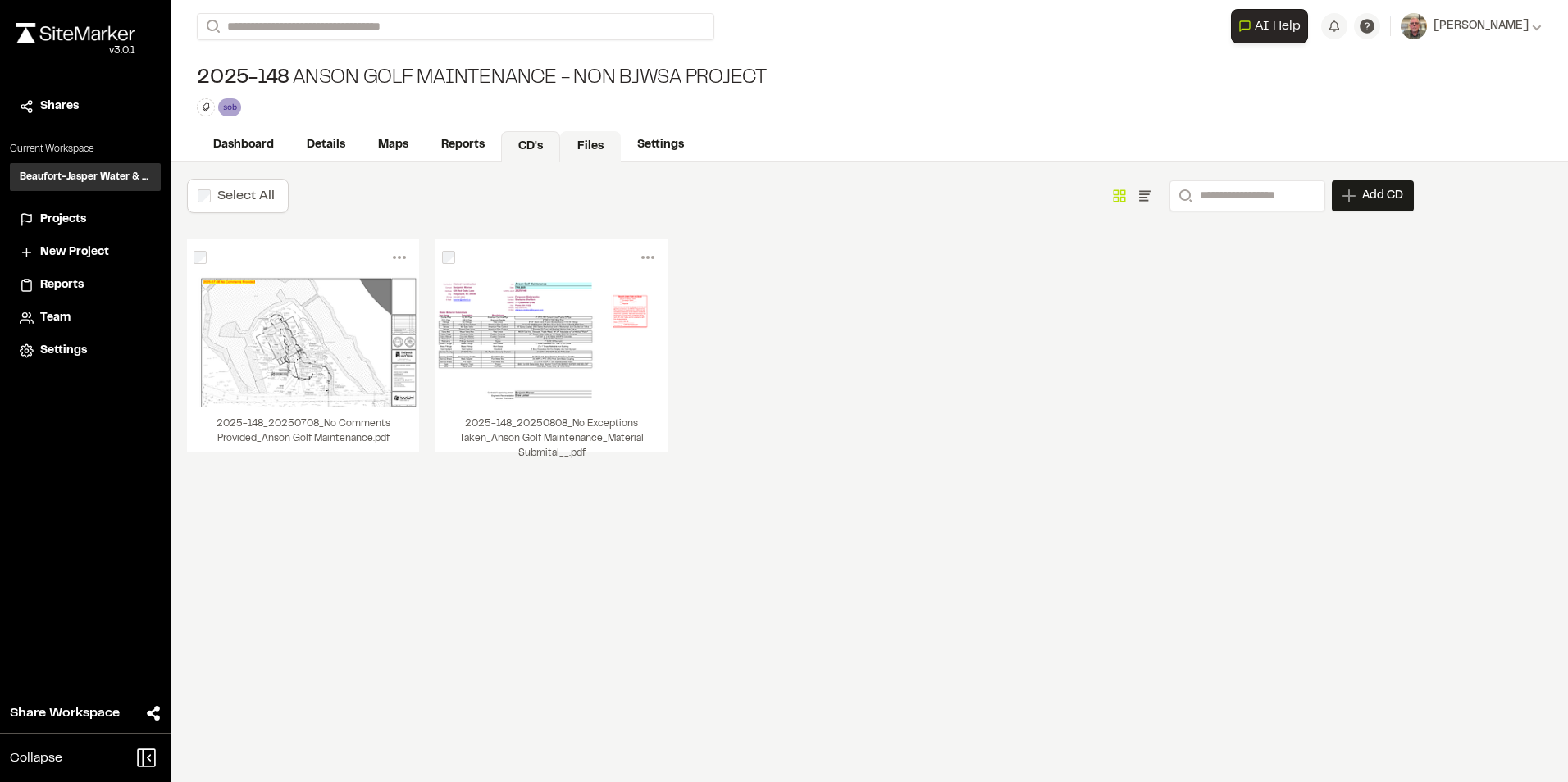
click at [594, 144] on link "Files" at bounding box center [590, 147] width 61 height 31
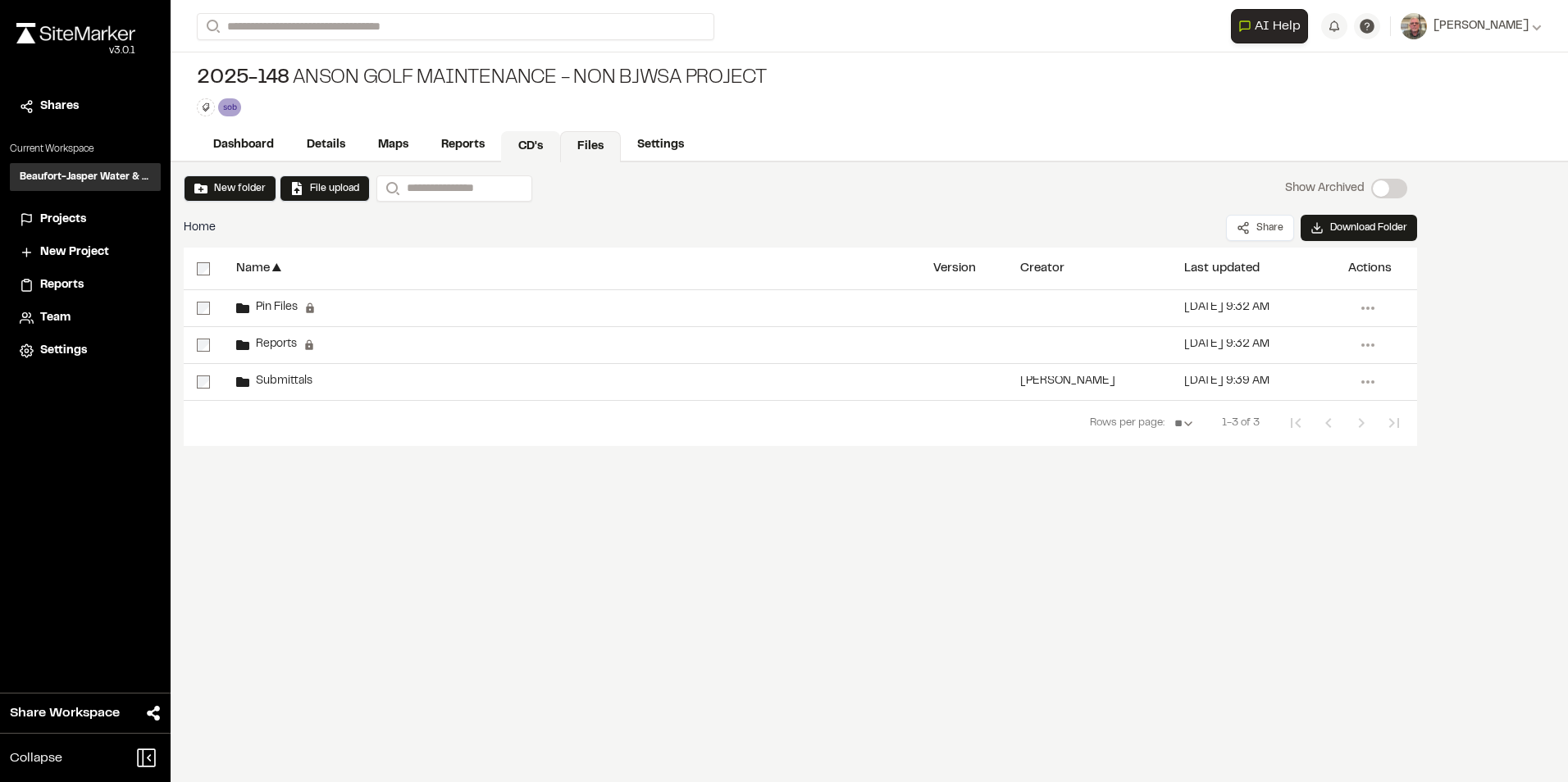
click at [549, 146] on link "CD's" at bounding box center [530, 147] width 59 height 31
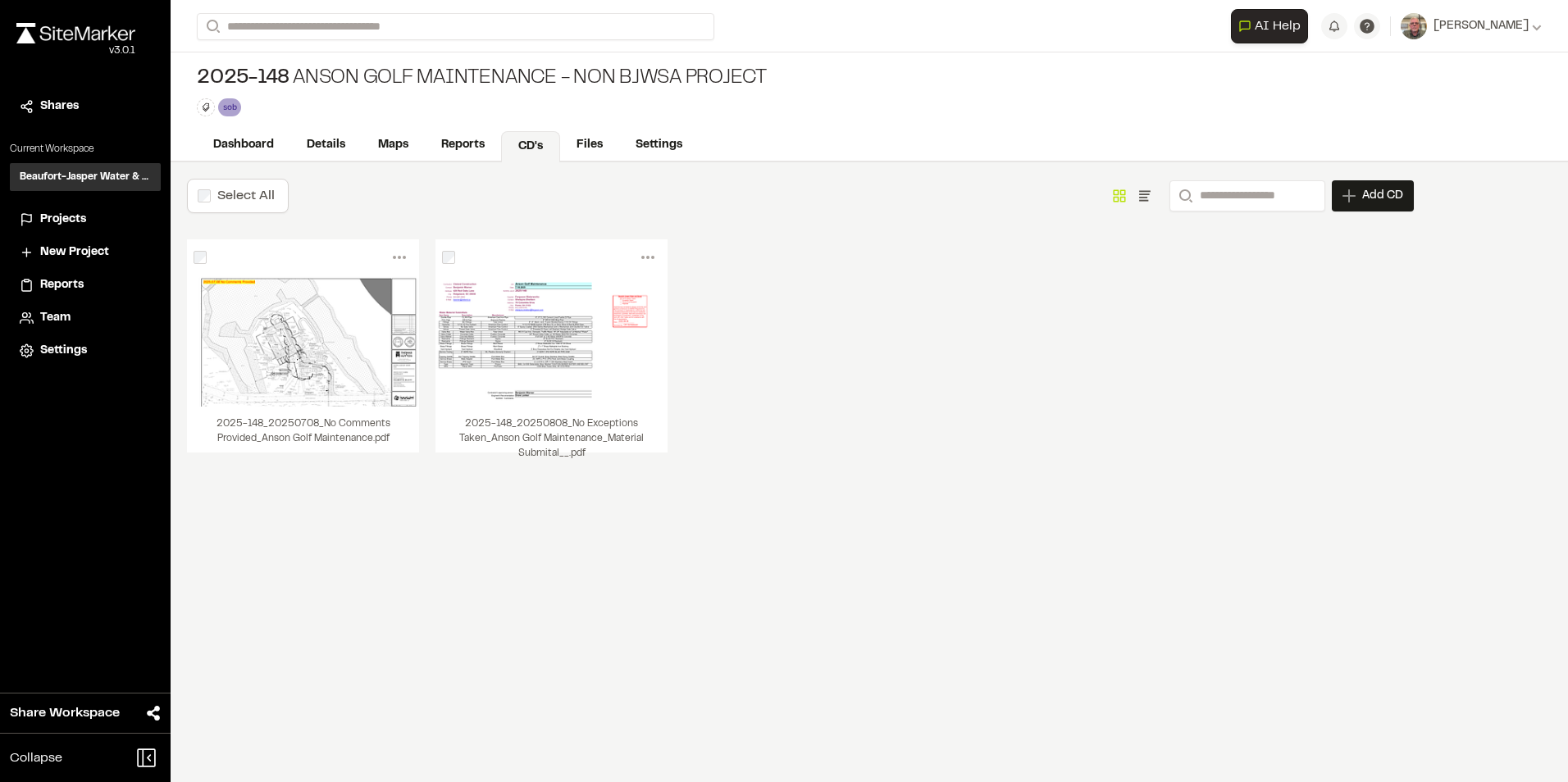
drag, startPoint x: 565, startPoint y: 358, endPoint x: 529, endPoint y: 430, distance: 80.5
click at [529, 430] on div "2025-148_20250808_No Exceptions Taken_Anson Golf Maintenance_Material Submital_…" at bounding box center [551, 429] width 232 height 46
click at [648, 251] on icon at bounding box center [648, 257] width 26 height 26
click at [644, 261] on icon at bounding box center [648, 257] width 26 height 26
click at [556, 385] on link "Delete" at bounding box center [588, 390] width 143 height 24
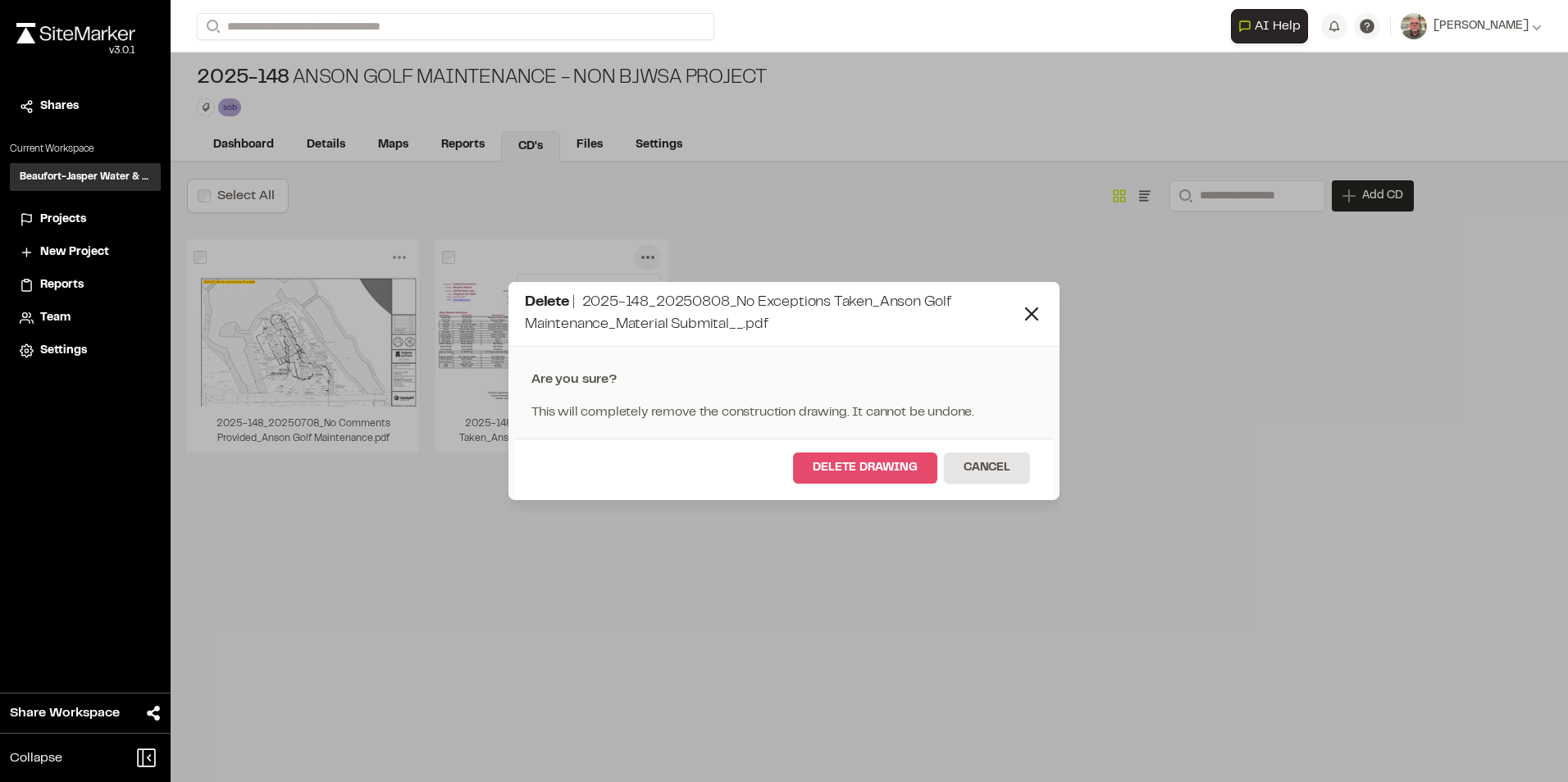
click at [827, 464] on button "Delete Drawing" at bounding box center [864, 468] width 145 height 31
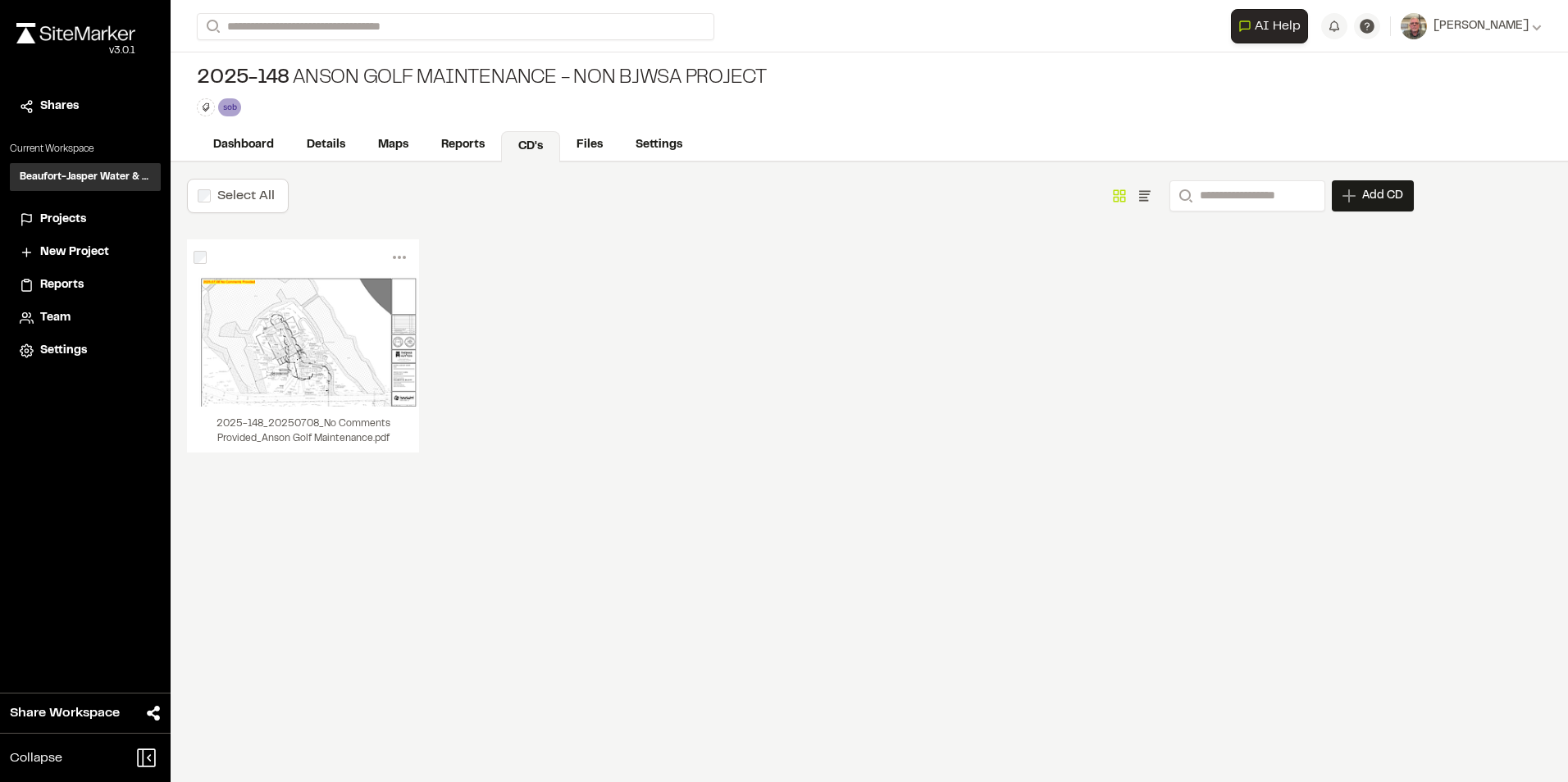
click at [791, 362] on div "Menu View Download Share Upload New Version Delete Delete | 2025-148_20250708_N…" at bounding box center [800, 362] width 1227 height 246
click at [325, 144] on link "Details" at bounding box center [327, 147] width 73 height 31
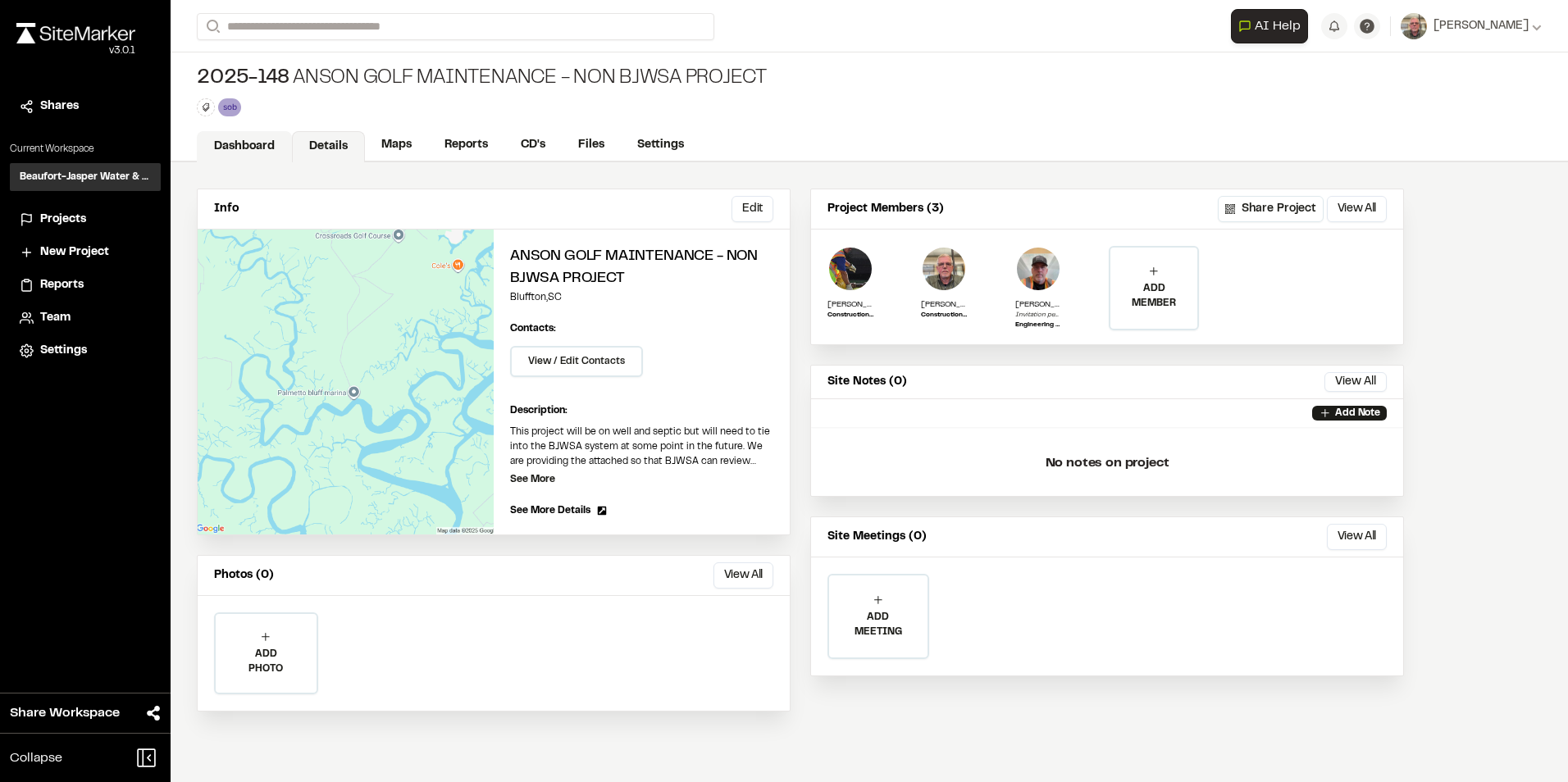
click at [263, 145] on link "Dashboard" at bounding box center [244, 147] width 95 height 31
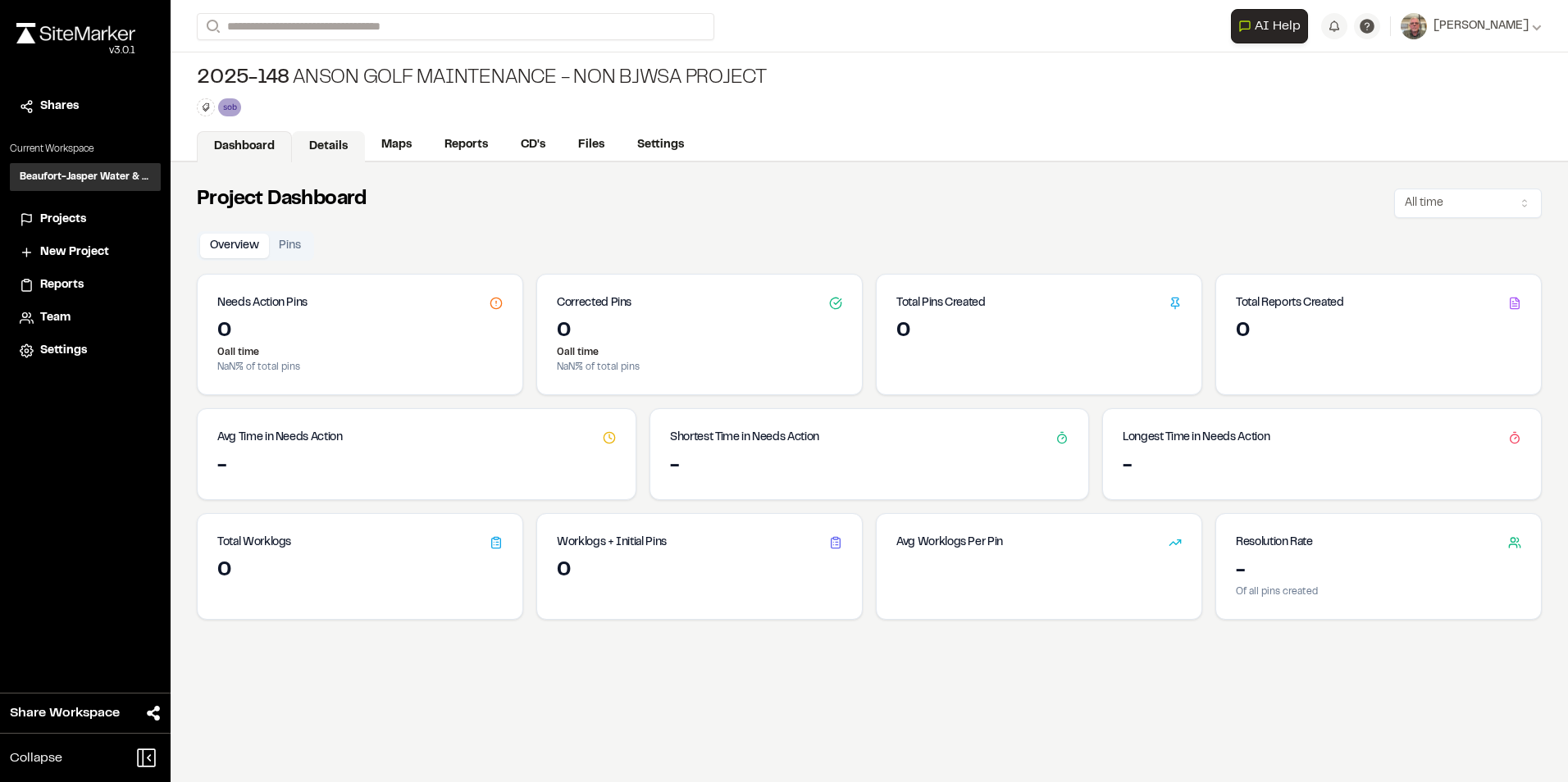
click at [322, 148] on link "Details" at bounding box center [328, 147] width 73 height 31
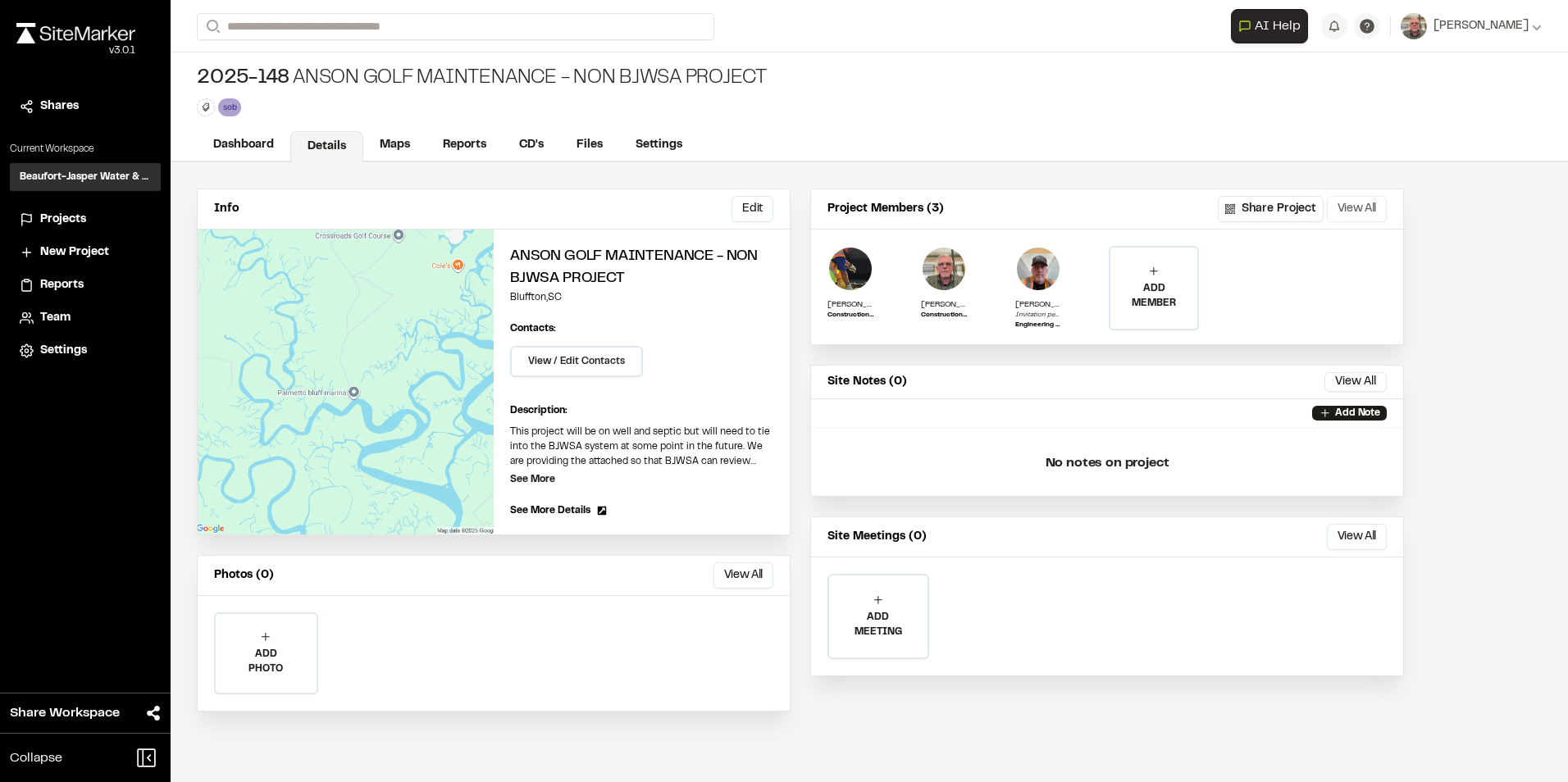
click at [1349, 209] on button "View All" at bounding box center [1356, 209] width 60 height 26
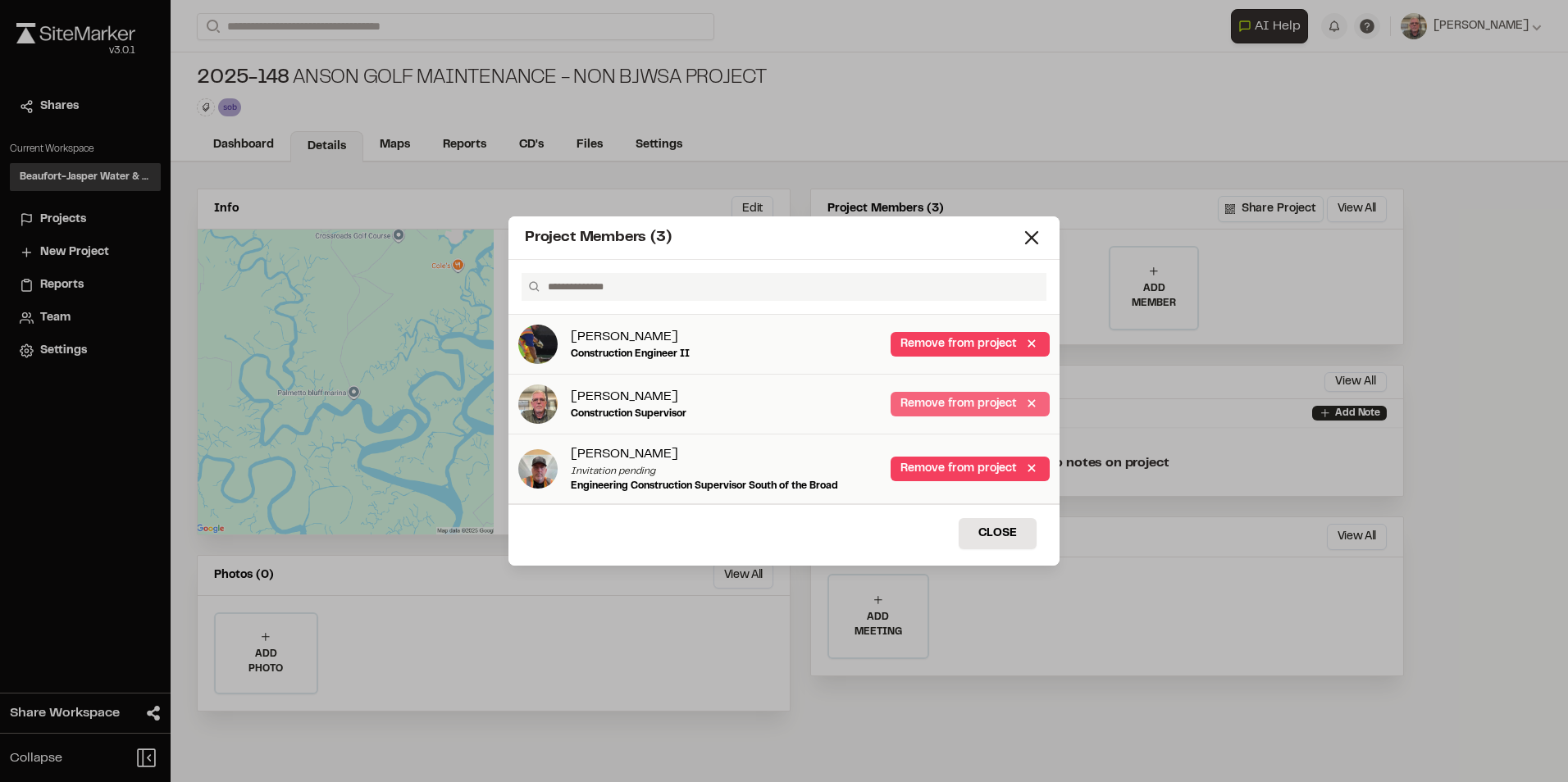
click at [943, 401] on link "Remove from project" at bounding box center [970, 404] width 159 height 24
click at [1006, 535] on button "Close" at bounding box center [998, 534] width 78 height 31
